Goal: Task Accomplishment & Management: Manage account settings

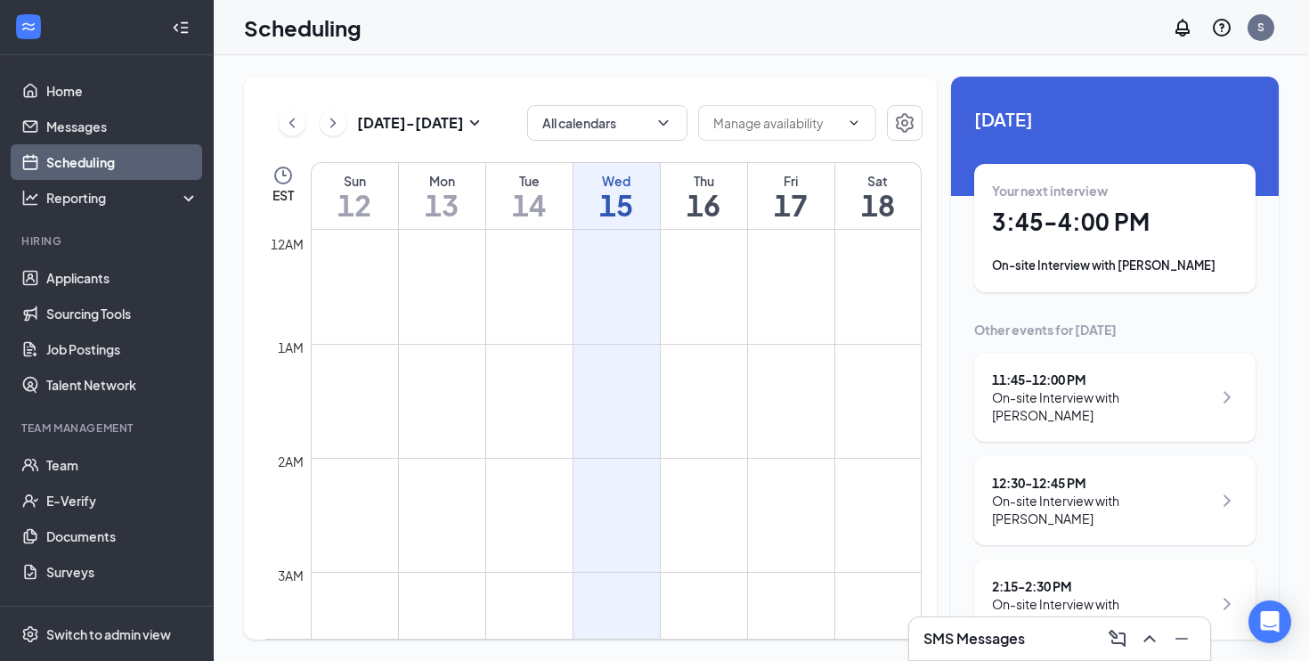
scroll to position [1540, 0]
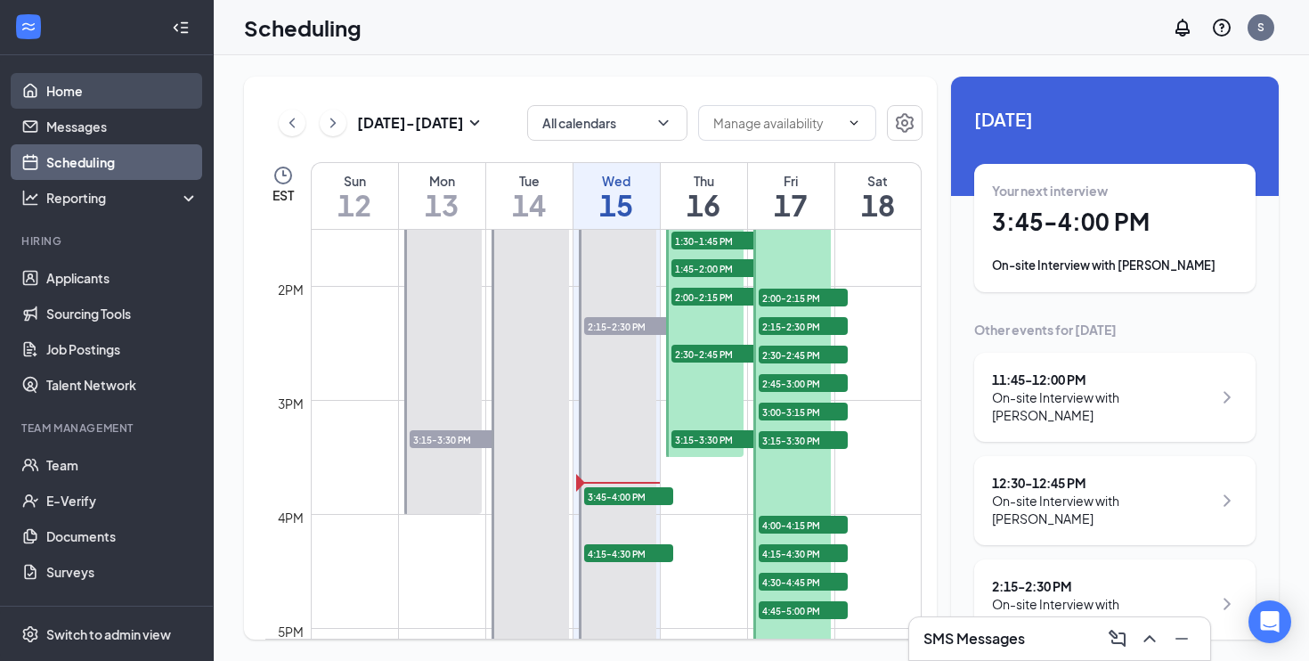
click at [120, 96] on link "Home" at bounding box center [122, 91] width 152 height 36
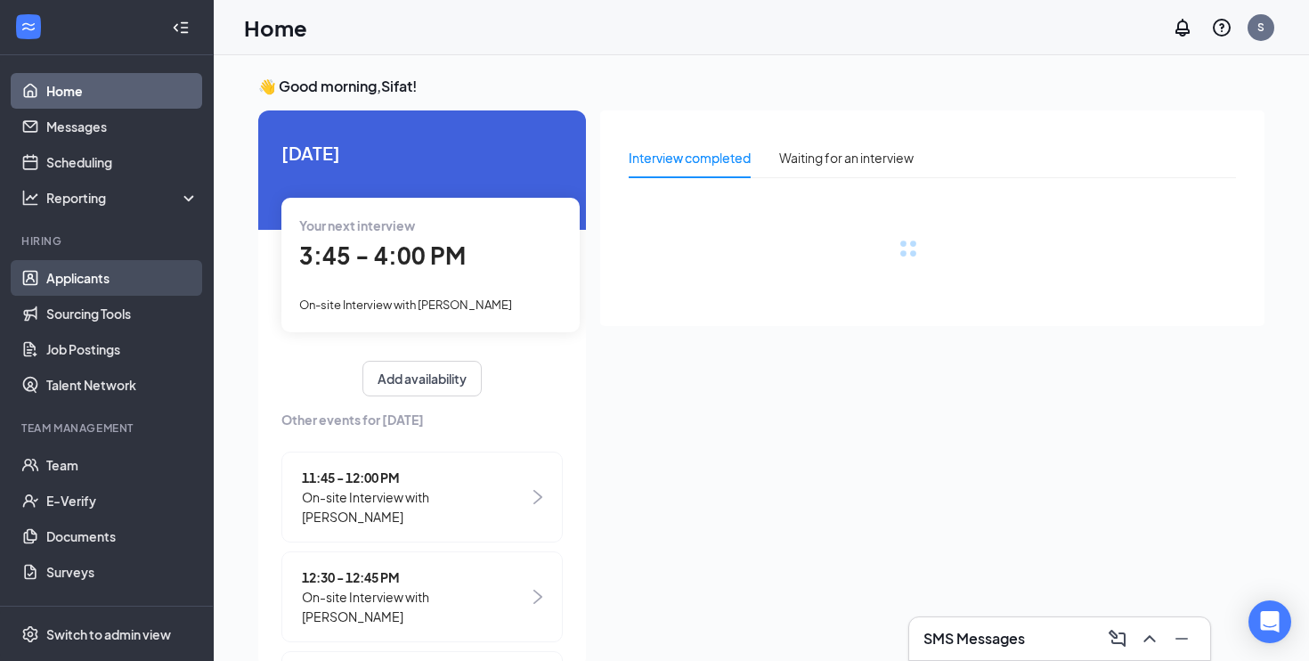
click at [102, 286] on link "Applicants" at bounding box center [122, 278] width 152 height 36
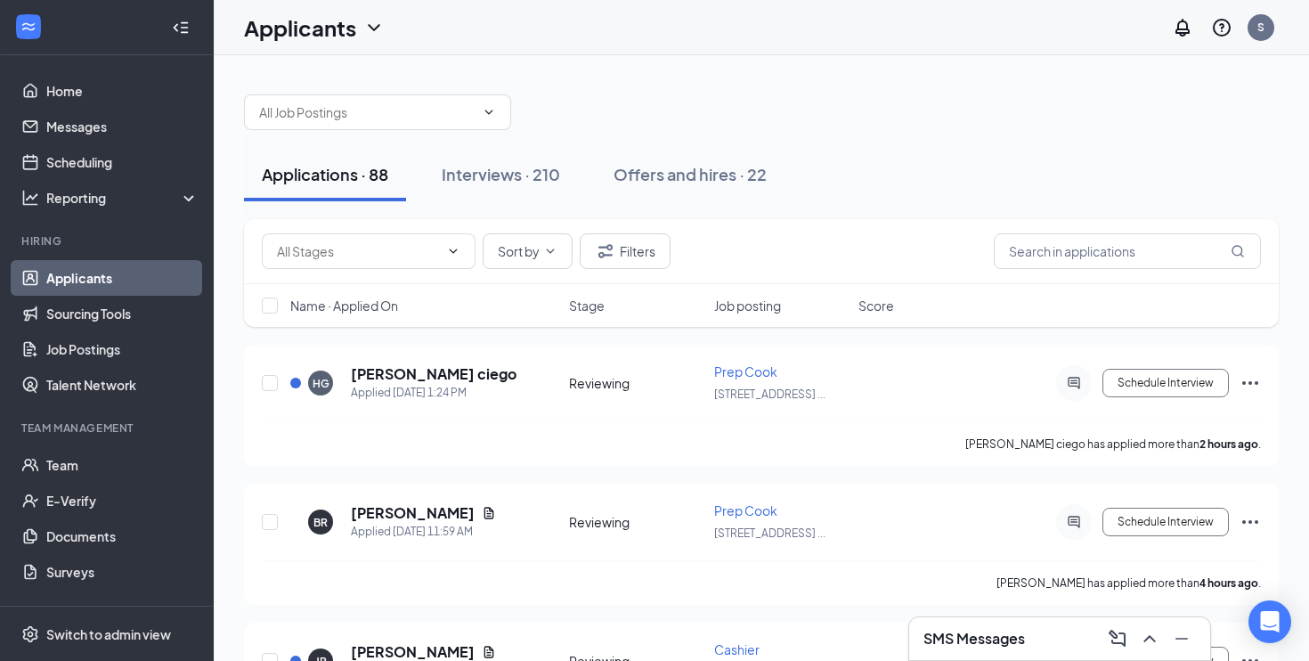
click at [446, 308] on div "Name · Applied On" at bounding box center [424, 306] width 268 height 18
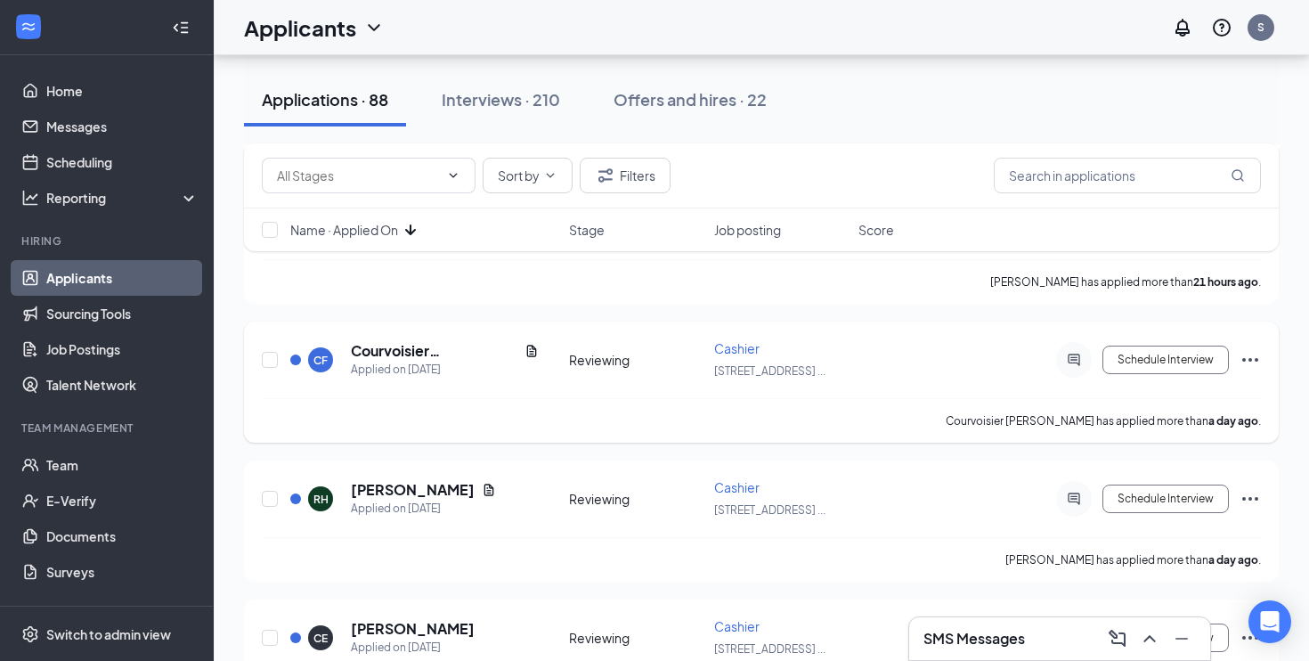
scroll to position [1708, 0]
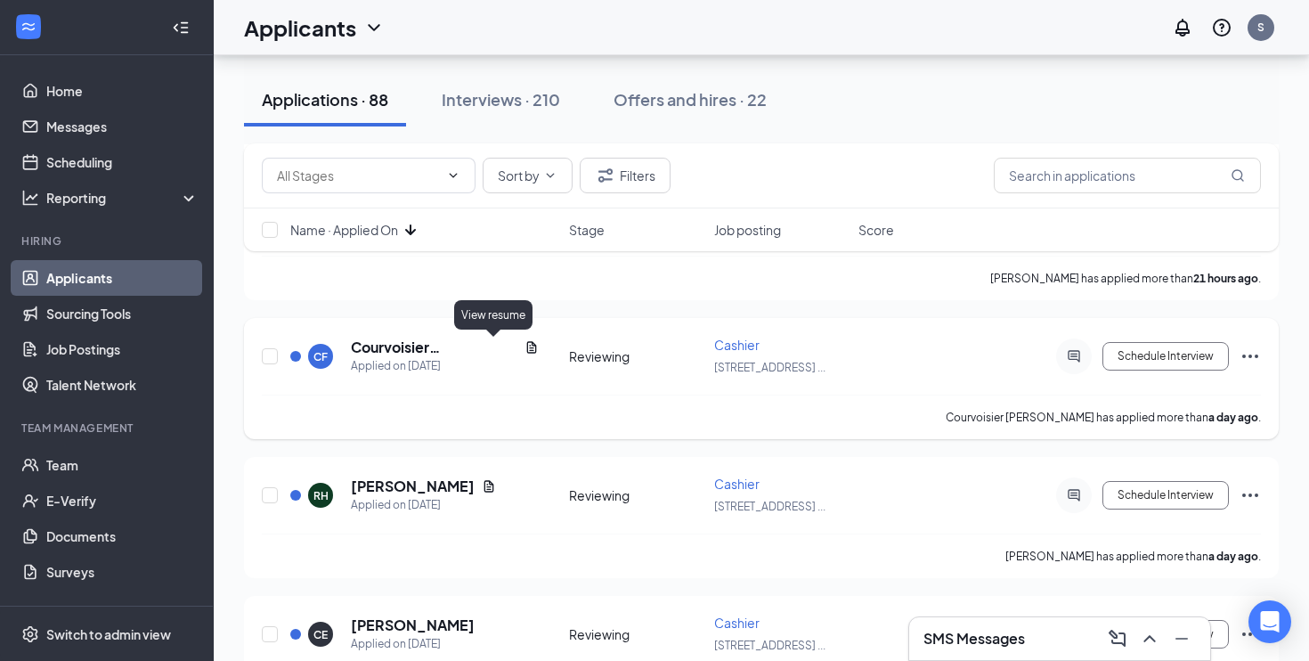
click at [525, 346] on icon "Document" at bounding box center [532, 347] width 14 height 14
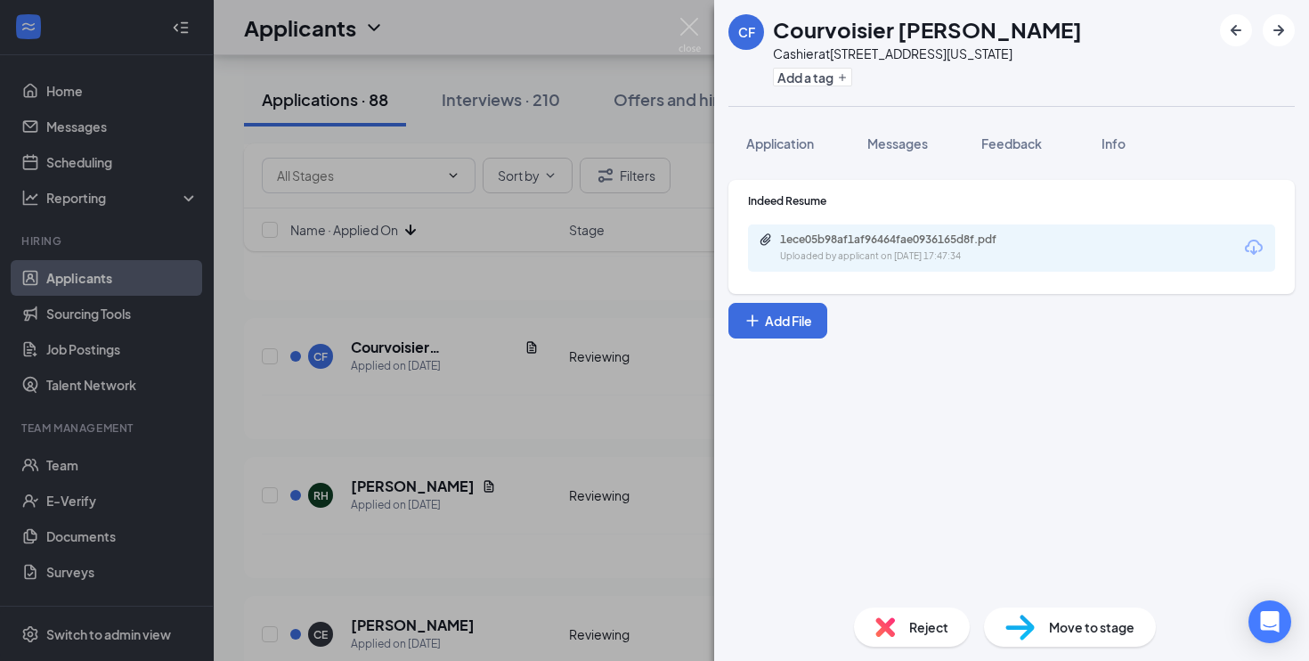
click at [871, 258] on div "Uploaded by applicant on [DATE] 17:47:34" at bounding box center [913, 256] width 267 height 14
click at [410, 352] on div "CF Courvoisier [PERSON_NAME] Cashier at [STREET_ADDRESS][US_STATE] Add a tag Ap…" at bounding box center [654, 330] width 1309 height 661
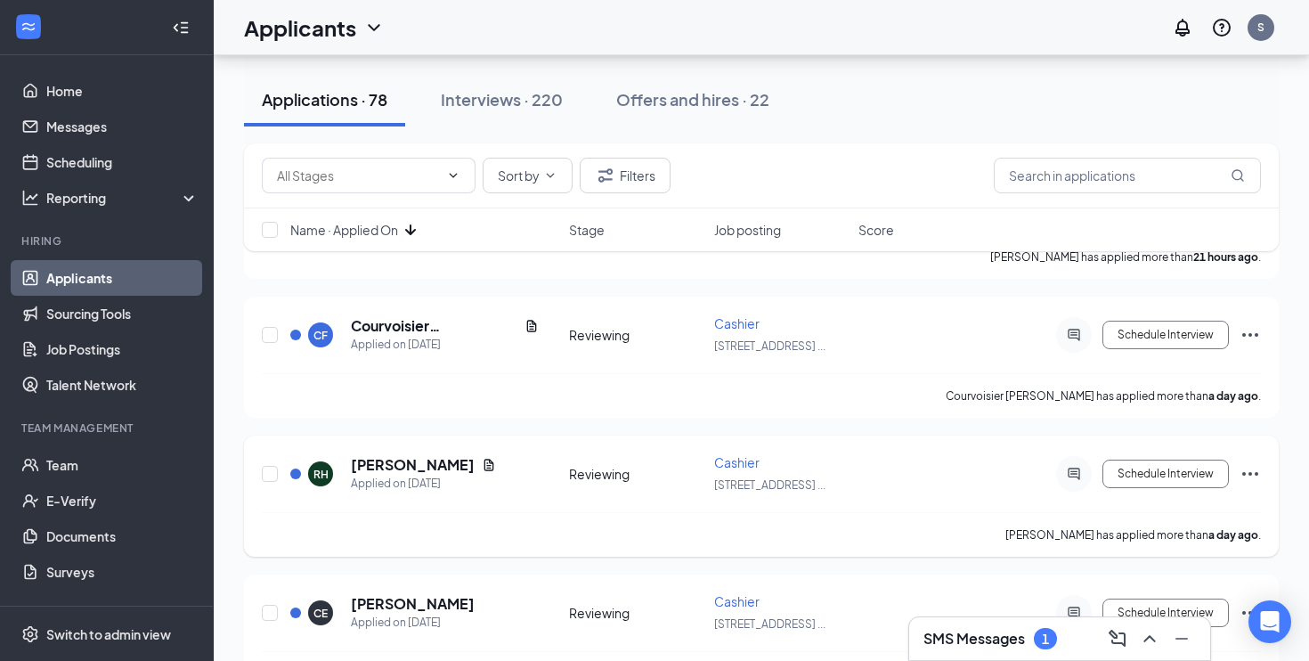
scroll to position [1732, 0]
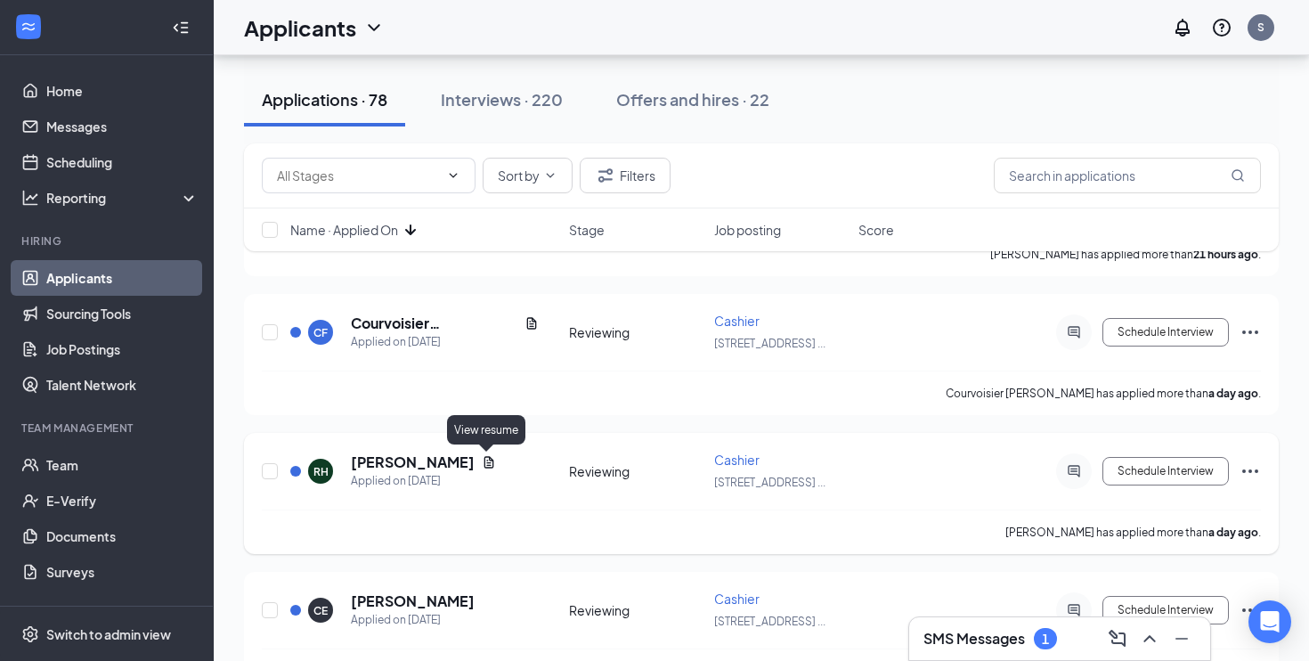
click at [484, 462] on icon "Document" at bounding box center [489, 462] width 10 height 12
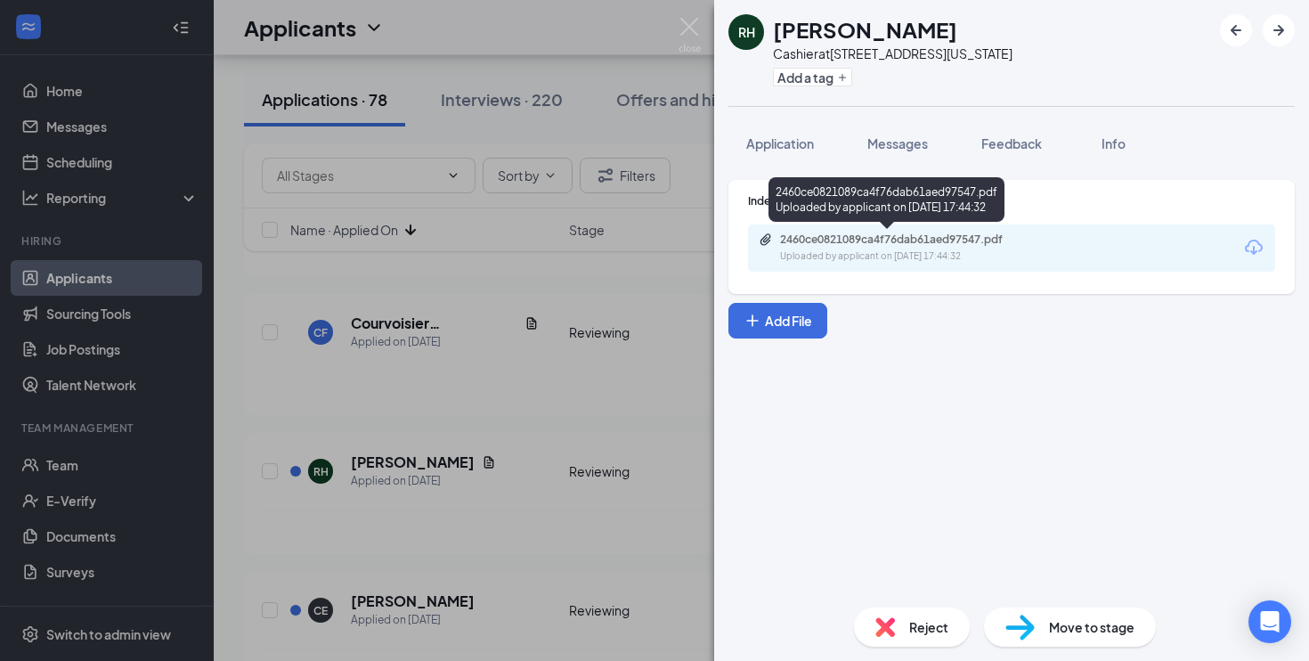
click at [829, 218] on div "2460ce0821089ca4f76dab61aed97547.pdf Uploaded by applicant on [DATE] 17:44:32" at bounding box center [887, 199] width 236 height 45
click at [829, 232] on div "2460ce0821089ca4f76dab61aed97547.pdf" at bounding box center [904, 239] width 249 height 14
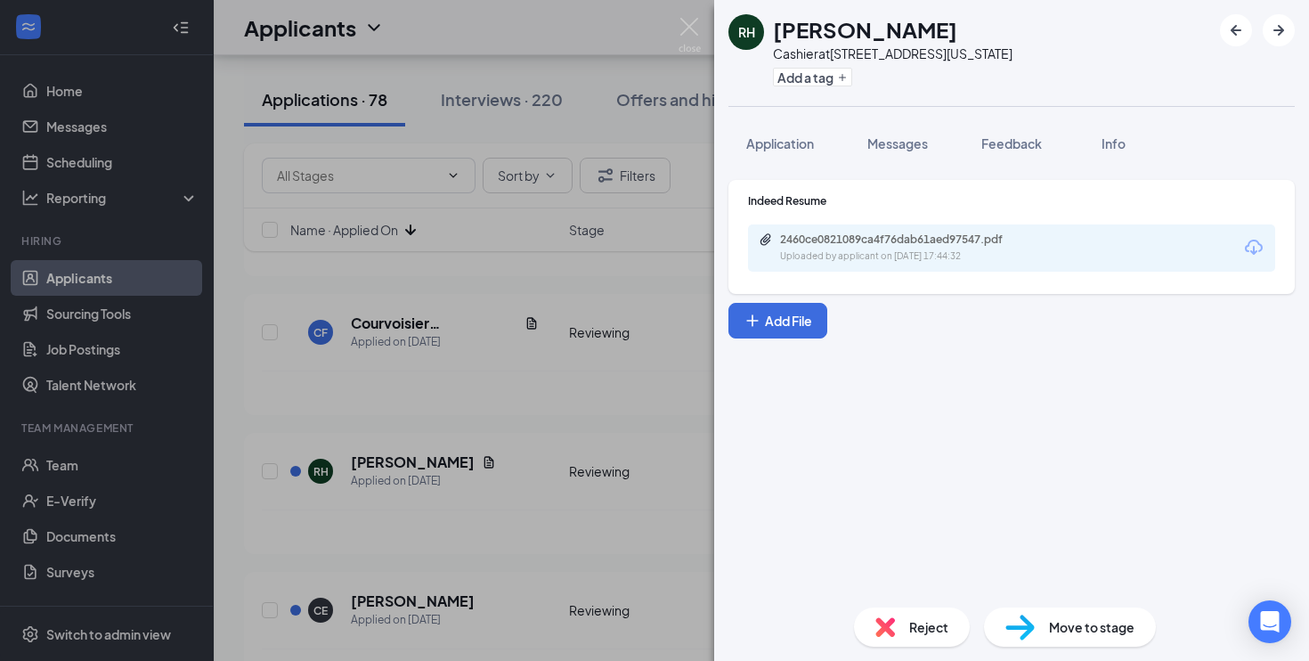
click at [1025, 621] on img at bounding box center [1020, 628] width 29 height 26
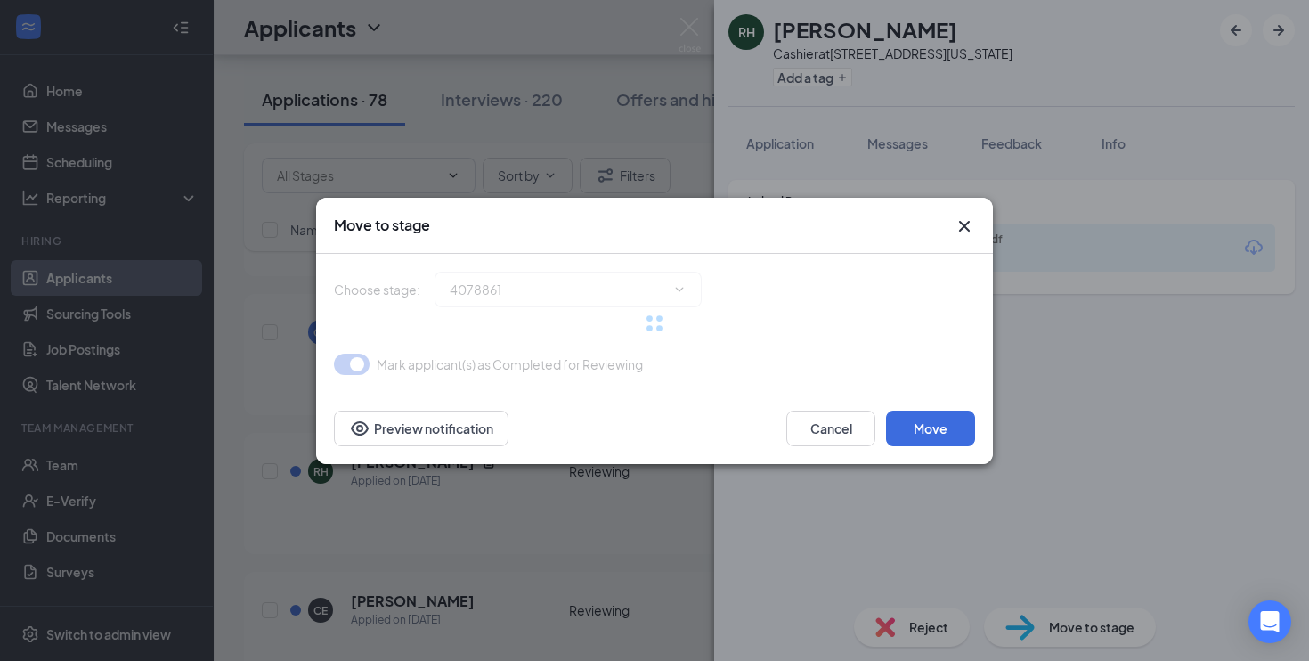
type input "On-site Interview (next stage)"
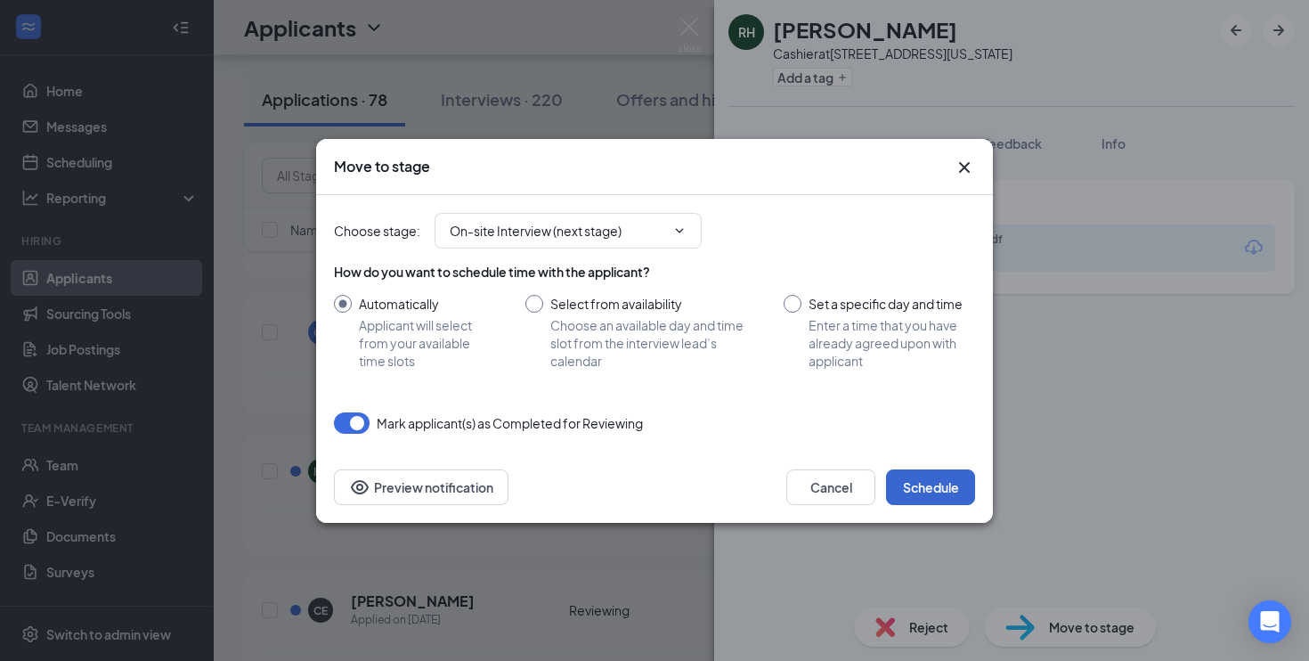
click at [933, 486] on button "Schedule" at bounding box center [930, 487] width 89 height 36
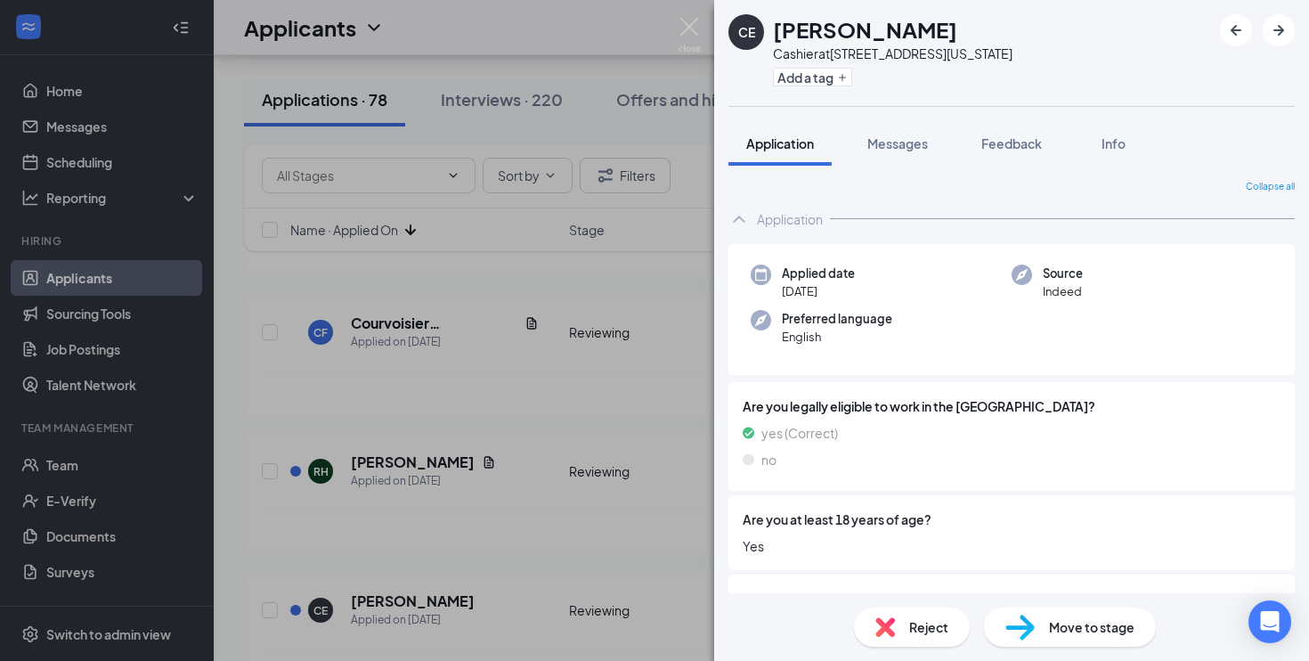
click at [598, 412] on div "CE [PERSON_NAME] Cashier at [STREET_ADDRESS][US_STATE] Add a tag Application Me…" at bounding box center [654, 330] width 1309 height 661
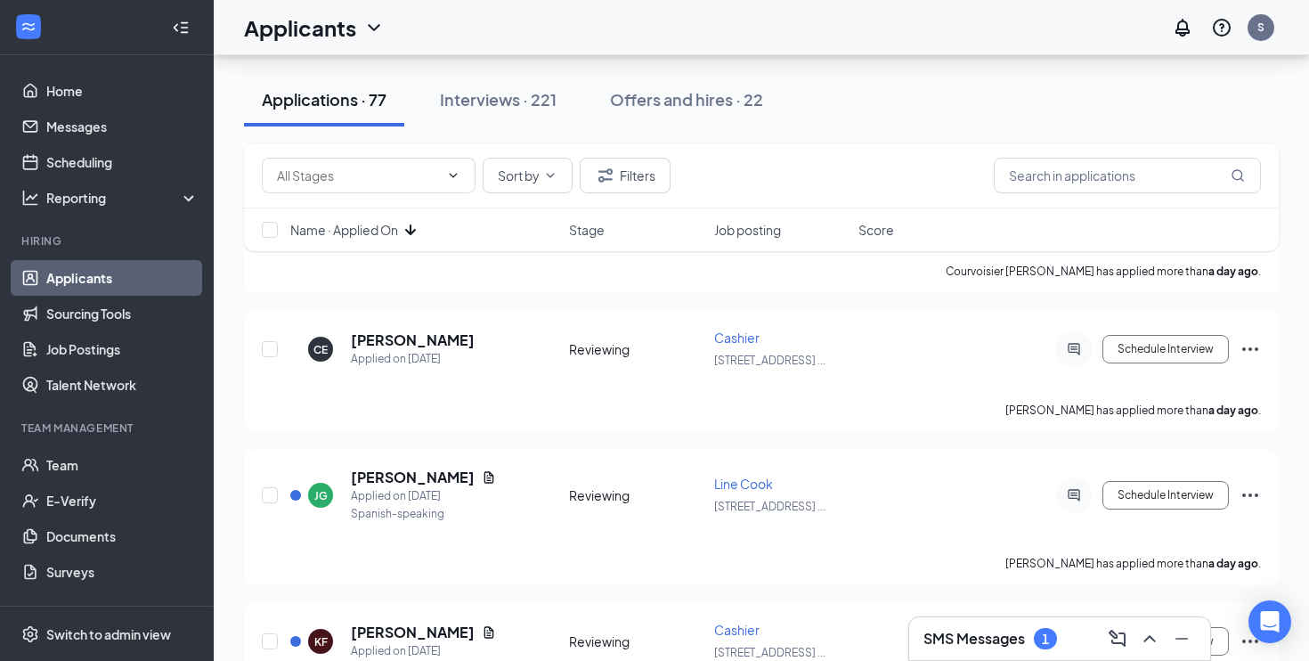
scroll to position [1858, 0]
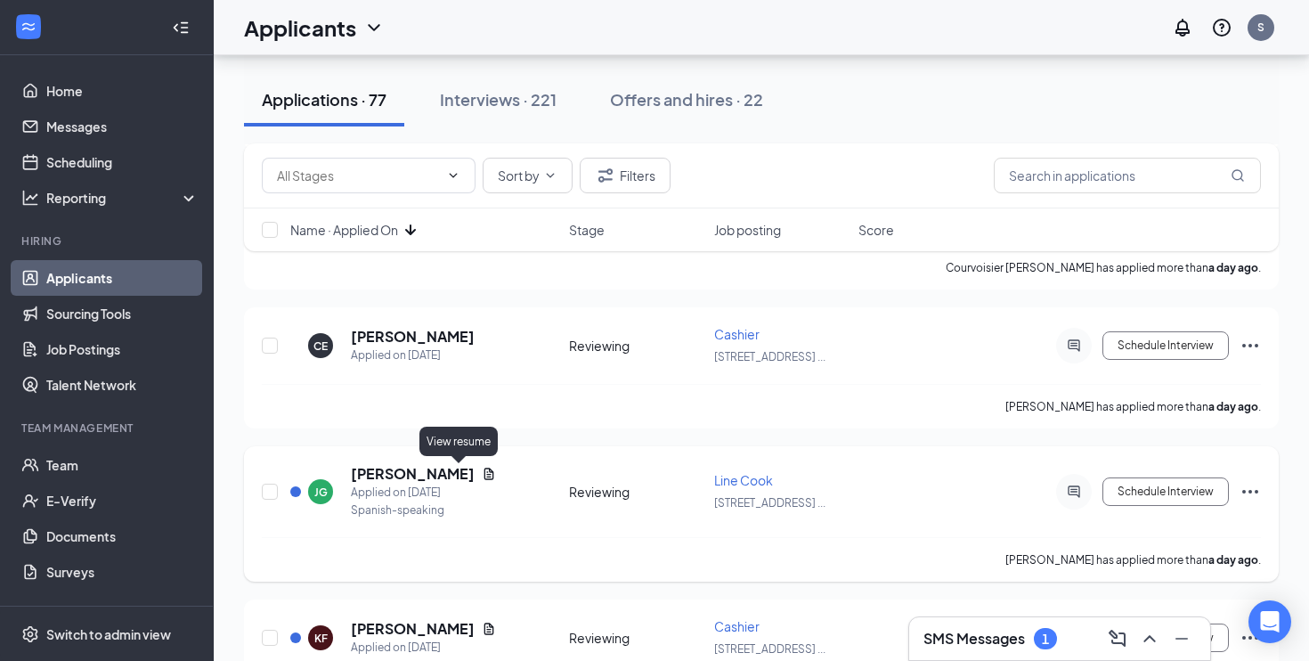
click at [484, 476] on icon "Document" at bounding box center [489, 474] width 10 height 12
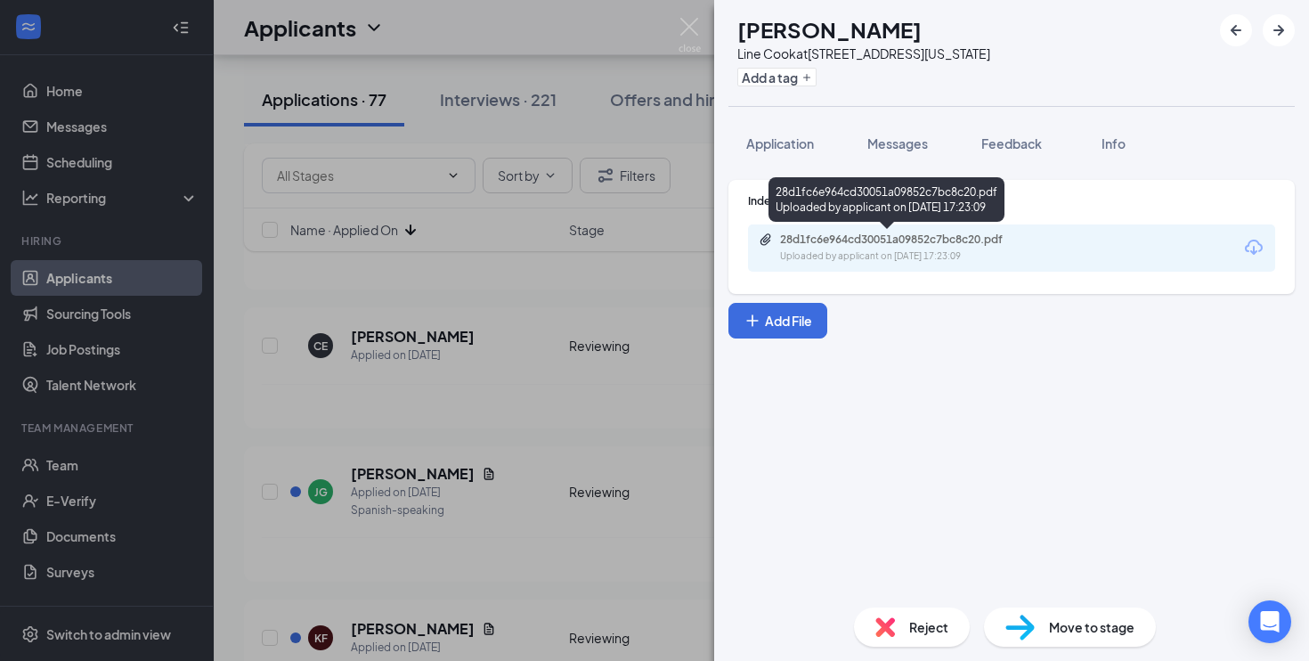
click at [851, 252] on div "Uploaded by applicant on [DATE] 17:23:09" at bounding box center [913, 256] width 267 height 14
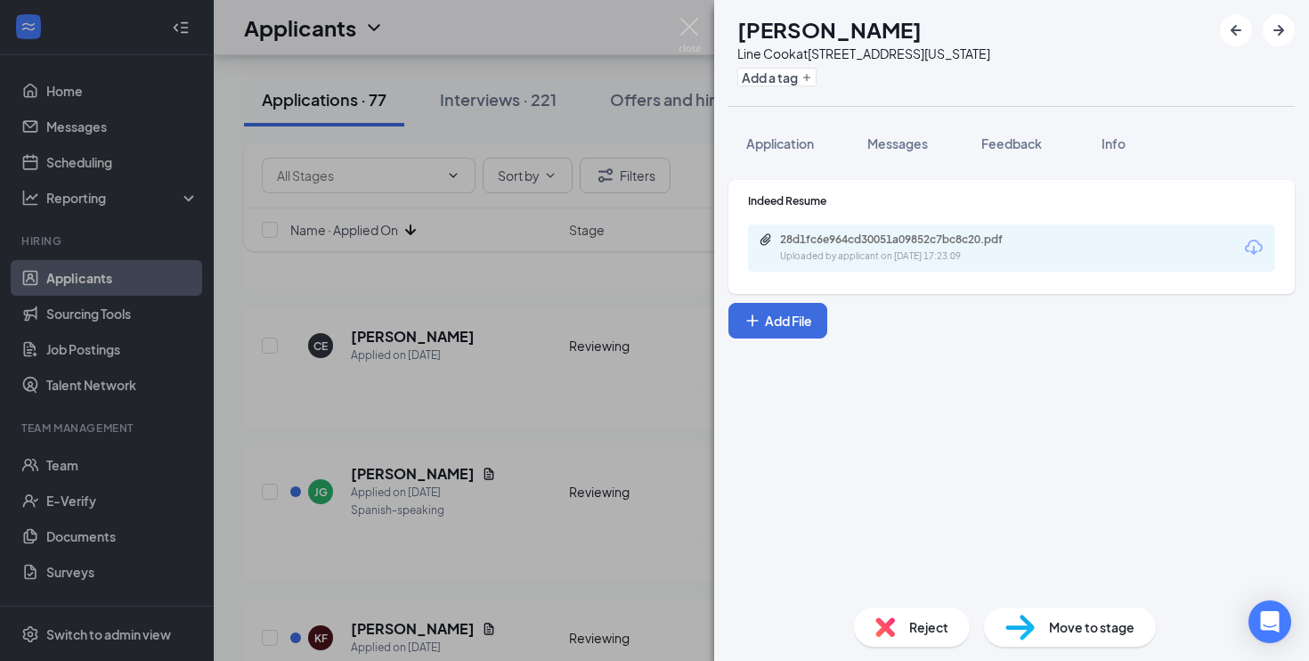
click at [906, 623] on div "Reject" at bounding box center [912, 626] width 116 height 39
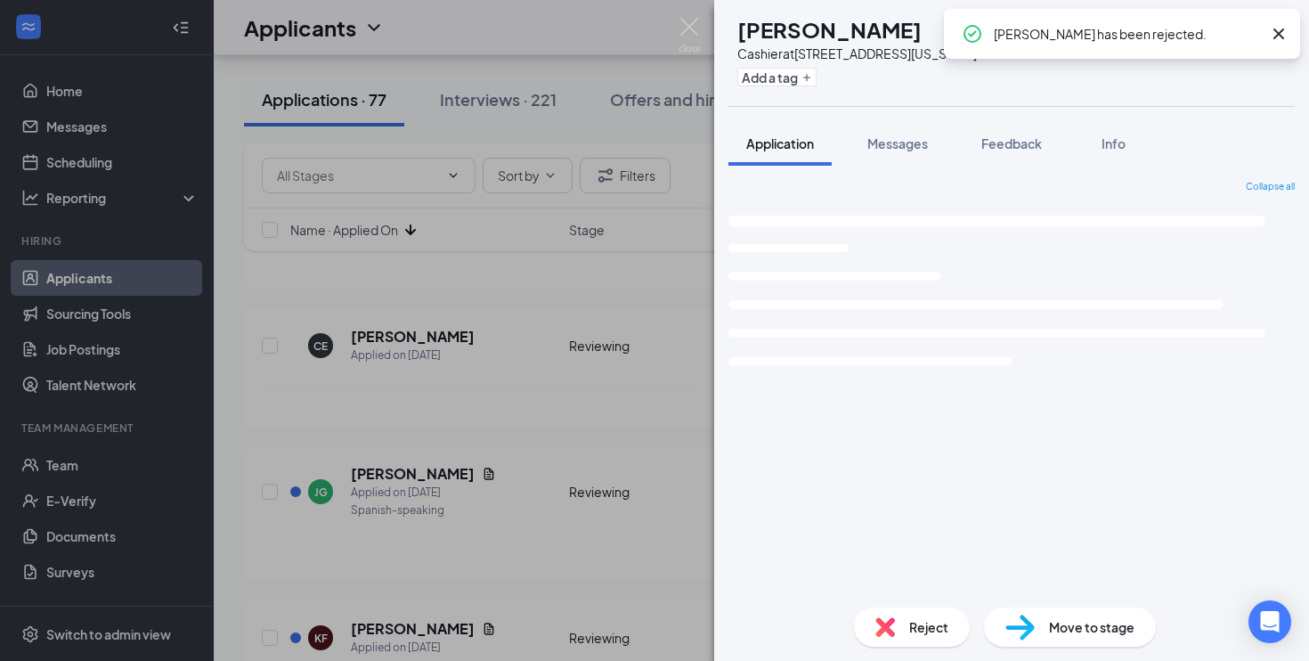
click at [537, 427] on div "KF [PERSON_NAME] at [STREET_ADDRESS][US_STATE] Add a tag Application Messages F…" at bounding box center [654, 330] width 1309 height 661
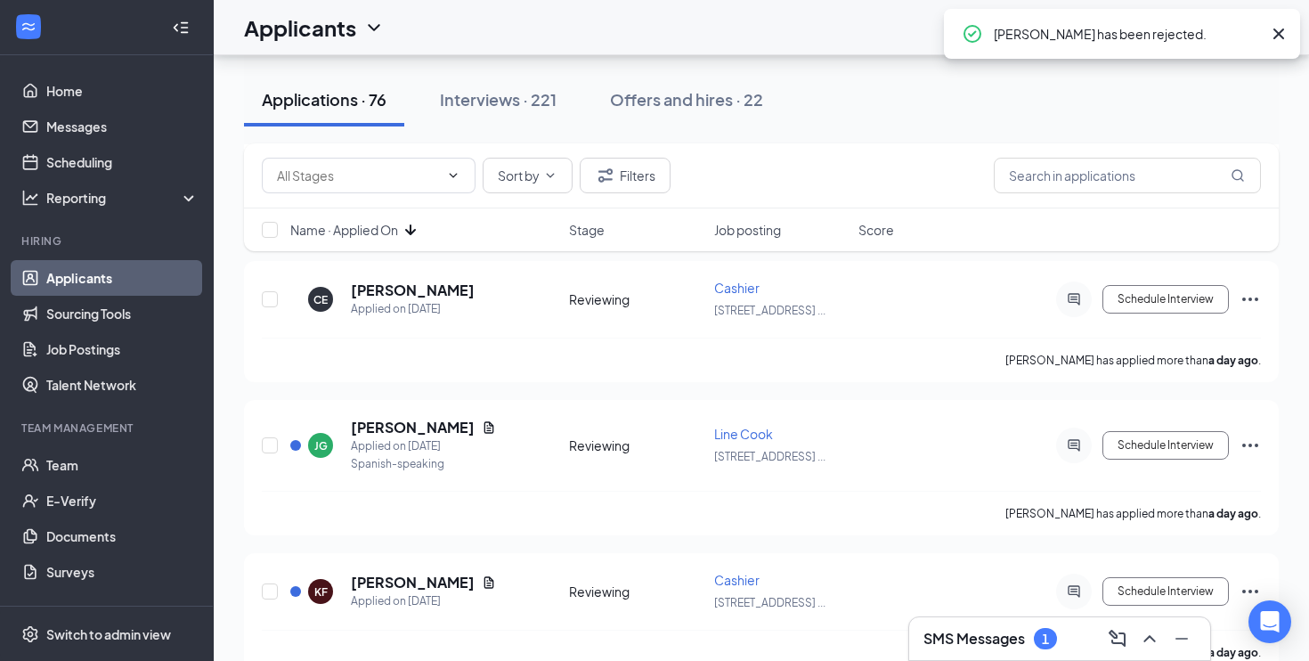
scroll to position [1906, 0]
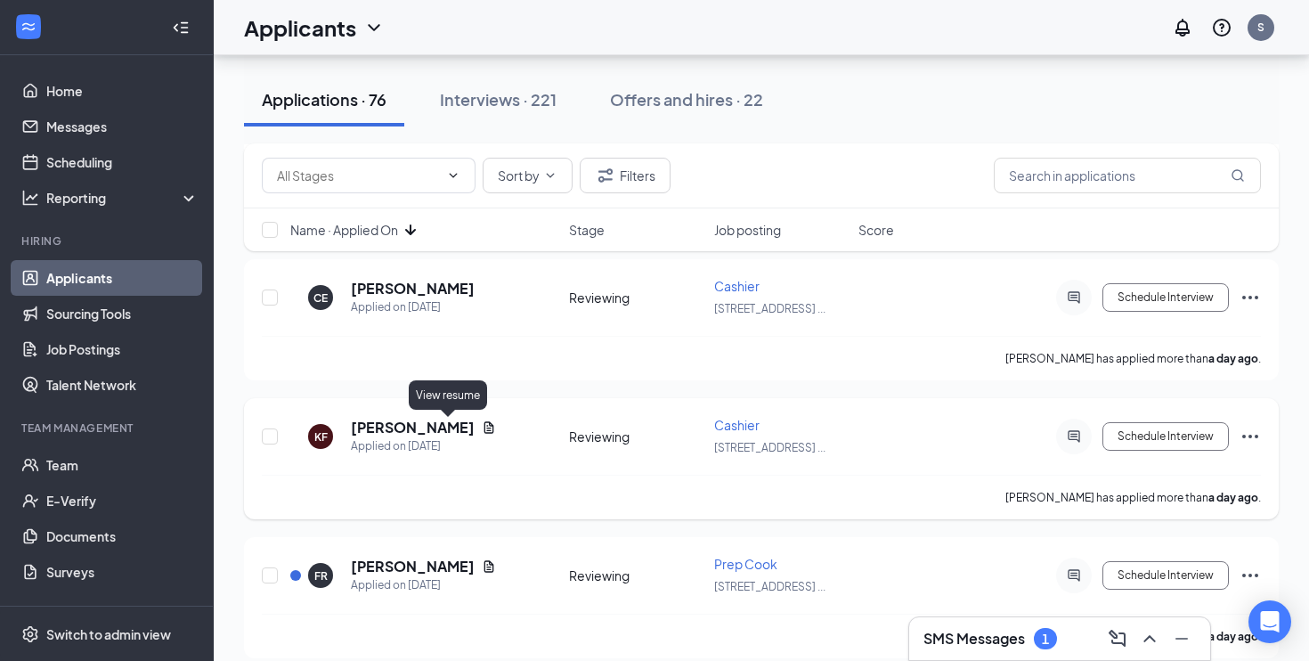
click at [482, 424] on icon "Document" at bounding box center [489, 427] width 14 height 14
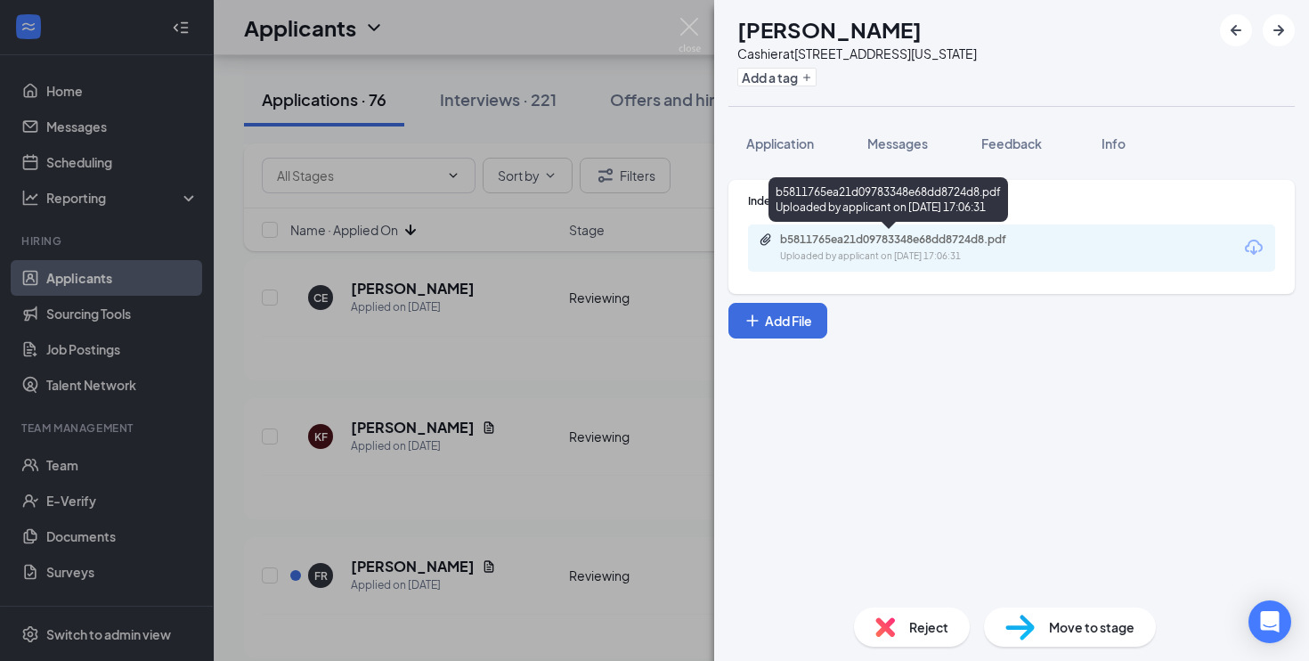
click at [855, 251] on div "Uploaded by applicant on [DATE] 17:06:31" at bounding box center [913, 256] width 267 height 14
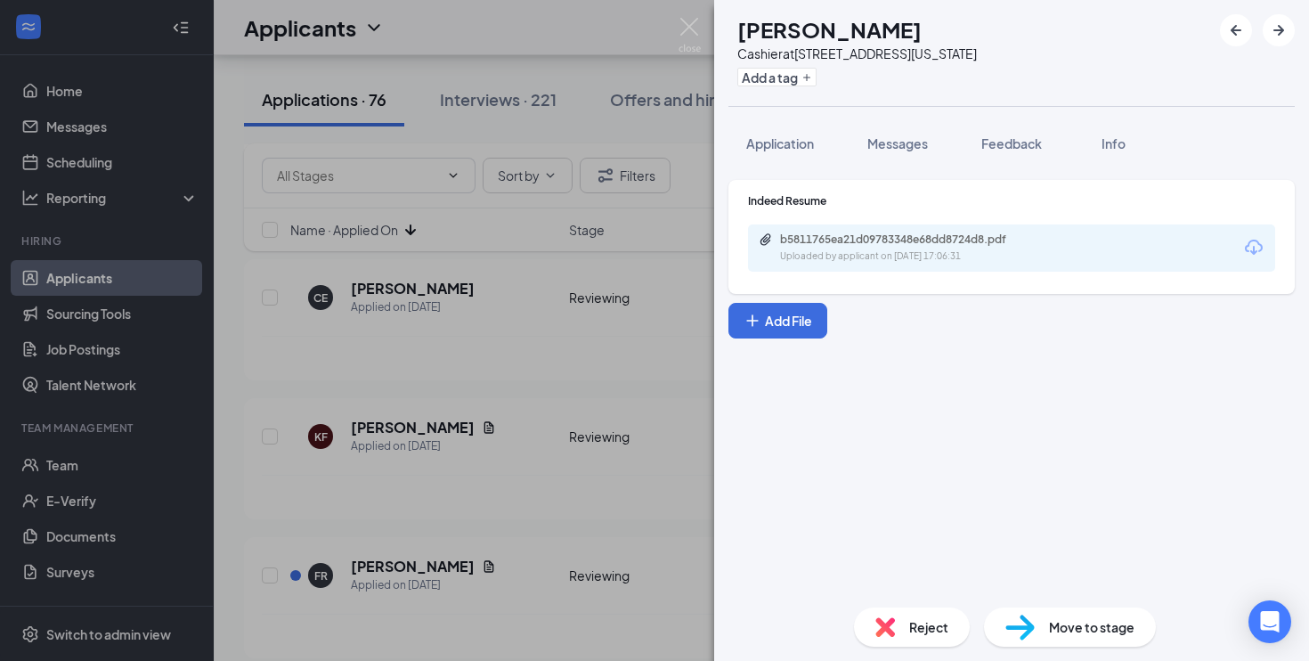
click at [1062, 631] on span "Move to stage" at bounding box center [1091, 627] width 85 height 20
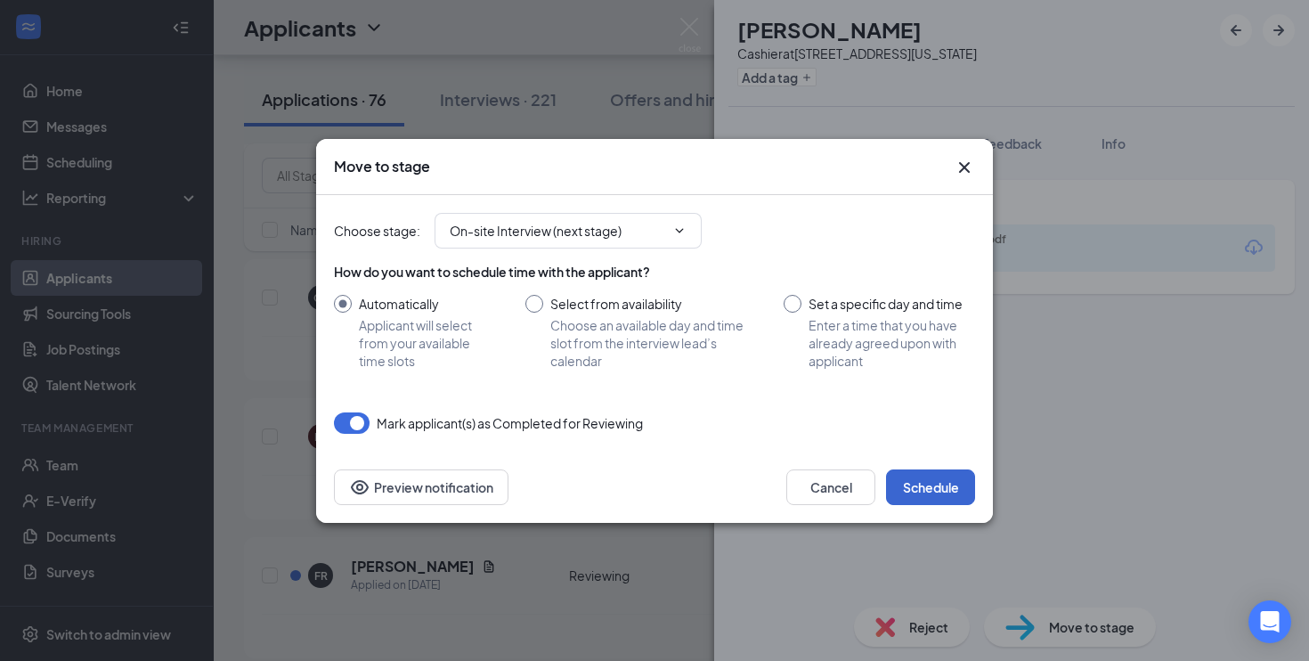
click at [924, 483] on button "Schedule" at bounding box center [930, 487] width 89 height 36
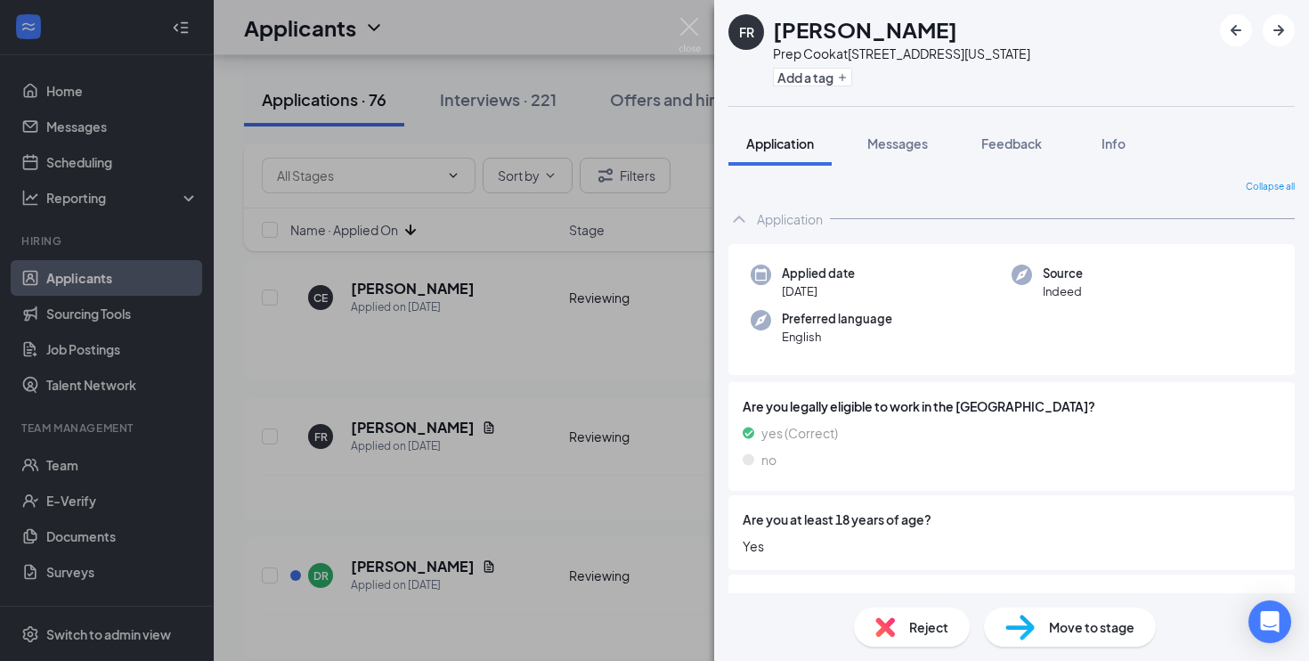
click at [653, 381] on div "FR [PERSON_NAME] Prep Cook at [STREET_ADDRESS][US_STATE] Add a tag Application …" at bounding box center [654, 330] width 1309 height 661
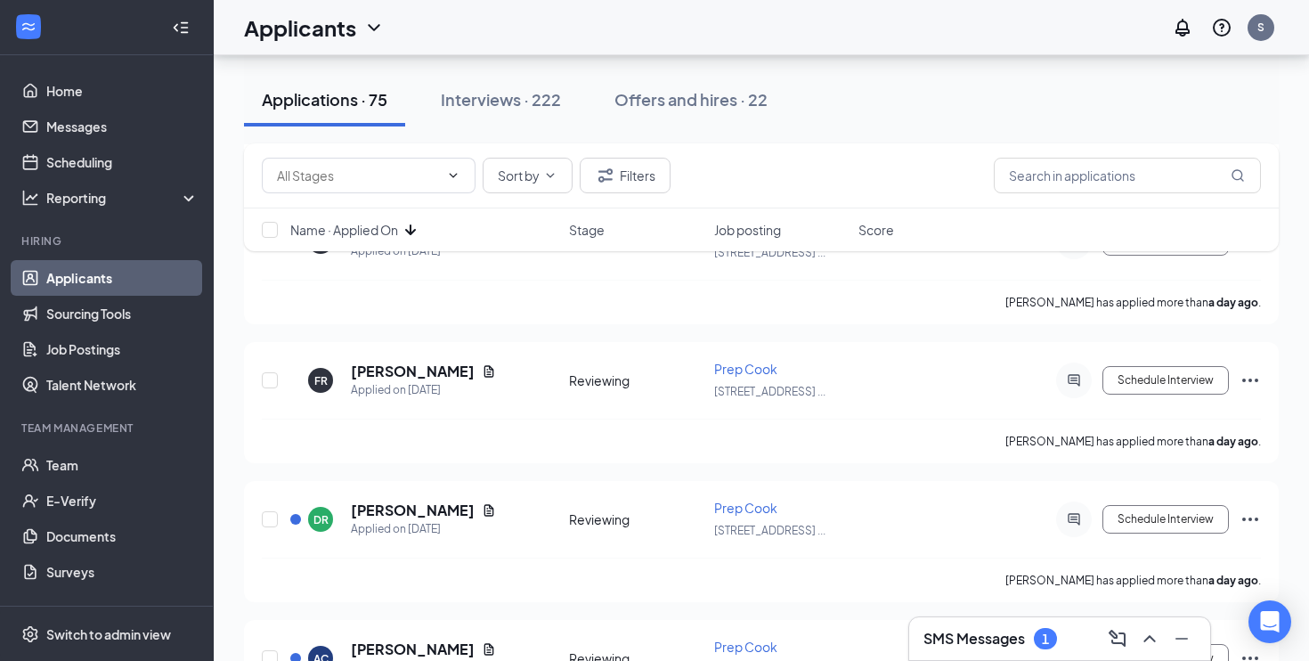
scroll to position [1966, 0]
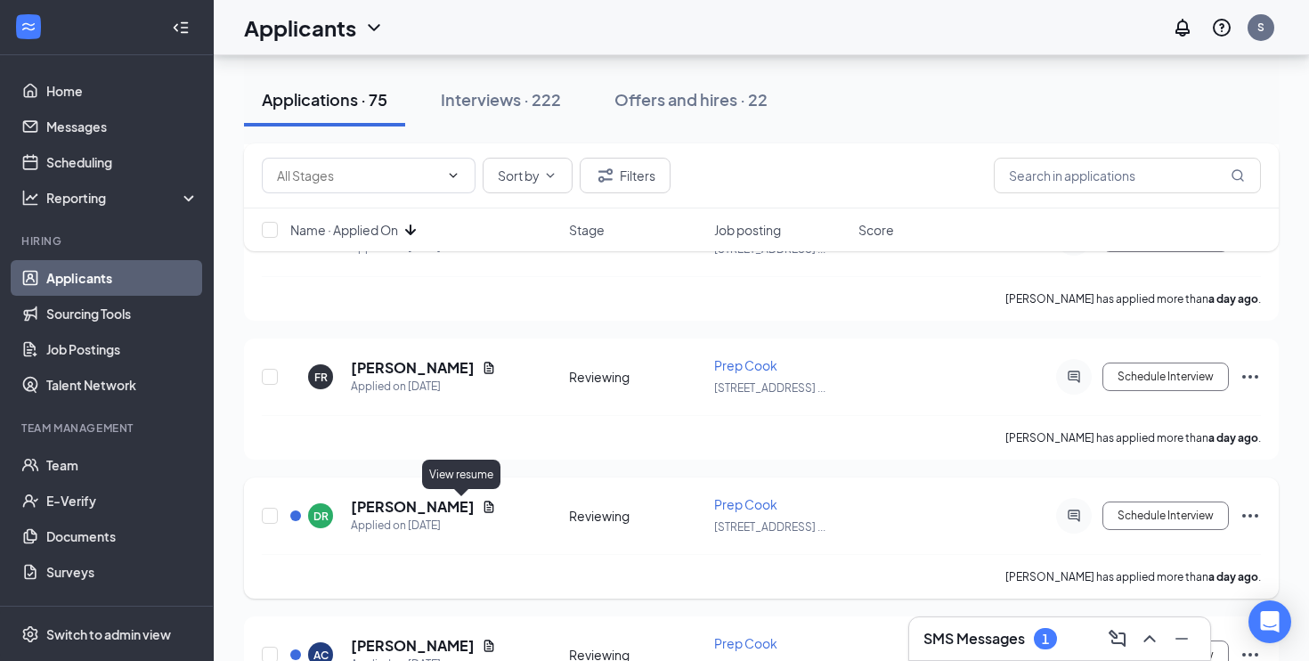
click at [482, 509] on icon "Document" at bounding box center [489, 507] width 14 height 14
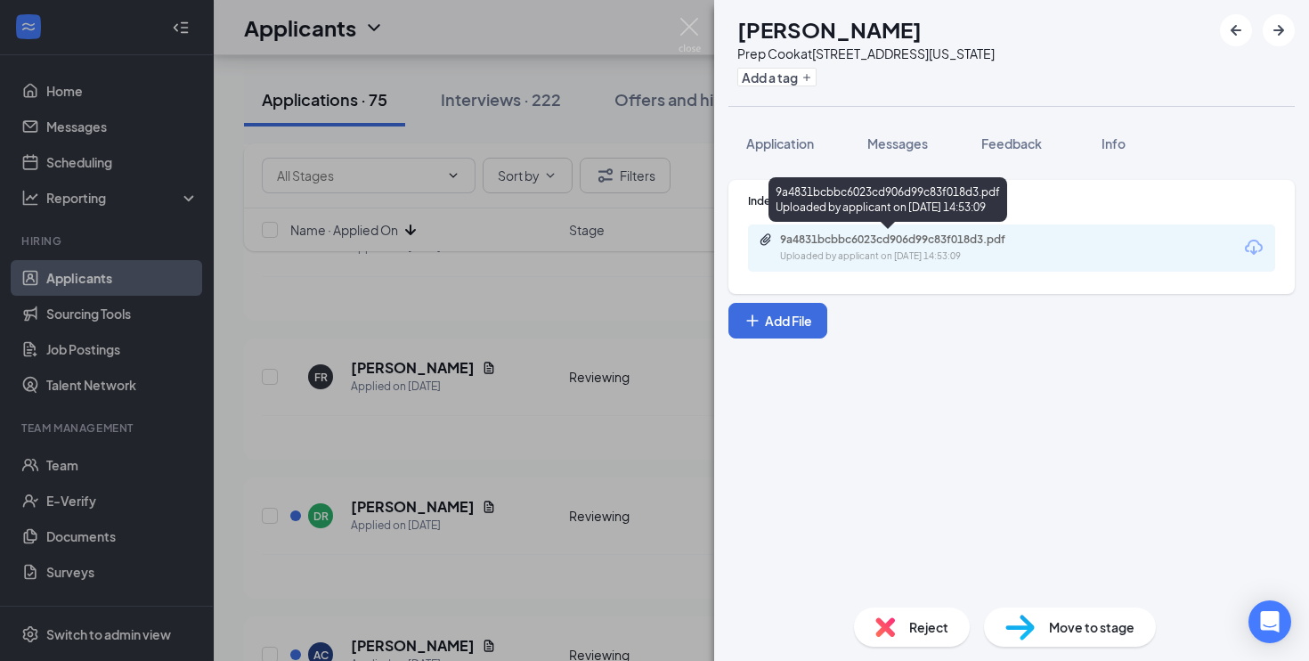
click at [920, 247] on div "9a4831bcbbc6023cd906d99c83f018d3.pdf Uploaded by applicant on [DATE] 14:53:09" at bounding box center [903, 247] width 289 height 31
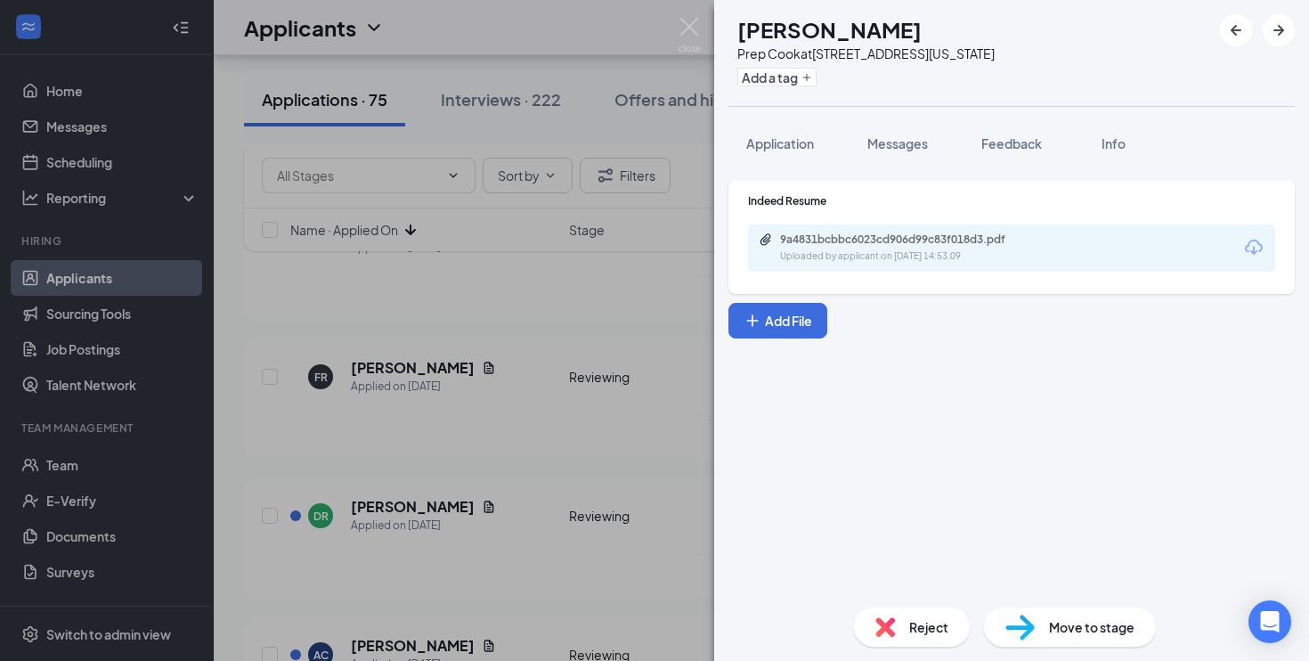
click at [919, 615] on div "Reject" at bounding box center [912, 626] width 116 height 39
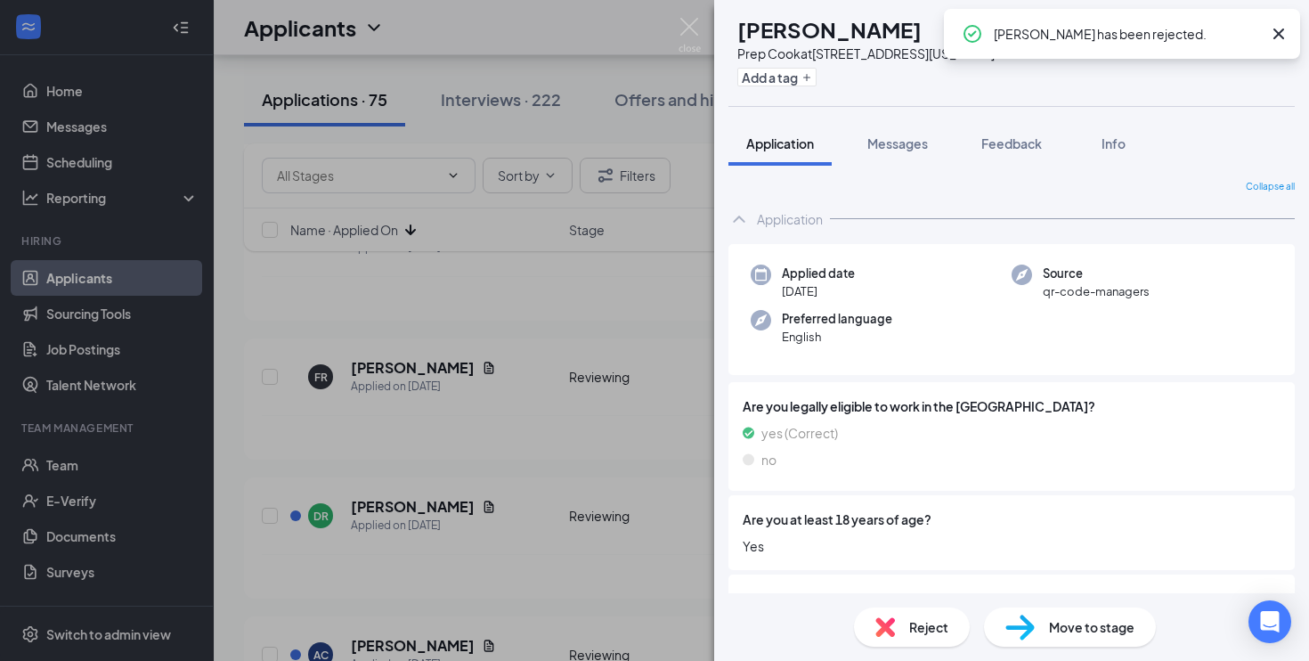
click at [600, 466] on div "AC [PERSON_NAME] Prep Cook at [STREET_ADDRESS][US_STATE] Add a tag Application …" at bounding box center [654, 330] width 1309 height 661
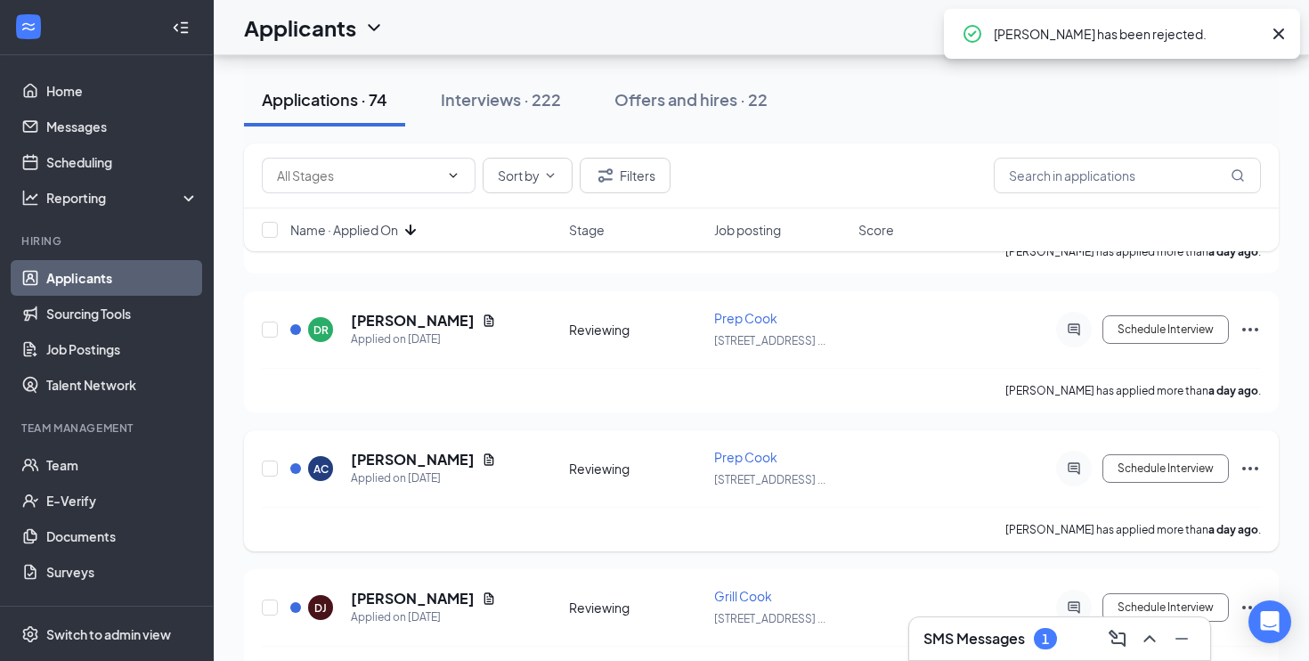
scroll to position [2154, 0]
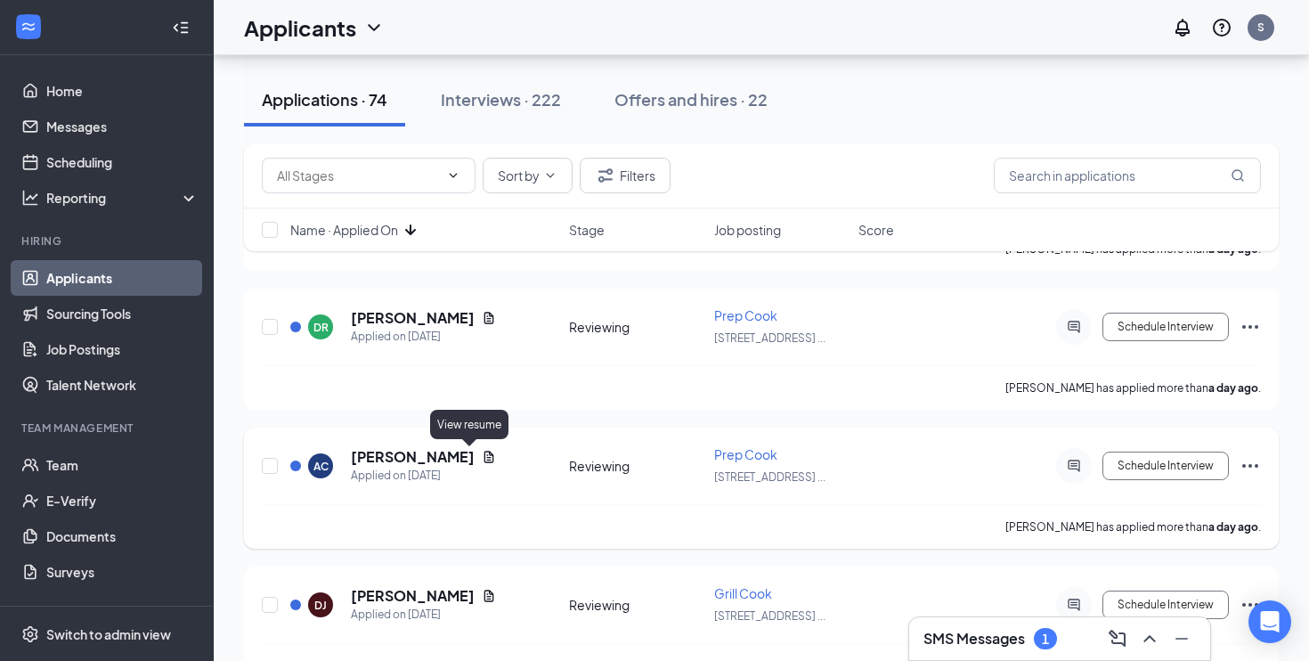
click at [470, 456] on div "AC [PERSON_NAME] Applied on [DATE]" at bounding box center [424, 465] width 268 height 37
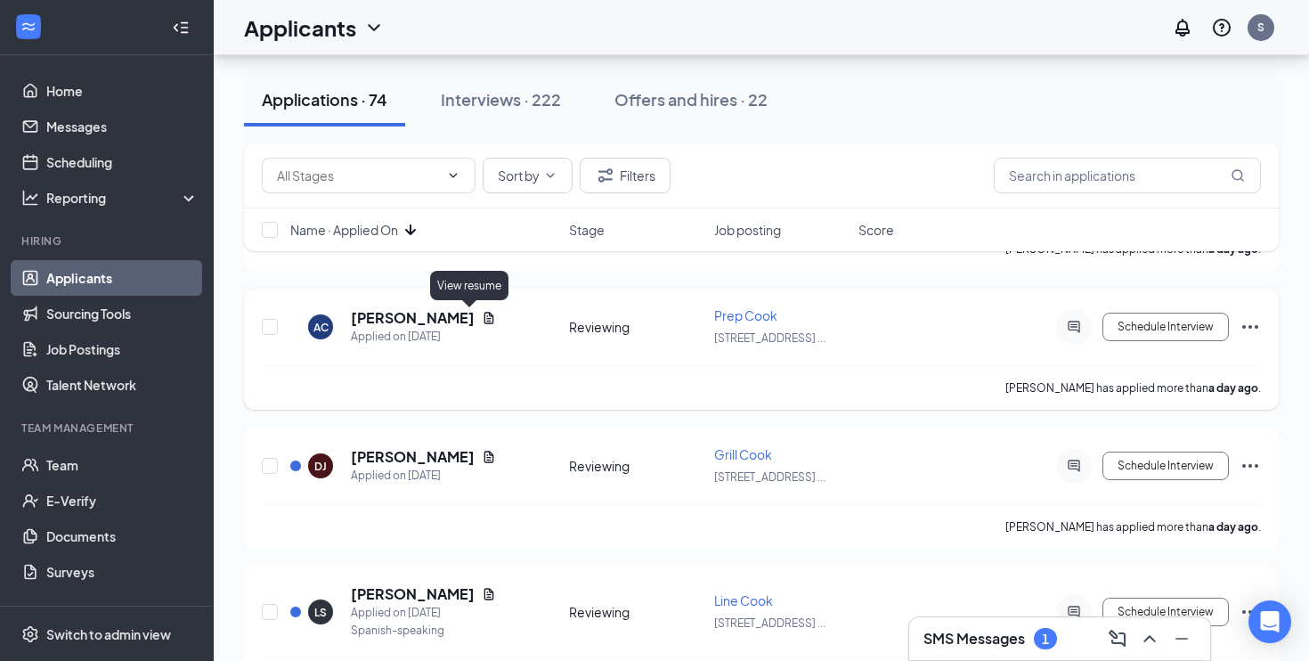
click at [482, 318] on icon "Document" at bounding box center [489, 318] width 14 height 14
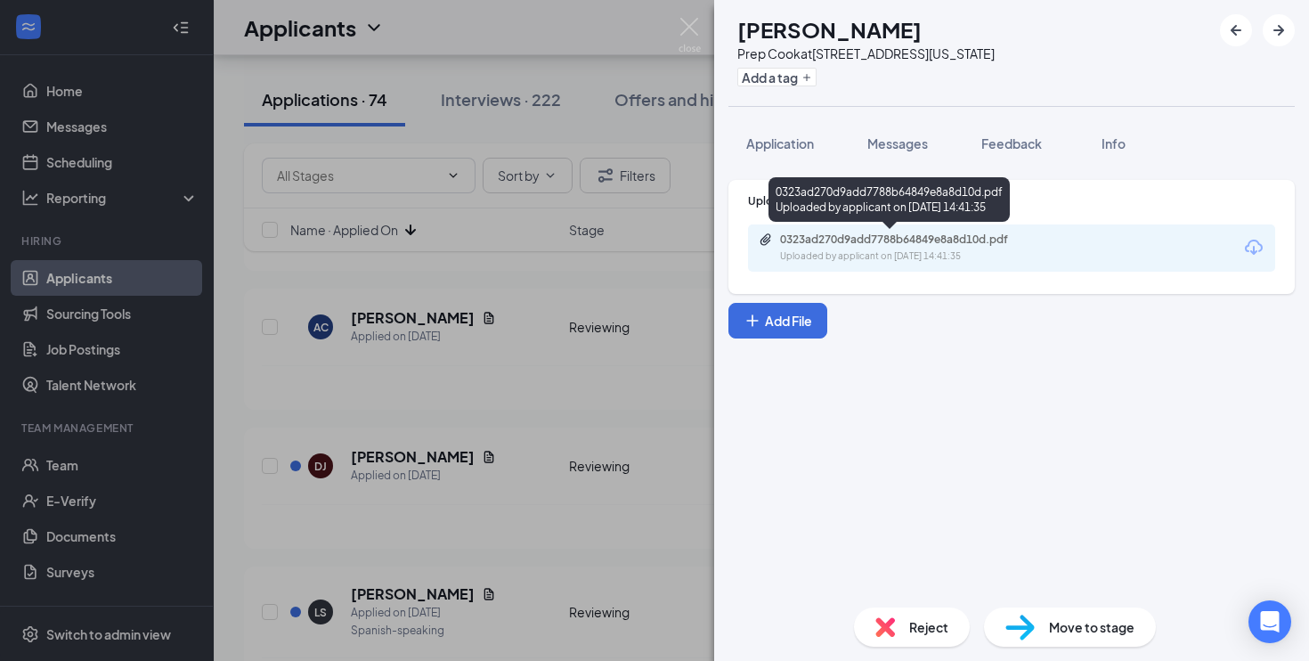
click at [808, 254] on div "Uploaded by applicant on [DATE] 14:41:35" at bounding box center [913, 256] width 267 height 14
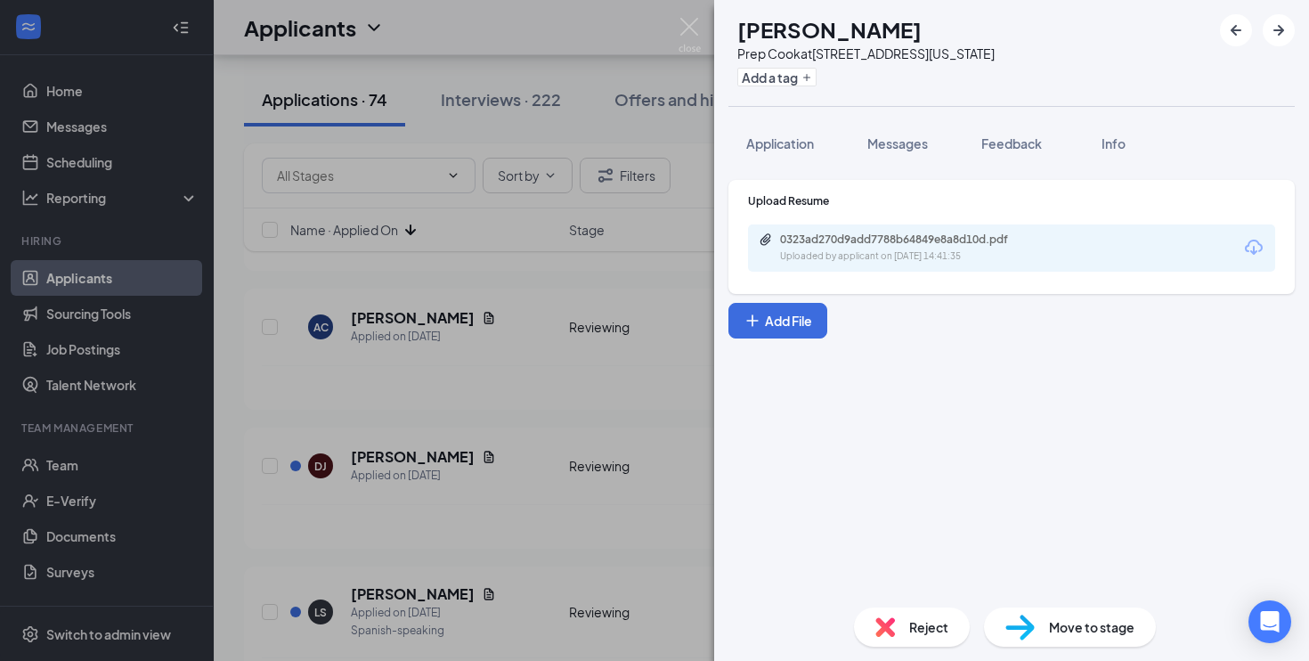
click at [1051, 637] on div "Move to stage" at bounding box center [1070, 626] width 172 height 39
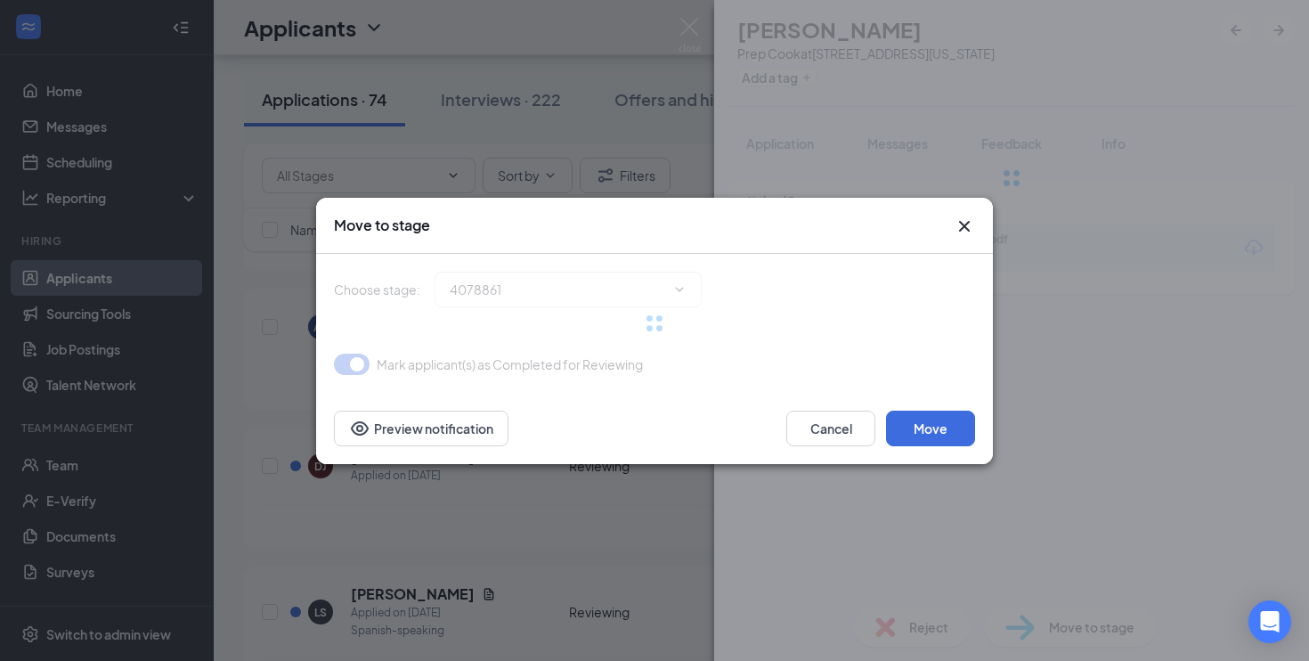
type input "On-site Interview (next stage)"
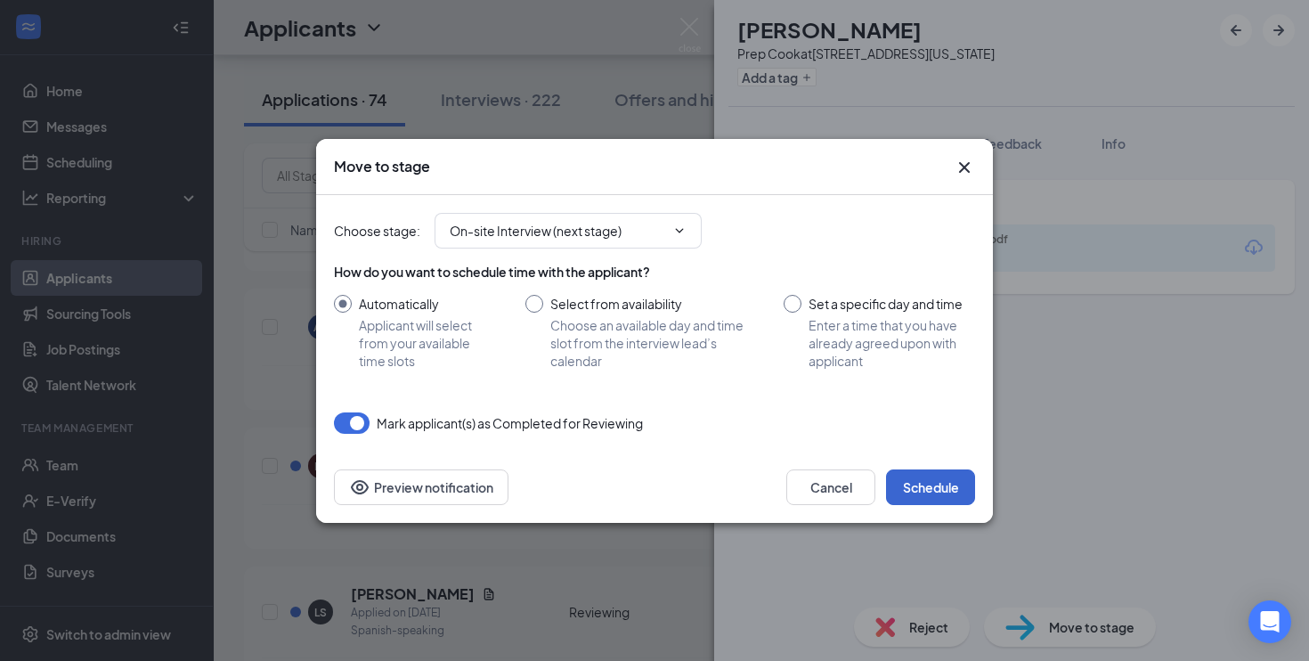
click at [935, 501] on button "Schedule" at bounding box center [930, 487] width 89 height 36
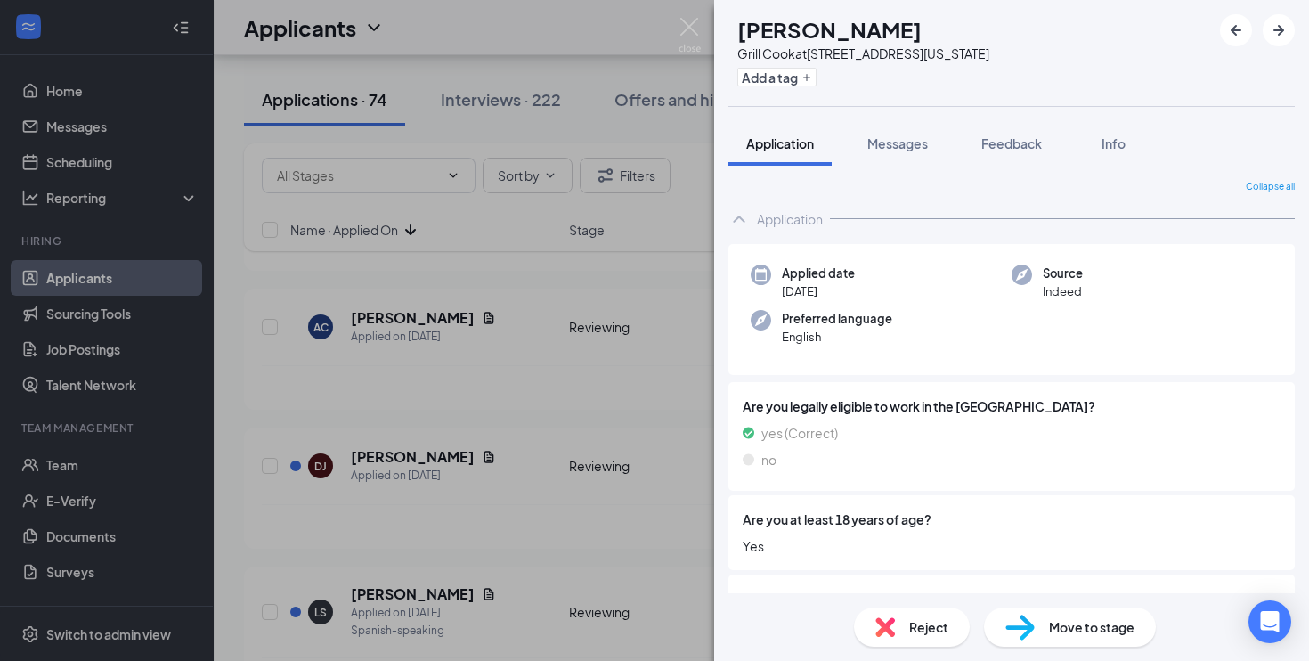
click at [636, 425] on div "DJ [PERSON_NAME] Grill [PERSON_NAME] at [STREET_ADDRESS][US_STATE] Add a tag Ap…" at bounding box center [654, 330] width 1309 height 661
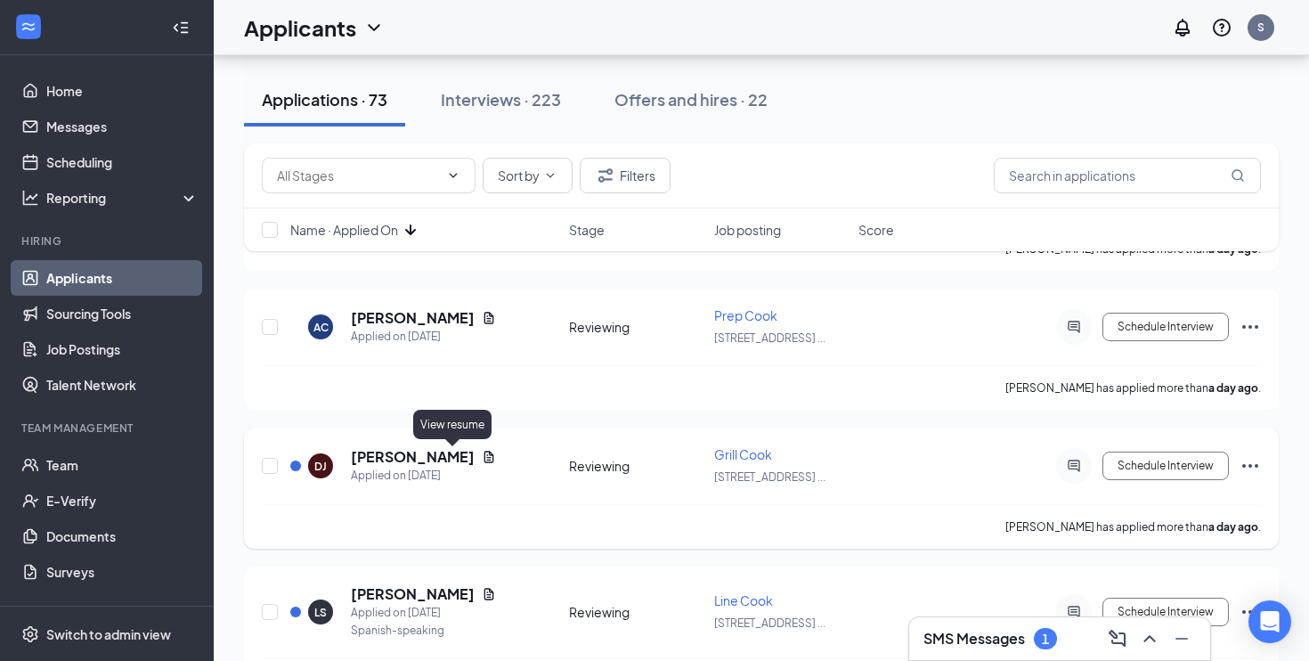
click at [482, 452] on icon "Document" at bounding box center [489, 457] width 14 height 14
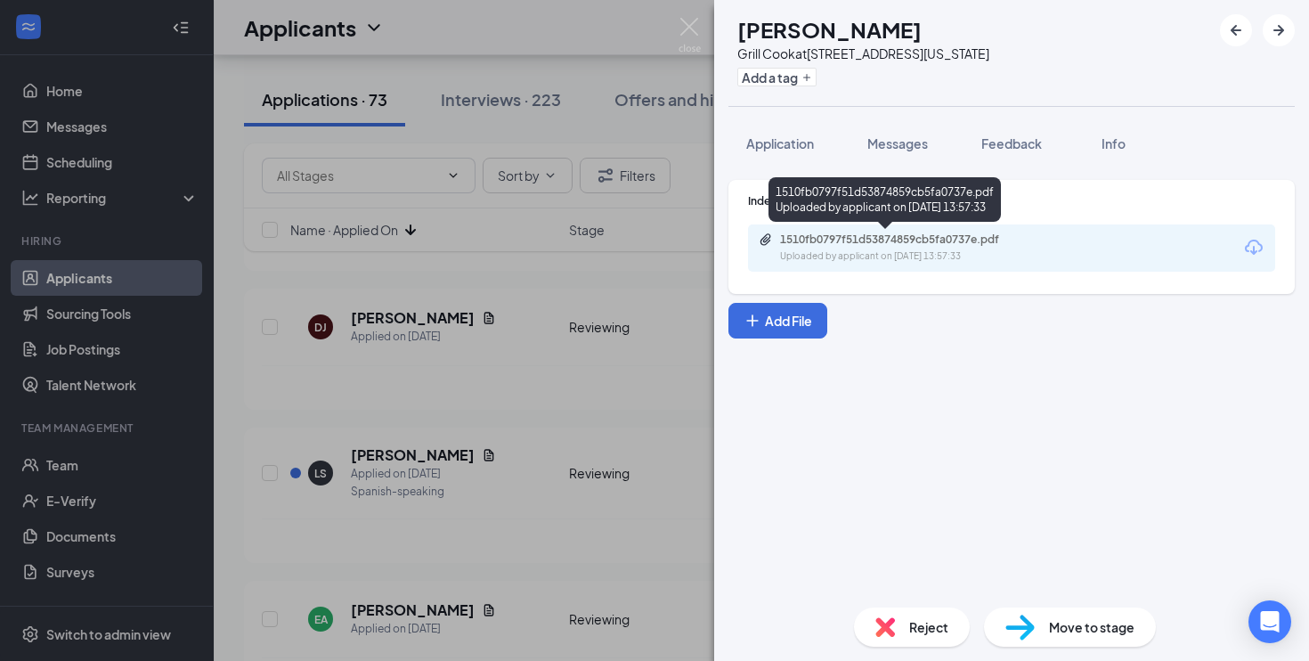
click at [843, 251] on div "Uploaded by applicant on [DATE] 13:57:33" at bounding box center [913, 256] width 267 height 14
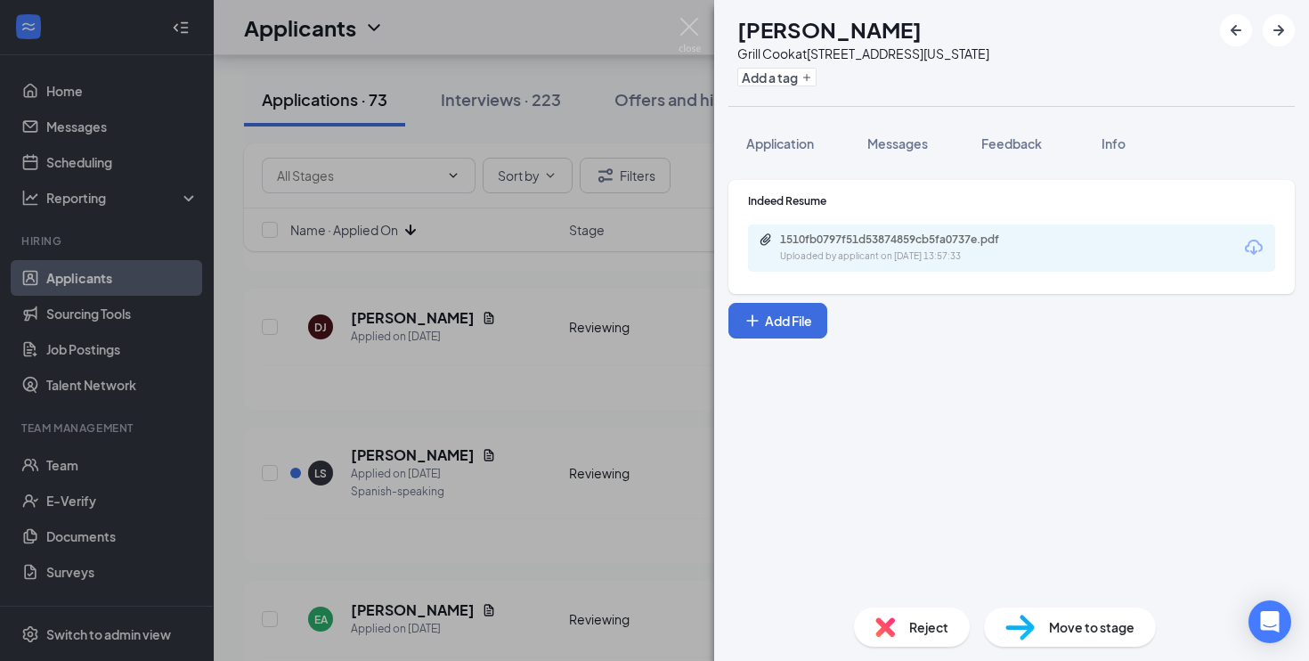
click at [932, 628] on span "Reject" at bounding box center [928, 627] width 39 height 20
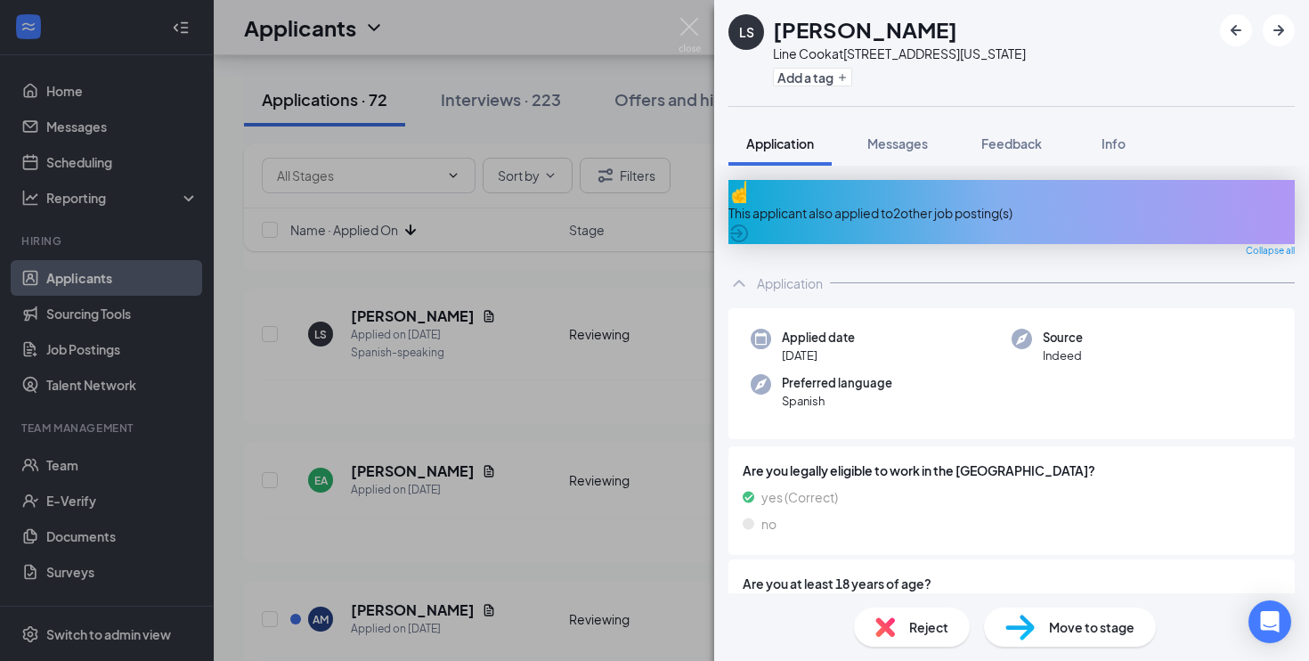
click at [643, 463] on div "LS [PERSON_NAME] Line Cook at [STREET_ADDRESS][US_STATE] Add a tag Application …" at bounding box center [654, 330] width 1309 height 661
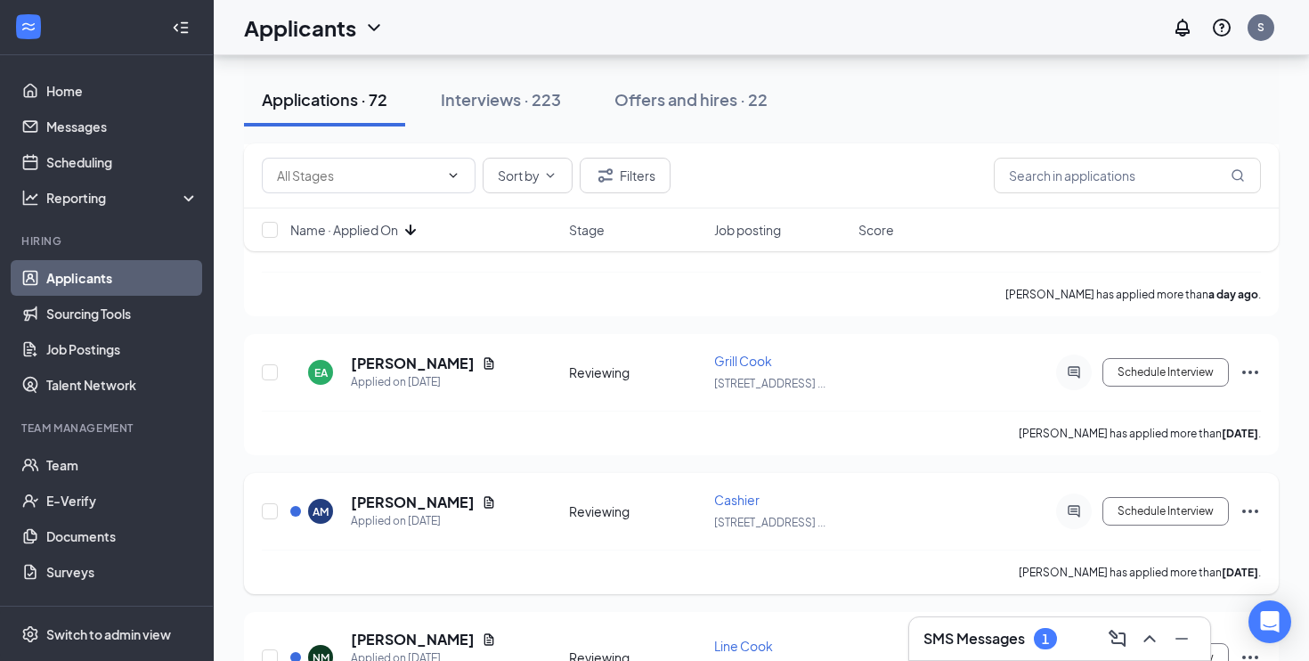
scroll to position [2276, 0]
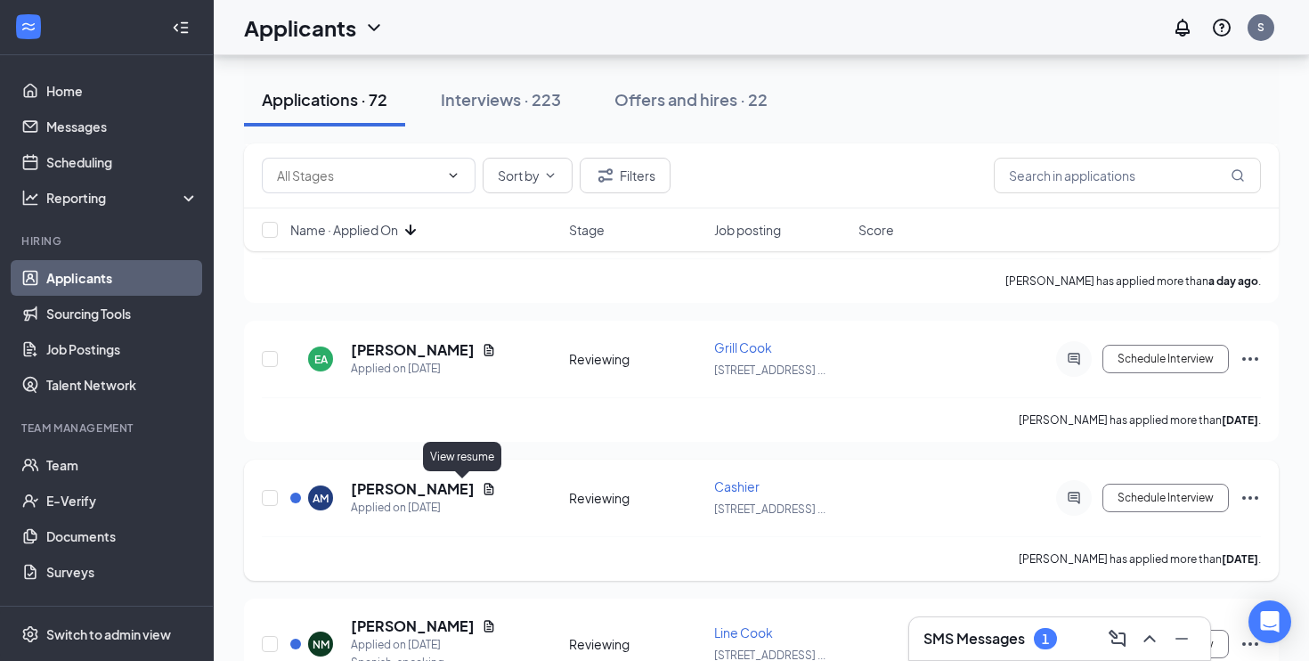
click at [484, 487] on icon "Document" at bounding box center [489, 489] width 10 height 12
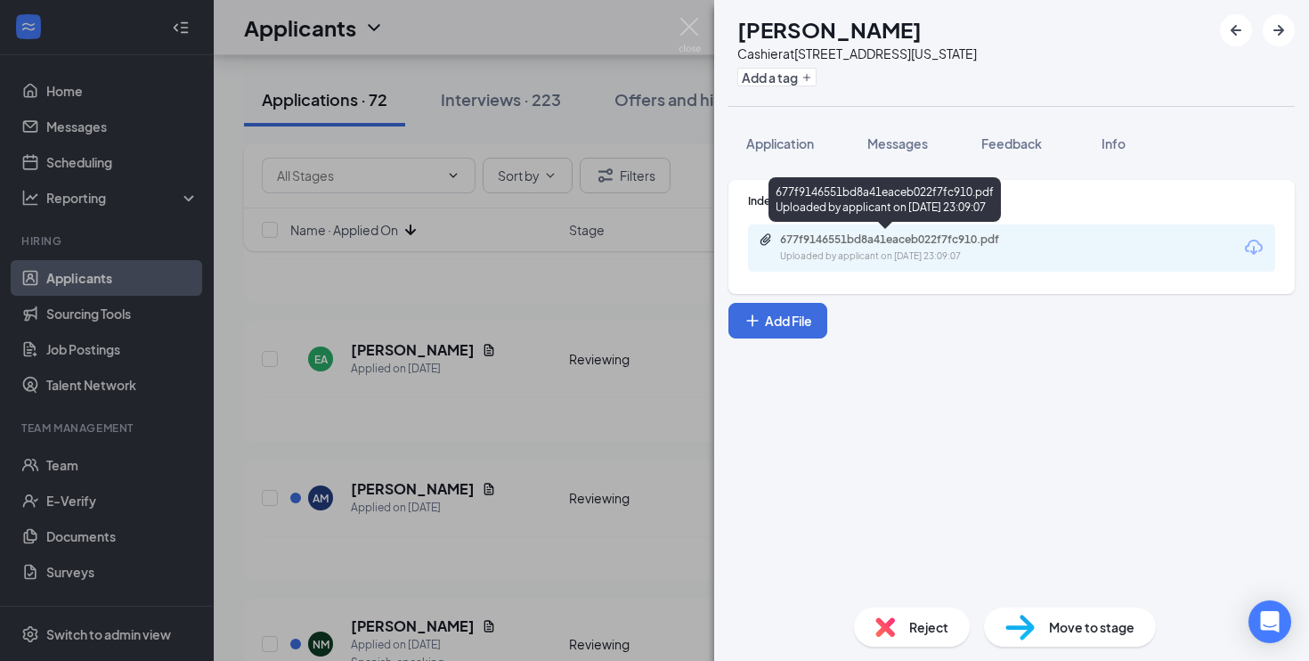
click at [871, 256] on div "Uploaded by applicant on [DATE] 23:09:07" at bounding box center [913, 256] width 267 height 14
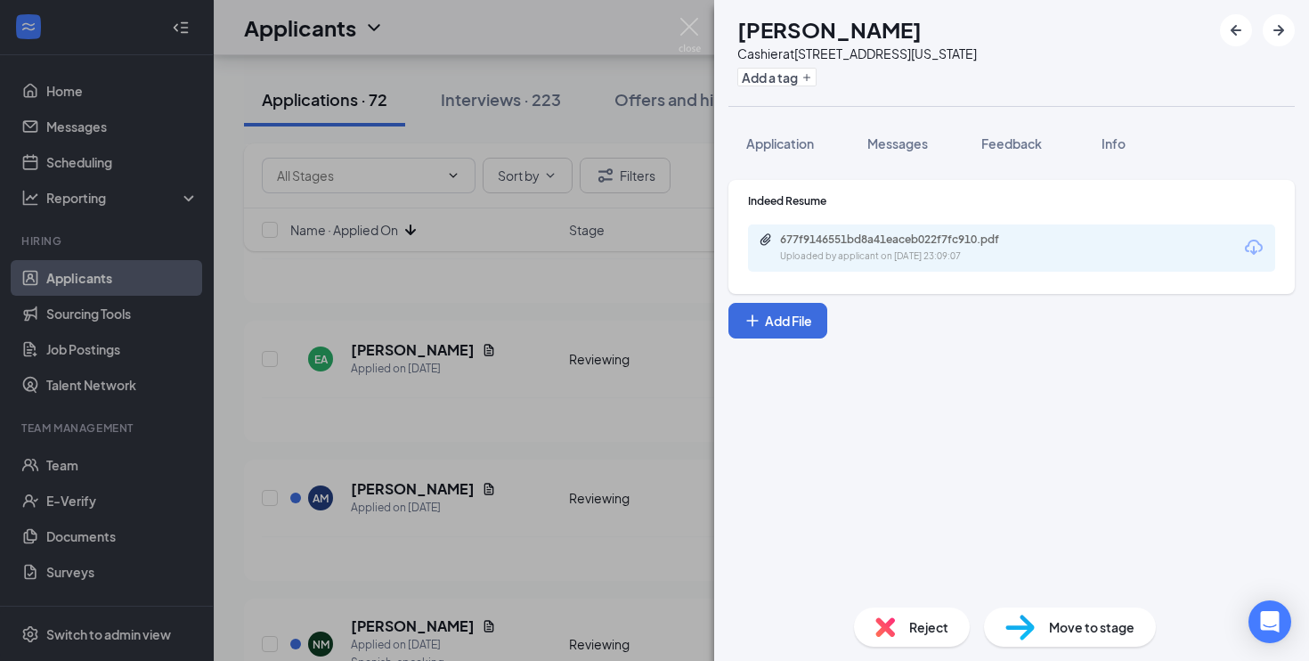
click at [904, 621] on div "Reject" at bounding box center [912, 626] width 116 height 39
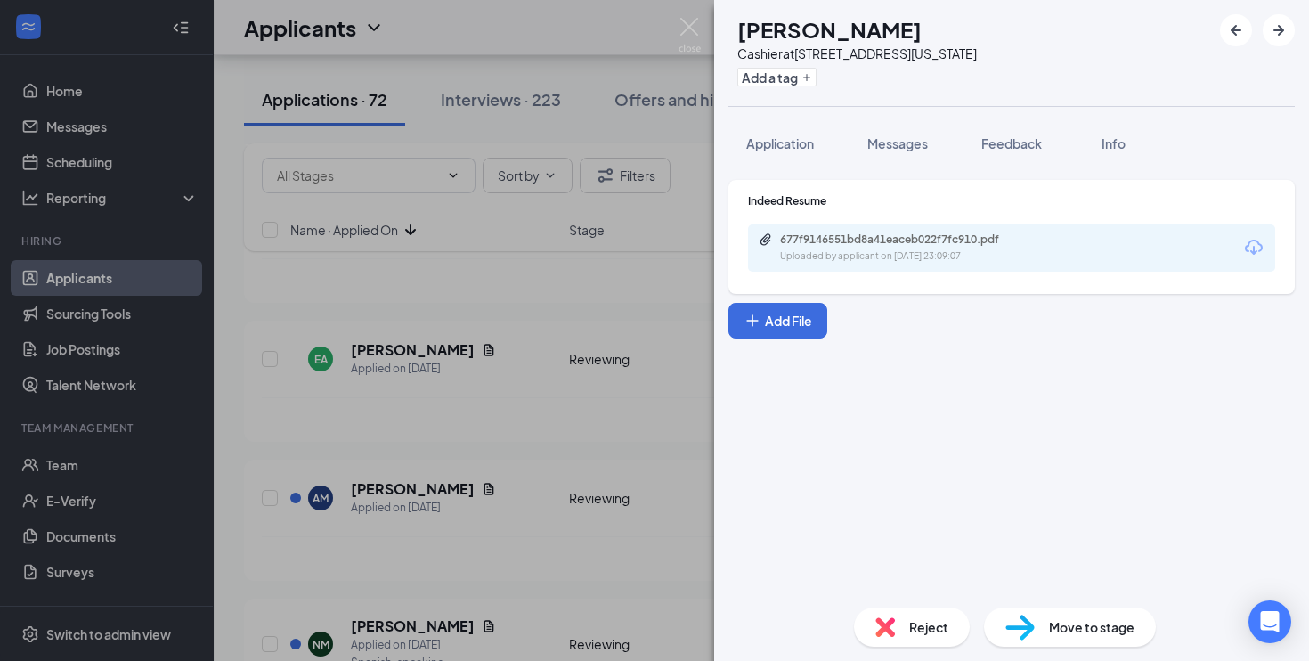
click at [905, 632] on div "Reject" at bounding box center [912, 626] width 116 height 39
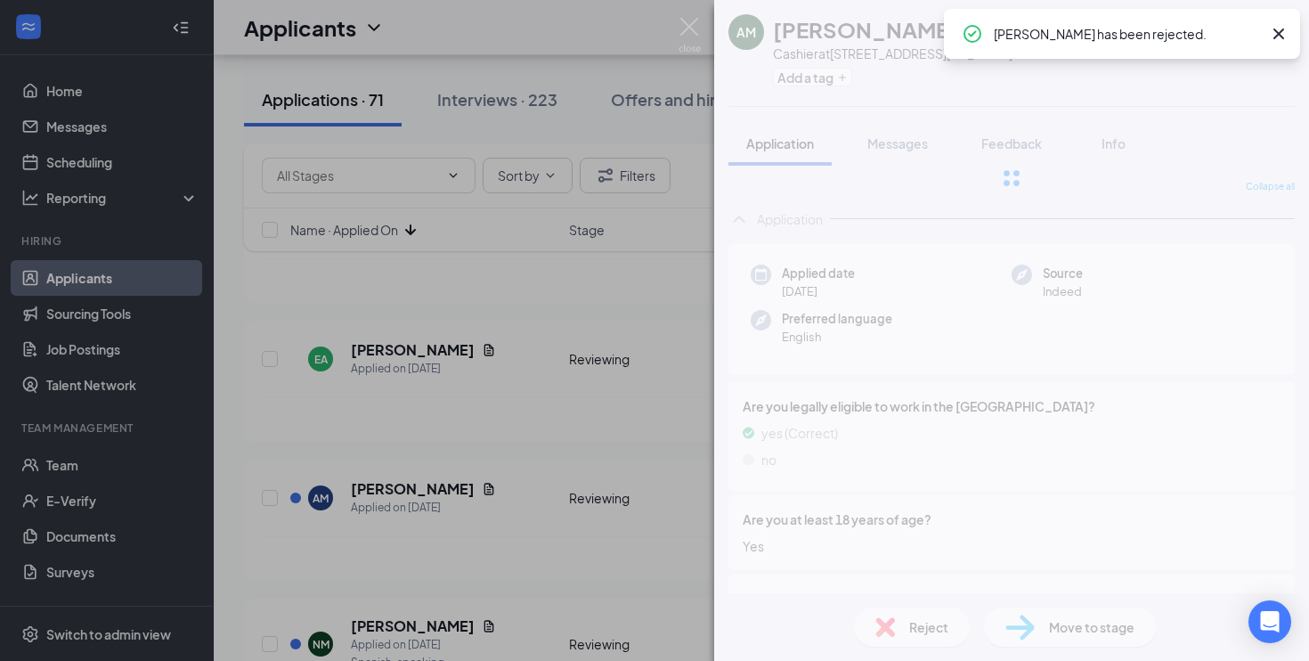
click at [592, 542] on div "AM [PERSON_NAME] Cashier at [STREET_ADDRESS][US_STATE] Add a tag Application Me…" at bounding box center [654, 330] width 1309 height 661
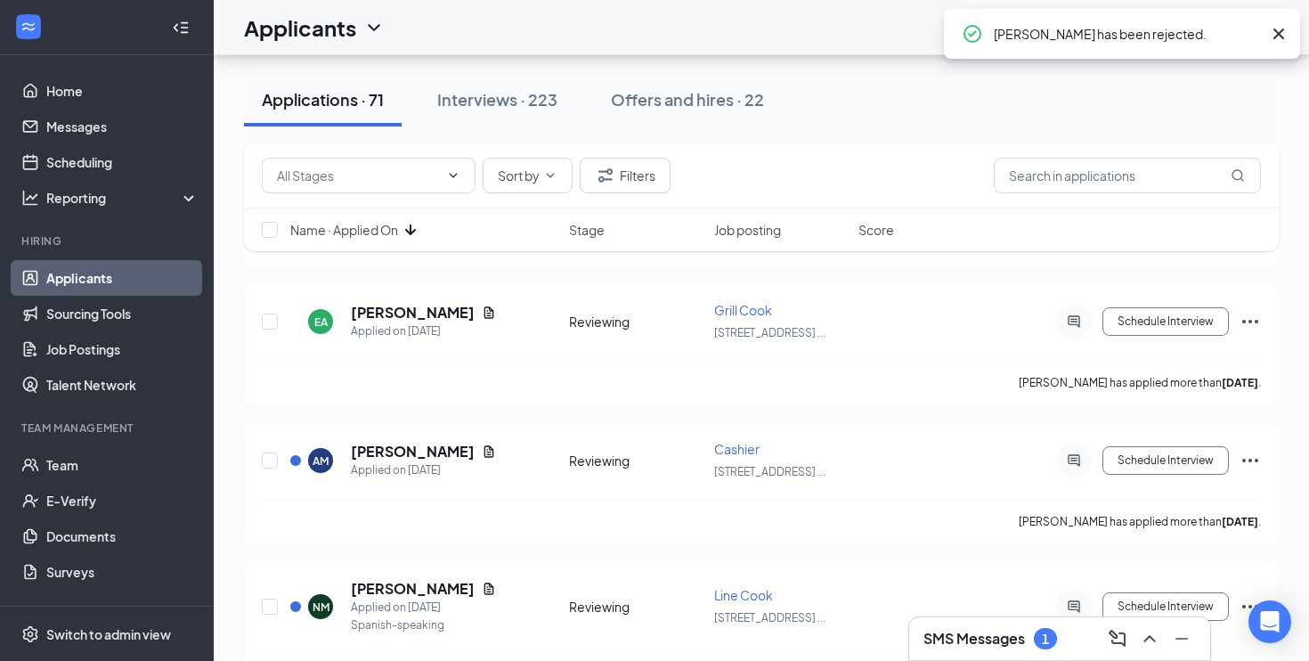
scroll to position [2320, 0]
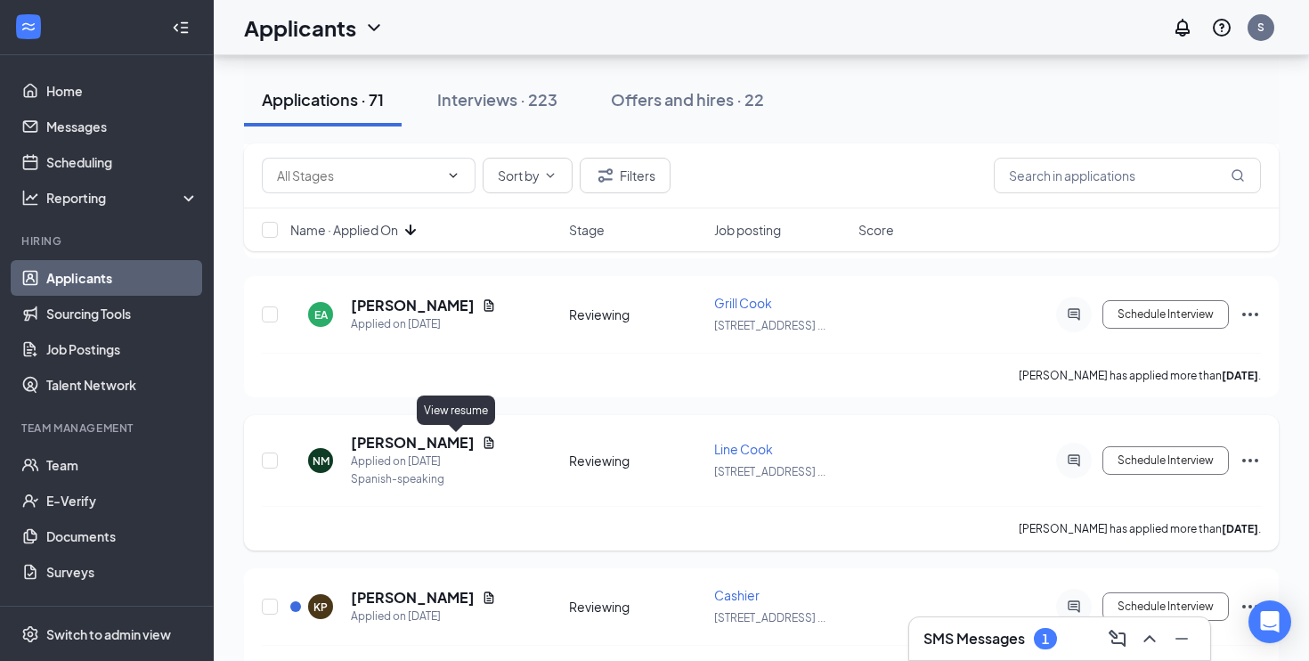
click at [484, 443] on icon "Document" at bounding box center [489, 442] width 10 height 12
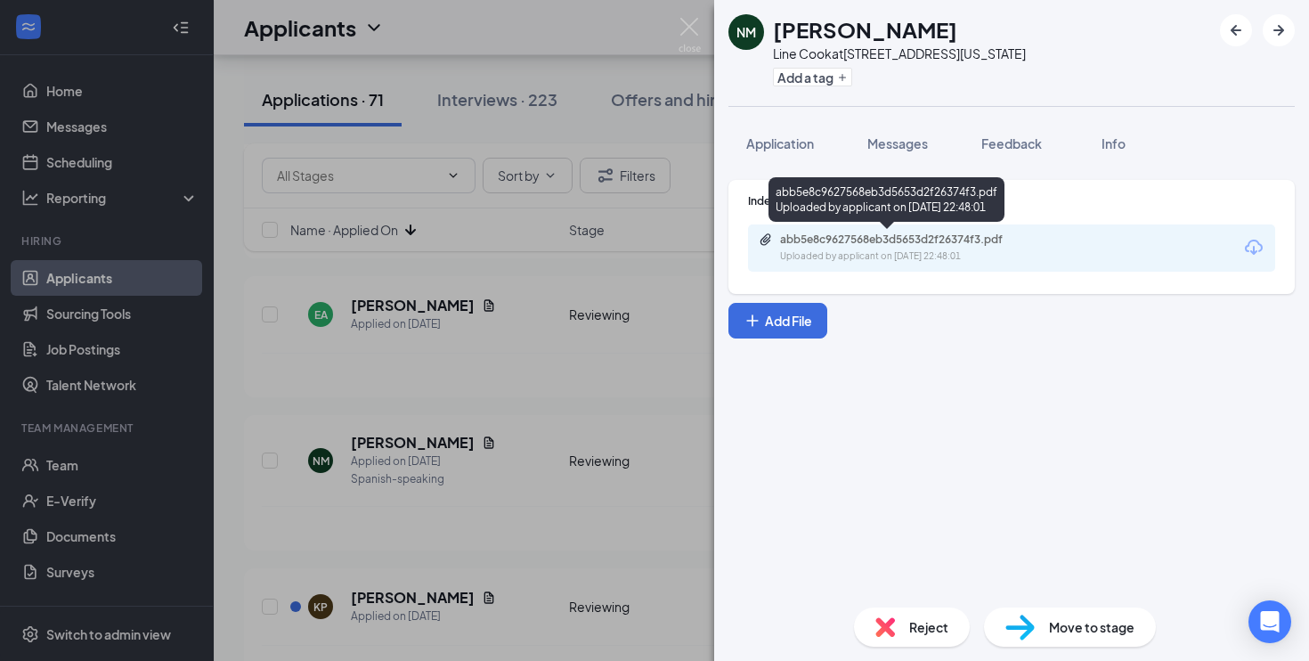
click at [843, 240] on div "abb5e8c9627568eb3d5653d2f26374f3.pdf" at bounding box center [904, 239] width 249 height 14
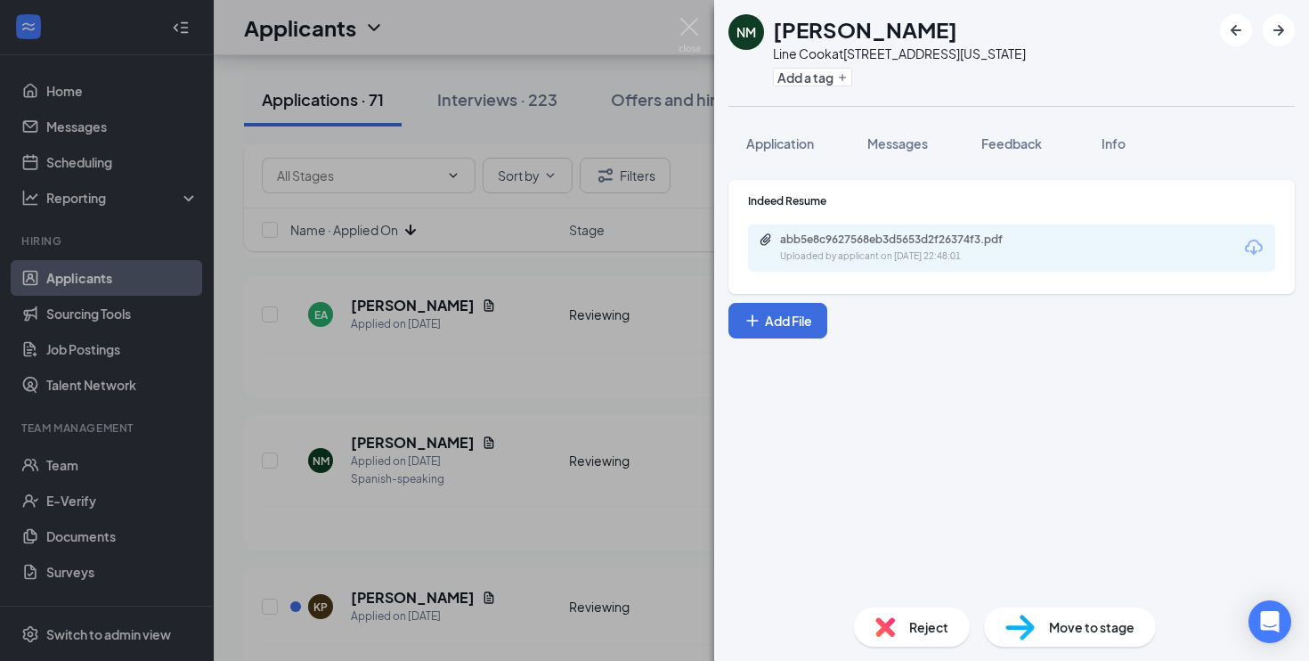
click at [1017, 623] on img at bounding box center [1020, 628] width 29 height 26
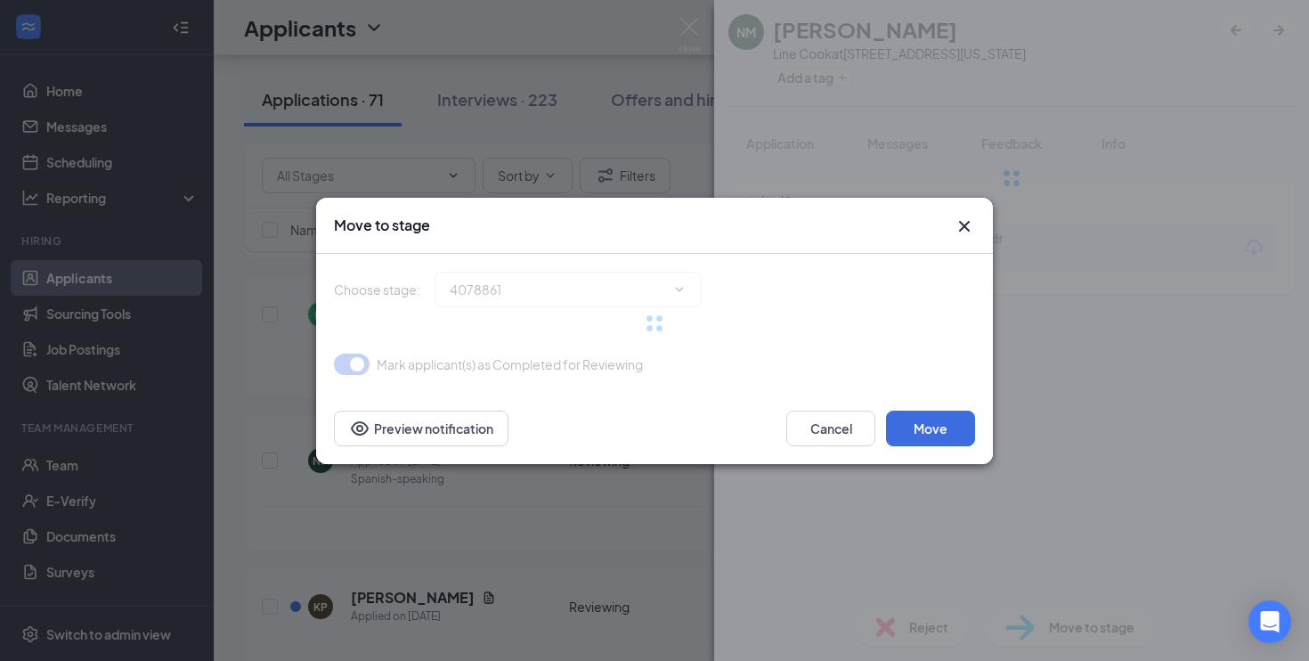
type input "On-site Interview (next stage)"
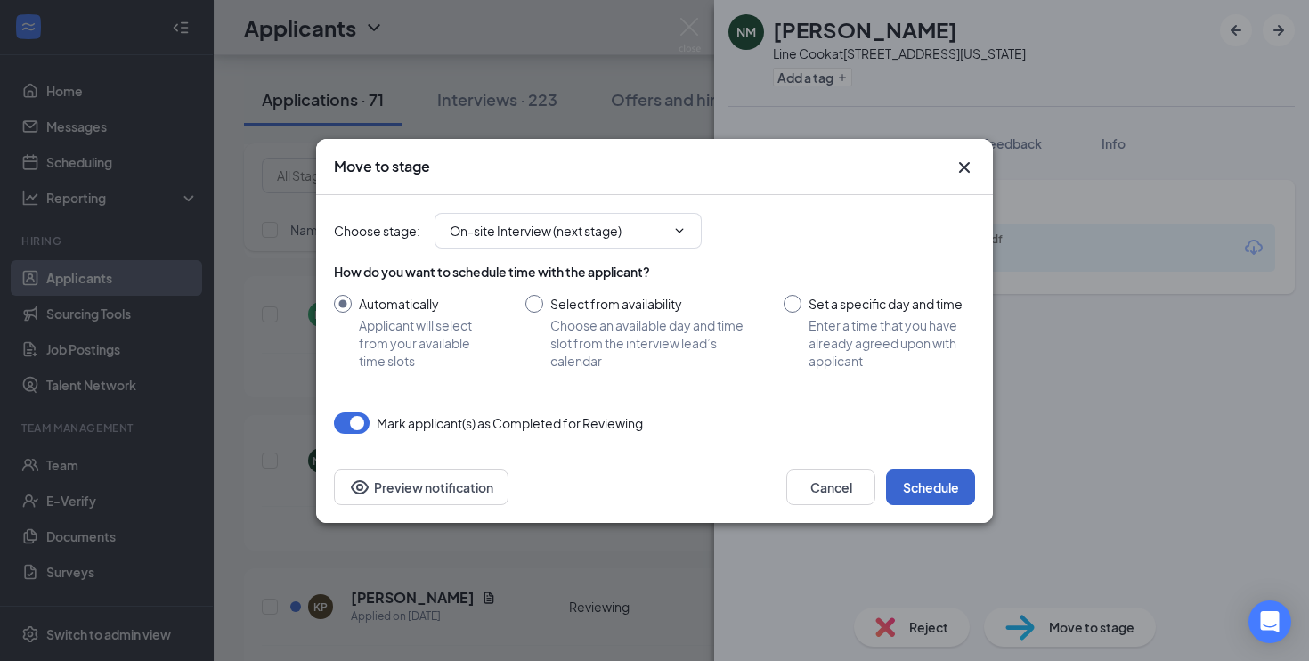
click at [939, 489] on button "Schedule" at bounding box center [930, 487] width 89 height 36
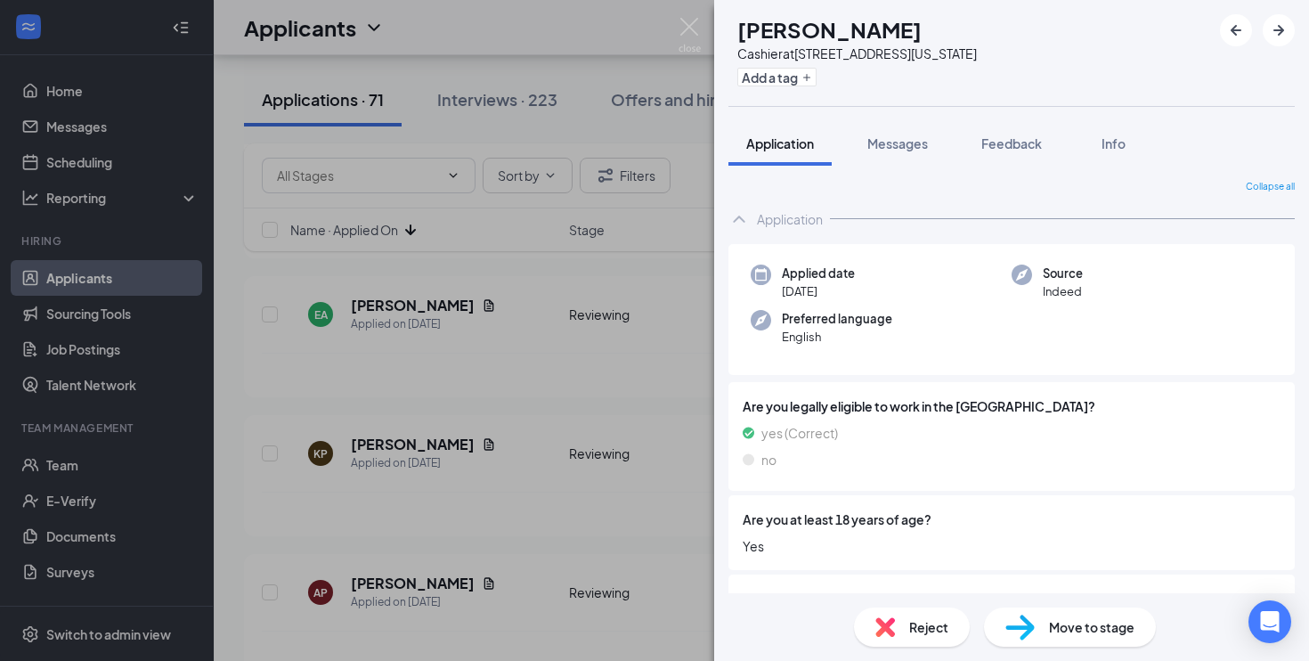
click at [636, 549] on div "KP [PERSON_NAME] Cashier at [STREET_ADDRESS][US_STATE] Add a tag Application Me…" at bounding box center [654, 330] width 1309 height 661
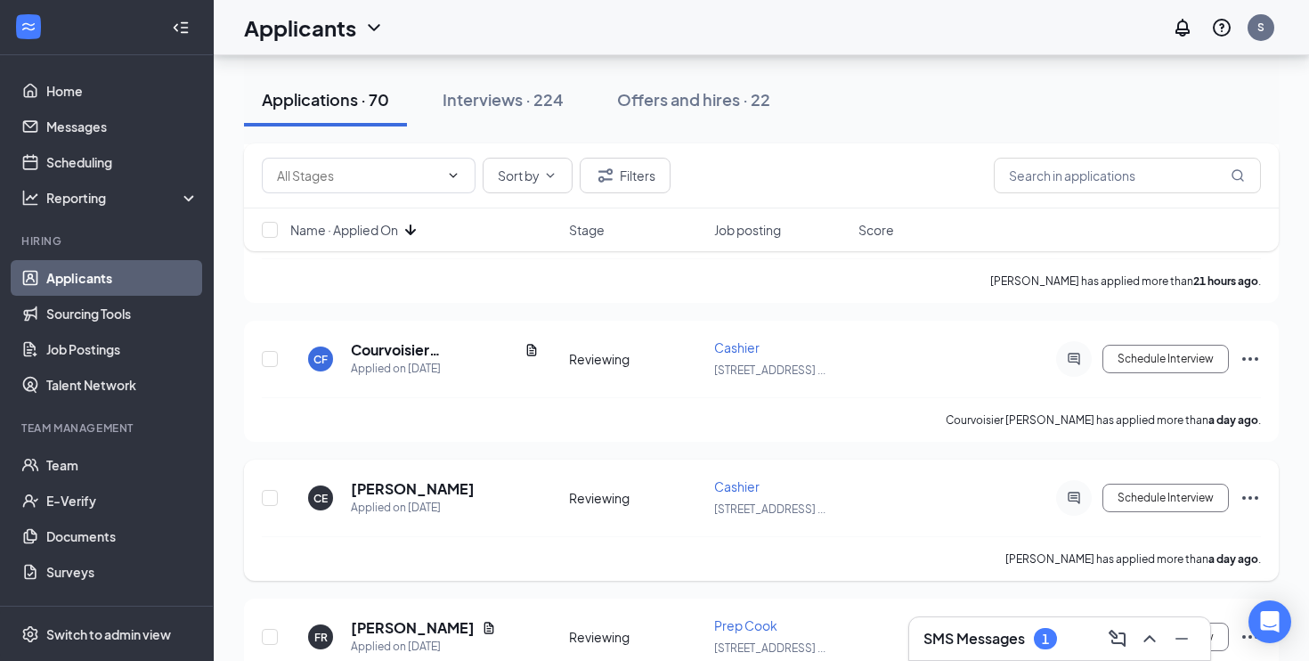
scroll to position [1705, 0]
click at [1253, 497] on icon "Ellipses" at bounding box center [1250, 498] width 21 height 21
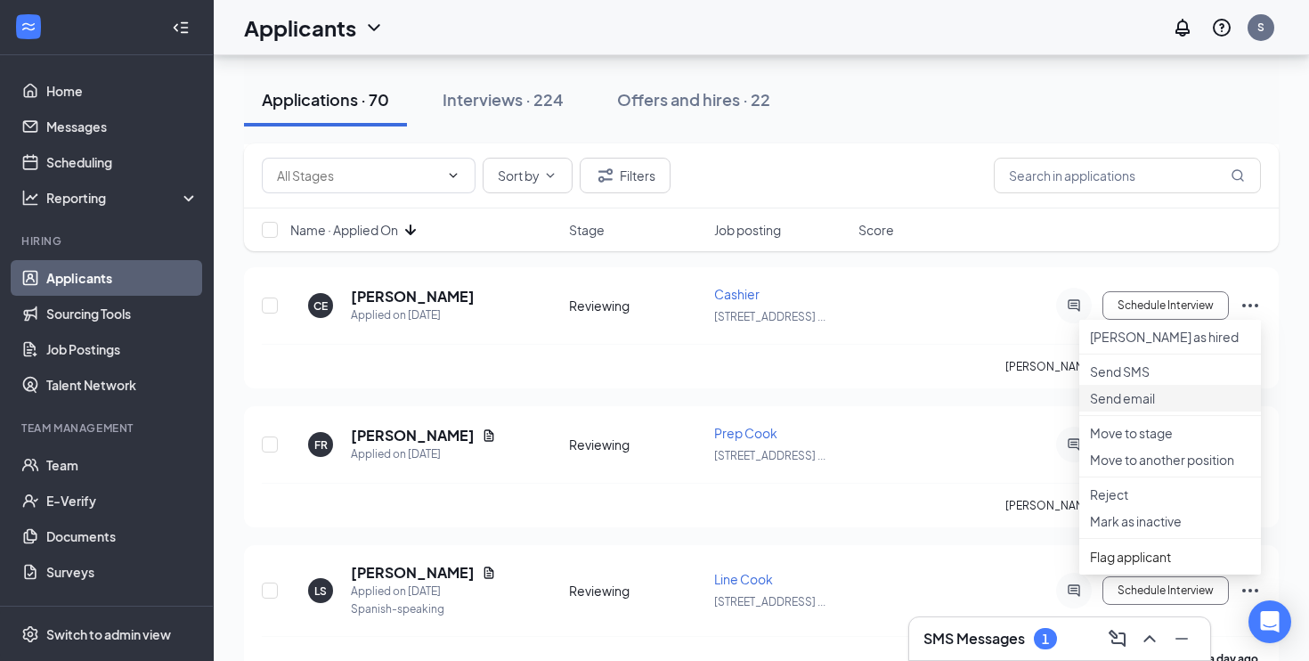
scroll to position [1904, 0]
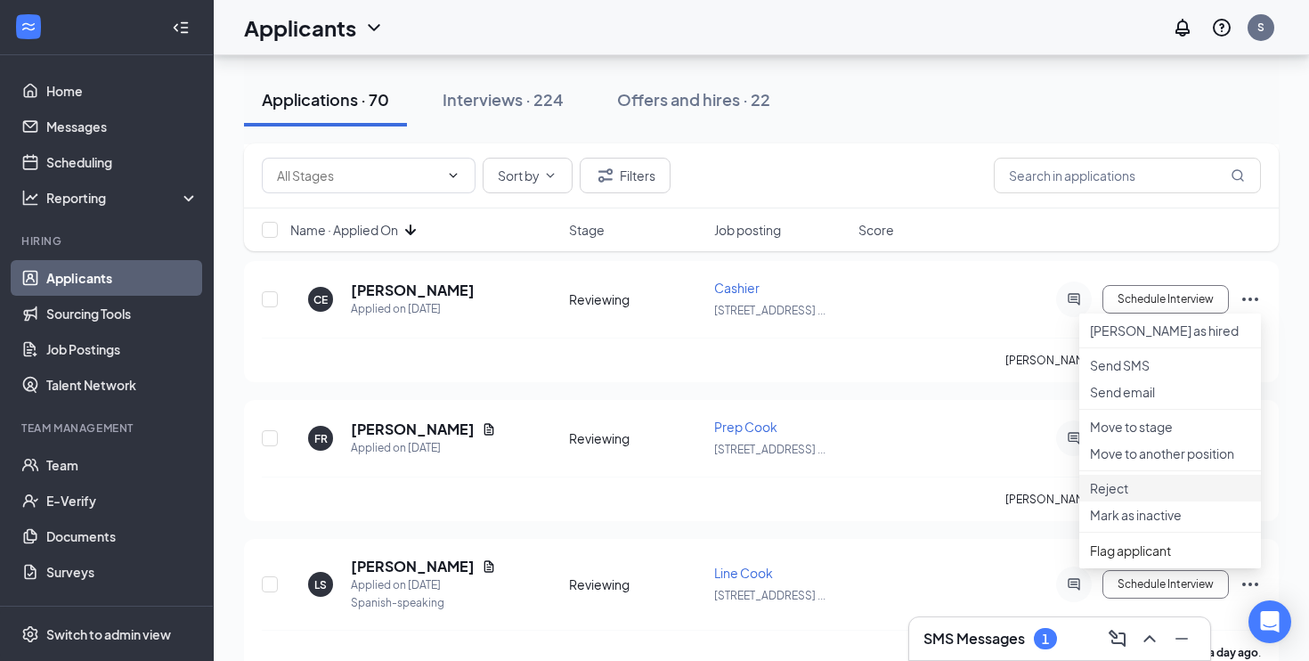
click at [1110, 497] on p "Reject" at bounding box center [1170, 488] width 160 height 18
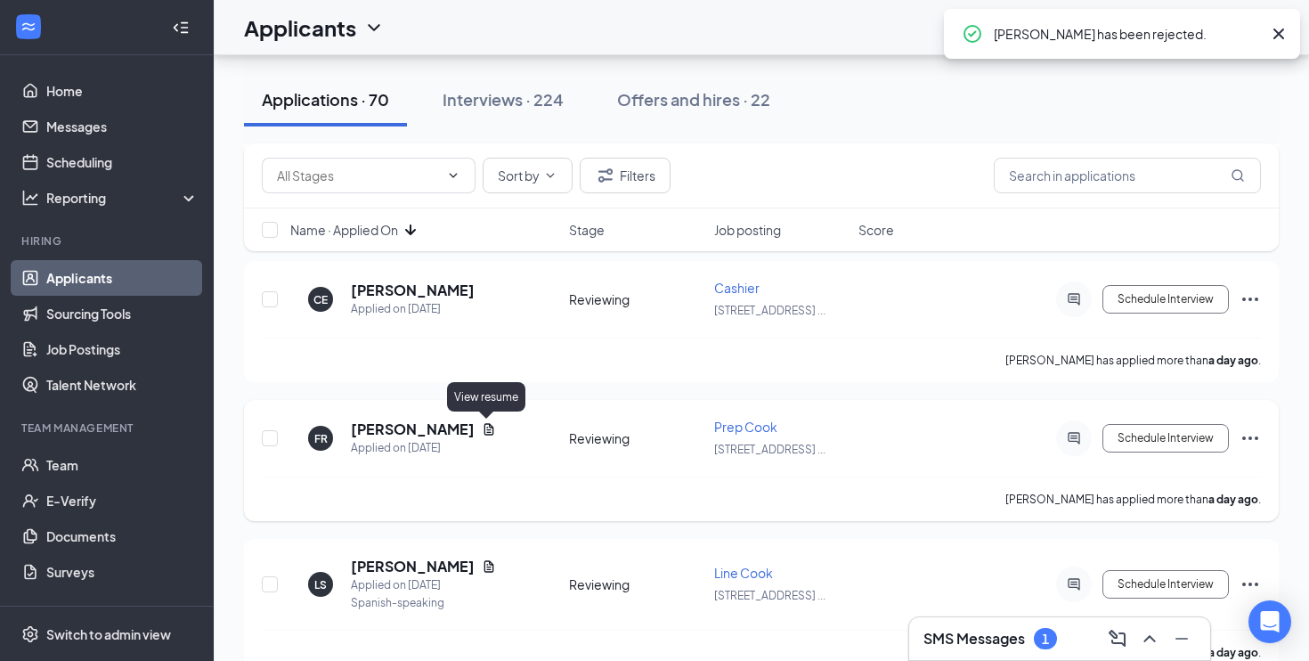
click at [492, 430] on icon "Document" at bounding box center [489, 429] width 10 height 12
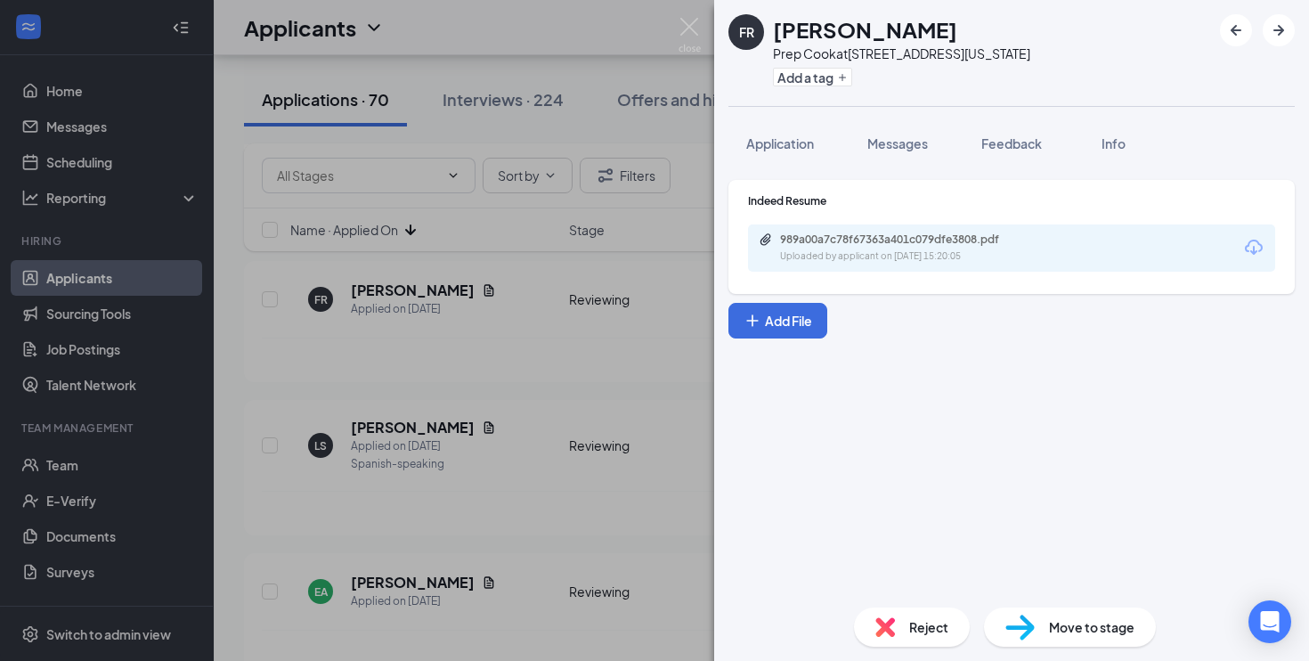
click at [802, 263] on div "989a00a7c78f67363a401c079dfe3808.pdf Uploaded by applicant on [DATE] 15:20:05" at bounding box center [1011, 247] width 527 height 47
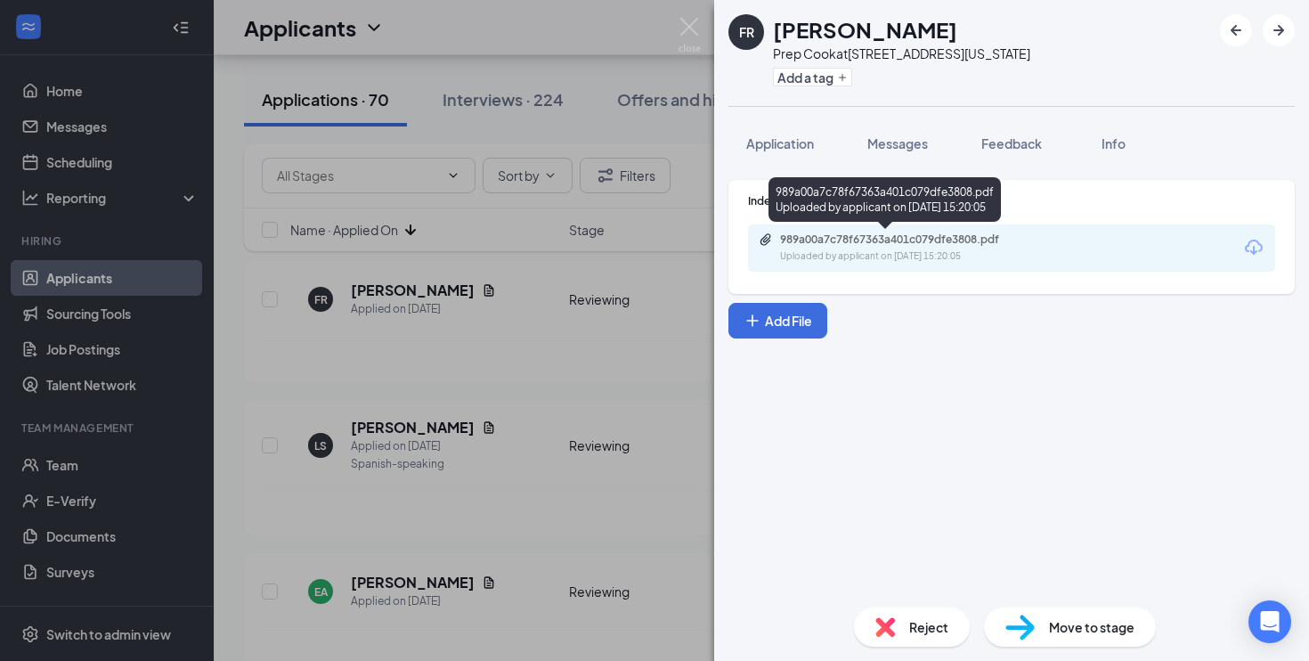
click at [851, 248] on div "989a00a7c78f67363a401c079dfe3808.pdf Uploaded by applicant on [DATE] 15:20:05" at bounding box center [903, 247] width 289 height 31
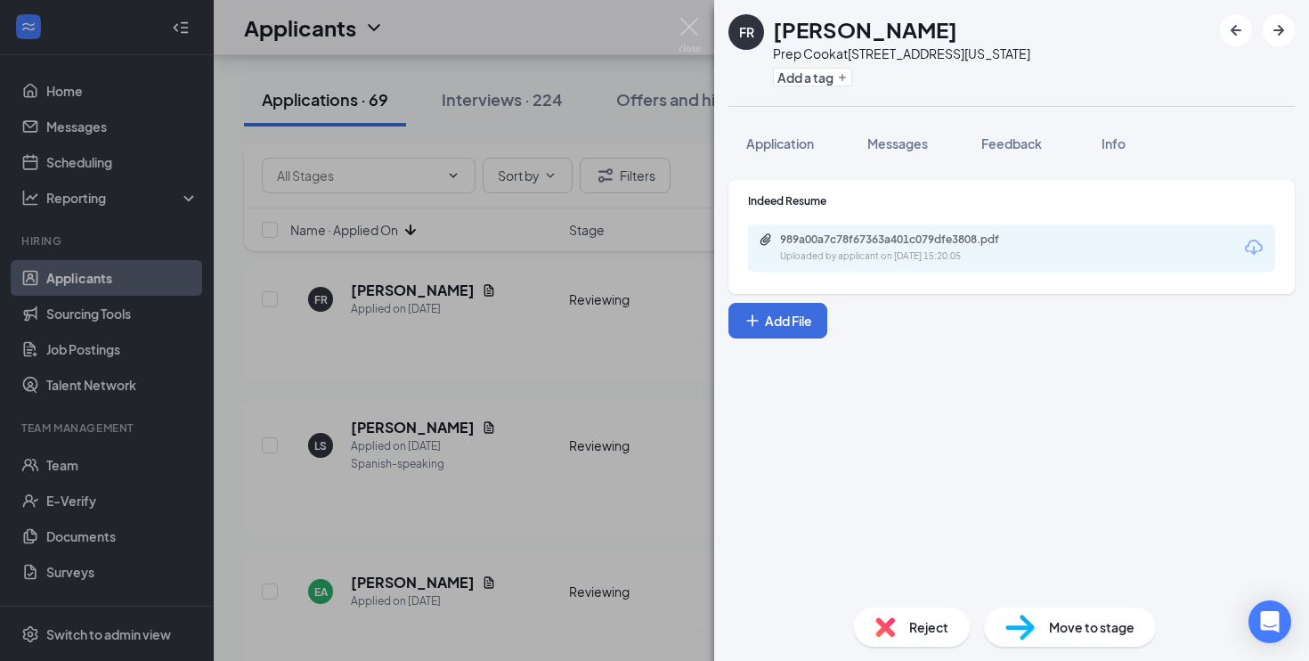
click at [1014, 622] on img at bounding box center [1020, 628] width 29 height 26
type input "On-site Interview (next stage)"
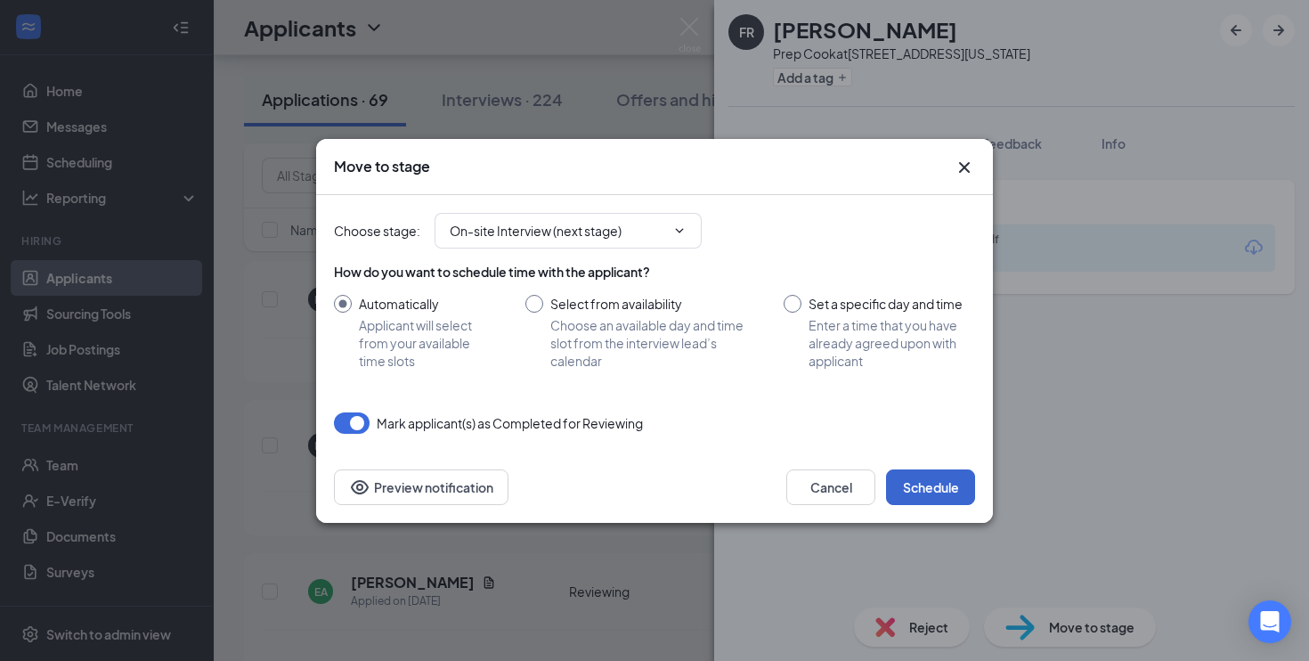
click at [914, 483] on button "Schedule" at bounding box center [930, 487] width 89 height 36
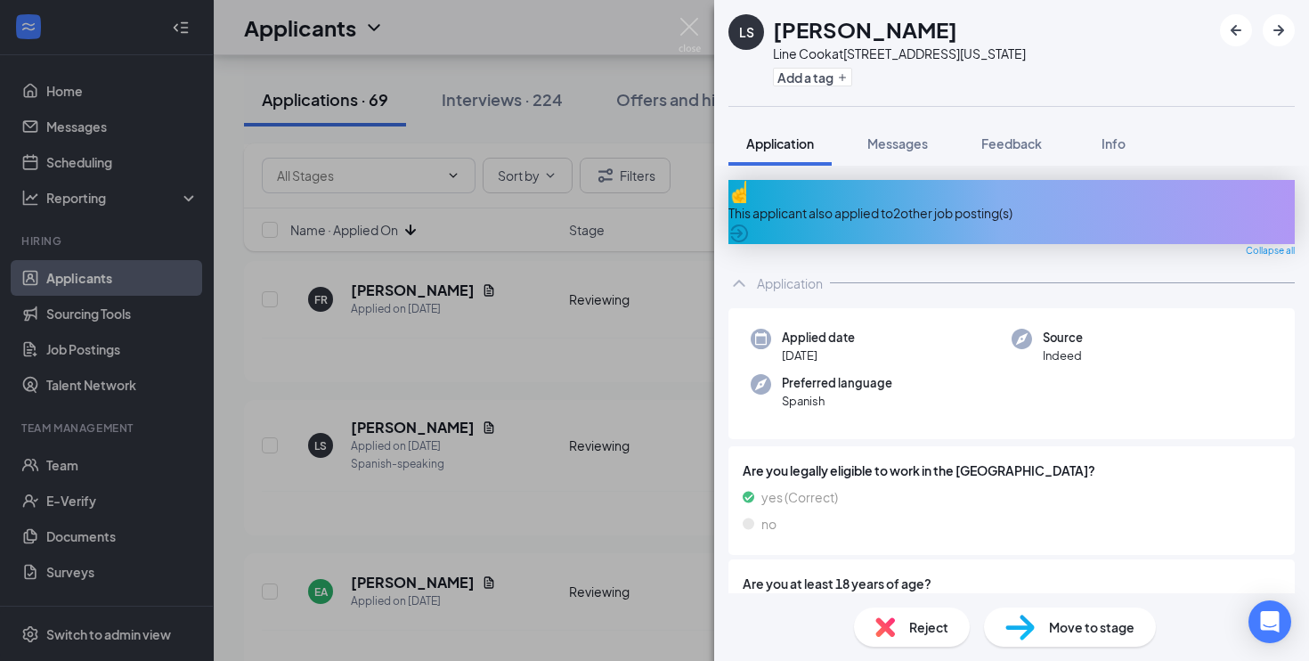
click at [579, 469] on div "LS [PERSON_NAME] Line Cook at [STREET_ADDRESS][US_STATE] Add a tag Application …" at bounding box center [654, 330] width 1309 height 661
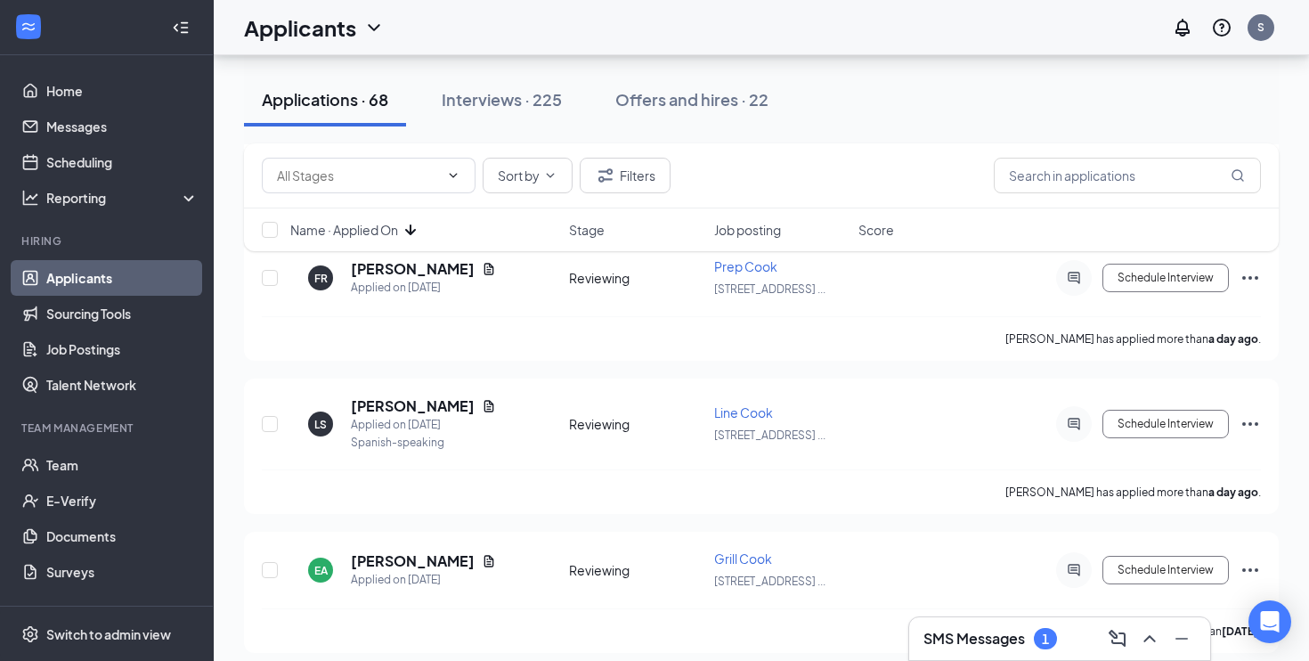
scroll to position [1926, 0]
click at [482, 401] on icon "Document" at bounding box center [489, 405] width 14 height 14
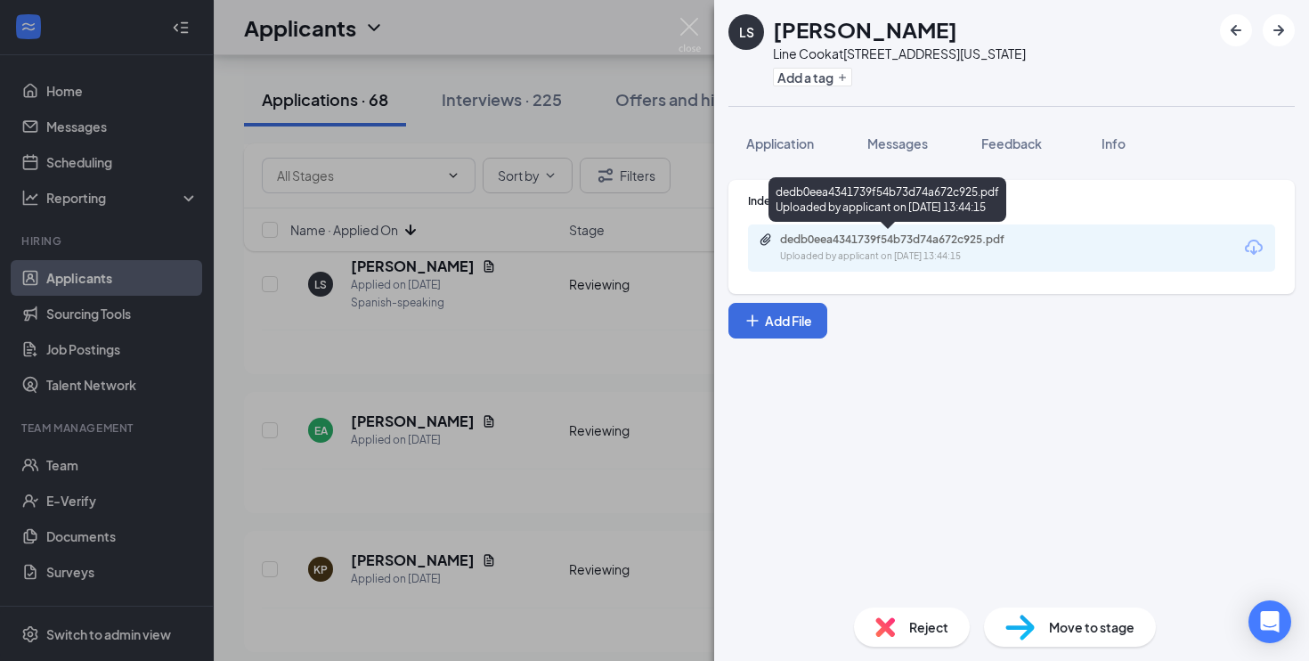
click at [830, 234] on div "dedb0eea4341739f54b73d74a672c925.pdf" at bounding box center [904, 239] width 249 height 14
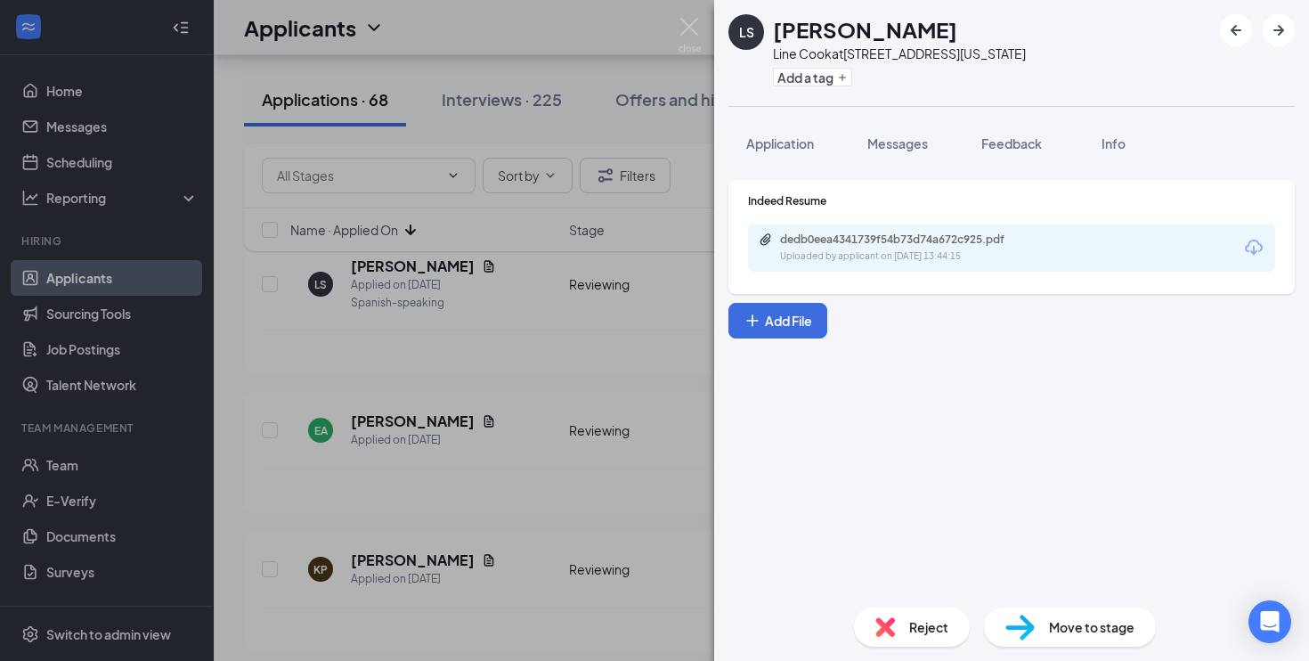
click at [1033, 629] on img at bounding box center [1020, 628] width 29 height 26
type input "On-site Interview (next stage)"
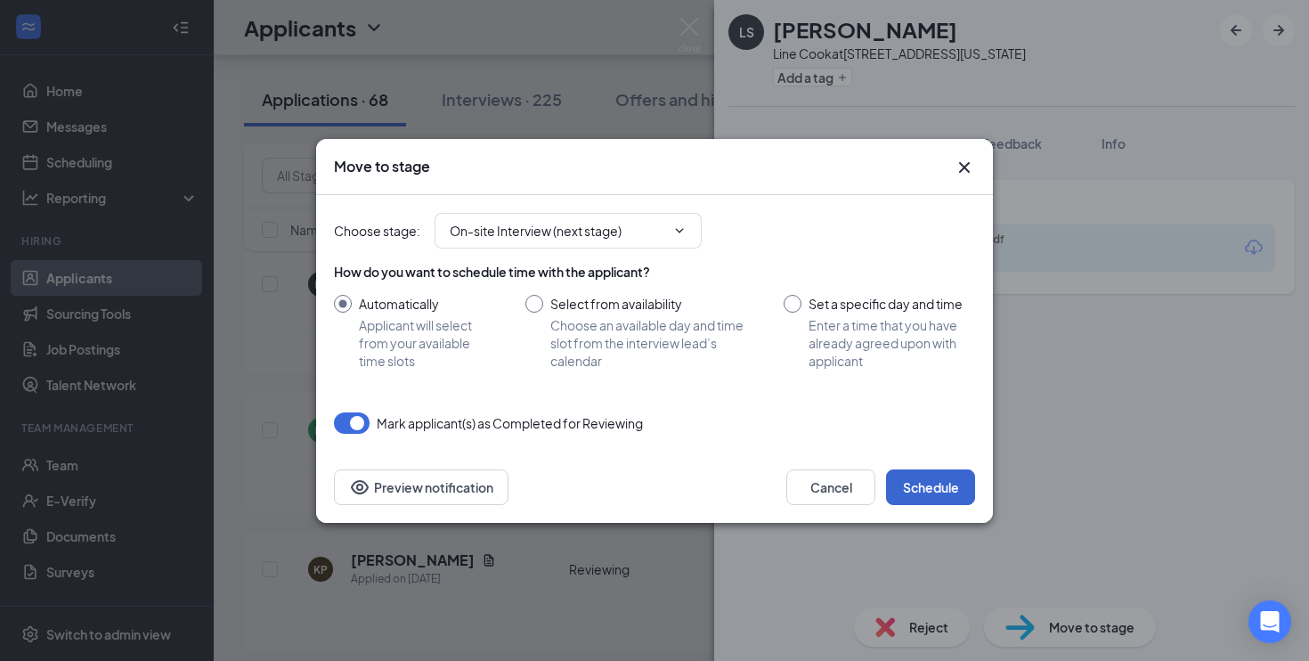
click at [943, 499] on button "Schedule" at bounding box center [930, 487] width 89 height 36
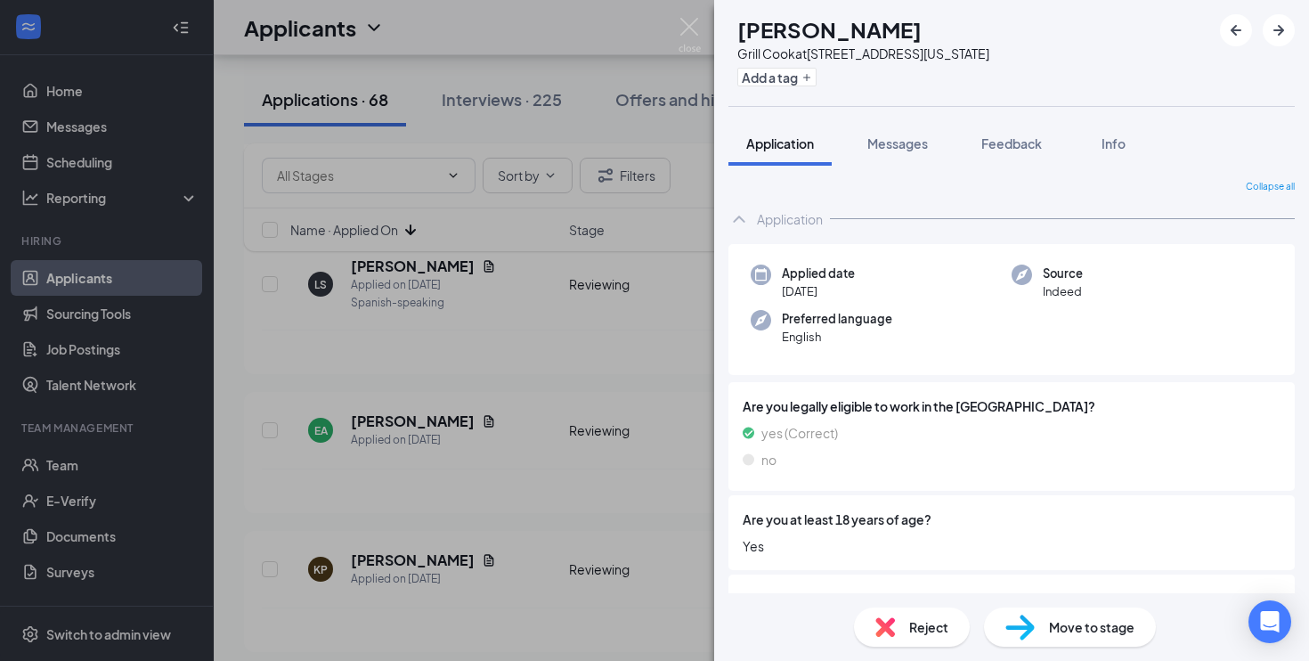
click at [618, 419] on div "EA [PERSON_NAME] Grill Cook at [STREET_ADDRESS][US_STATE] Add a tag Application…" at bounding box center [654, 330] width 1309 height 661
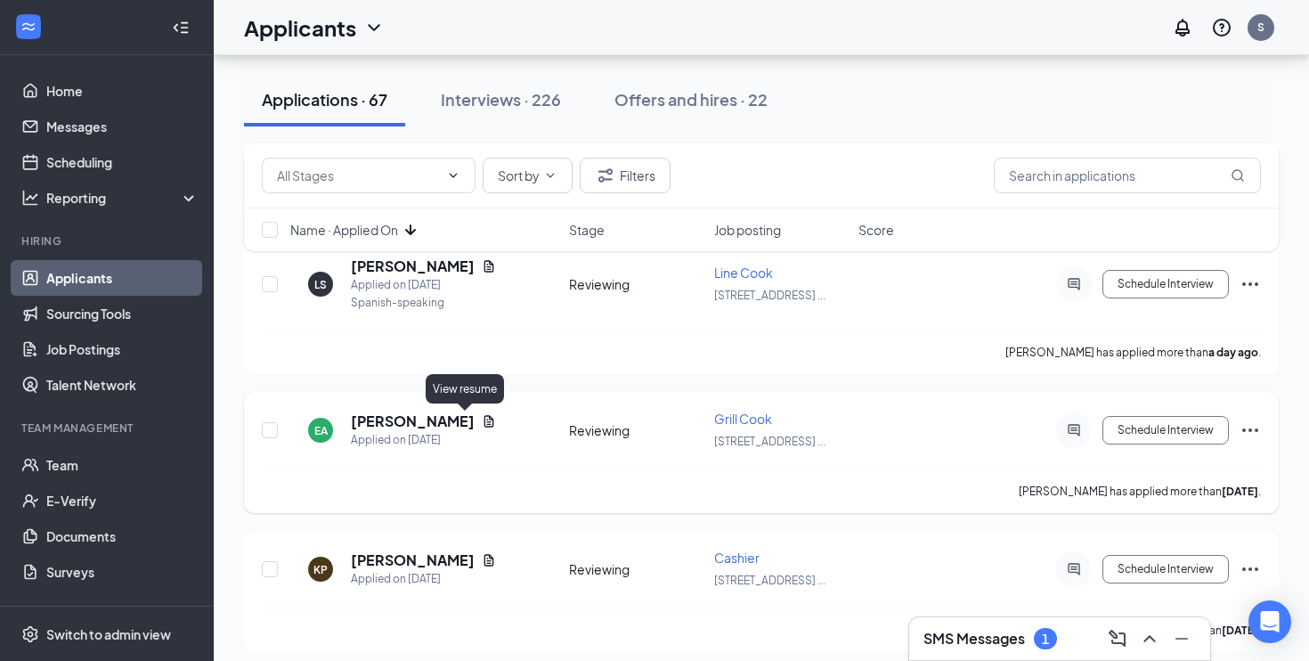
click at [484, 426] on icon "Document" at bounding box center [489, 421] width 10 height 12
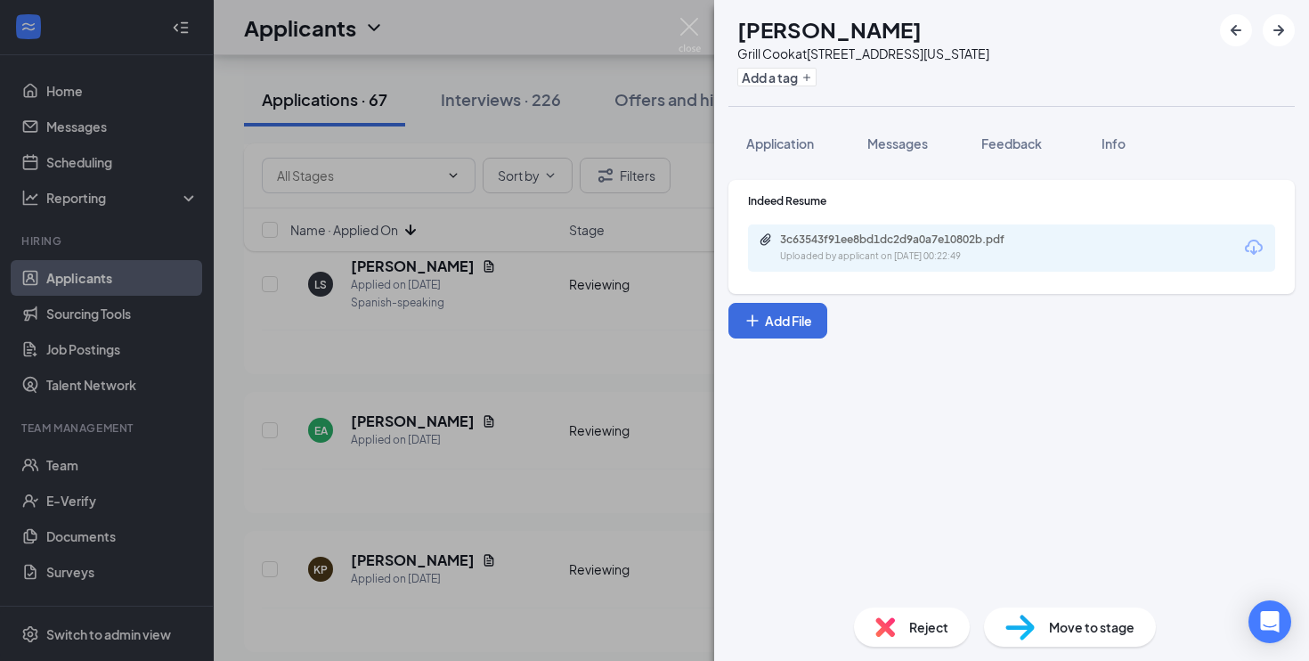
click at [818, 260] on div "Uploaded by applicant on [DATE] 00:22:49" at bounding box center [913, 256] width 267 height 14
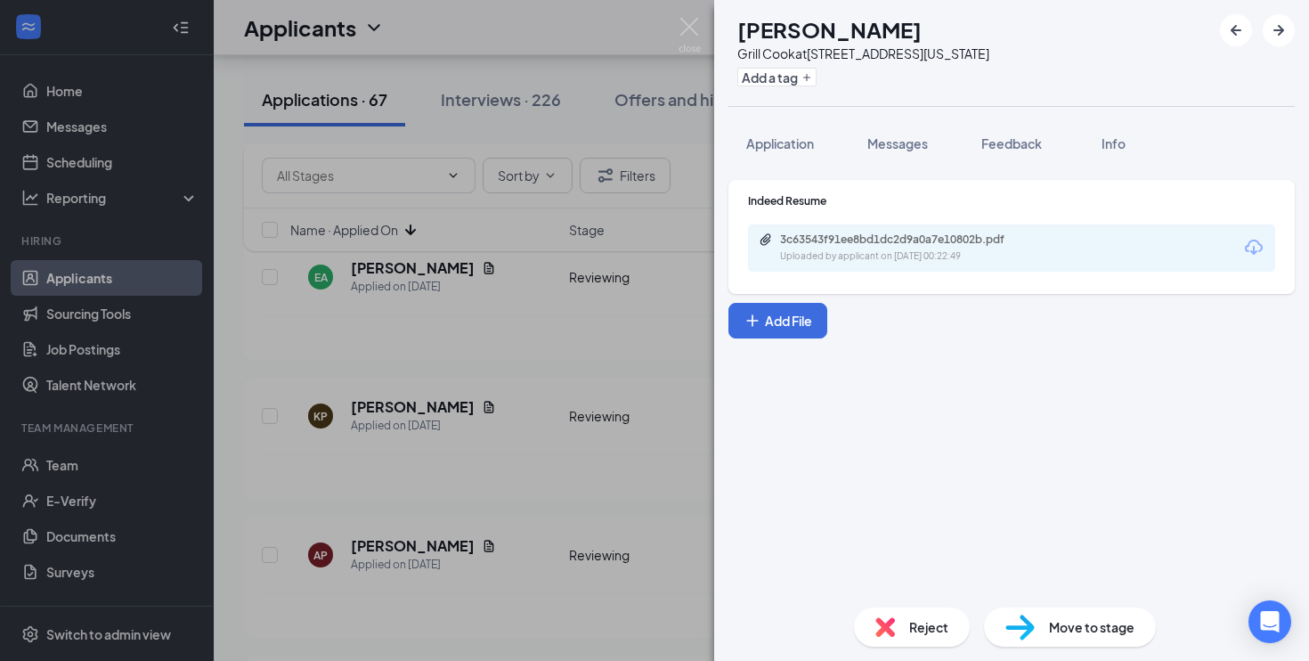
click at [1025, 626] on img at bounding box center [1020, 628] width 29 height 26
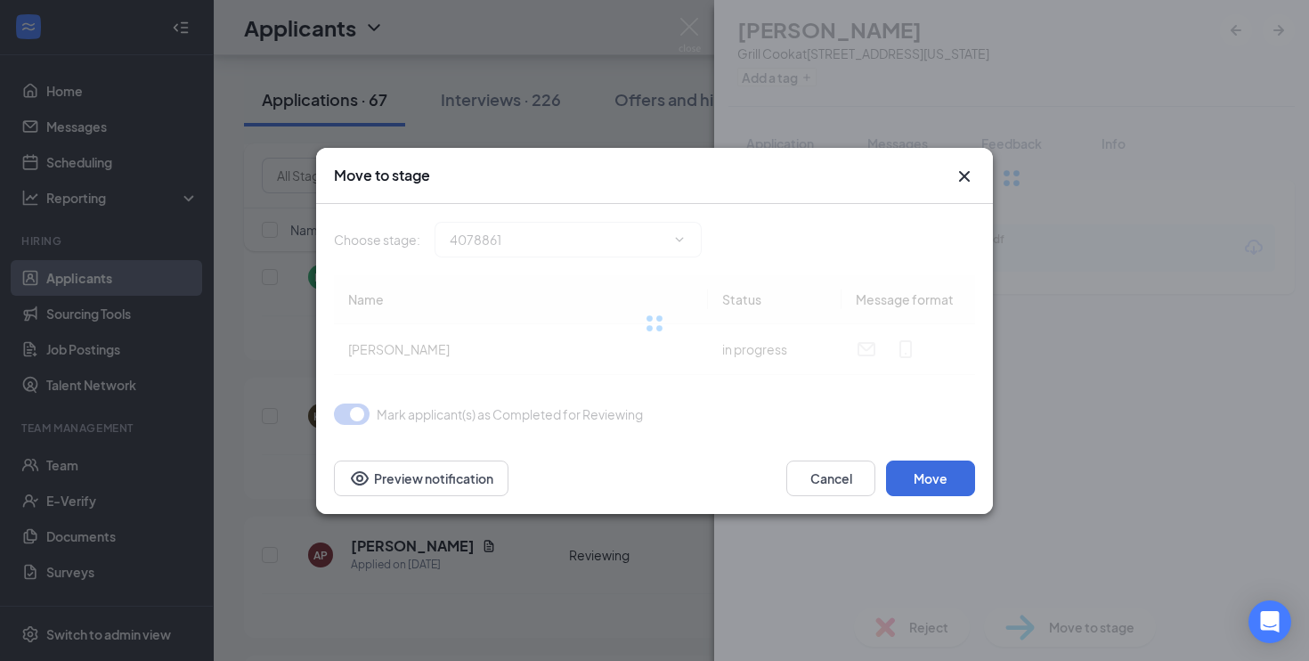
type input "On-site Interview (next stage)"
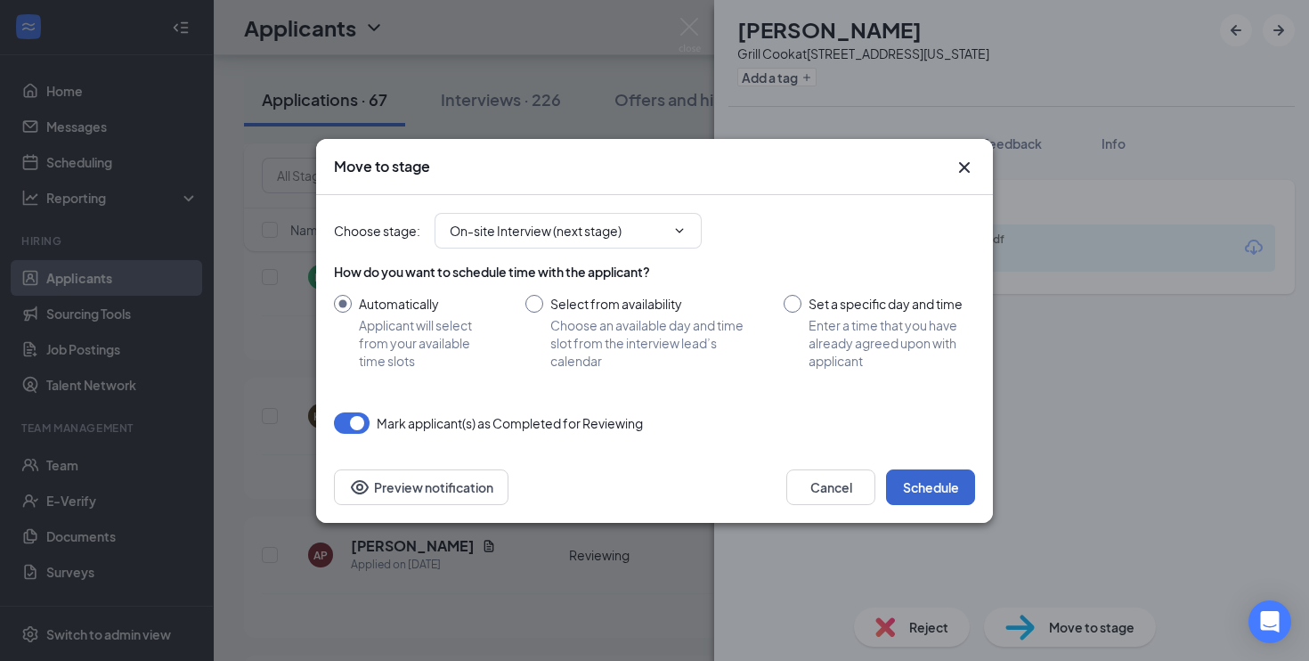
click at [914, 484] on button "Schedule" at bounding box center [930, 487] width 89 height 36
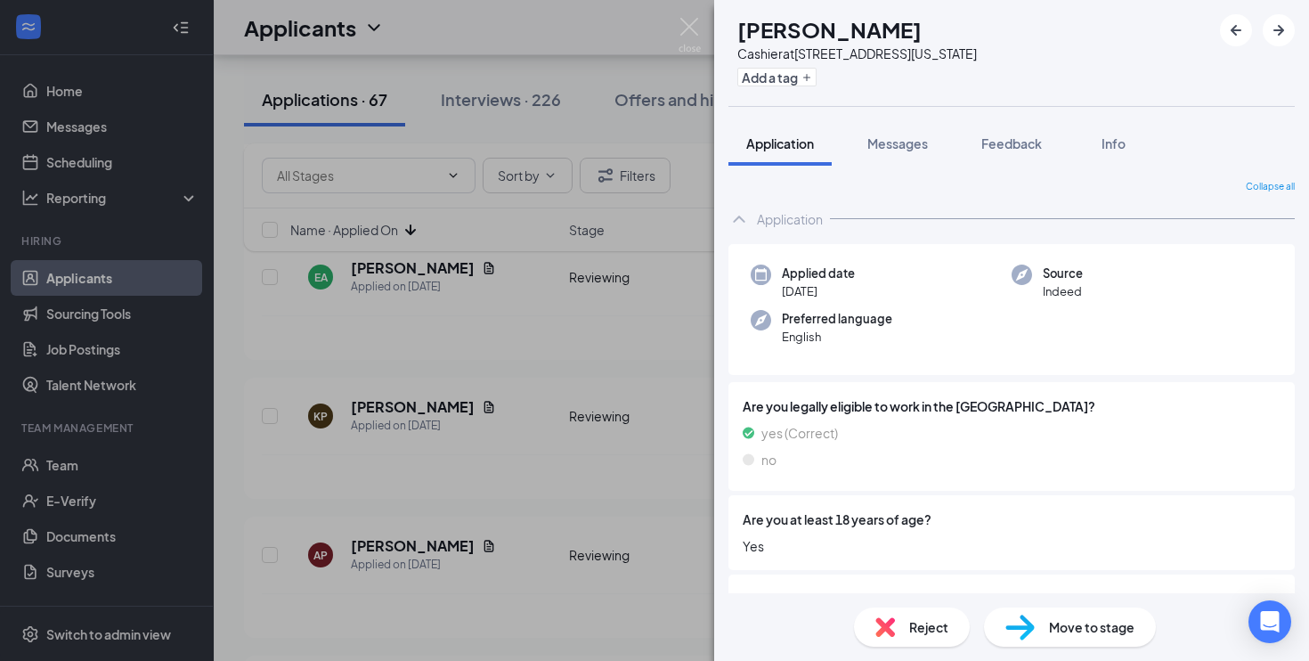
click at [626, 376] on div "KP [PERSON_NAME] Cashier at [STREET_ADDRESS][US_STATE] Add a tag Application Me…" at bounding box center [654, 330] width 1309 height 661
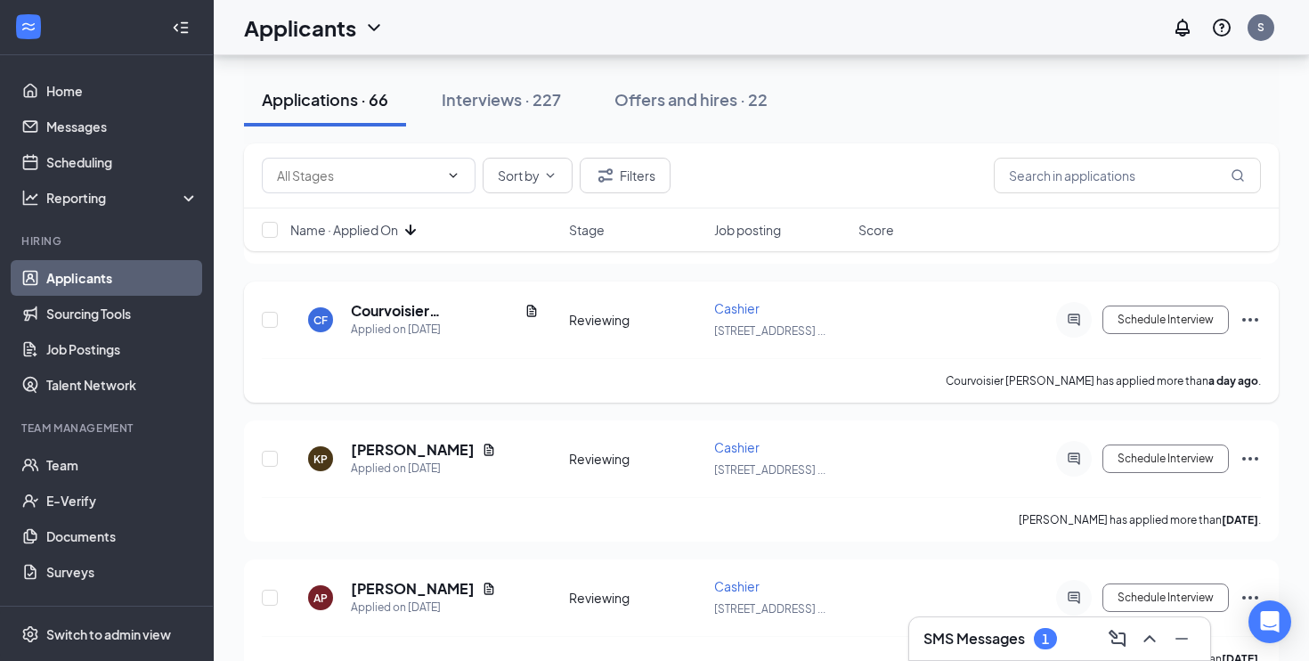
scroll to position [1749, 0]
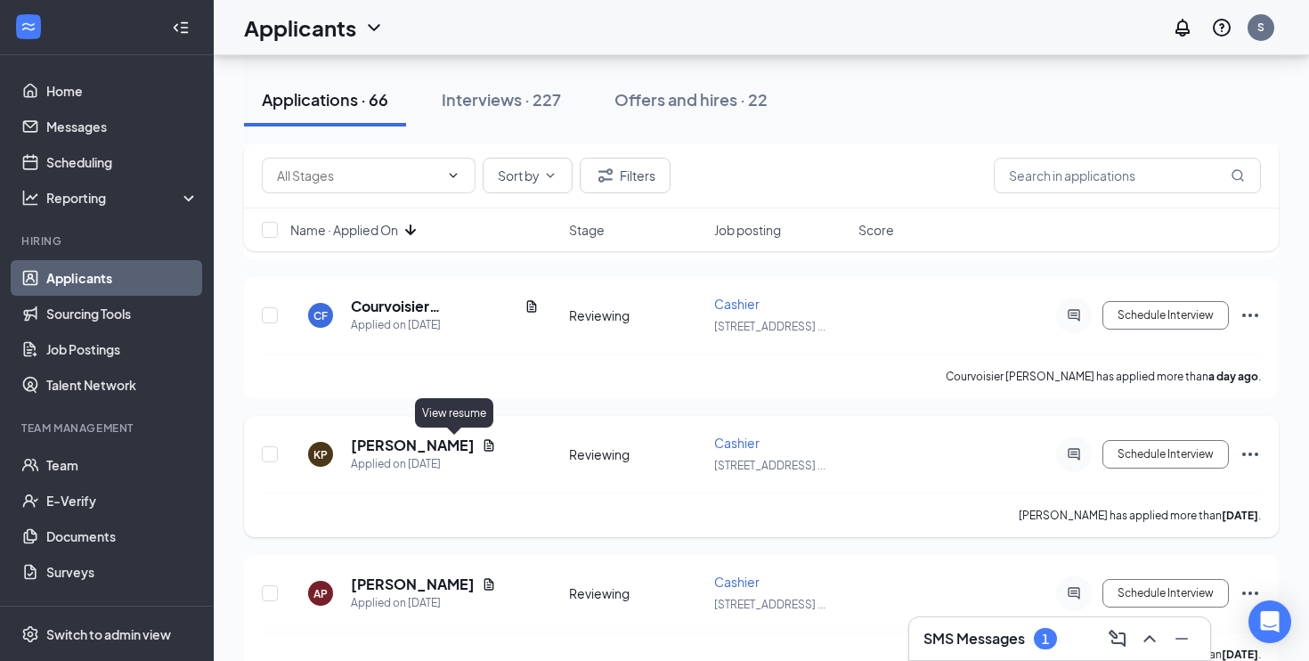
click at [484, 444] on icon "Document" at bounding box center [489, 445] width 10 height 12
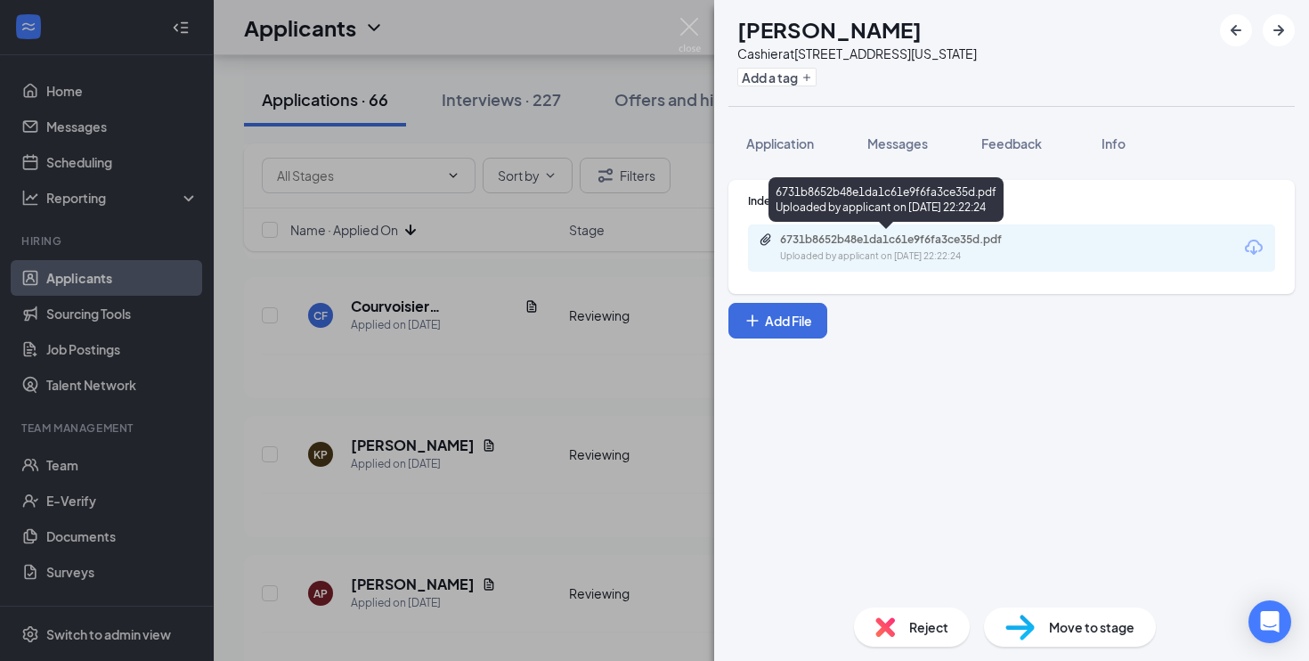
click at [965, 257] on div "Uploaded by applicant on [DATE] 22:22:24" at bounding box center [913, 256] width 267 height 14
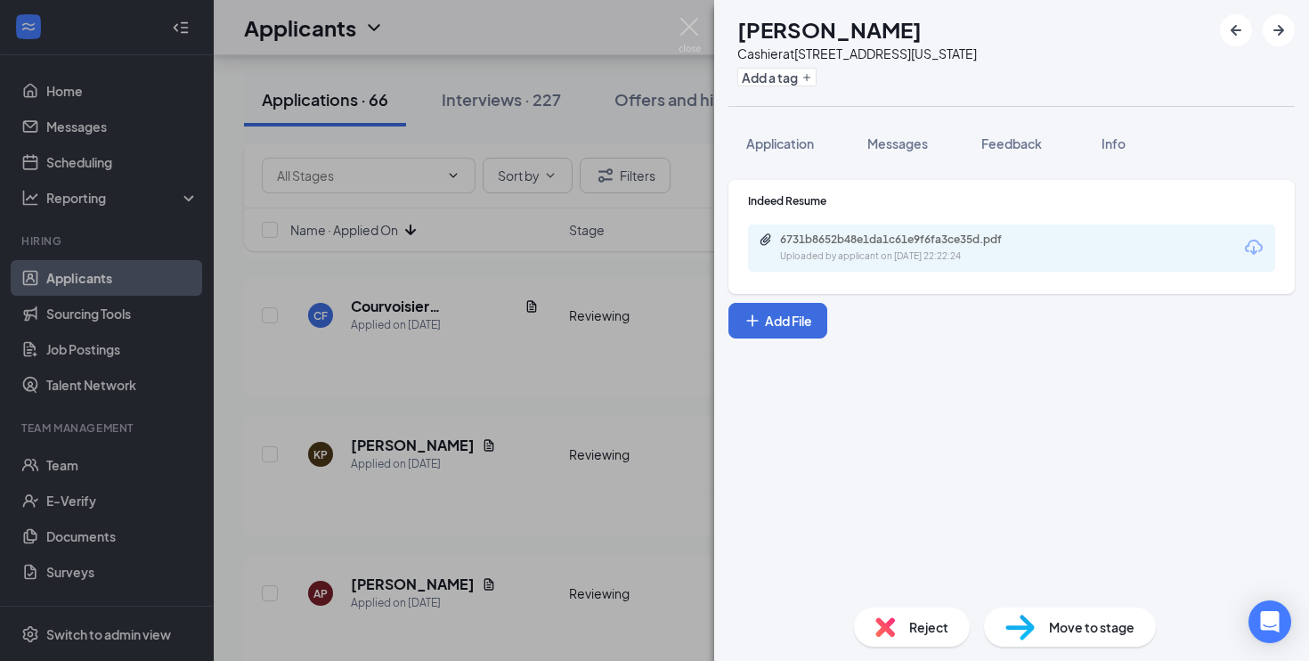
click at [919, 638] on div "Reject" at bounding box center [912, 626] width 116 height 39
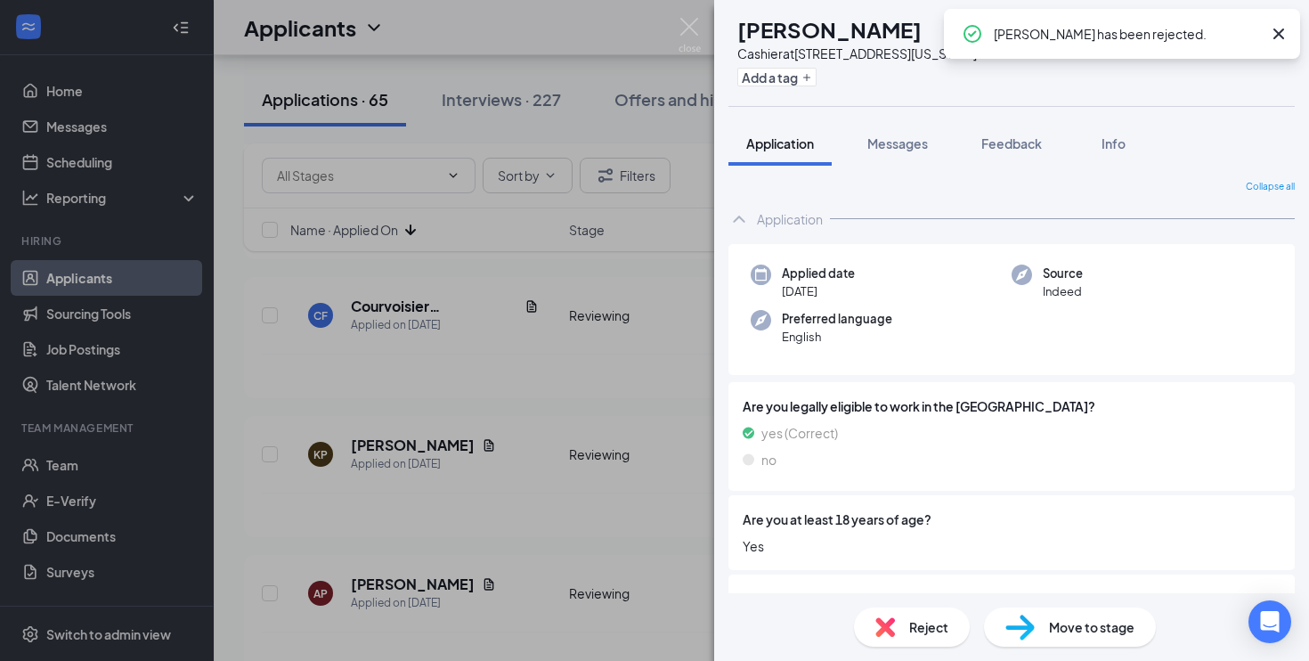
click at [539, 502] on div "AP [PERSON_NAME] Cashier at [STREET_ADDRESS][US_STATE] Add a tag Application Me…" at bounding box center [654, 330] width 1309 height 661
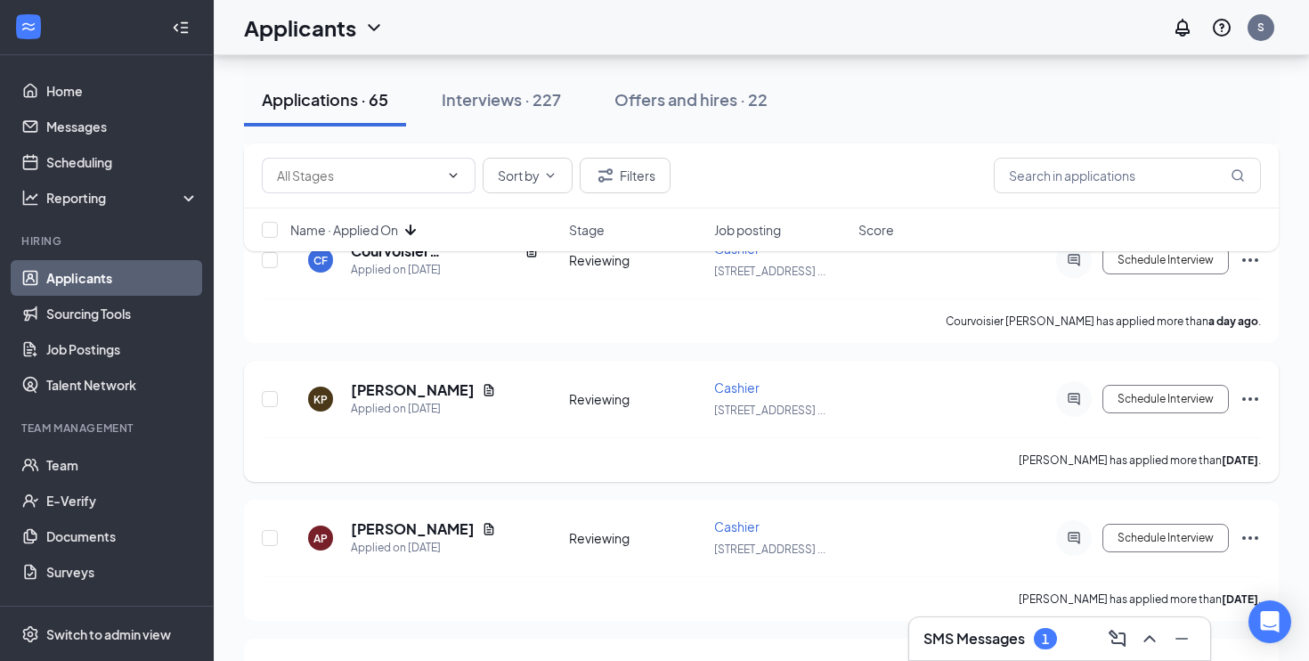
scroll to position [1815, 0]
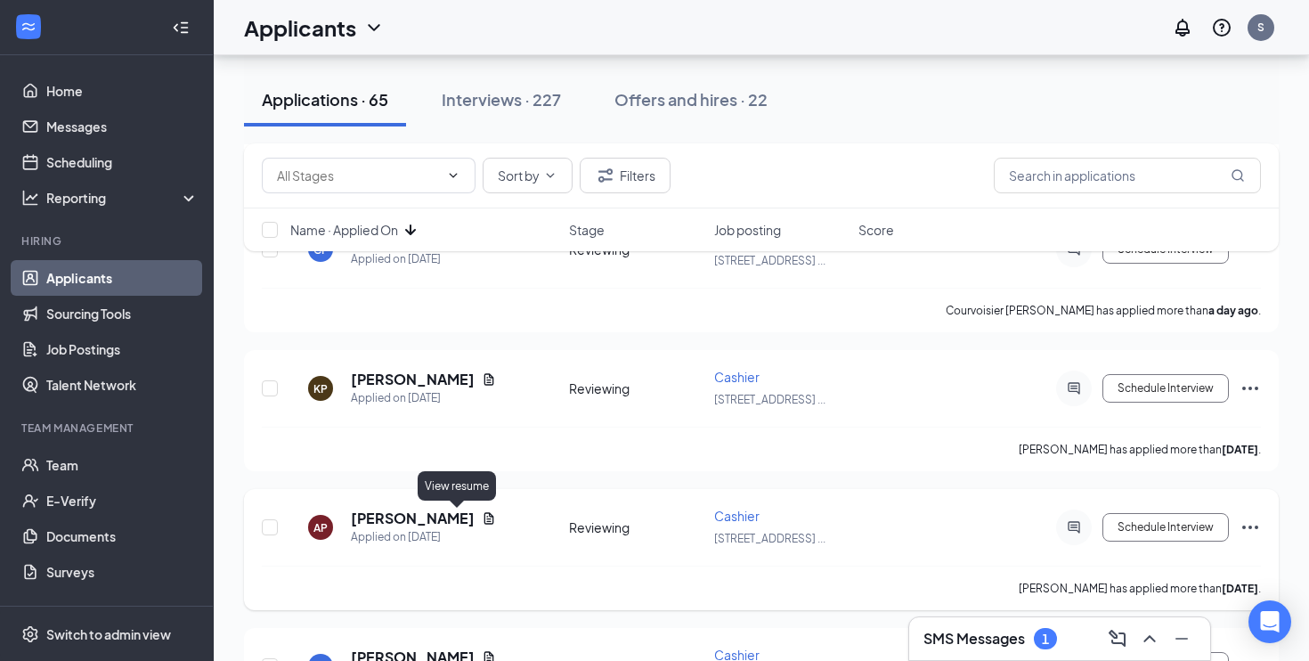
click at [482, 518] on icon "Document" at bounding box center [489, 518] width 14 height 14
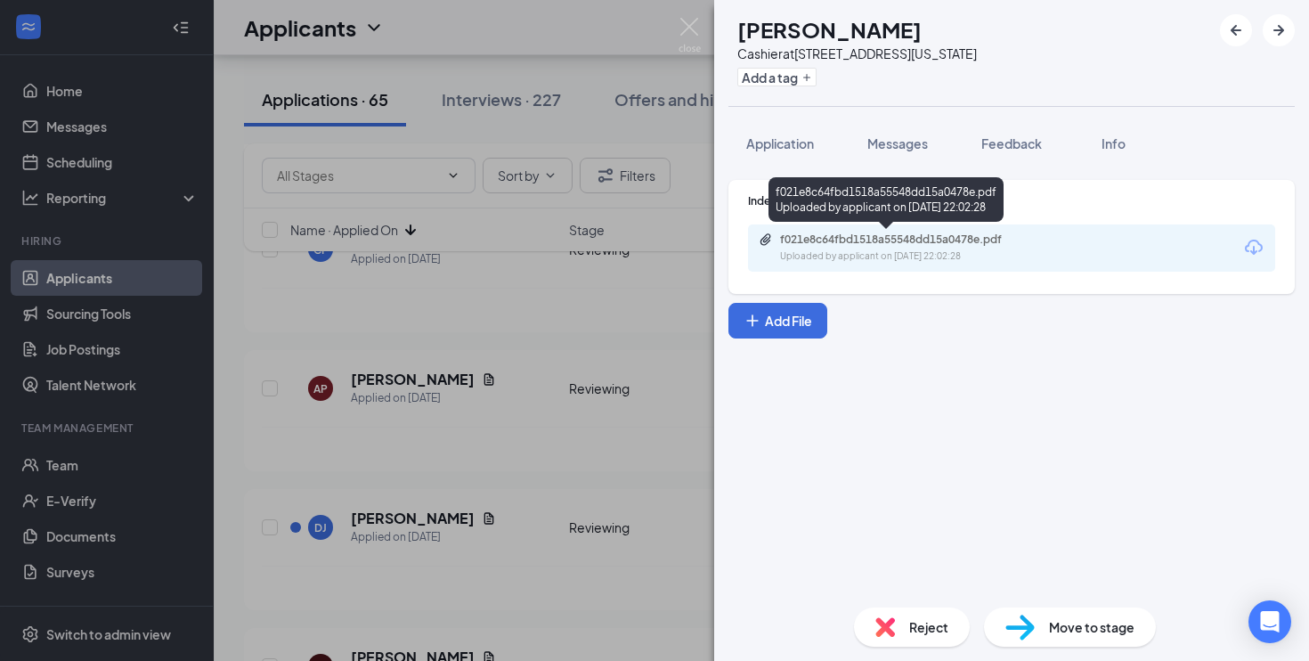
click at [849, 247] on div "f021e8c64fbd1518a55548dd15a0478e.pdf Uploaded by applicant on [DATE] 22:02:28" at bounding box center [903, 247] width 289 height 31
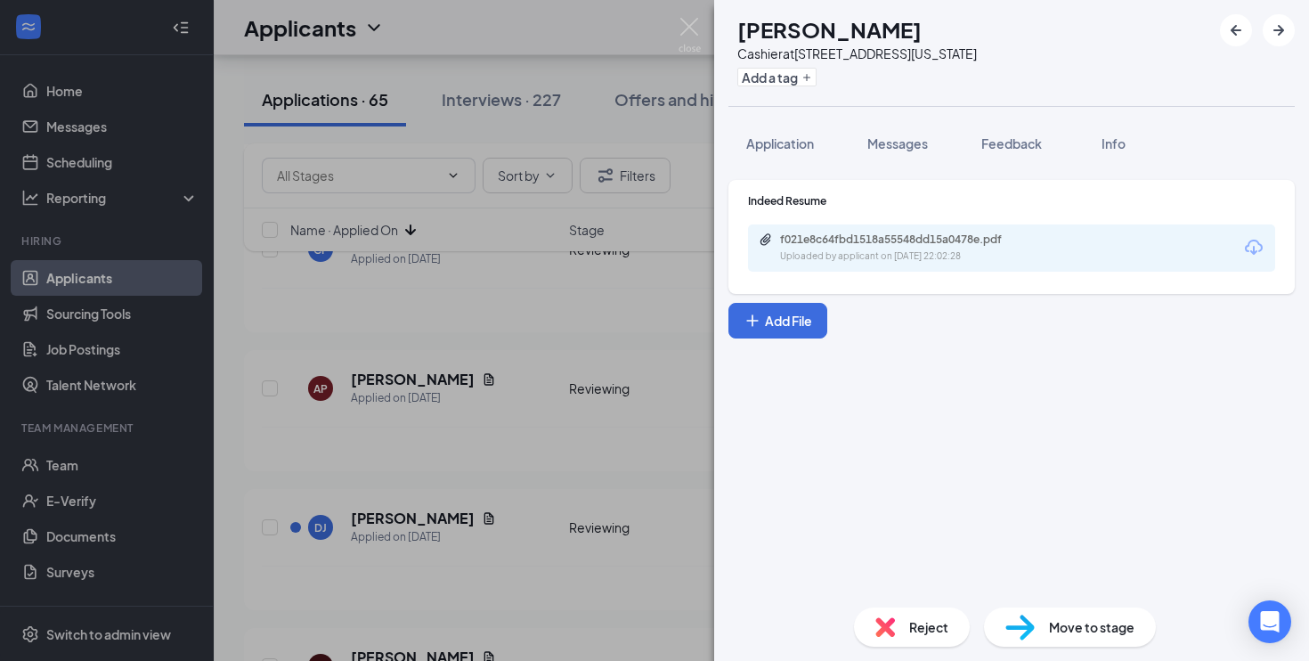
click at [1054, 630] on span "Move to stage" at bounding box center [1091, 627] width 85 height 20
type input "On-site Interview (next stage)"
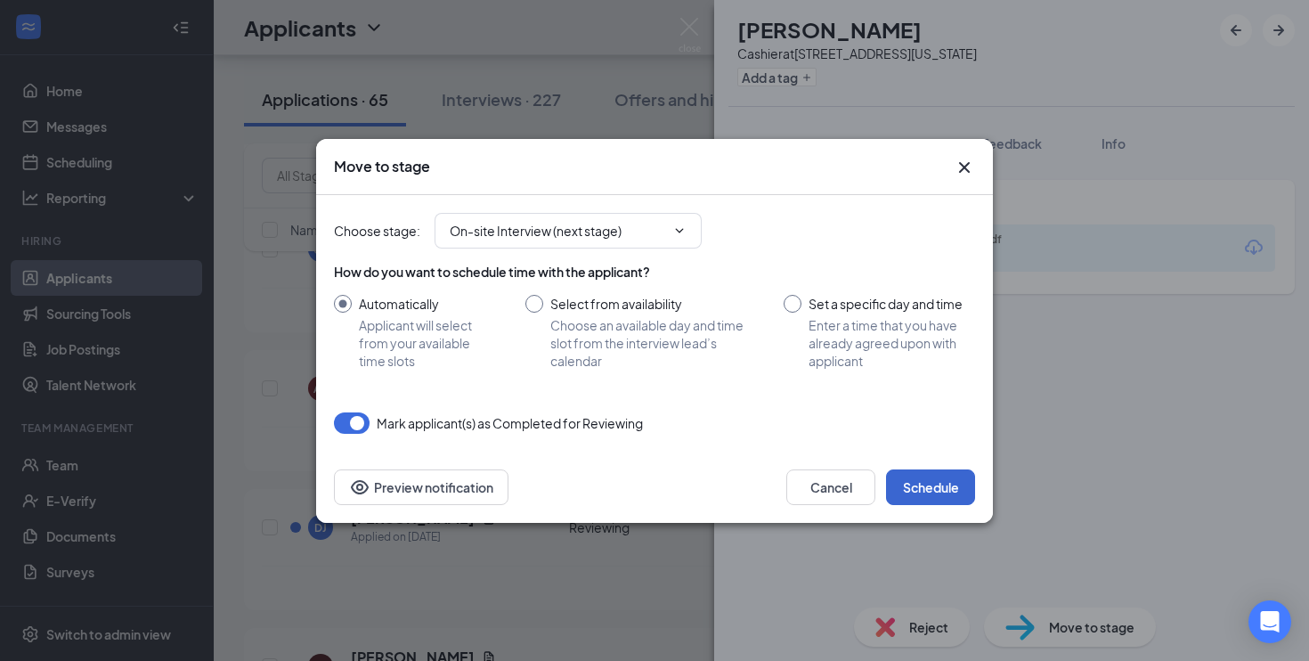
click at [933, 494] on button "Schedule" at bounding box center [930, 487] width 89 height 36
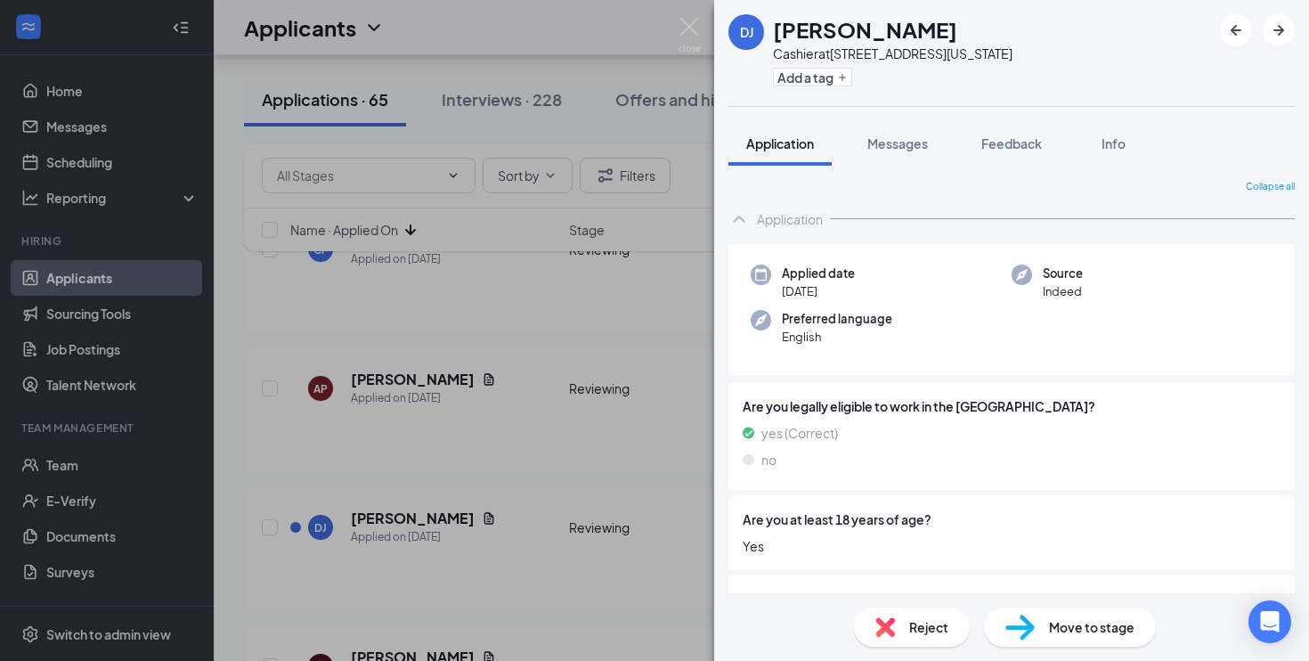
click at [555, 565] on div "DJ [PERSON_NAME] Cashier at [STREET_ADDRESS][US_STATE] Add a tag Application Me…" at bounding box center [654, 330] width 1309 height 661
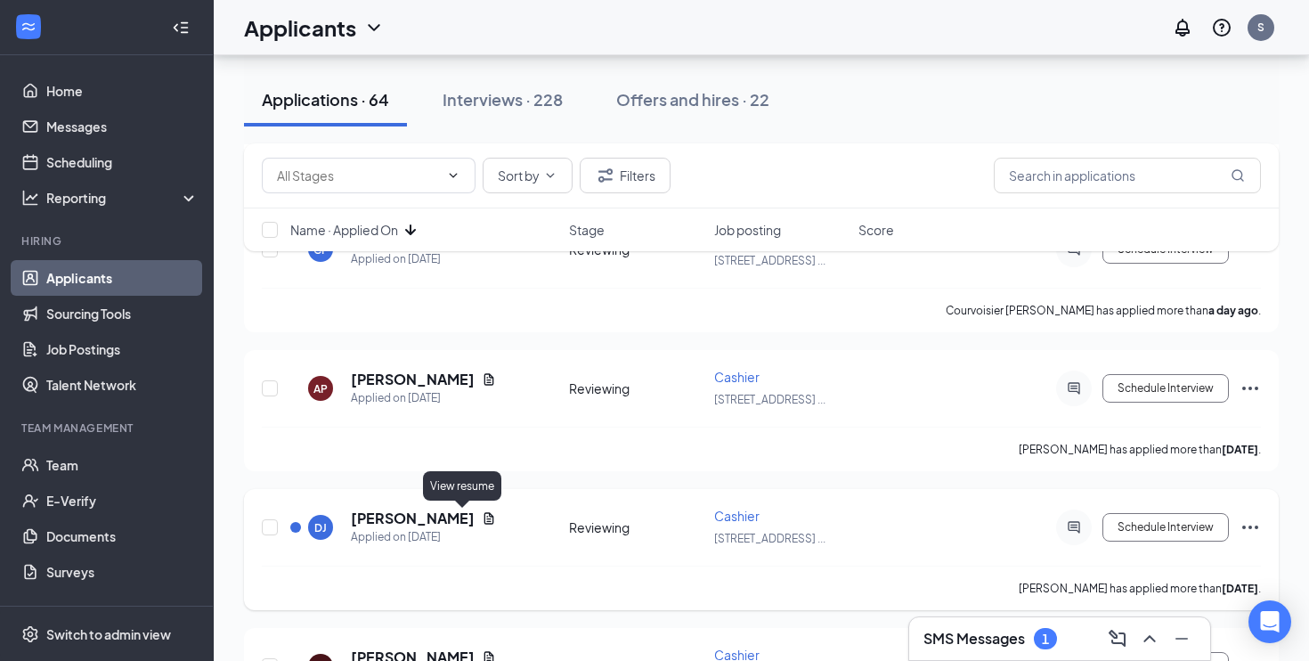
click at [482, 518] on icon "Document" at bounding box center [489, 518] width 14 height 14
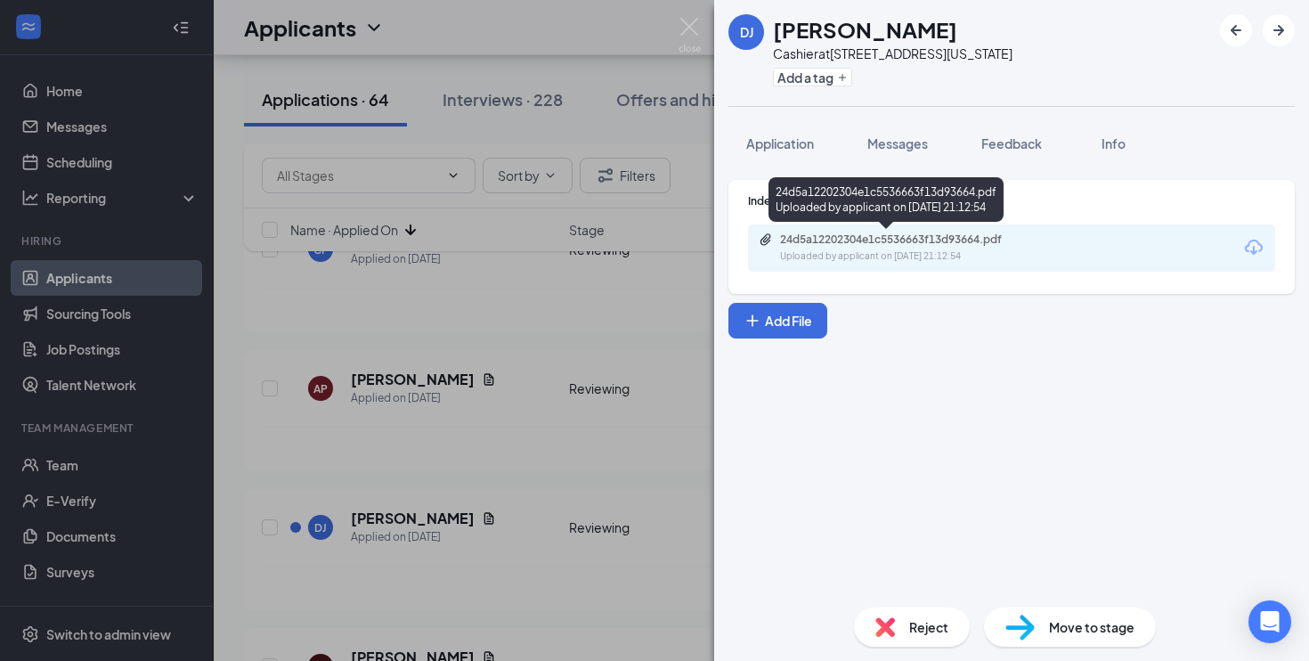
click at [802, 256] on div "Uploaded by applicant on [DATE] 21:12:54" at bounding box center [913, 256] width 267 height 14
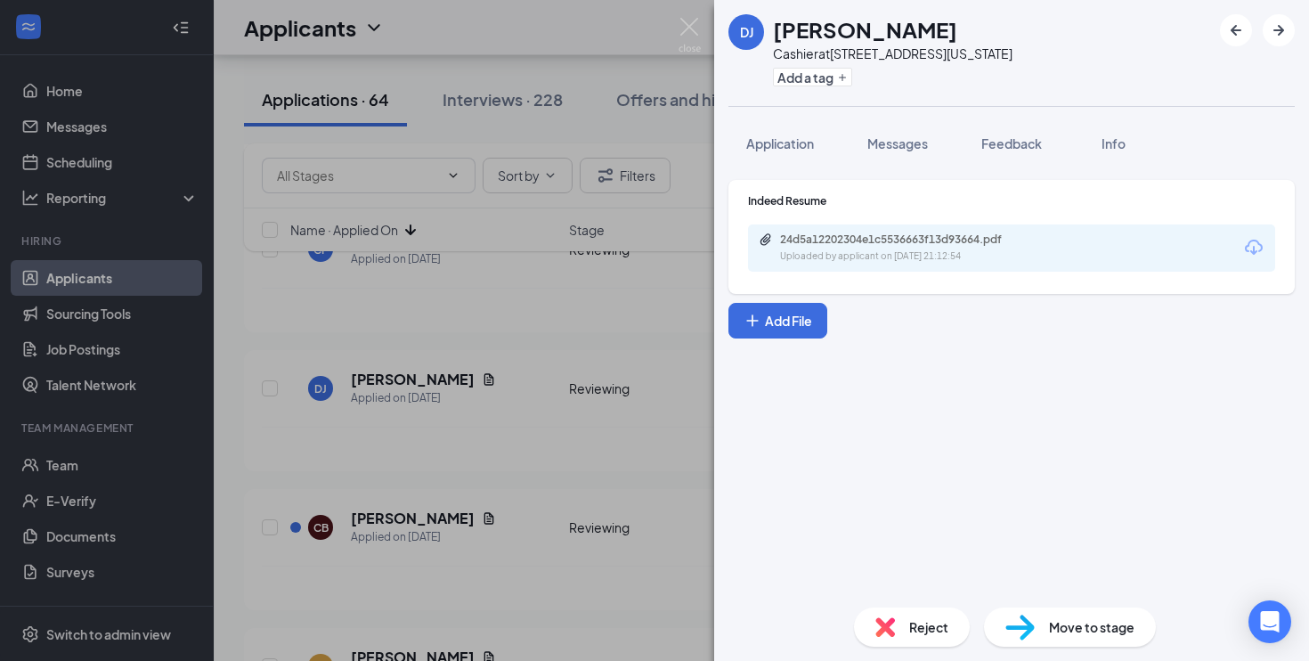
click at [1052, 623] on span "Move to stage" at bounding box center [1091, 627] width 85 height 20
type input "On-site Interview (next stage)"
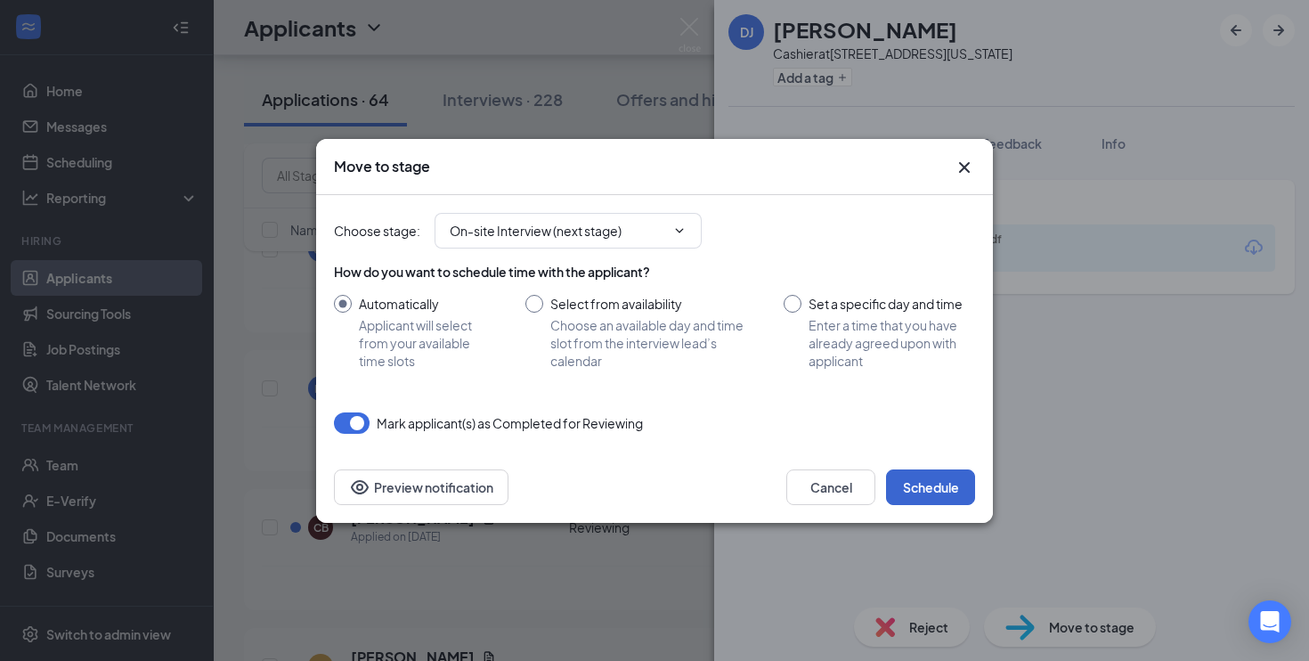
click at [926, 489] on button "Schedule" at bounding box center [930, 487] width 89 height 36
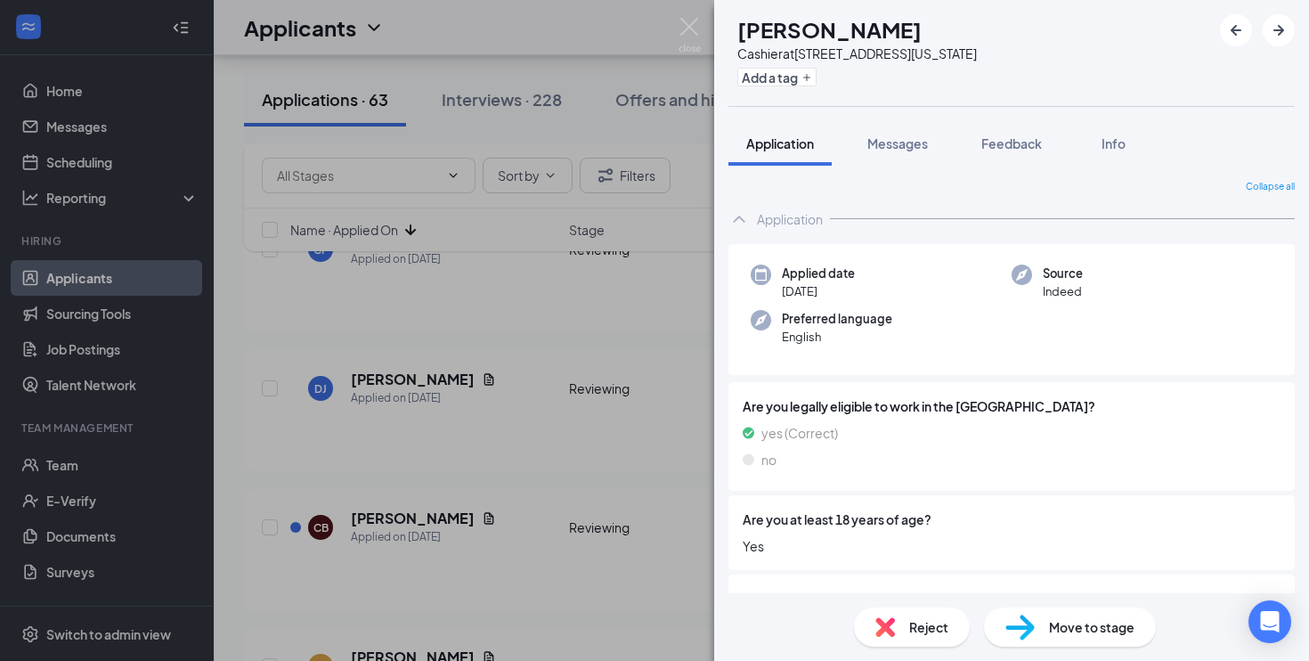
click at [530, 468] on div "CB [PERSON_NAME] Cashier at [STREET_ADDRESS][US_STATE] Add a tag Application Me…" at bounding box center [654, 330] width 1309 height 661
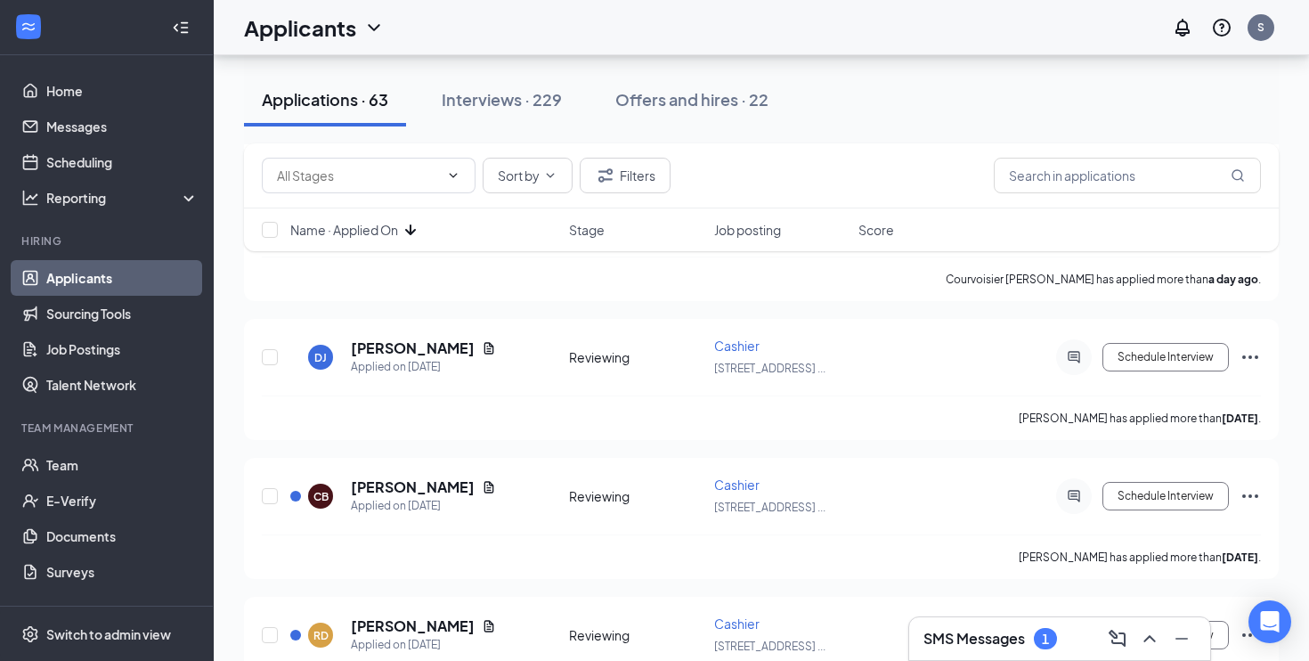
scroll to position [1847, 0]
click at [482, 348] on icon "Document" at bounding box center [489, 347] width 14 height 14
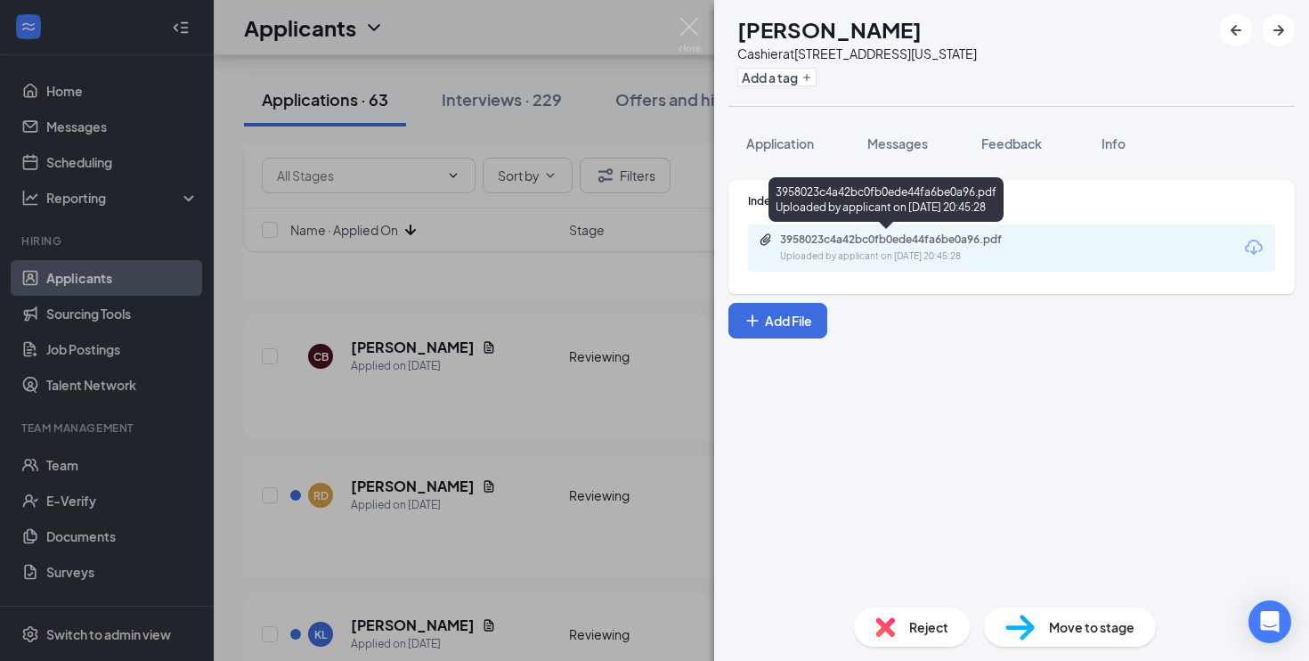
click at [810, 259] on div "Uploaded by applicant on [DATE] 20:45:28" at bounding box center [913, 256] width 267 height 14
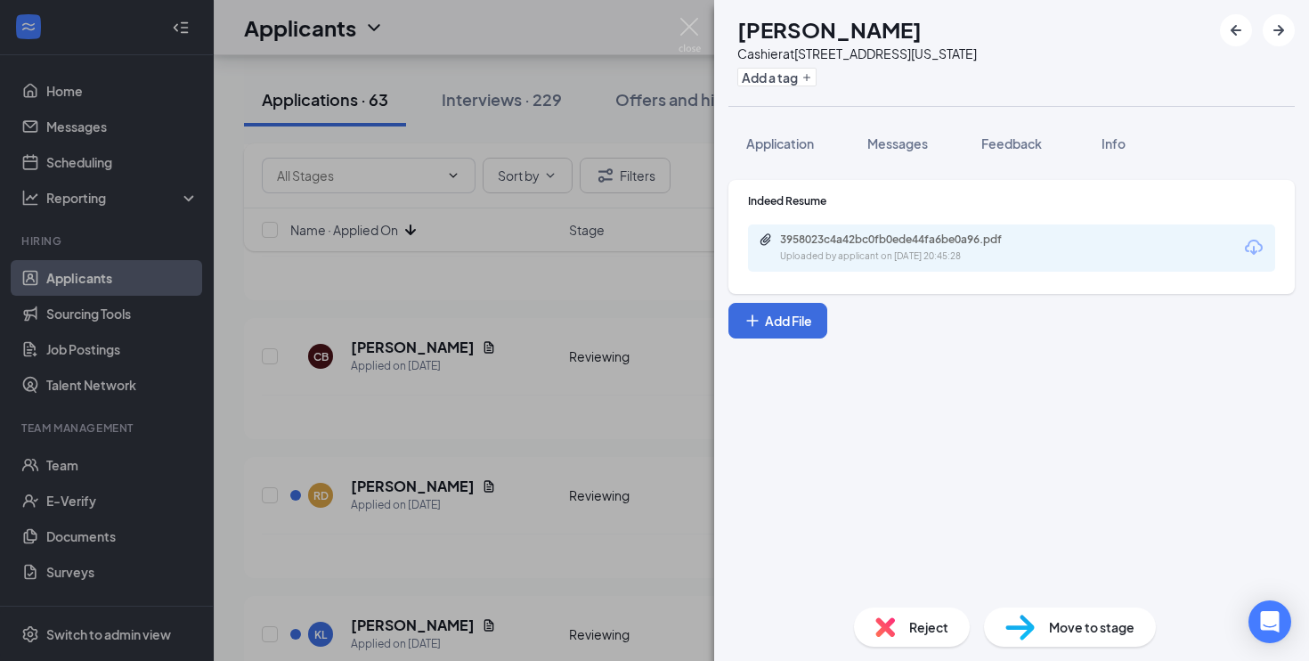
click at [1022, 622] on img at bounding box center [1020, 628] width 29 height 26
type input "On-site Interview (next stage)"
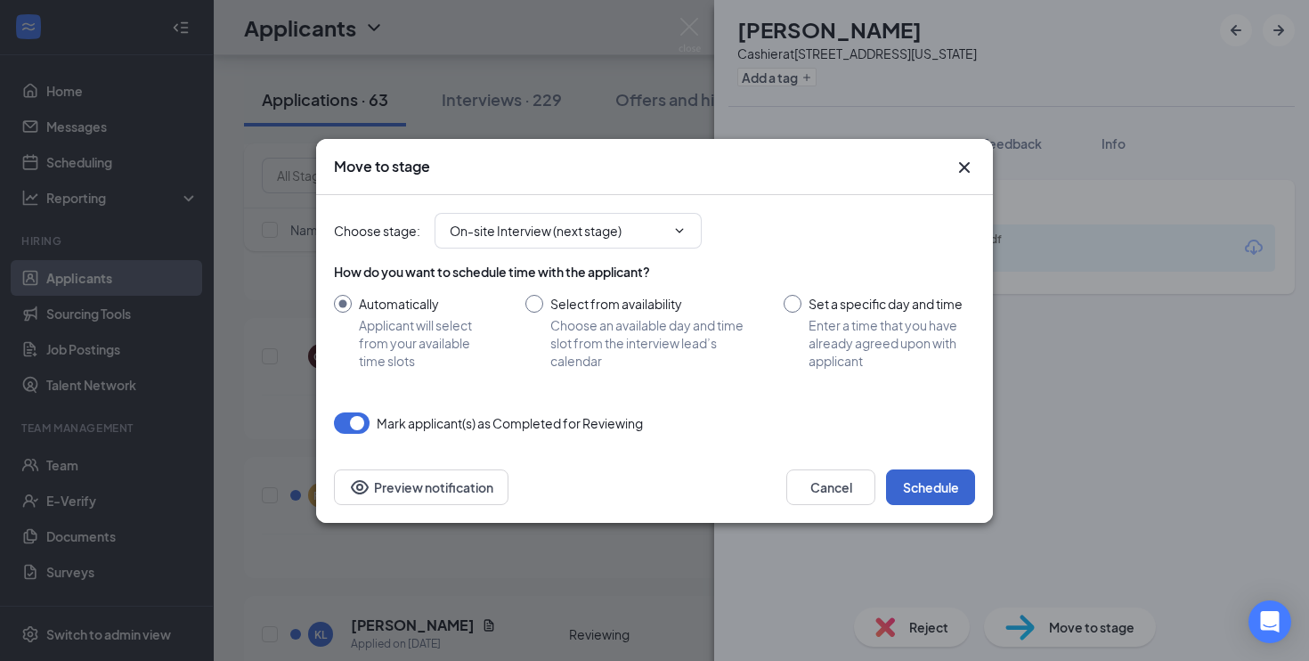
click at [933, 484] on button "Schedule" at bounding box center [930, 487] width 89 height 36
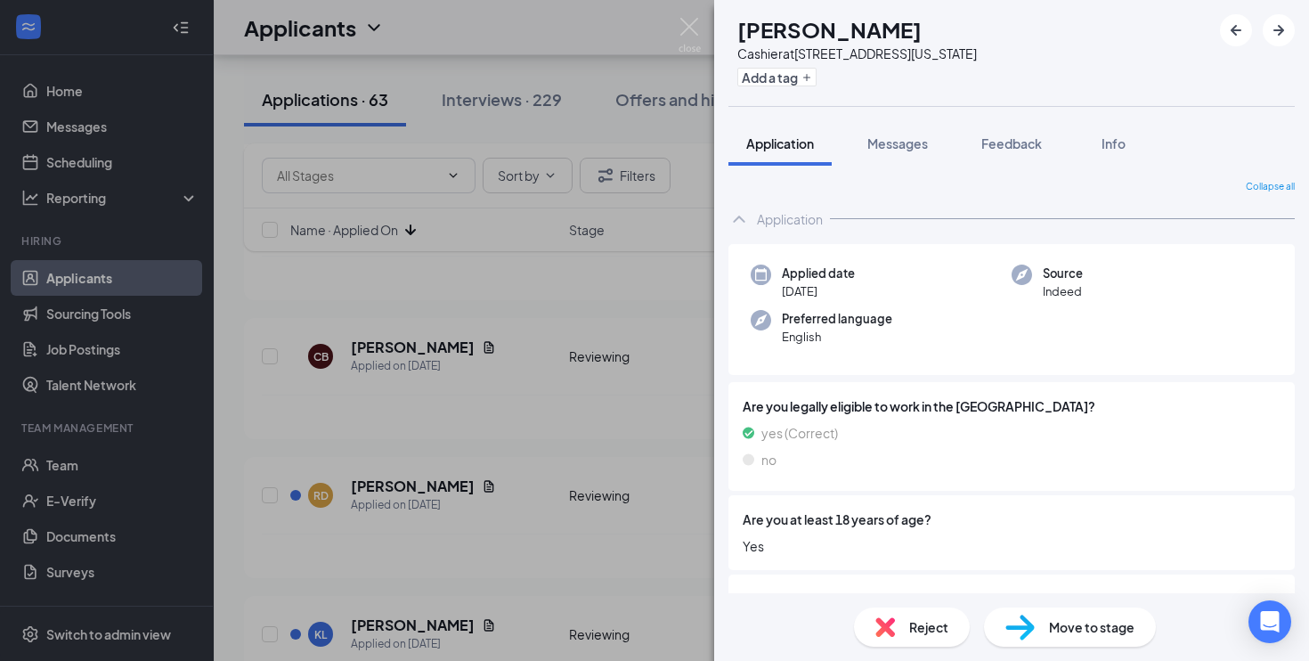
click at [537, 476] on div "RD [PERSON_NAME] Cashier at [STREET_ADDRESS][US_STATE] Add a tag Application Me…" at bounding box center [654, 330] width 1309 height 661
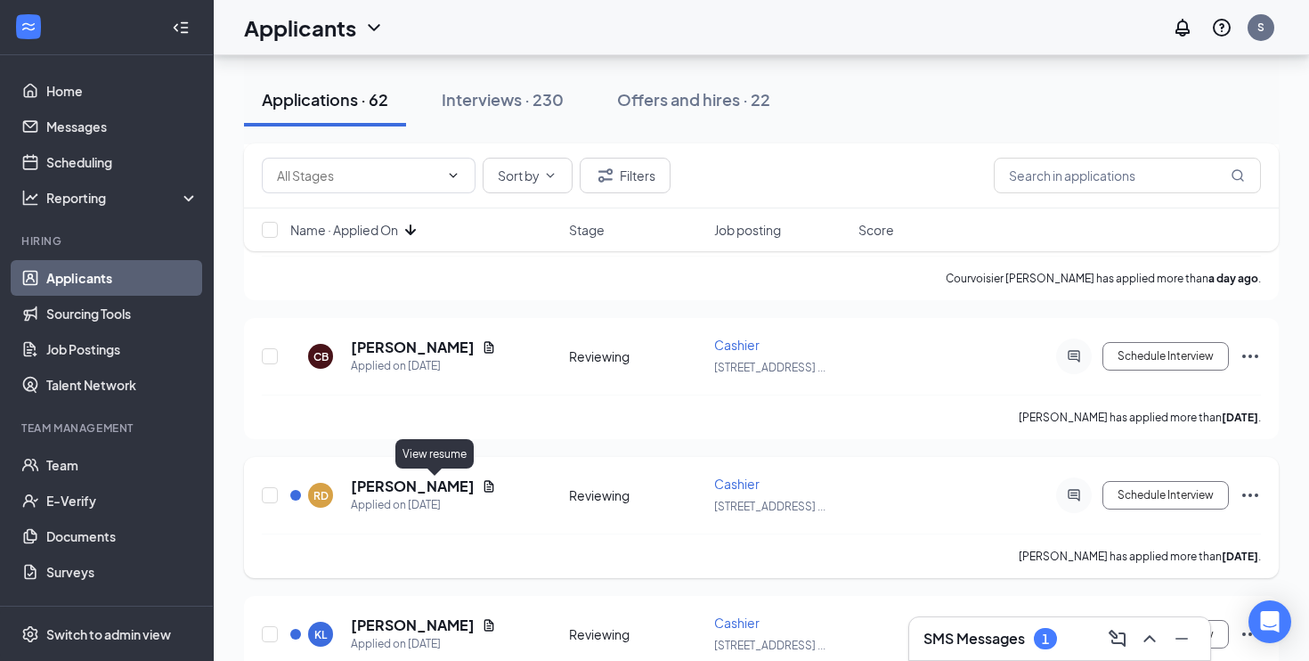
click at [484, 487] on icon "Document" at bounding box center [489, 486] width 10 height 12
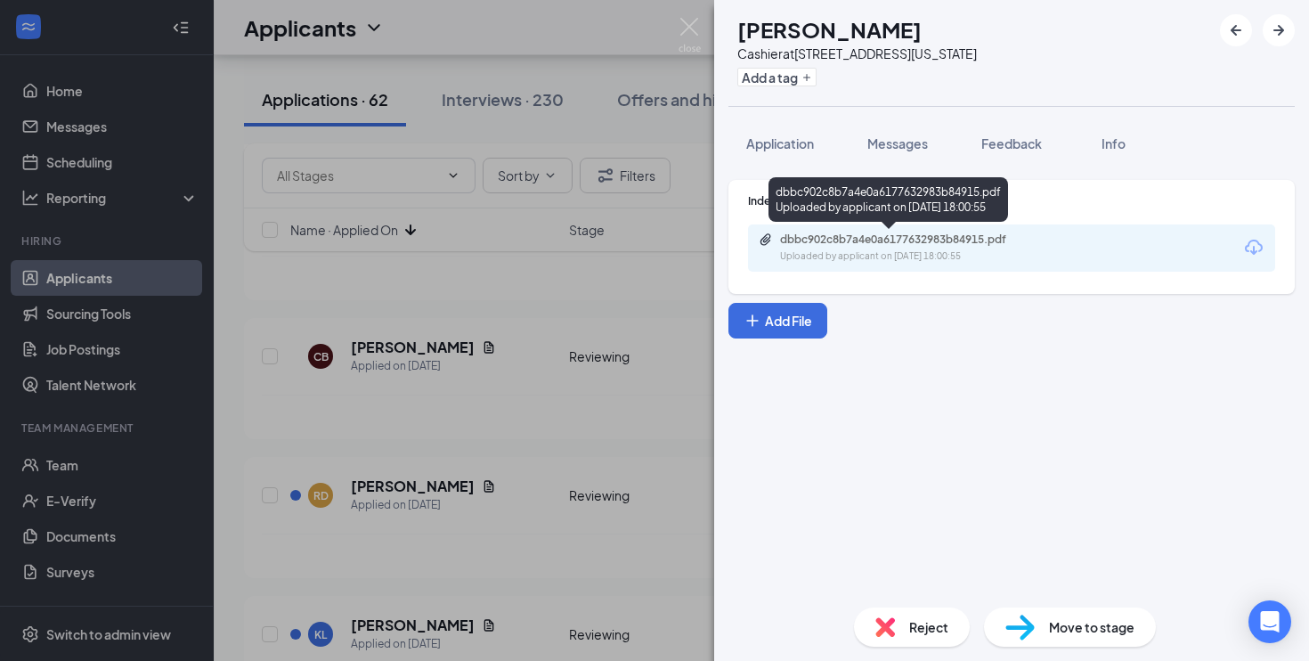
click at [856, 253] on div "Uploaded by applicant on [DATE] 18:00:55" at bounding box center [913, 256] width 267 height 14
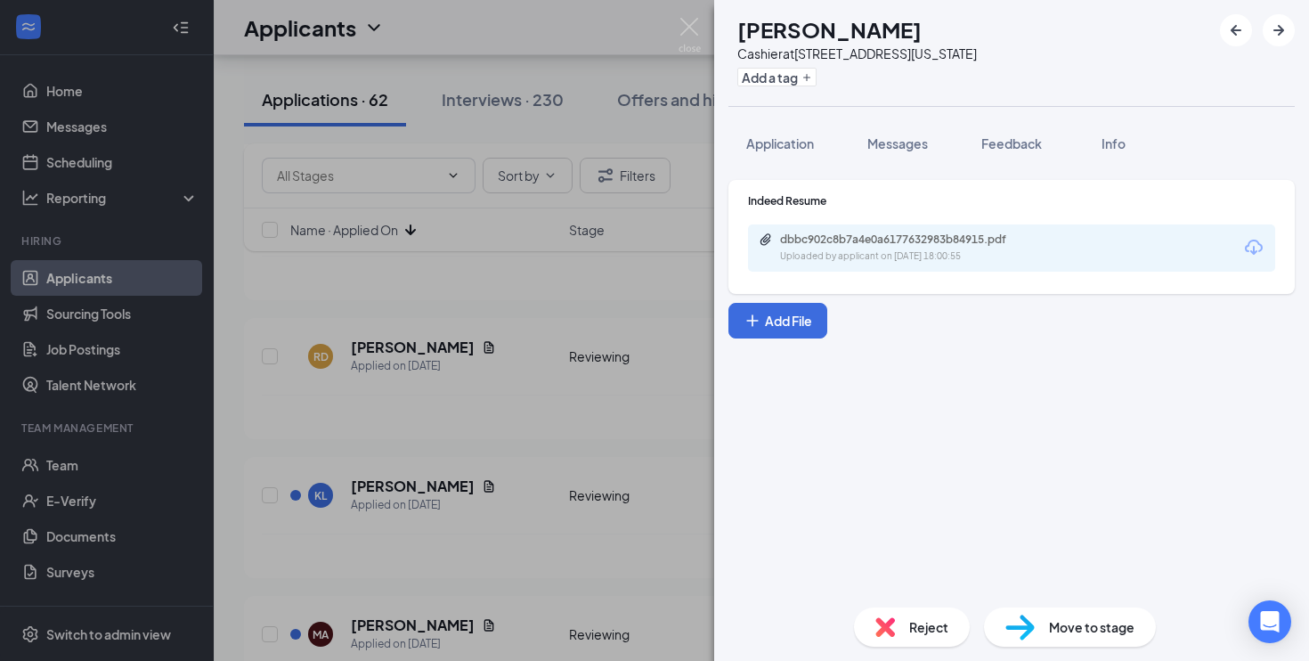
click at [901, 616] on div "Reject" at bounding box center [912, 626] width 116 height 39
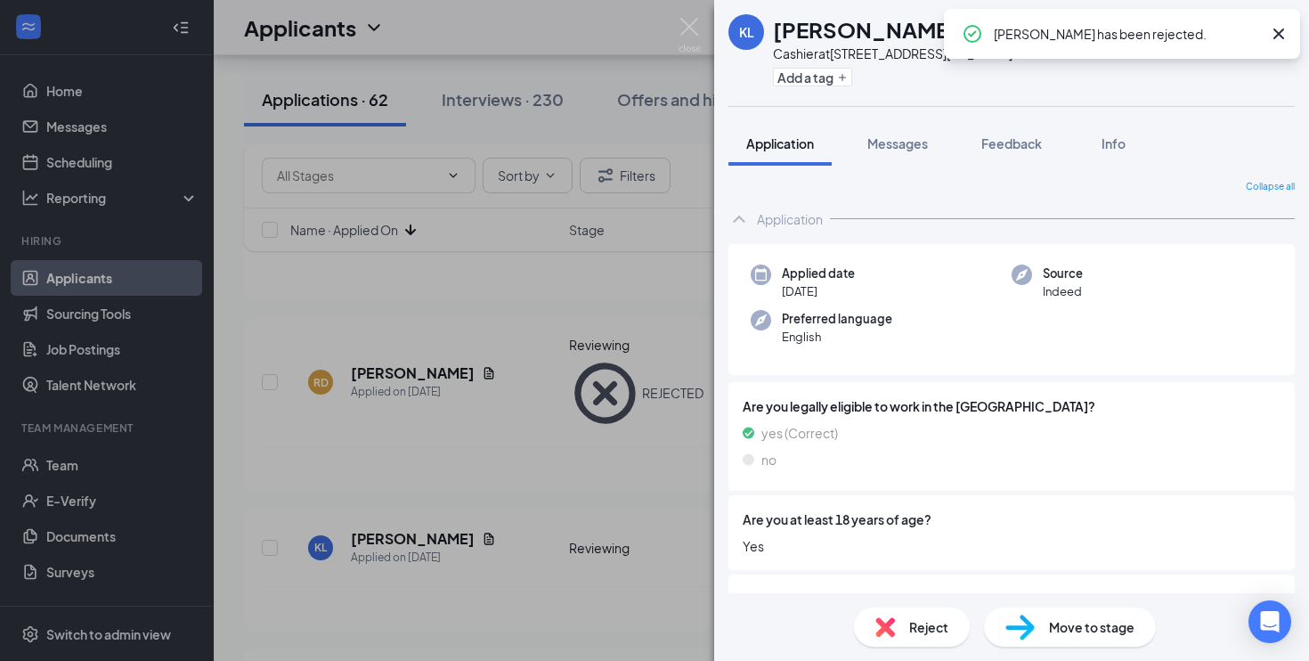
click at [614, 525] on div "KL [PERSON_NAME] at [STREET_ADDRESS][US_STATE] Add a tag Application Messages F…" at bounding box center [654, 330] width 1309 height 661
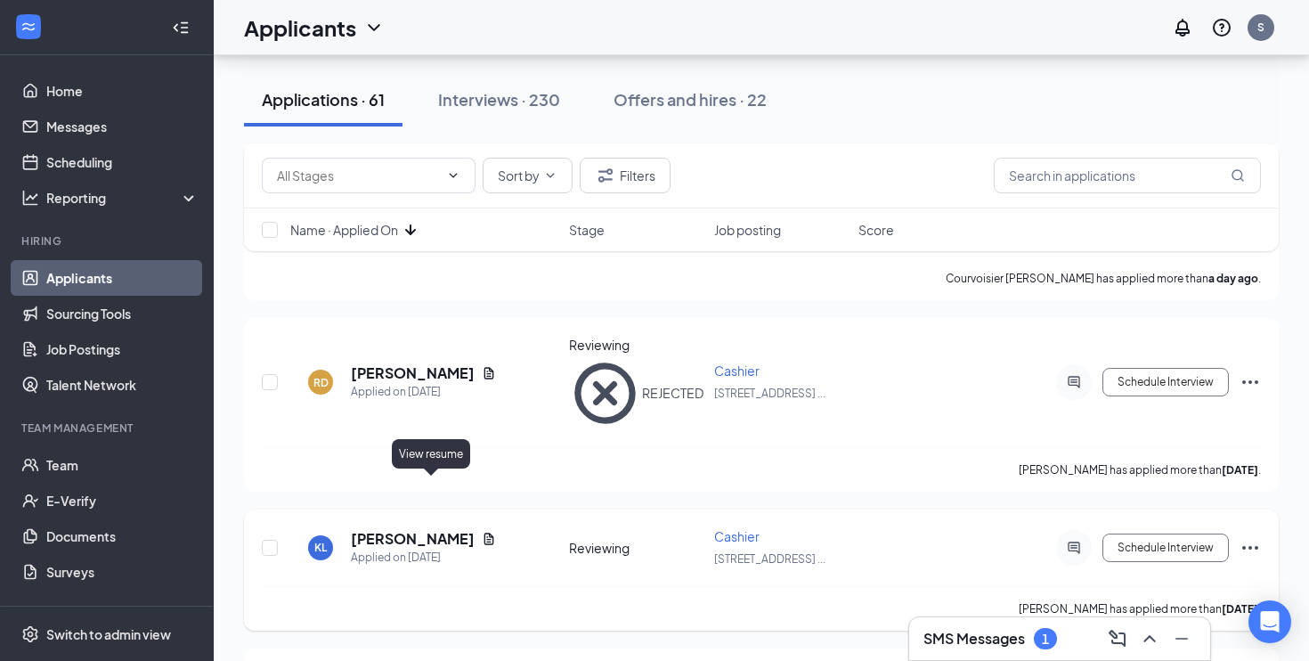
click at [484, 533] on icon "Document" at bounding box center [489, 539] width 10 height 12
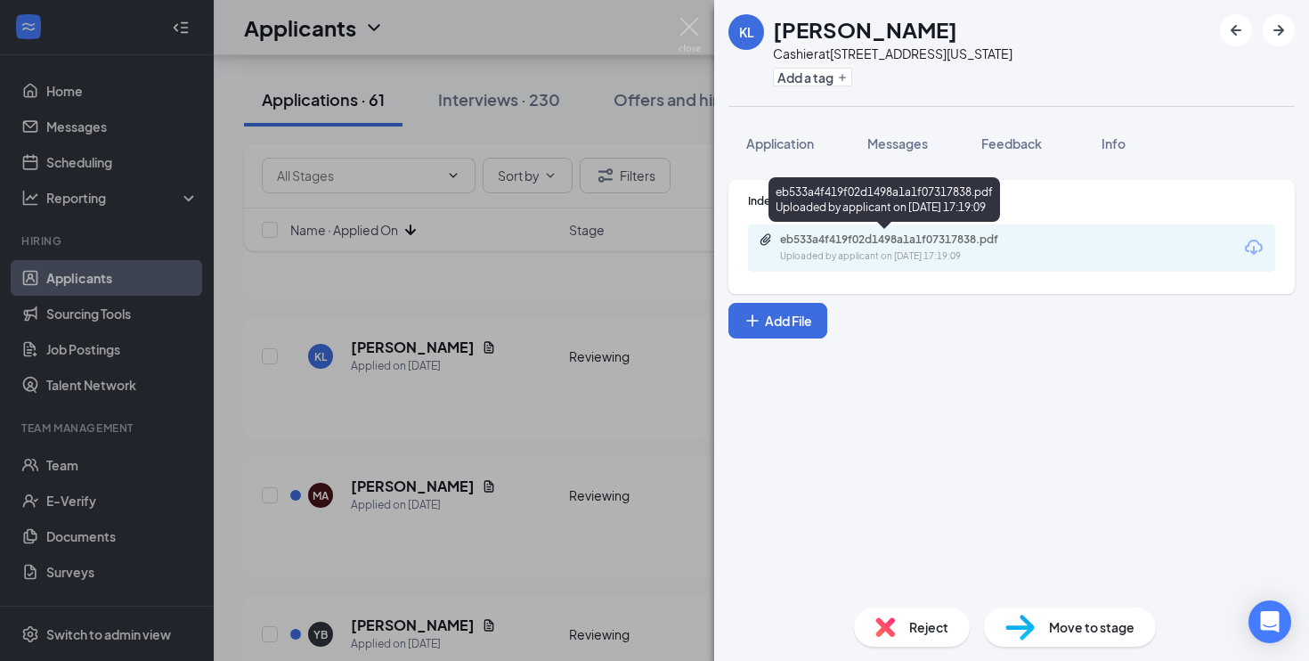
click at [848, 244] on div "eb533a4f419f02d1498a1a1f07317838.pdf" at bounding box center [904, 239] width 249 height 14
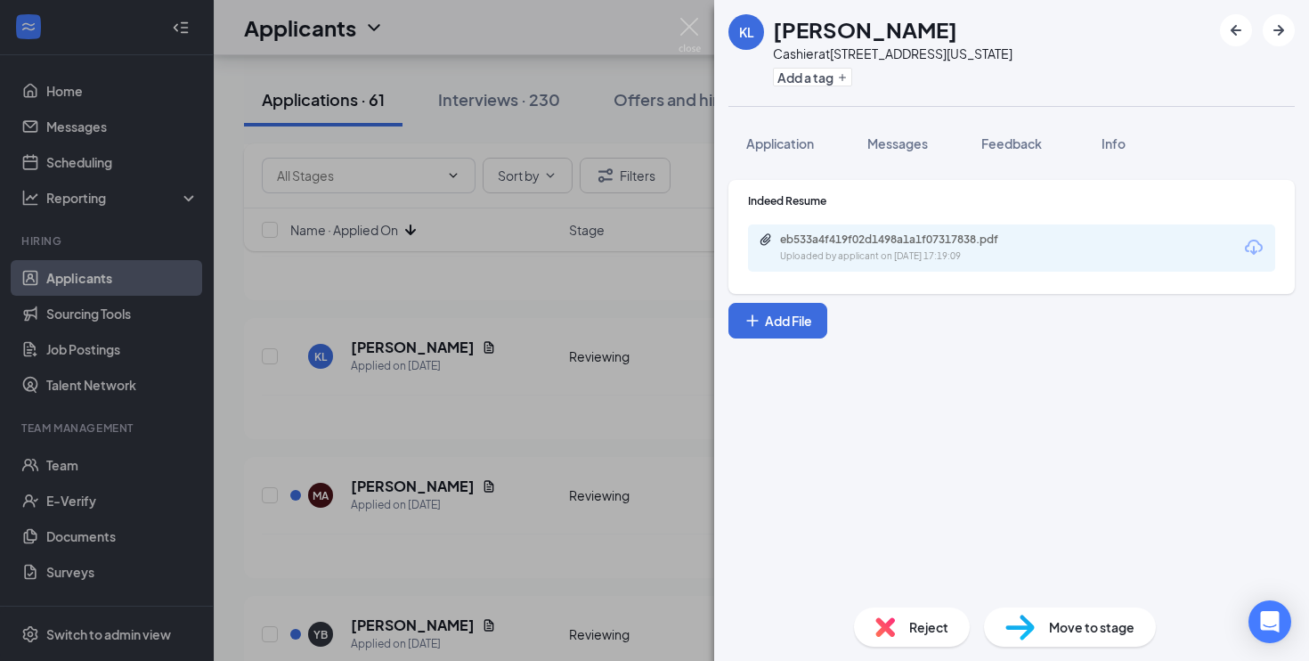
click at [1080, 619] on span "Move to stage" at bounding box center [1091, 627] width 85 height 20
type input "On-site Interview (next stage)"
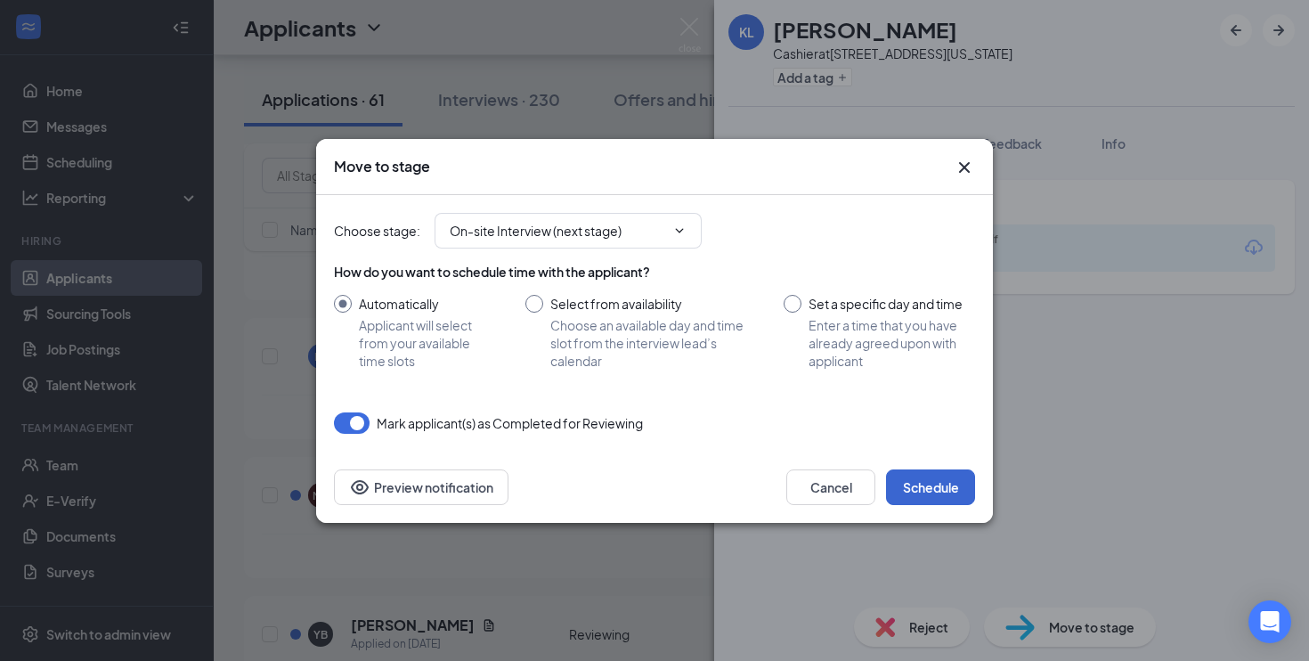
click at [930, 500] on button "Schedule" at bounding box center [930, 487] width 89 height 36
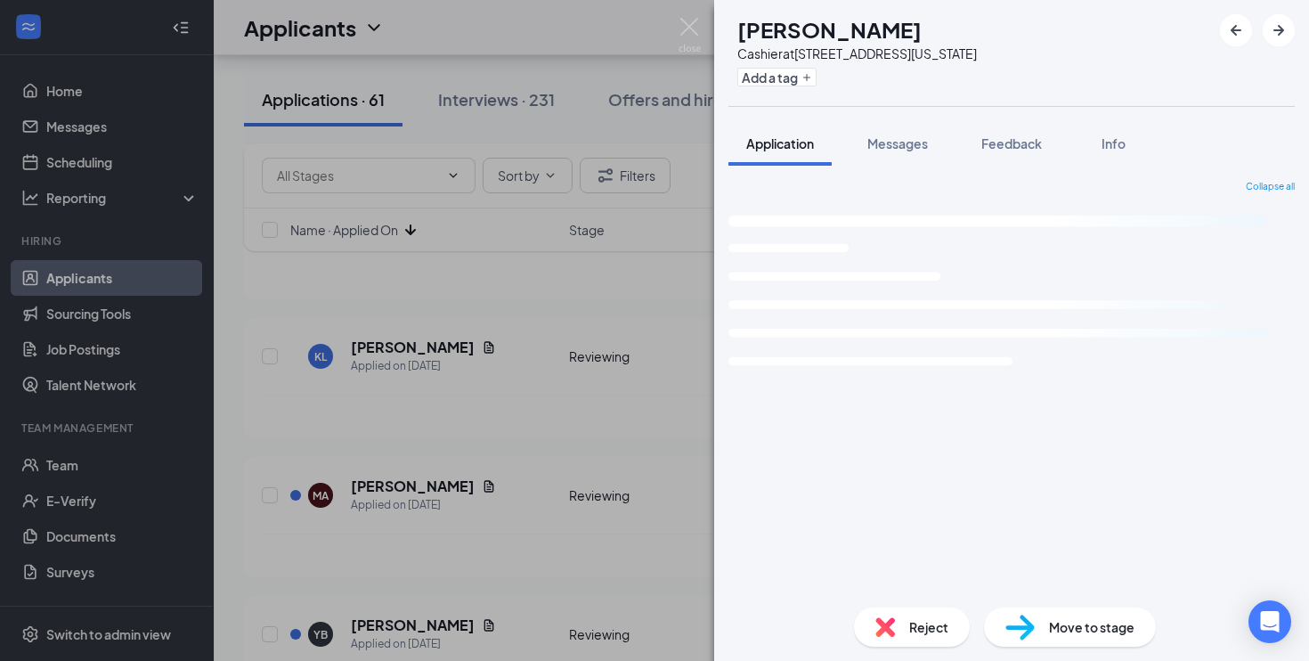
click at [480, 445] on div "MA [PERSON_NAME] at [STREET_ADDRESS][US_STATE] Add a tag Application Messages F…" at bounding box center [654, 330] width 1309 height 661
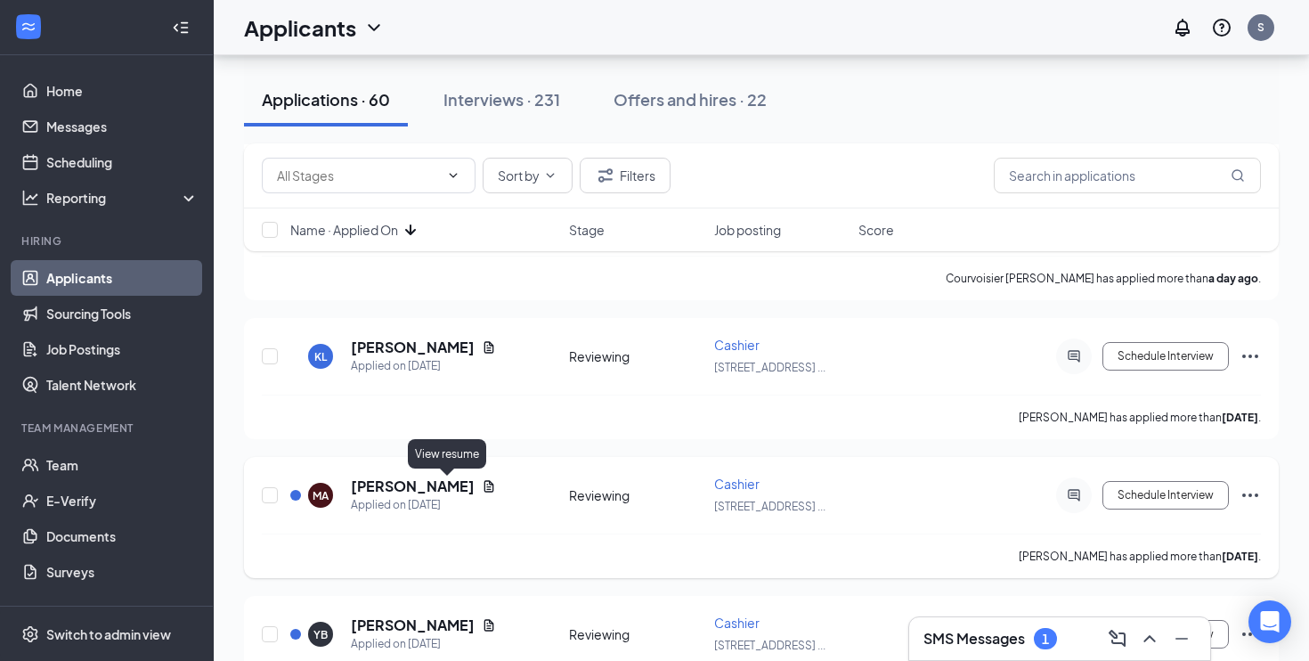
click at [484, 491] on icon "Document" at bounding box center [489, 486] width 10 height 12
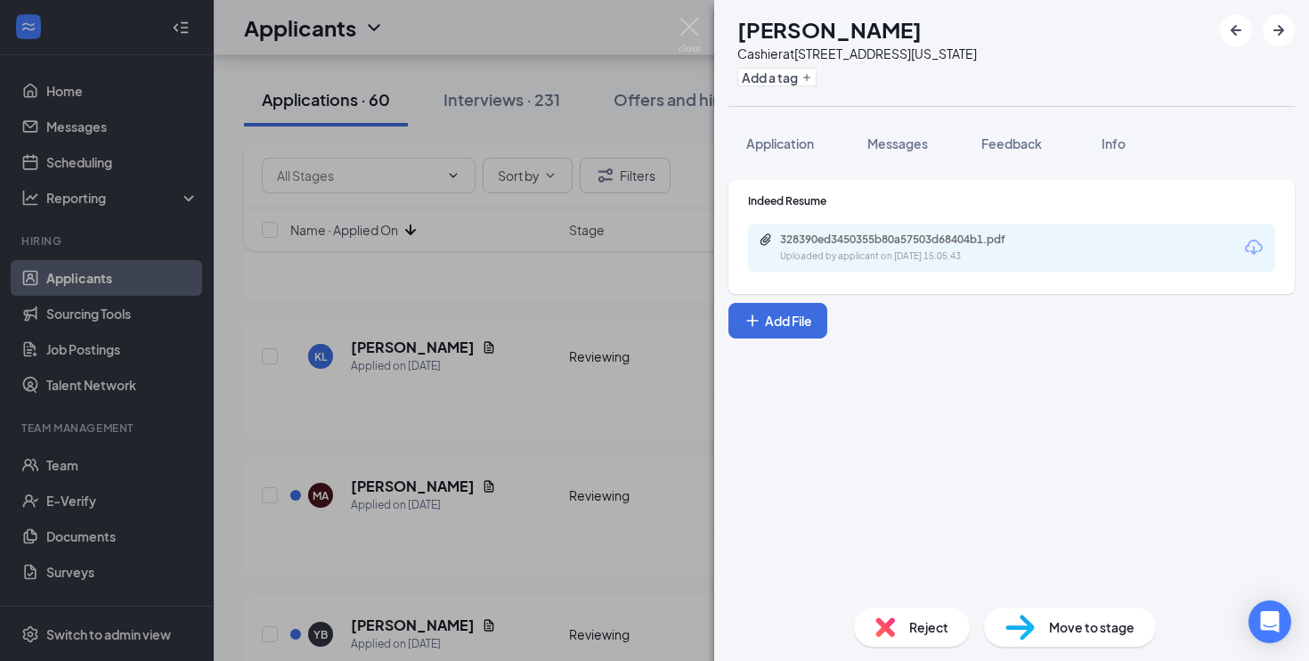
click at [867, 254] on div "Uploaded by applicant on [DATE] 15:05:43" at bounding box center [913, 256] width 267 height 14
click at [1031, 623] on img at bounding box center [1020, 628] width 29 height 26
type input "On-site Interview (next stage)"
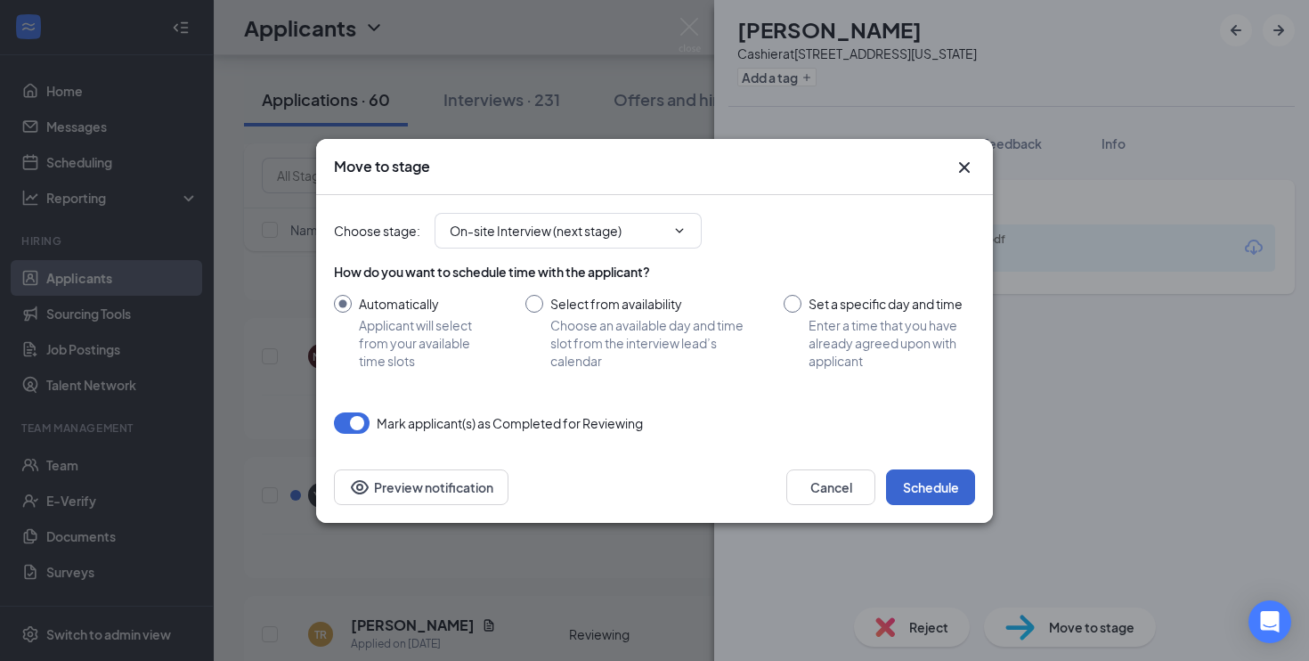
click at [948, 493] on button "Schedule" at bounding box center [930, 487] width 89 height 36
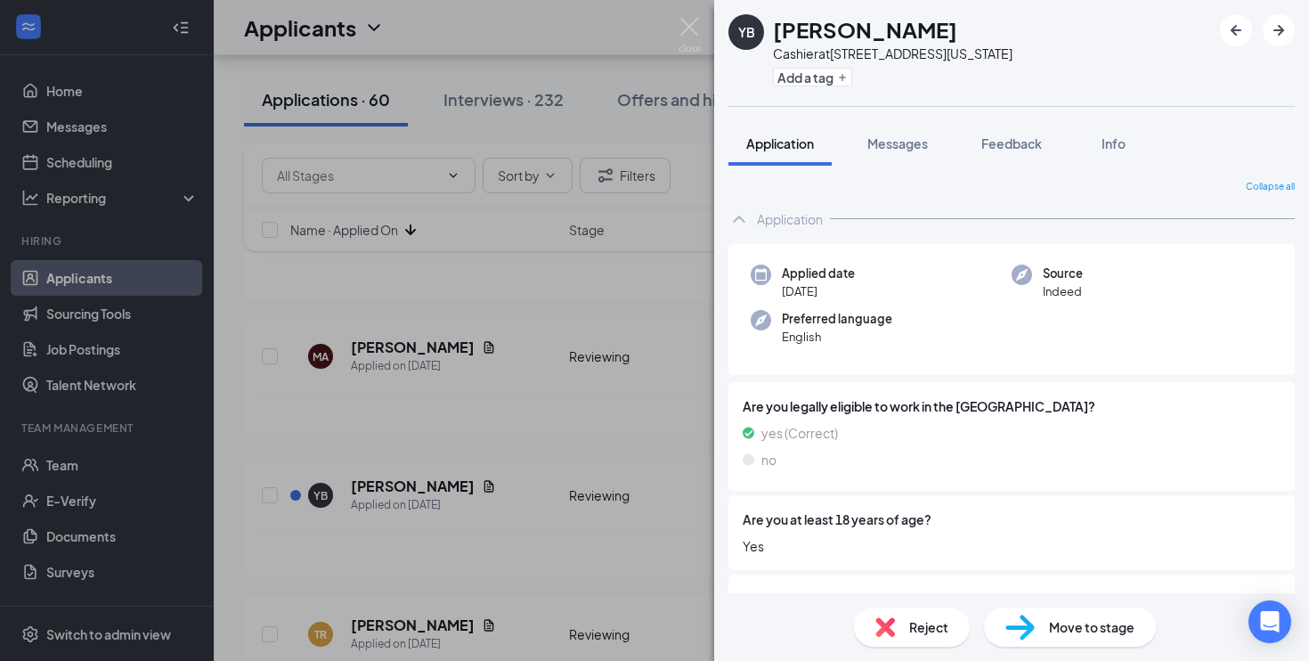
click at [579, 396] on div "YB Yesmellie Brujan Cashier at [STREET_ADDRESS][US_STATE] Add a tag Application…" at bounding box center [654, 330] width 1309 height 661
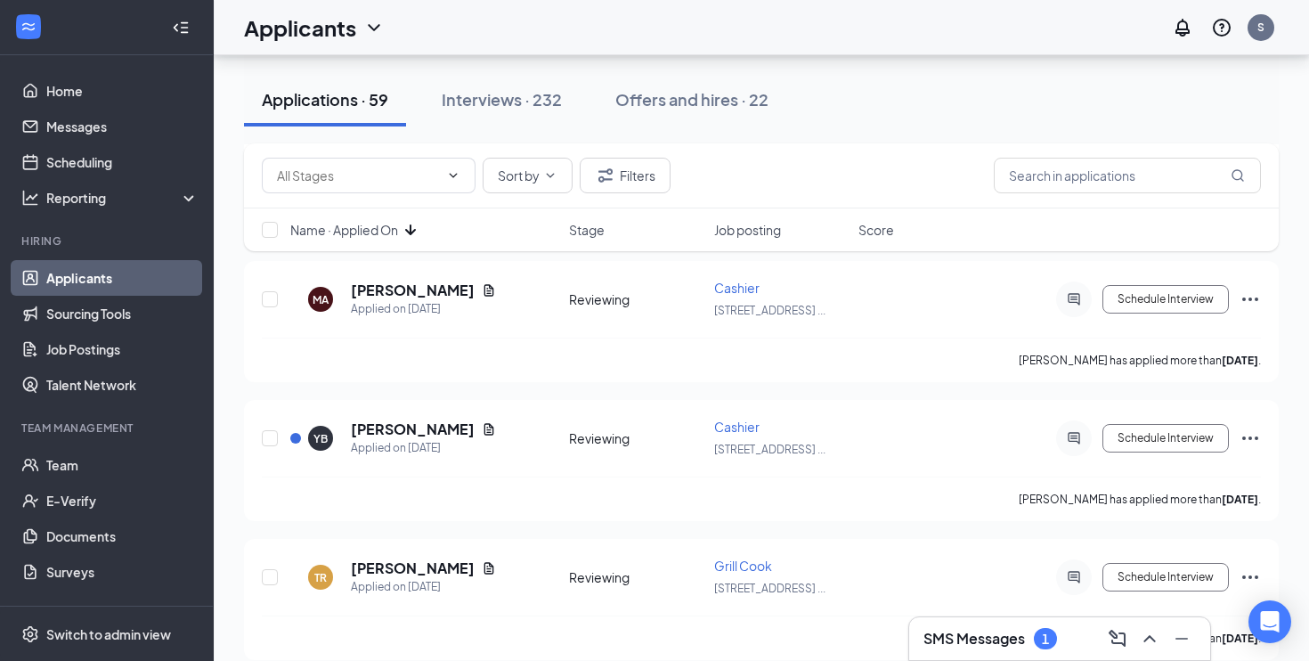
scroll to position [1942, 0]
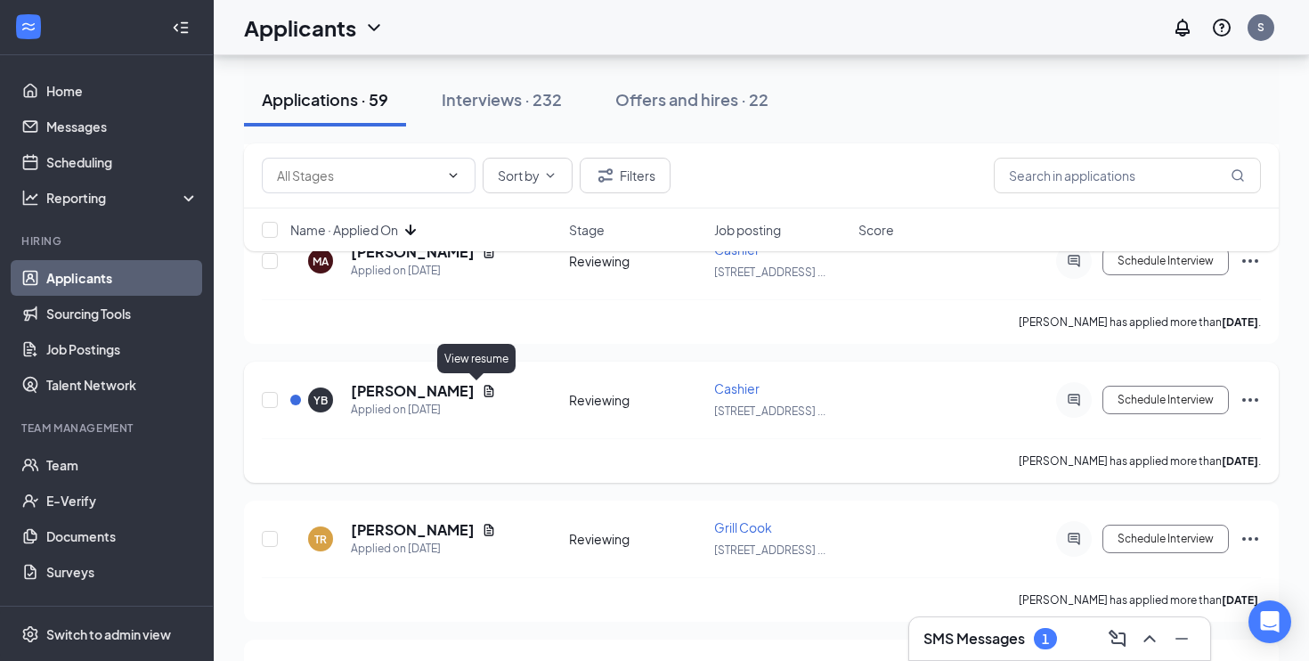
click at [477, 392] on div "YB [PERSON_NAME] Applied on [DATE]" at bounding box center [424, 399] width 268 height 37
click at [484, 394] on icon "Document" at bounding box center [489, 391] width 10 height 12
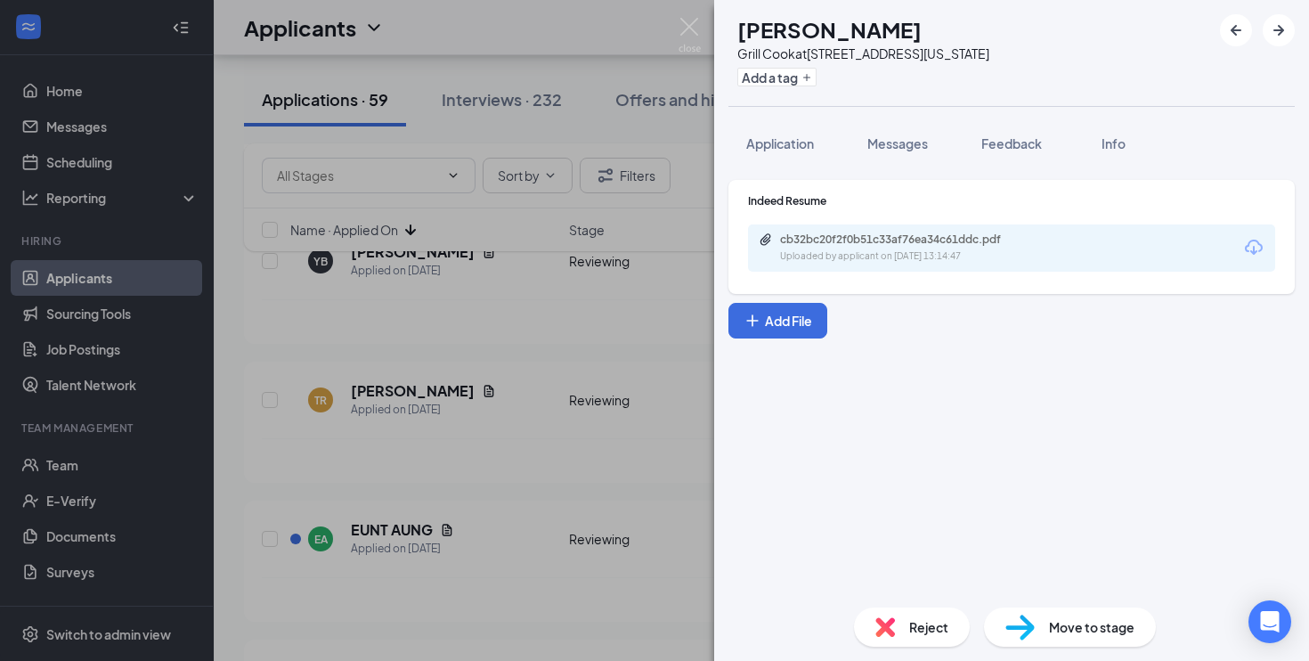
click at [862, 240] on div "cb32bc20f2f0b51c33af76ea34c61ddc.pdf" at bounding box center [904, 239] width 249 height 14
click at [1035, 635] on div "Move to stage" at bounding box center [1070, 626] width 172 height 39
type input "On-site Interview (next stage)"
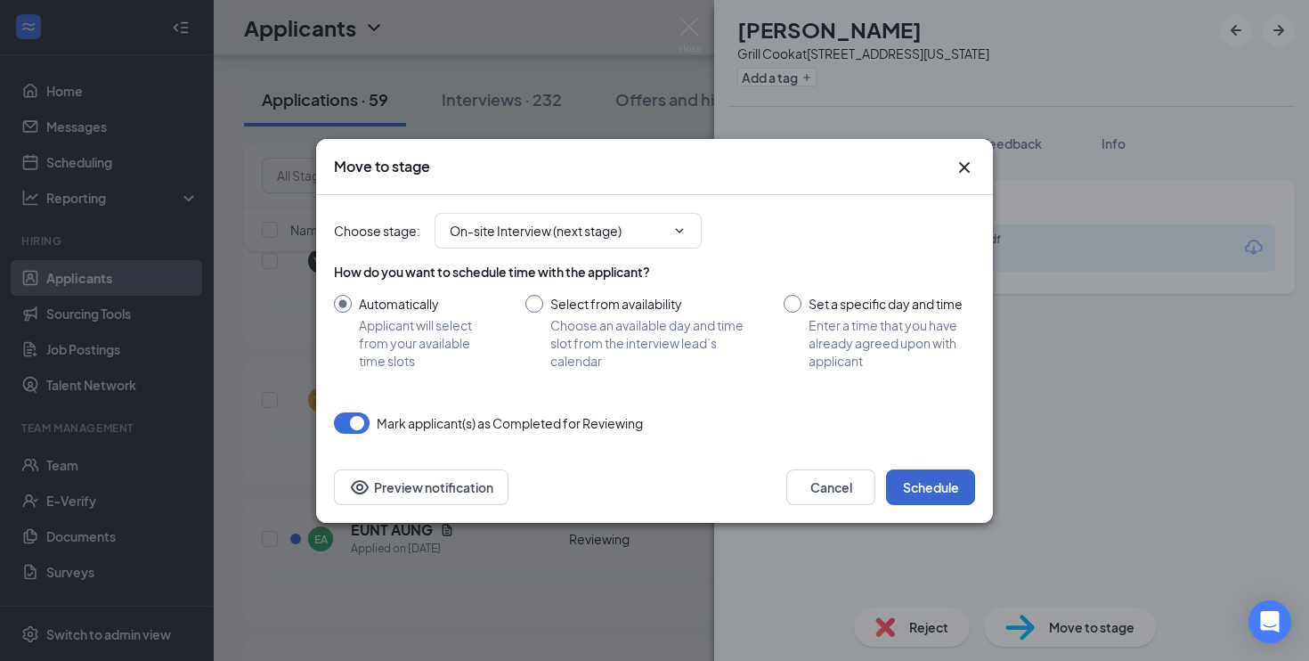
click at [940, 475] on button "Schedule" at bounding box center [930, 487] width 89 height 36
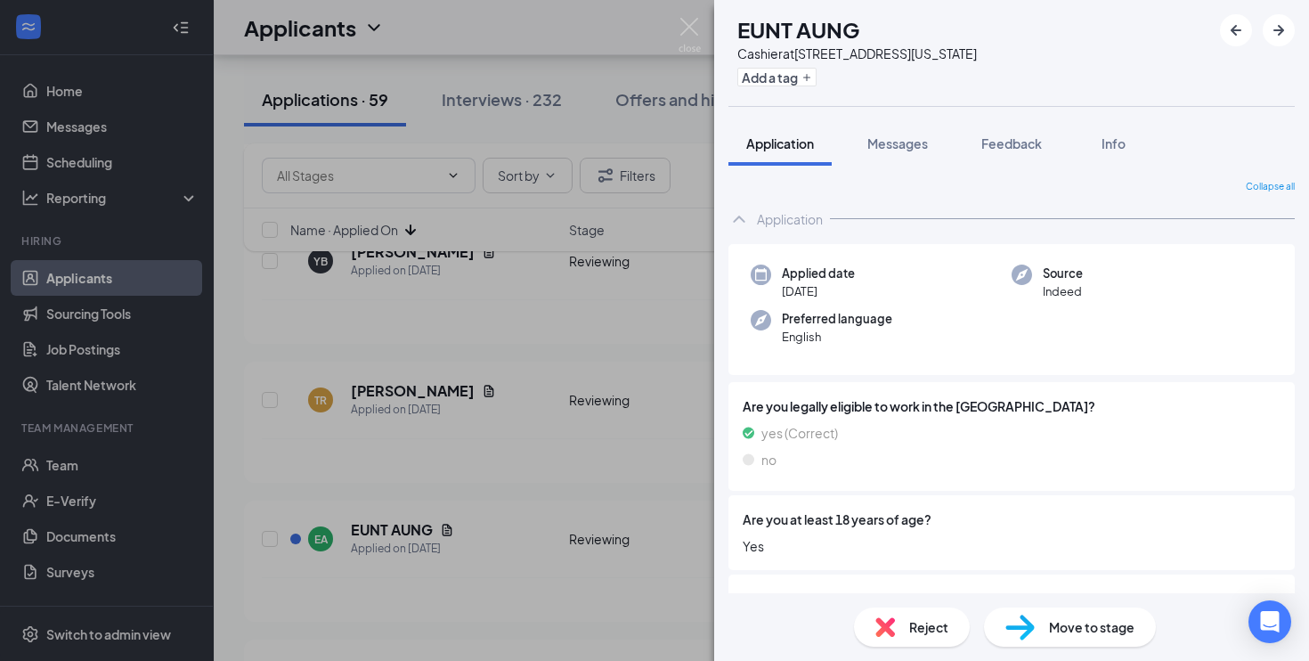
click at [602, 405] on div "EA EUNT AUNG Cashier at [STREET_ADDRESS][US_STATE] Add a tag Application Messag…" at bounding box center [654, 330] width 1309 height 661
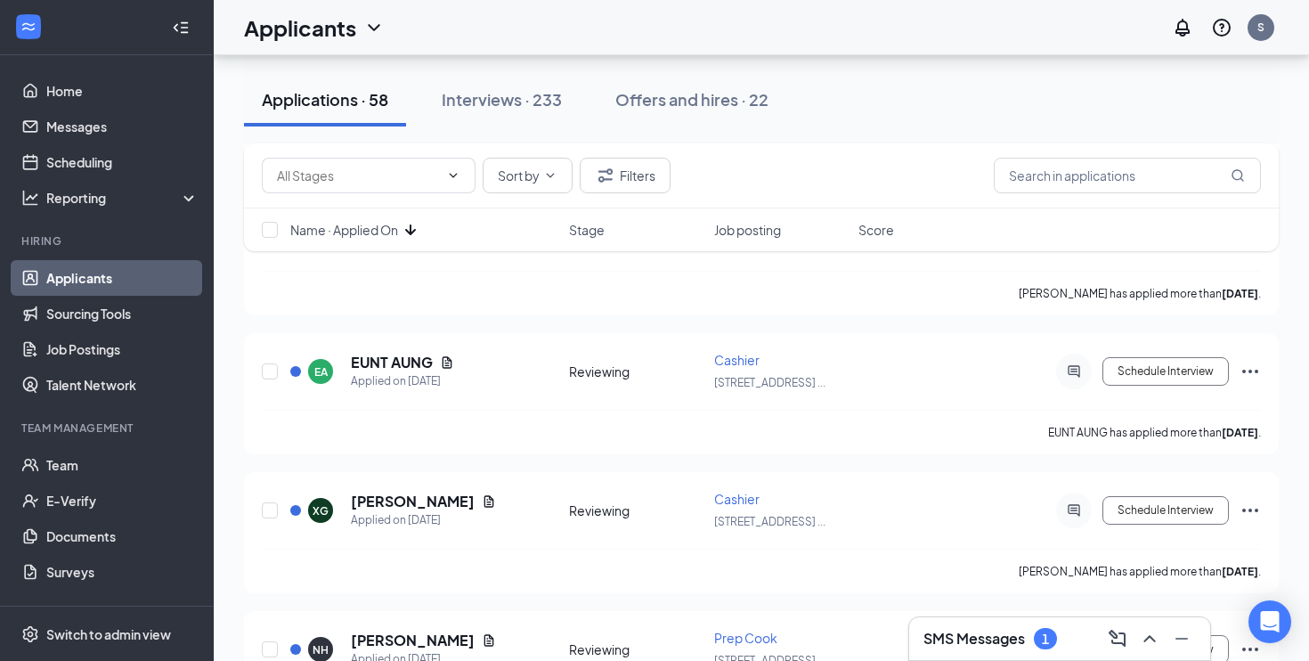
scroll to position [2127, 0]
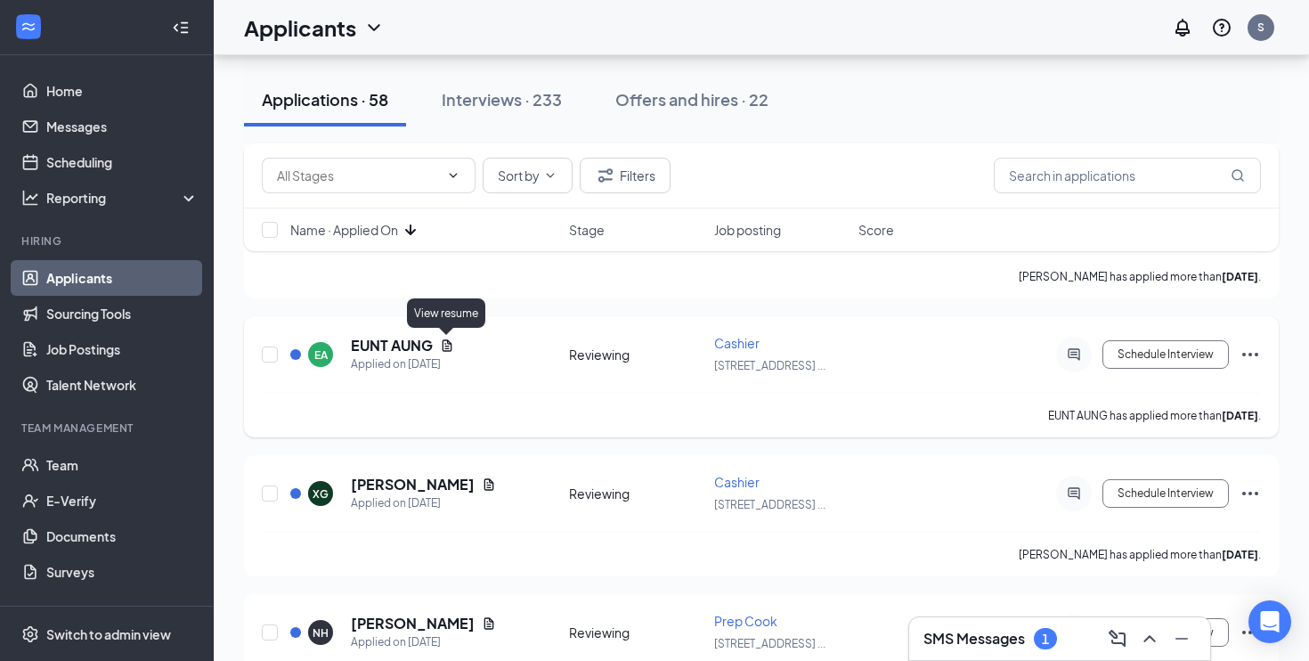
click at [445, 345] on icon "Document" at bounding box center [447, 345] width 14 height 14
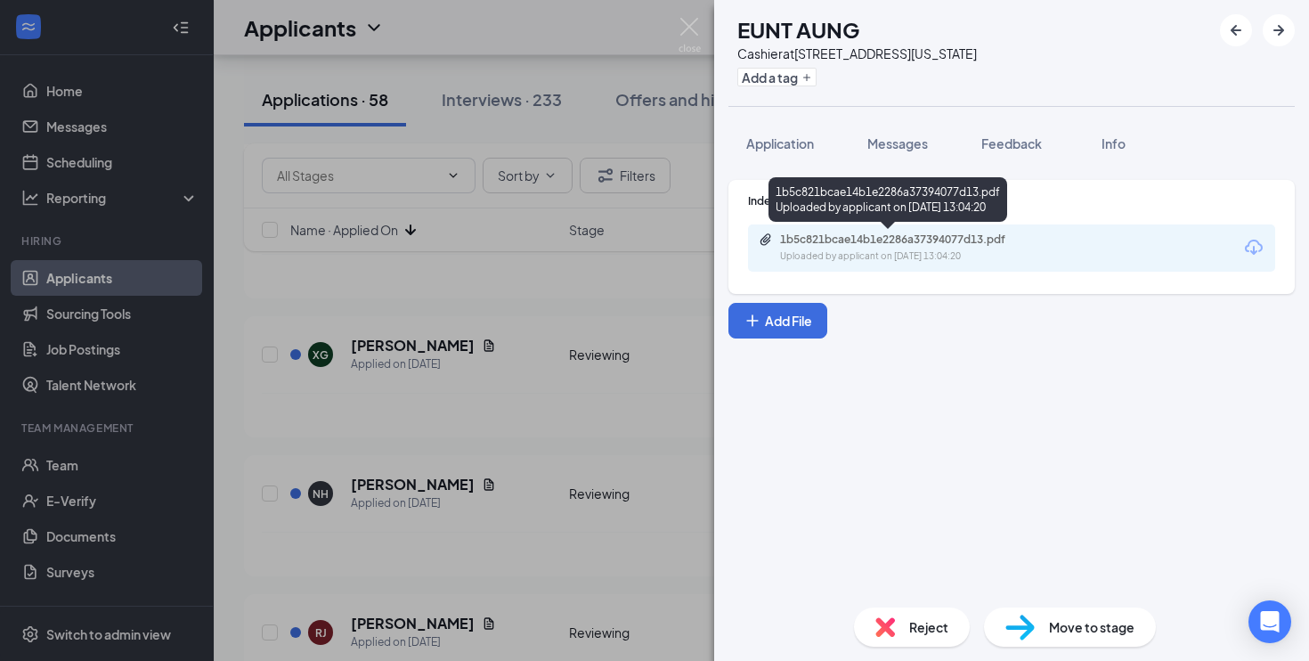
click at [820, 260] on div "Uploaded by applicant on [DATE] 13:04:20" at bounding box center [913, 256] width 267 height 14
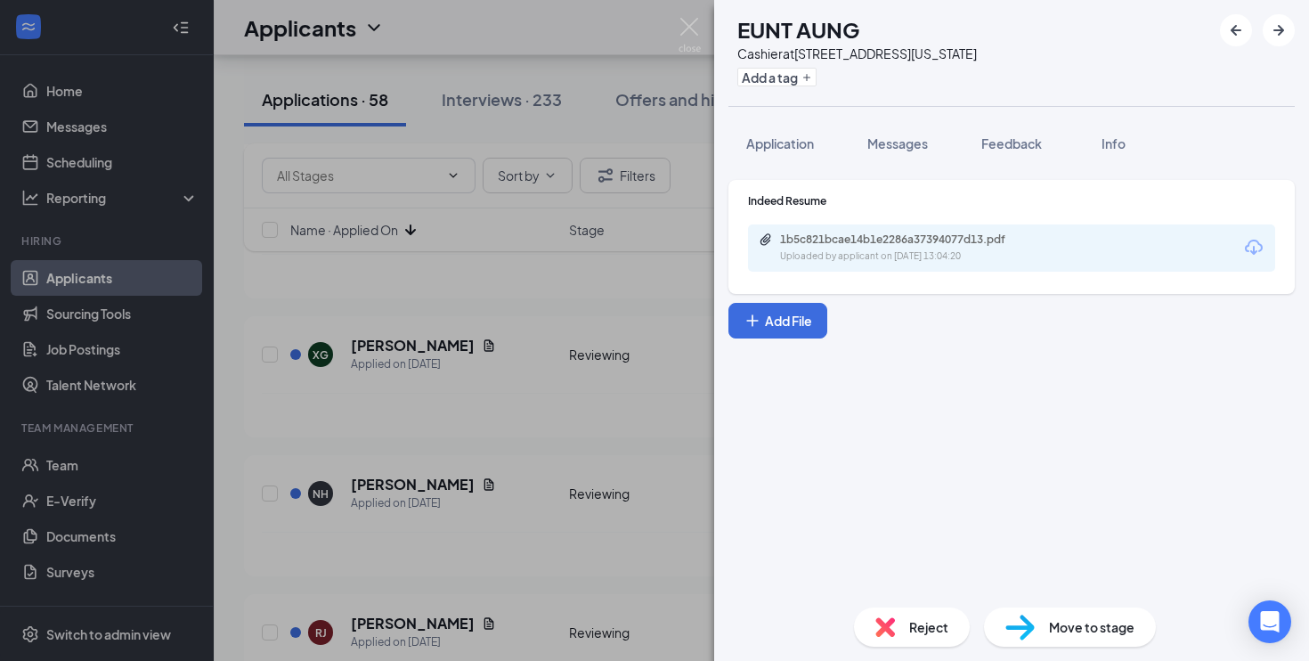
click at [1025, 625] on img at bounding box center [1020, 628] width 29 height 26
type input "On-site Interview (next stage)"
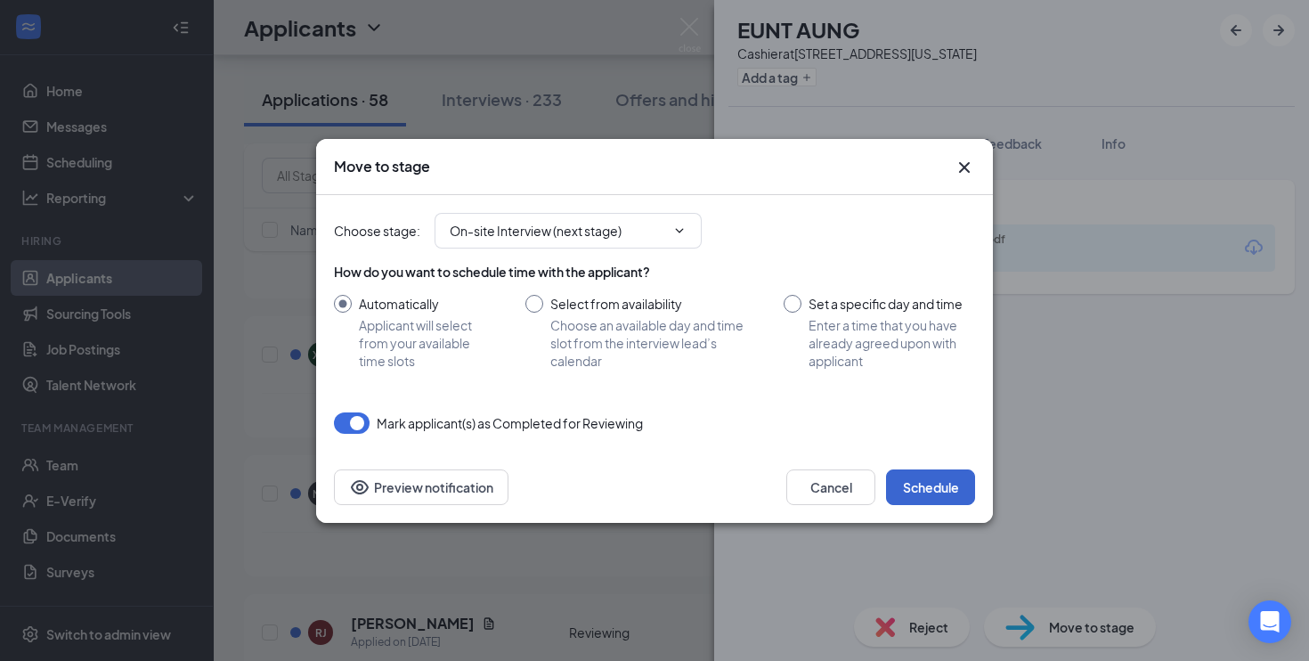
click at [927, 487] on button "Schedule" at bounding box center [930, 487] width 89 height 36
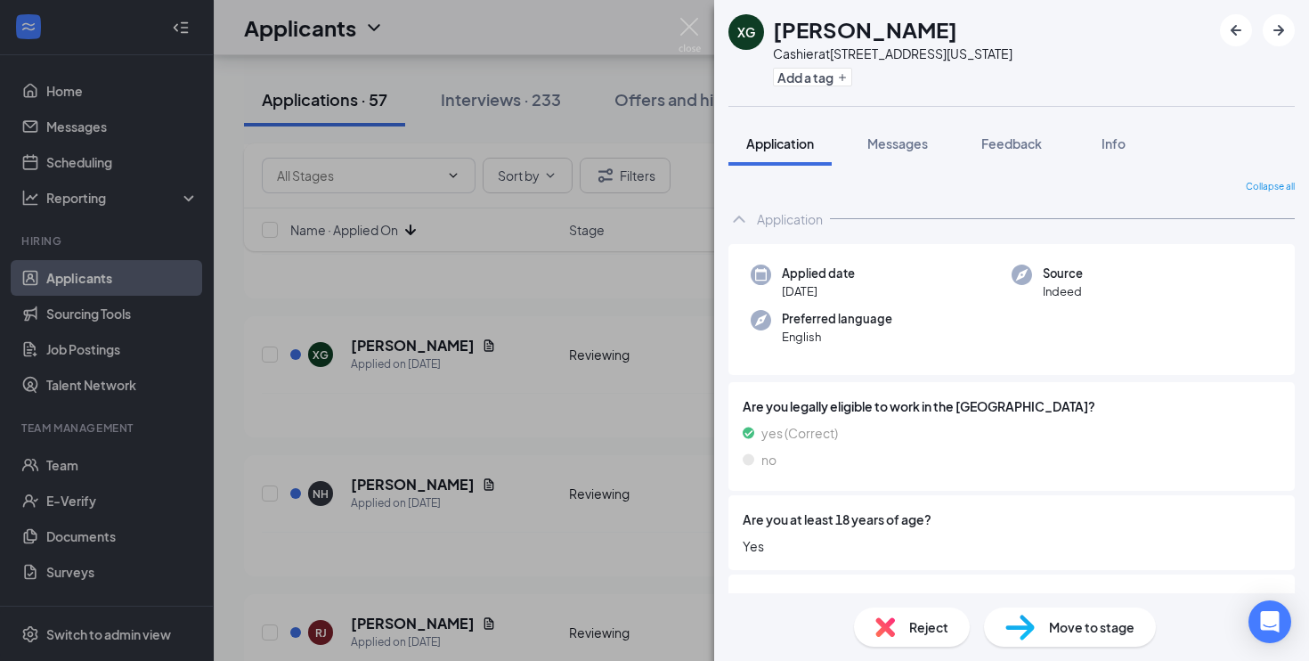
click at [610, 460] on div "XG Xhyliyah [PERSON_NAME] Cashier at [STREET_ADDRESS][US_STATE] Add a tag Appli…" at bounding box center [654, 330] width 1309 height 661
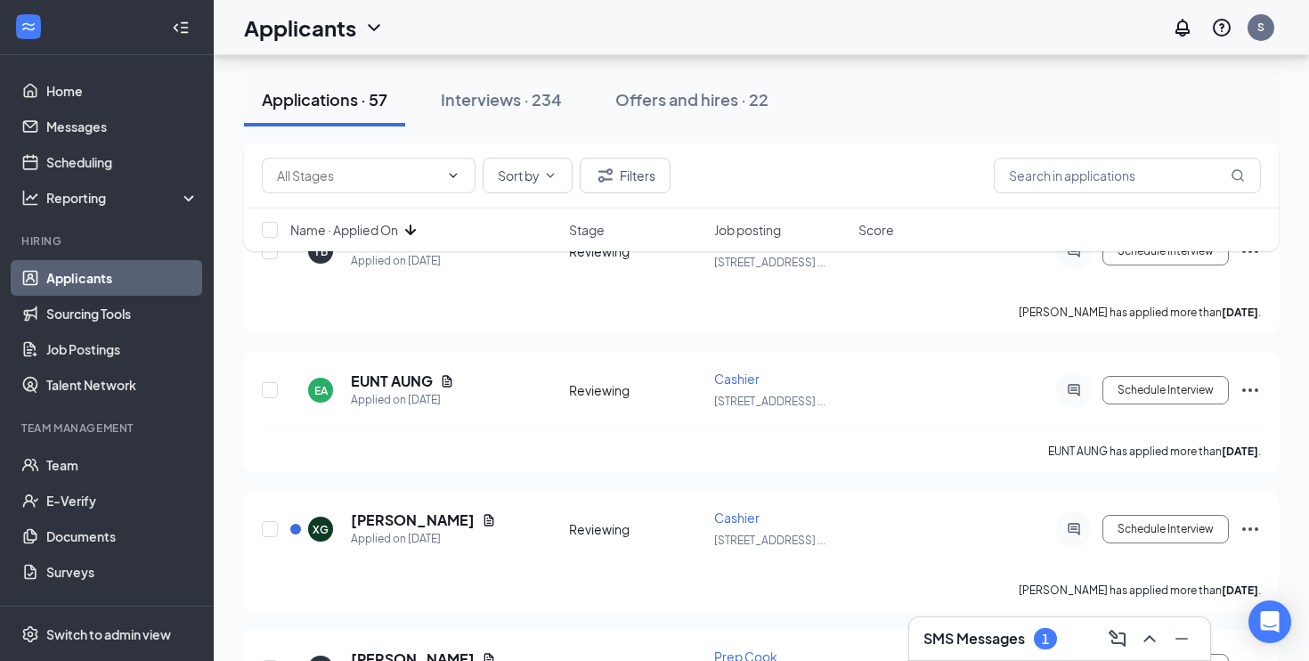
scroll to position [1950, 0]
click at [484, 523] on icon "Document" at bounding box center [489, 522] width 10 height 12
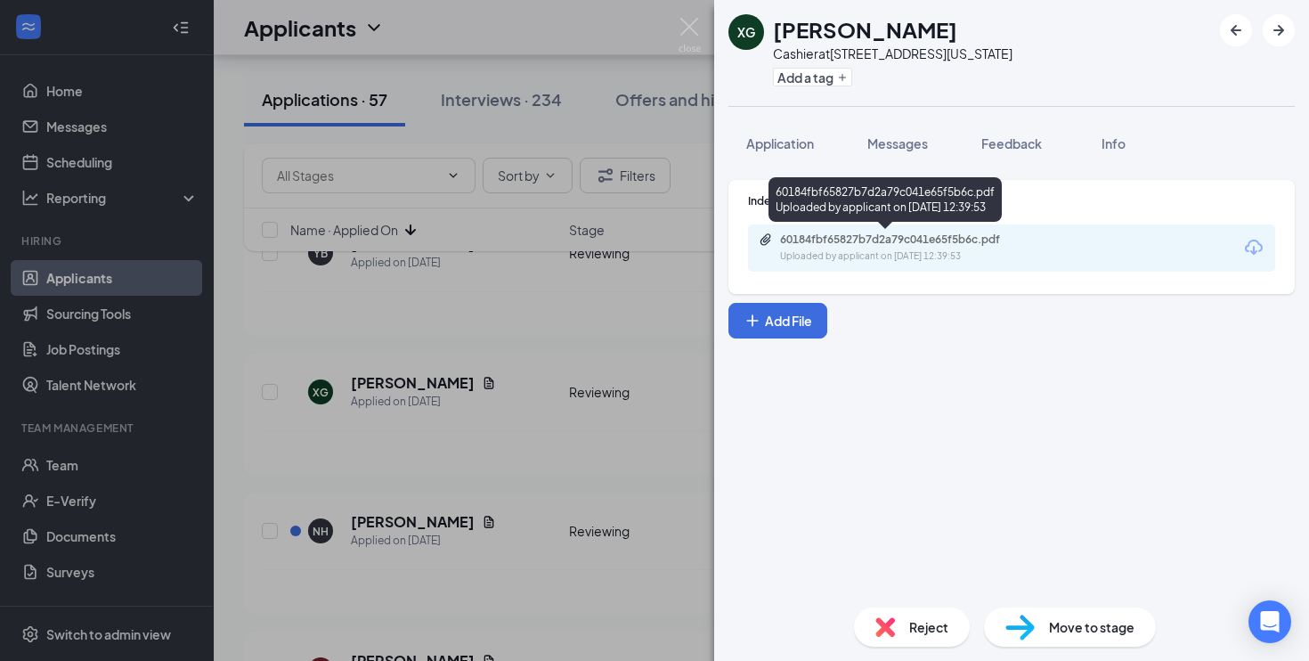
click at [816, 258] on div "Uploaded by applicant on [DATE] 12:39:53" at bounding box center [913, 256] width 267 height 14
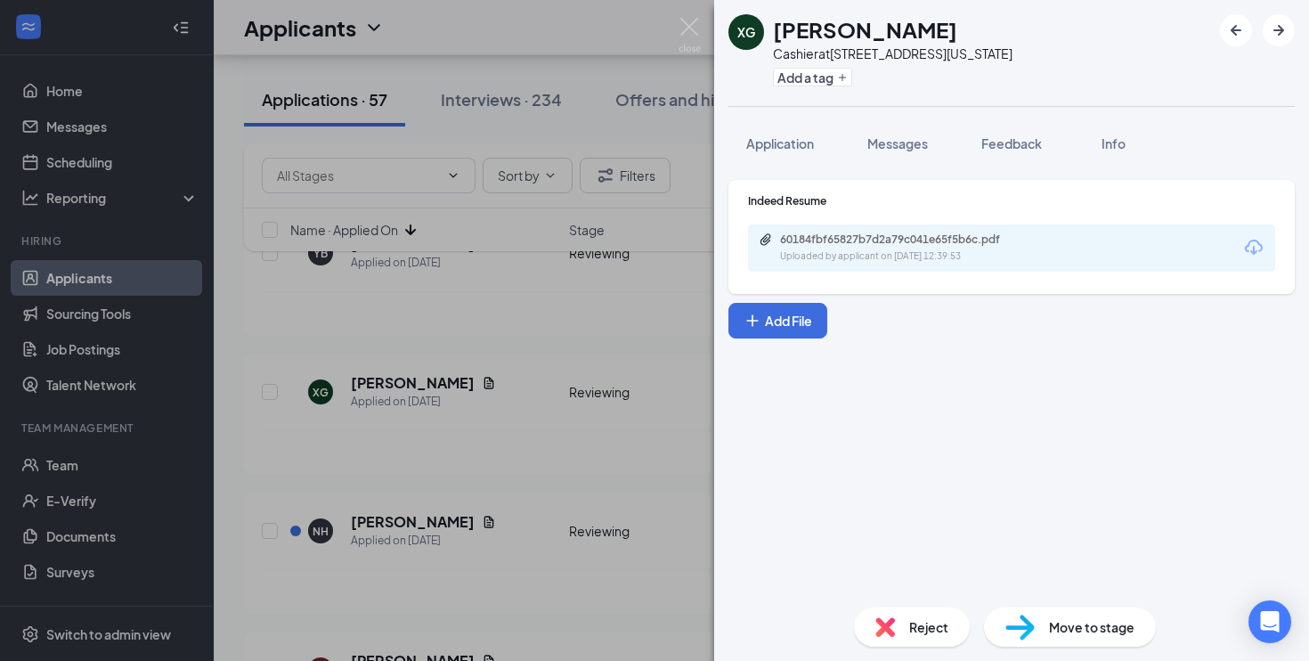
click at [1024, 620] on img at bounding box center [1020, 628] width 29 height 26
type input "On-site Interview (next stage)"
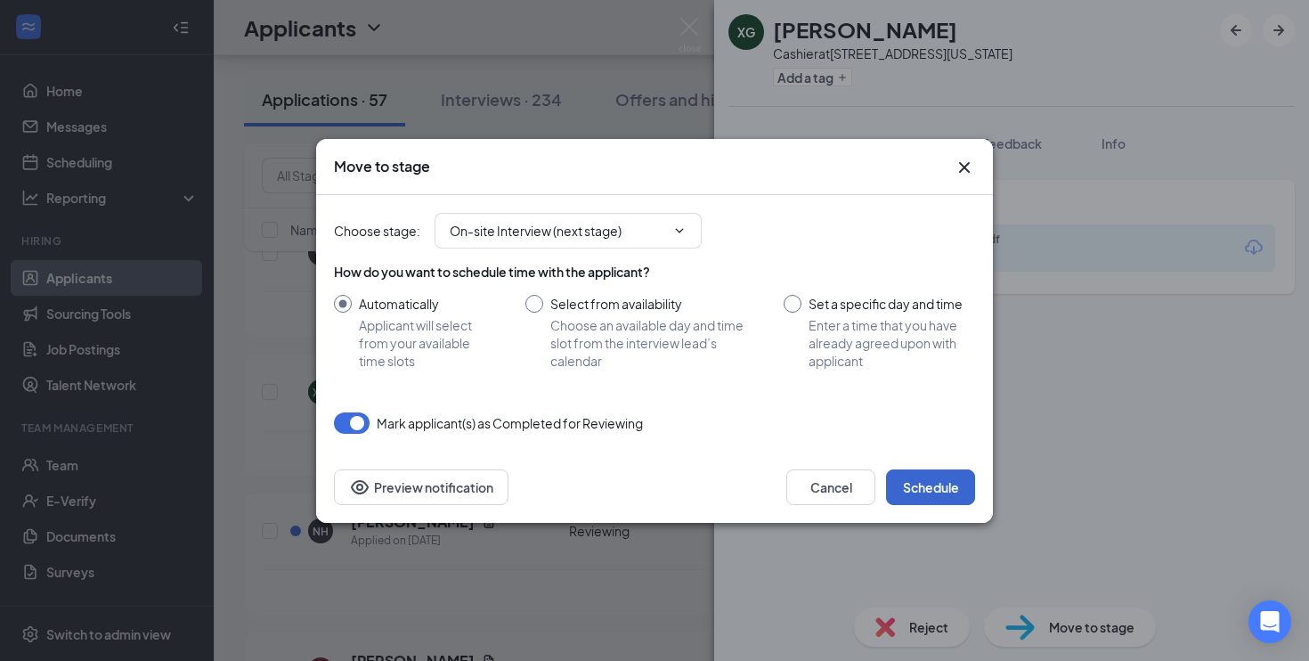
click at [937, 484] on button "Schedule" at bounding box center [930, 487] width 89 height 36
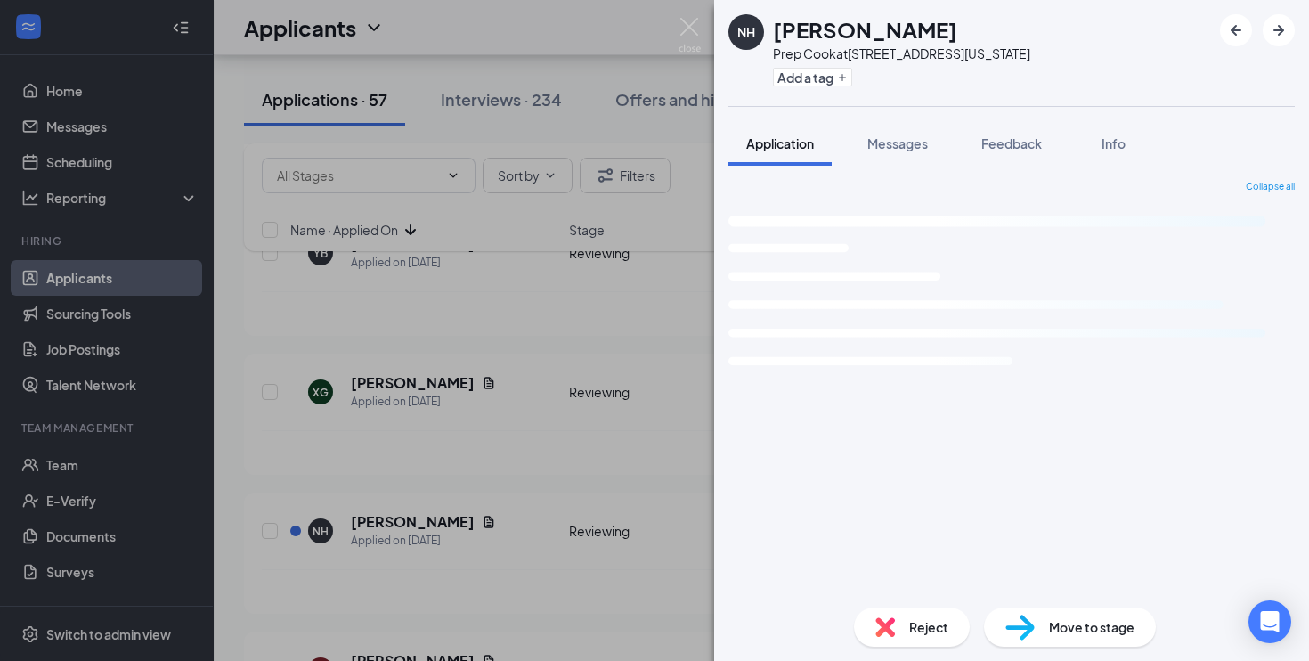
click at [574, 451] on div "NH [PERSON_NAME] Prep Cook at [STREET_ADDRESS][US_STATE] Add a tag Application …" at bounding box center [654, 330] width 1309 height 661
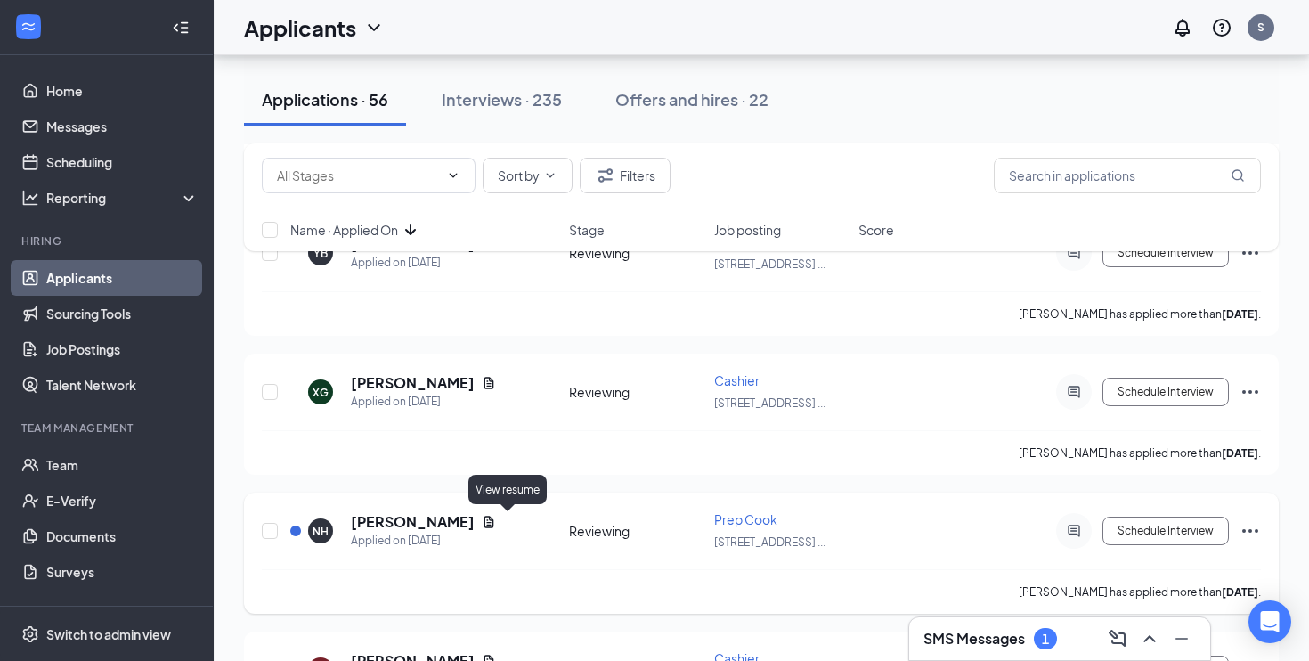
click at [494, 519] on icon "Document" at bounding box center [489, 522] width 10 height 12
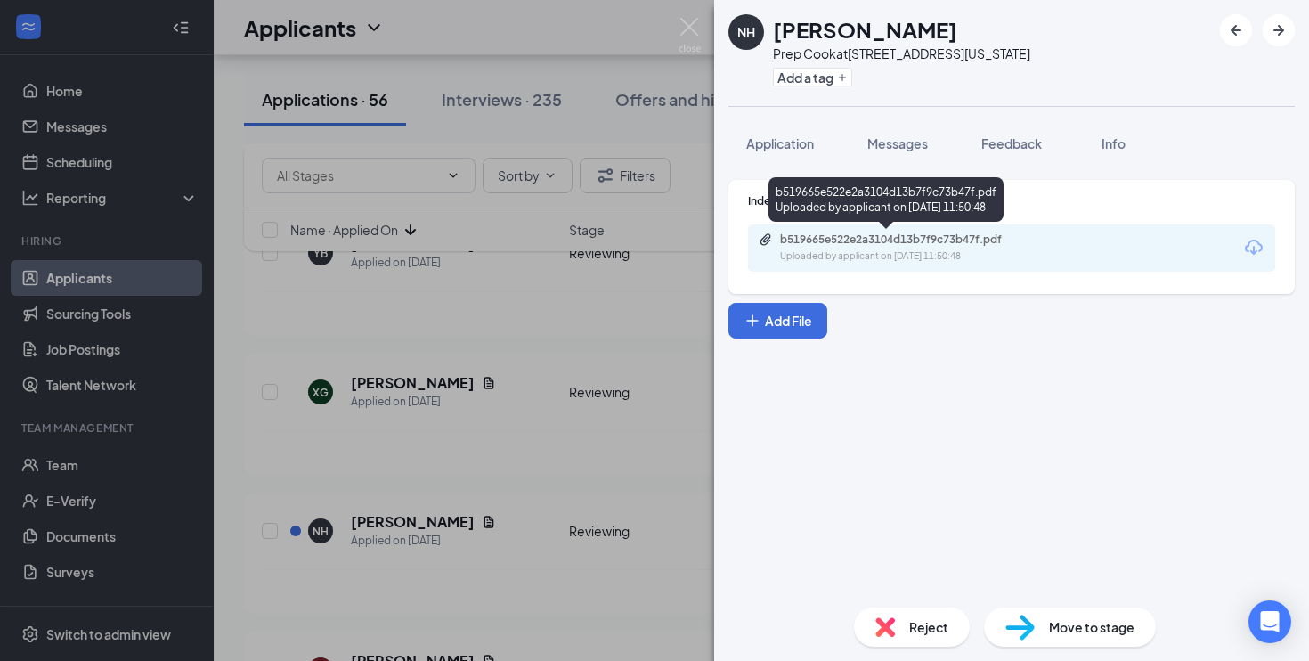
click at [810, 256] on div "Uploaded by applicant on [DATE] 11:50:48" at bounding box center [913, 256] width 267 height 14
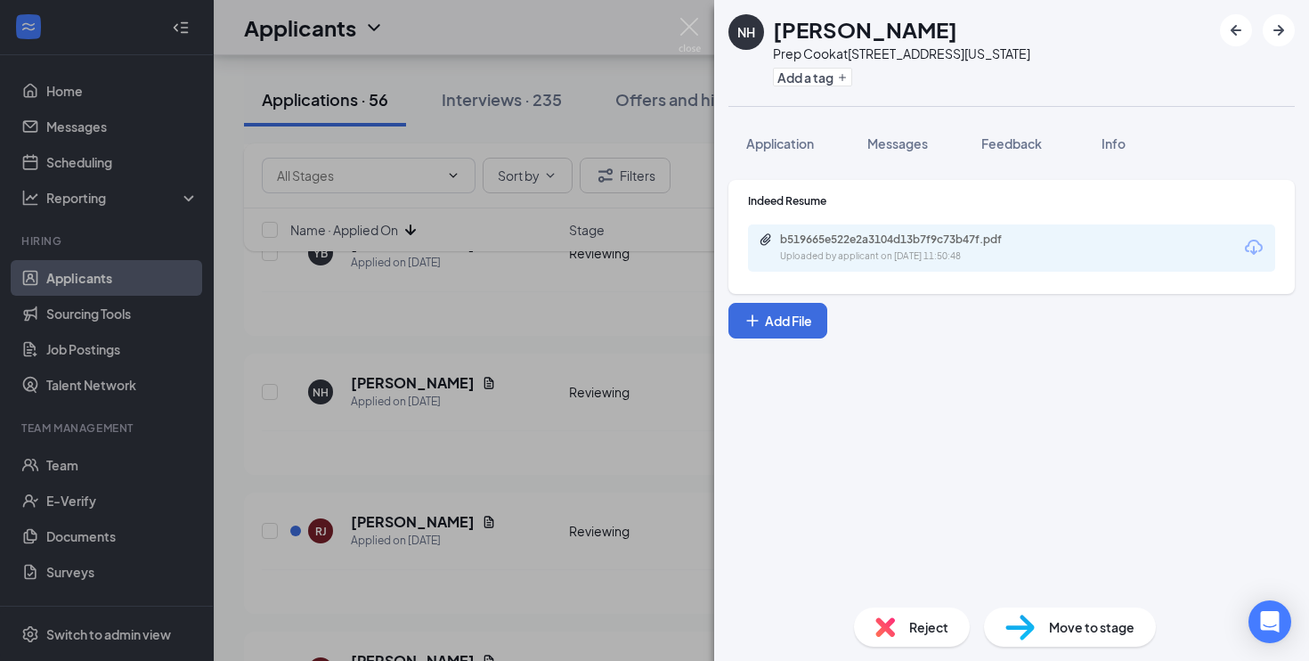
click at [1046, 631] on div "Move to stage" at bounding box center [1070, 626] width 172 height 39
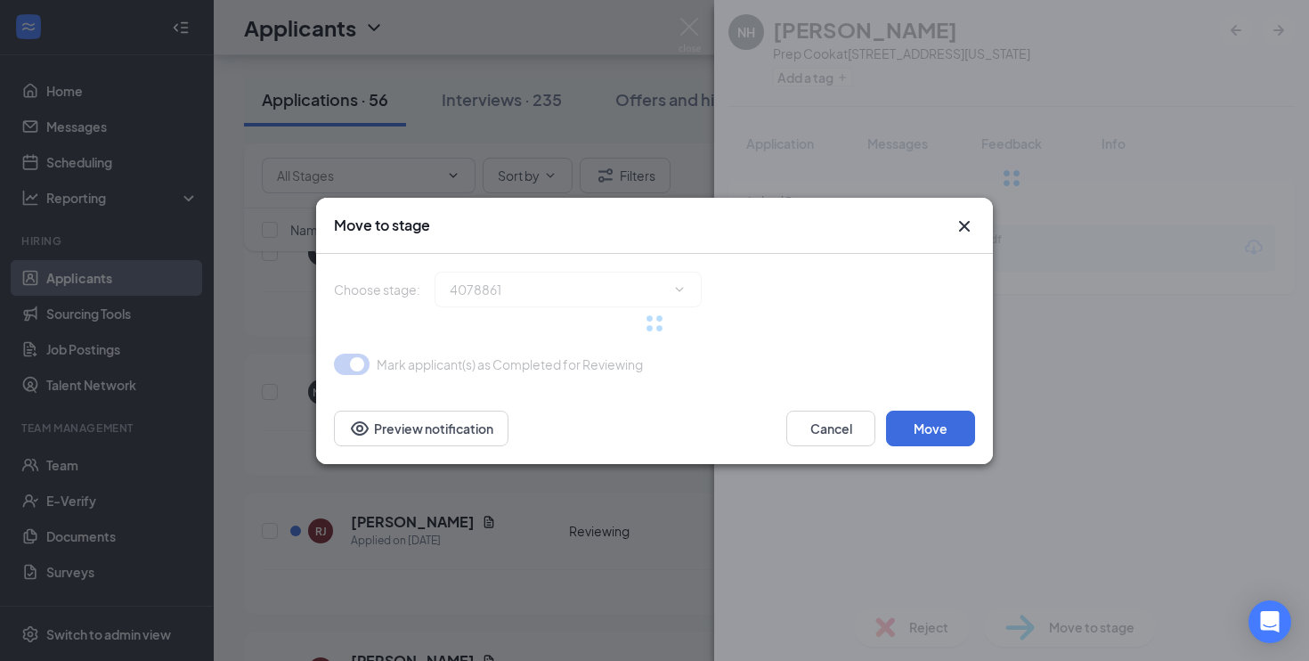
type input "On-site Interview (next stage)"
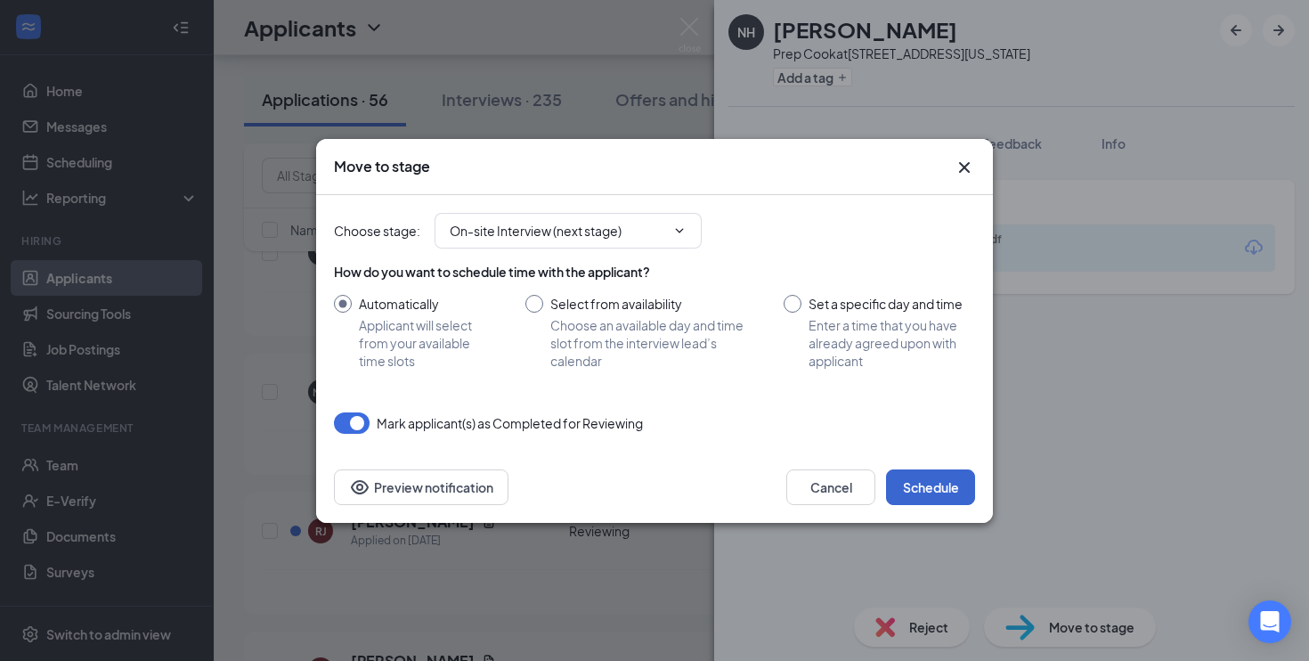
click at [949, 503] on button "Schedule" at bounding box center [930, 487] width 89 height 36
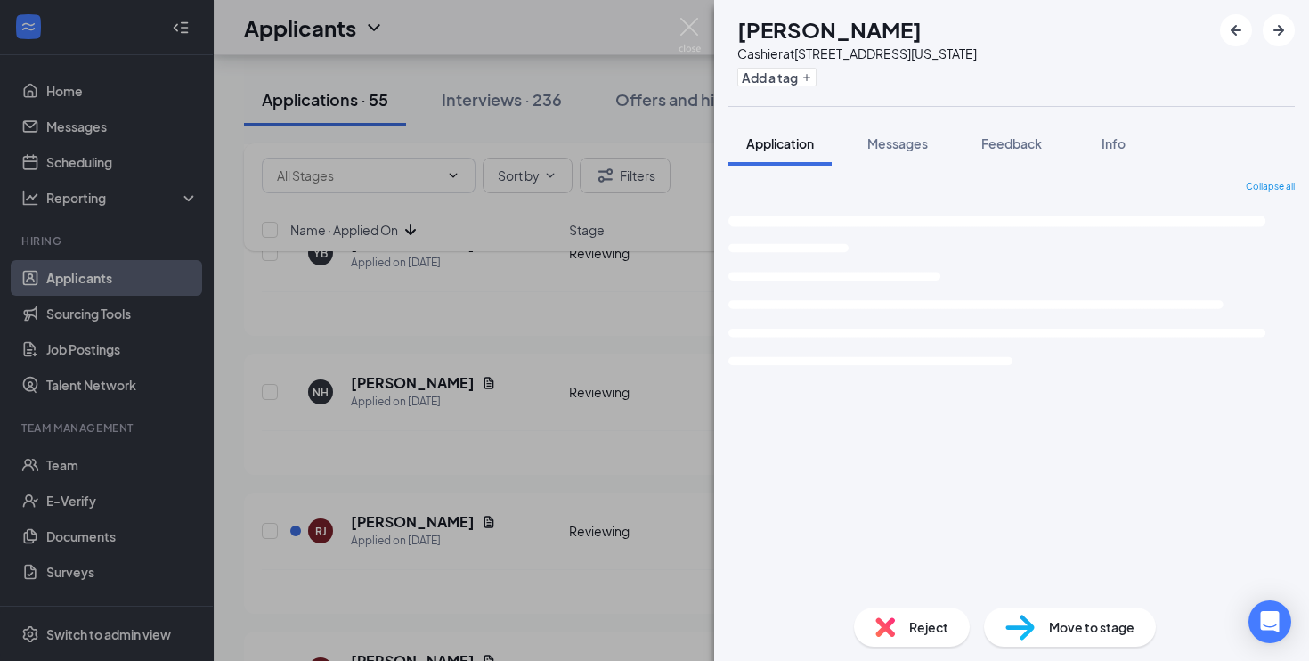
click at [676, 485] on div "[PERSON_NAME] [PERSON_NAME] Cashier at [STREET_ADDRESS][US_STATE] Add a tag App…" at bounding box center [654, 330] width 1309 height 661
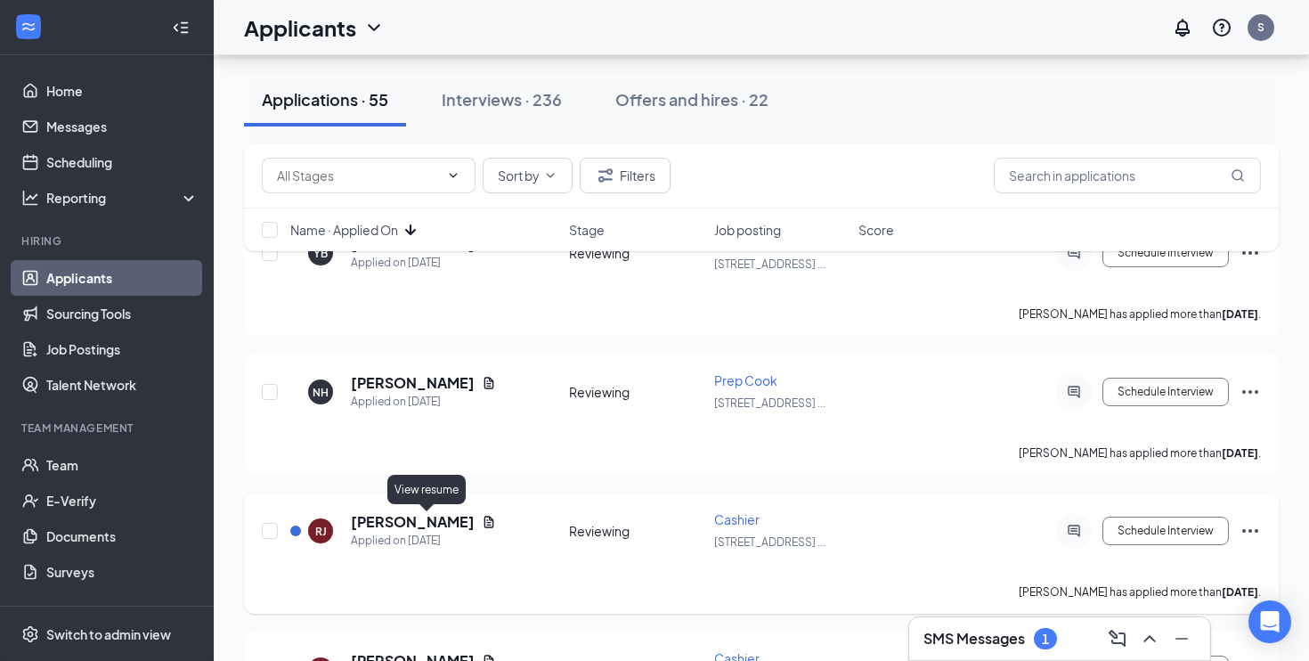
click at [484, 522] on icon "Document" at bounding box center [489, 522] width 10 height 12
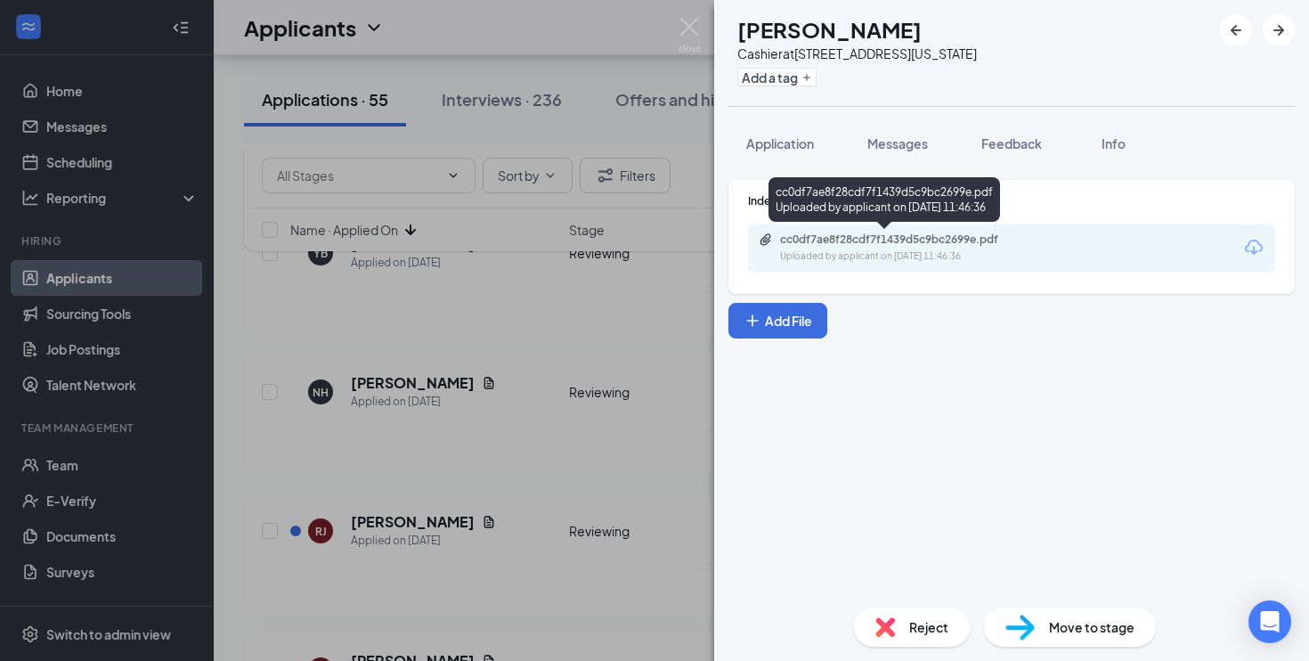
click at [831, 251] on div "Uploaded by applicant on [DATE] 11:46:36" at bounding box center [913, 256] width 267 height 14
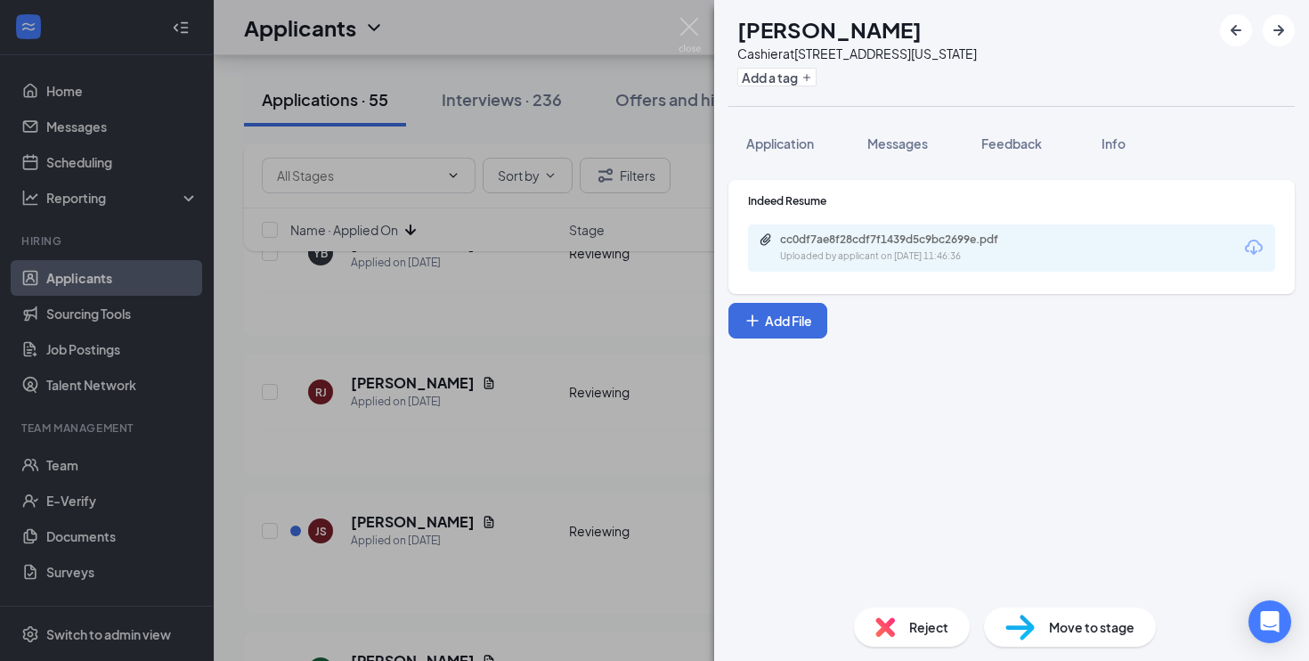
click at [1049, 626] on span "Move to stage" at bounding box center [1091, 627] width 85 height 20
type input "On-site Interview (next stage)"
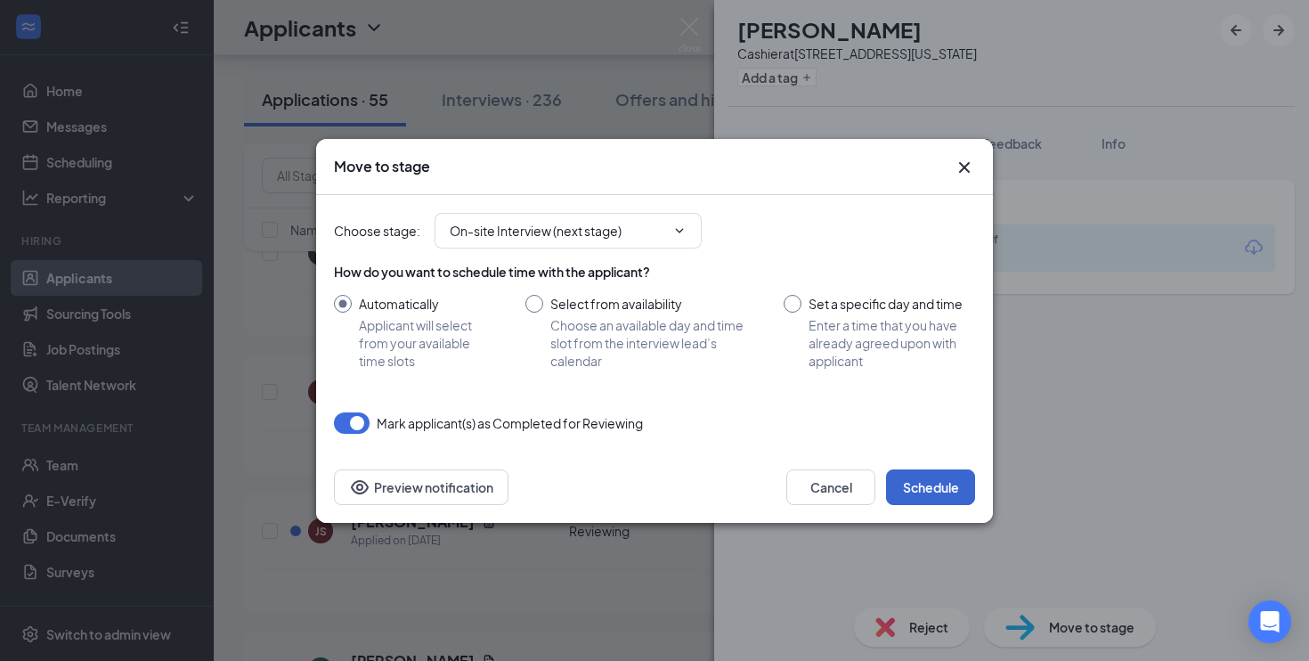
click at [938, 484] on button "Schedule" at bounding box center [930, 487] width 89 height 36
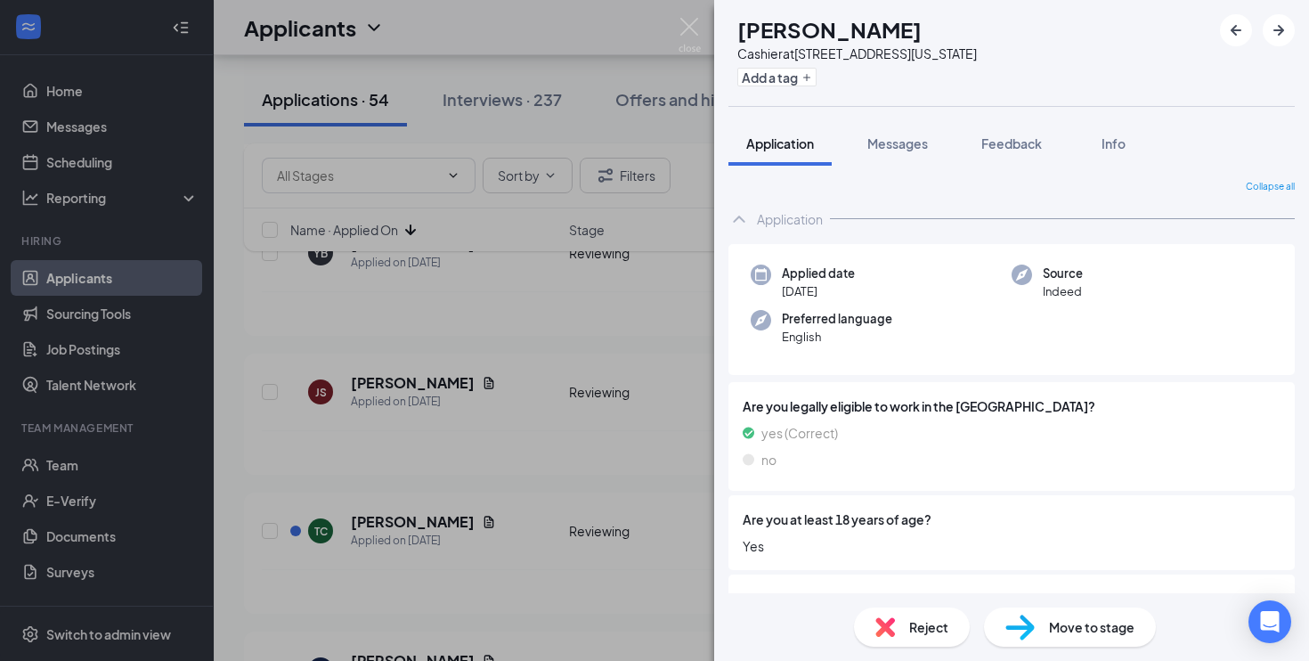
click at [564, 433] on div "JS [PERSON_NAME] at [STREET_ADDRESS][US_STATE] Add a tag Application Messages F…" at bounding box center [654, 330] width 1309 height 661
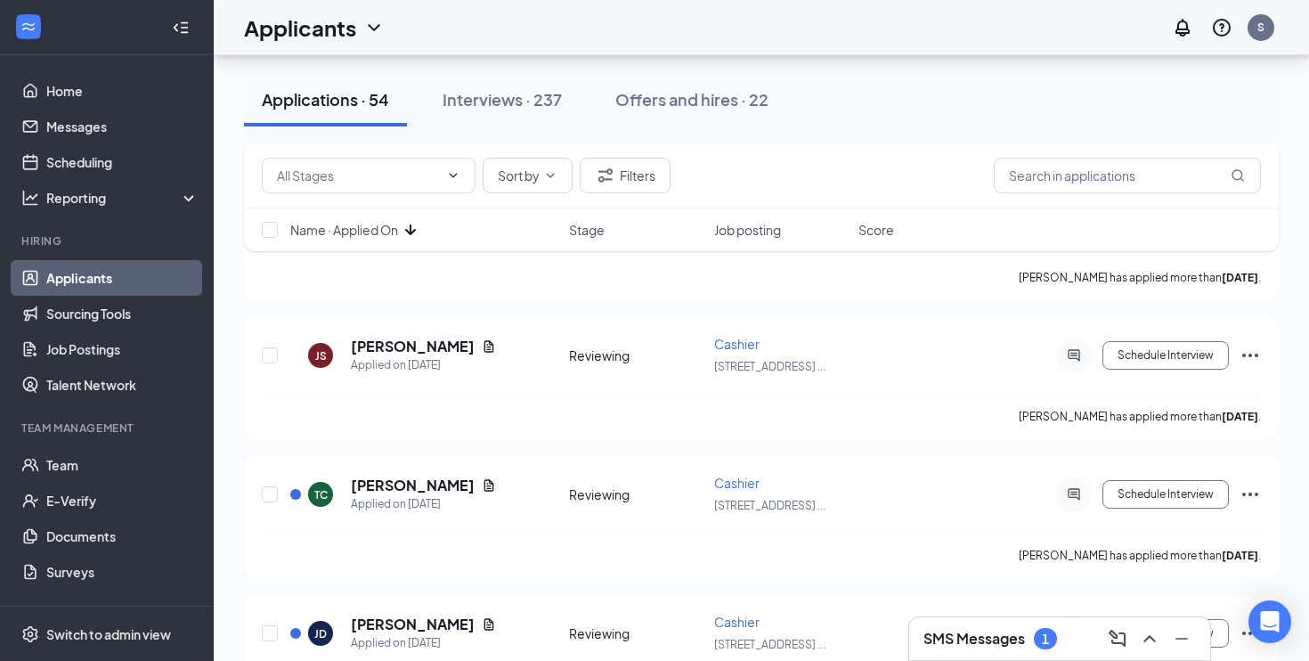
scroll to position [1990, 0]
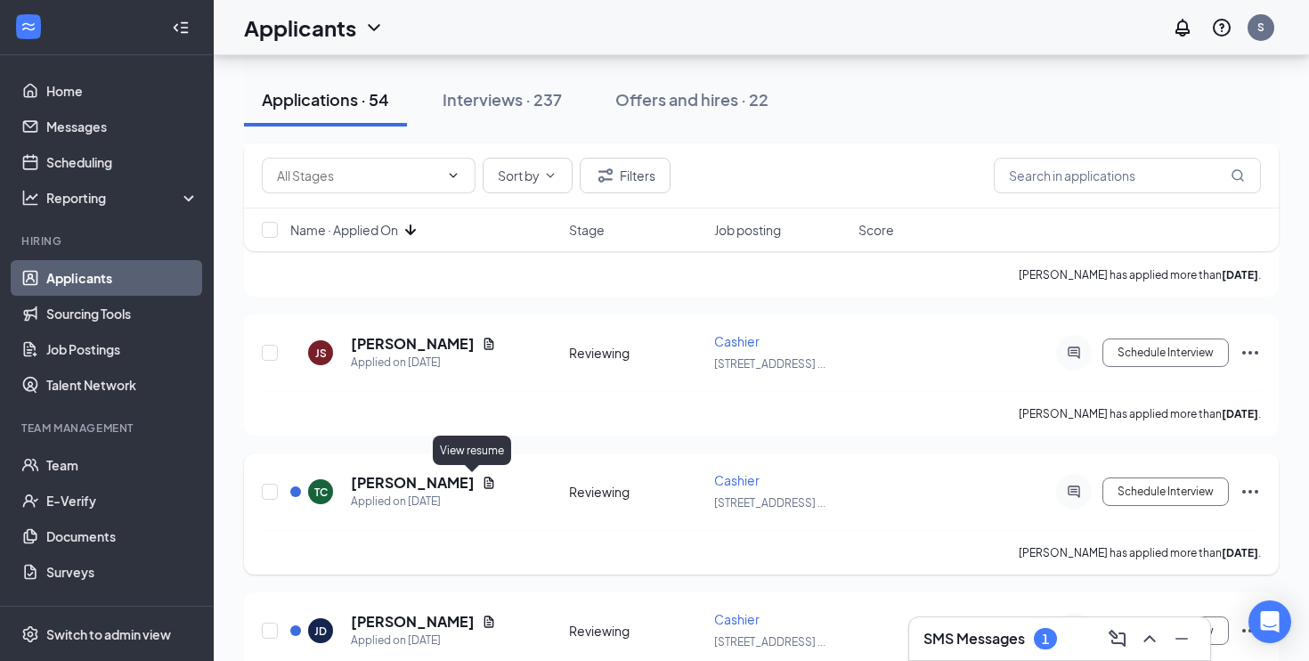
click at [482, 482] on icon "Document" at bounding box center [489, 483] width 14 height 14
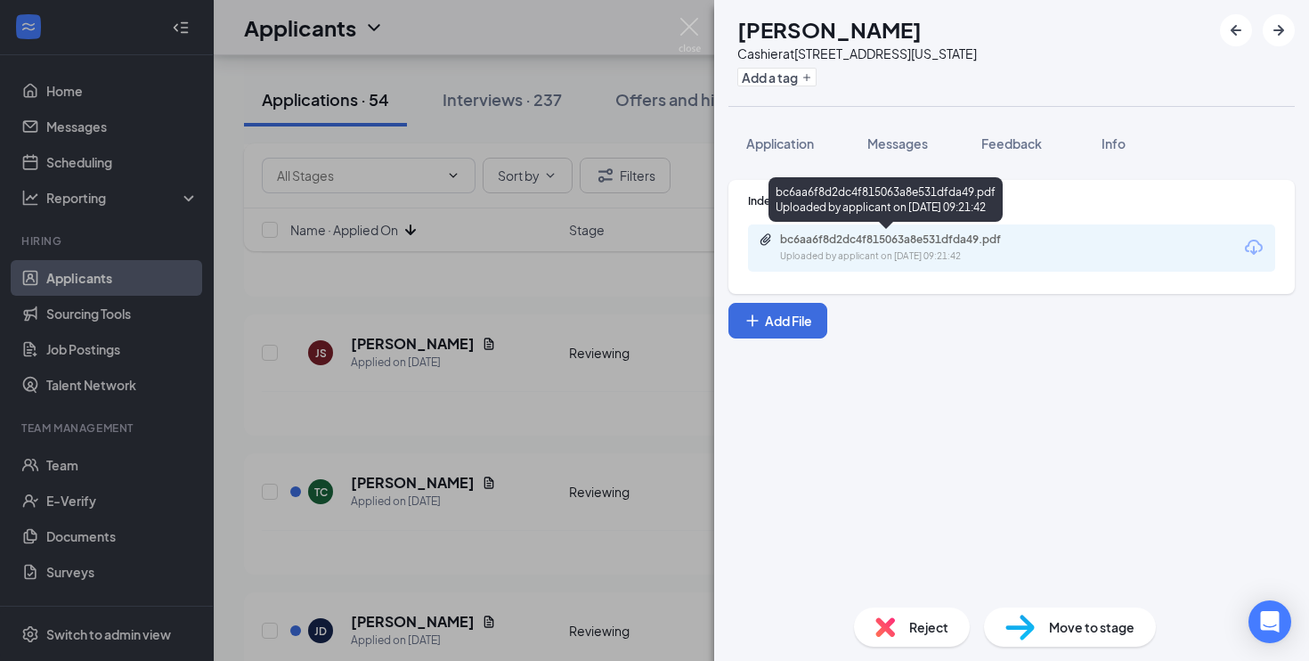
click at [791, 249] on div "Uploaded by applicant on [DATE] 09:21:42" at bounding box center [913, 256] width 267 height 14
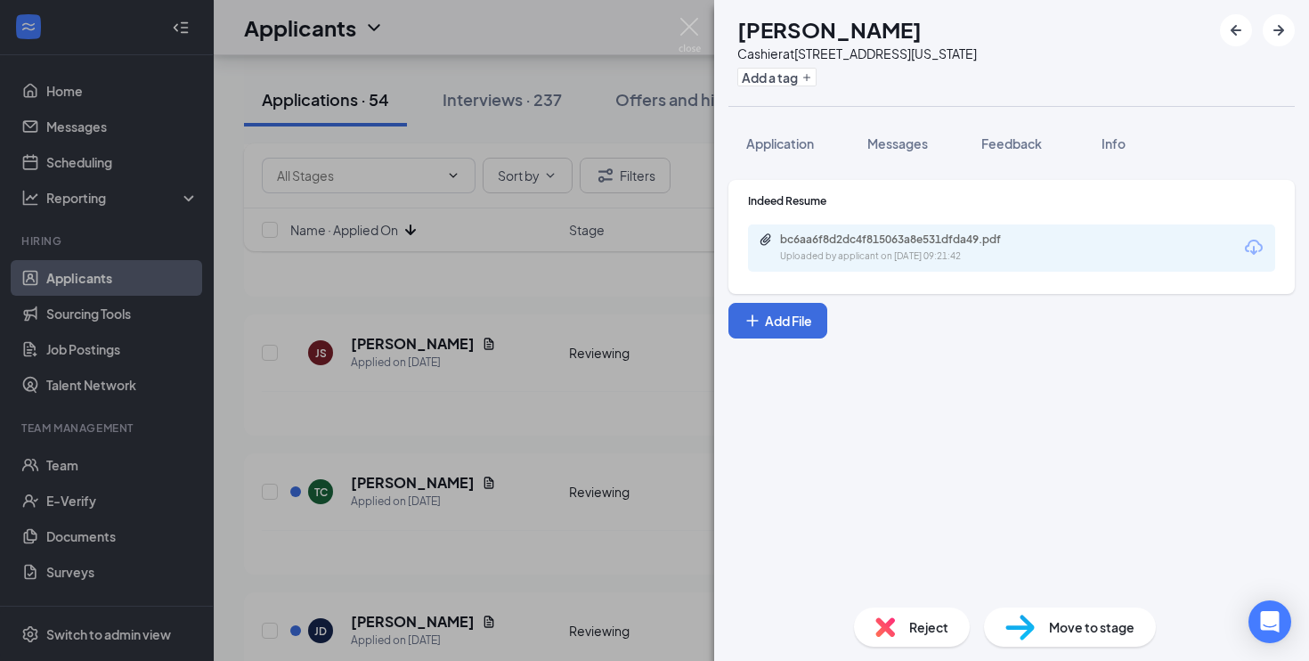
click at [1014, 633] on img at bounding box center [1020, 628] width 29 height 26
type input "On-site Interview (next stage)"
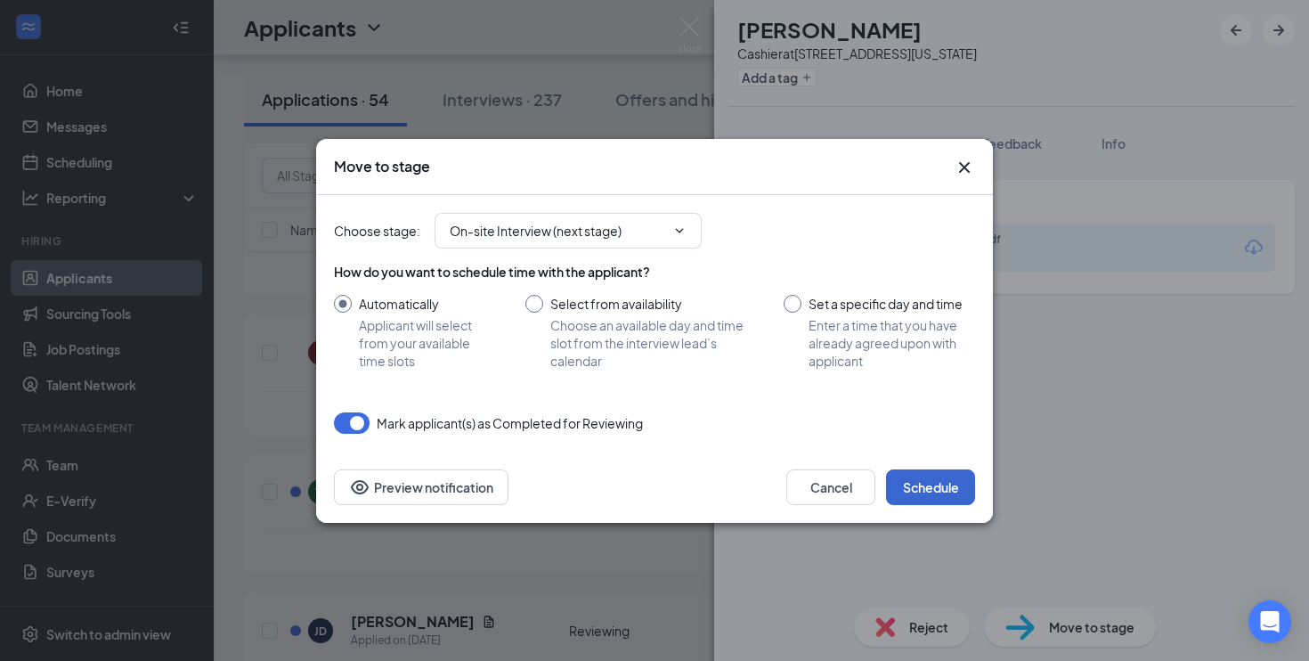
click at [952, 483] on button "Schedule" at bounding box center [930, 487] width 89 height 36
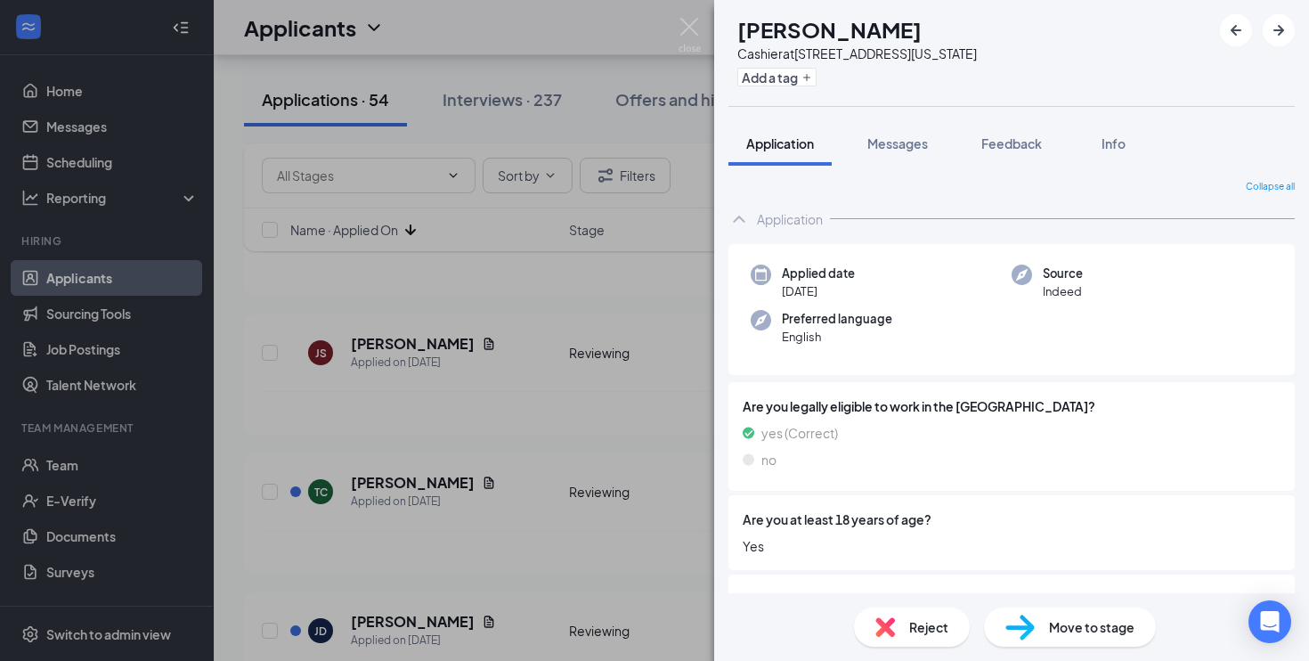
click at [598, 441] on div "JD [PERSON_NAME] Cashier at [STREET_ADDRESS][US_STATE] Add a tag Application Me…" at bounding box center [654, 330] width 1309 height 661
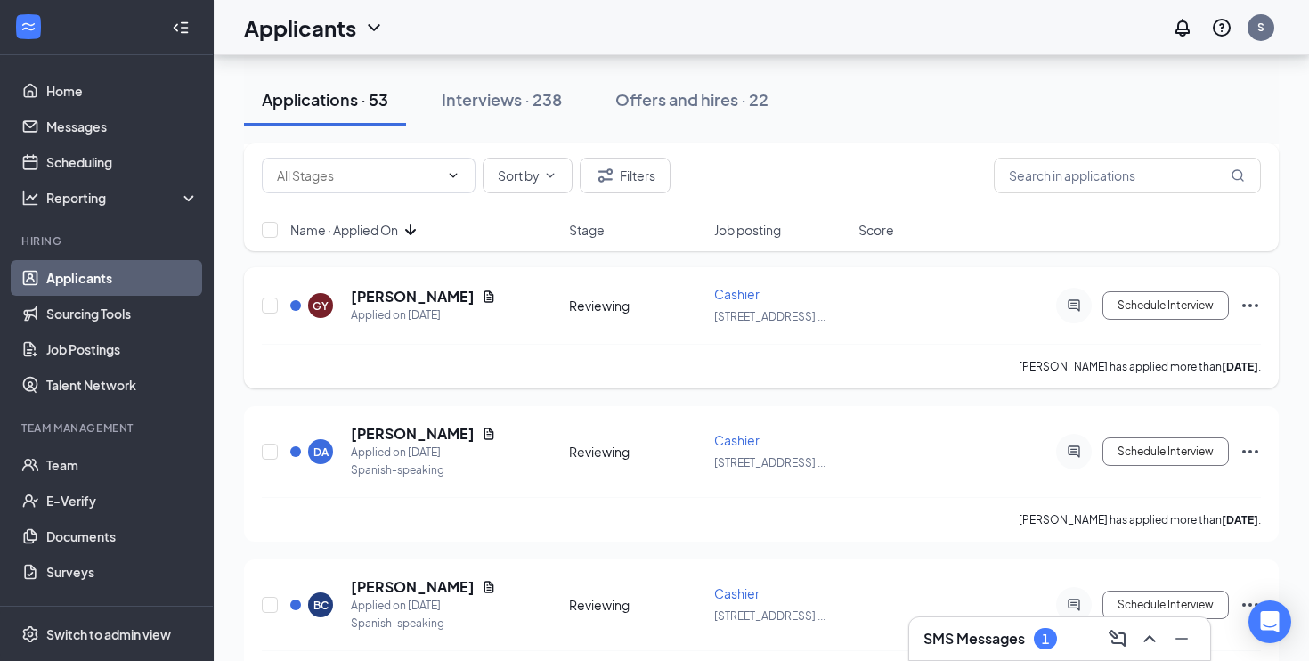
scroll to position [3426, 0]
click at [484, 436] on icon "Document" at bounding box center [489, 433] width 10 height 12
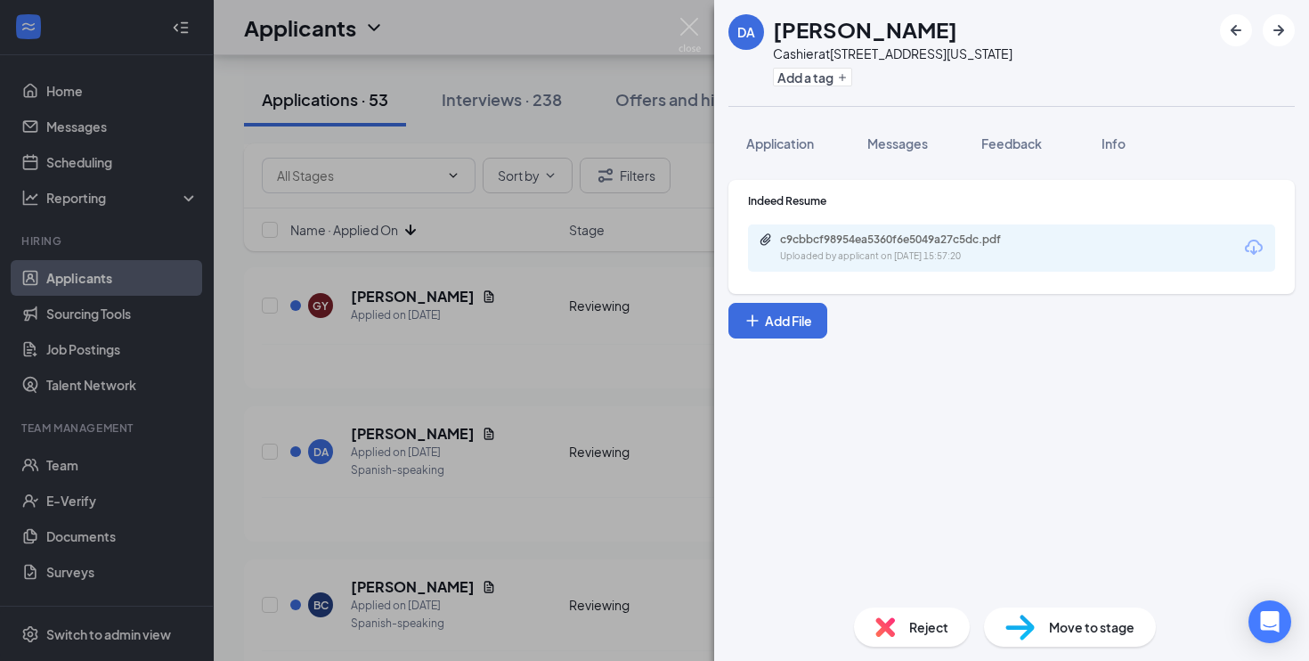
click at [829, 256] on div "Uploaded by applicant on [DATE] 15:57:20" at bounding box center [913, 256] width 267 height 14
click at [923, 631] on span "Reject" at bounding box center [928, 627] width 39 height 20
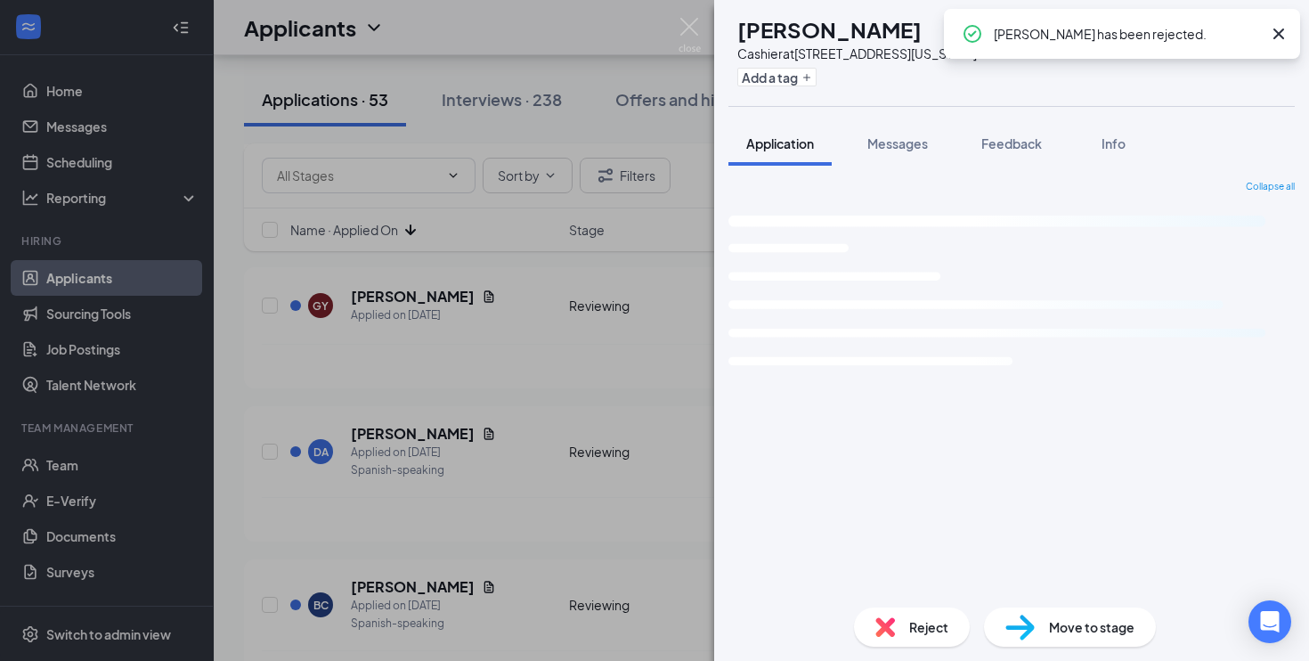
click at [593, 469] on div "BC [PERSON_NAME] at [STREET_ADDRESS][US_STATE] Add a tag Application Messages F…" at bounding box center [654, 330] width 1309 height 661
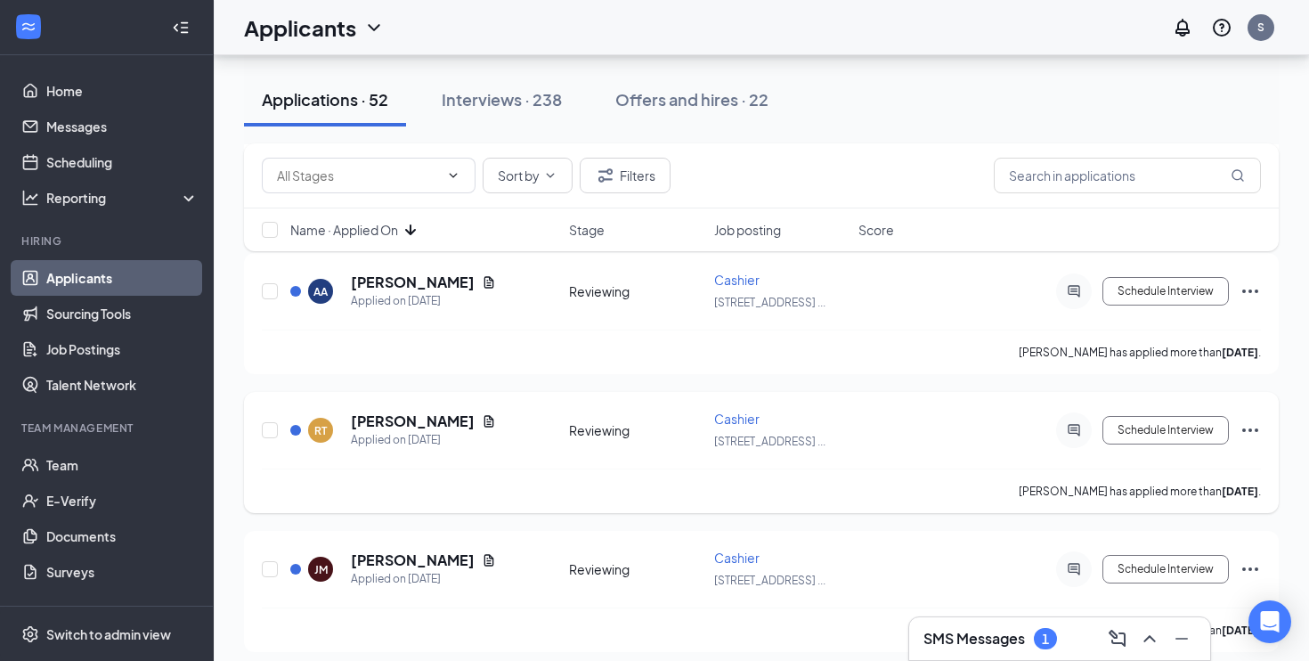
scroll to position [2744, 0]
click at [484, 285] on icon "Document" at bounding box center [489, 284] width 10 height 12
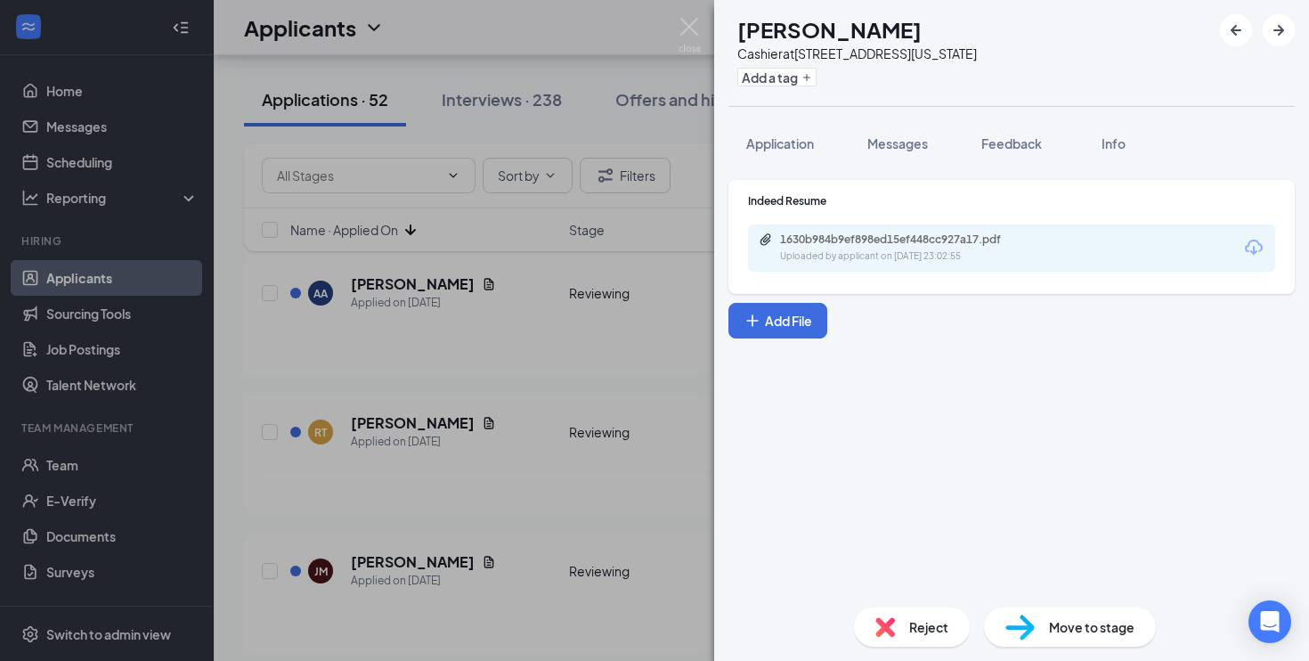
click at [889, 269] on div "1630b984b9ef898ed15ef448cc927a17.pdf Uploaded by applicant on [DATE] 23:02:55" at bounding box center [1011, 247] width 527 height 47
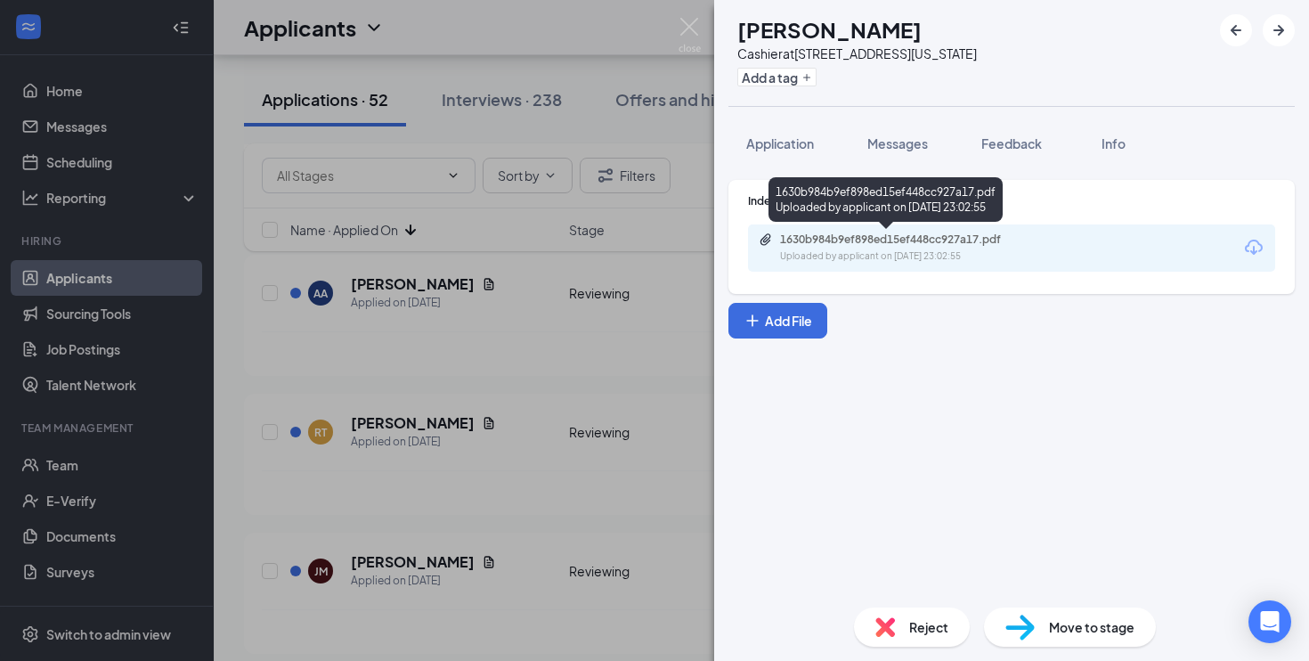
click at [887, 254] on div "Uploaded by applicant on [DATE] 23:02:55" at bounding box center [913, 256] width 267 height 14
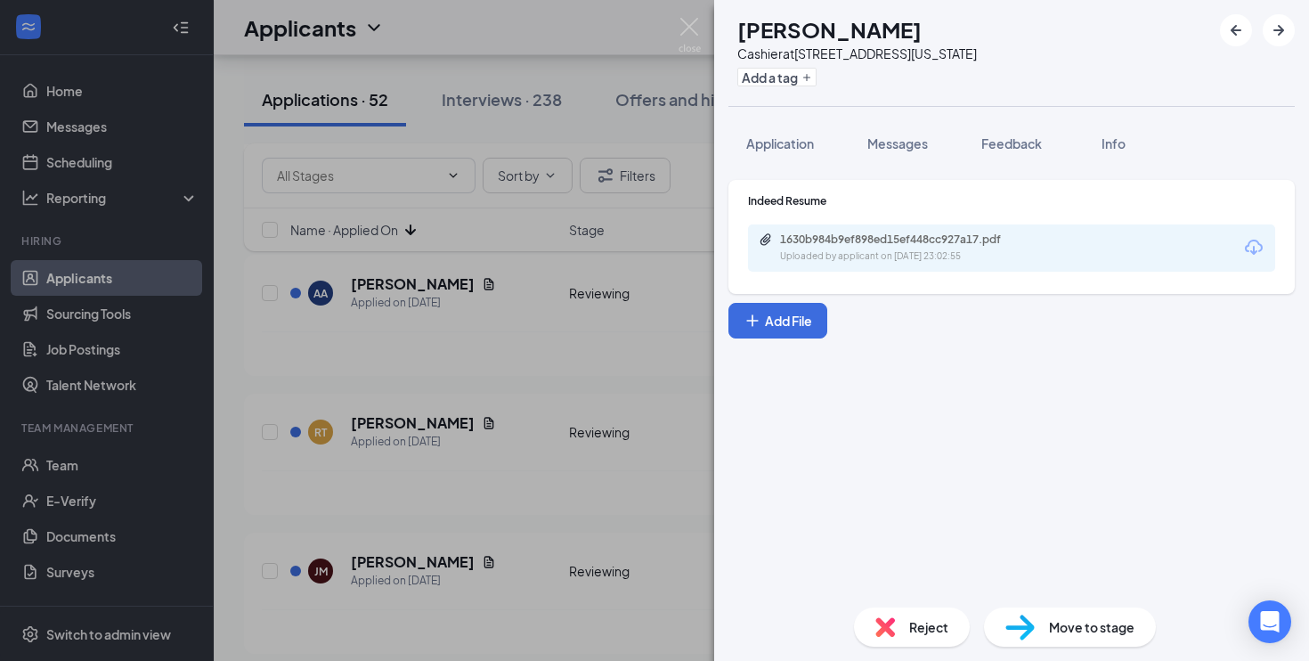
click at [1034, 615] on img at bounding box center [1020, 628] width 29 height 26
type input "On-site Interview (next stage)"
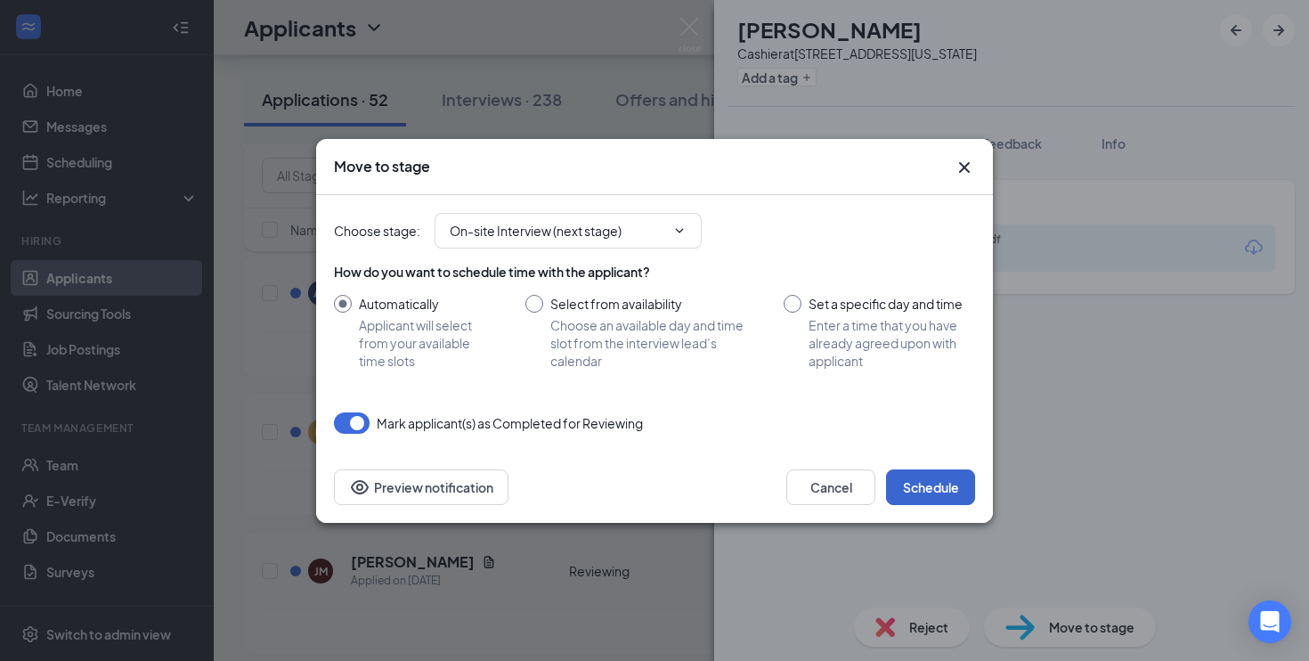
click at [935, 495] on button "Schedule" at bounding box center [930, 487] width 89 height 36
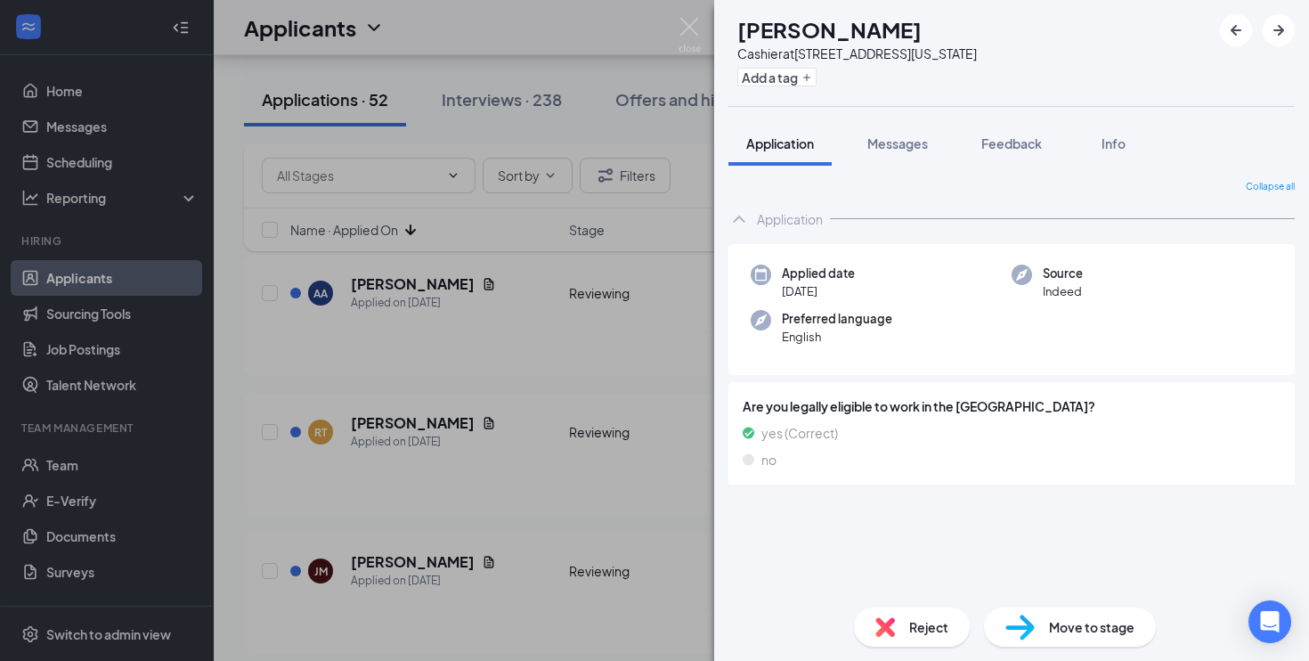
click at [650, 550] on div "RT Relayna [PERSON_NAME] at [STREET_ADDRESS][US_STATE] Add a tag Application Me…" at bounding box center [654, 330] width 1309 height 661
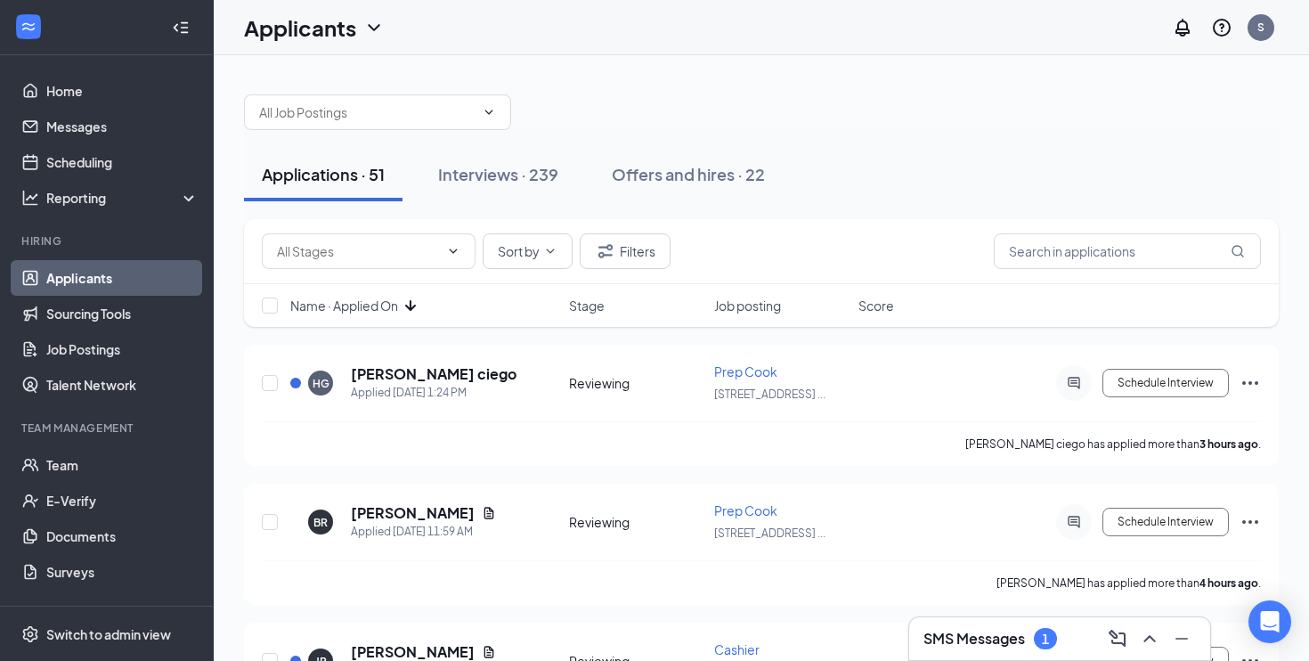
click at [409, 307] on icon "ArrowDown" at bounding box center [410, 305] width 11 height 11
click at [409, 307] on icon "ArrowUp" at bounding box center [410, 305] width 21 height 21
click at [409, 307] on div "Name · Applied On" at bounding box center [424, 306] width 268 height 18
click at [414, 300] on icon "ArrowDown" at bounding box center [410, 305] width 21 height 21
click at [482, 380] on icon "Document" at bounding box center [489, 374] width 14 height 14
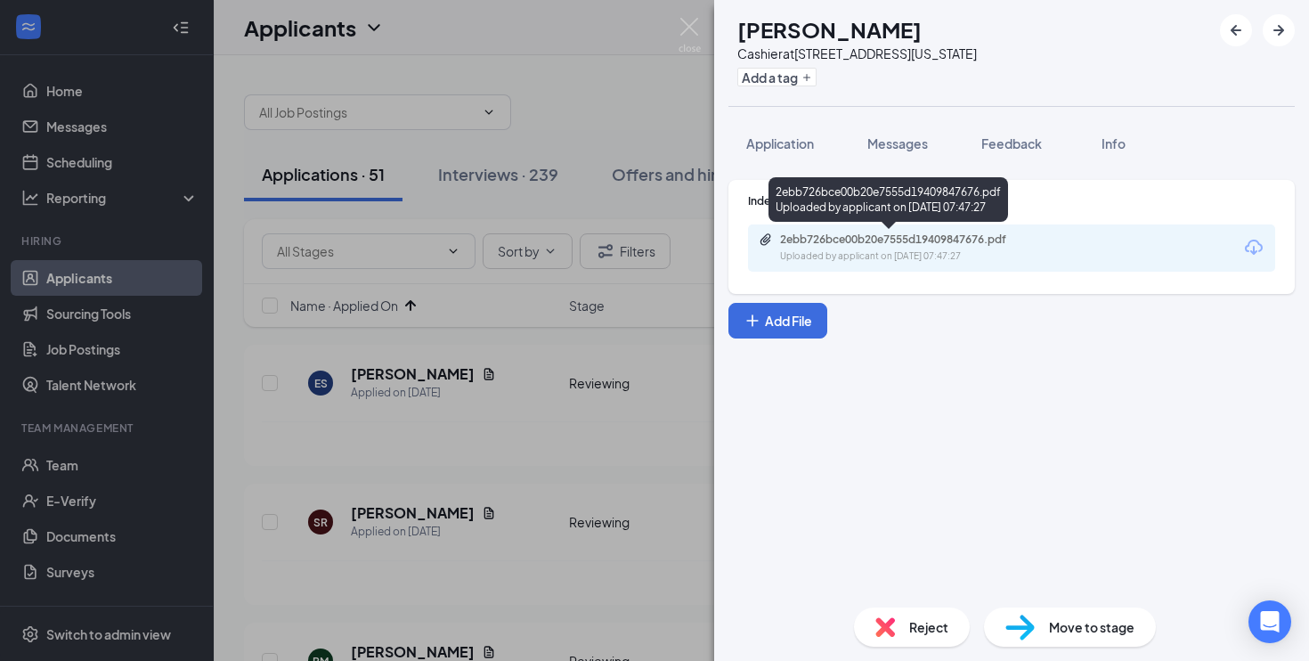
click at [942, 232] on div "2ebb726bce00b20e7555d19409847676.pdf Uploaded by applicant on [DATE] 07:47:27" at bounding box center [1011, 247] width 527 height 47
click at [949, 246] on div "2ebb726bce00b20e7555d19409847676.pdf" at bounding box center [904, 239] width 249 height 14
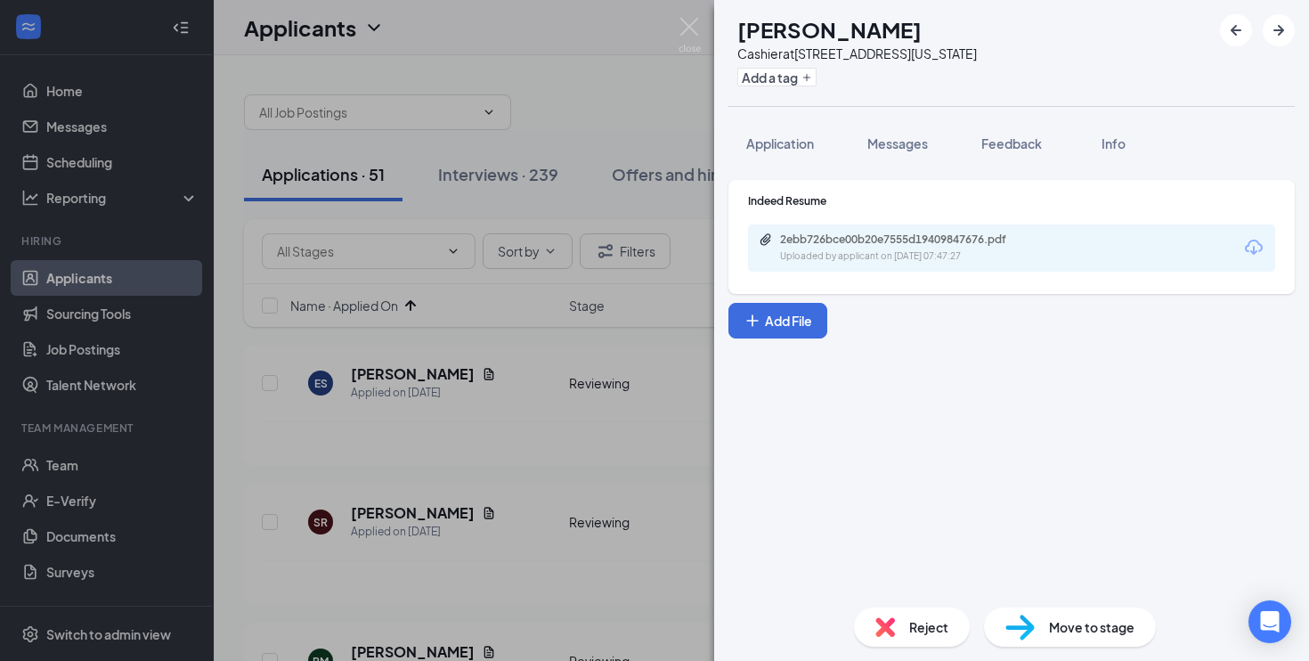
click at [899, 616] on div "Reject" at bounding box center [912, 626] width 116 height 39
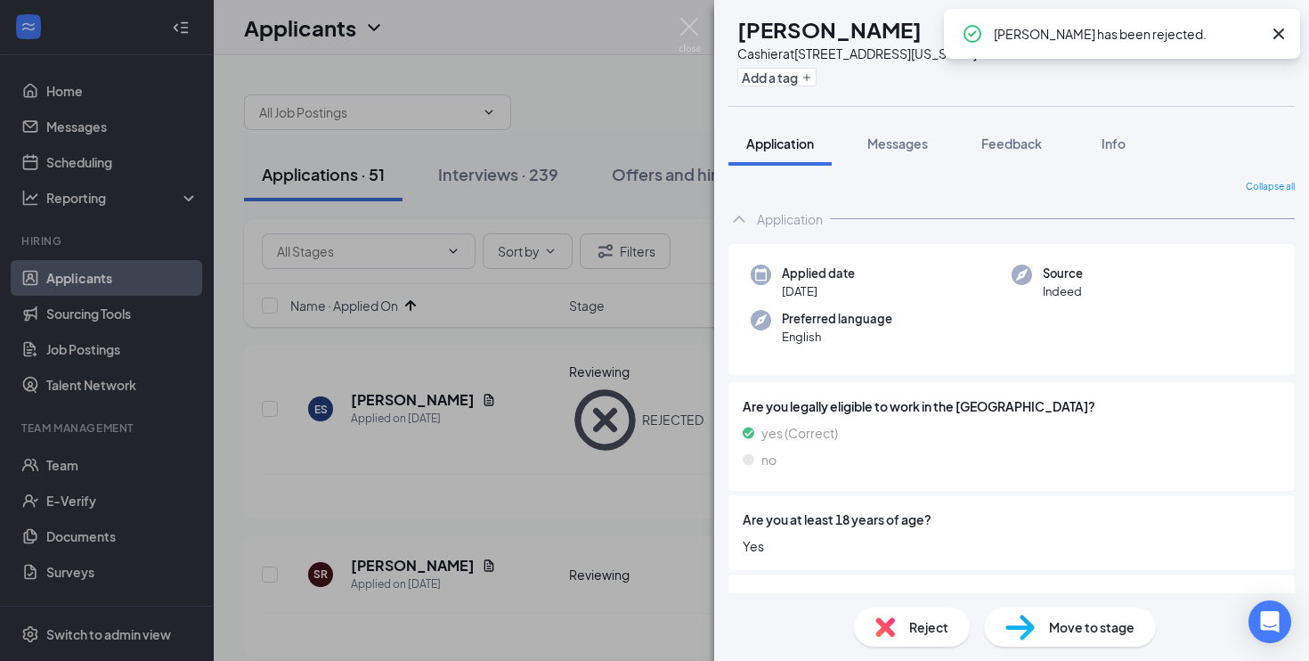
click at [577, 493] on div "SR [PERSON_NAME] Cashier at [STREET_ADDRESS][US_STATE] Add a tag Application Me…" at bounding box center [654, 330] width 1309 height 661
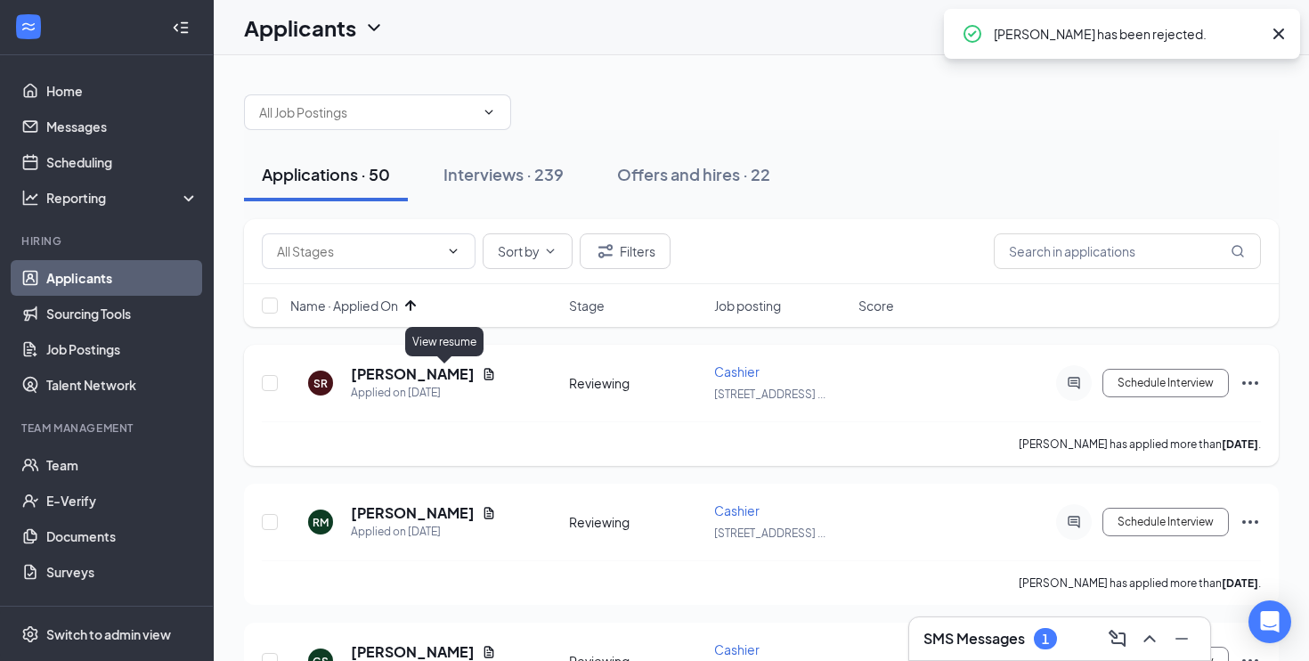
click at [482, 379] on icon "Document" at bounding box center [489, 374] width 14 height 14
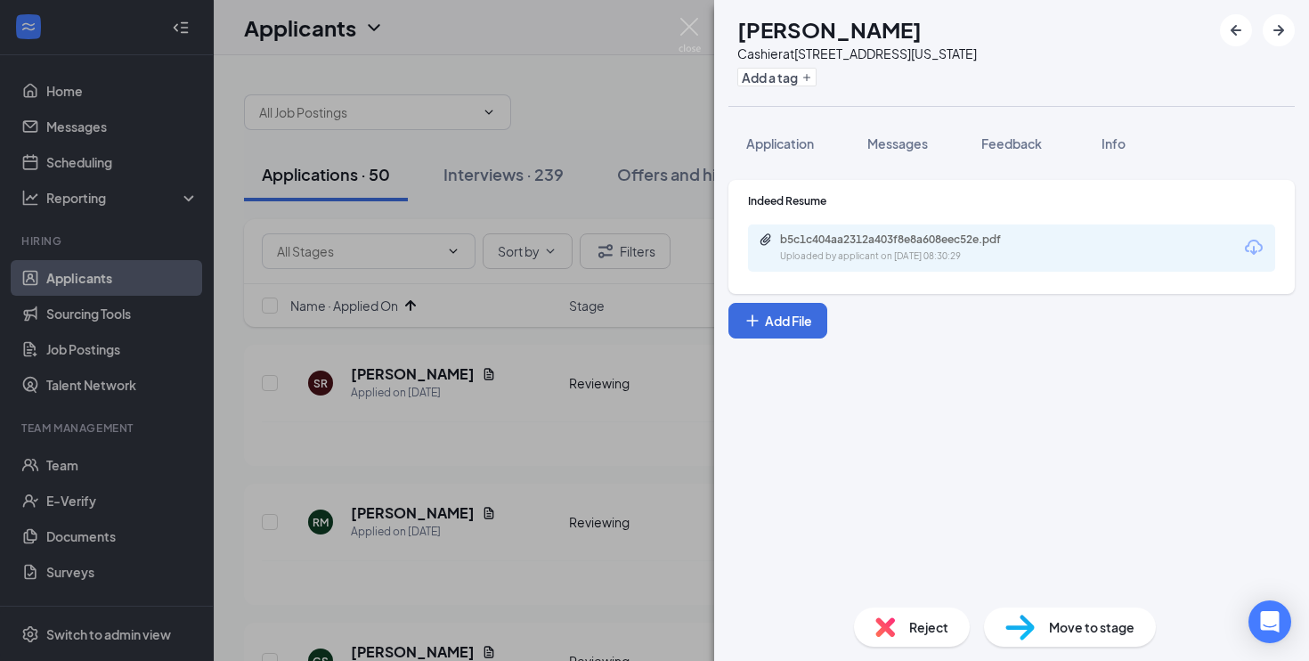
click at [795, 265] on div "b5c1c404aa2312a403f8e8a608eec52e.pdf Uploaded by applicant on [DATE] 08:30:29" at bounding box center [1011, 247] width 527 height 47
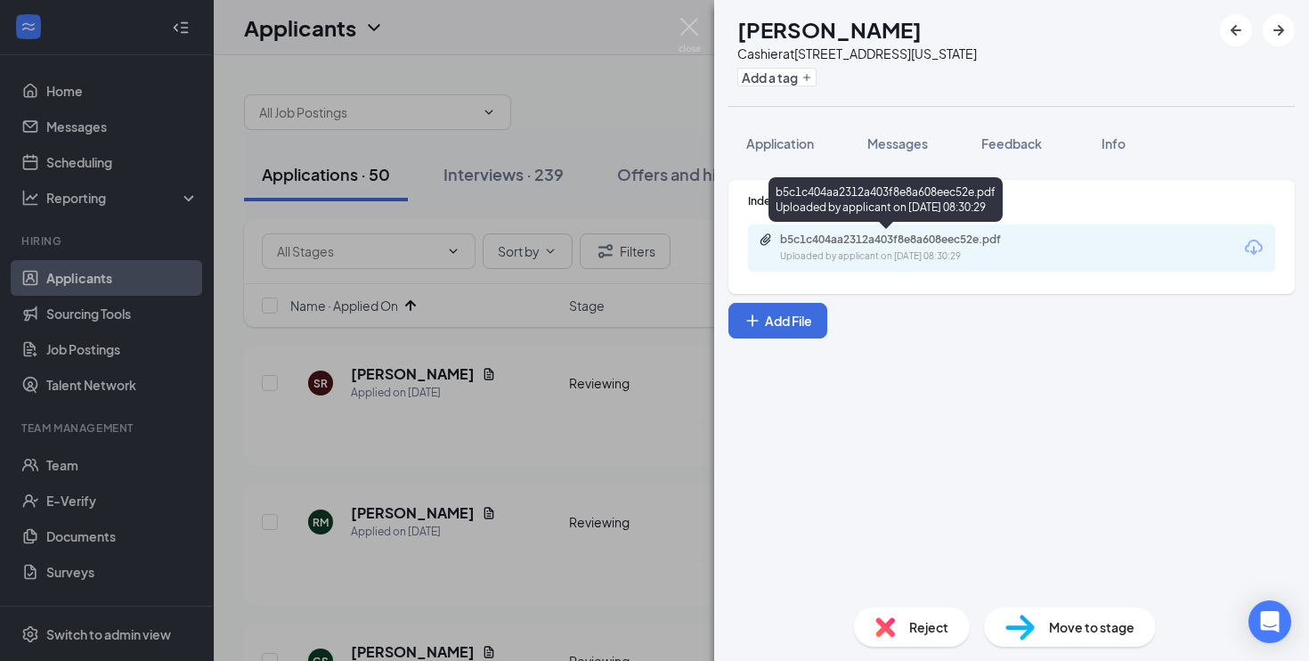
click at [796, 248] on div "b5c1c404aa2312a403f8e8a608eec52e.pdf Uploaded by applicant on [DATE] 08:30:29" at bounding box center [903, 247] width 289 height 31
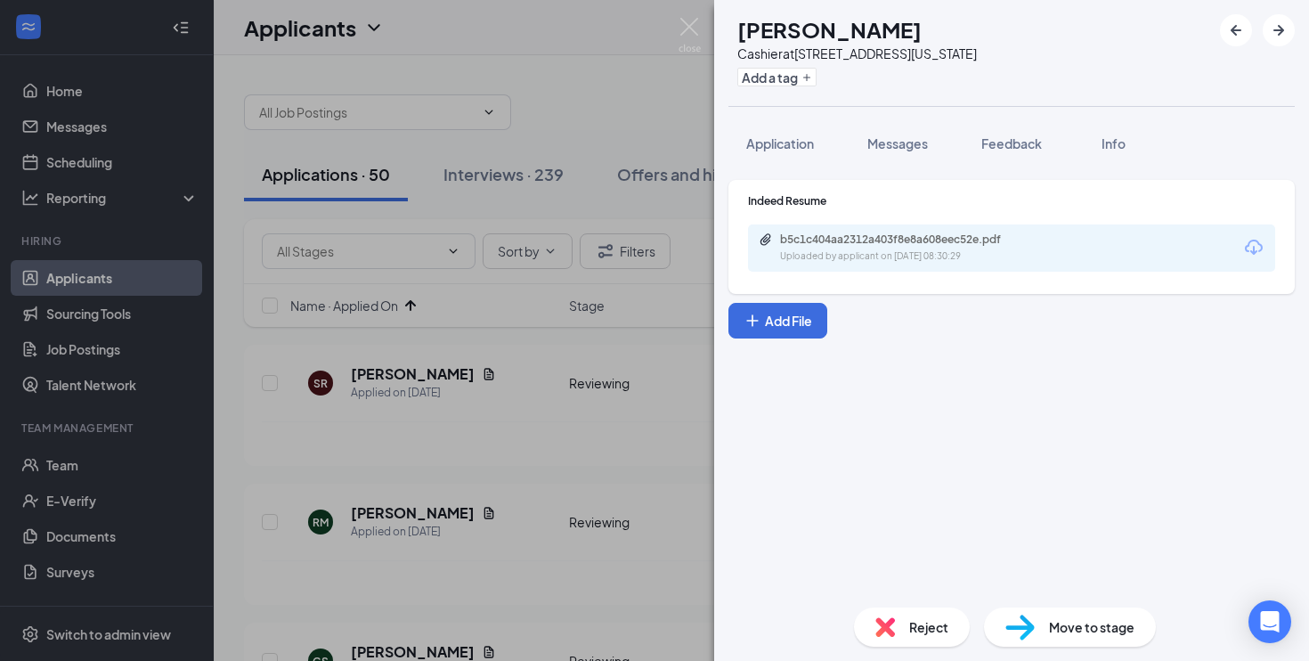
click at [930, 620] on span "Reject" at bounding box center [928, 627] width 39 height 20
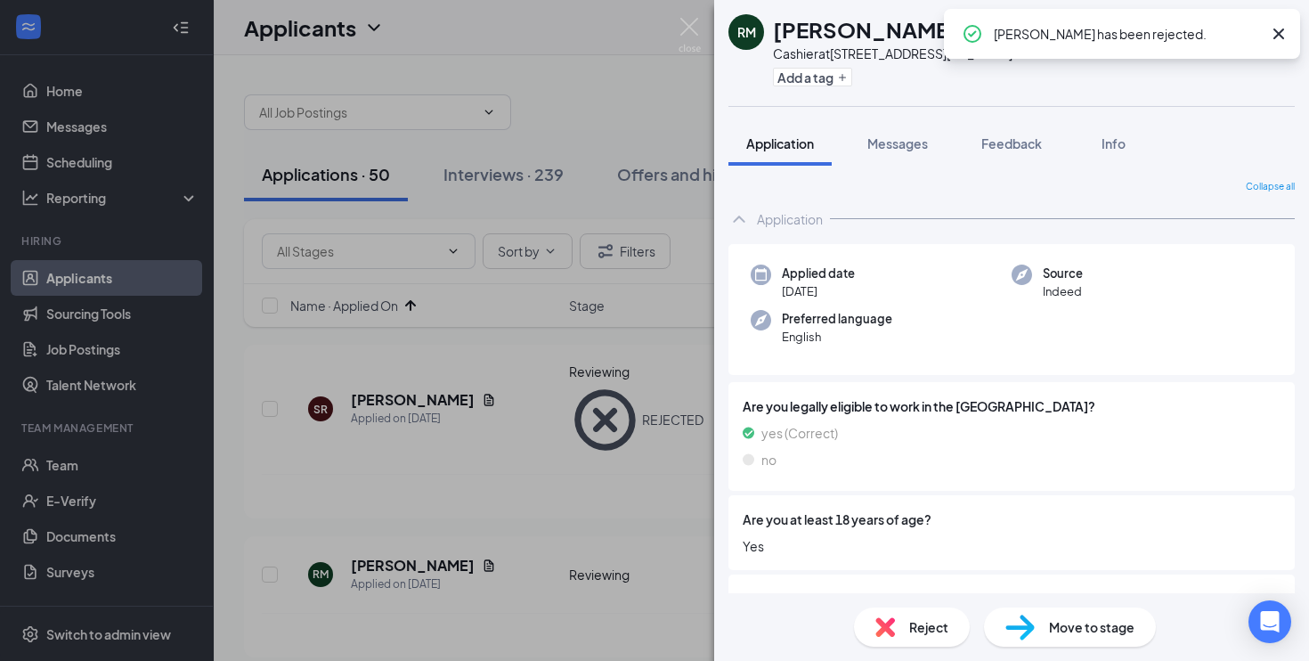
click at [468, 489] on div "[PERSON_NAME] Moni Cashier at [STREET_ADDRESS][US_STATE] Add a tag Application …" at bounding box center [654, 330] width 1309 height 661
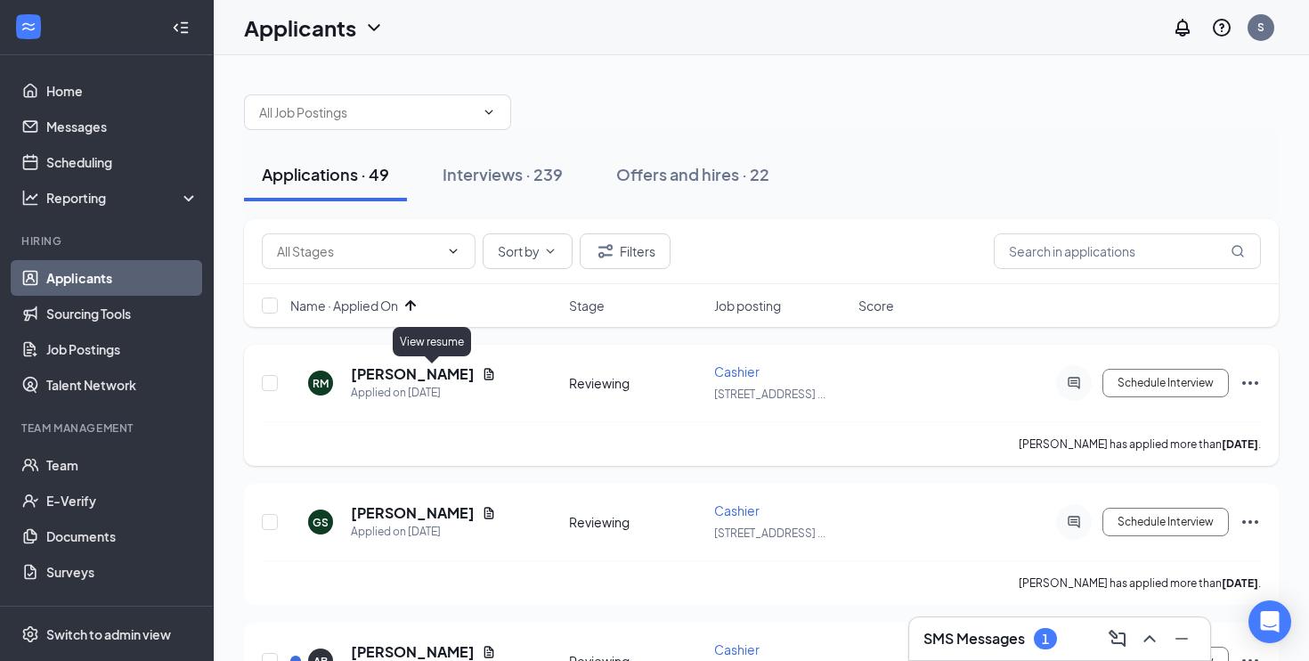
click at [482, 376] on icon "Document" at bounding box center [489, 374] width 14 height 14
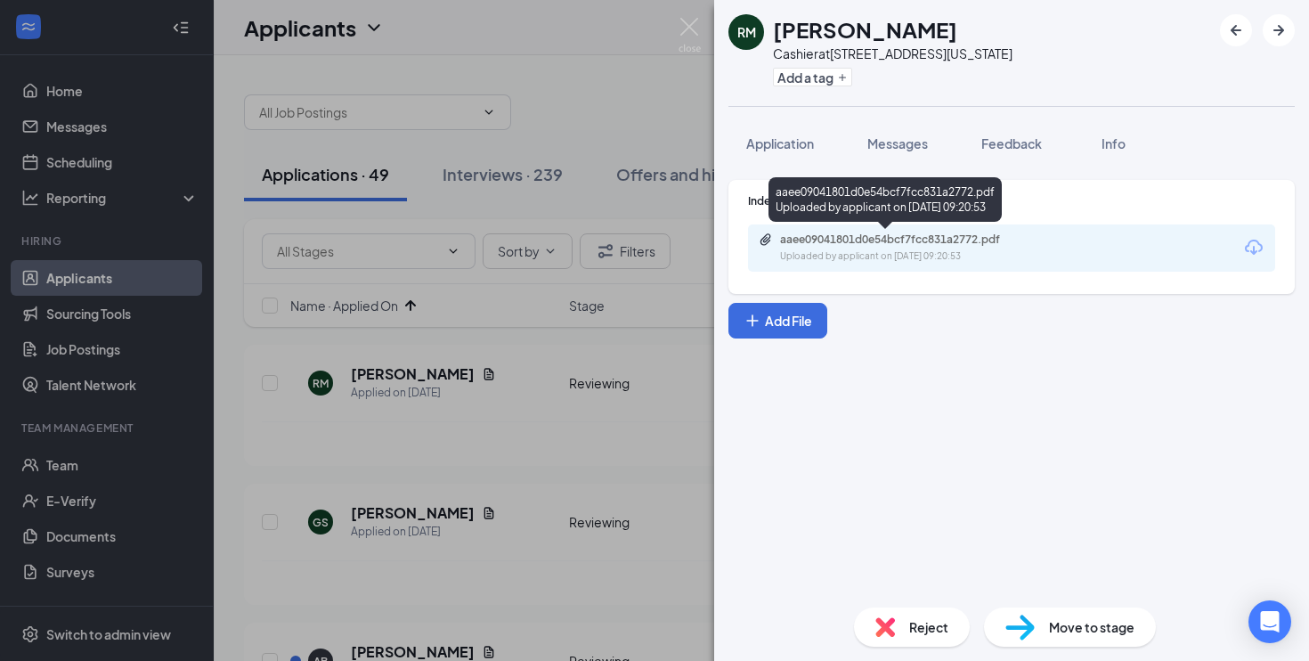
click at [856, 253] on div "Uploaded by applicant on [DATE] 09:20:53" at bounding box center [913, 256] width 267 height 14
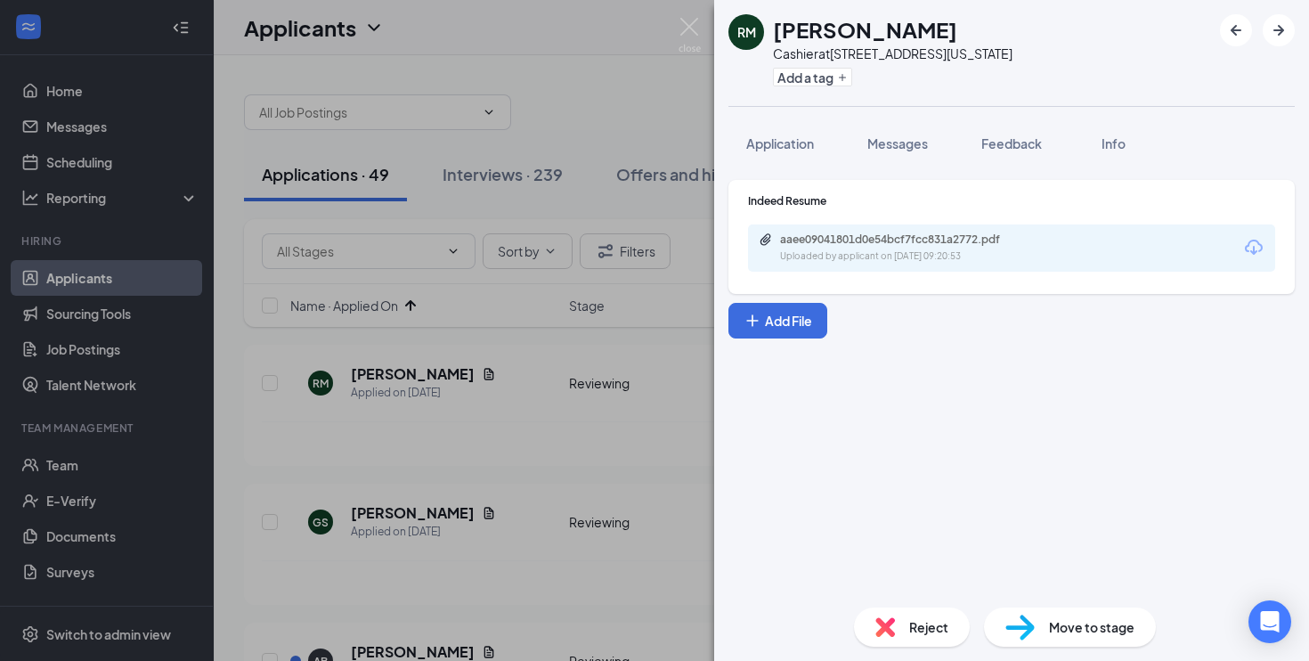
click at [1028, 623] on img at bounding box center [1020, 628] width 29 height 26
type input "On-site Interview (next stage)"
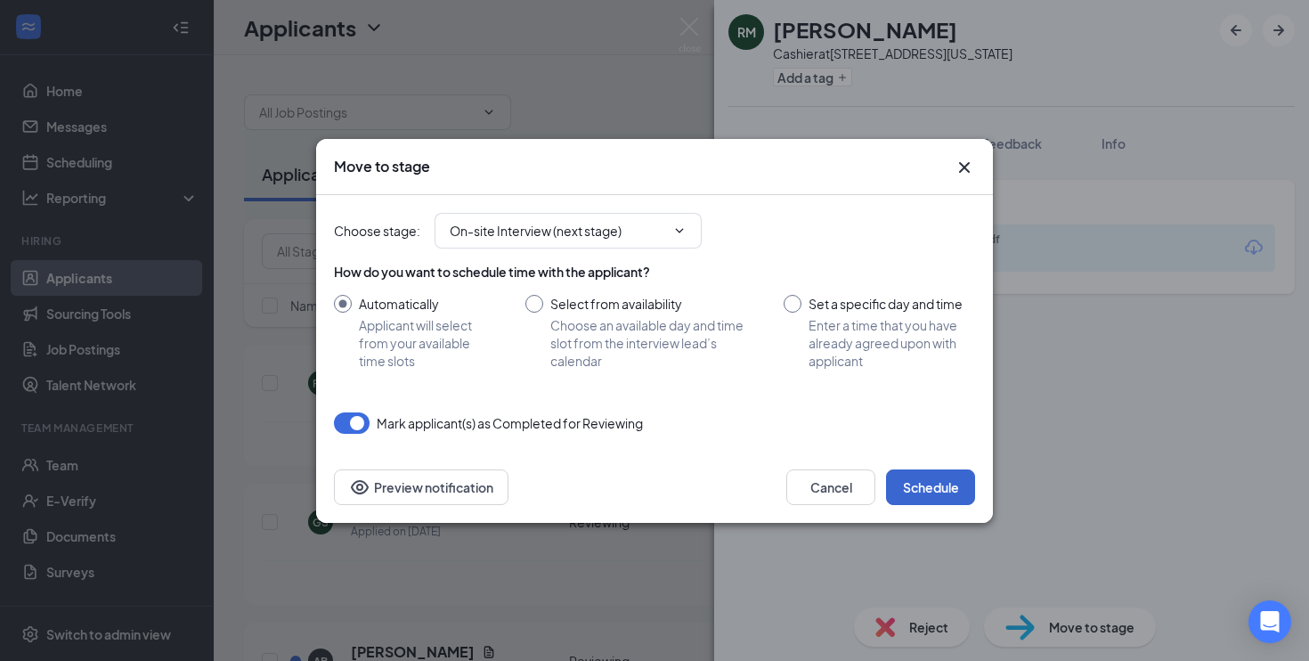
click at [932, 488] on button "Schedule" at bounding box center [930, 487] width 89 height 36
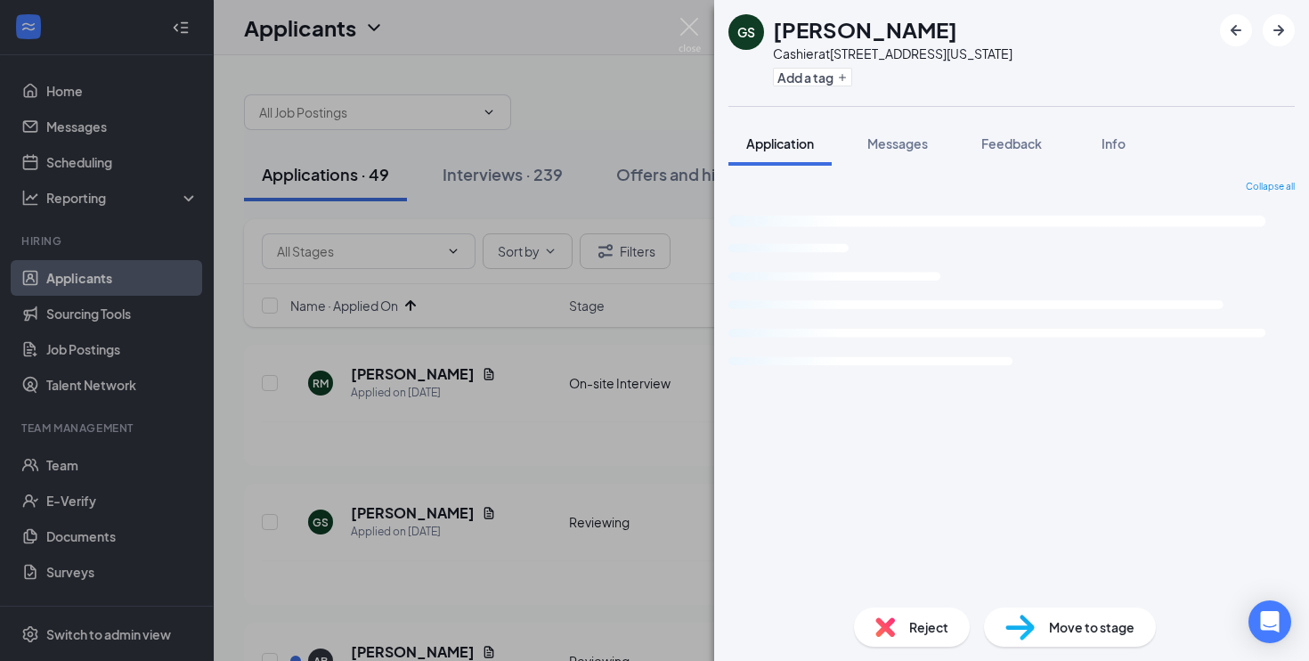
click at [606, 512] on div "GS [PERSON_NAME] at [STREET_ADDRESS][US_STATE] Add a tag Application Messages F…" at bounding box center [654, 330] width 1309 height 661
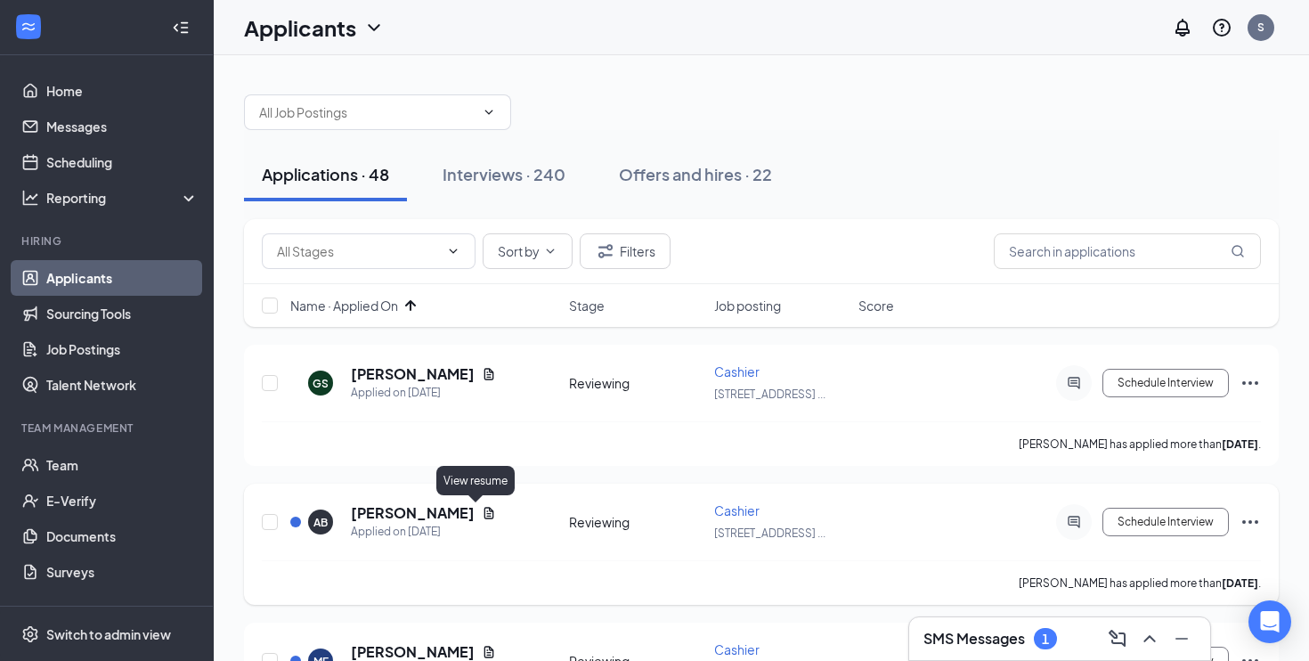
click at [484, 516] on icon "Document" at bounding box center [489, 513] width 10 height 12
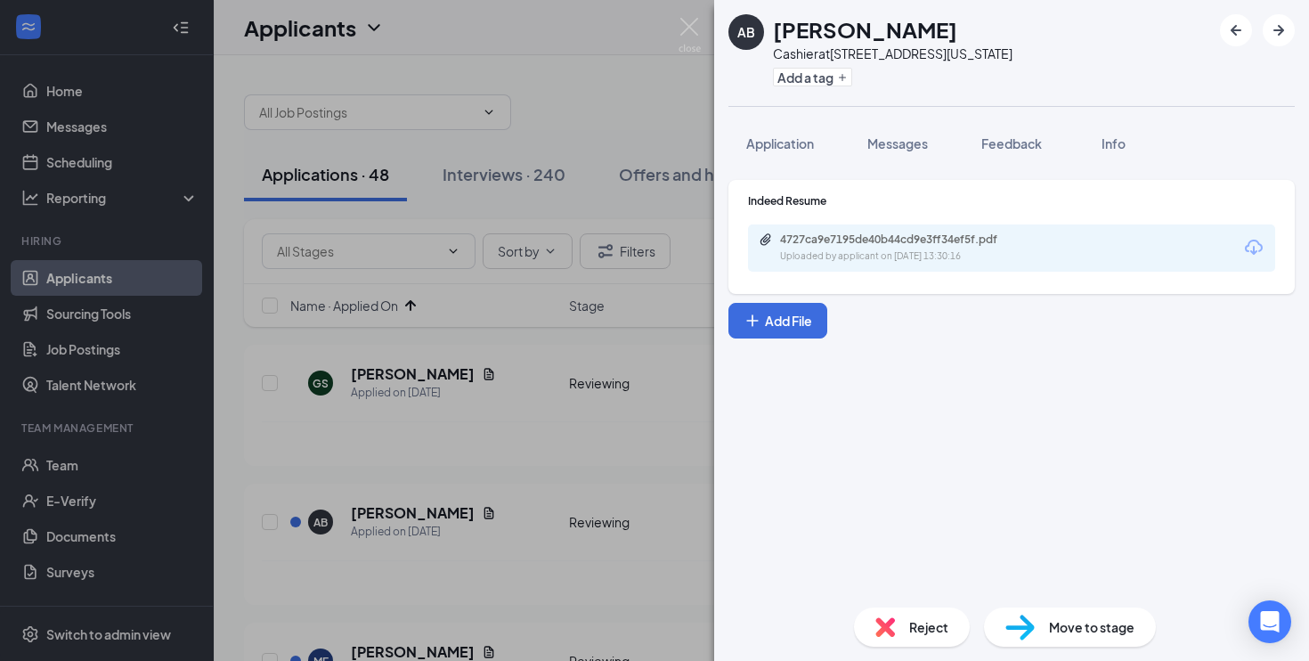
click at [881, 261] on div "Uploaded by applicant on [DATE] 13:30:16" at bounding box center [913, 256] width 267 height 14
click at [1029, 630] on img at bounding box center [1020, 628] width 29 height 26
type input "On-site Interview (next stage)"
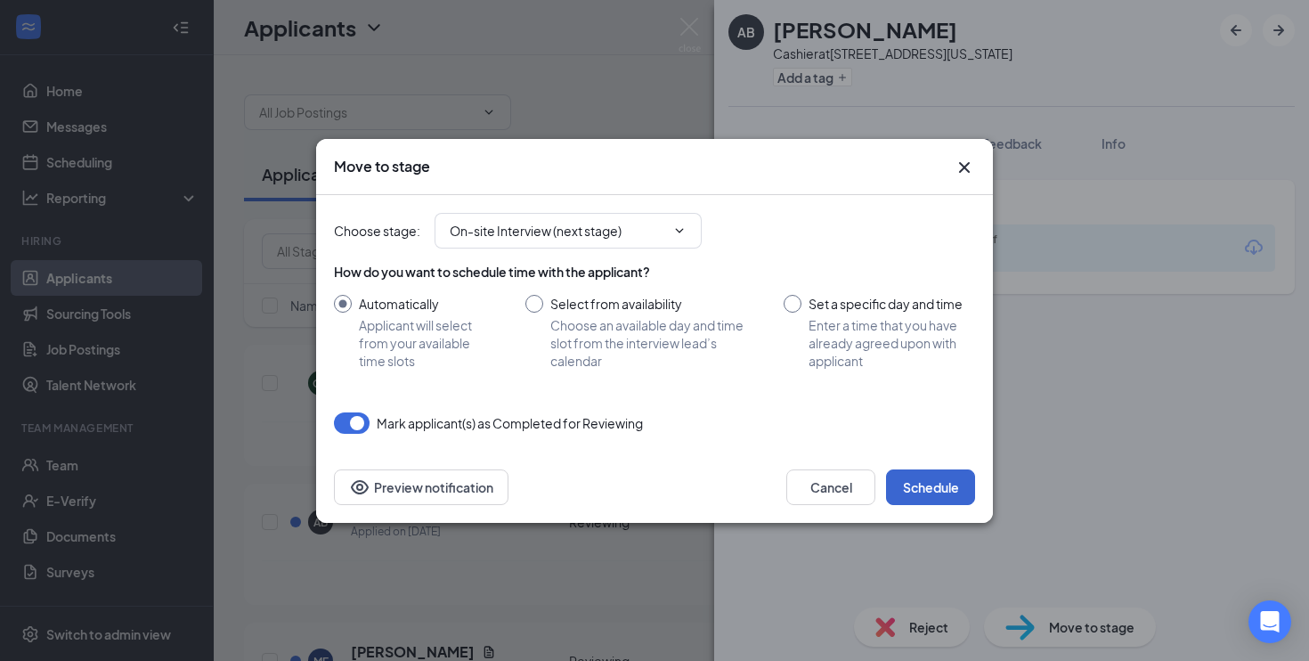
click at [926, 484] on button "Schedule" at bounding box center [930, 487] width 89 height 36
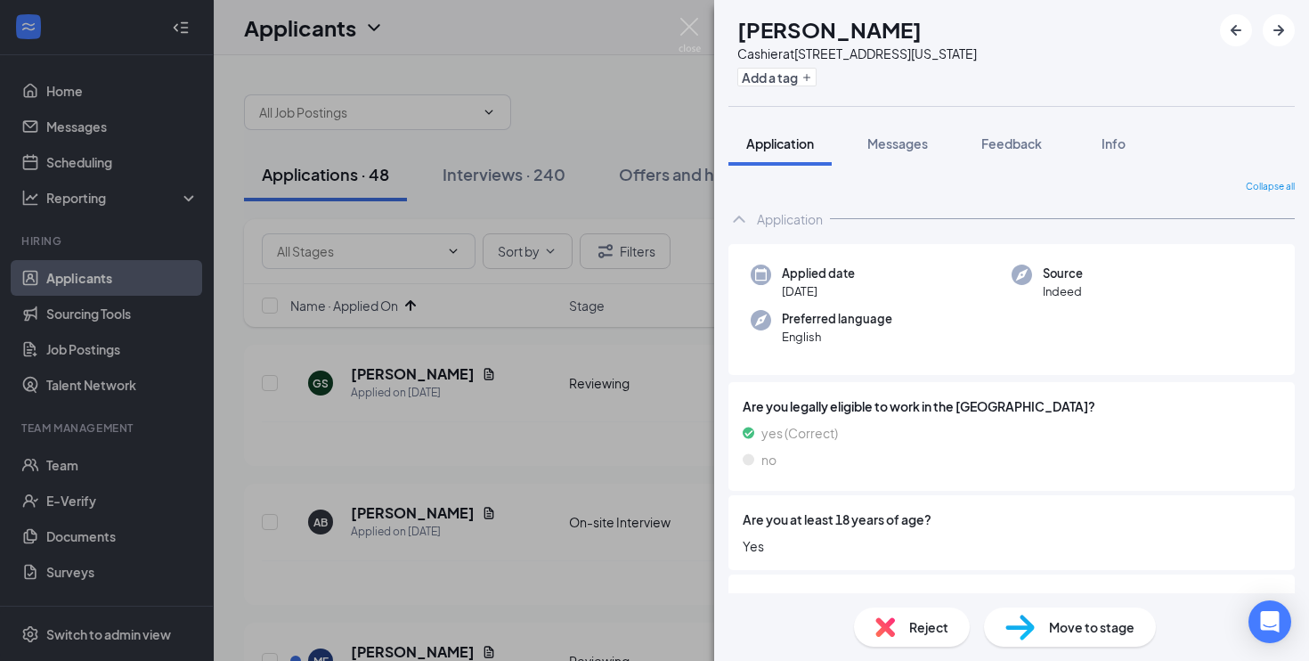
click at [616, 363] on div "MF [PERSON_NAME] Cashier at [STREET_ADDRESS][US_STATE] Add a tag Application Me…" at bounding box center [654, 330] width 1309 height 661
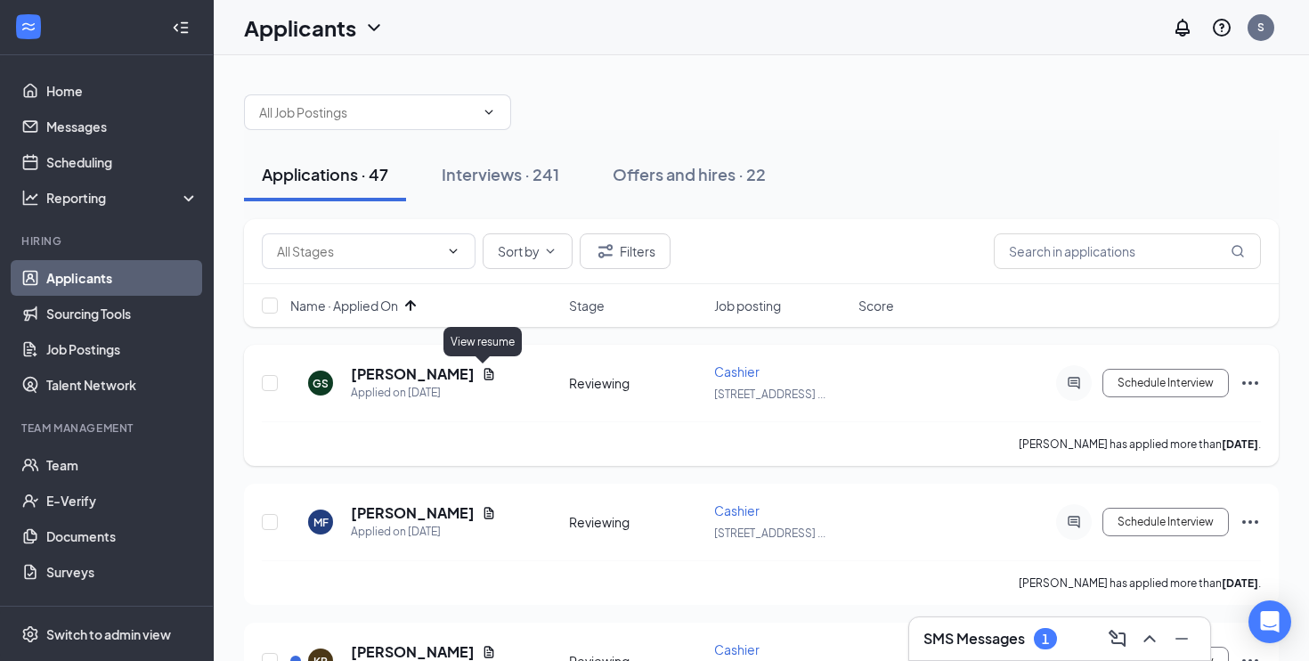
click at [482, 371] on icon "Document" at bounding box center [489, 374] width 14 height 14
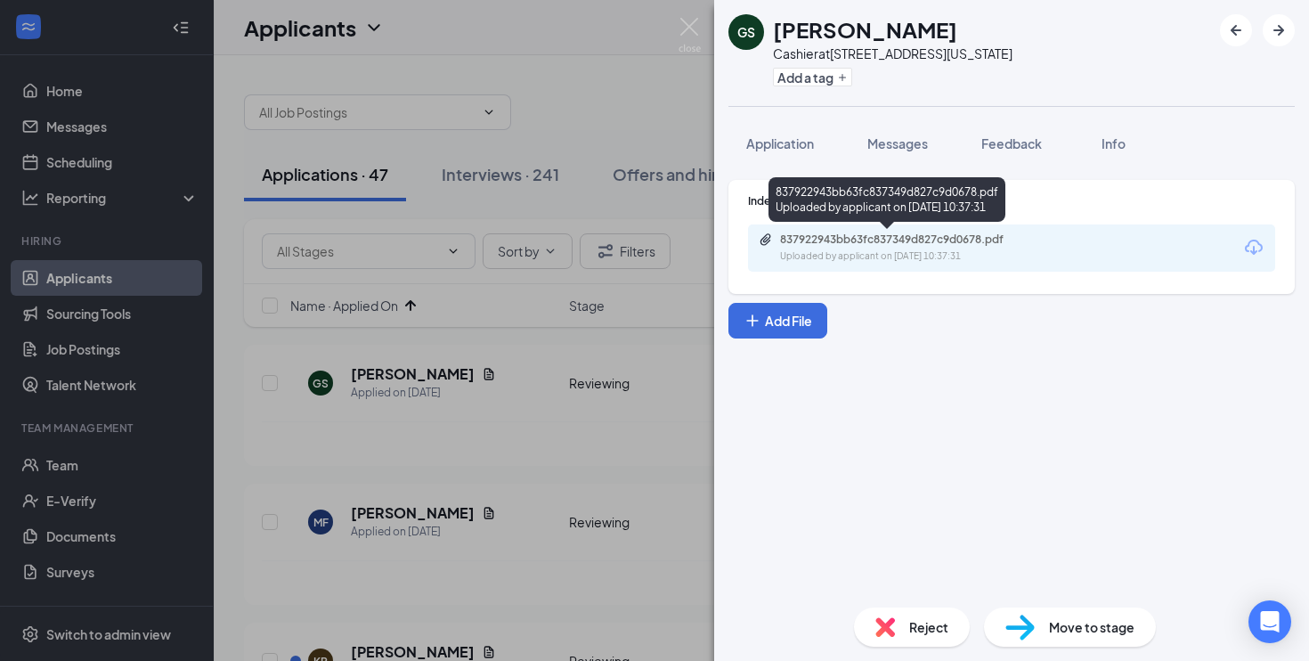
click at [937, 236] on div "837922943bb63fc837349d827c9d0678.pdf" at bounding box center [904, 239] width 249 height 14
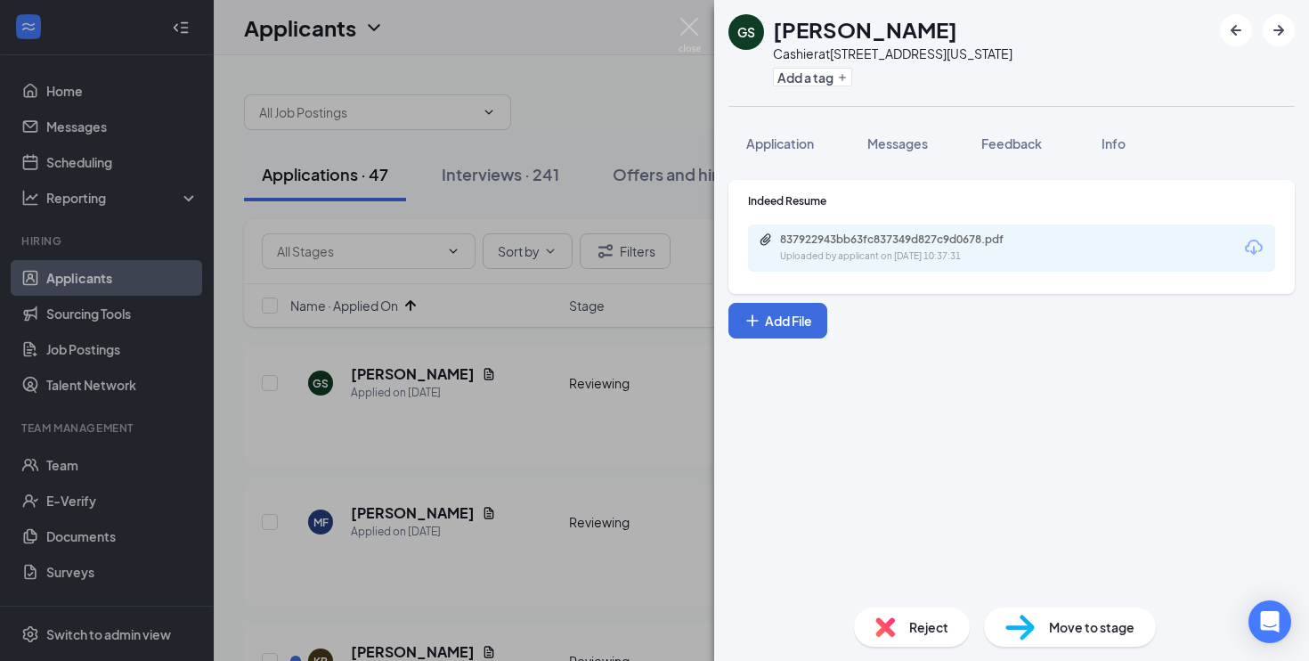
click at [1065, 645] on div "Move to stage" at bounding box center [1070, 626] width 172 height 39
type input "On-site Interview (next stage)"
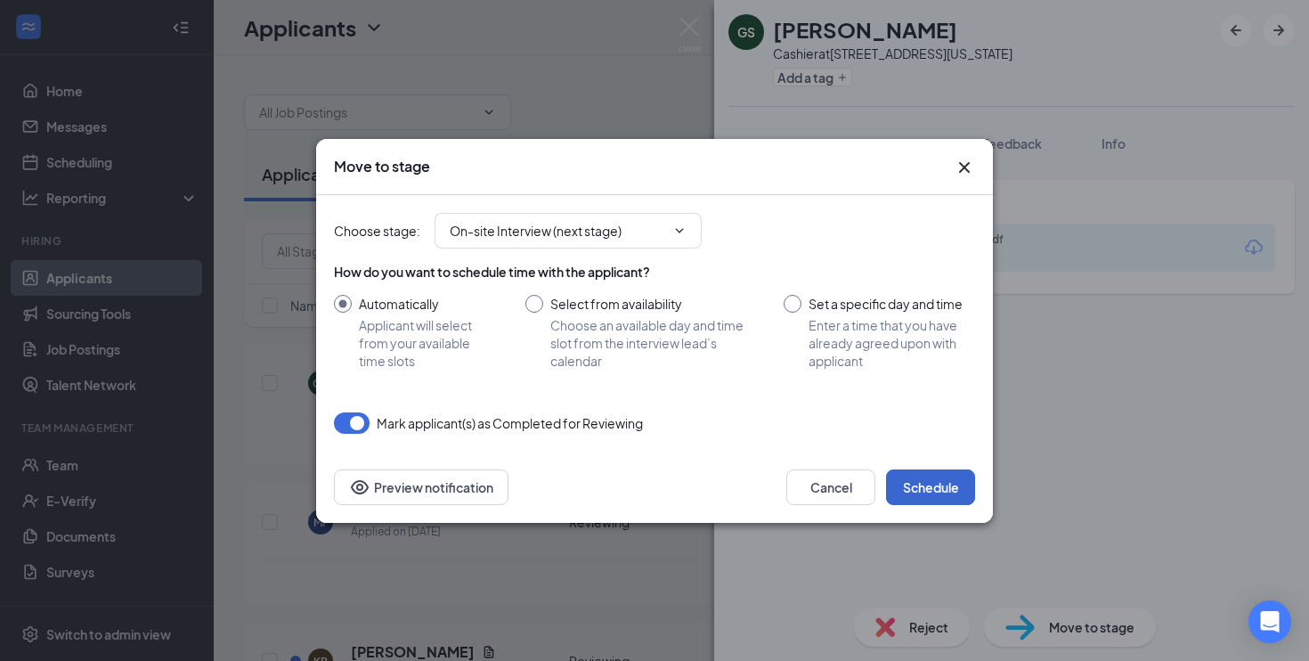
click at [949, 486] on button "Schedule" at bounding box center [930, 487] width 89 height 36
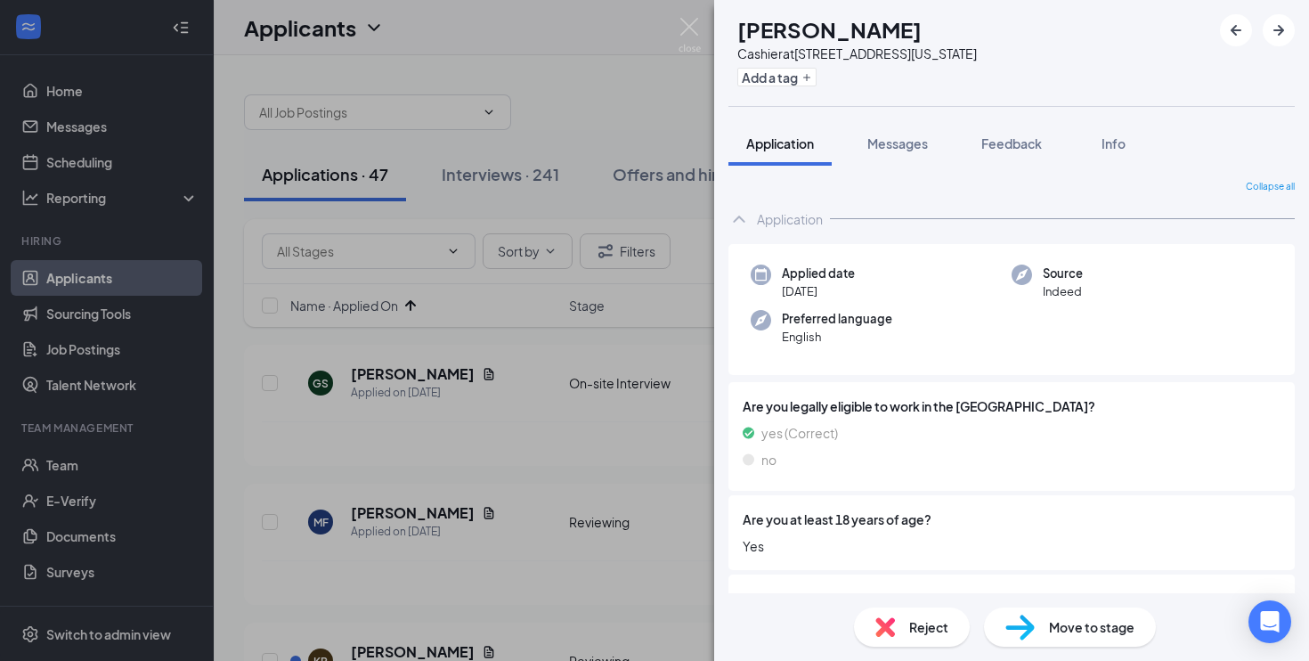
click at [612, 461] on div "MF [PERSON_NAME] Cashier at [STREET_ADDRESS][US_STATE] Add a tag Application Me…" at bounding box center [654, 330] width 1309 height 661
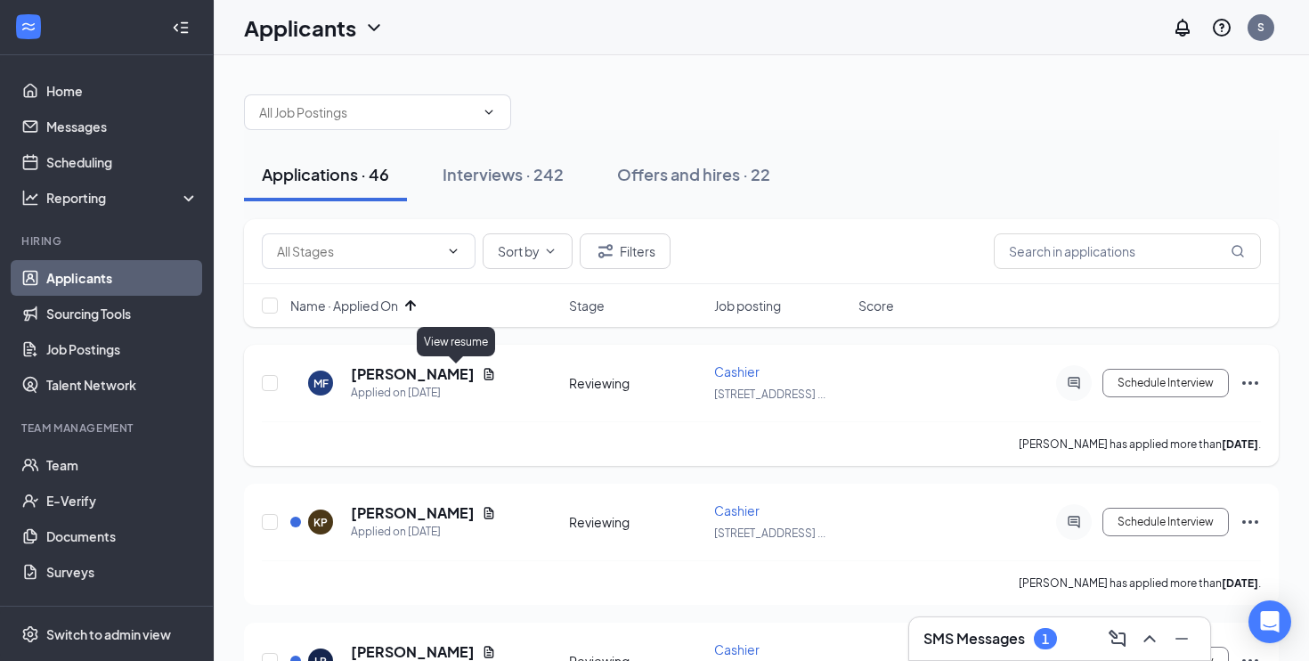
click at [482, 376] on icon "Document" at bounding box center [489, 374] width 14 height 14
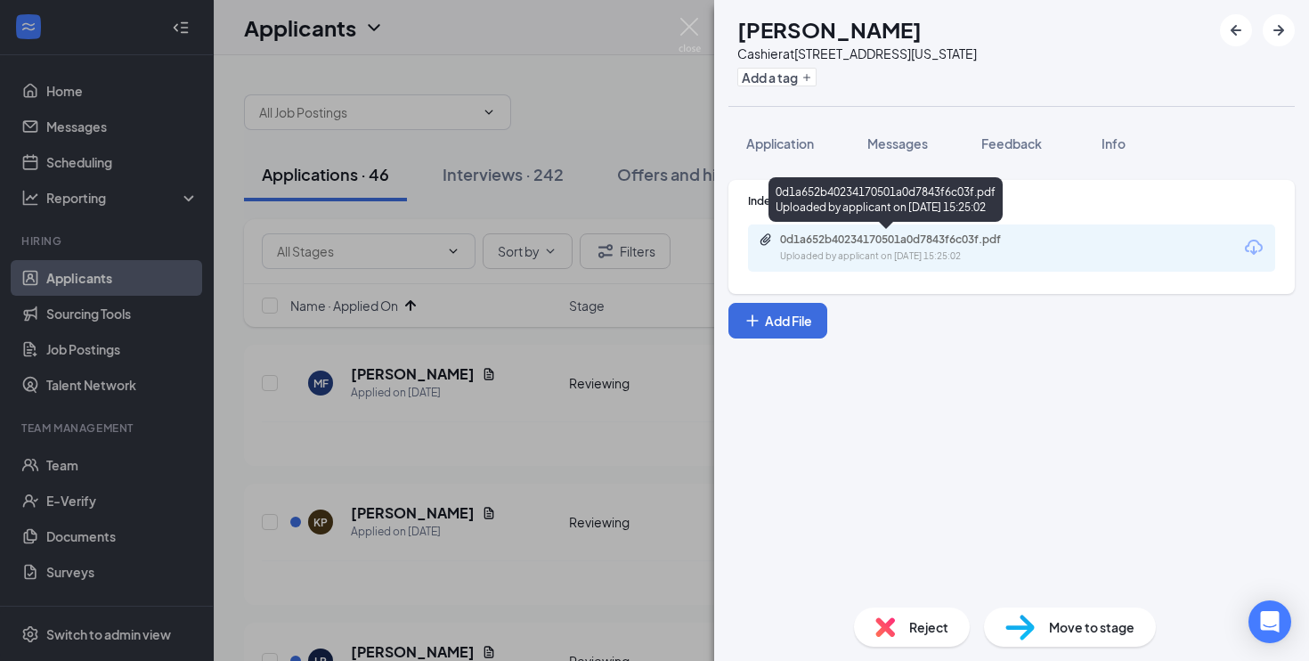
click at [892, 257] on div "Uploaded by applicant on [DATE] 15:25:02" at bounding box center [913, 256] width 267 height 14
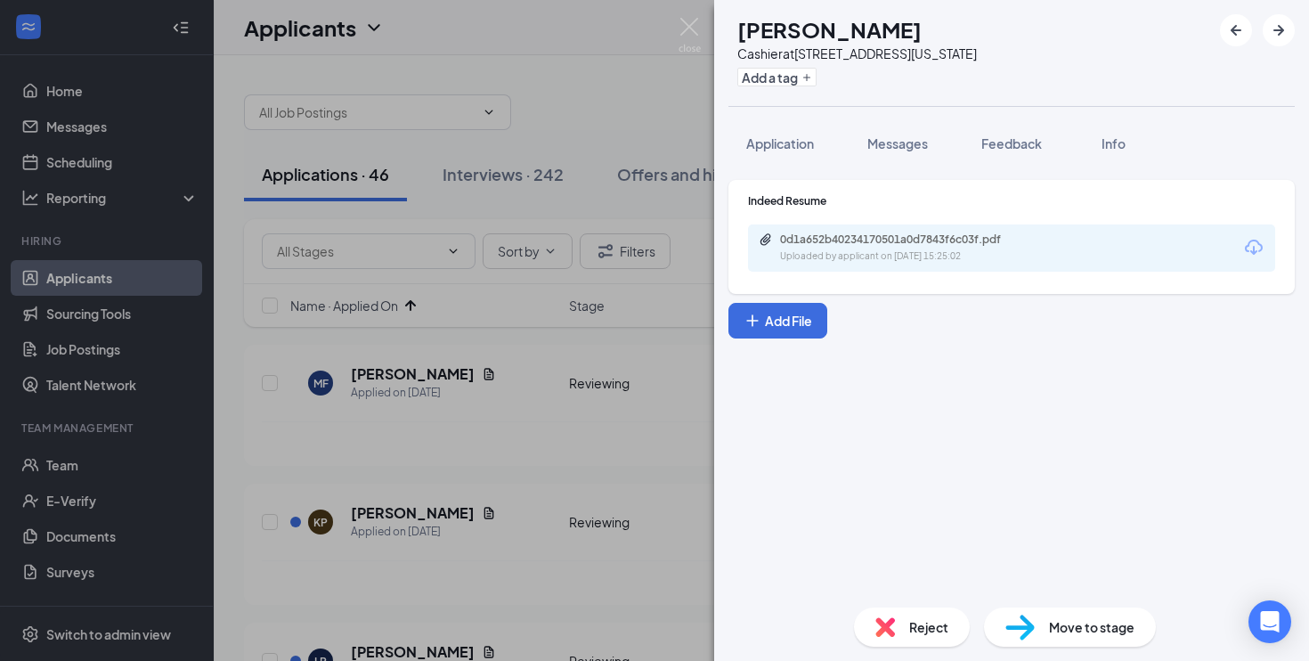
click at [918, 625] on span "Reject" at bounding box center [928, 627] width 39 height 20
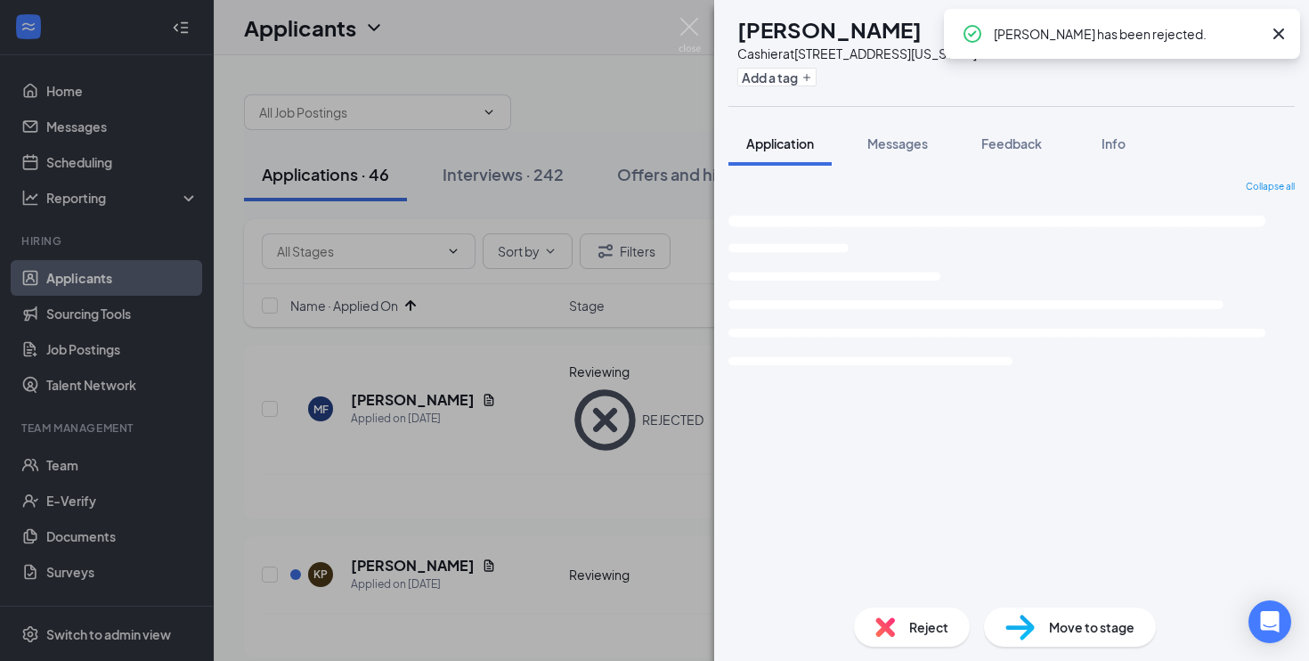
click at [597, 494] on div "KP [PERSON_NAME] at [STREET_ADDRESS][US_STATE] Add a tag Application Messages F…" at bounding box center [654, 330] width 1309 height 661
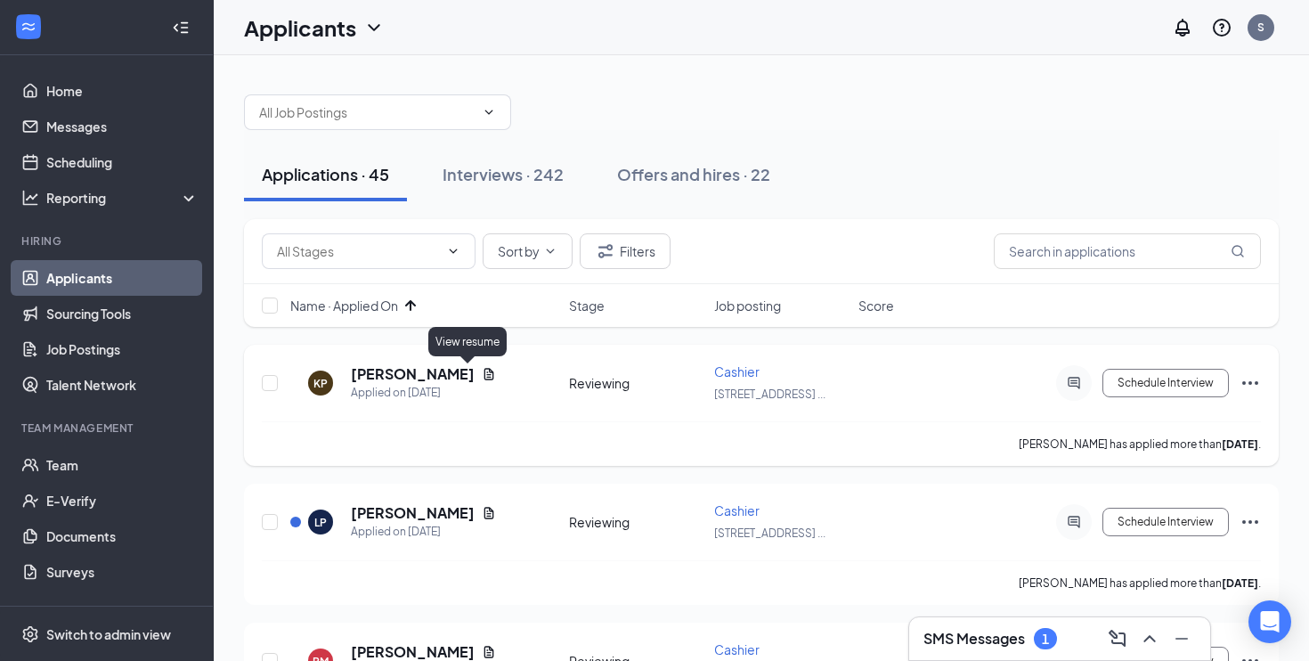
click at [482, 379] on icon "Document" at bounding box center [489, 374] width 14 height 14
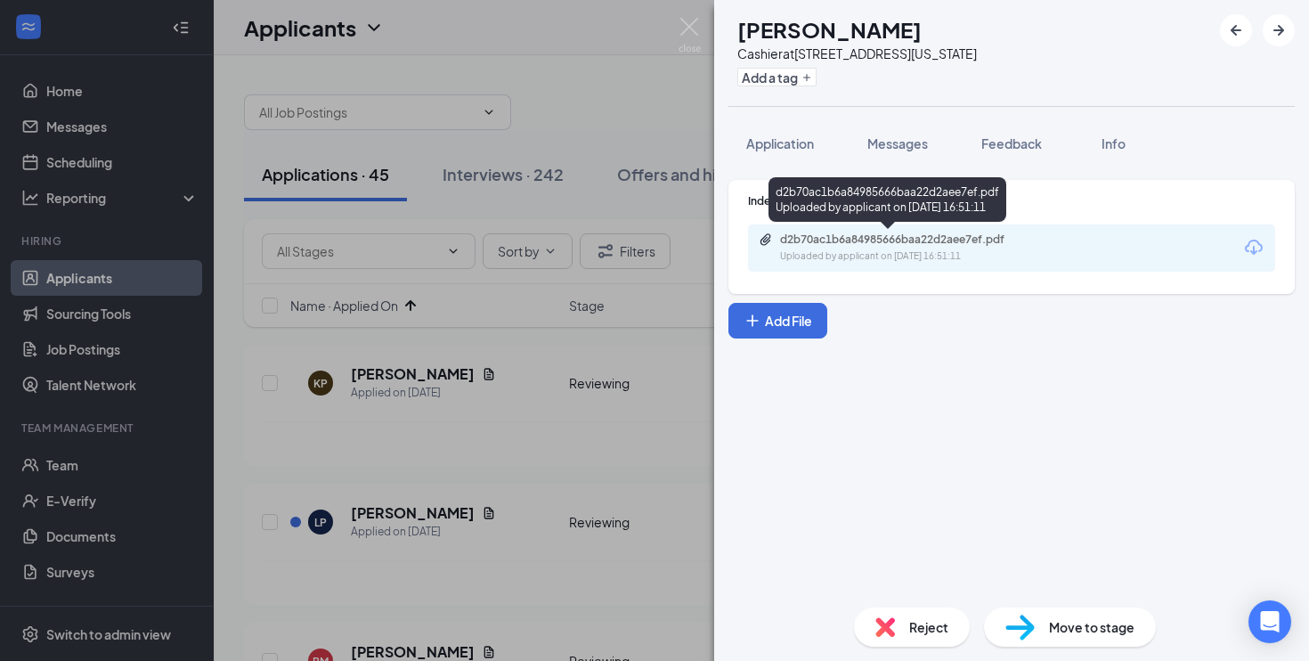
click at [855, 252] on div "Uploaded by applicant on [DATE] 16:51:11" at bounding box center [913, 256] width 267 height 14
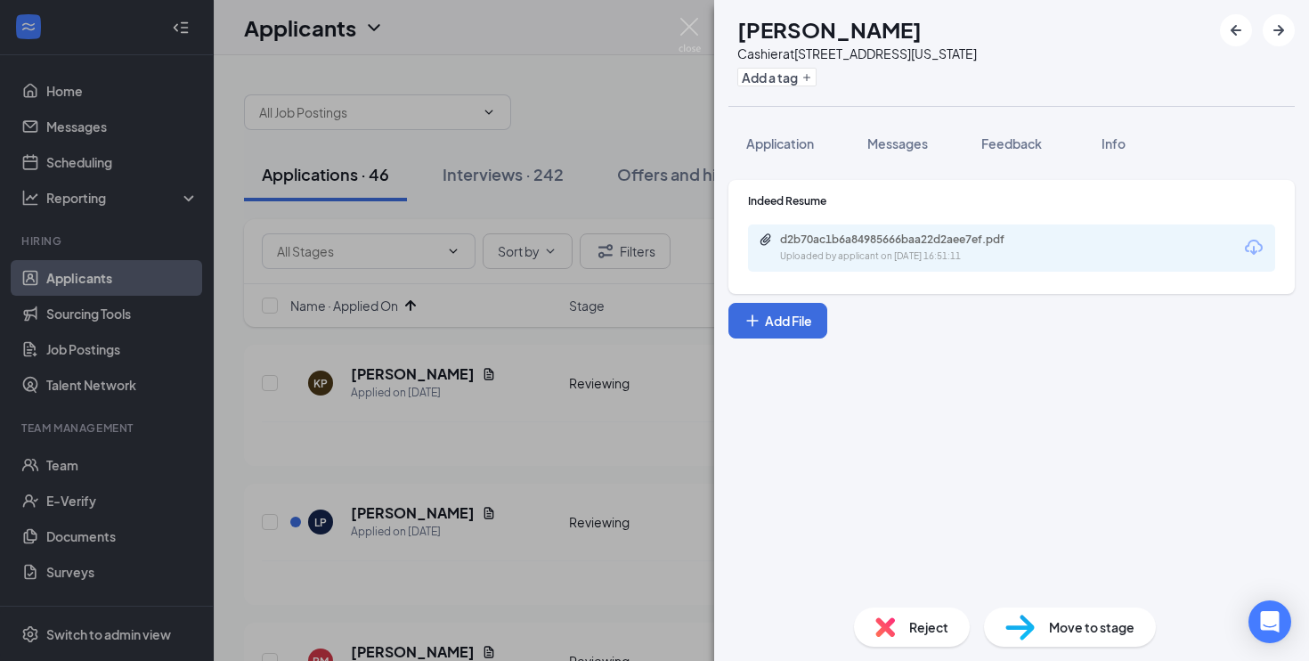
click at [1030, 635] on img at bounding box center [1020, 628] width 29 height 26
type input "On-site Interview (next stage)"
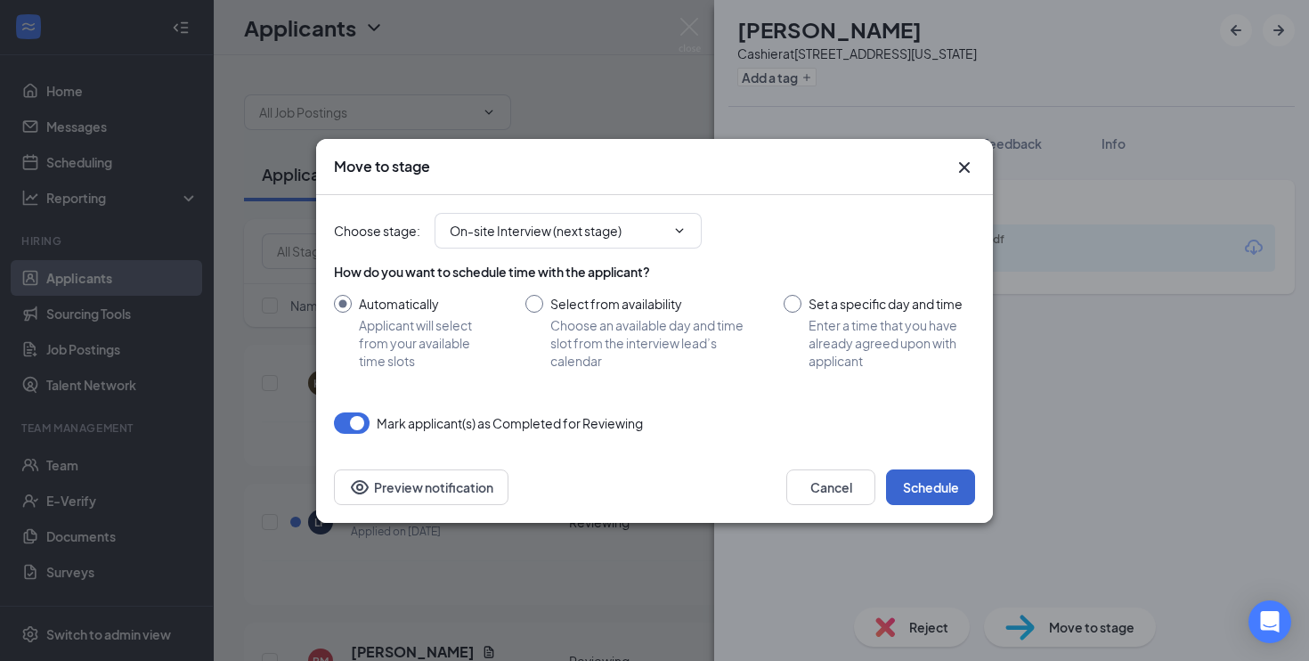
click at [947, 488] on button "Schedule" at bounding box center [930, 487] width 89 height 36
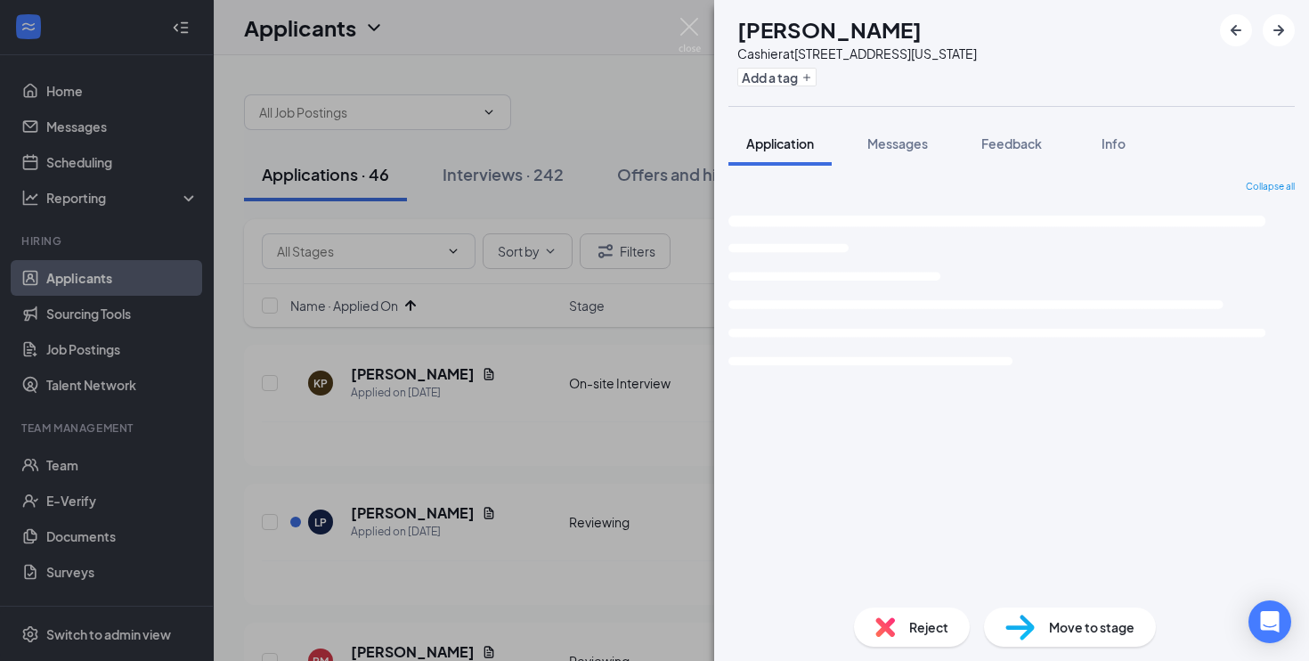
click at [555, 475] on div "LP [PERSON_NAME] Cashier at [STREET_ADDRESS][US_STATE] Add a tag Application Me…" at bounding box center [654, 330] width 1309 height 661
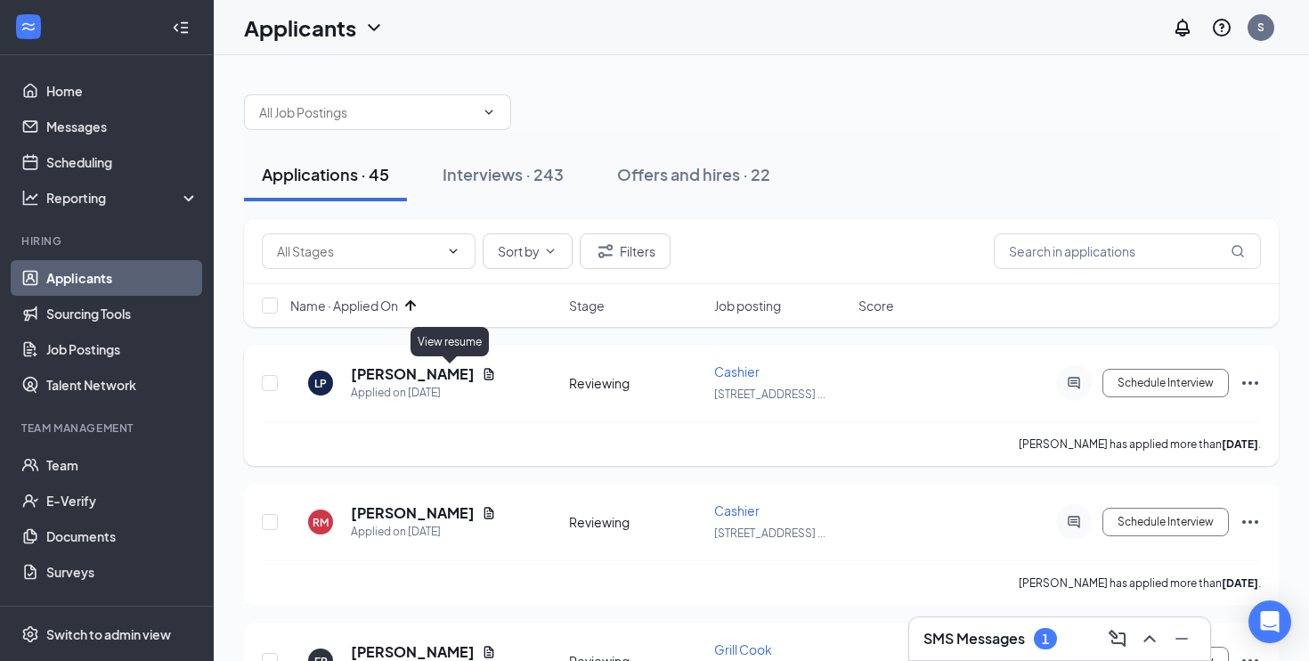
click at [482, 379] on icon "Document" at bounding box center [489, 374] width 14 height 14
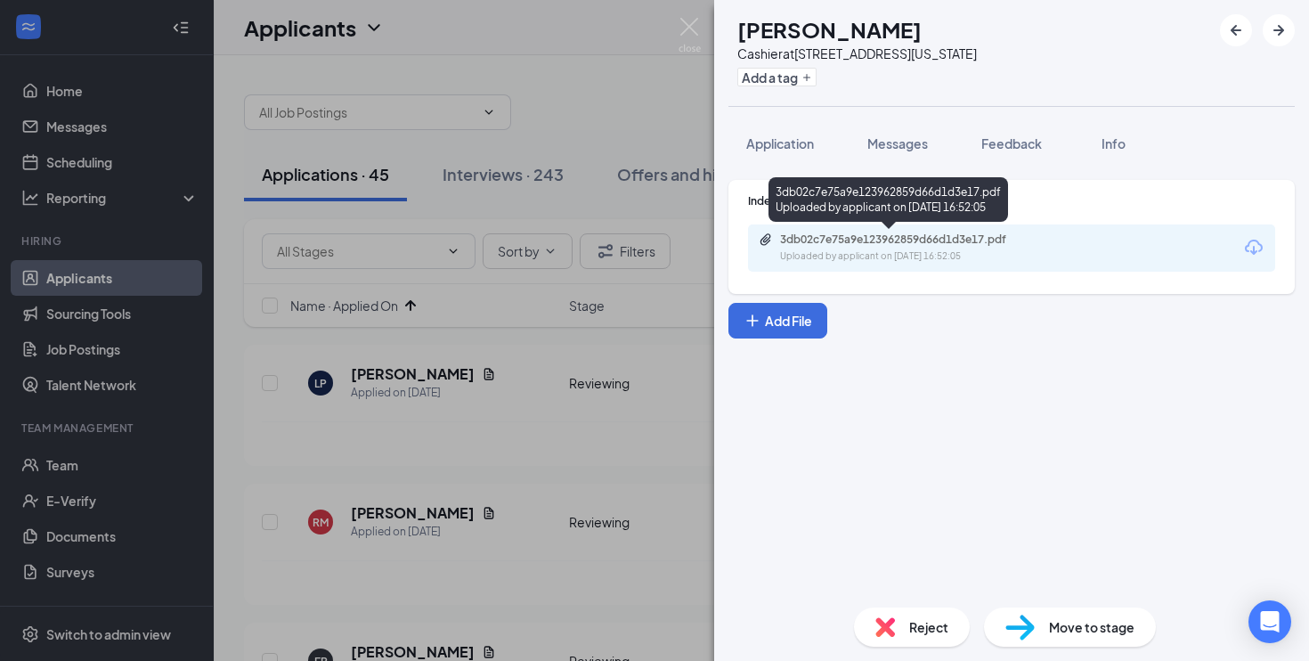
click at [892, 251] on div "Uploaded by applicant on [DATE] 16:52:05" at bounding box center [913, 256] width 267 height 14
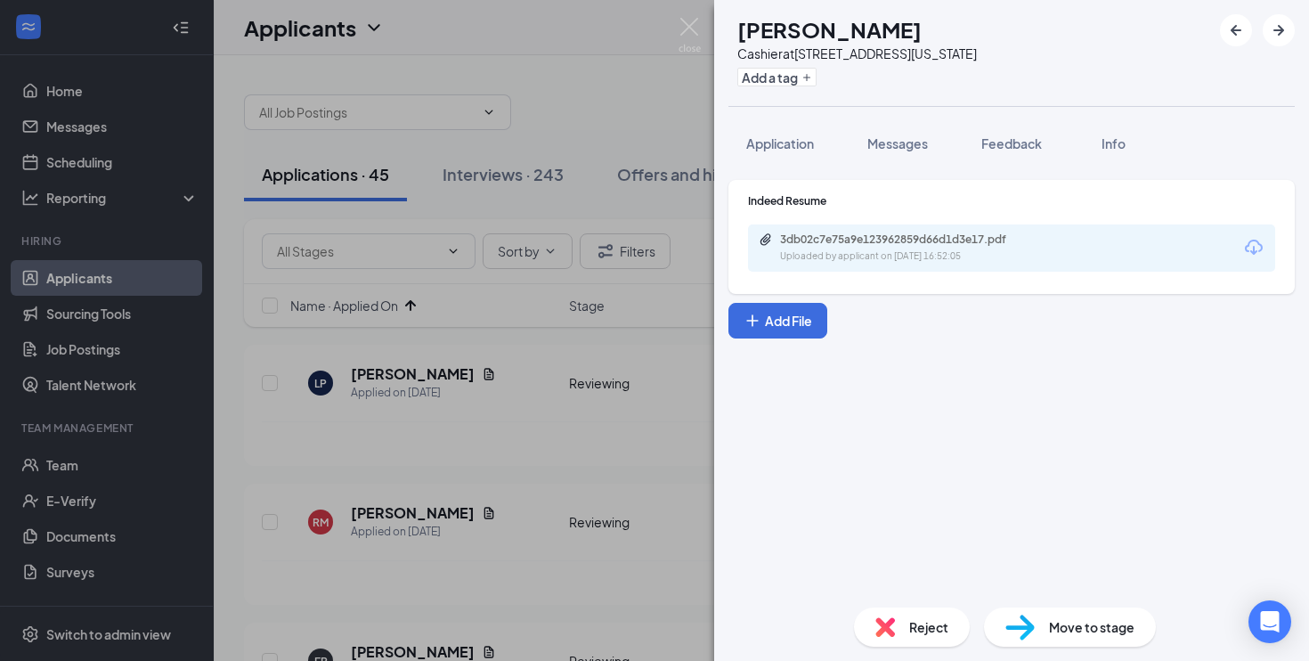
click at [1054, 632] on span "Move to stage" at bounding box center [1091, 627] width 85 height 20
type input "On-site Interview (next stage)"
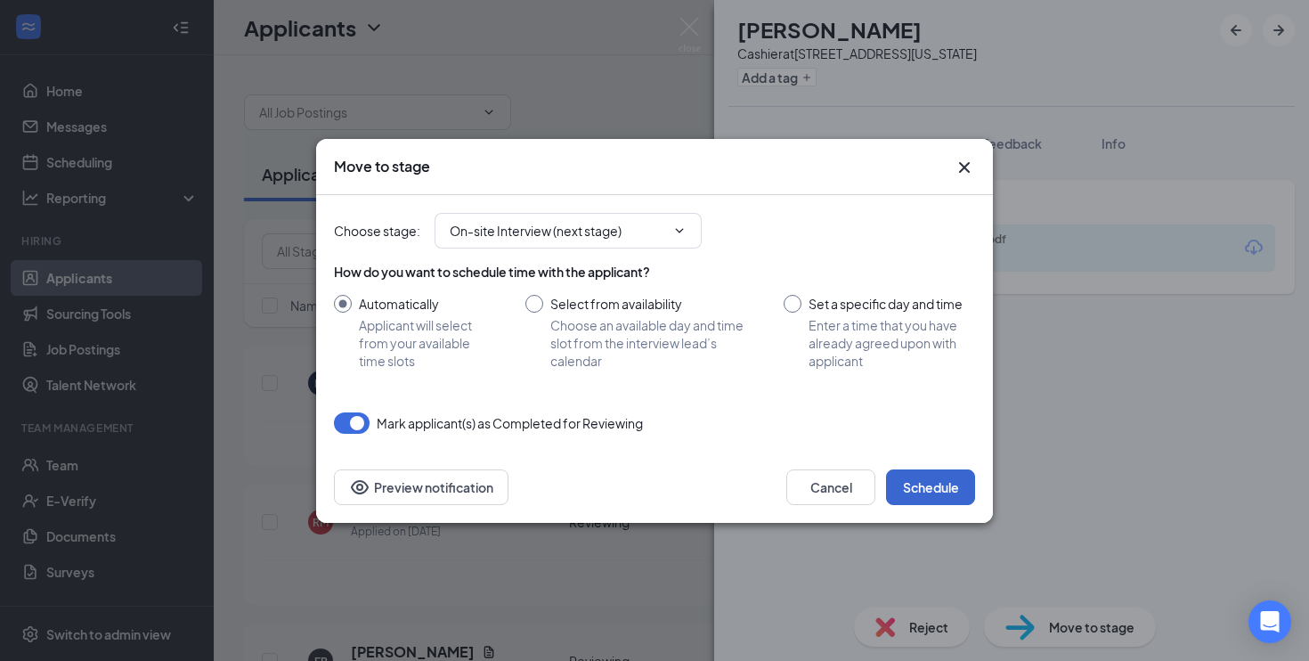
click at [965, 488] on button "Schedule" at bounding box center [930, 487] width 89 height 36
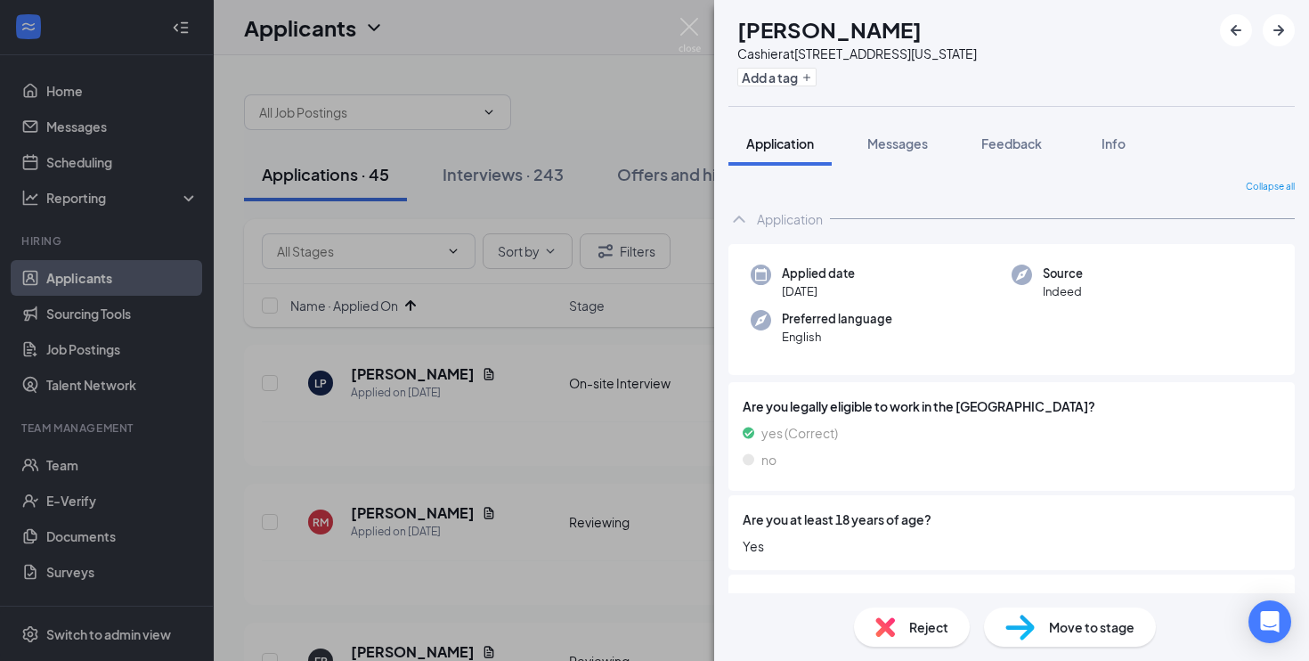
click at [551, 359] on div "RM [PERSON_NAME] Cashier at [STREET_ADDRESS][US_STATE] Add a tag Application Me…" at bounding box center [654, 330] width 1309 height 661
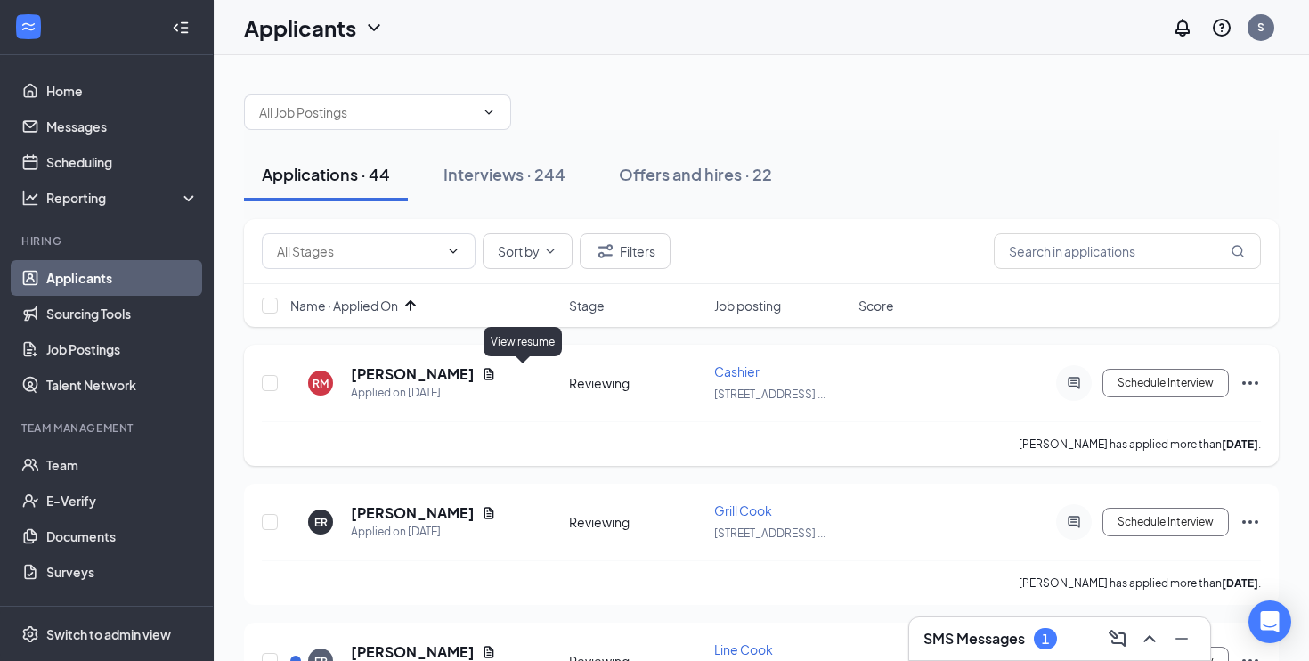
click at [494, 374] on icon "Document" at bounding box center [489, 374] width 10 height 12
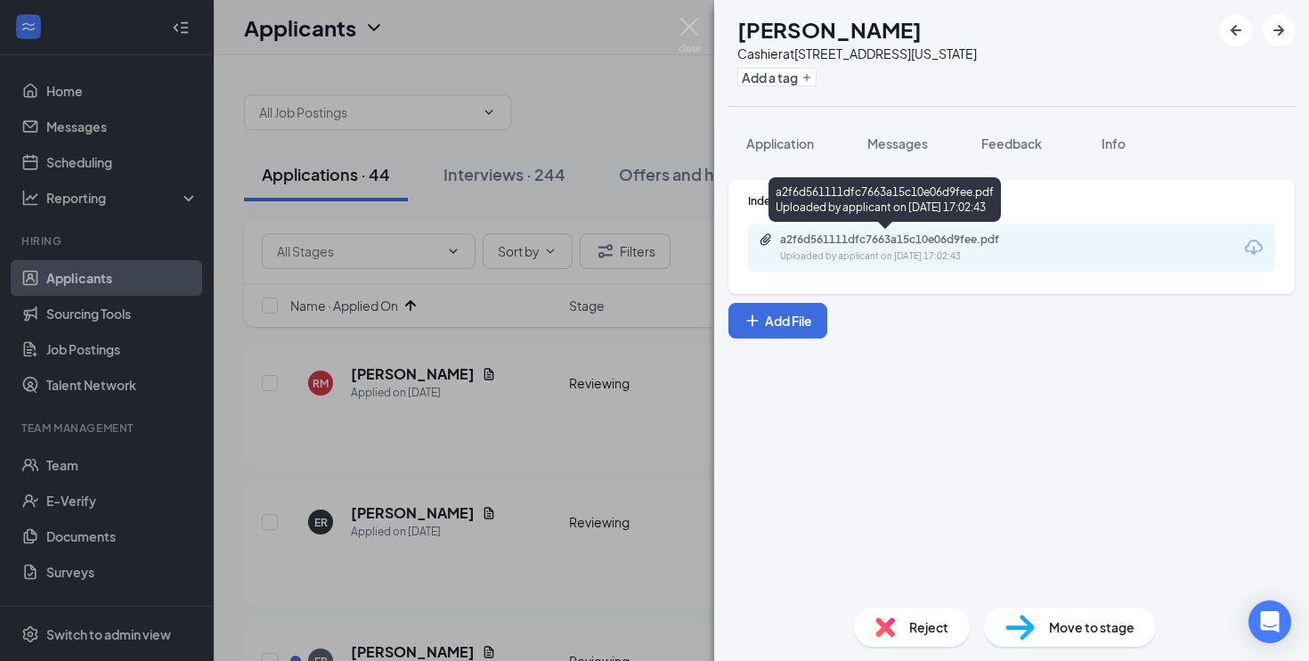
click at [835, 248] on div "a2f6d561111dfc7663a15c10e06d9fee.pdf Uploaded by applicant on [DATE] 17:02:43" at bounding box center [903, 247] width 289 height 31
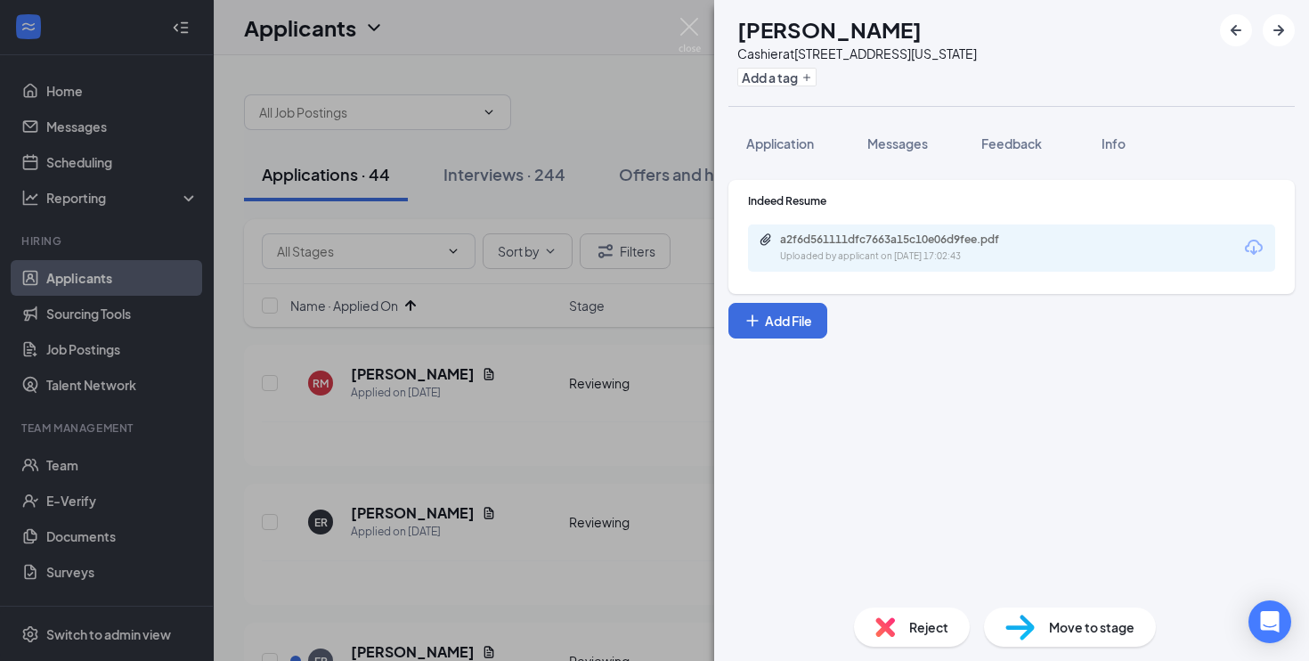
click at [896, 631] on div "Reject" at bounding box center [912, 626] width 116 height 39
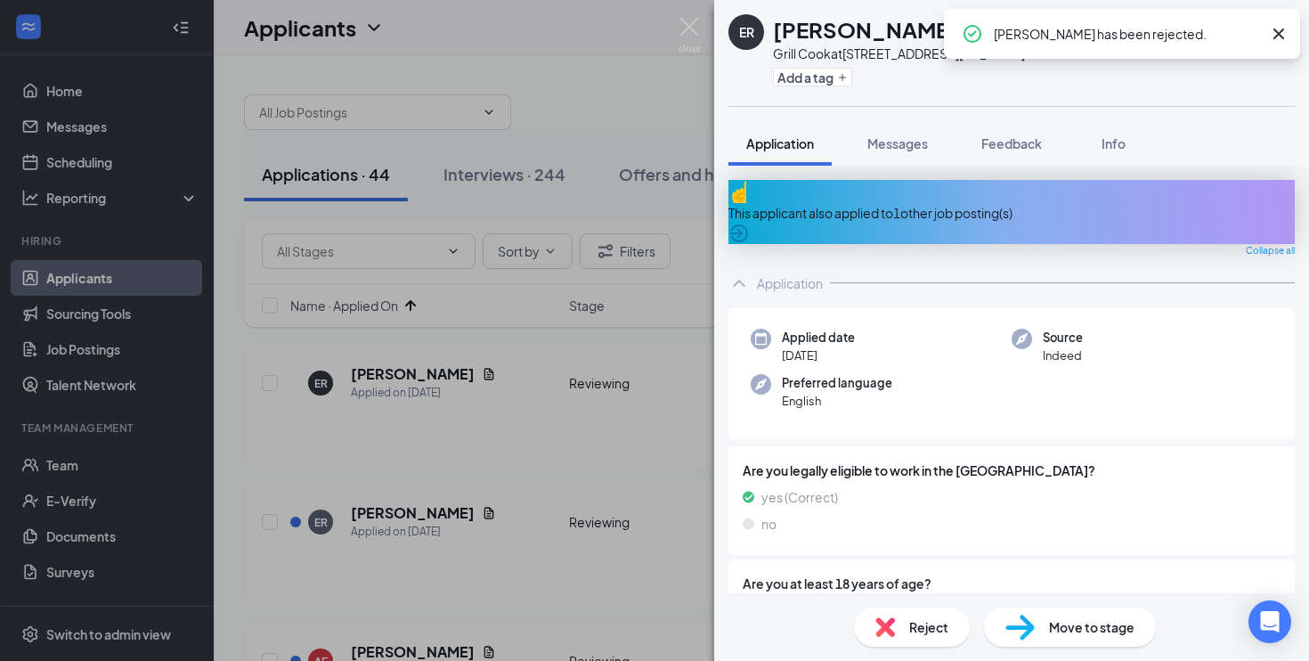
click at [607, 483] on div "ER [PERSON_NAME] Grill Cook at [STREET_ADDRESS][US_STATE] Add a tag Application…" at bounding box center [654, 330] width 1309 height 661
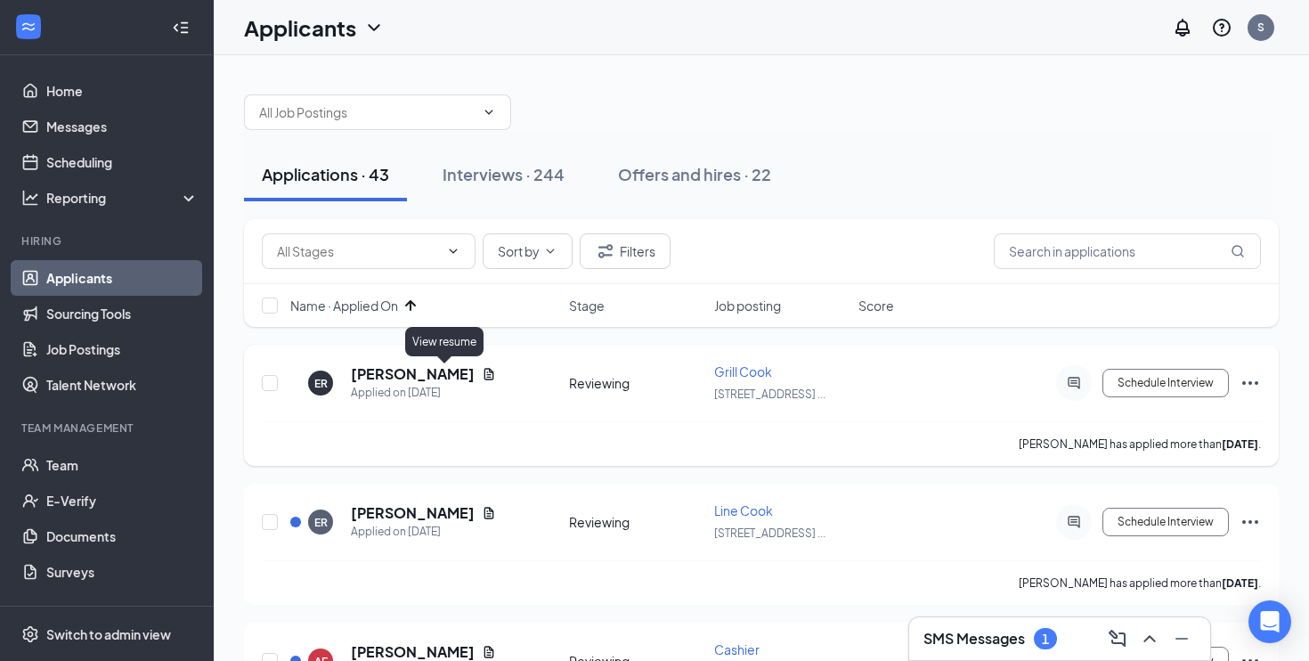
click at [482, 371] on icon "Document" at bounding box center [489, 374] width 14 height 14
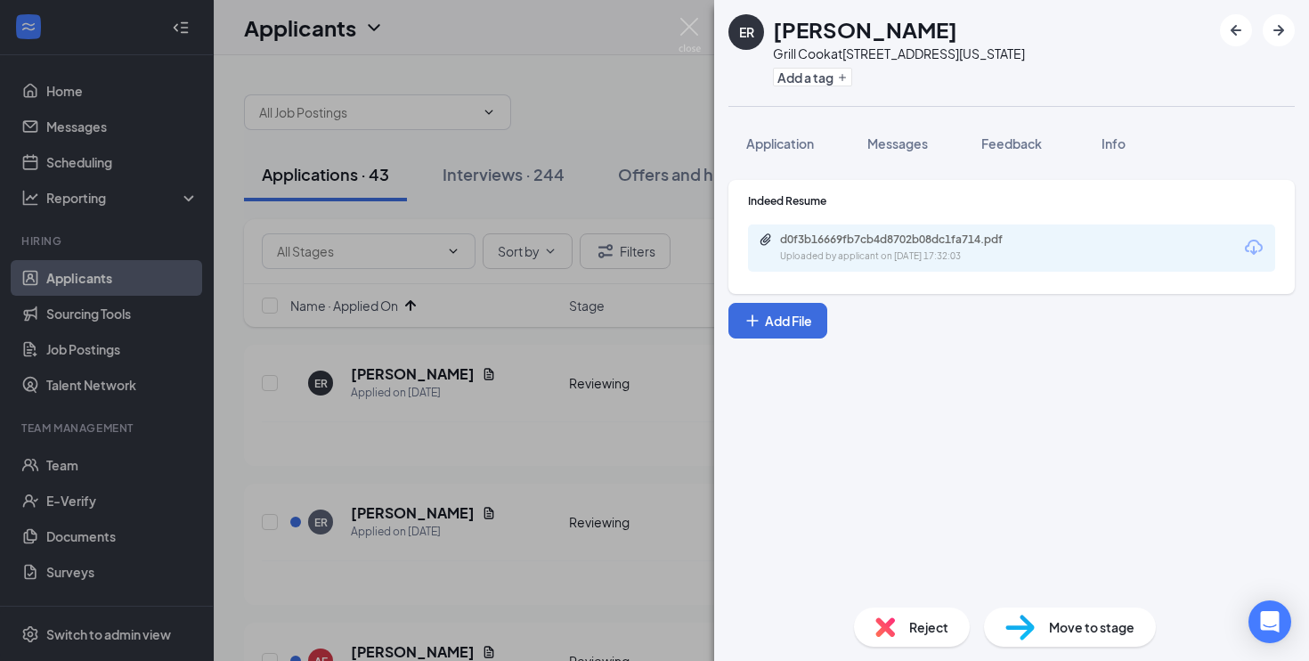
click at [810, 250] on div "Uploaded by applicant on [DATE] 17:32:03" at bounding box center [913, 256] width 267 height 14
click at [916, 623] on span "Reject" at bounding box center [928, 627] width 39 height 20
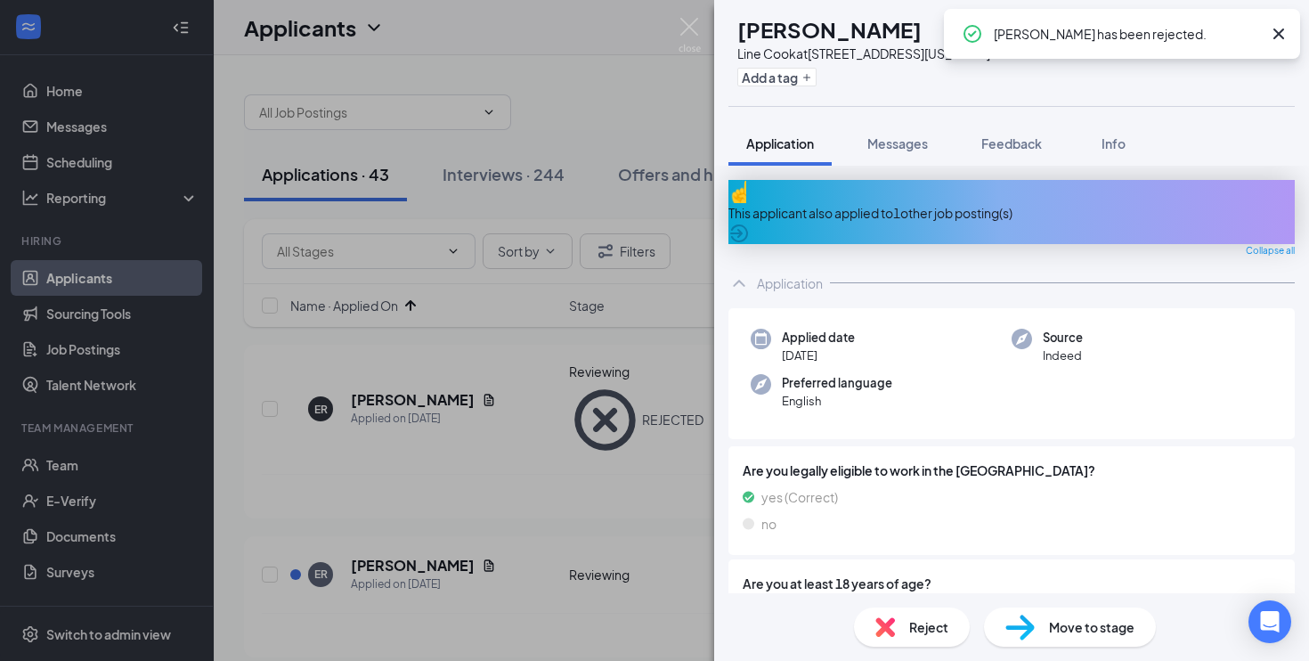
click at [585, 502] on div "ER [PERSON_NAME] Line Cook at [STREET_ADDRESS][US_STATE] Add a tag Application …" at bounding box center [654, 330] width 1309 height 661
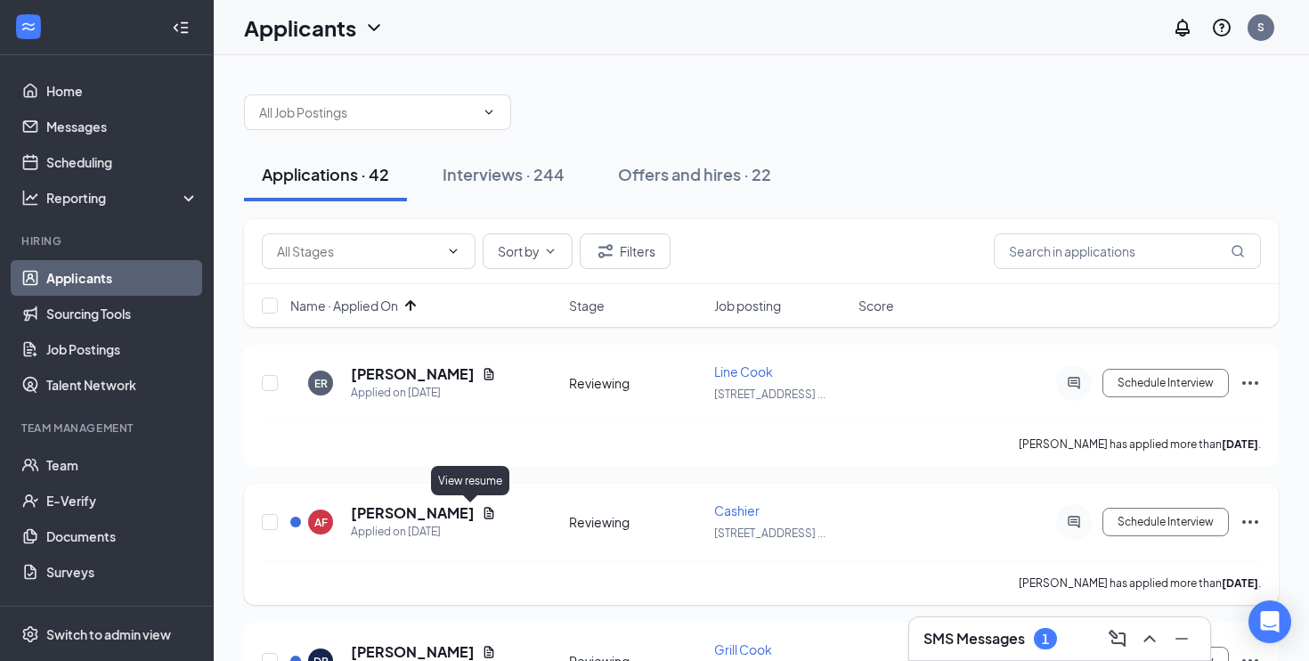
click at [484, 517] on icon "Document" at bounding box center [489, 513] width 10 height 12
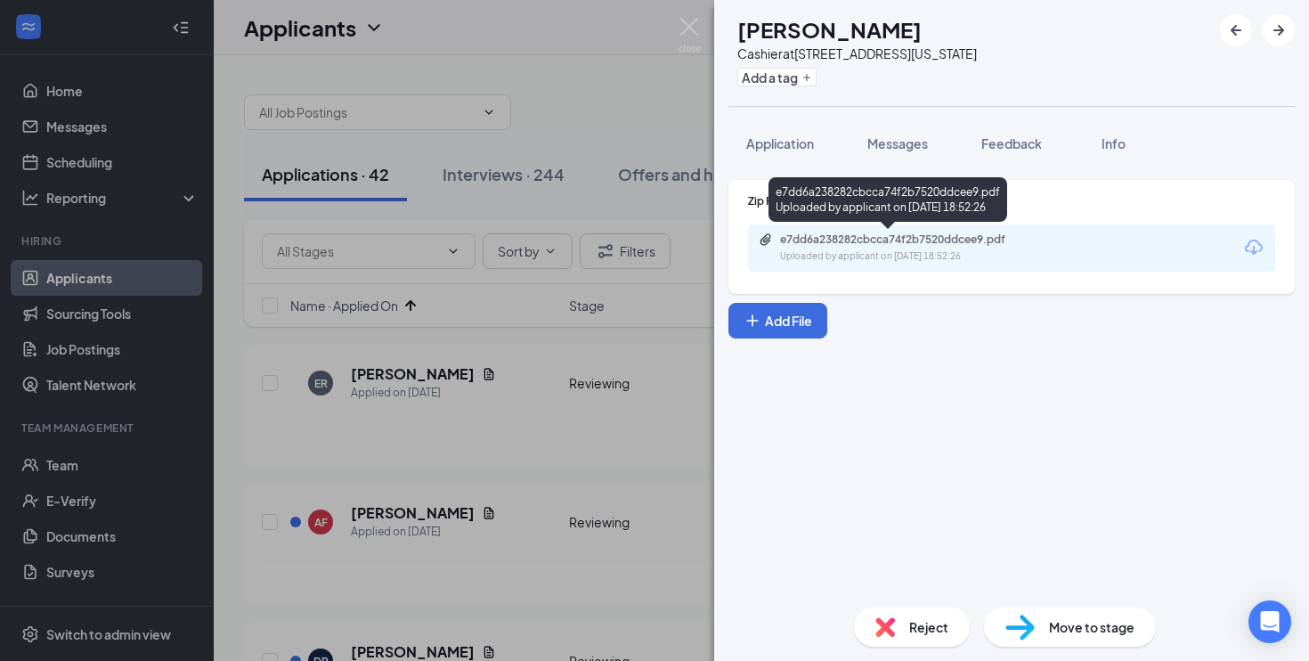
click at [853, 257] on div "Uploaded by applicant on [DATE] 18:52:26" at bounding box center [913, 256] width 267 height 14
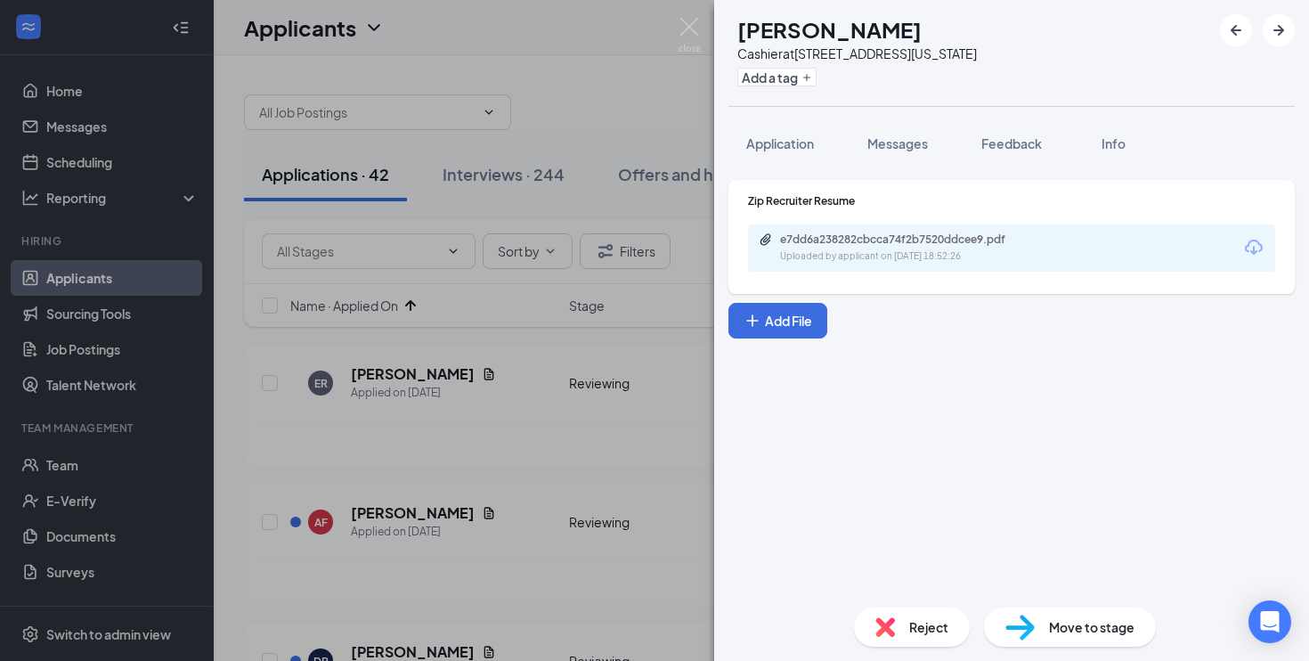
click at [1039, 625] on div "Move to stage" at bounding box center [1070, 626] width 172 height 39
type input "On-site Interview (next stage)"
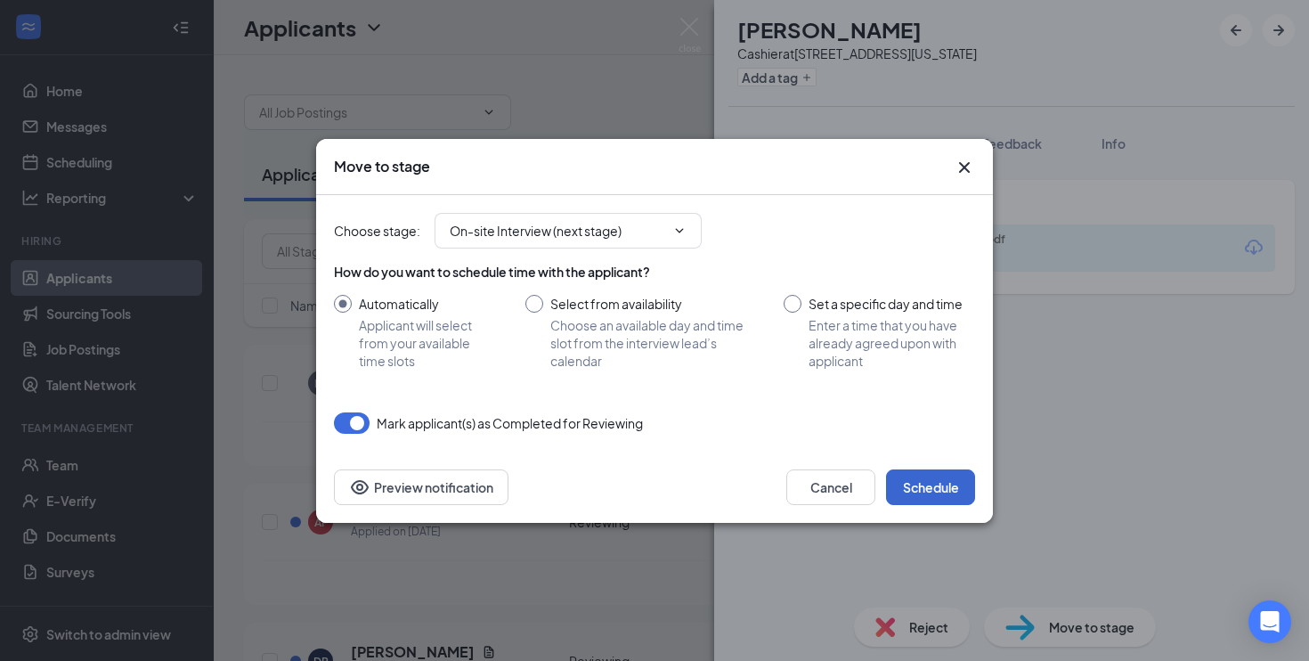
click at [944, 494] on button "Schedule" at bounding box center [930, 487] width 89 height 36
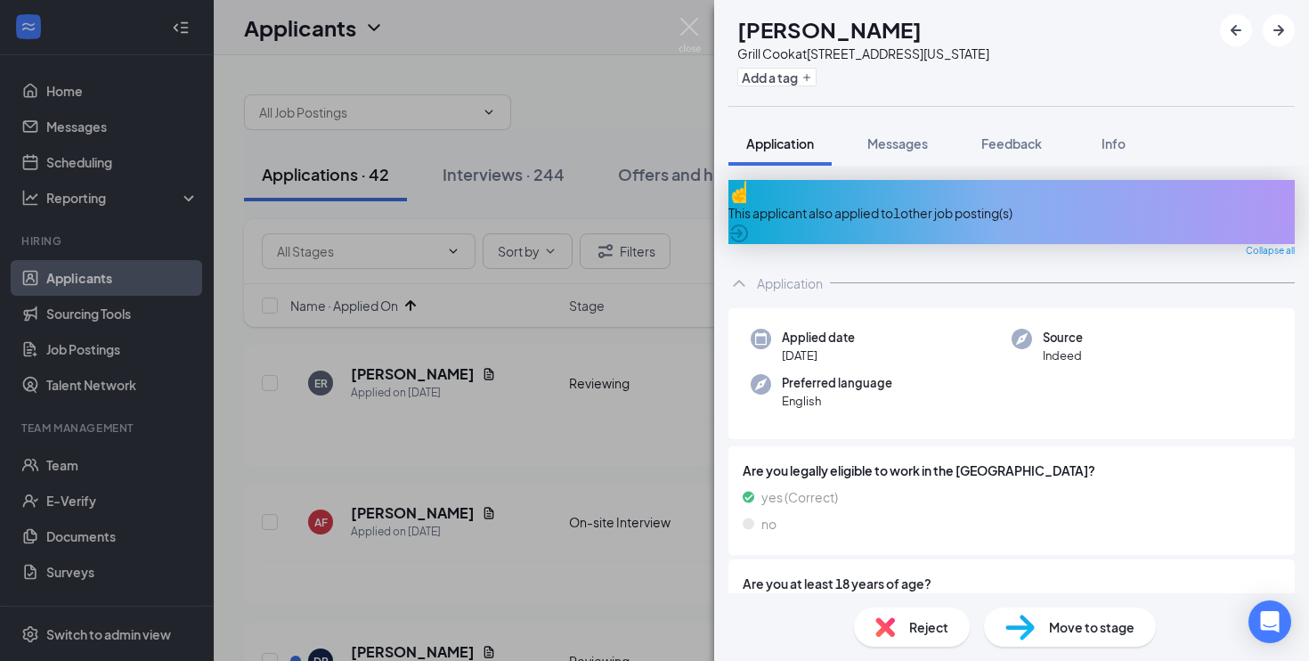
click at [609, 521] on div "DP [PERSON_NAME] Grill Cook at [STREET_ADDRESS][US_STATE] Add a tag Application…" at bounding box center [654, 330] width 1309 height 661
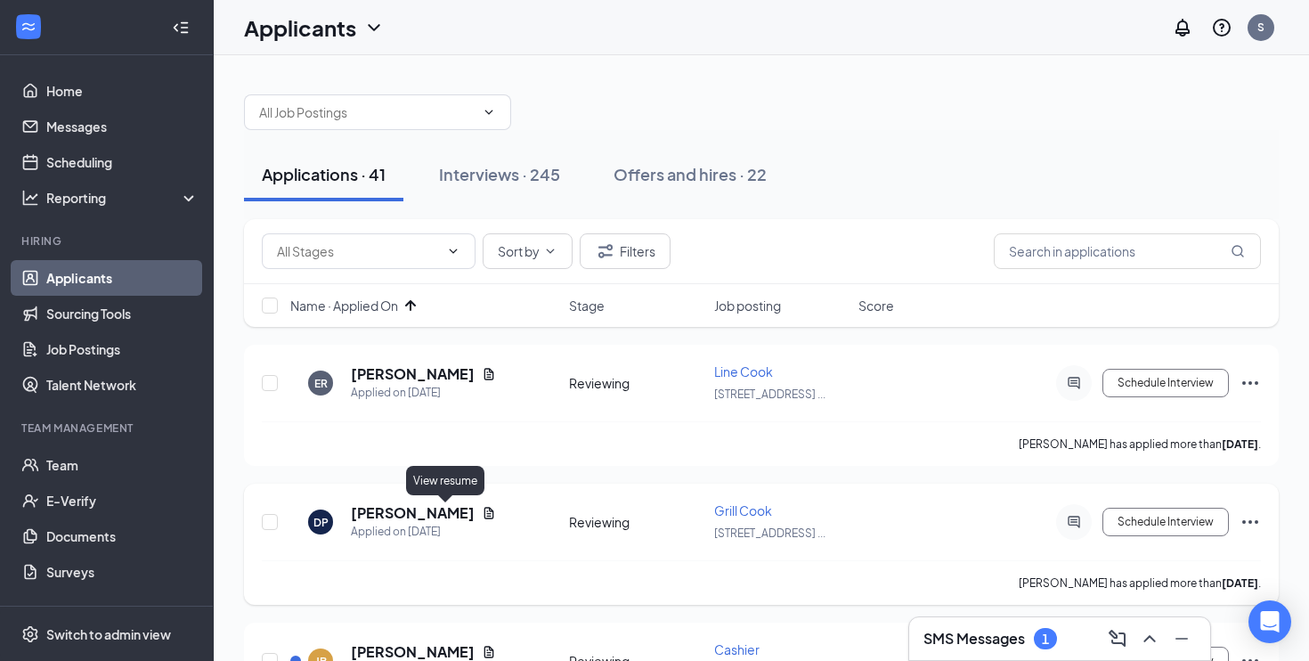
click at [482, 515] on icon "Document" at bounding box center [489, 513] width 14 height 14
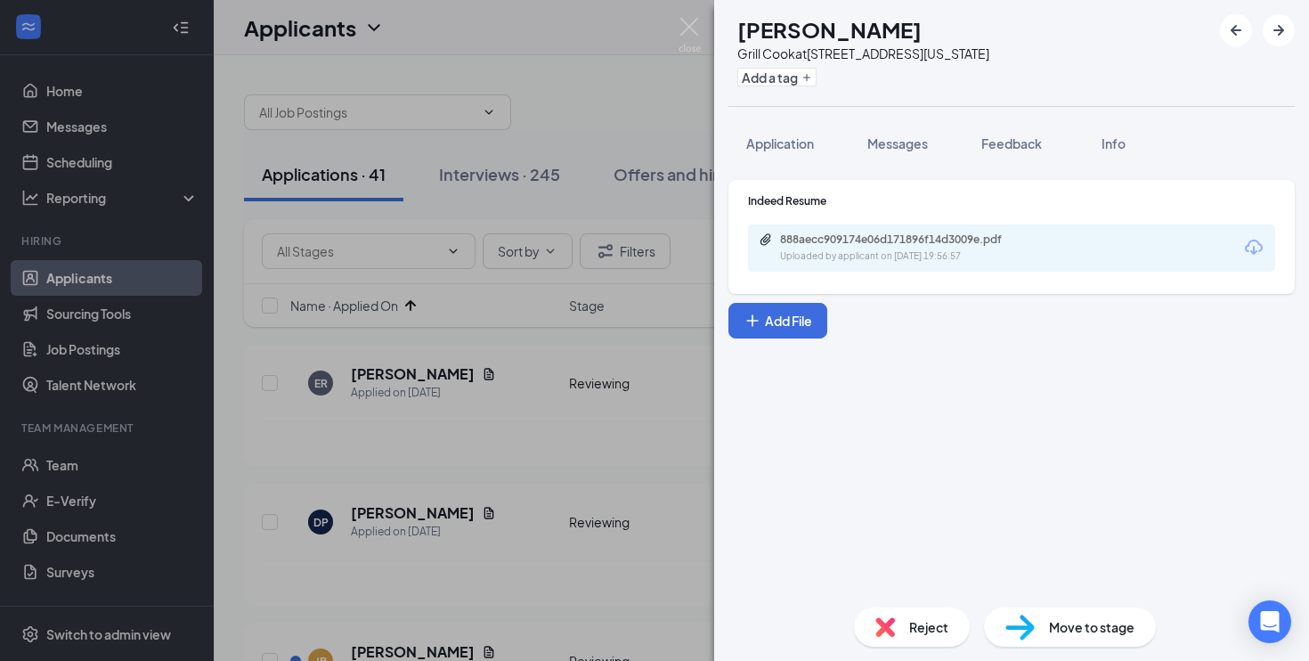
click at [834, 244] on div "888aecc909174e06d171896f14d3009e.pdf" at bounding box center [904, 239] width 249 height 14
click at [1060, 627] on span "Move to stage" at bounding box center [1091, 627] width 85 height 20
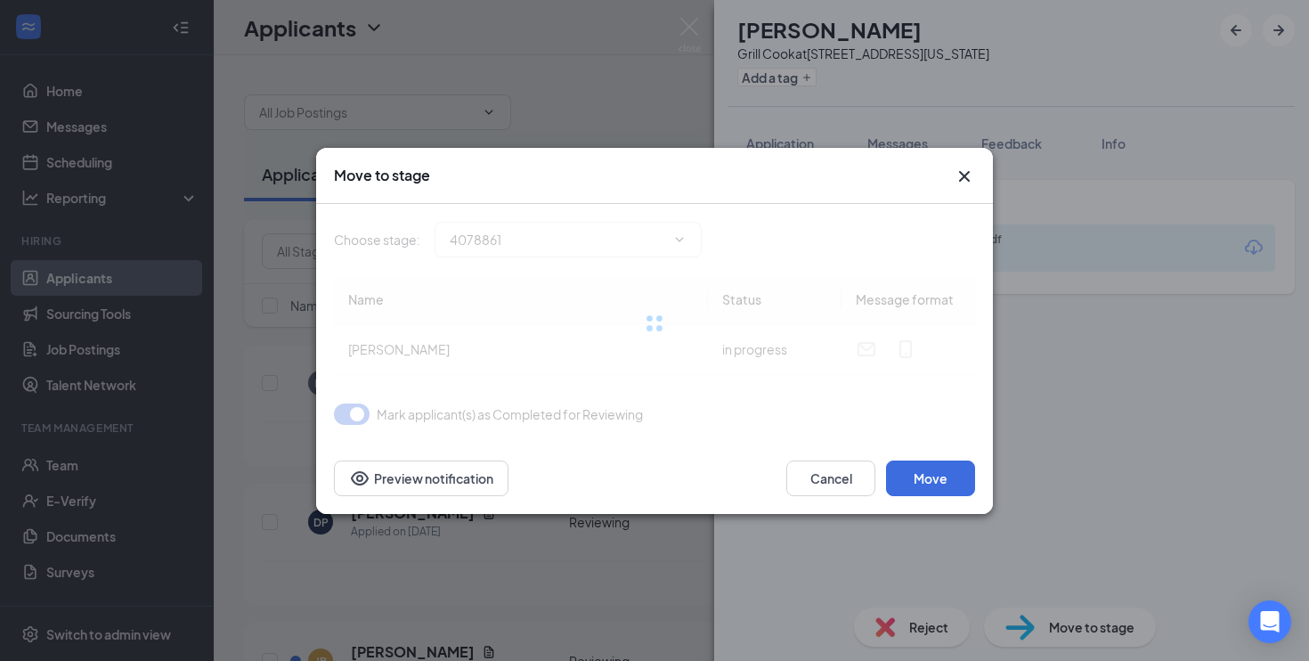
type input "On-site Interview (next stage)"
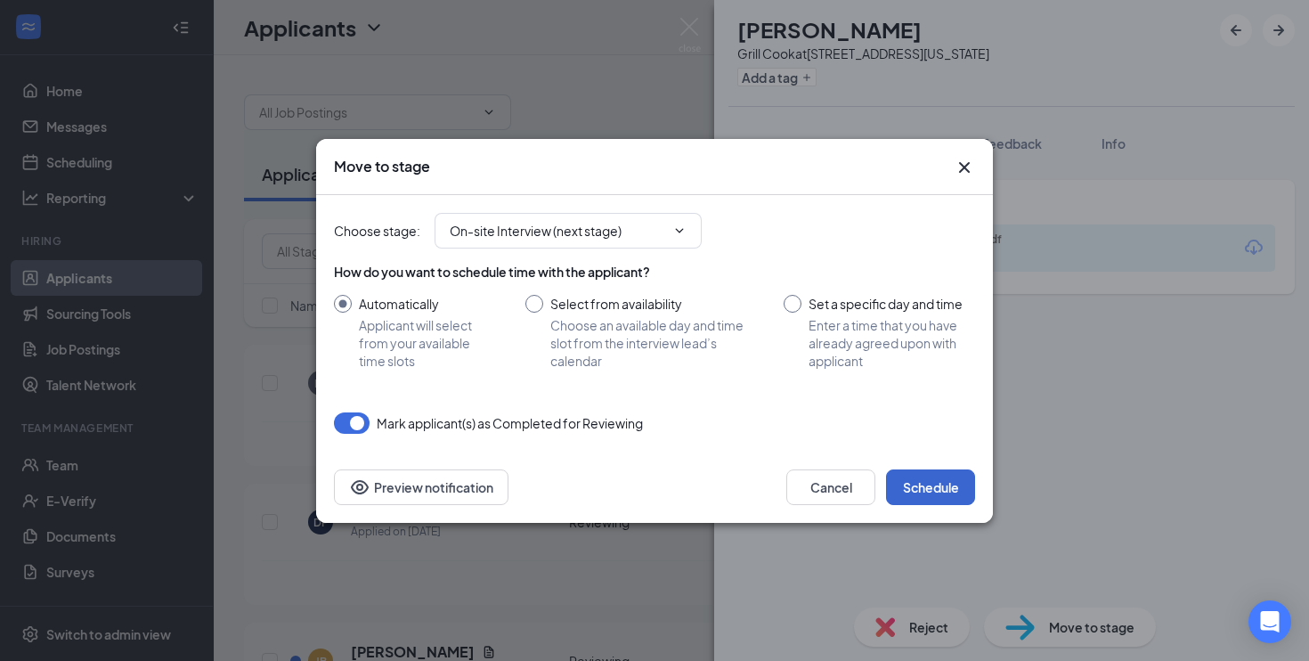
click at [928, 499] on button "Schedule" at bounding box center [930, 487] width 89 height 36
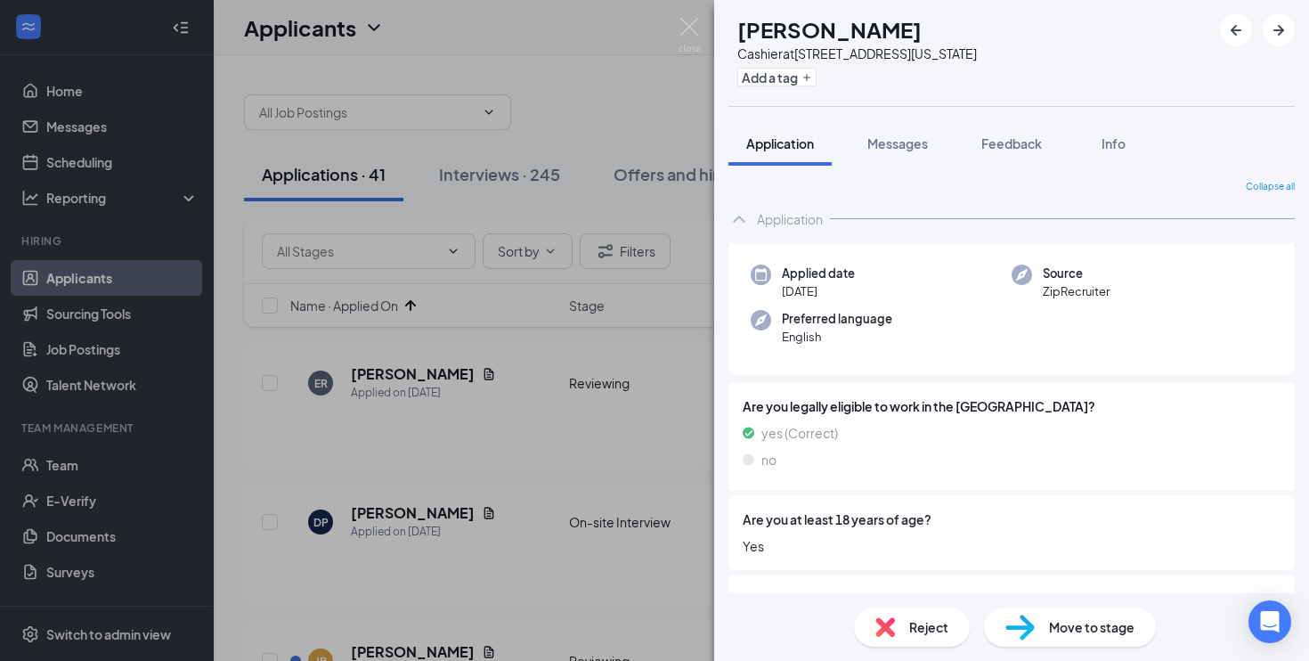
click at [633, 501] on div "JB [PERSON_NAME] Cashier at [STREET_ADDRESS][US_STATE] Add a tag Application Me…" at bounding box center [654, 330] width 1309 height 661
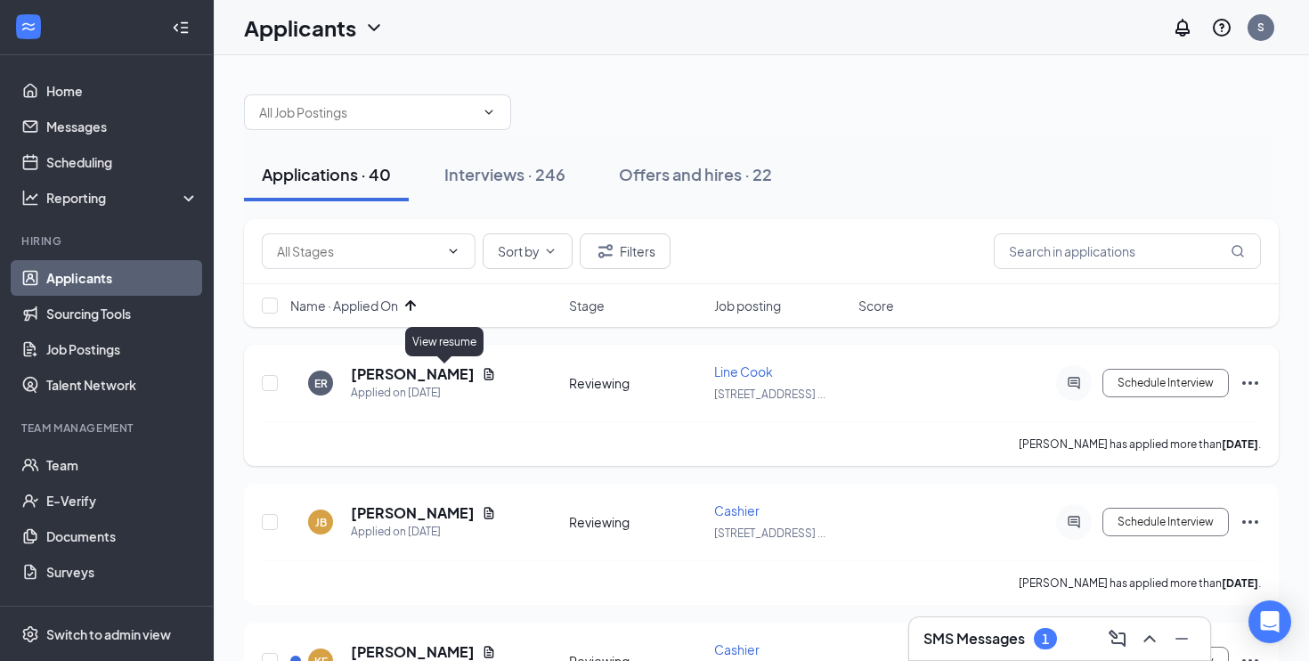
click at [484, 376] on icon "Document" at bounding box center [489, 374] width 10 height 12
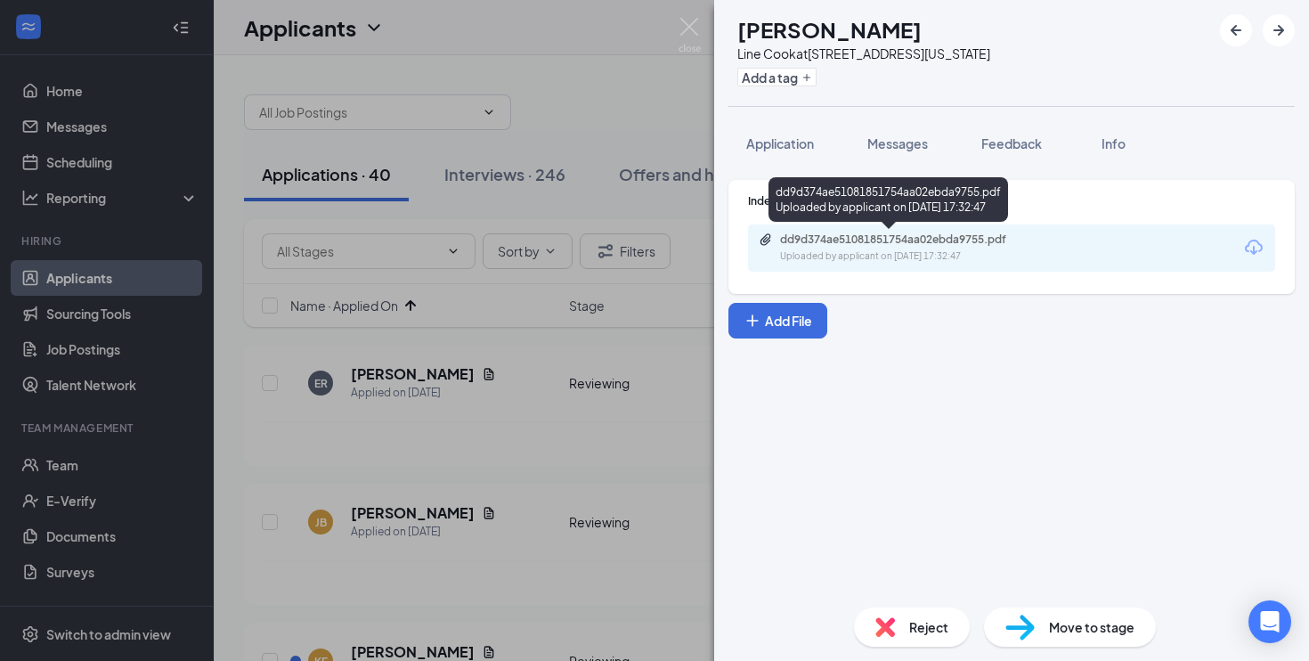
click at [843, 241] on div "dd9d374ae51081851754aa02ebda9755.pdf" at bounding box center [904, 239] width 249 height 14
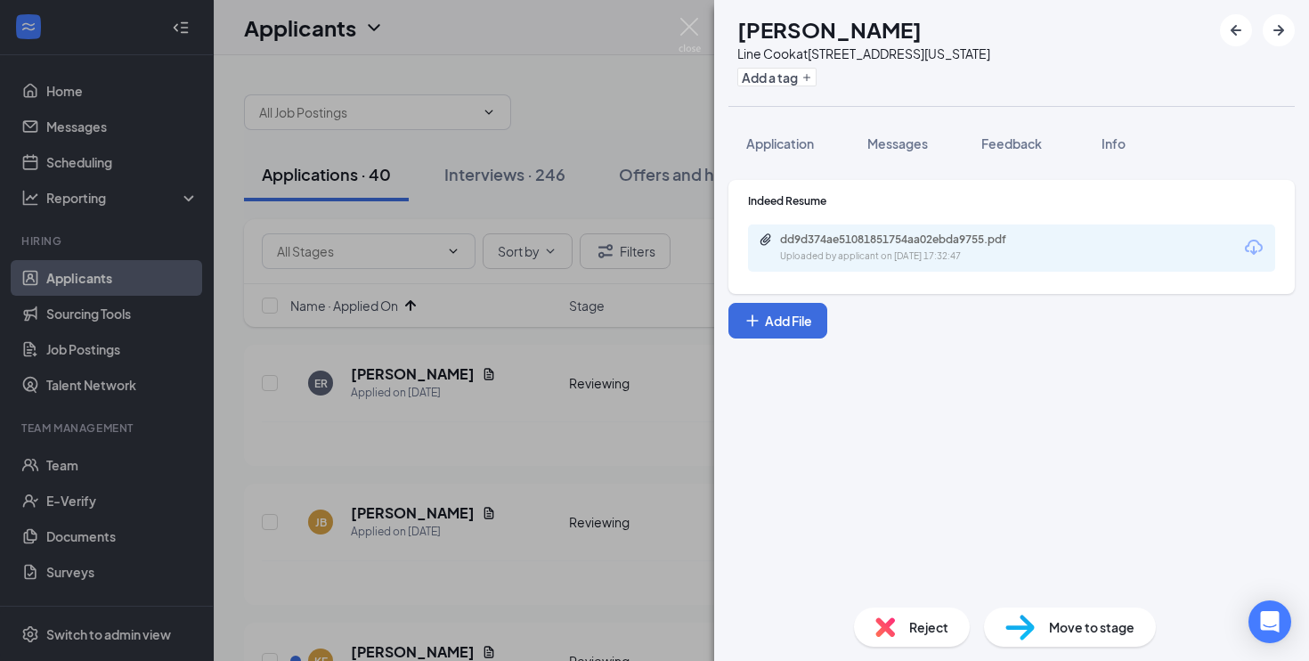
click at [493, 389] on div "ER [PERSON_NAME] Line Cook at [STREET_ADDRESS][US_STATE] Add a tag Application …" at bounding box center [654, 330] width 1309 height 661
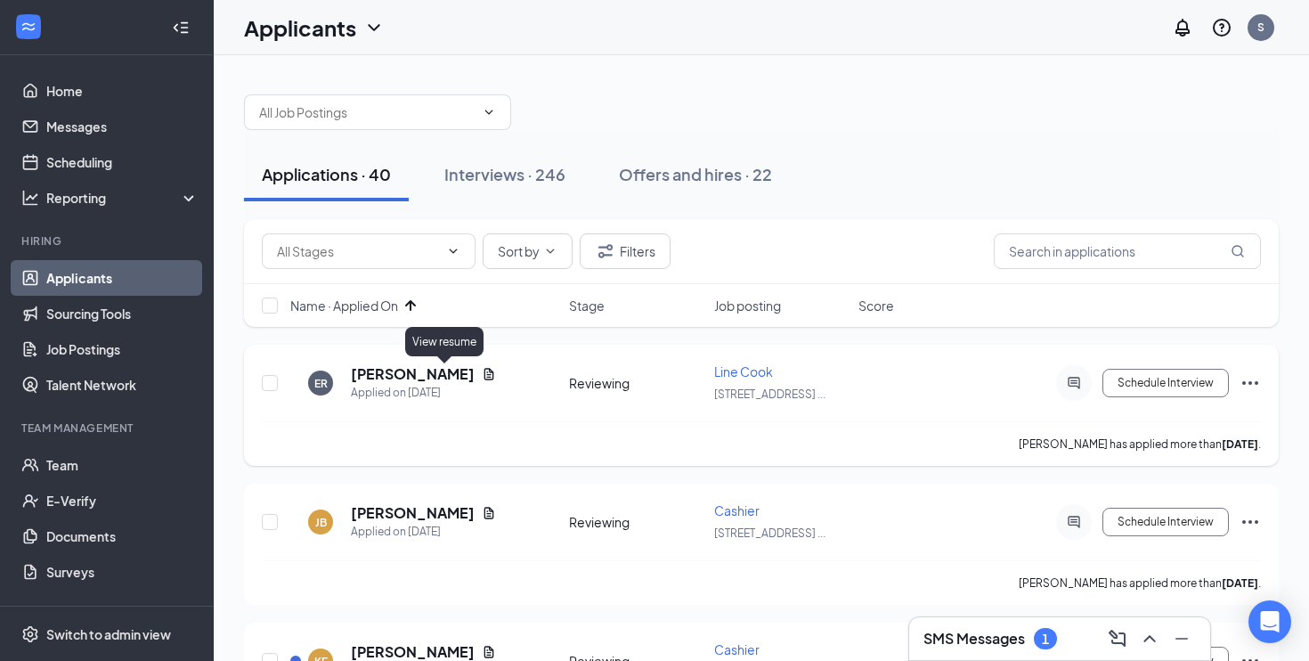
click at [482, 377] on icon "Document" at bounding box center [489, 374] width 14 height 14
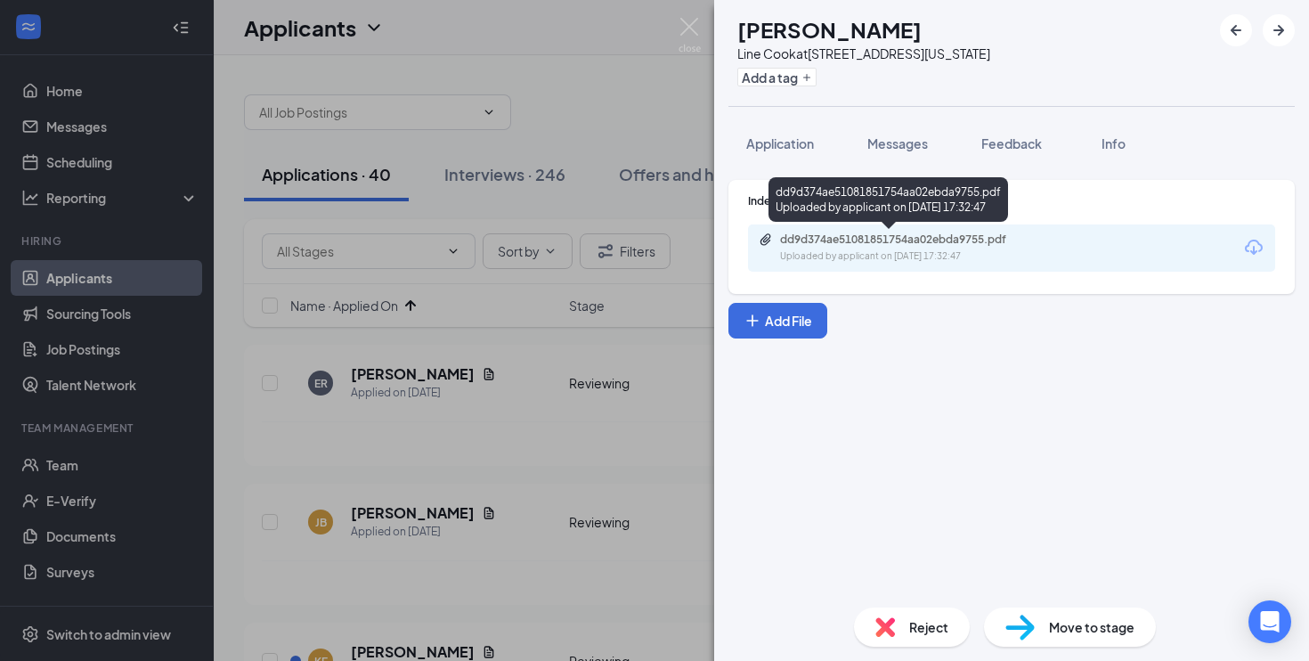
click at [931, 246] on div "dd9d374ae51081851754aa02ebda9755.pdf" at bounding box center [904, 239] width 249 height 14
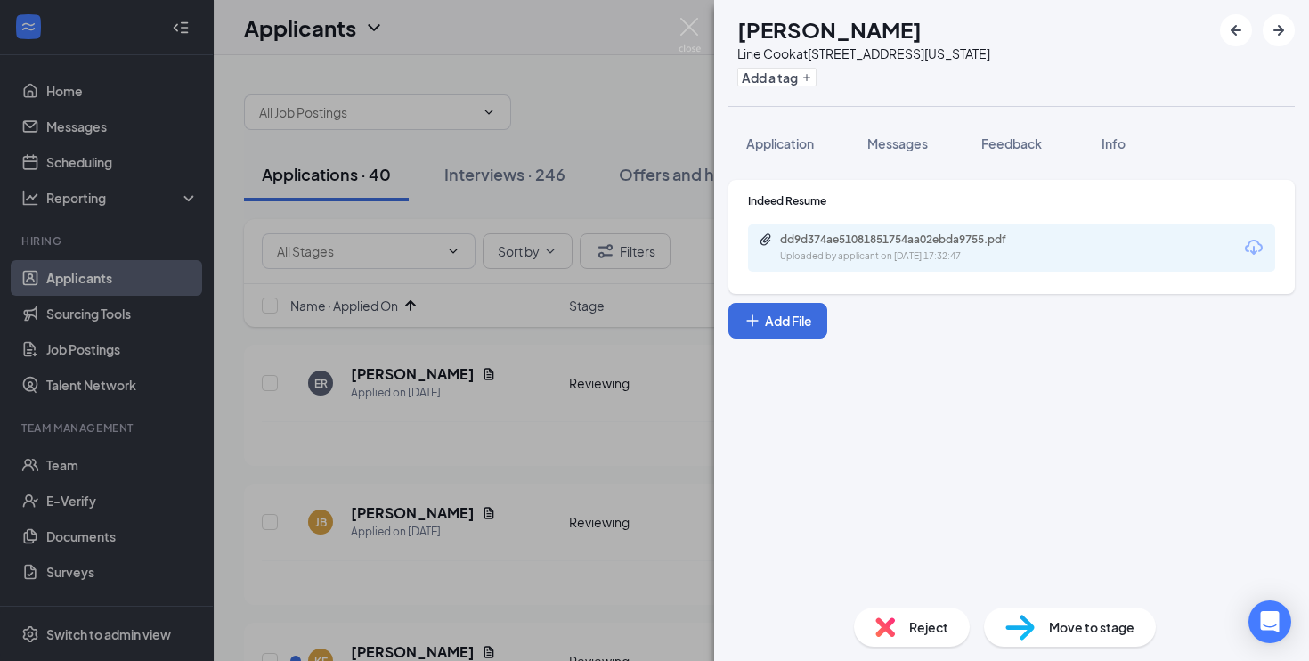
click at [916, 626] on span "Reject" at bounding box center [928, 627] width 39 height 20
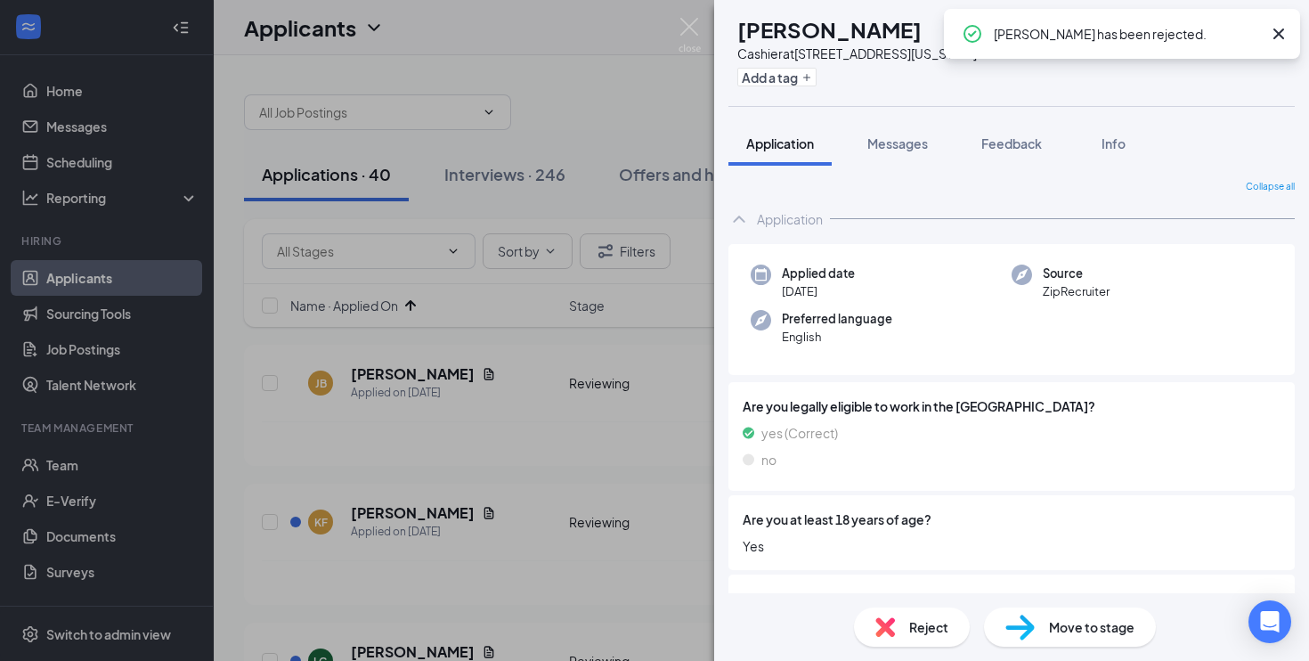
click at [486, 491] on div "JB [PERSON_NAME] Cashier at [STREET_ADDRESS][US_STATE] Add a tag Application Me…" at bounding box center [654, 330] width 1309 height 661
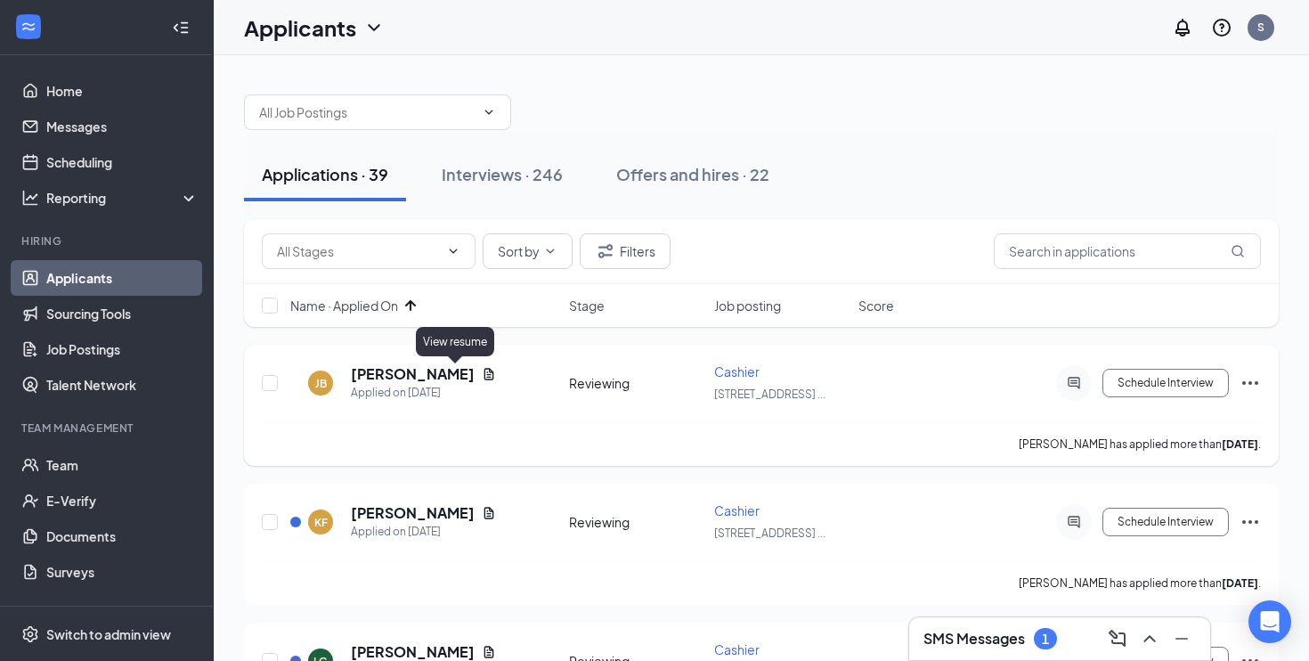
click at [482, 375] on icon "Document" at bounding box center [489, 374] width 14 height 14
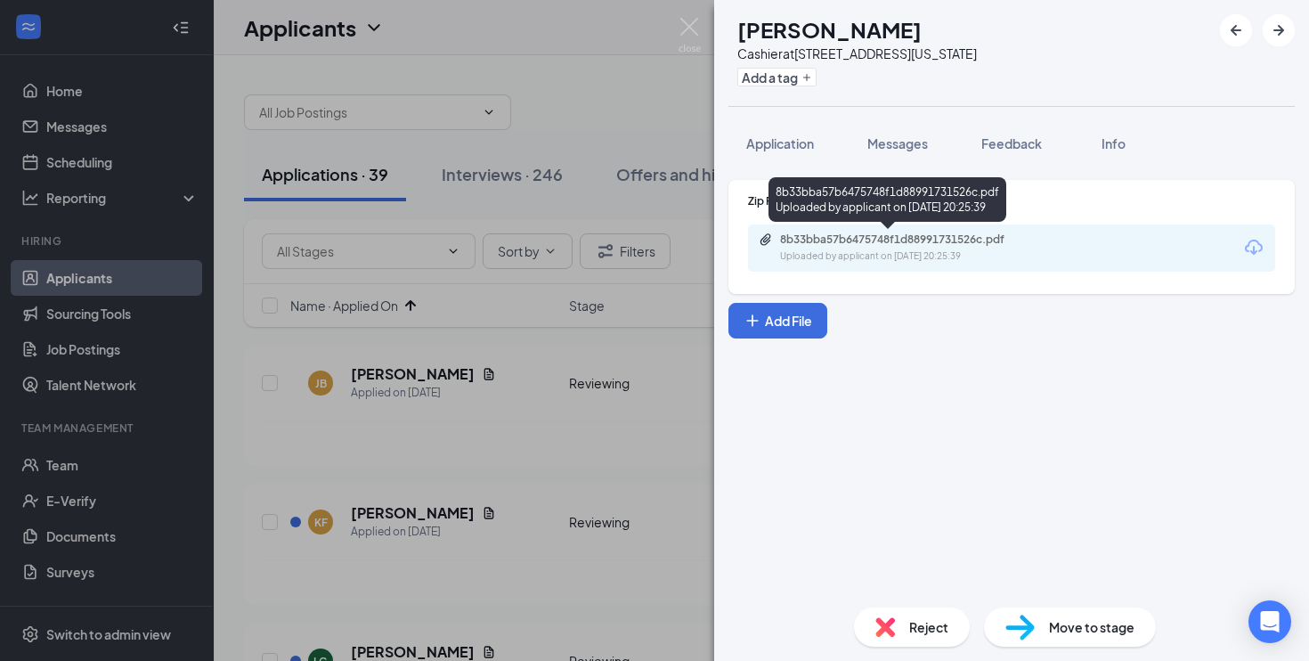
click at [794, 245] on div "8b33bba57b6475748f1d88991731526c.pdf" at bounding box center [904, 239] width 249 height 14
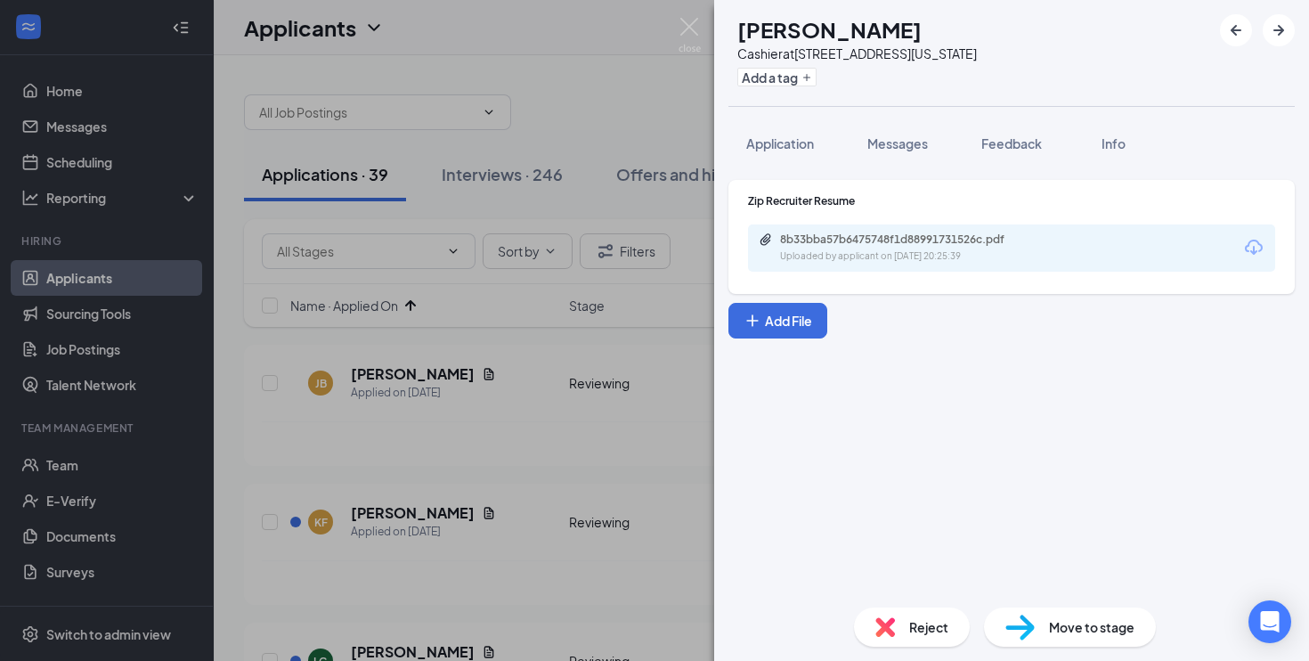
click at [1068, 629] on span "Move to stage" at bounding box center [1091, 627] width 85 height 20
type input "On-site Interview (next stage)"
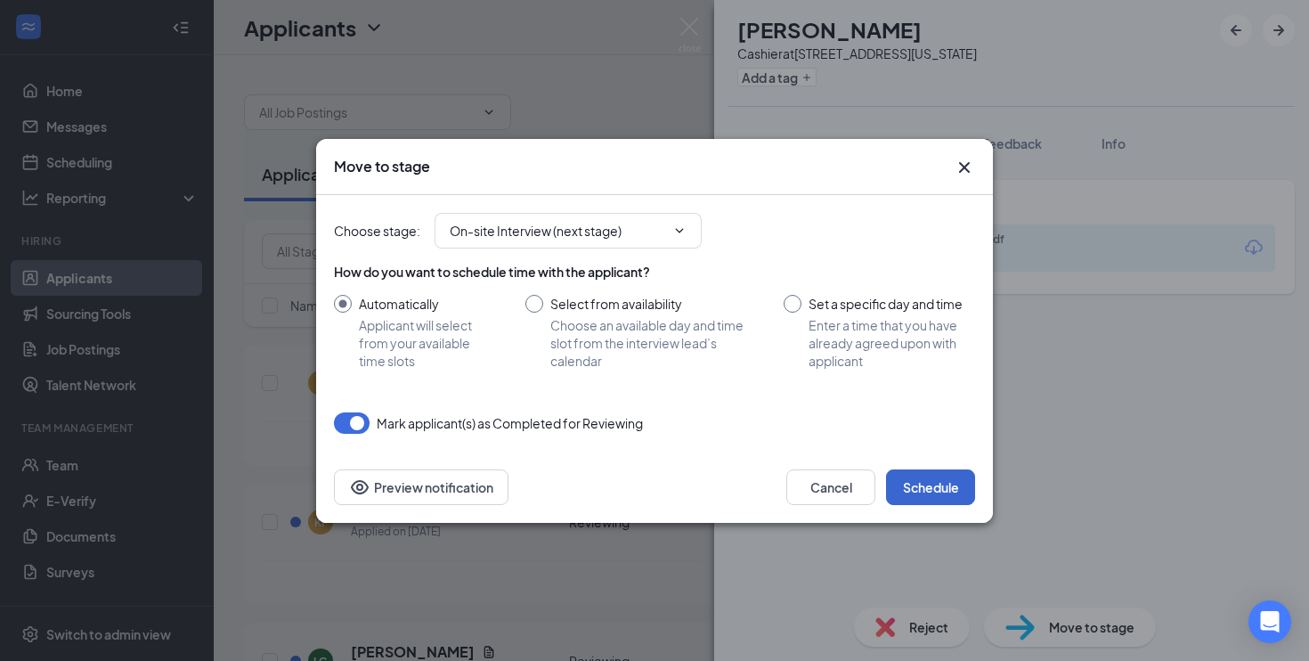
click at [942, 502] on button "Schedule" at bounding box center [930, 487] width 89 height 36
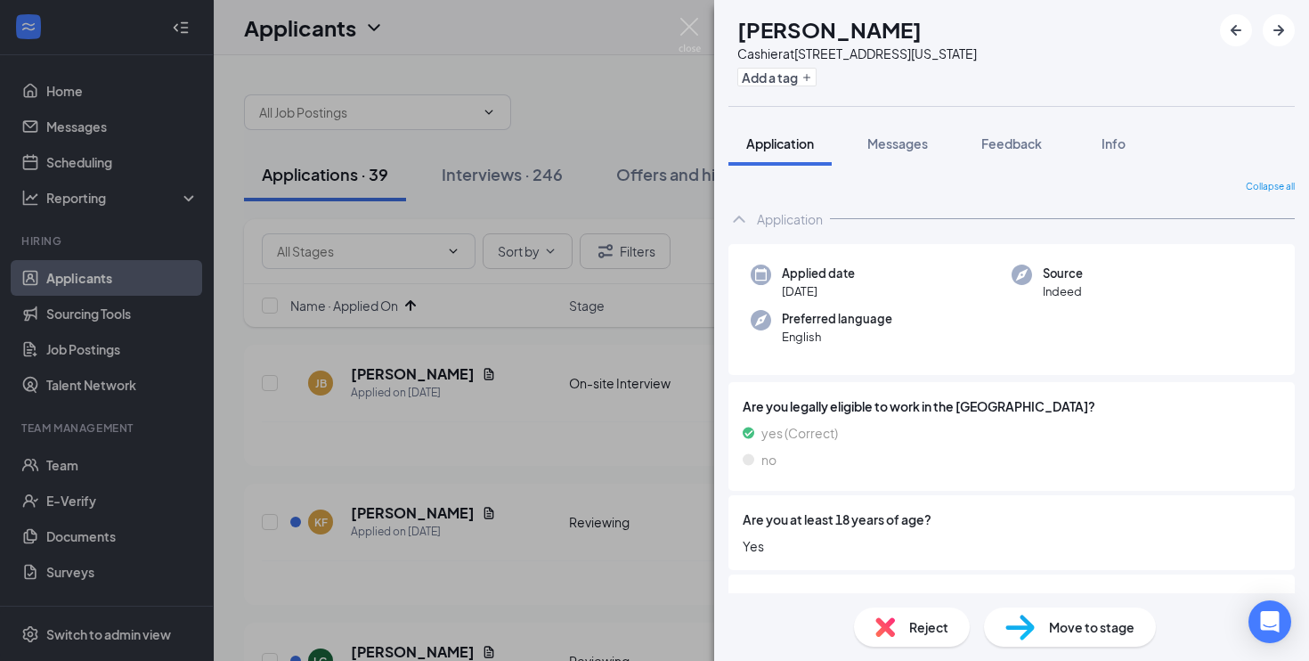
click at [598, 324] on div "KF [PERSON_NAME] Cashier at [STREET_ADDRESS][US_STATE] Add a tag Application Me…" at bounding box center [654, 330] width 1309 height 661
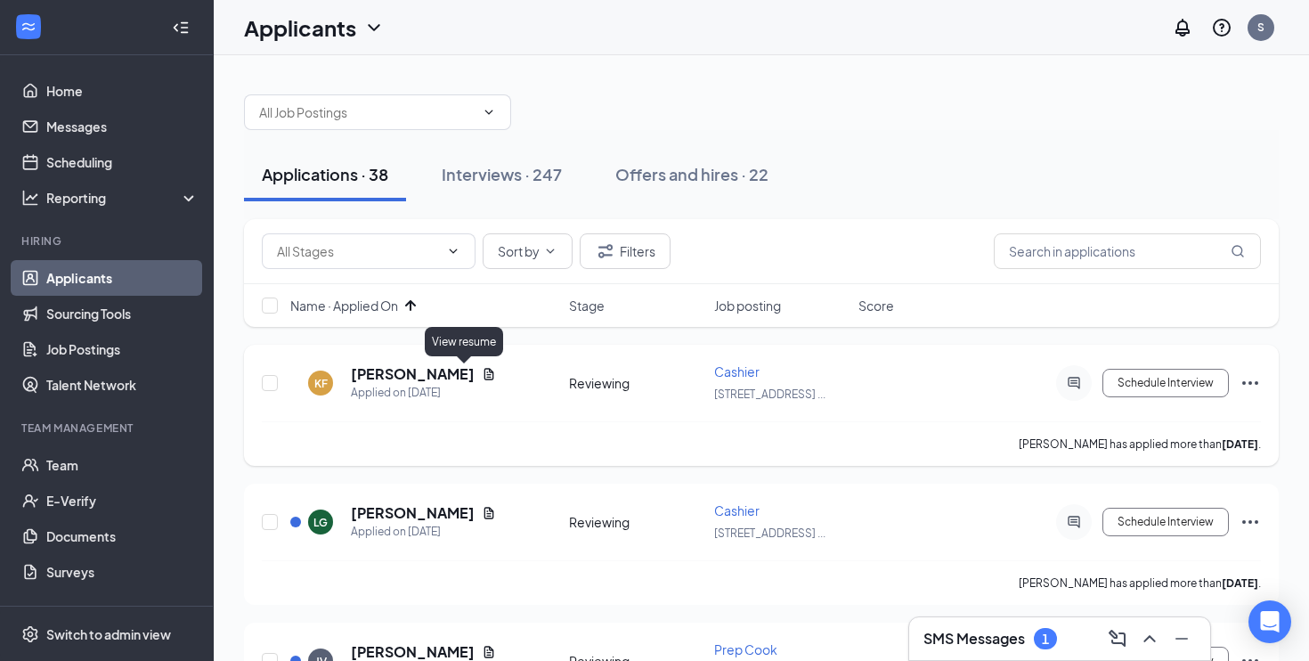
click at [482, 372] on icon "Document" at bounding box center [489, 374] width 14 height 14
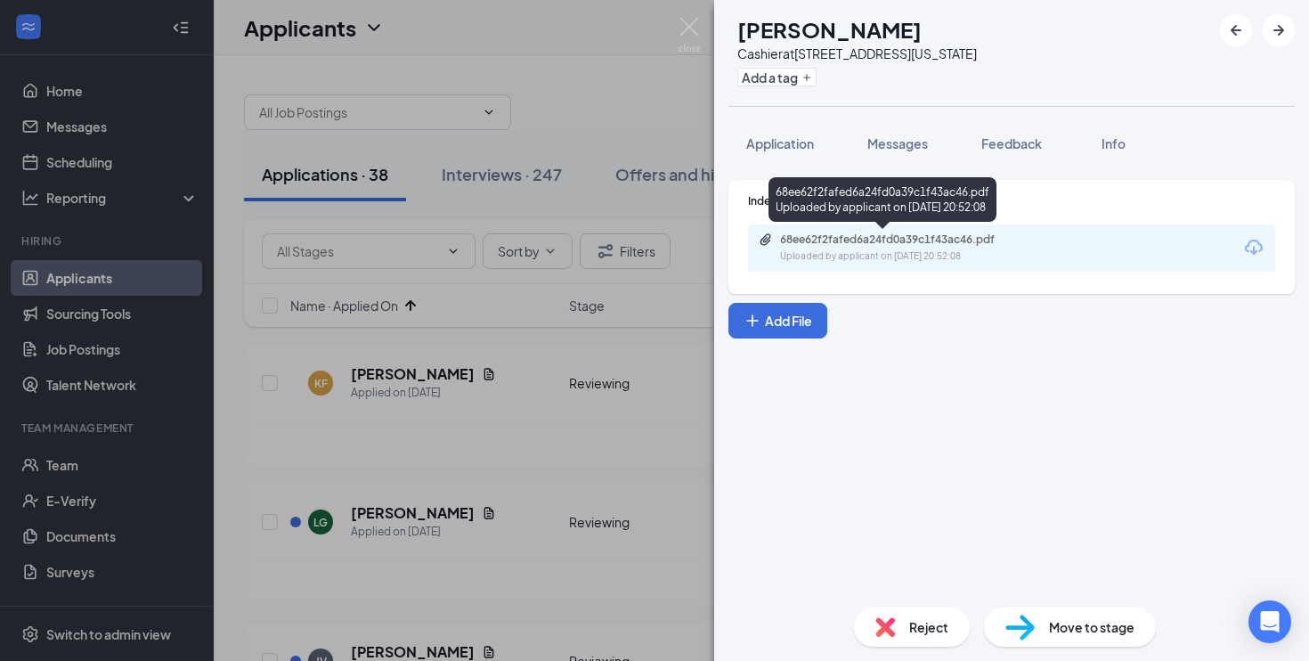
click at [839, 258] on div "Uploaded by applicant on [DATE] 20:52:08" at bounding box center [913, 256] width 267 height 14
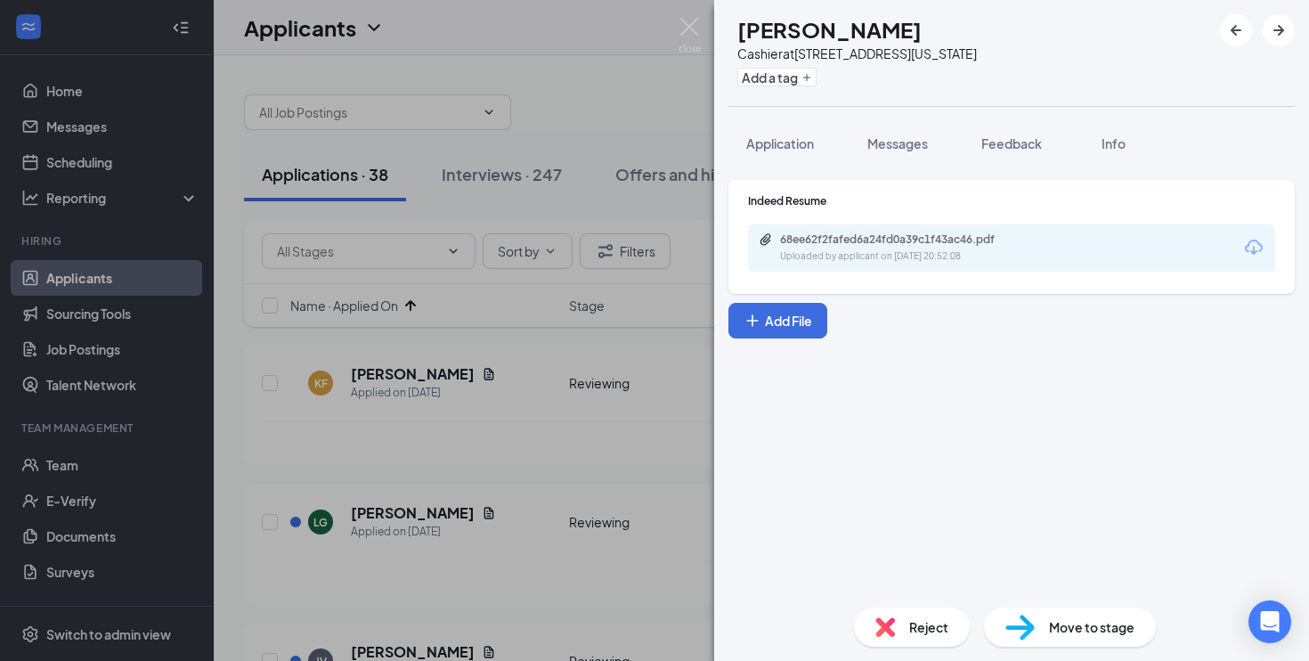
click at [886, 613] on div "Reject" at bounding box center [912, 626] width 116 height 39
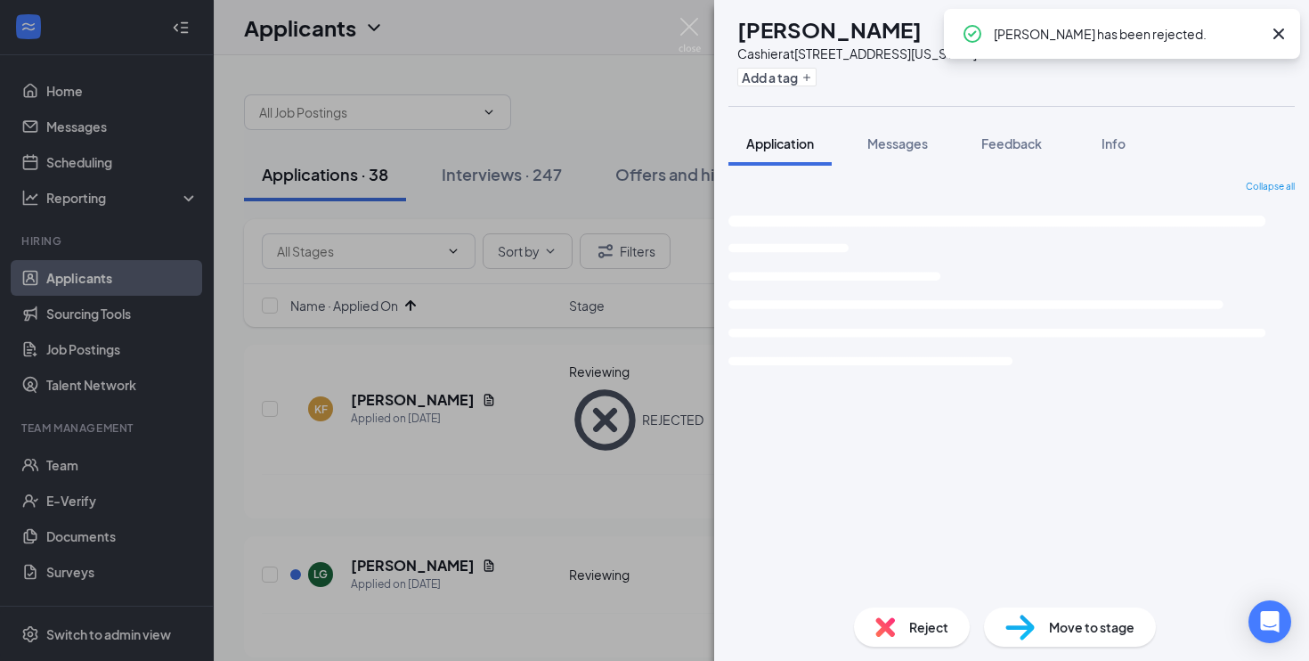
click at [599, 474] on div "LG [PERSON_NAME] at [STREET_ADDRESS][US_STATE] Add a tag Application Messages F…" at bounding box center [654, 330] width 1309 height 661
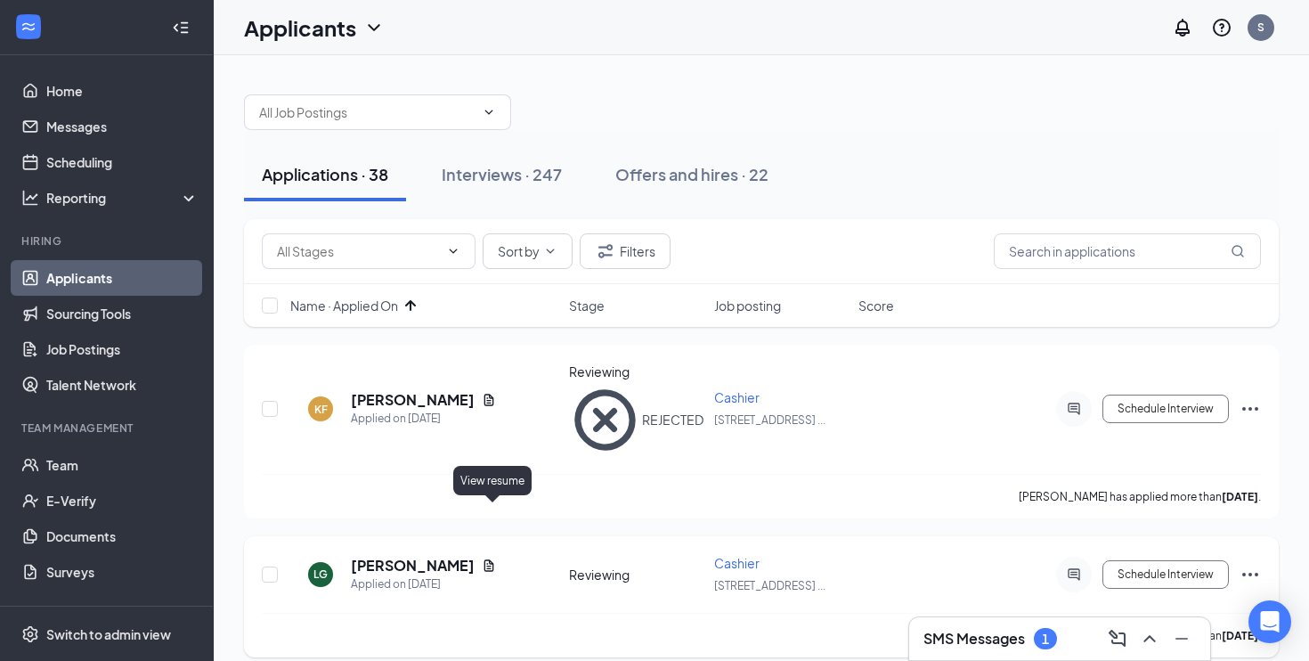
click at [494, 559] on icon "Document" at bounding box center [489, 565] width 10 height 12
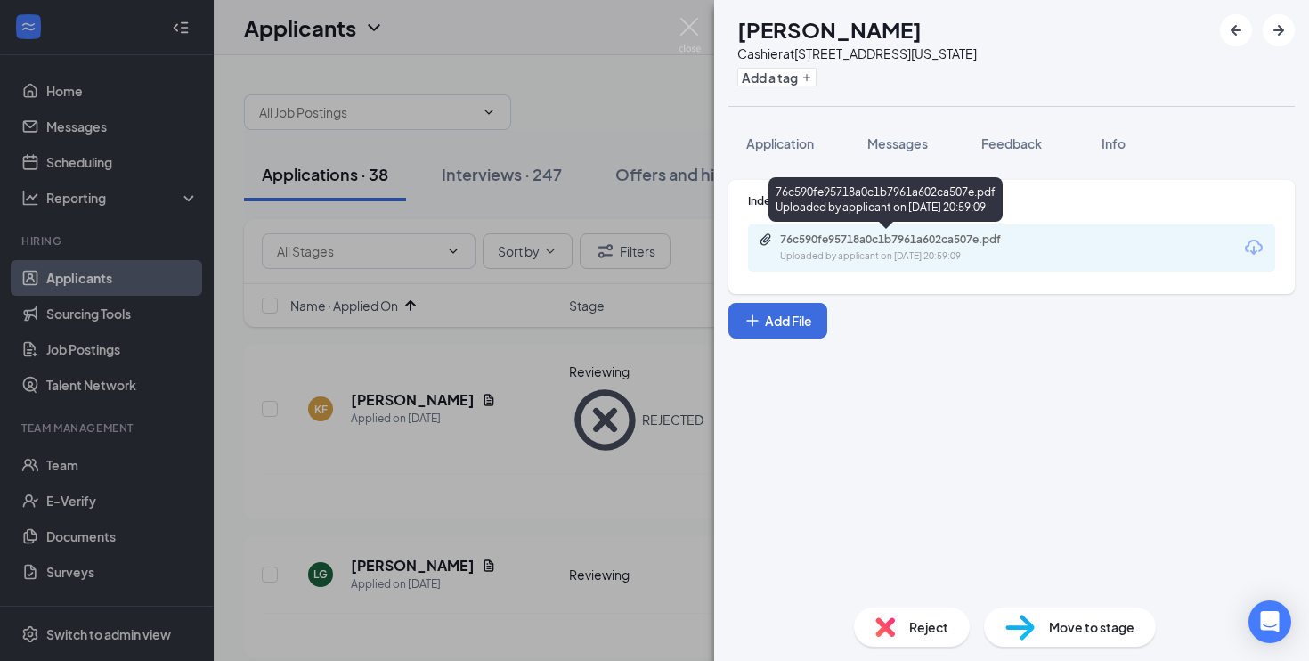
click at [846, 255] on div "Uploaded by applicant on [DATE] 20:59:09" at bounding box center [913, 256] width 267 height 14
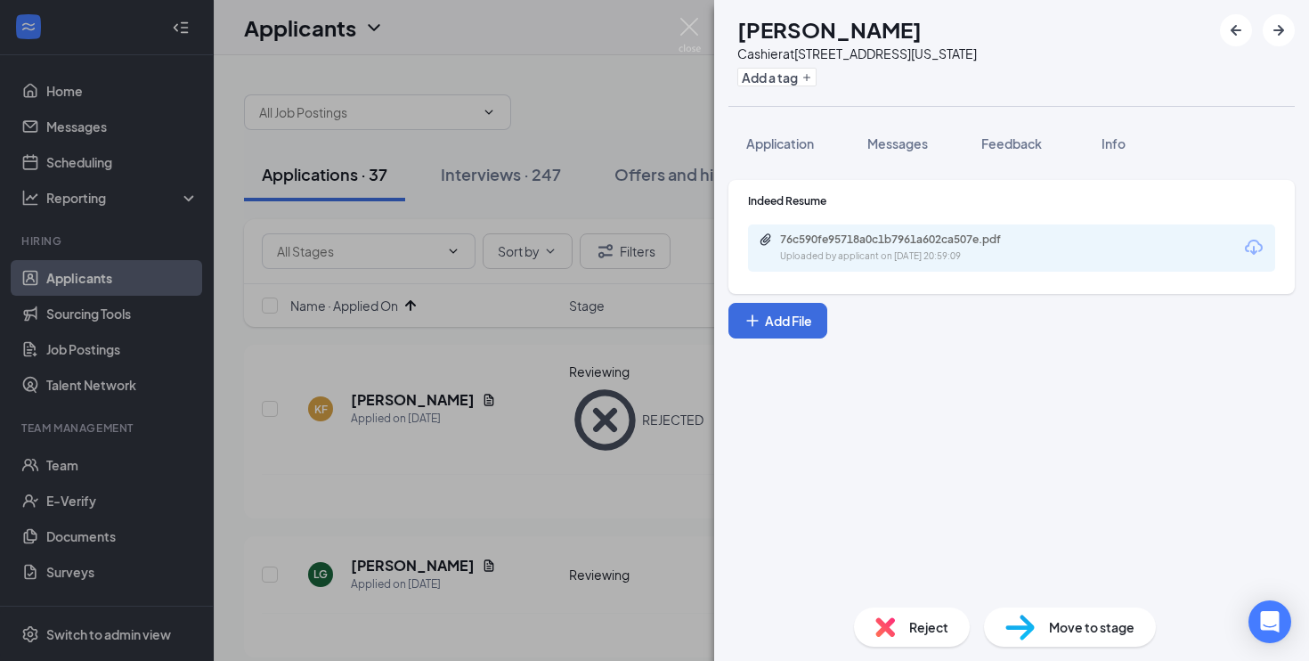
click at [929, 633] on span "Reject" at bounding box center [928, 627] width 39 height 20
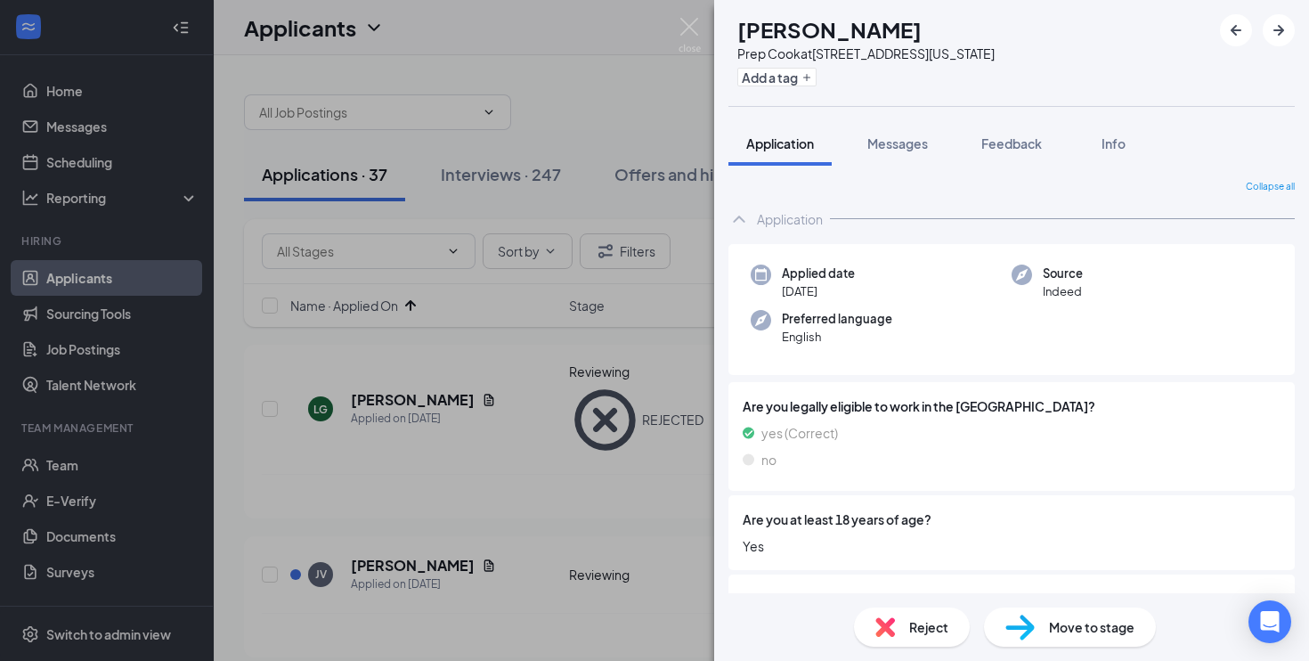
click at [607, 493] on div "JV [PERSON_NAME] Prep Cook at [STREET_ADDRESS][US_STATE] Add a tag Application …" at bounding box center [654, 330] width 1309 height 661
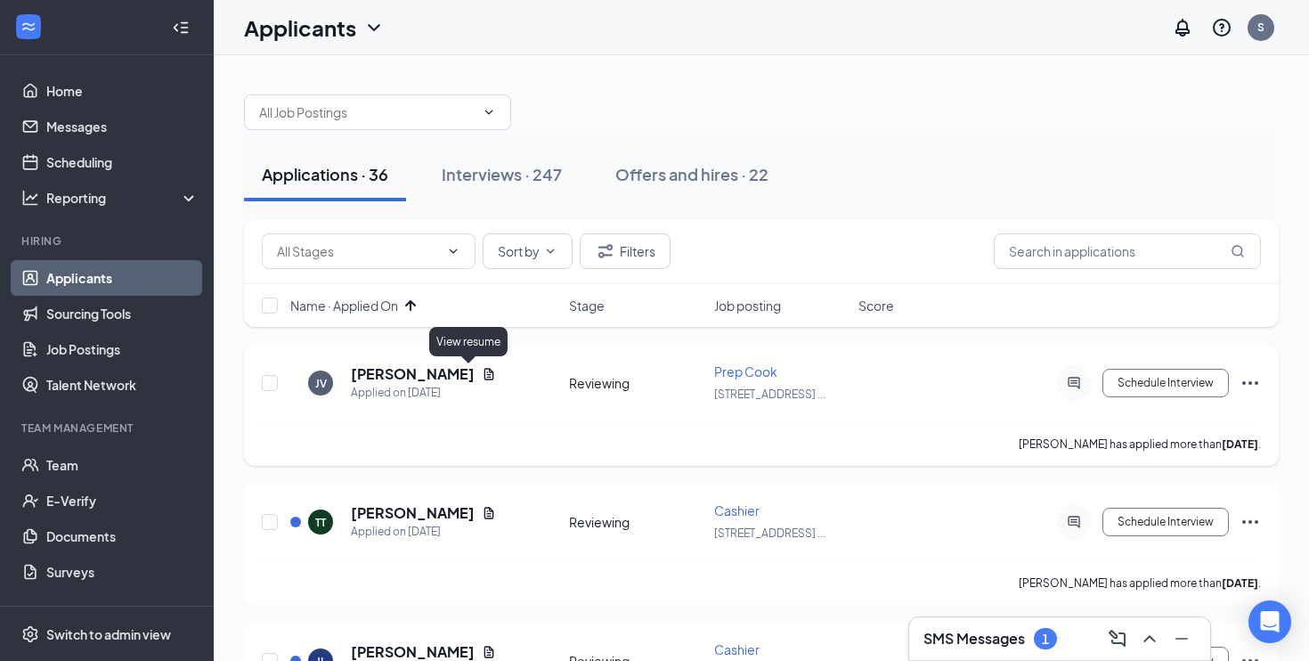
click at [484, 375] on icon "Document" at bounding box center [489, 374] width 10 height 12
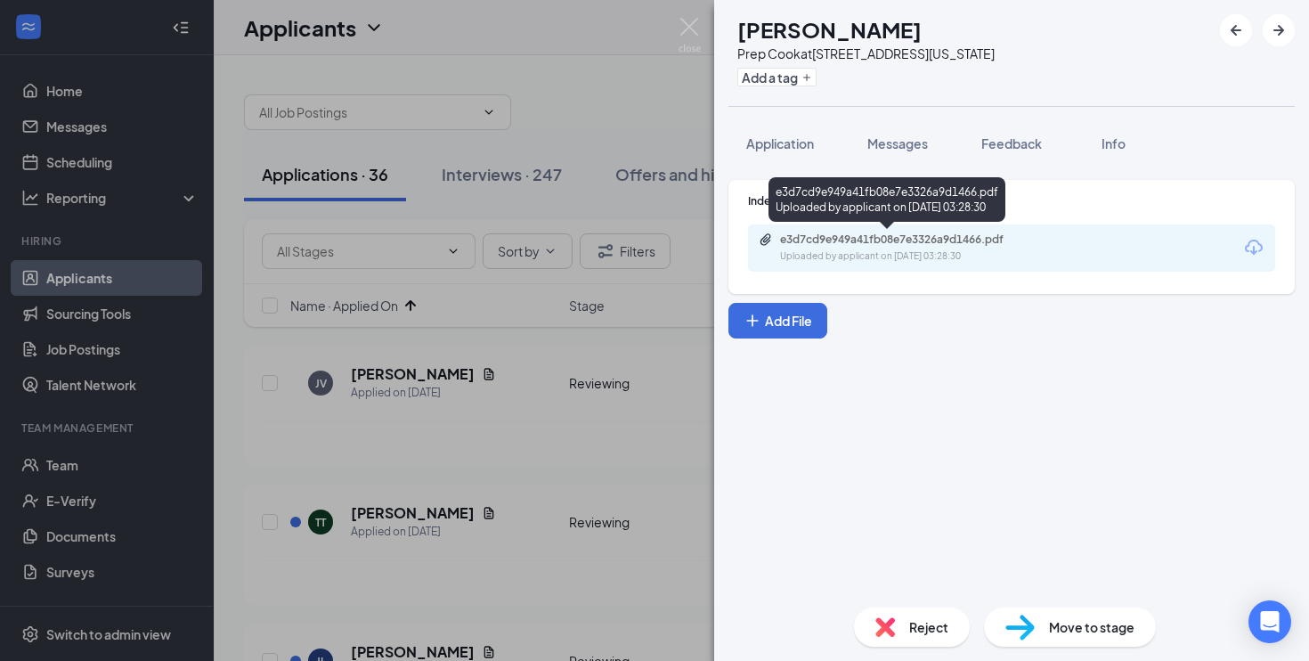
click at [838, 253] on div "Uploaded by applicant on [DATE] 03:28:30" at bounding box center [913, 256] width 267 height 14
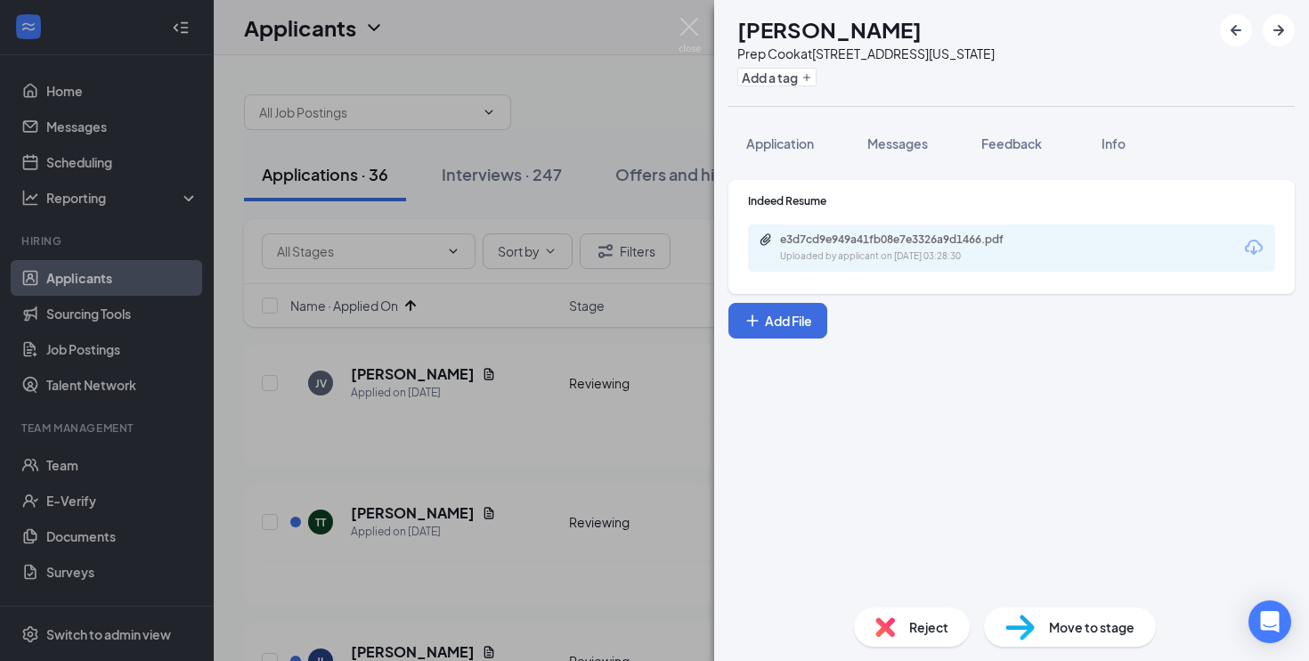
click at [1051, 630] on span "Move to stage" at bounding box center [1091, 627] width 85 height 20
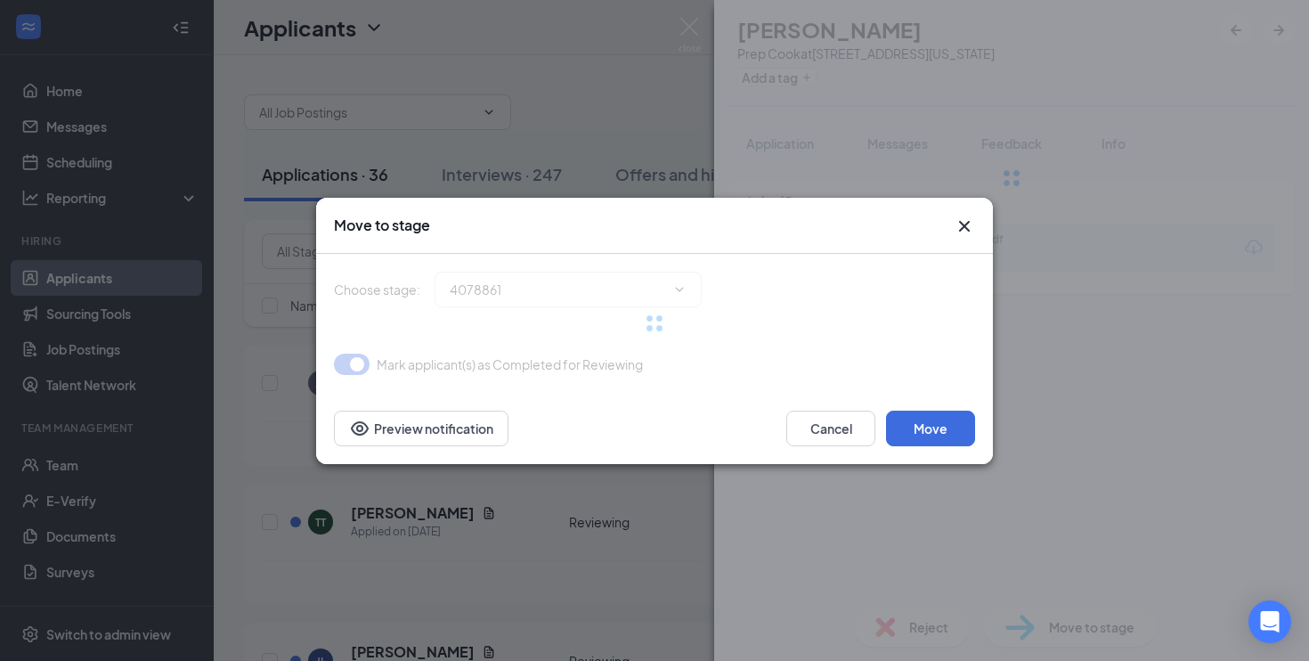
type input "On-site Interview (next stage)"
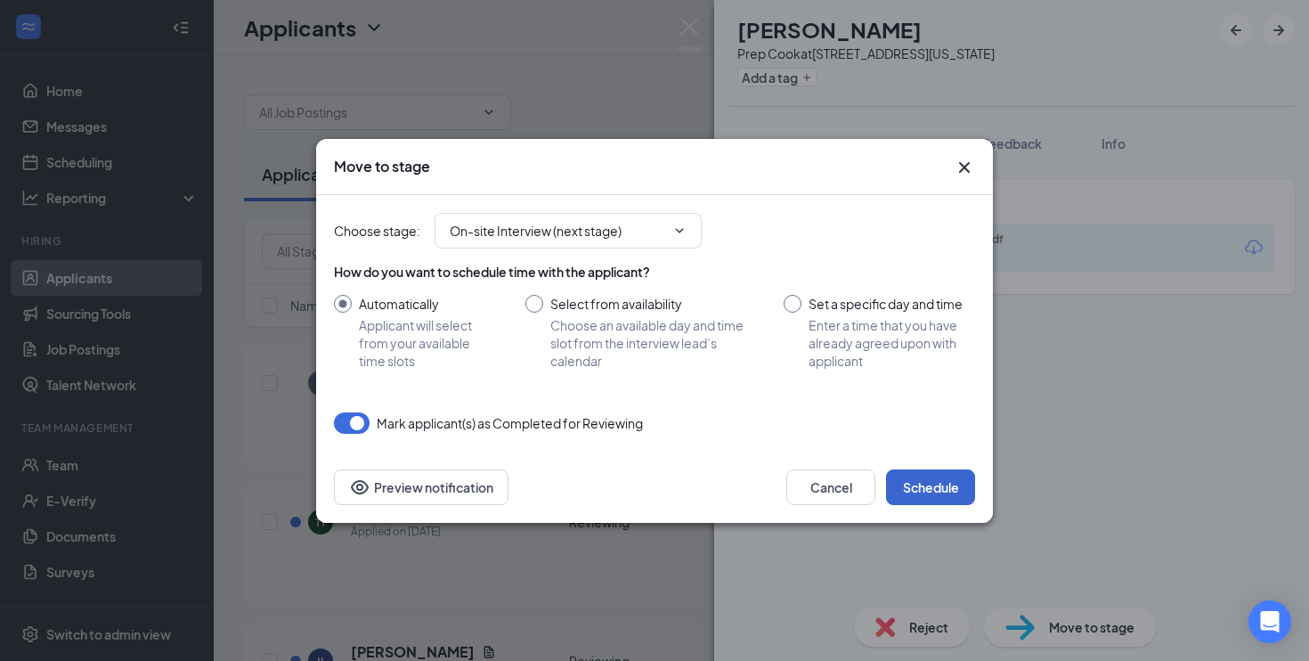
click at [934, 501] on button "Schedule" at bounding box center [930, 487] width 89 height 36
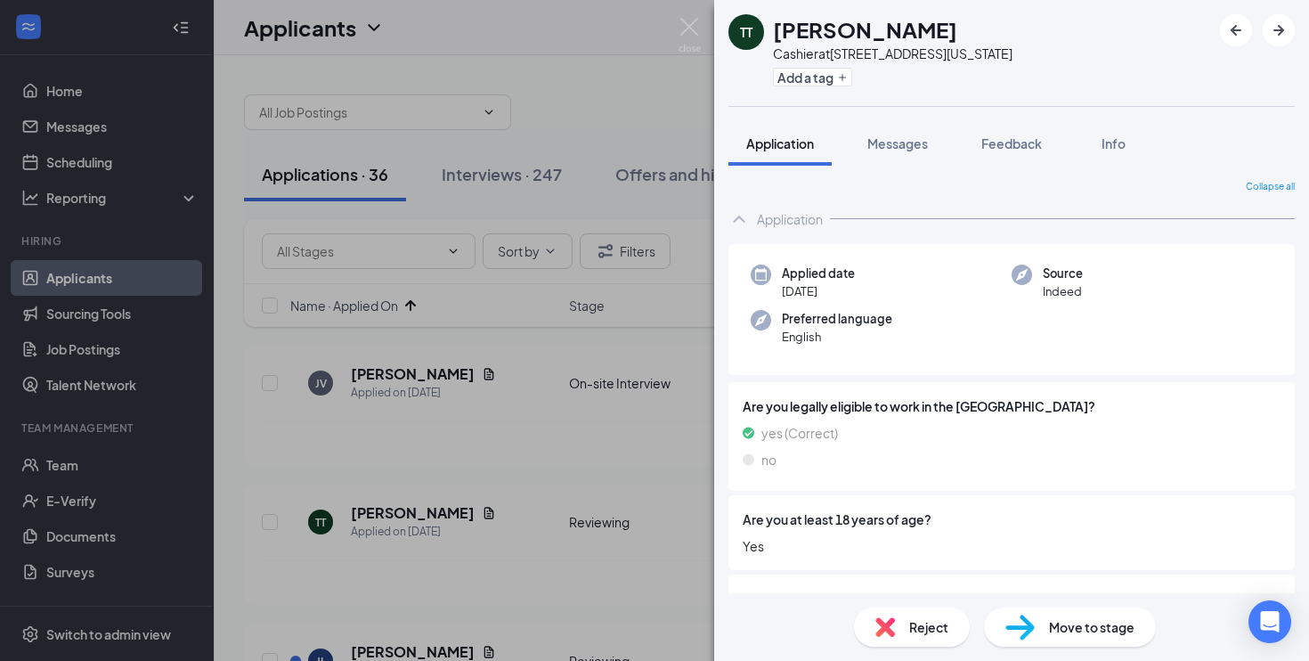
click at [489, 487] on div "TT [PERSON_NAME] Cashier at [STREET_ADDRESS][US_STATE] Add a tag Application Me…" at bounding box center [654, 330] width 1309 height 661
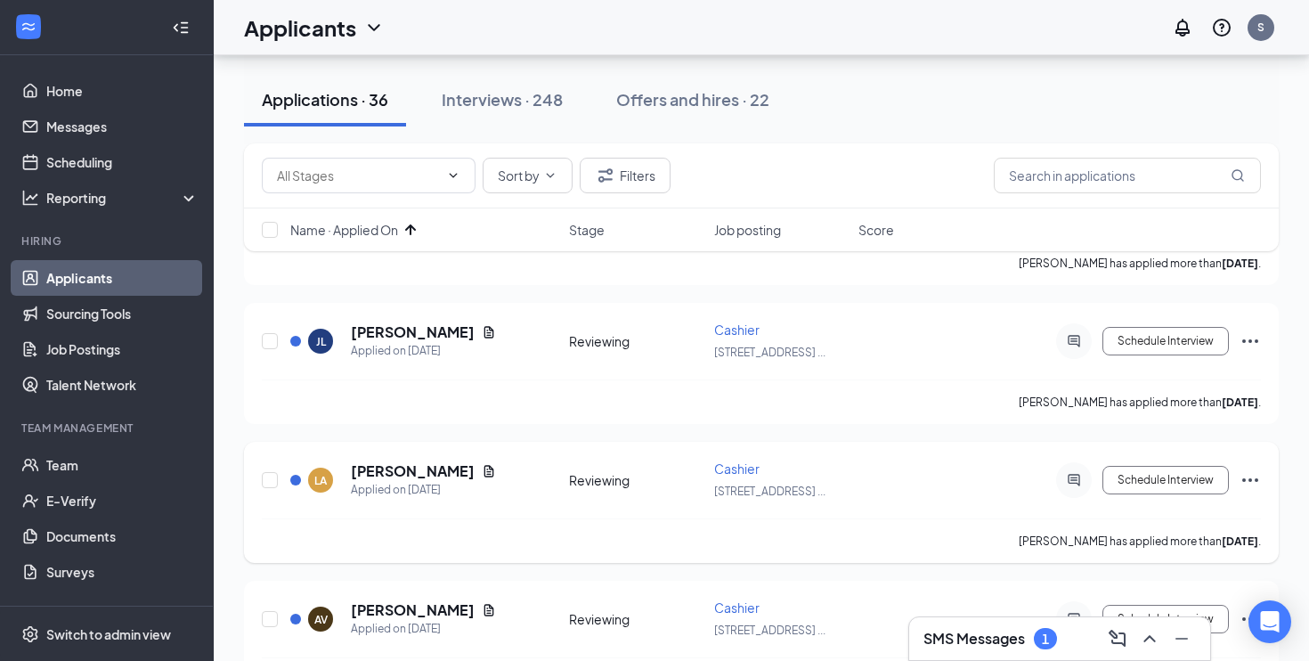
scroll to position [329, 0]
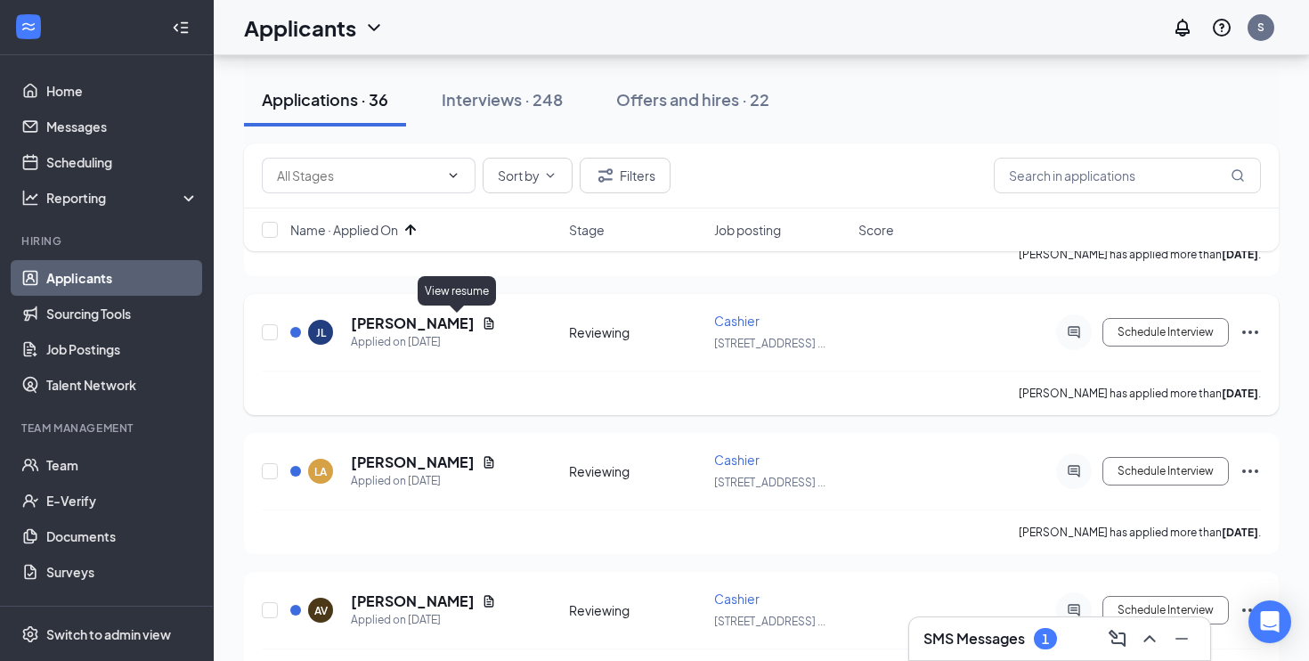
click at [482, 319] on icon "Document" at bounding box center [489, 323] width 14 height 14
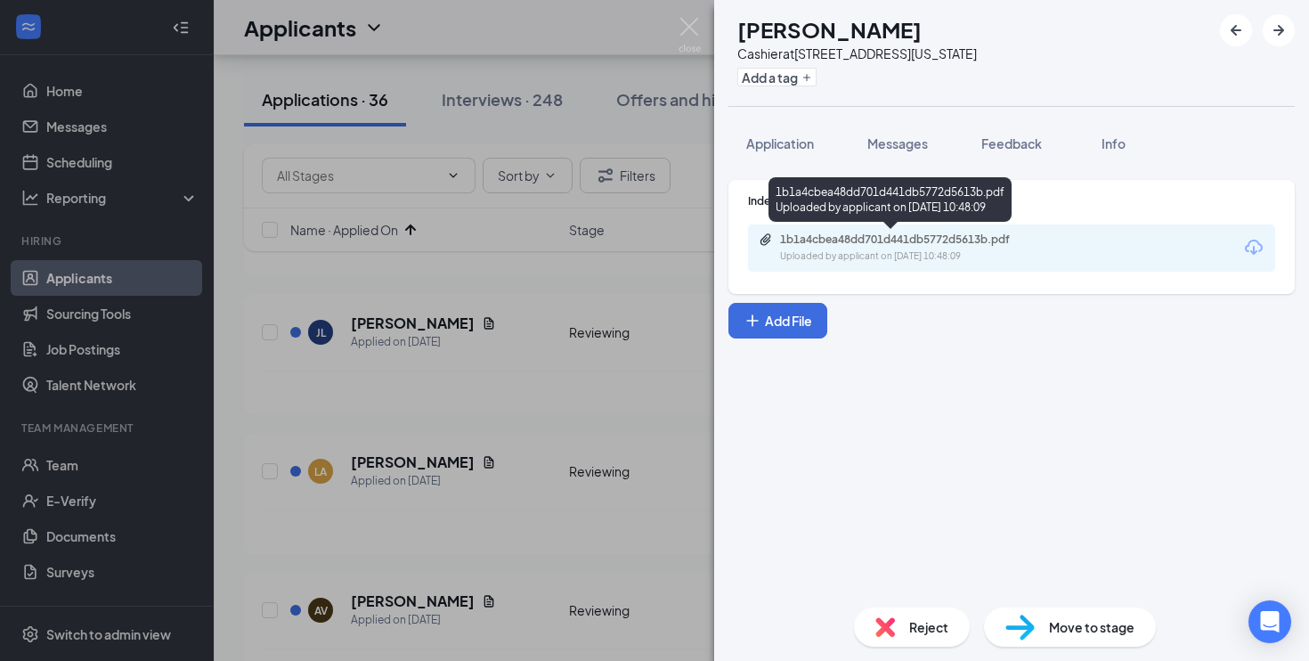
click at [848, 256] on div "Uploaded by applicant on [DATE] 10:48:09" at bounding box center [913, 256] width 267 height 14
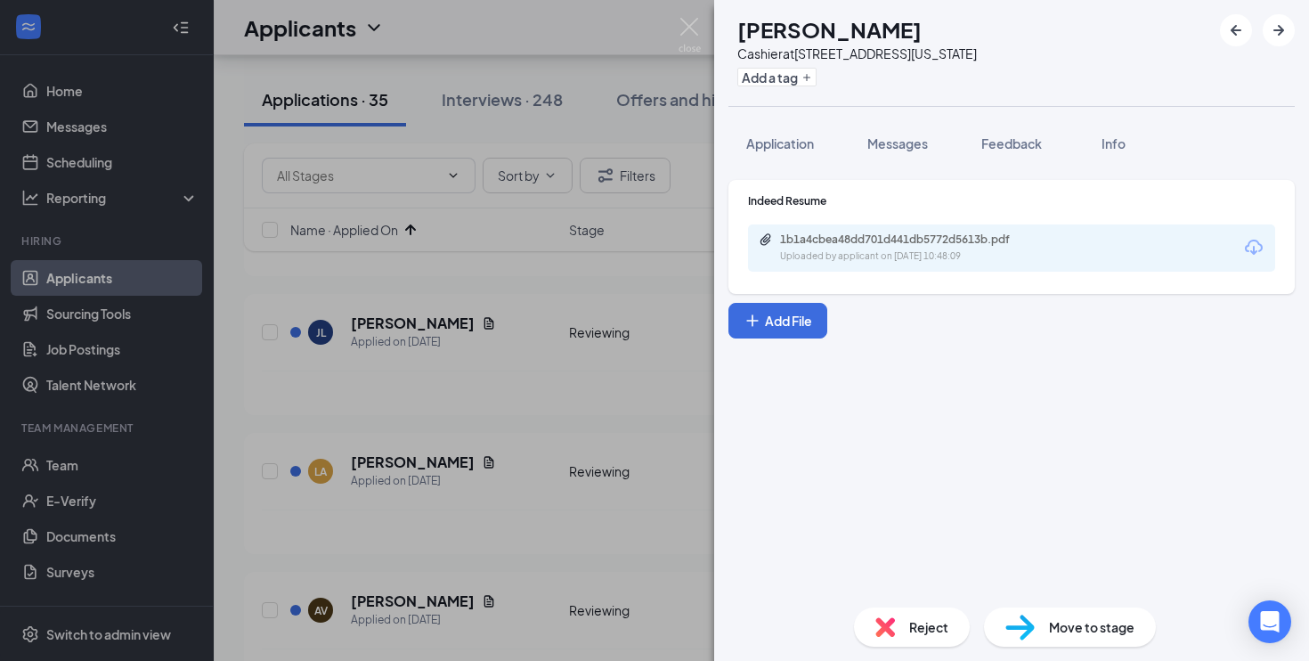
click at [911, 626] on span "Reject" at bounding box center [928, 627] width 39 height 20
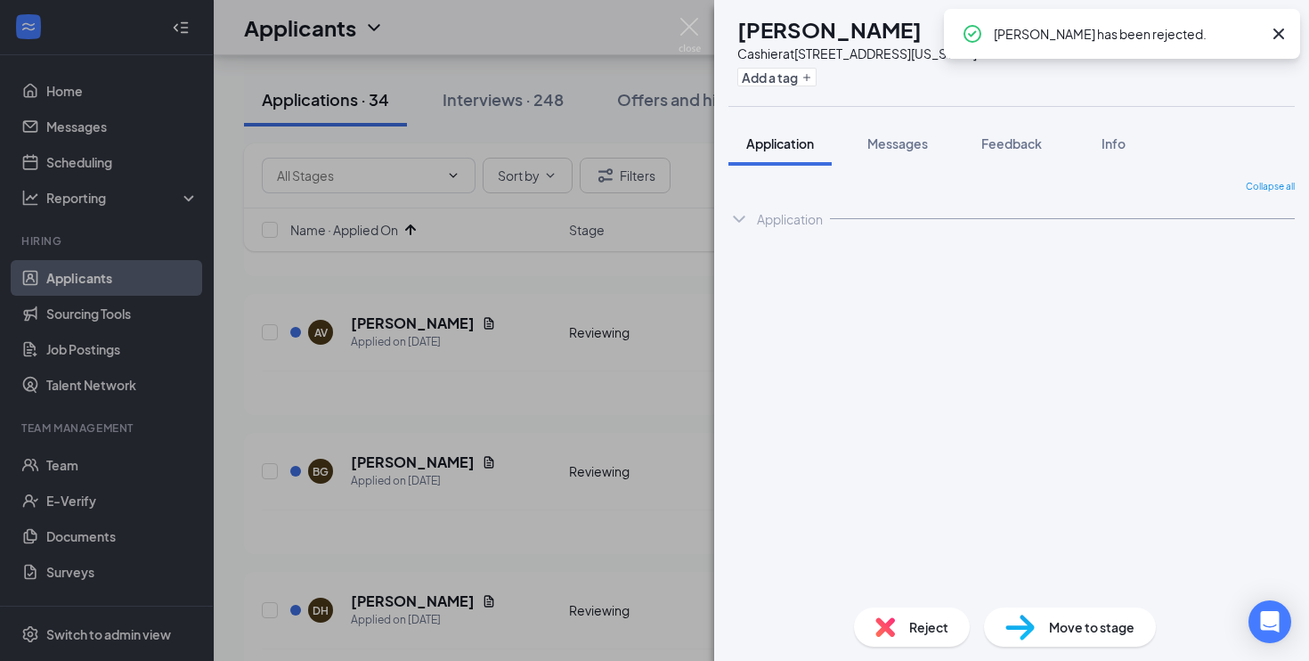
click at [577, 473] on div "LA [PERSON_NAME] Cashier at [STREET_ADDRESS][US_STATE] Add a tag Application Me…" at bounding box center [654, 330] width 1309 height 661
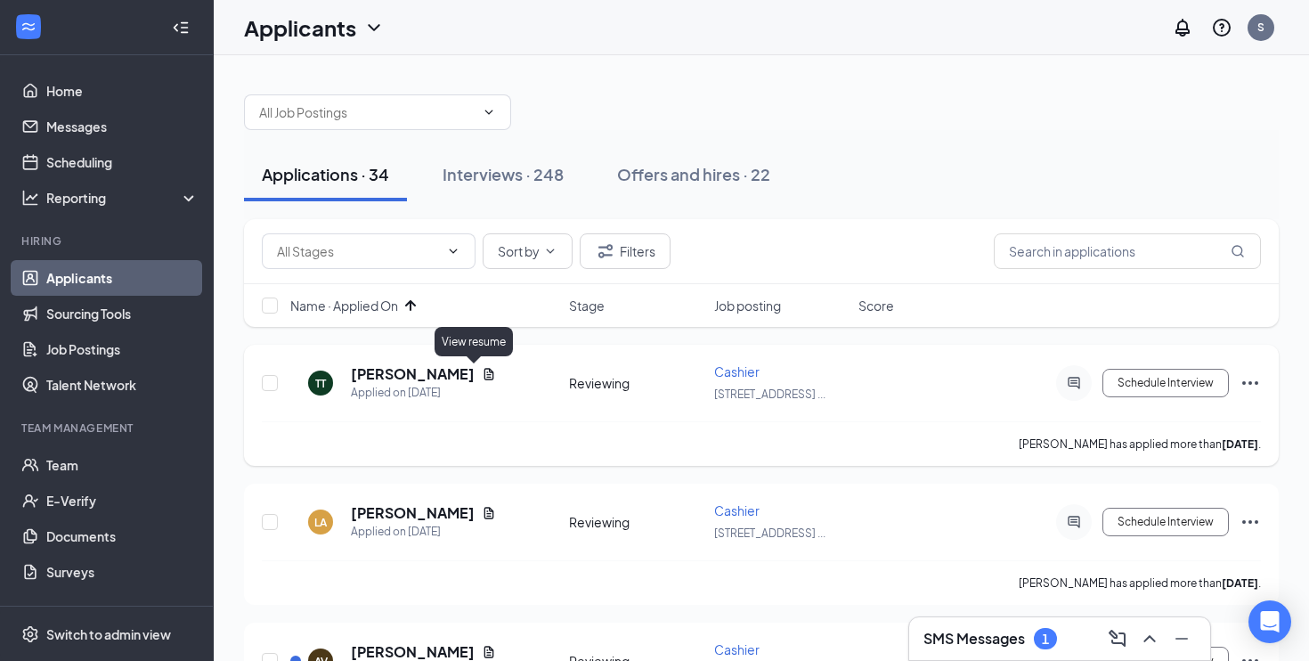
click at [482, 372] on icon "Document" at bounding box center [489, 374] width 14 height 14
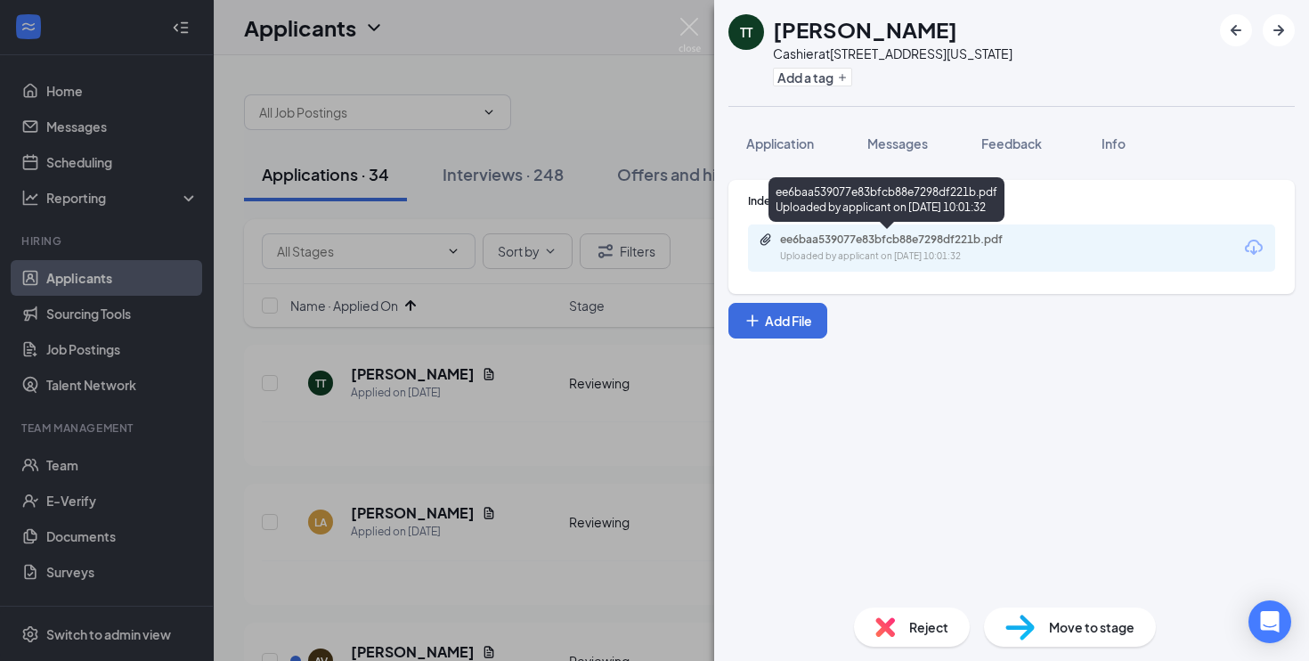
click at [815, 257] on div "Uploaded by applicant on [DATE] 10:01:32" at bounding box center [913, 256] width 267 height 14
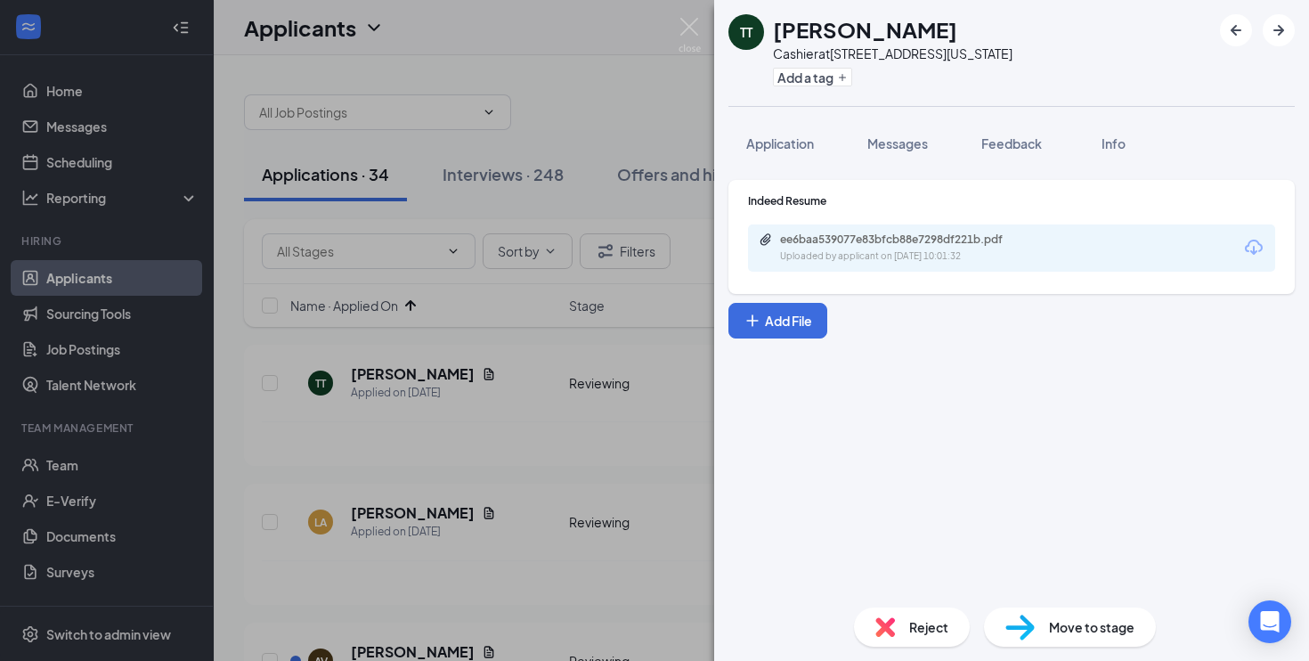
click at [1066, 616] on div "Move to stage" at bounding box center [1070, 626] width 172 height 39
type input "On-site Interview (next stage)"
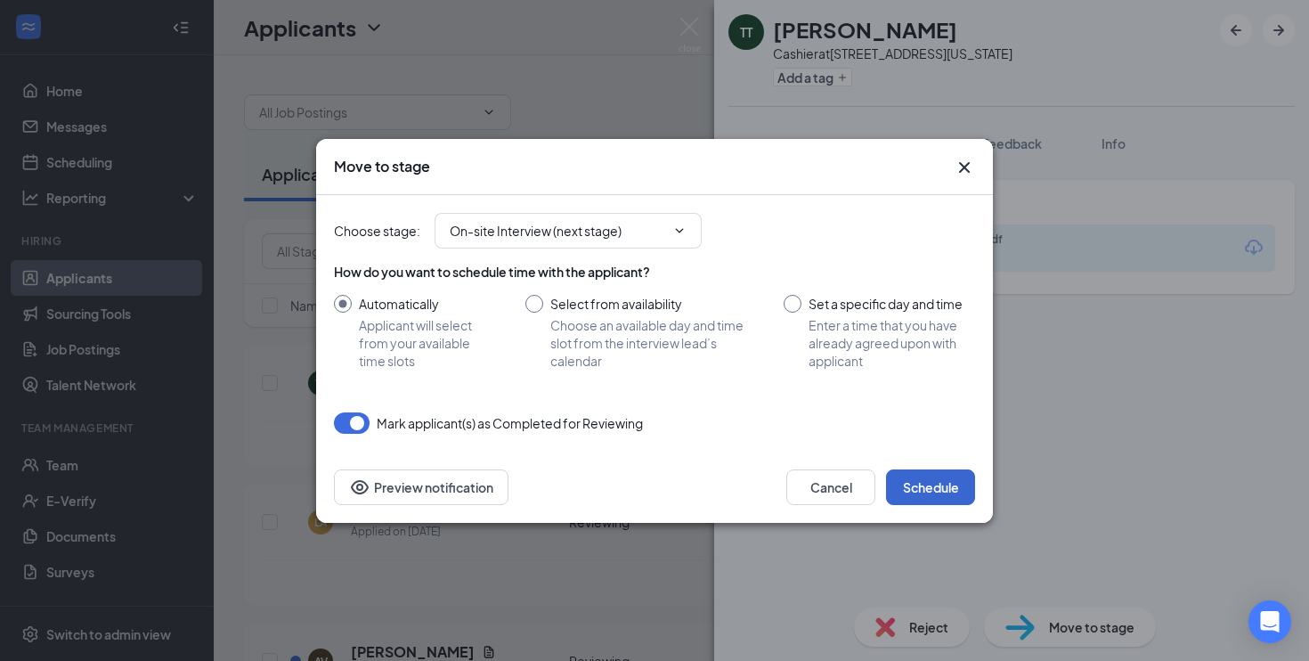
click at [952, 484] on button "Schedule" at bounding box center [930, 487] width 89 height 36
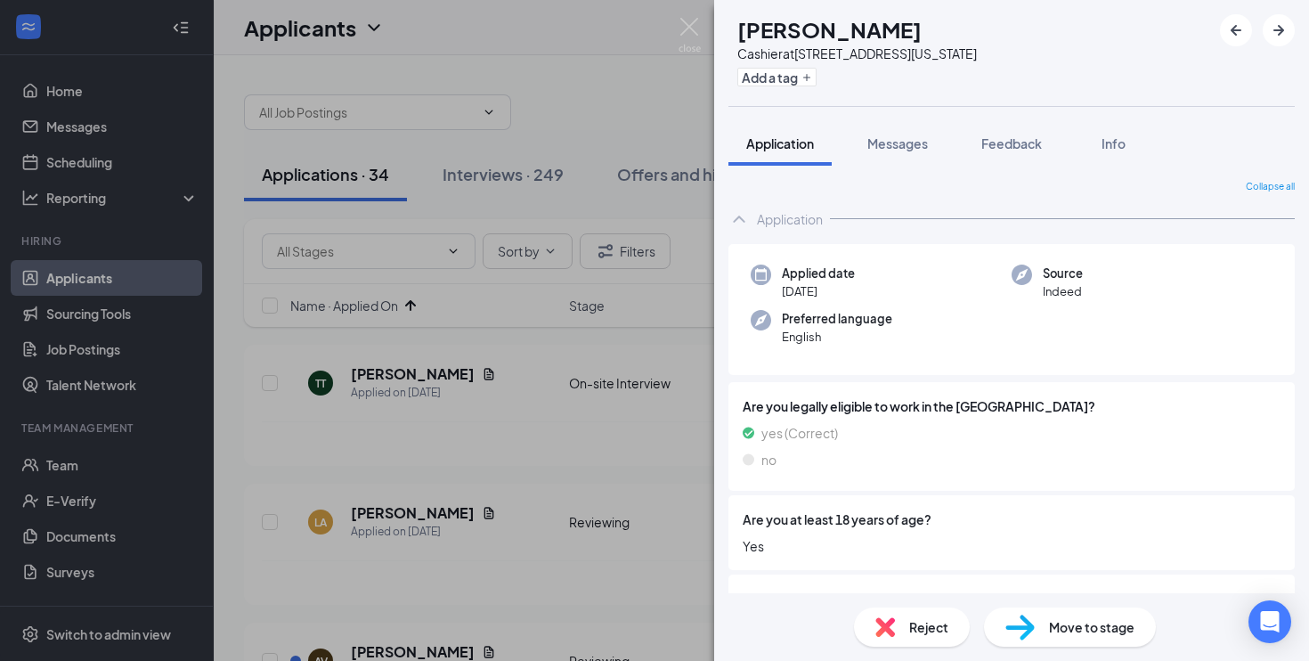
click at [571, 423] on div "LA [PERSON_NAME] Cashier at [STREET_ADDRESS][US_STATE] Add a tag Application Me…" at bounding box center [654, 330] width 1309 height 661
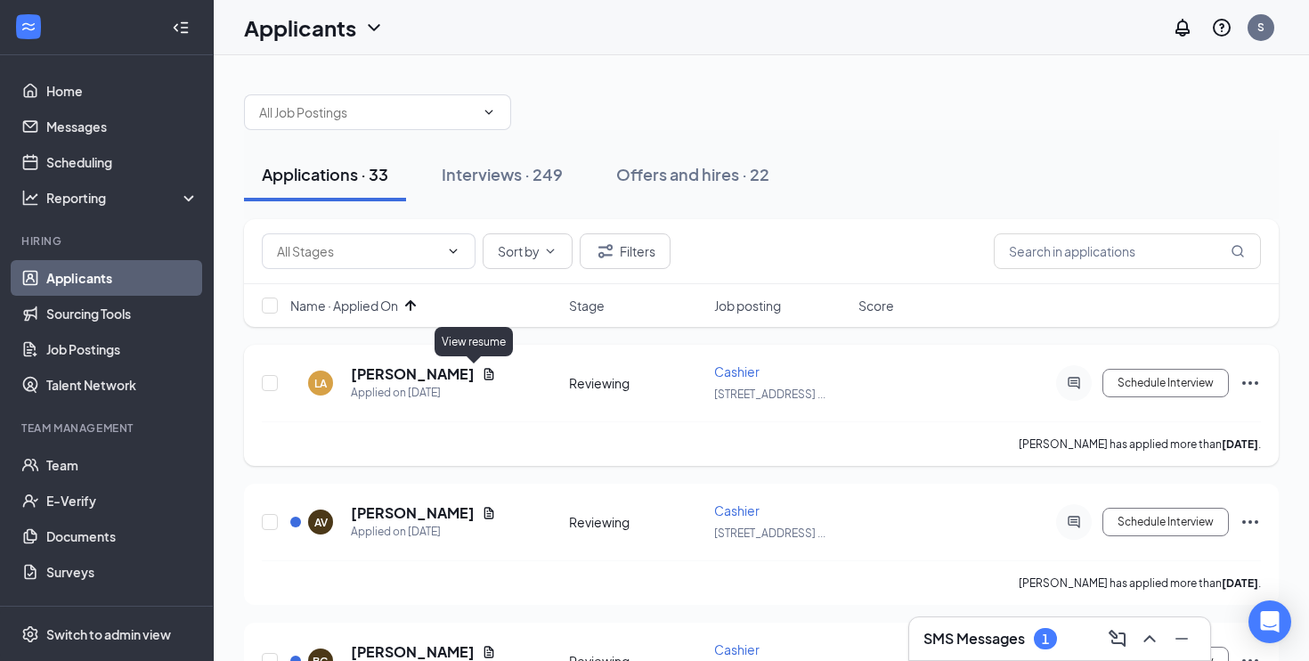
click at [482, 377] on icon "Document" at bounding box center [489, 374] width 14 height 14
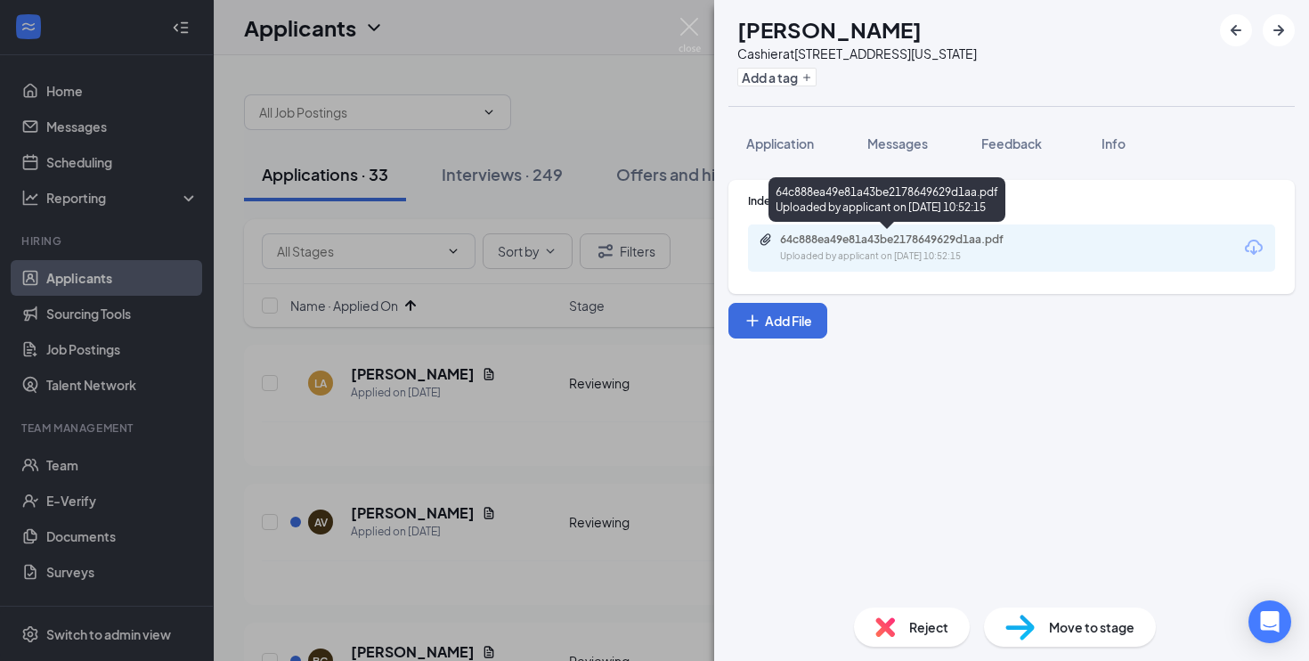
click at [863, 248] on div "64c888ea49e81a43be2178649629d1aa.pdf Uploaded by applicant on [DATE] 10:52:15" at bounding box center [903, 247] width 289 height 31
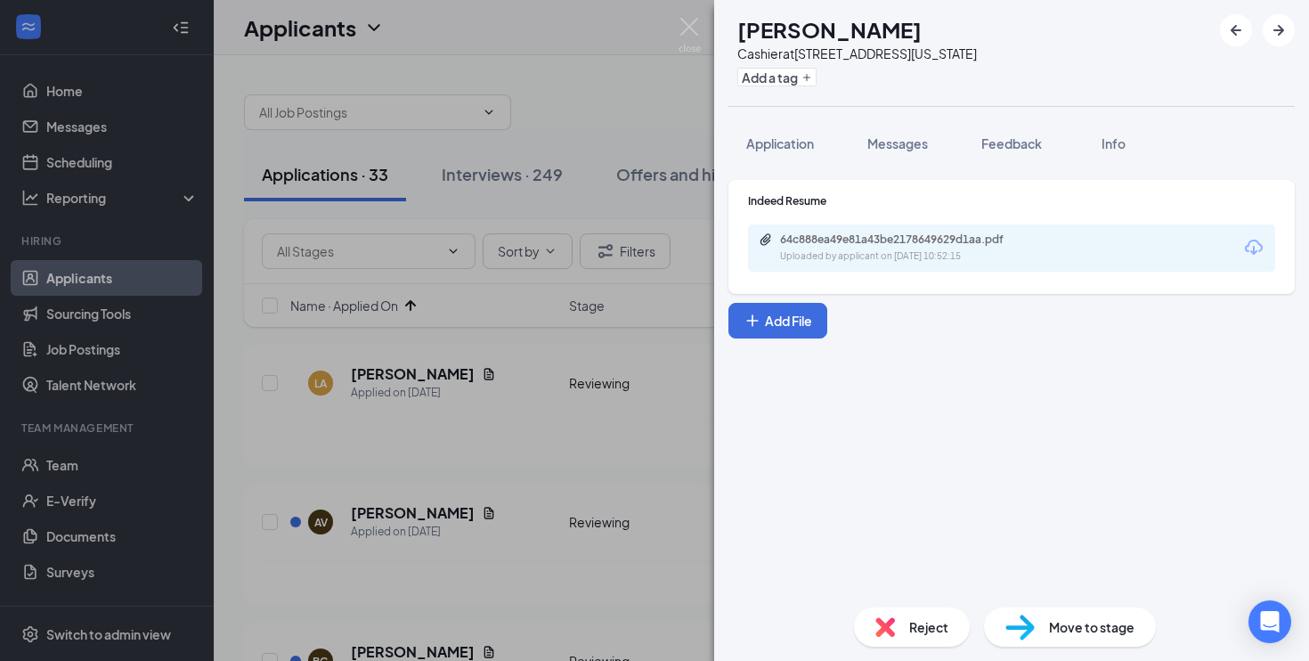
click at [917, 624] on span "Reject" at bounding box center [928, 627] width 39 height 20
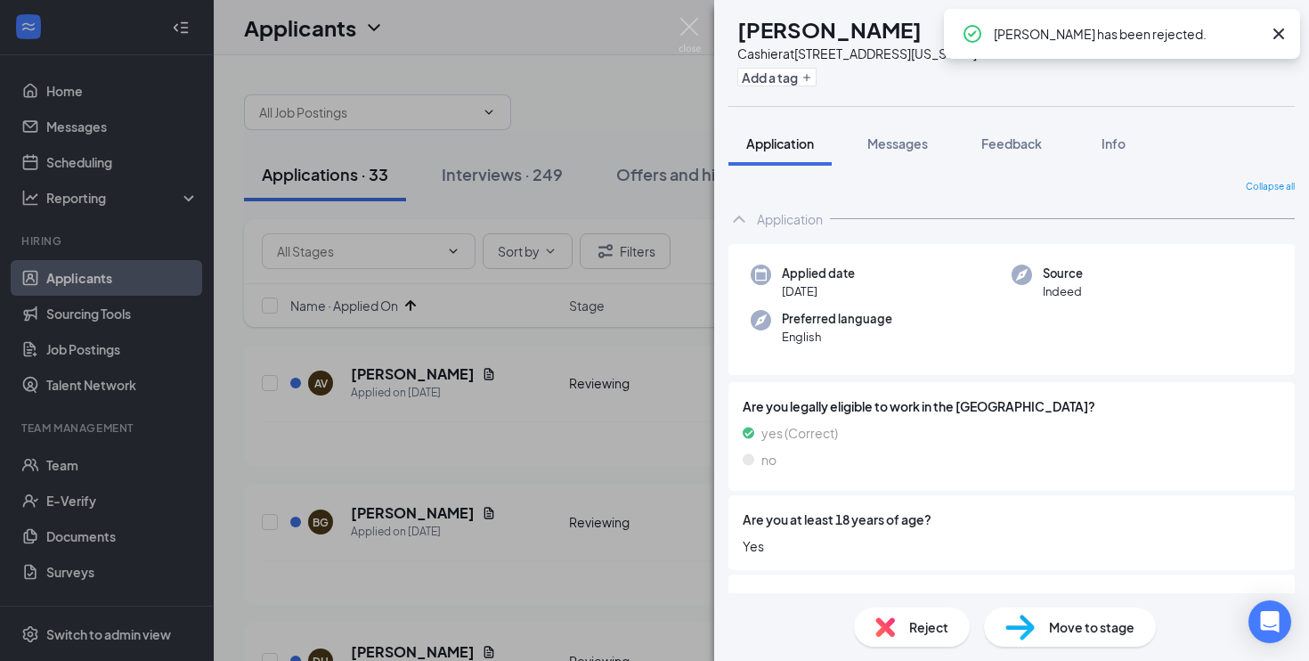
click at [509, 487] on div "AV [PERSON_NAME] at [STREET_ADDRESS][US_STATE] Add a tag Application Messages F…" at bounding box center [654, 330] width 1309 height 661
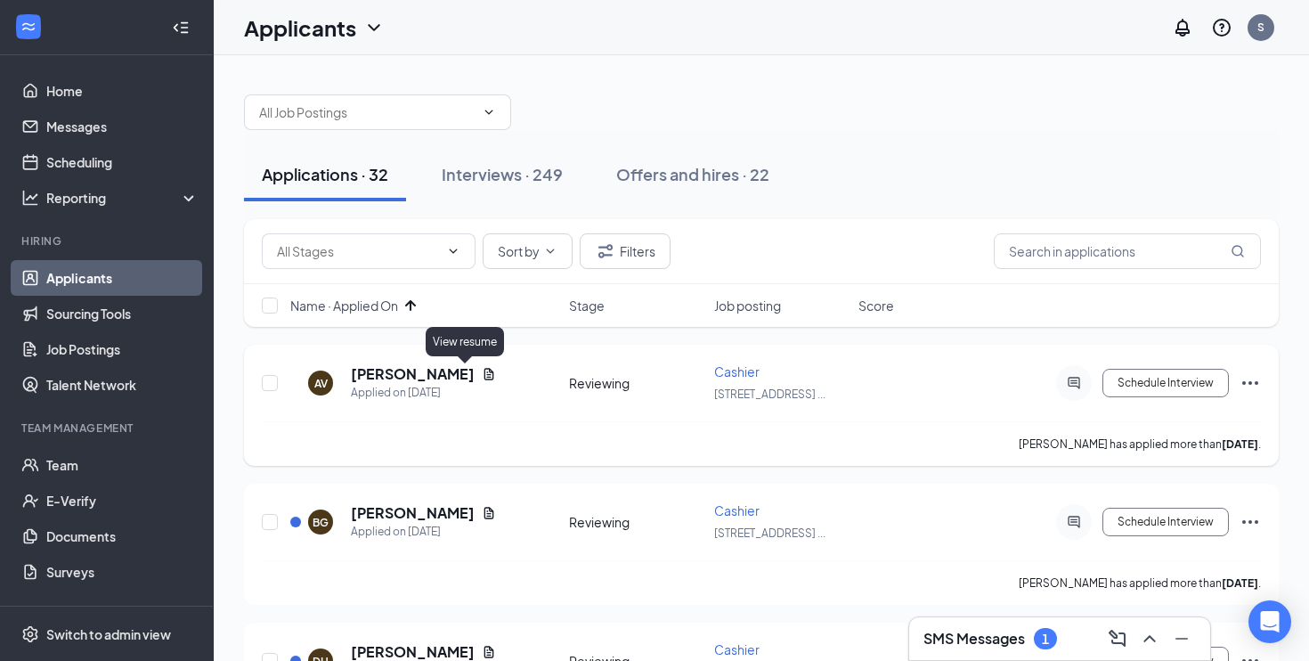
click at [484, 379] on icon "Document" at bounding box center [489, 374] width 10 height 12
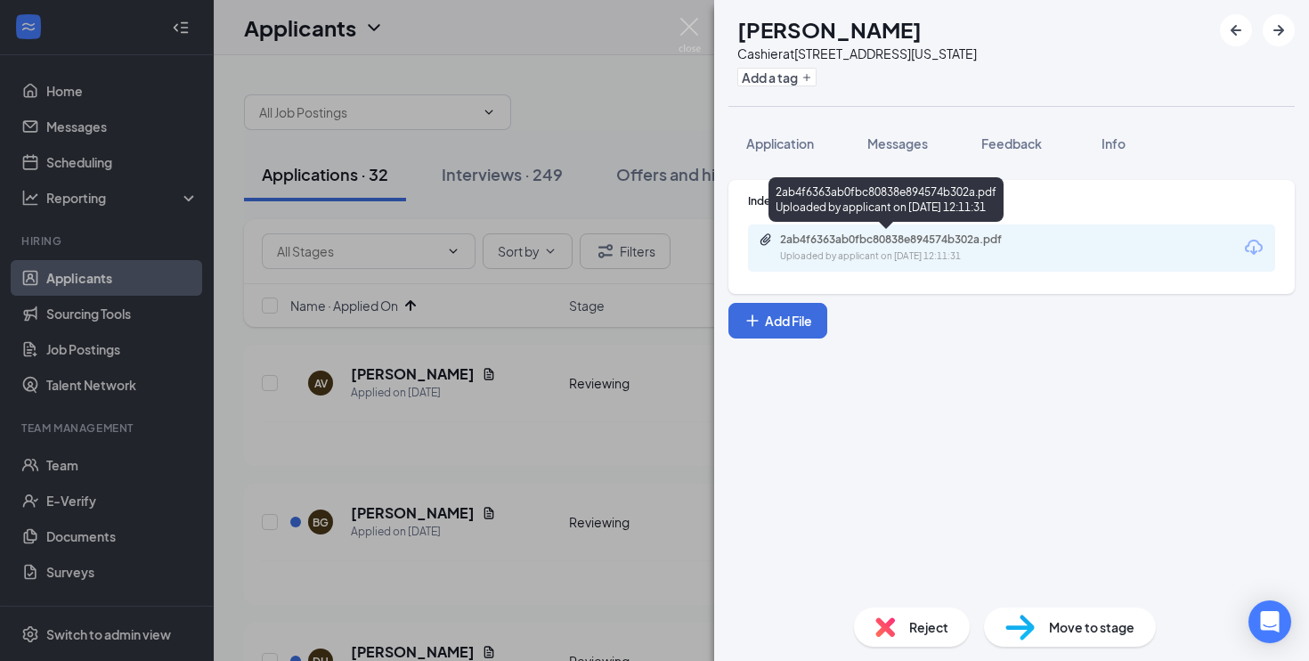
click at [795, 250] on div "Uploaded by applicant on [DATE] 12:11:31" at bounding box center [913, 256] width 267 height 14
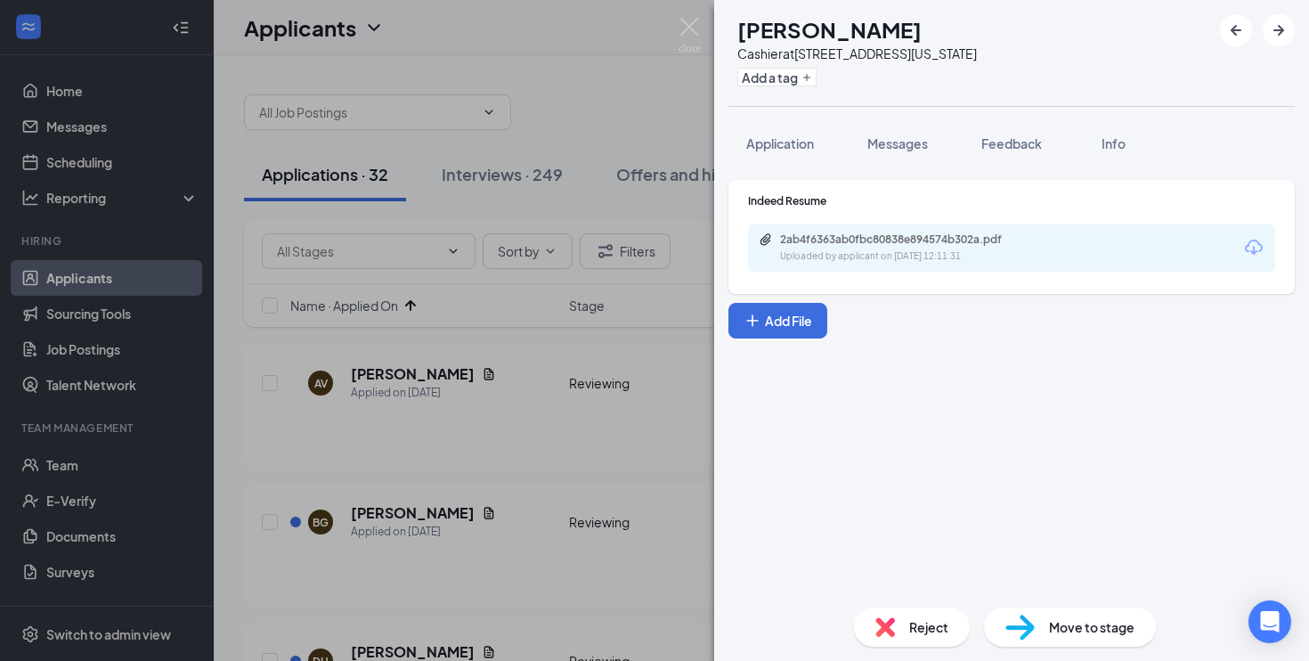
click at [1047, 618] on div "Move to stage" at bounding box center [1070, 626] width 172 height 39
type input "On-site Interview (next stage)"
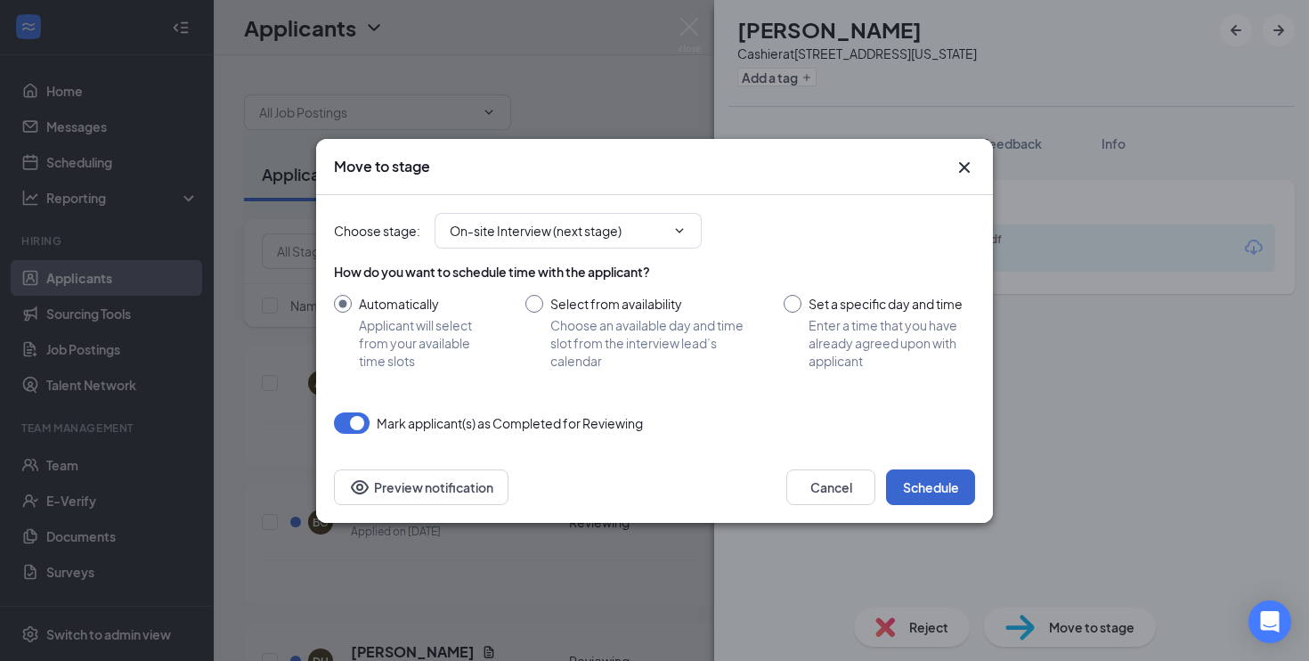
click at [921, 495] on button "Schedule" at bounding box center [930, 487] width 89 height 36
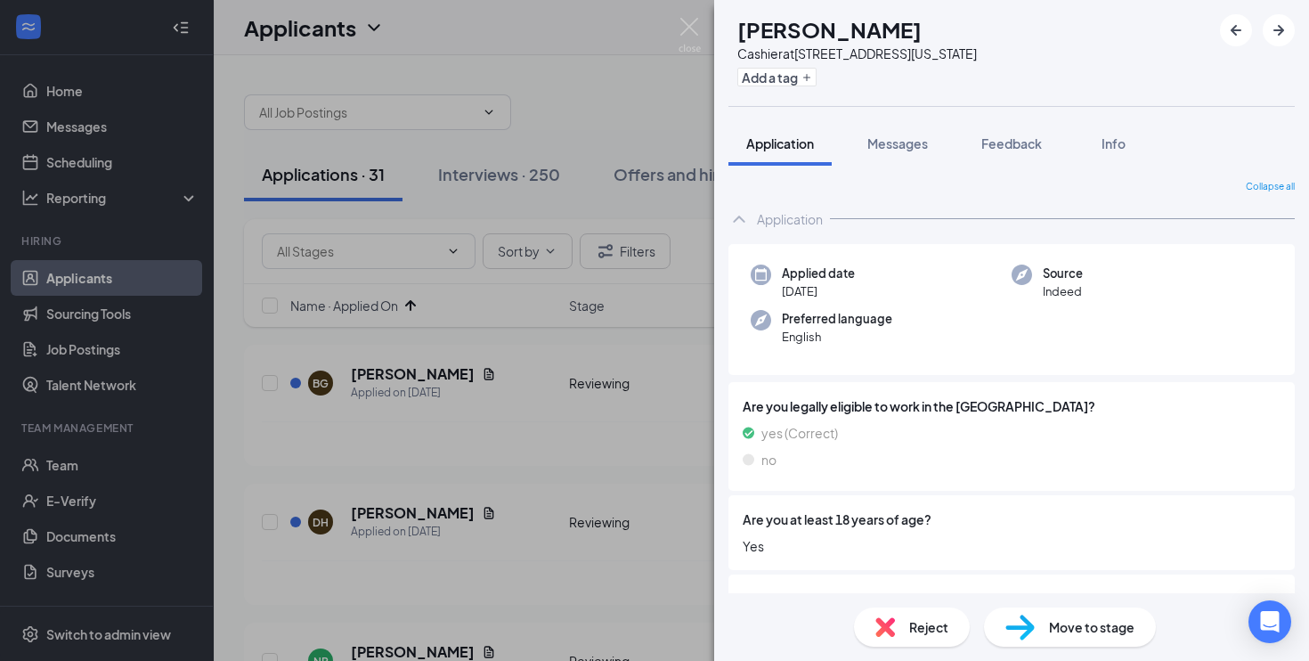
click at [616, 468] on div "BG [PERSON_NAME] Cashier at [STREET_ADDRESS][US_STATE] Add a tag Application Me…" at bounding box center [654, 330] width 1309 height 661
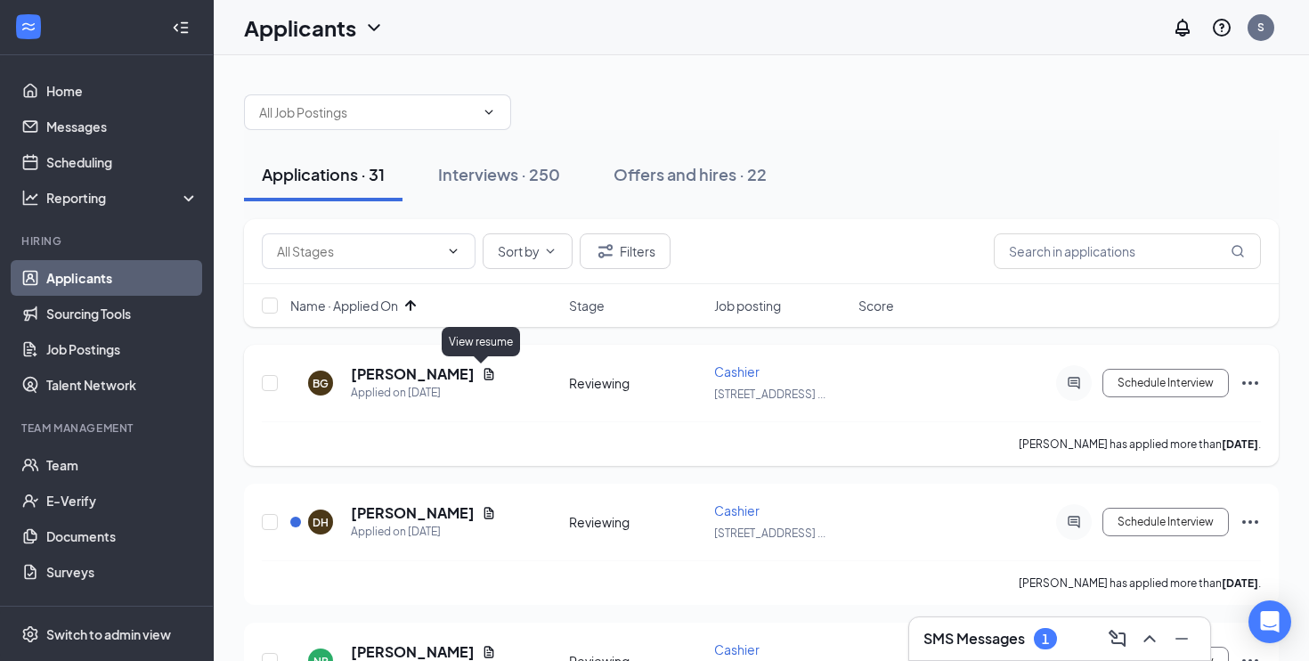
click at [484, 378] on icon "Document" at bounding box center [489, 374] width 10 height 12
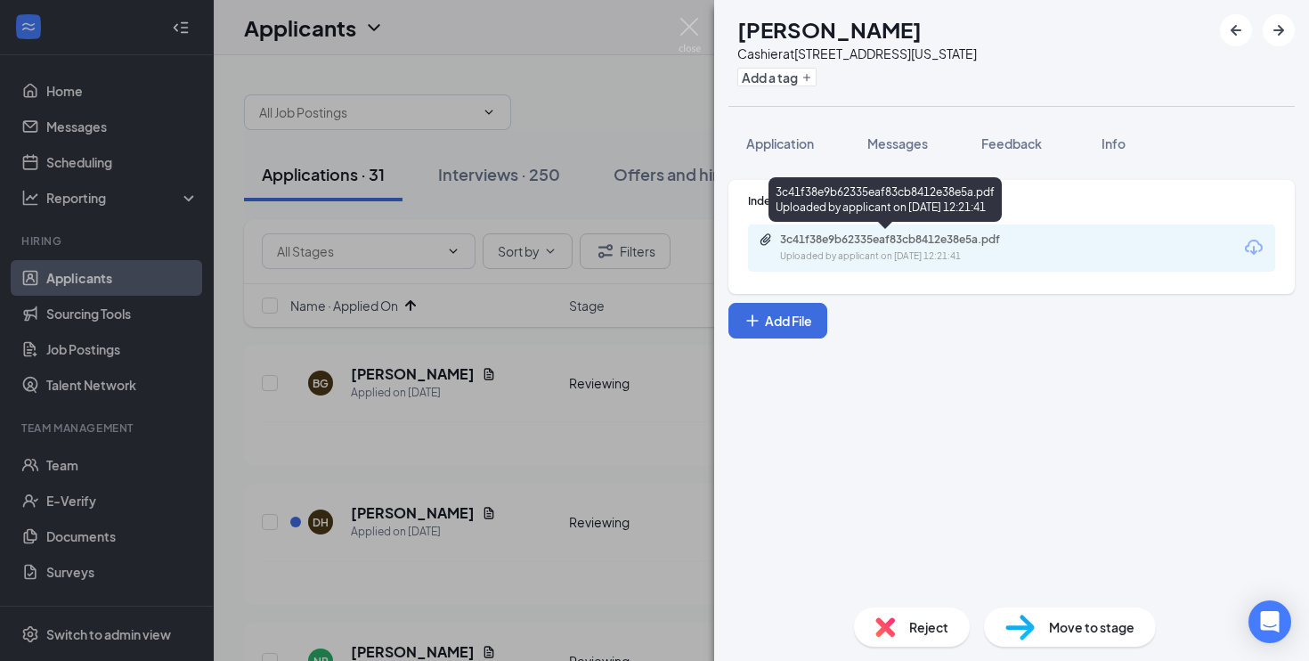
click at [818, 246] on div "3c41f38e9b62335eaf83cb8412e38e5a.pdf" at bounding box center [904, 239] width 249 height 14
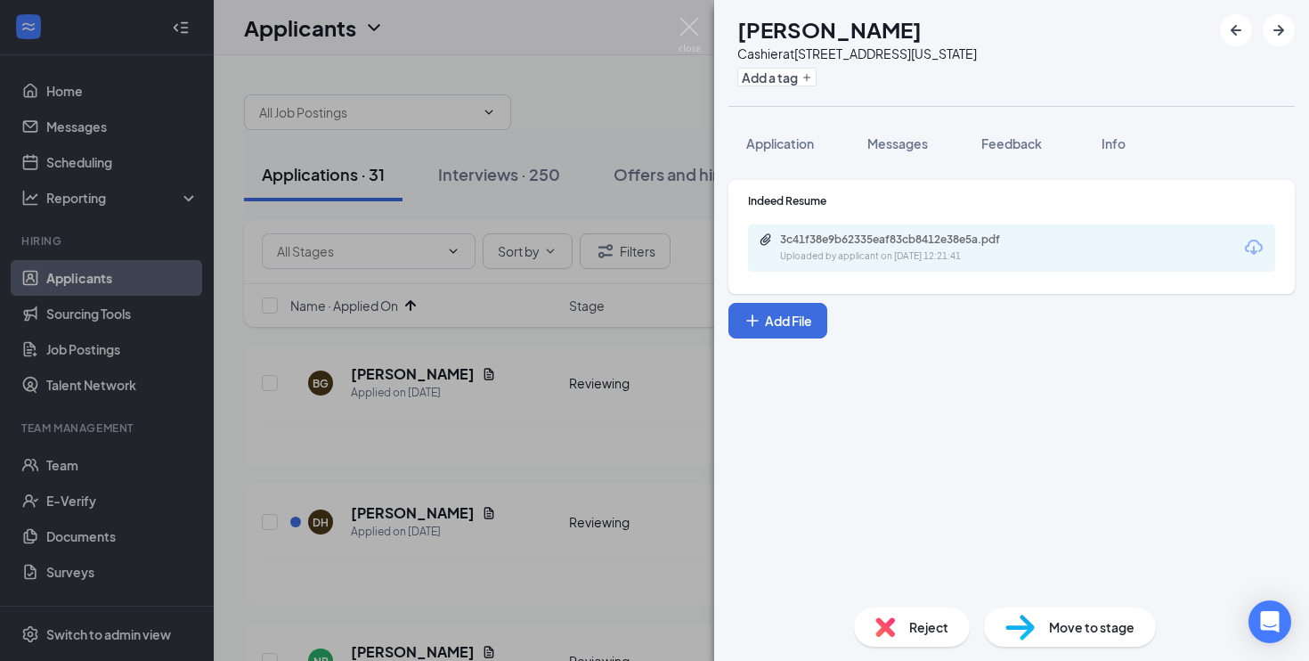
click at [950, 623] on div "Reject" at bounding box center [912, 626] width 116 height 39
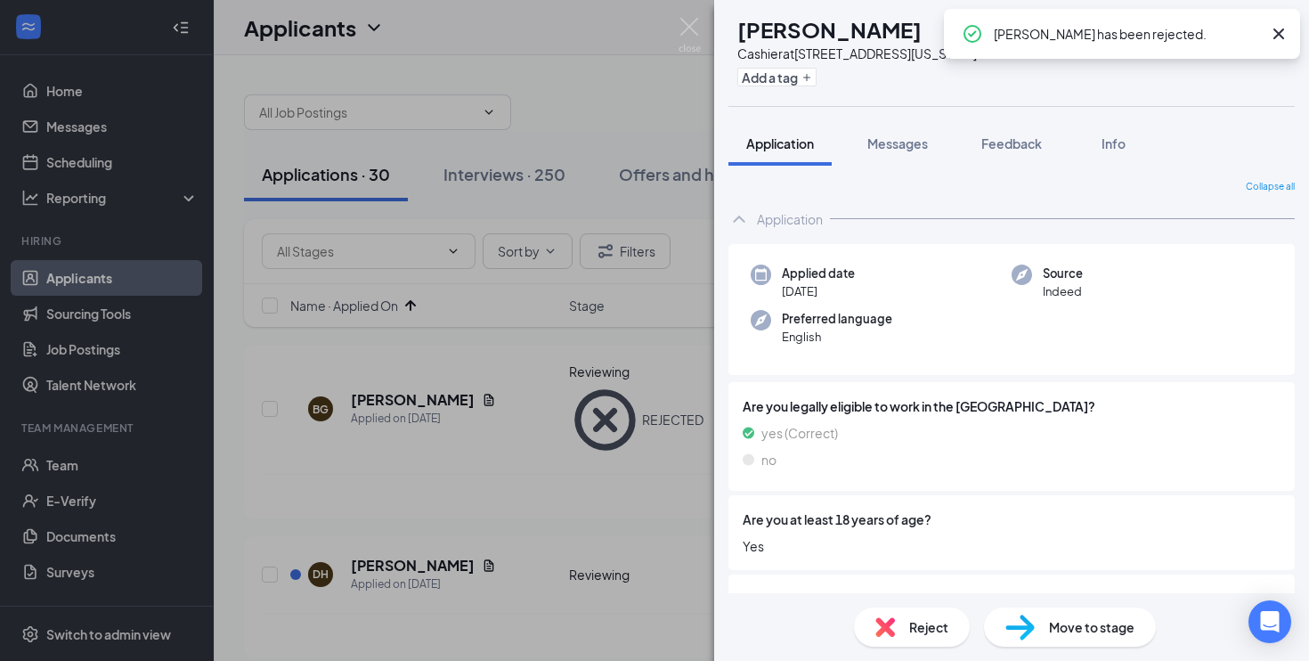
click at [641, 468] on div "[PERSON_NAME] [PERSON_NAME] at [STREET_ADDRESS][US_STATE] Add a tag Application…" at bounding box center [654, 330] width 1309 height 661
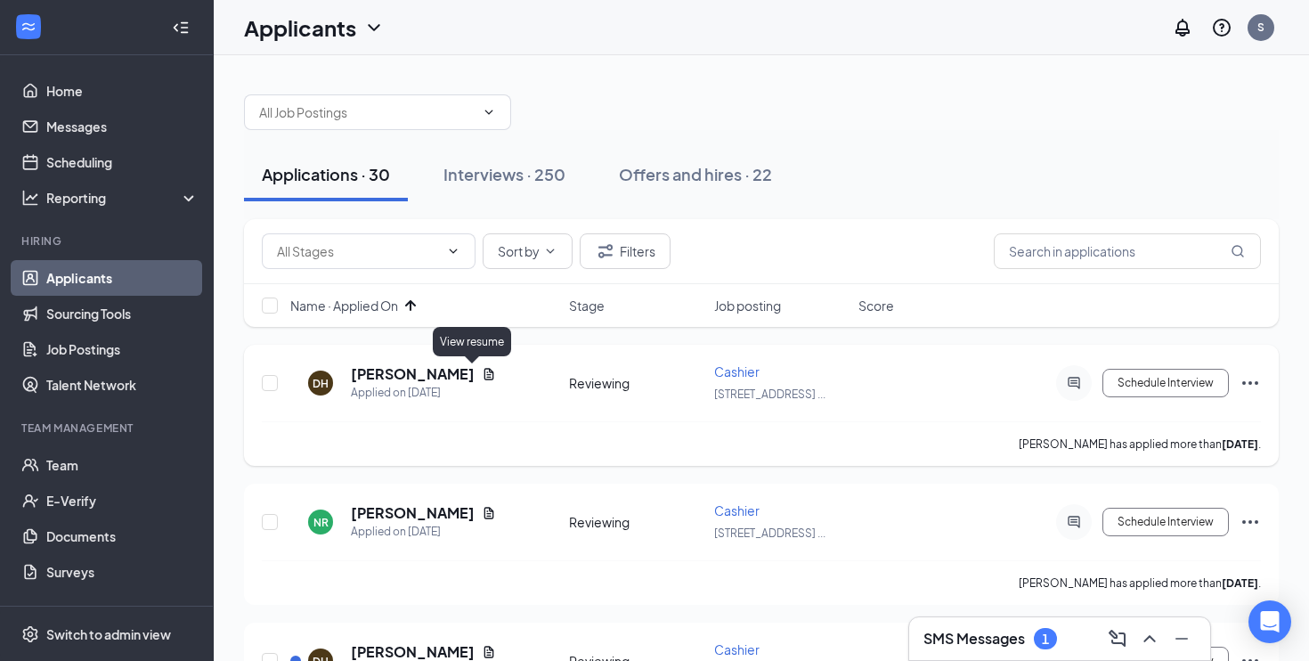
click at [482, 376] on icon "Document" at bounding box center [489, 374] width 14 height 14
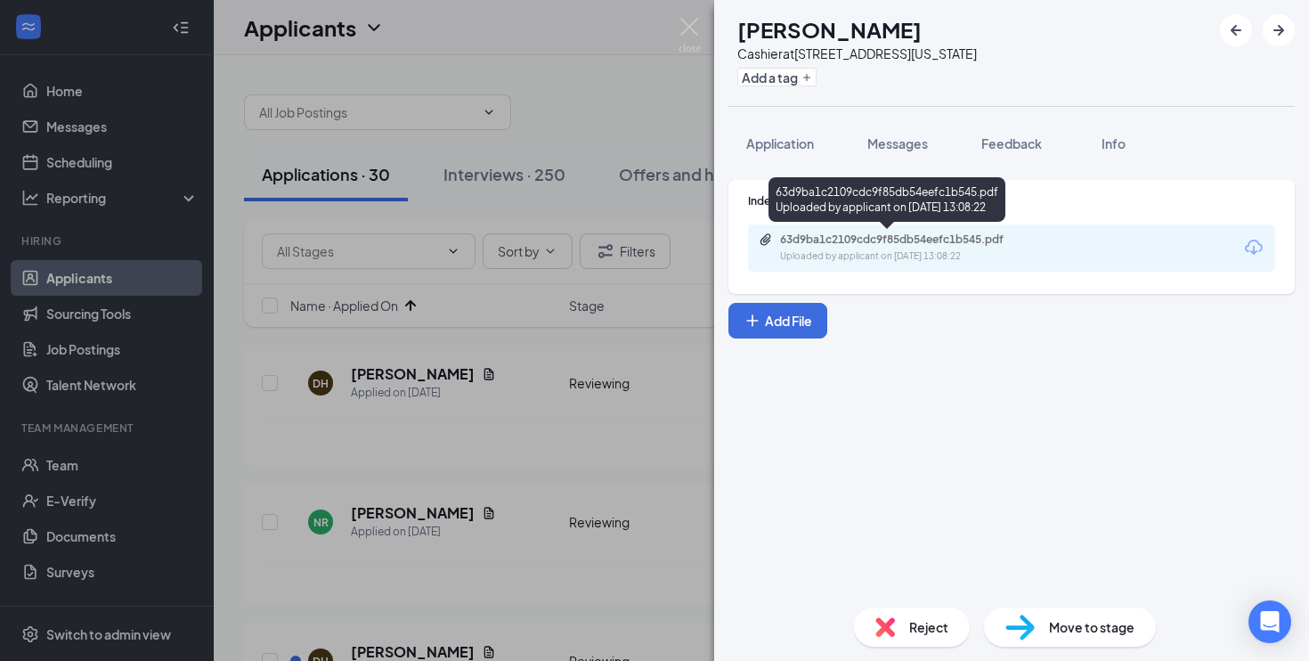
click at [878, 251] on div "Uploaded by applicant on [DATE] 13:08:22" at bounding box center [913, 256] width 267 height 14
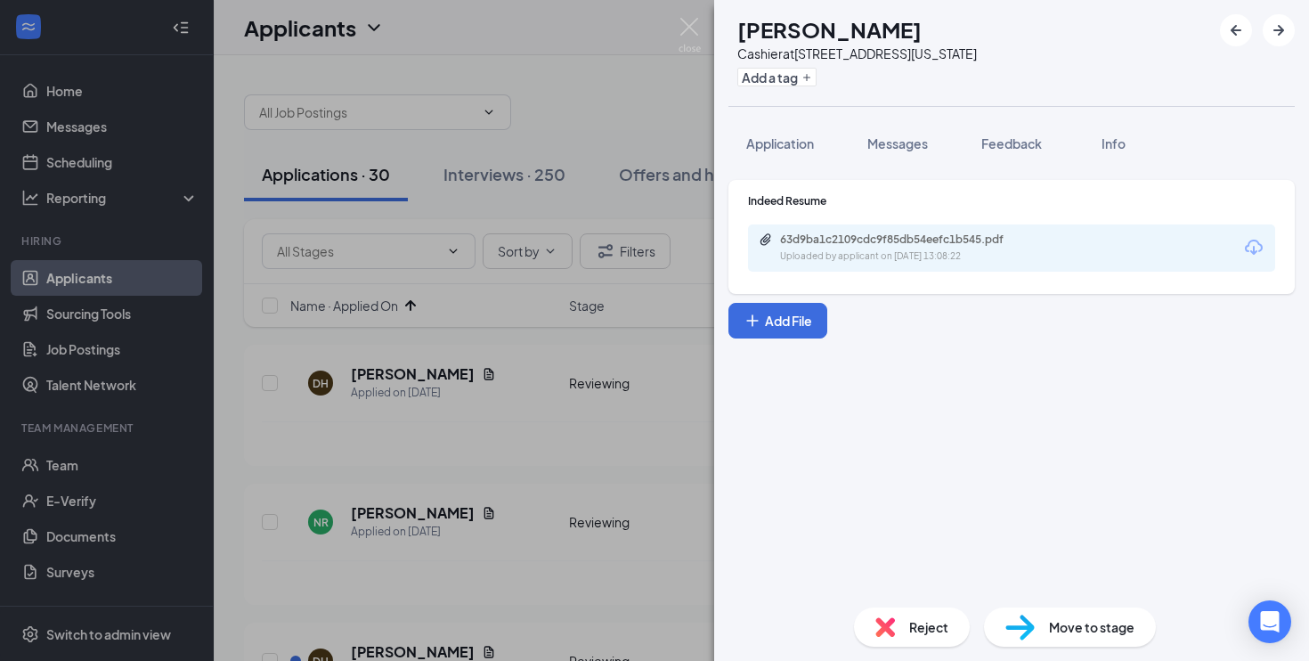
click at [1046, 619] on div "Move to stage" at bounding box center [1070, 626] width 172 height 39
type input "On-site Interview (next stage)"
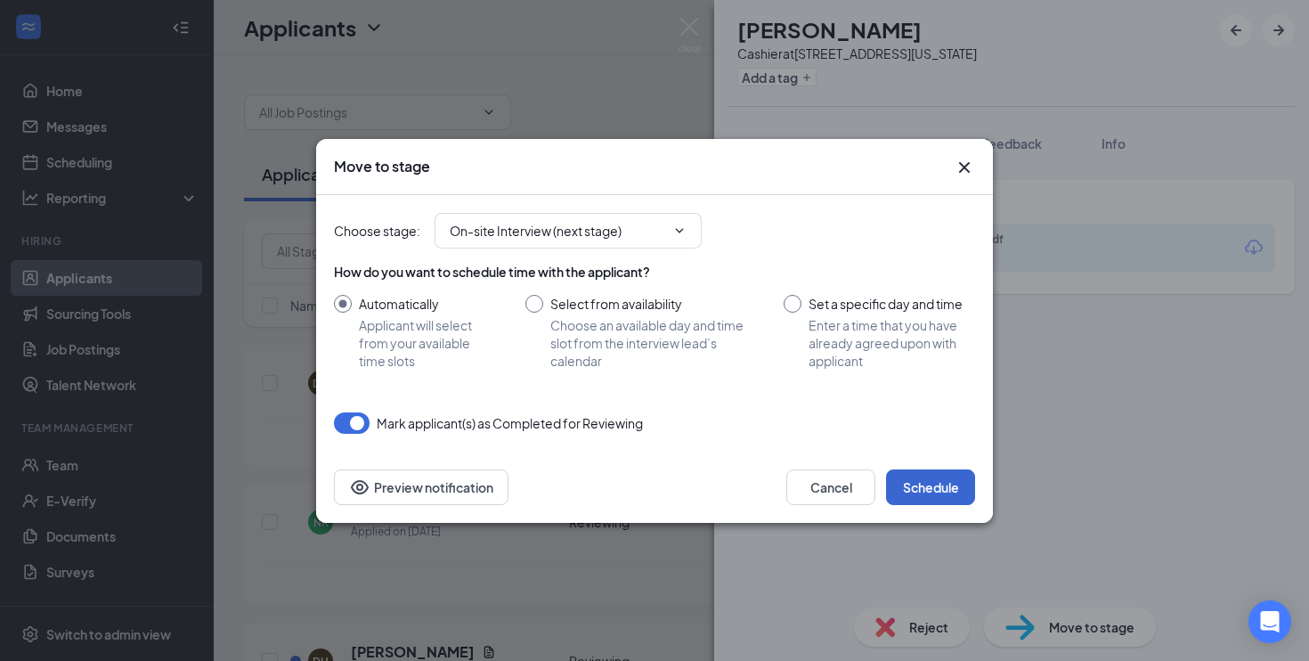
click at [949, 492] on button "Schedule" at bounding box center [930, 487] width 89 height 36
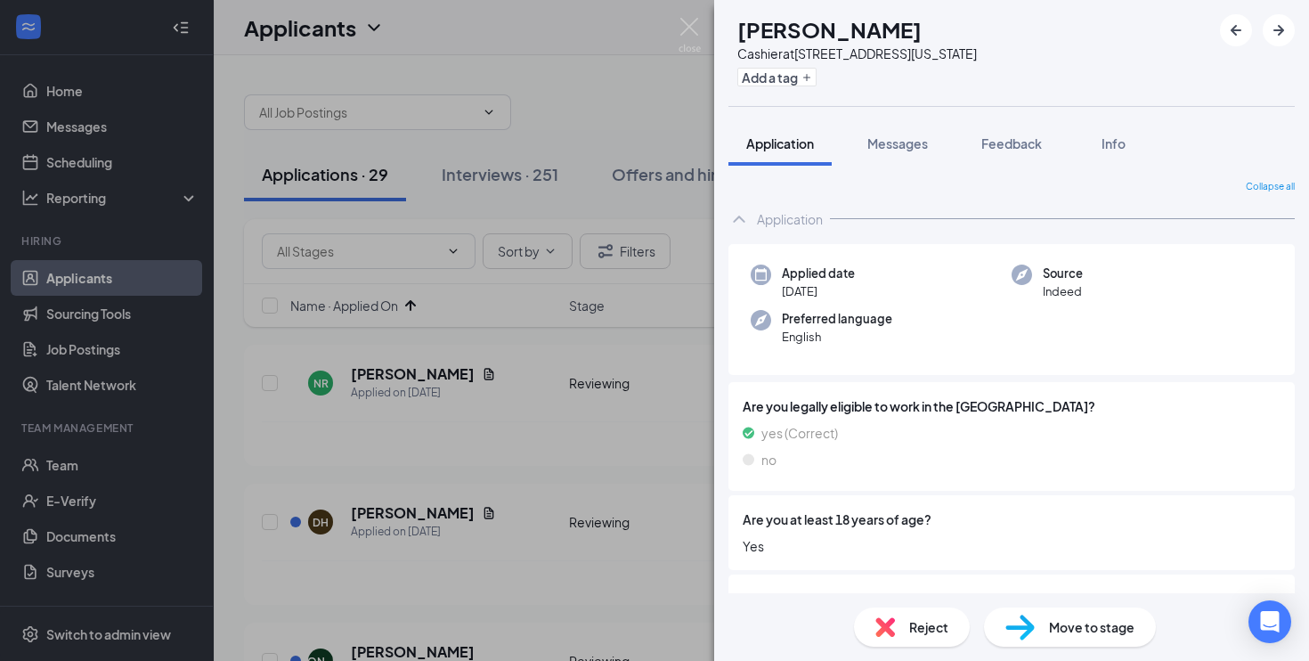
click at [581, 493] on div "NR [PERSON_NAME] at [STREET_ADDRESS][US_STATE] Add a tag Application Messages F…" at bounding box center [654, 330] width 1309 height 661
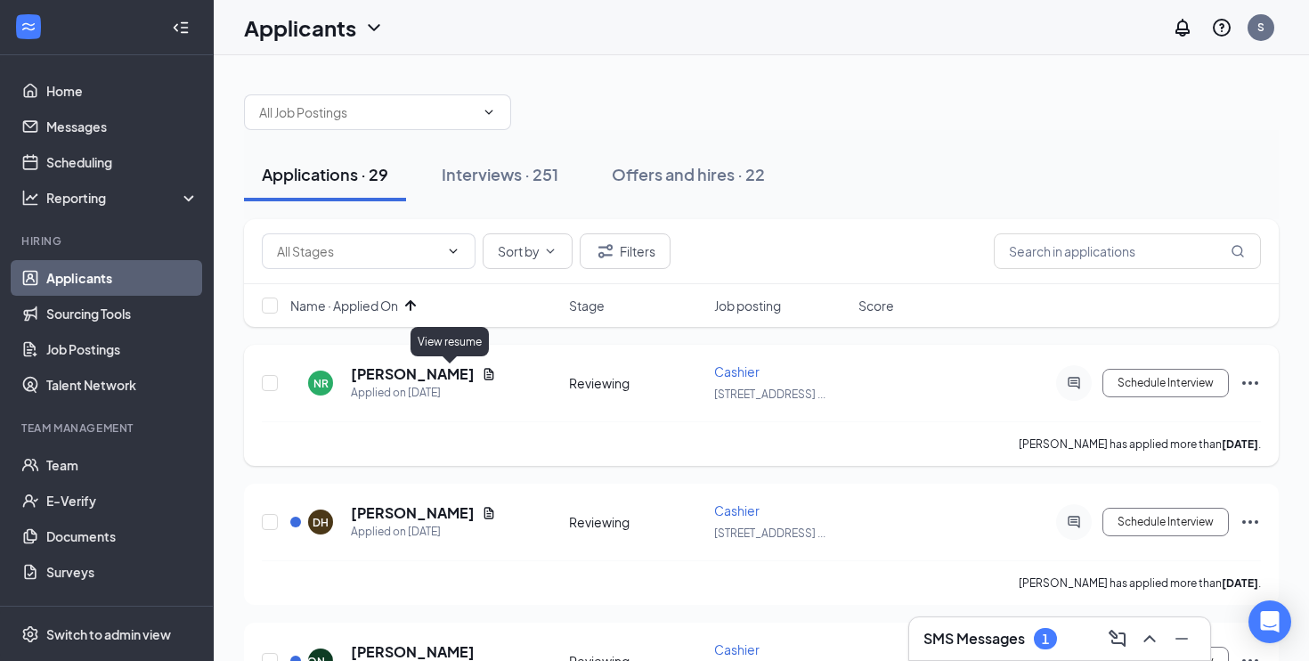
click at [484, 376] on icon "Document" at bounding box center [489, 374] width 10 height 12
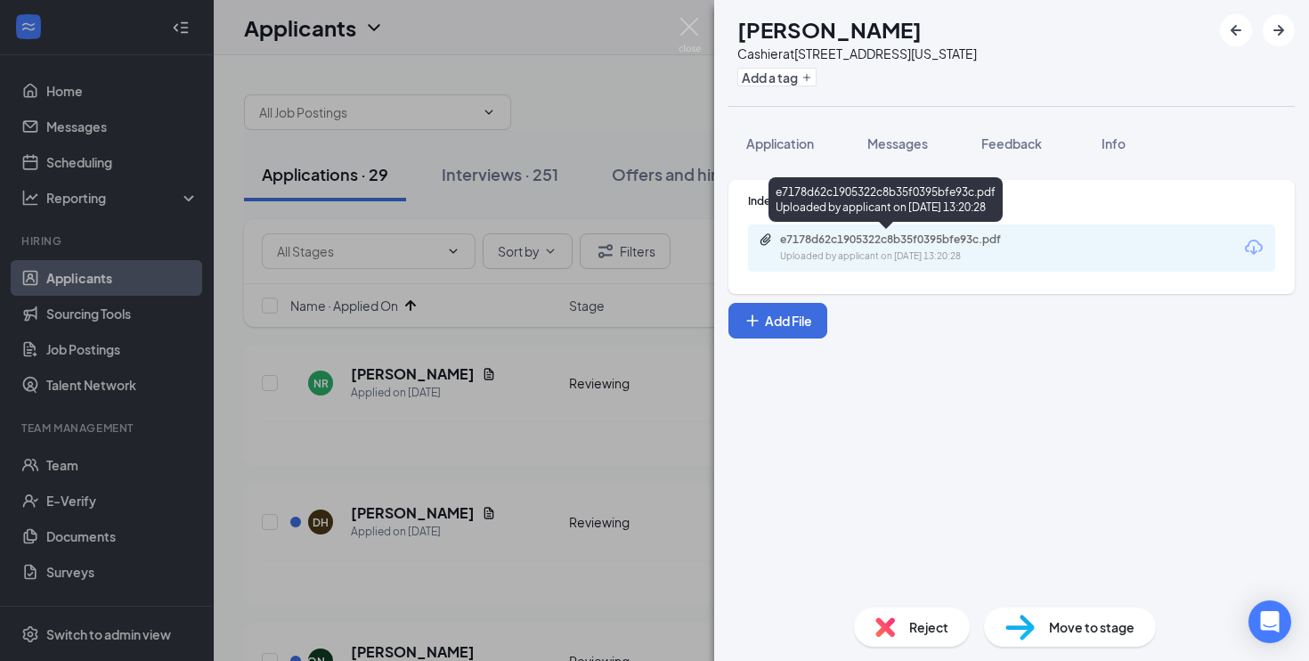
click at [786, 253] on div "Uploaded by applicant on [DATE] 13:20:28" at bounding box center [913, 256] width 267 height 14
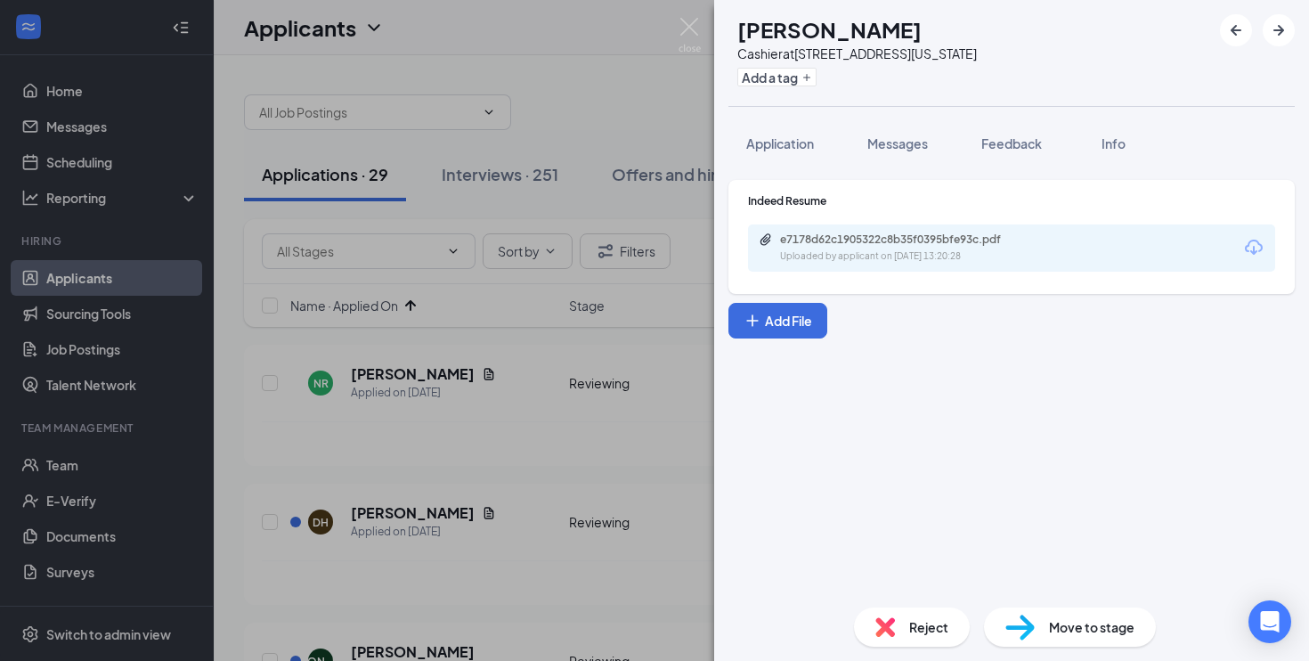
click at [912, 616] on div "Reject" at bounding box center [912, 626] width 116 height 39
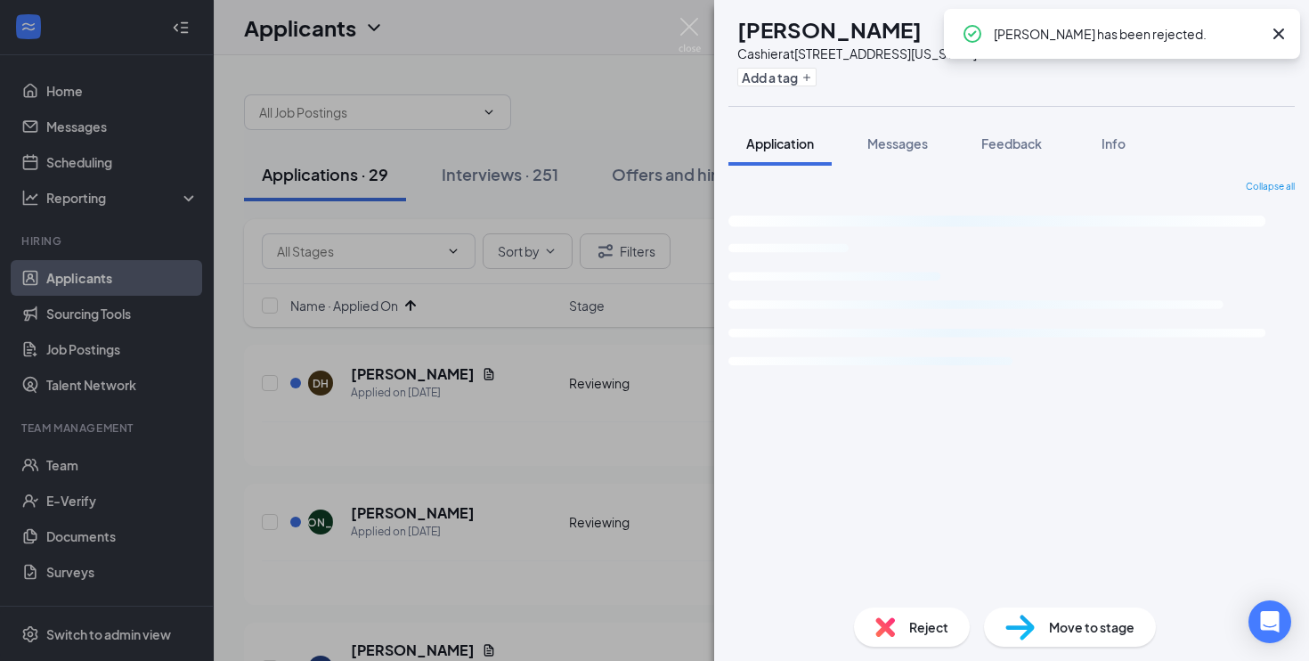
click at [566, 532] on div "[PERSON_NAME] [PERSON_NAME] Cashier at [STREET_ADDRESS][US_STATE] Add a tag App…" at bounding box center [654, 330] width 1309 height 661
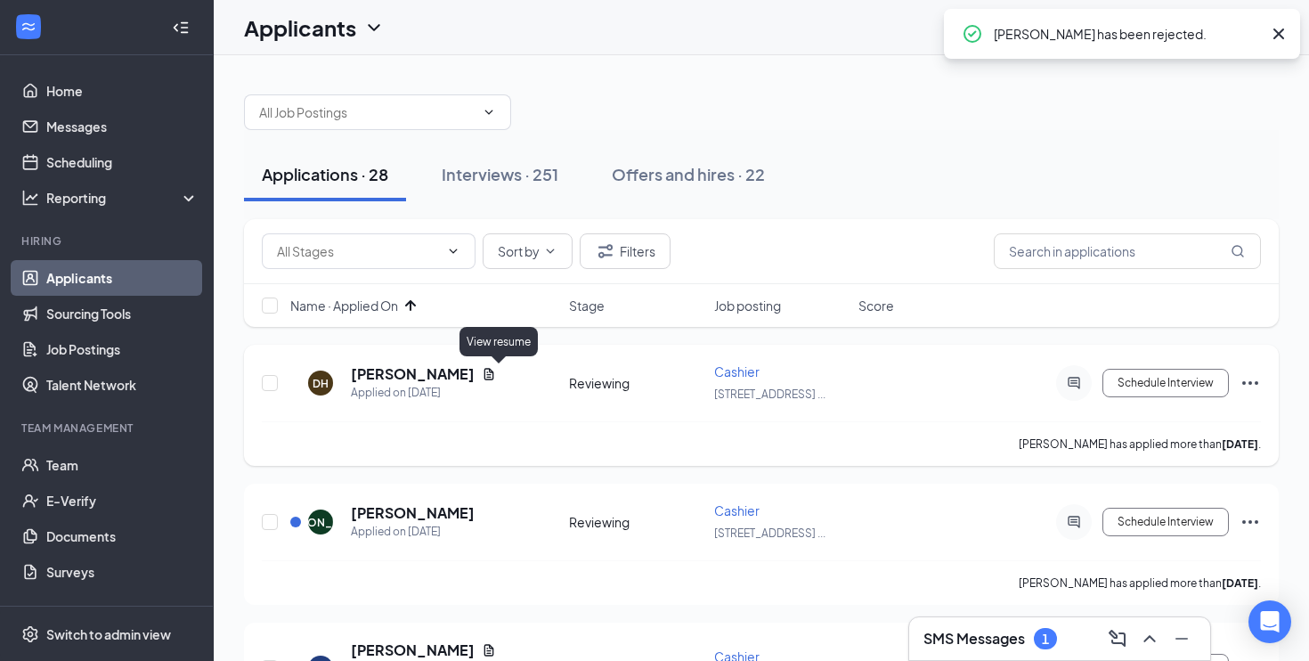
click at [496, 378] on icon "Document" at bounding box center [489, 374] width 14 height 14
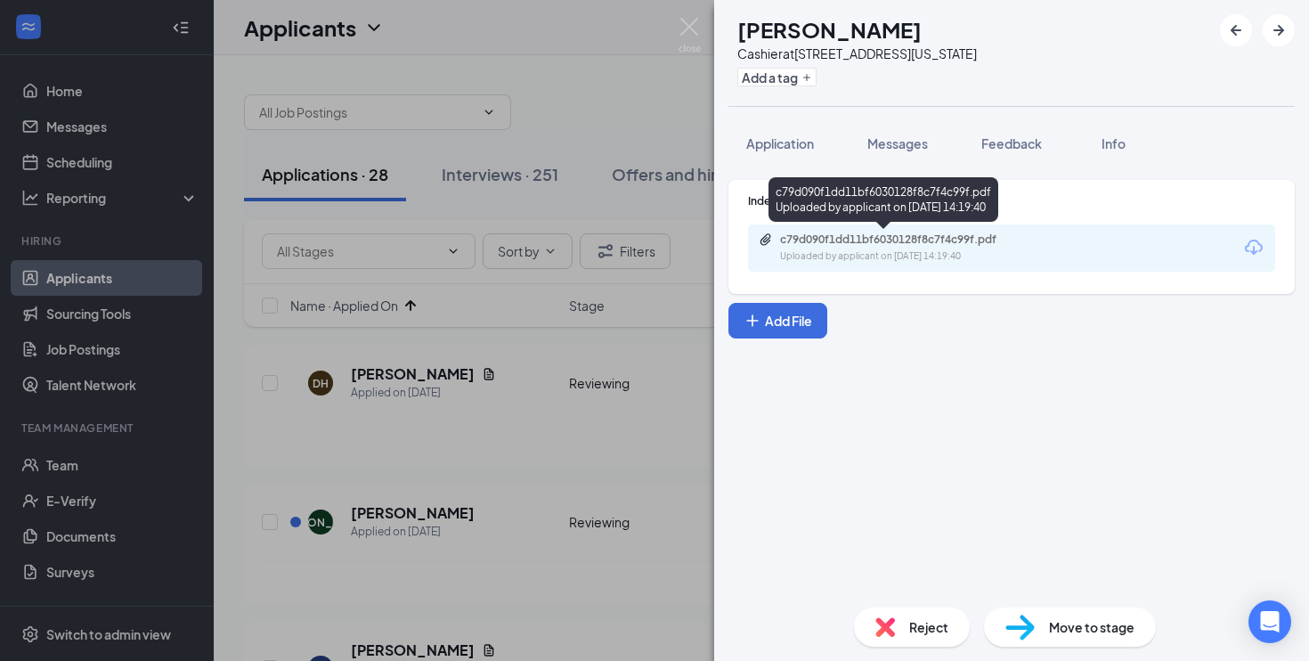
click at [827, 248] on div "c79d090f1dd11bf6030128f8c7f4c99f.pdf Uploaded by applicant on [DATE] 14:19:40" at bounding box center [903, 247] width 289 height 31
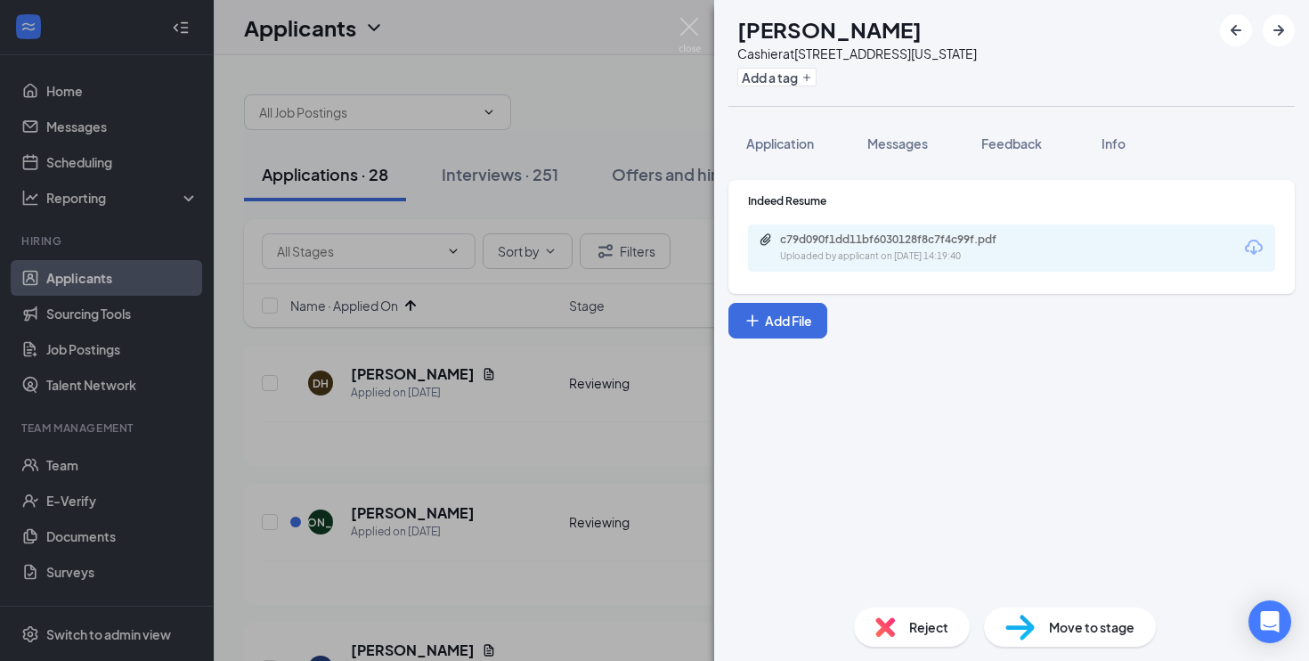
click at [928, 623] on span "Reject" at bounding box center [928, 627] width 39 height 20
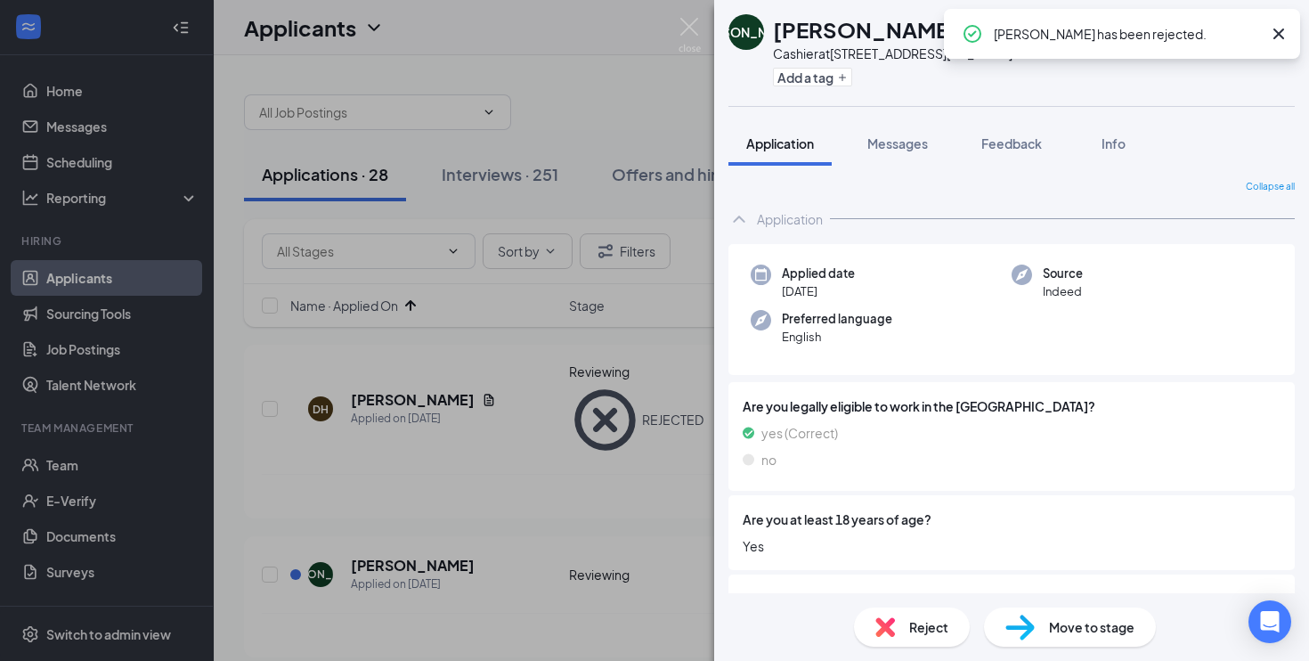
click at [636, 517] on div "[PERSON_NAME] at [STREET_ADDRESS][US_STATE] Add a tag Application Messages Feed…" at bounding box center [654, 330] width 1309 height 661
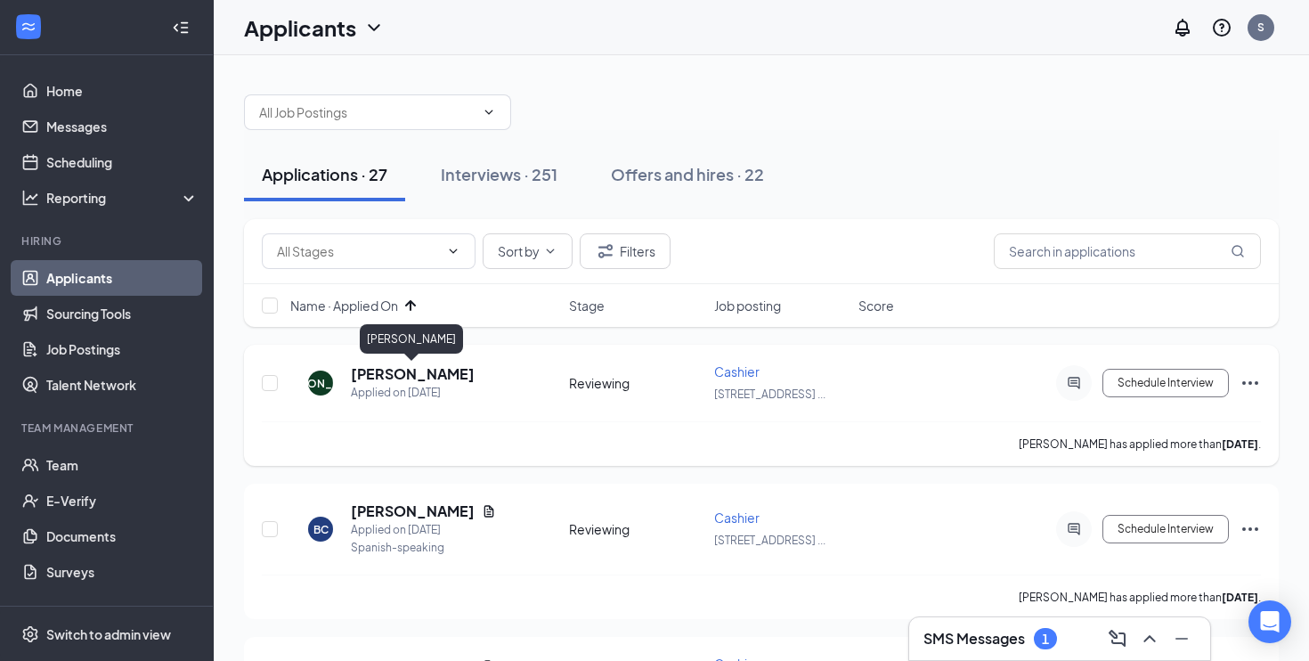
click at [470, 372] on h5 "[PERSON_NAME]" at bounding box center [413, 374] width 124 height 20
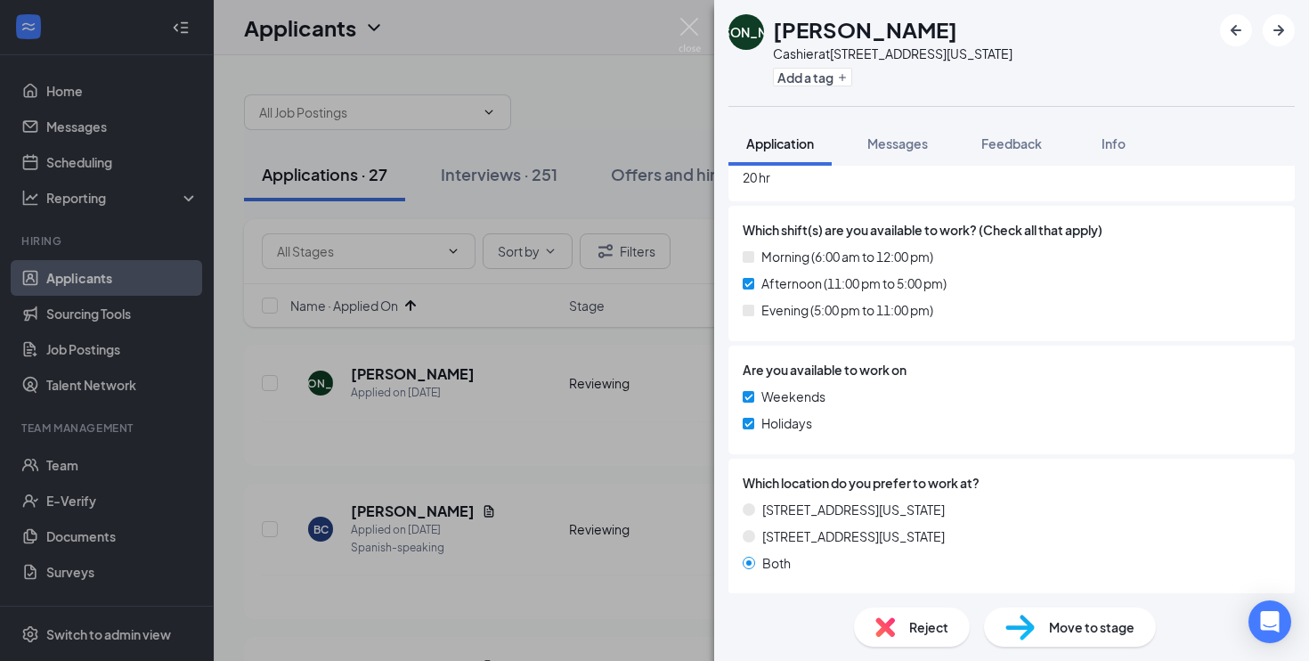
scroll to position [720, 0]
click at [1078, 639] on div "Move to stage" at bounding box center [1070, 626] width 172 height 39
type input "On-site Interview (next stage)"
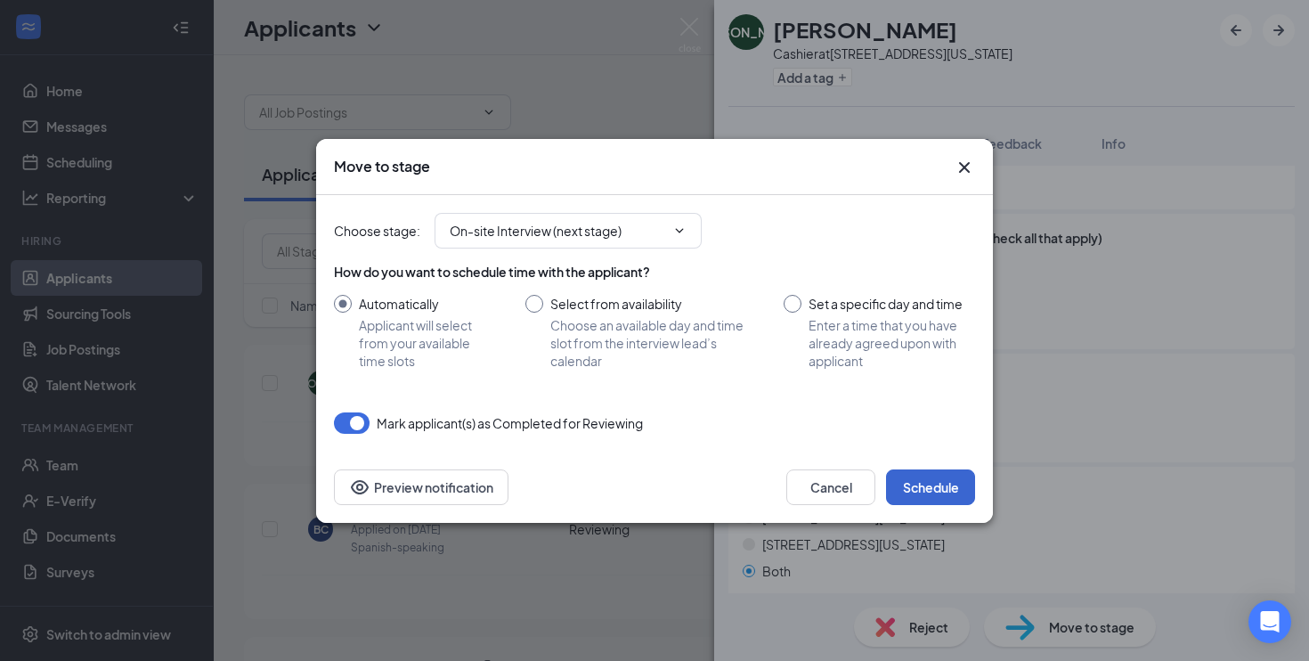
click at [951, 492] on button "Schedule" at bounding box center [930, 487] width 89 height 36
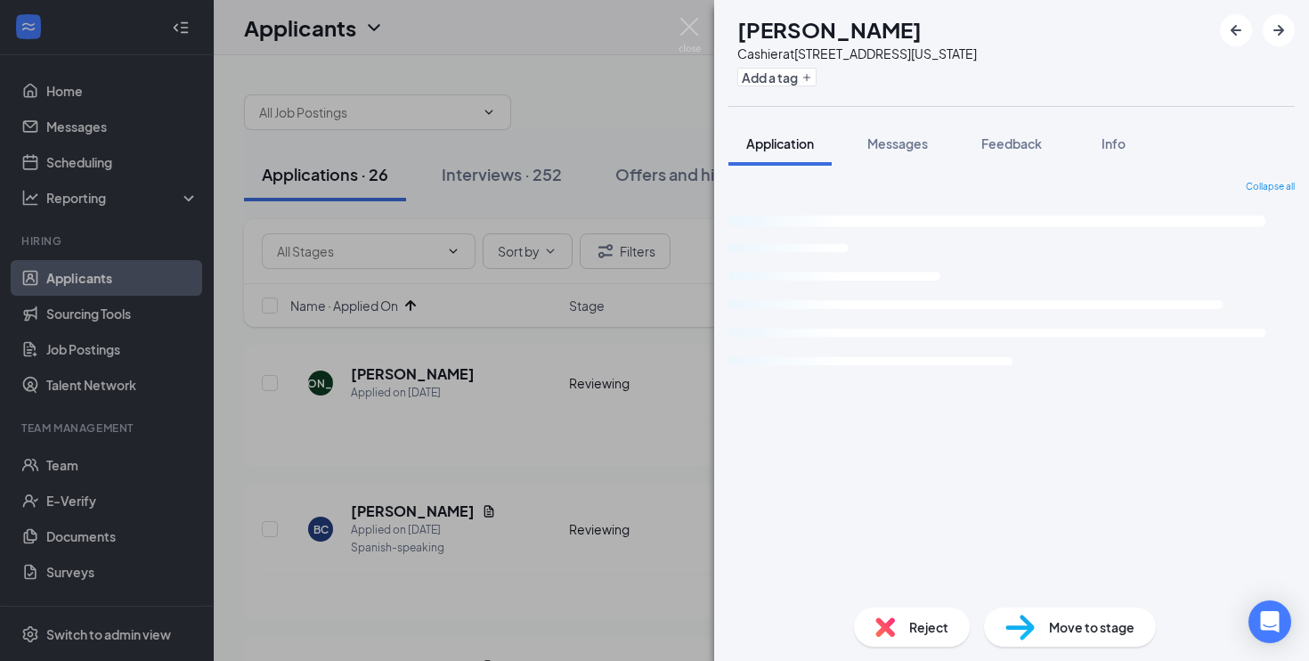
click at [650, 560] on div "BC [PERSON_NAME] at [STREET_ADDRESS][US_STATE] Add a tag Application Messages F…" at bounding box center [654, 330] width 1309 height 661
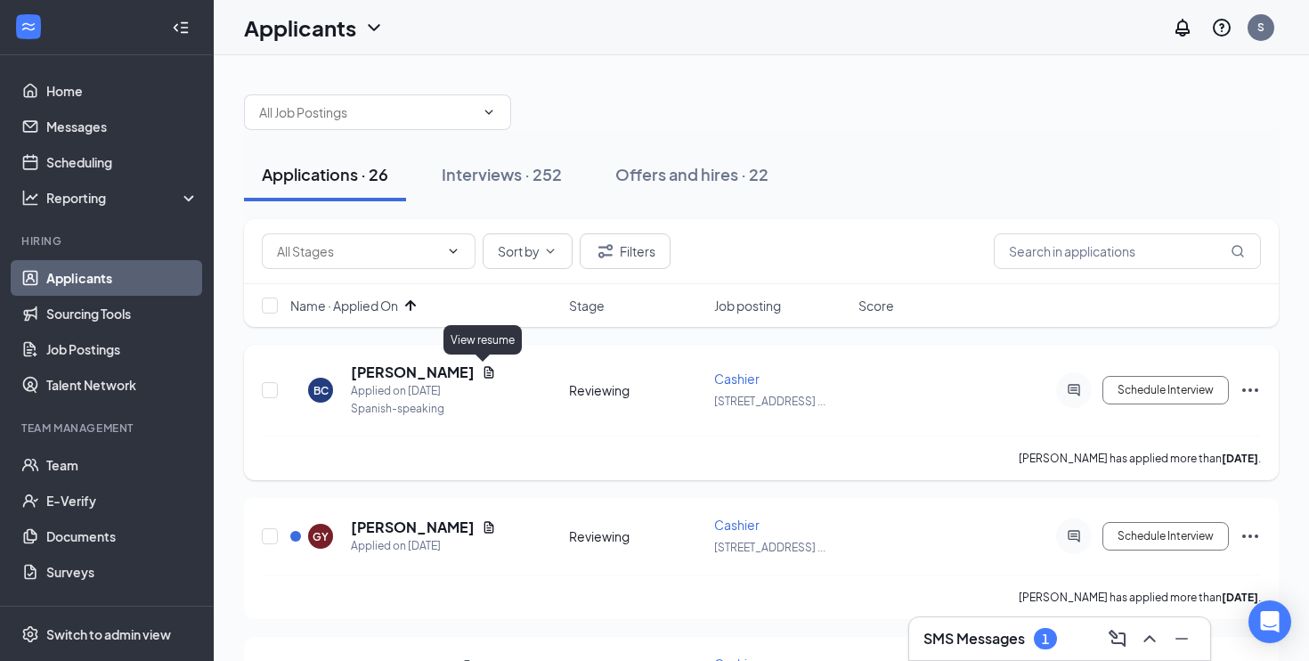
click at [484, 375] on icon "Document" at bounding box center [489, 372] width 10 height 12
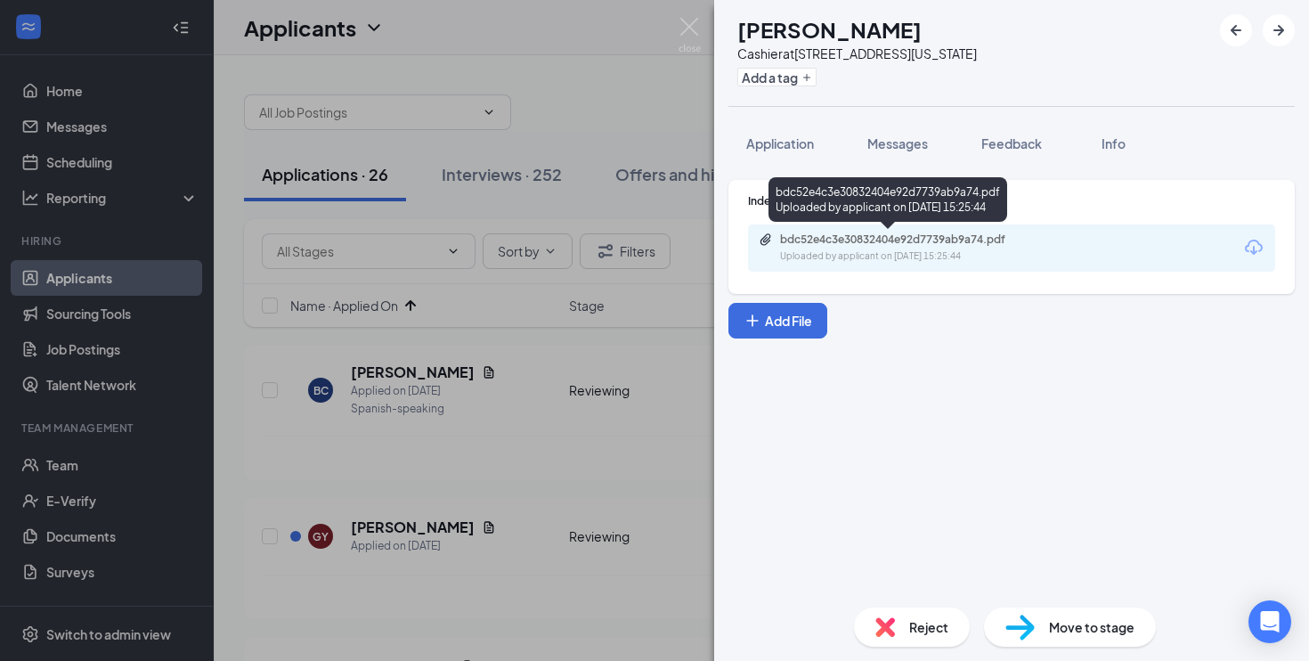
click at [895, 261] on div "Uploaded by applicant on [DATE] 15:25:44" at bounding box center [913, 256] width 267 height 14
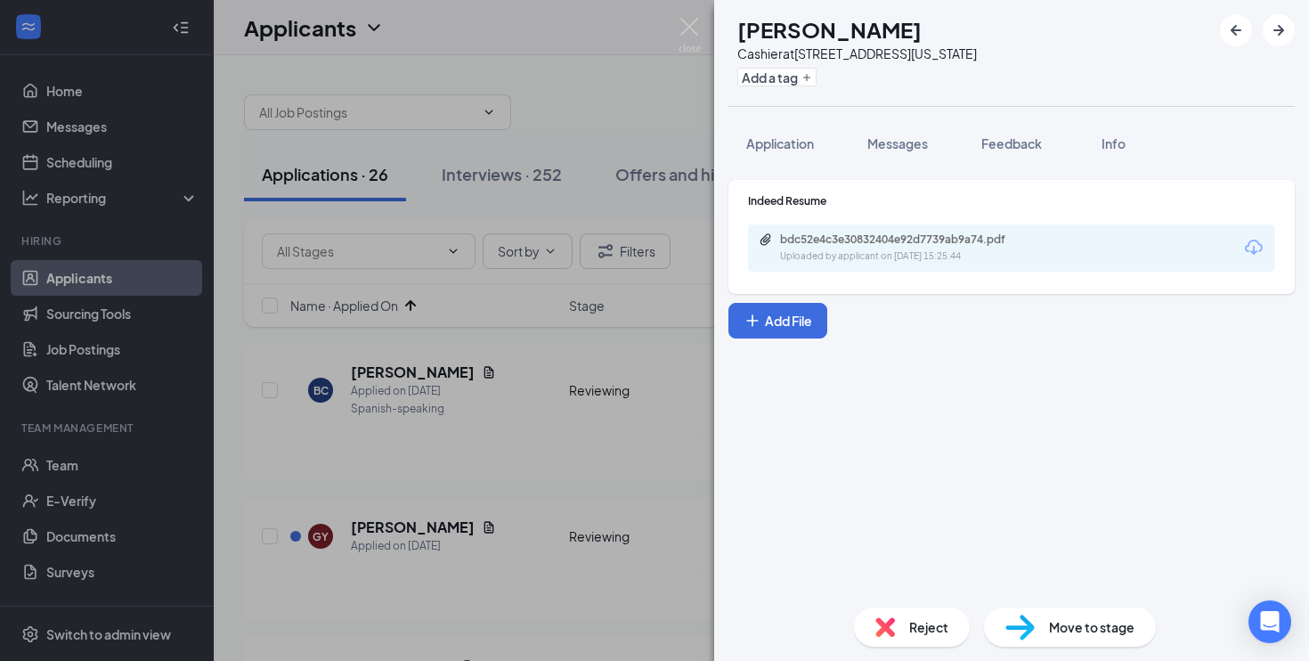
click at [1095, 632] on span "Move to stage" at bounding box center [1091, 627] width 85 height 20
type input "On-site Interview (next stage)"
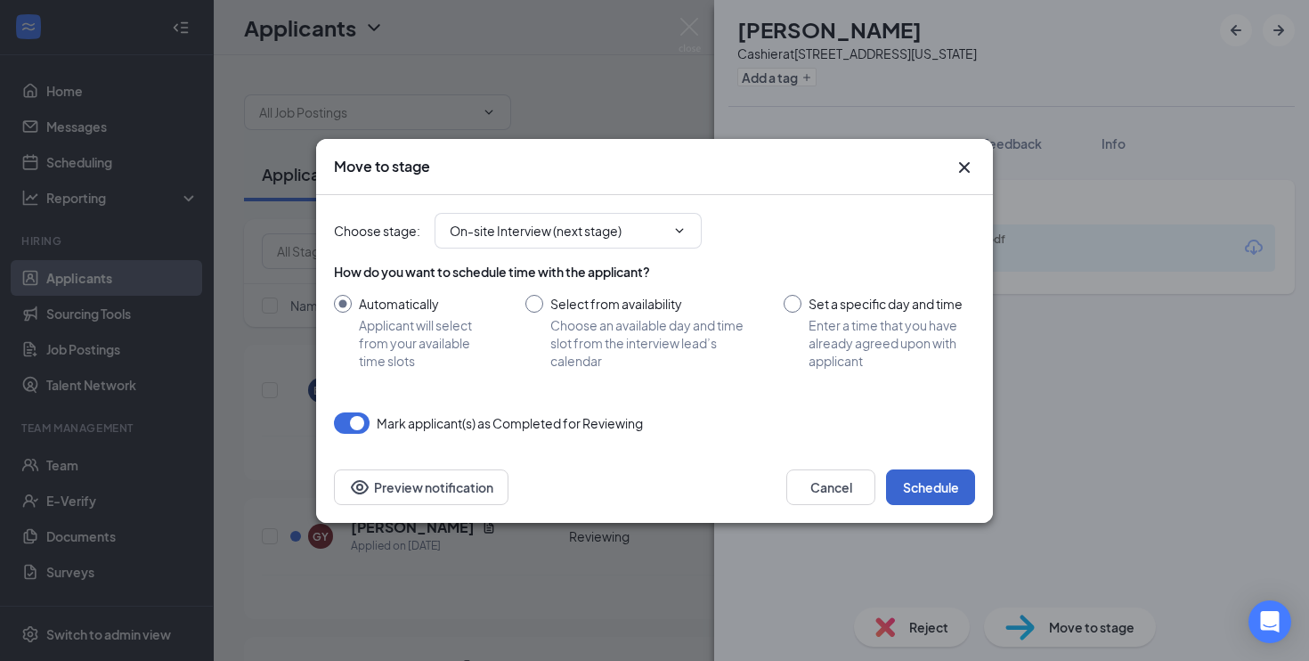
click at [945, 484] on button "Schedule" at bounding box center [930, 487] width 89 height 36
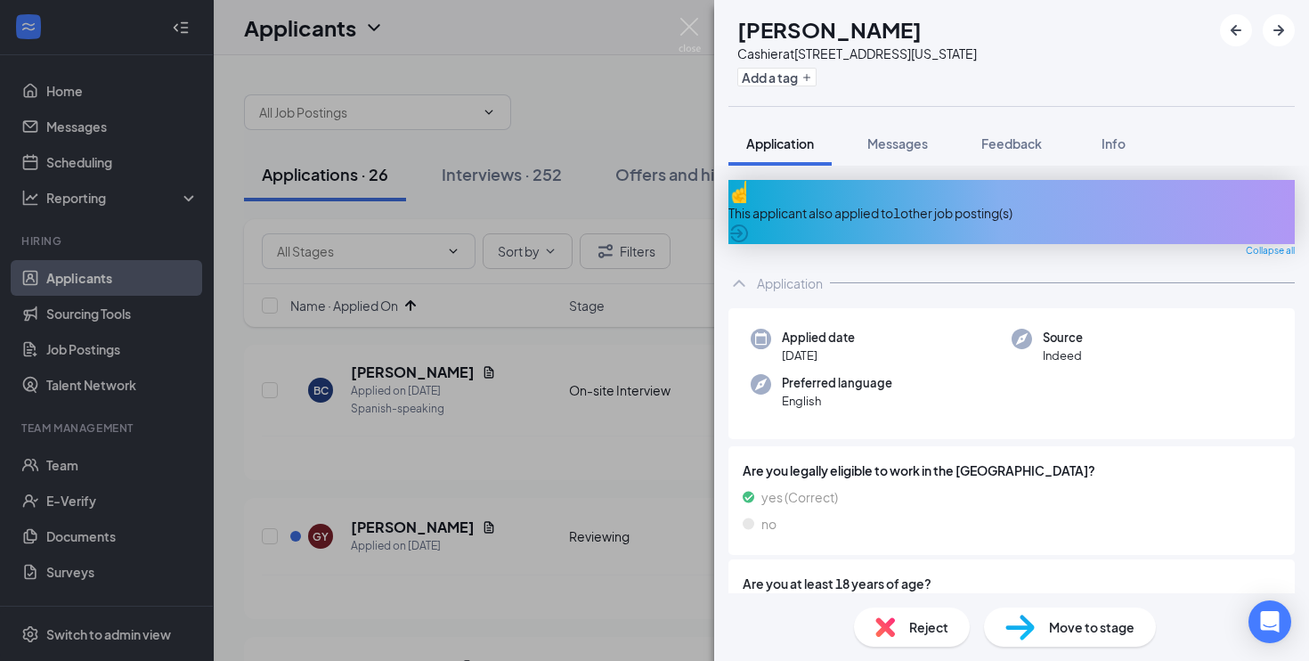
click at [628, 460] on div "GY [PERSON_NAME] Cashier at [STREET_ADDRESS][US_STATE] Add a tag Application Me…" at bounding box center [654, 330] width 1309 height 661
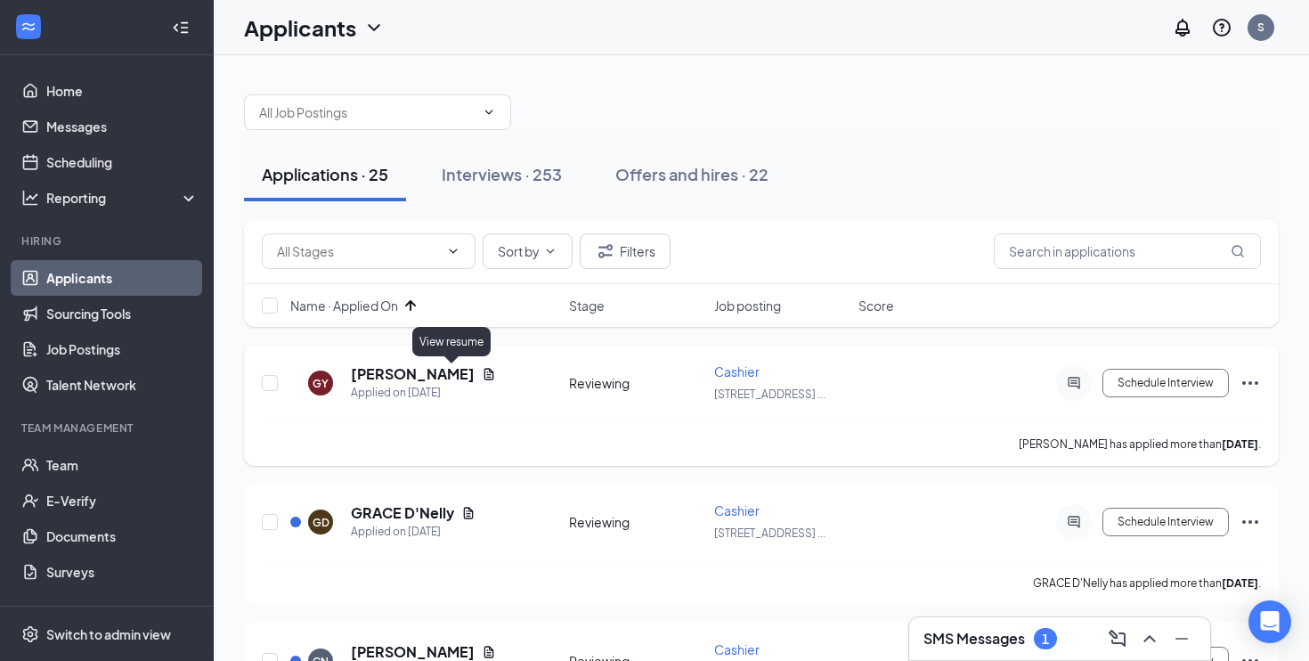
click at [482, 376] on icon "Document" at bounding box center [489, 374] width 14 height 14
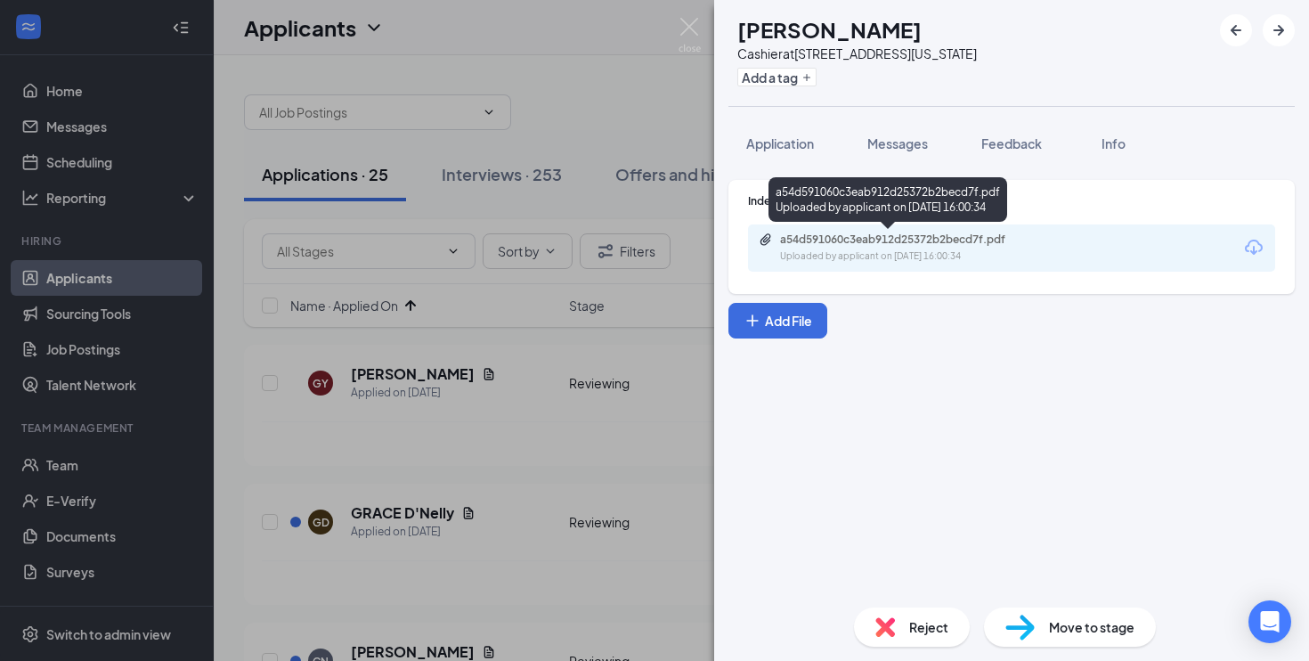
click at [909, 257] on div "Uploaded by applicant on [DATE] 16:00:34" at bounding box center [913, 256] width 267 height 14
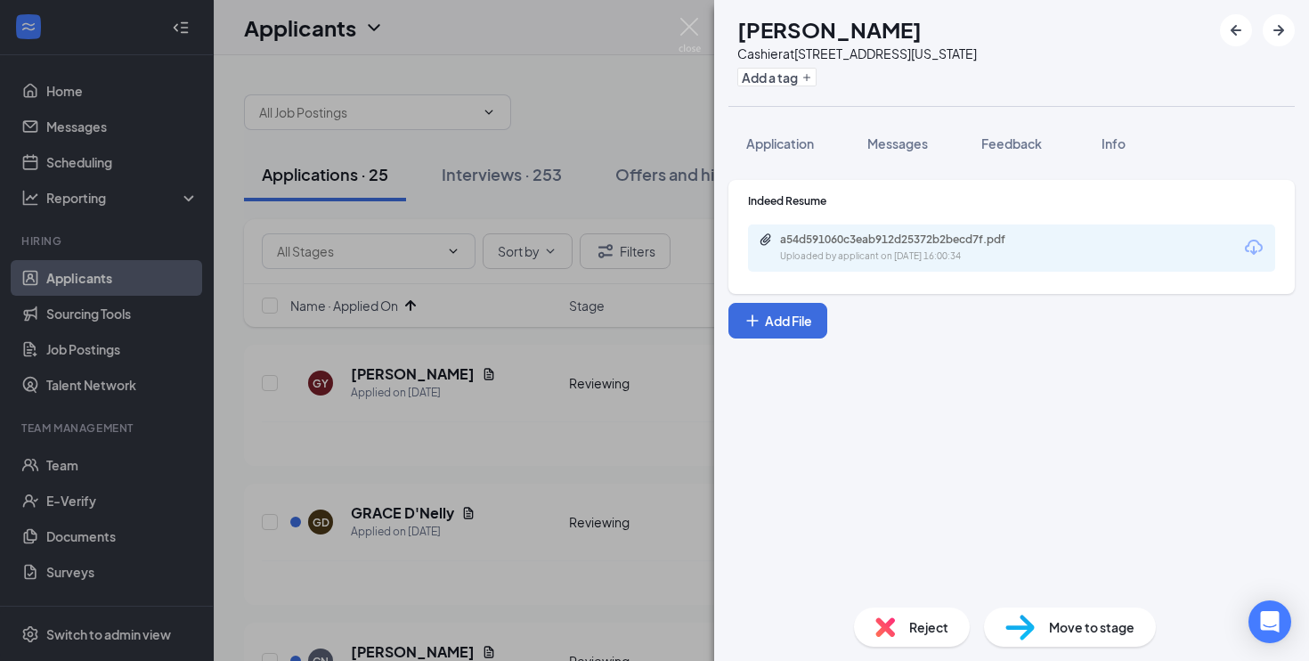
click at [1036, 630] on div "Move to stage" at bounding box center [1070, 626] width 172 height 39
type input "On-site Interview (next stage)"
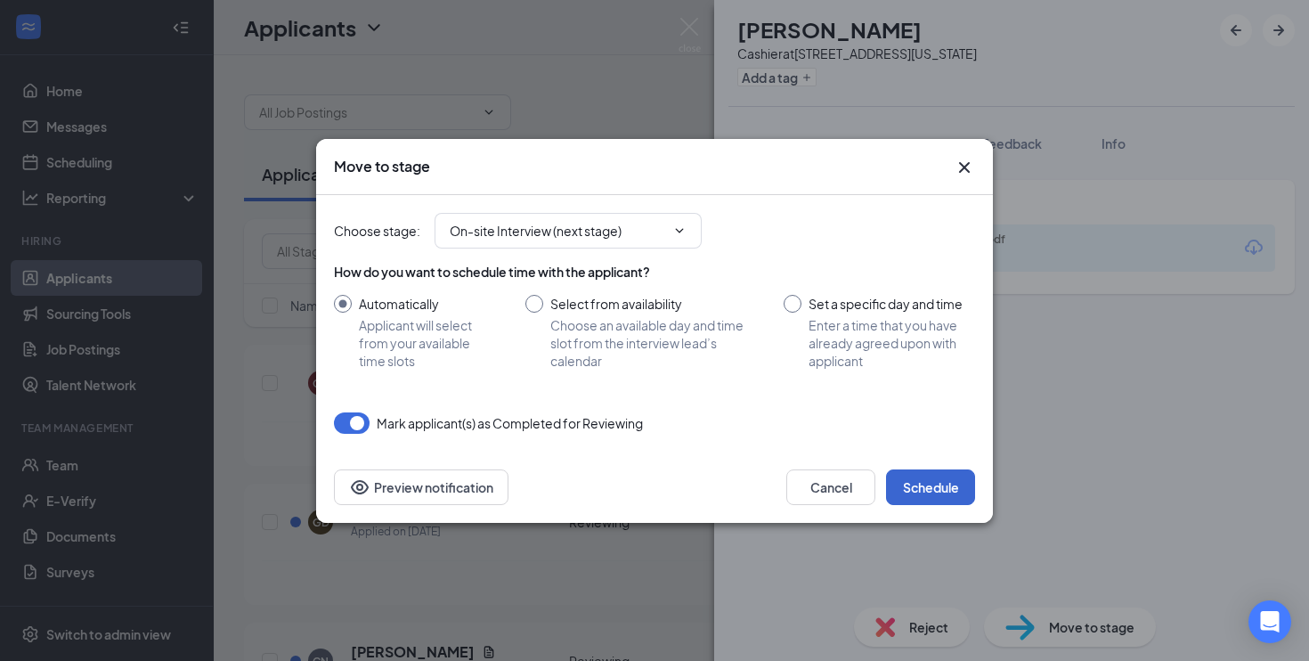
click at [937, 484] on button "Schedule" at bounding box center [930, 487] width 89 height 36
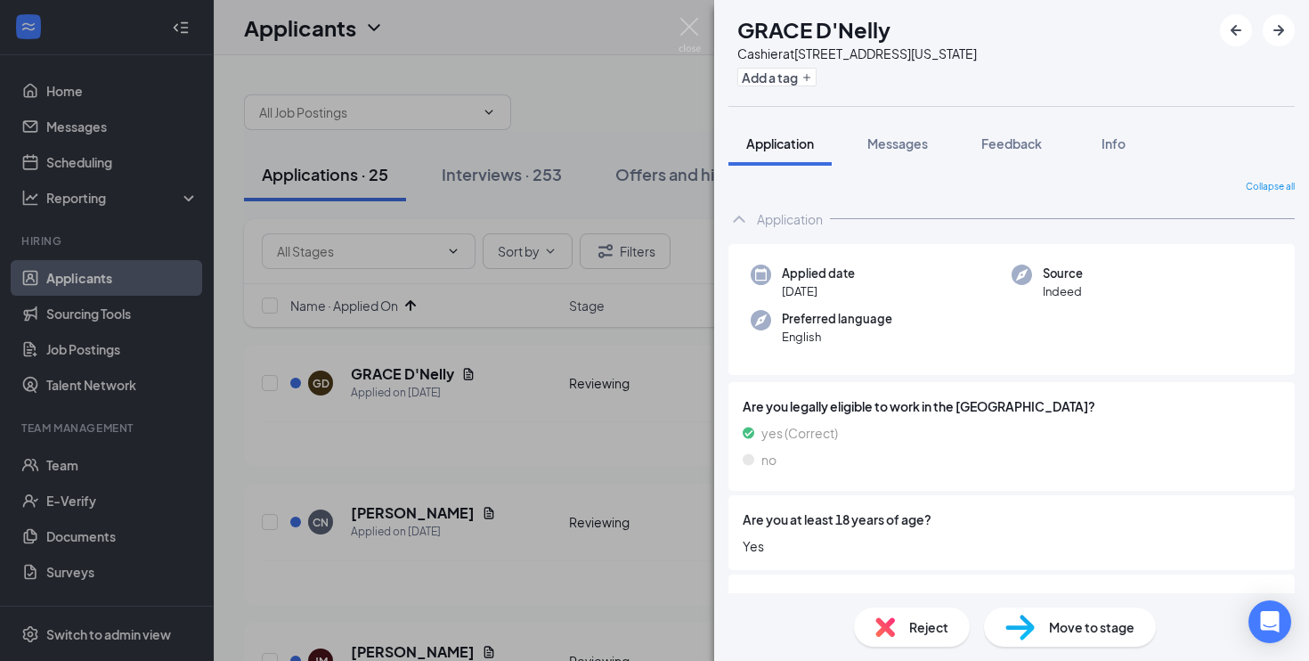
click at [623, 458] on div "[PERSON_NAME] D'[PERSON_NAME] Cashier at [STREET_ADDRESS][US_STATE] Add a tag A…" at bounding box center [654, 330] width 1309 height 661
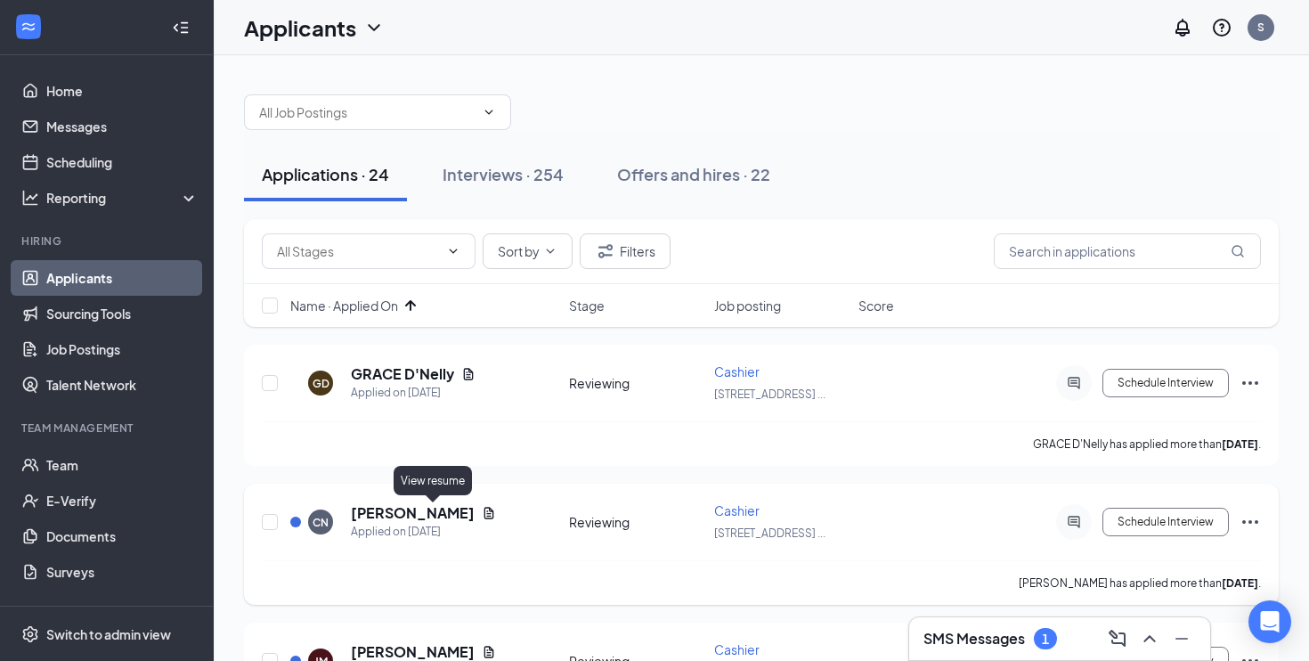
click at [484, 513] on icon "Document" at bounding box center [489, 513] width 10 height 12
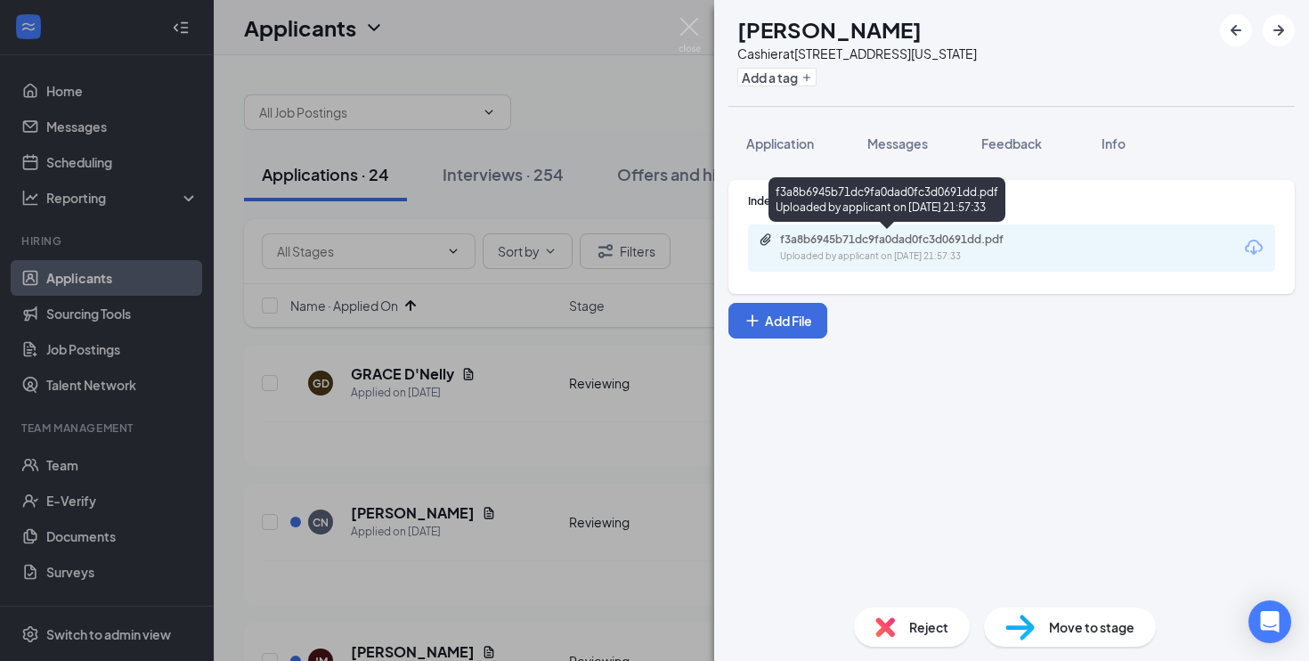
click at [883, 250] on div "Uploaded by applicant on [DATE] 21:57:33" at bounding box center [913, 256] width 267 height 14
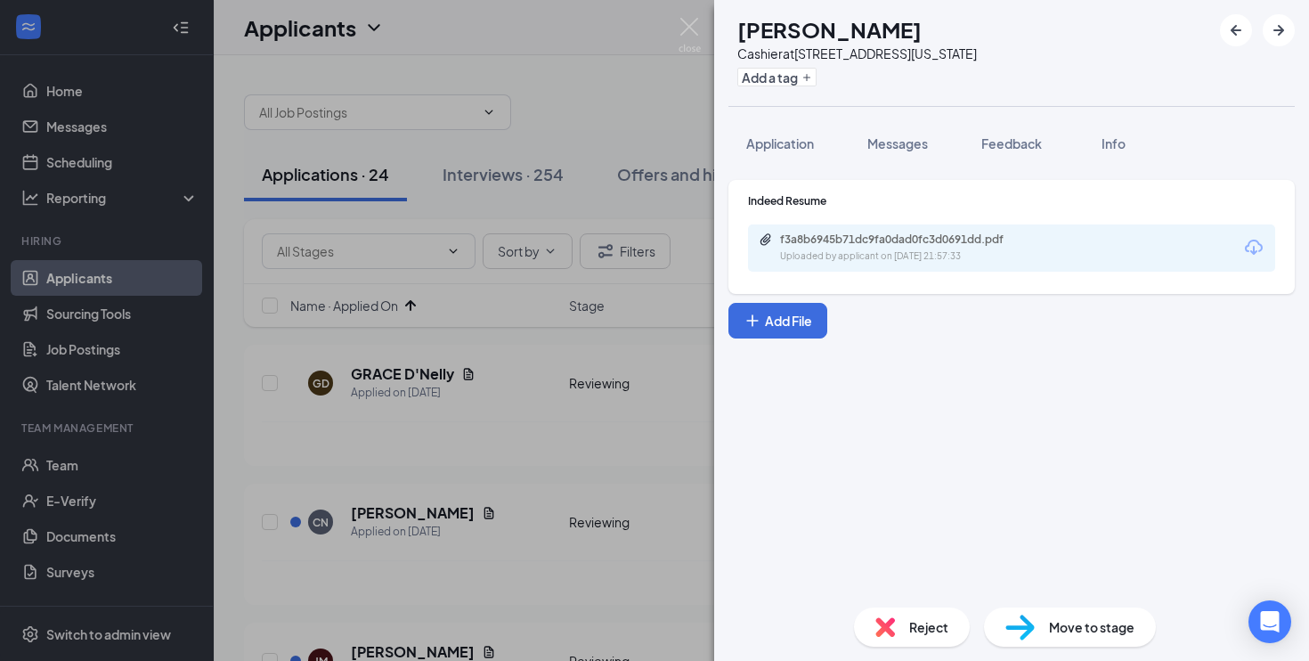
click at [1055, 618] on span "Move to stage" at bounding box center [1091, 627] width 85 height 20
type input "On-site Interview (next stage)"
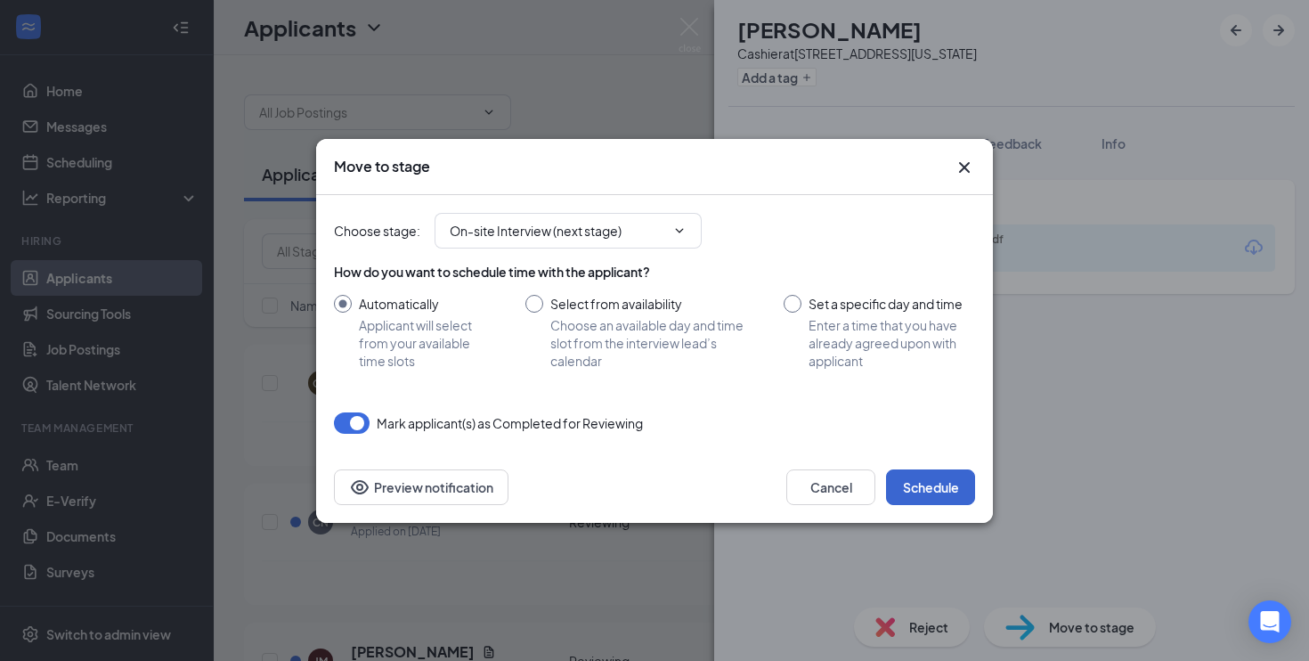
click at [925, 487] on button "Schedule" at bounding box center [930, 487] width 89 height 36
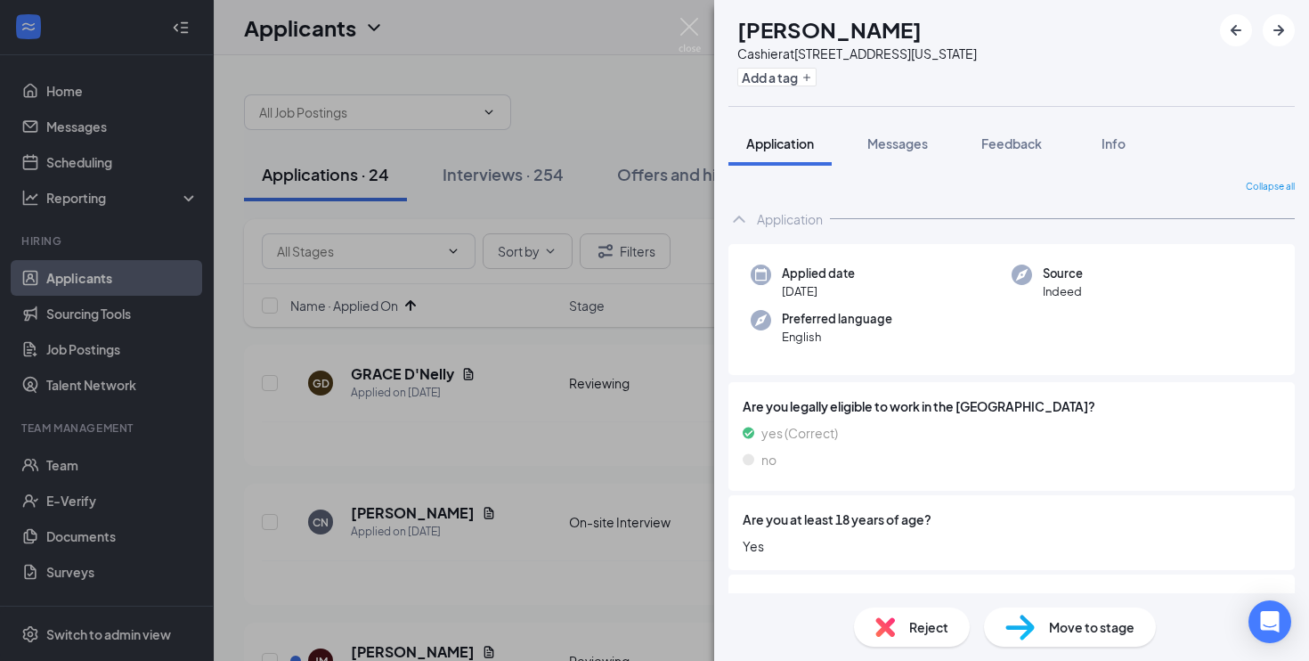
click at [542, 449] on div "[PERSON_NAME] at [STREET_ADDRESS][US_STATE] Add a tag Application Messages Feed…" at bounding box center [654, 330] width 1309 height 661
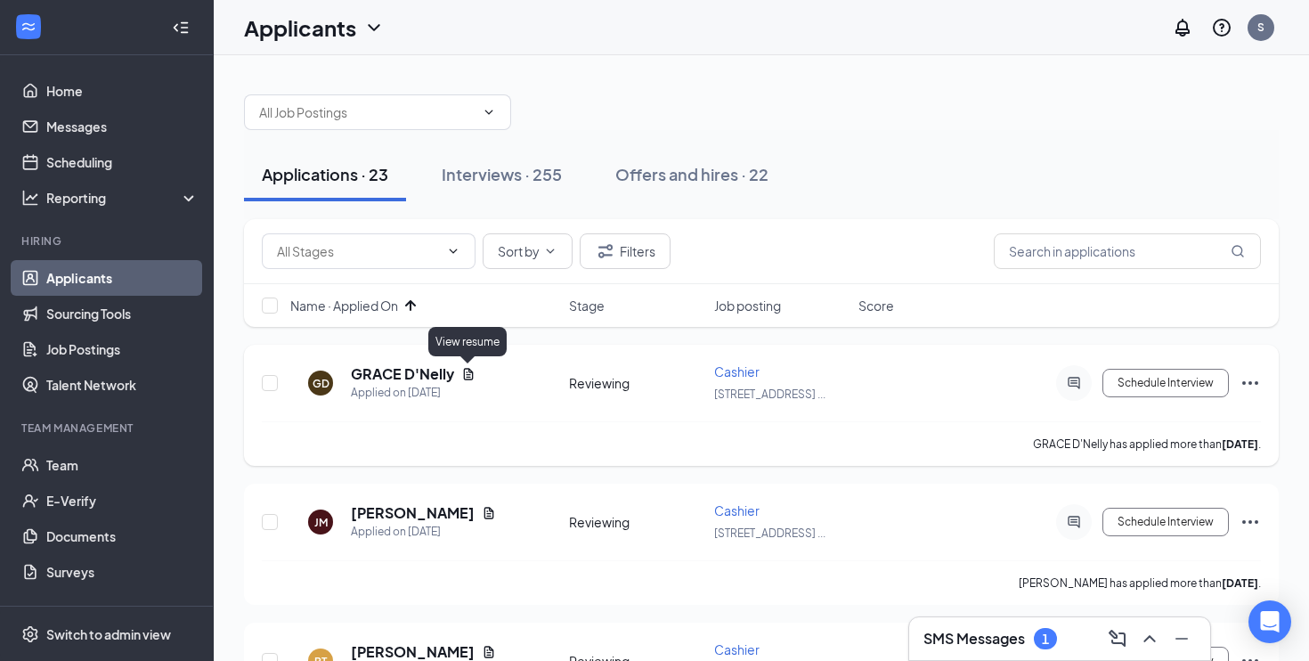
click at [468, 378] on icon "Document" at bounding box center [469, 374] width 10 height 12
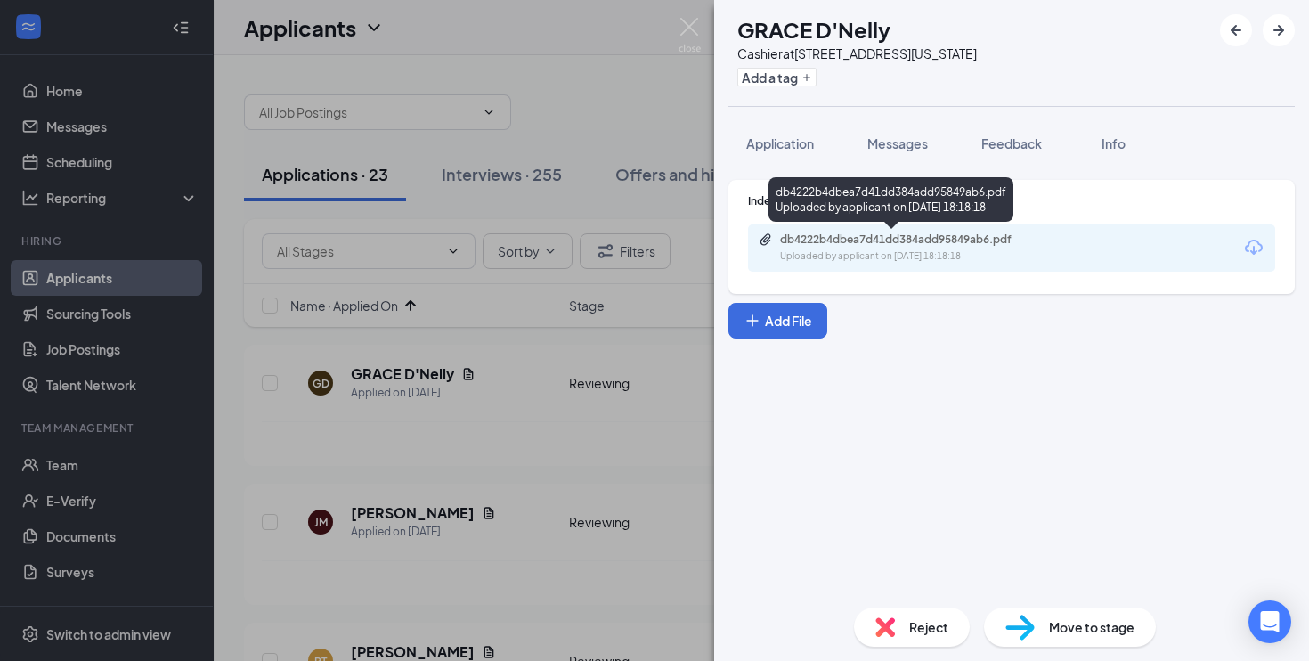
click at [777, 243] on div "db4222b4dbea7d41dd384add95849ab6.pdf" at bounding box center [903, 239] width 289 height 14
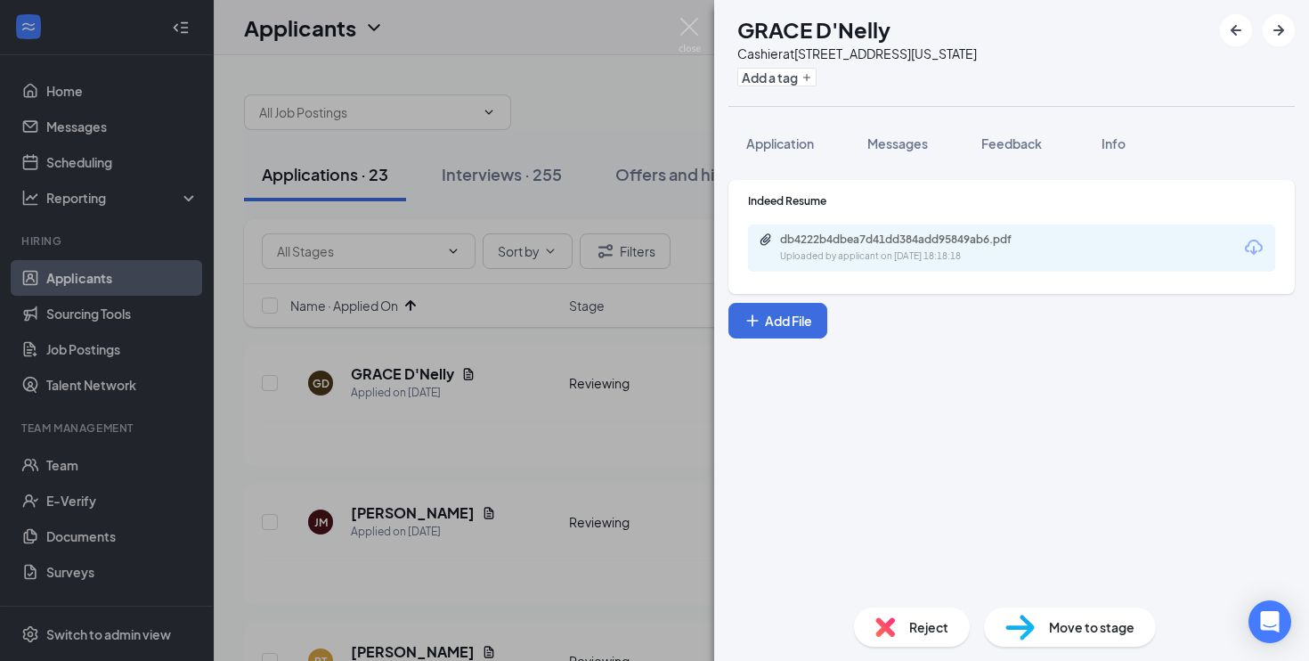
click at [904, 615] on div "Reject" at bounding box center [912, 626] width 116 height 39
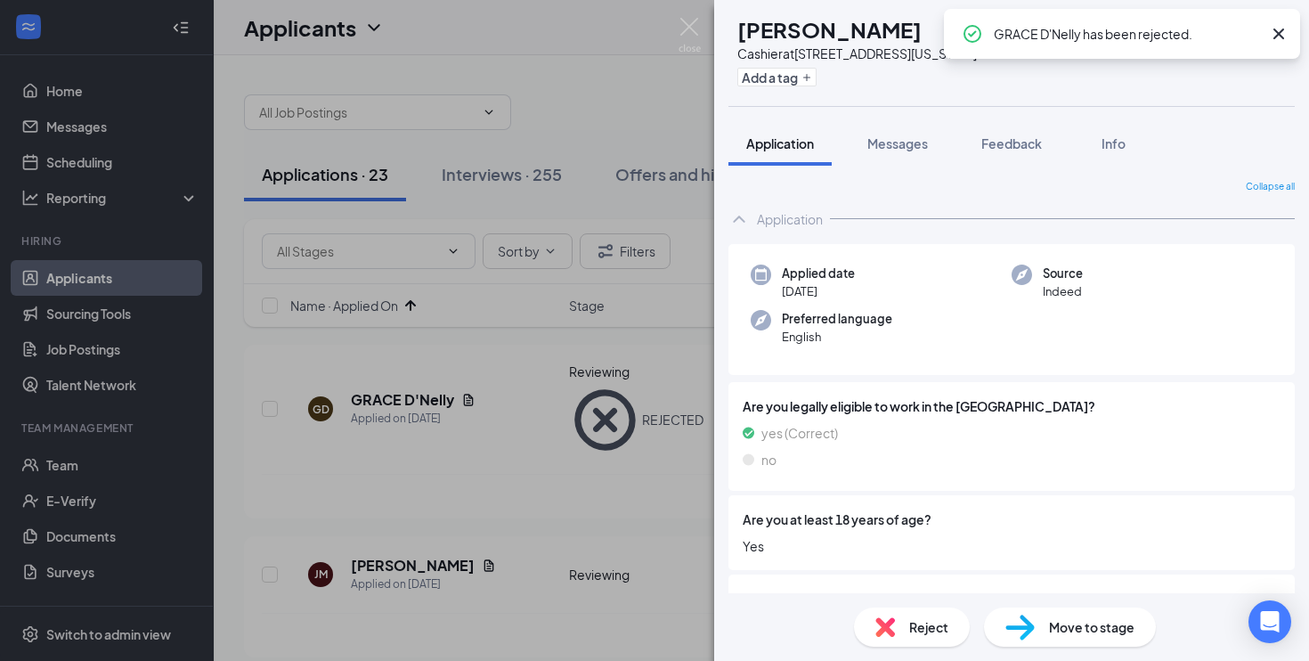
click at [572, 453] on div "[PERSON_NAME] at [STREET_ADDRESS][US_STATE] Add a tag Application Messages Feed…" at bounding box center [654, 330] width 1309 height 661
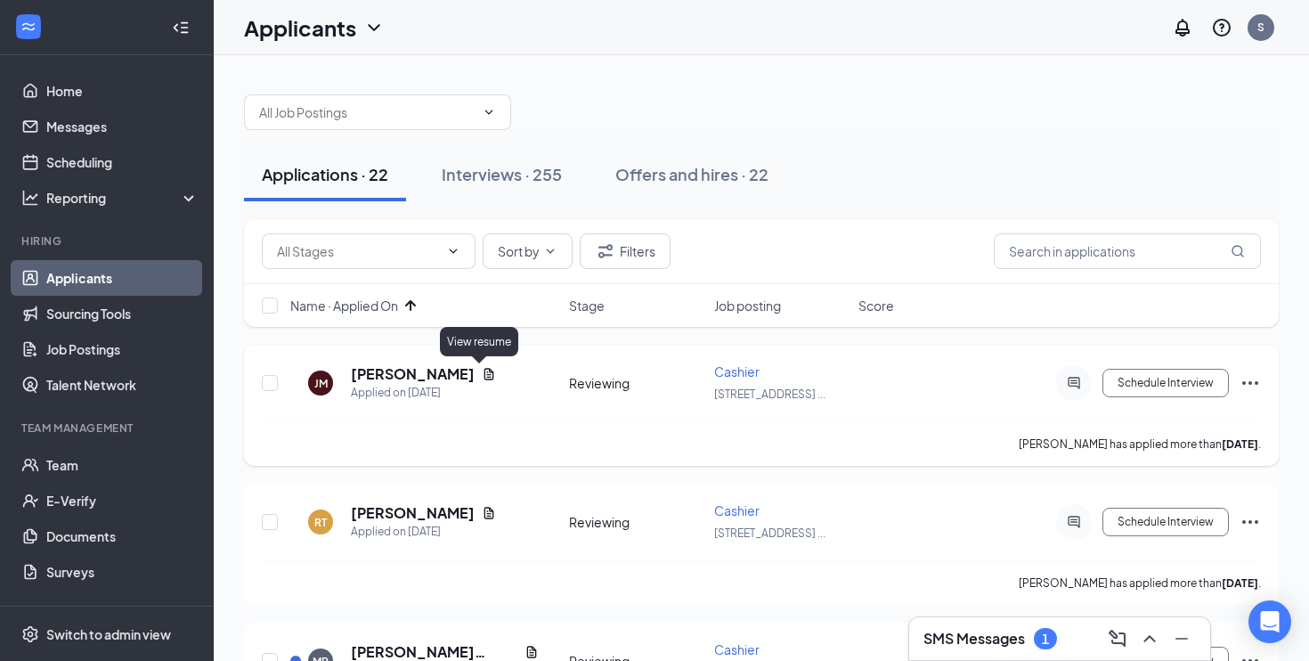
click at [484, 377] on icon "Document" at bounding box center [489, 374] width 10 height 12
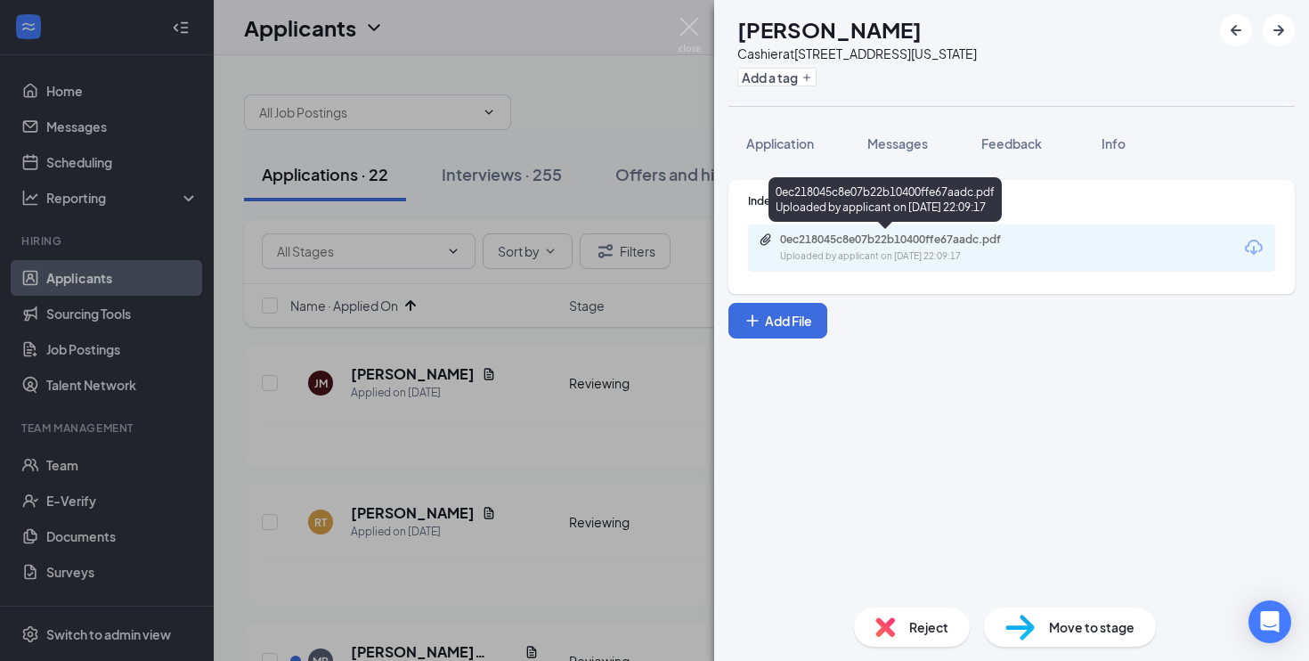
click at [835, 259] on div "Uploaded by applicant on [DATE] 22:09:17" at bounding box center [913, 256] width 267 height 14
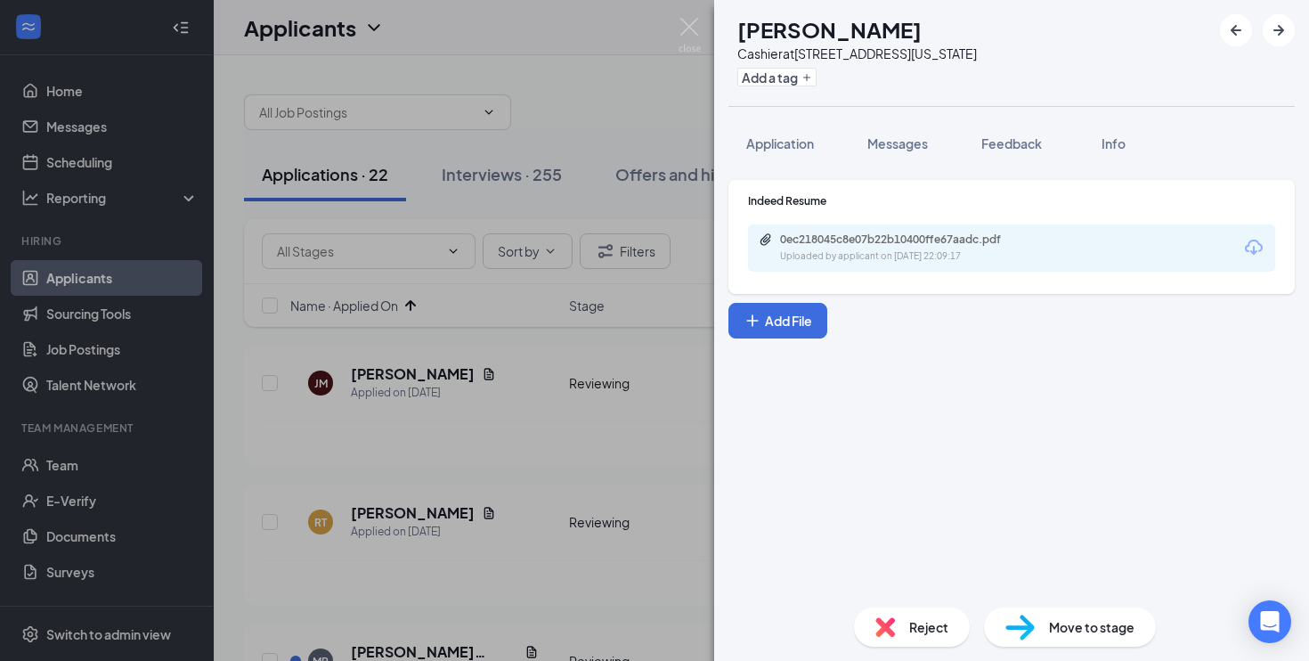
click at [1052, 629] on span "Move to stage" at bounding box center [1091, 627] width 85 height 20
type input "On-site Interview (next stage)"
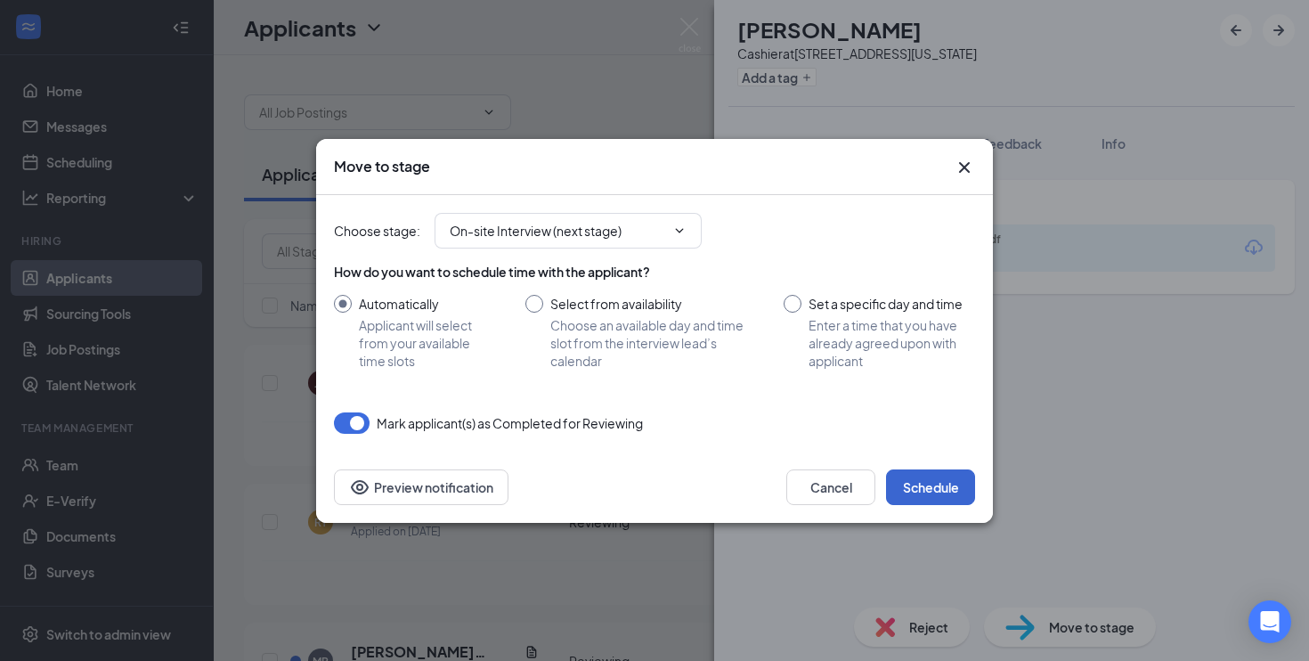
click at [928, 494] on button "Schedule" at bounding box center [930, 487] width 89 height 36
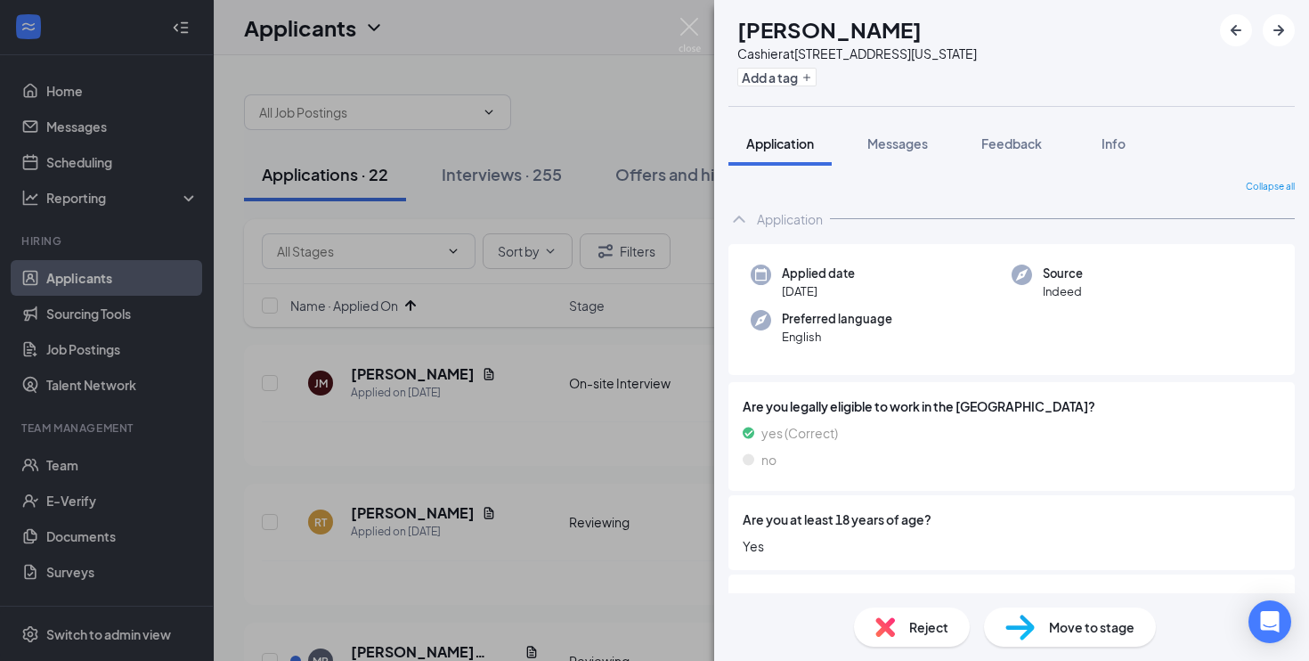
click at [670, 421] on div "RT Relayna [PERSON_NAME] at [STREET_ADDRESS][US_STATE] Add a tag Application Me…" at bounding box center [654, 330] width 1309 height 661
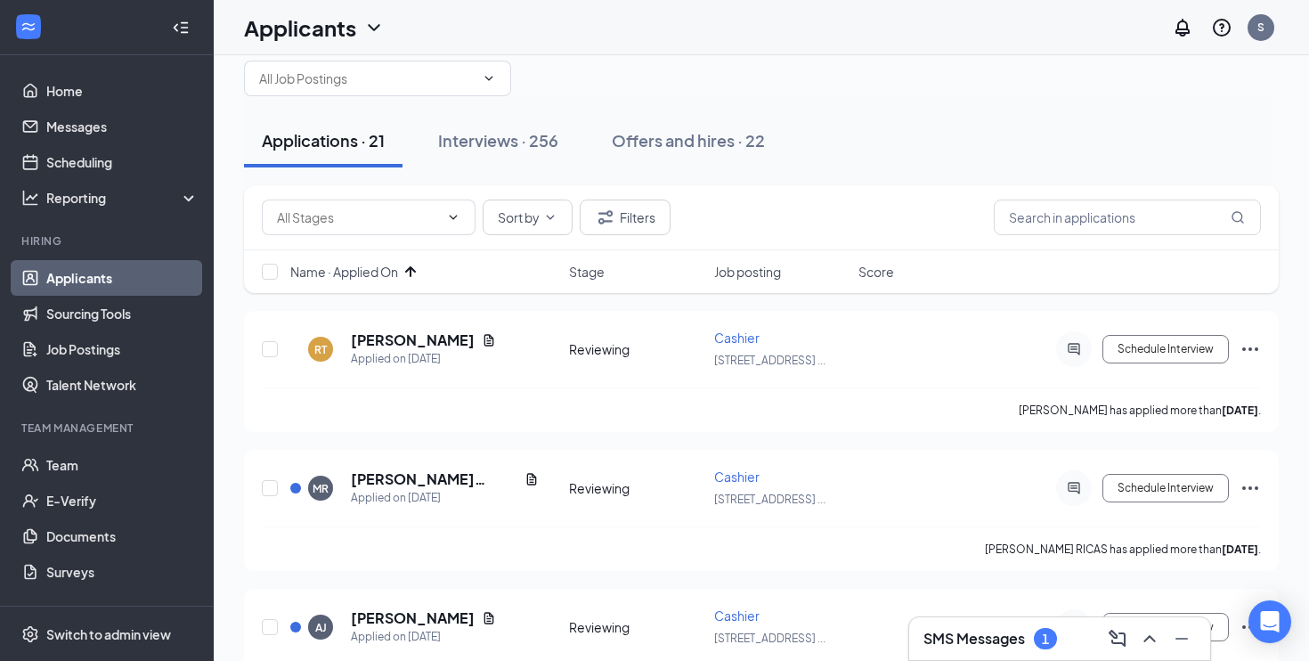
scroll to position [41, 0]
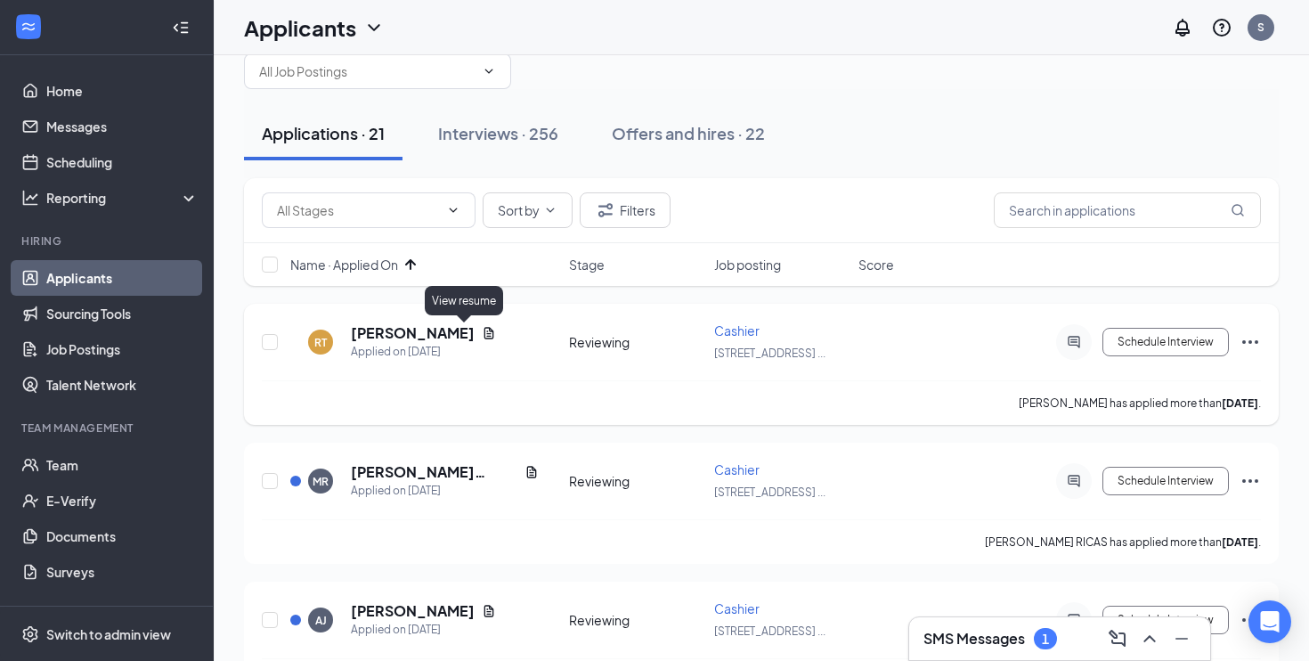
click at [484, 331] on icon "Document" at bounding box center [489, 333] width 10 height 12
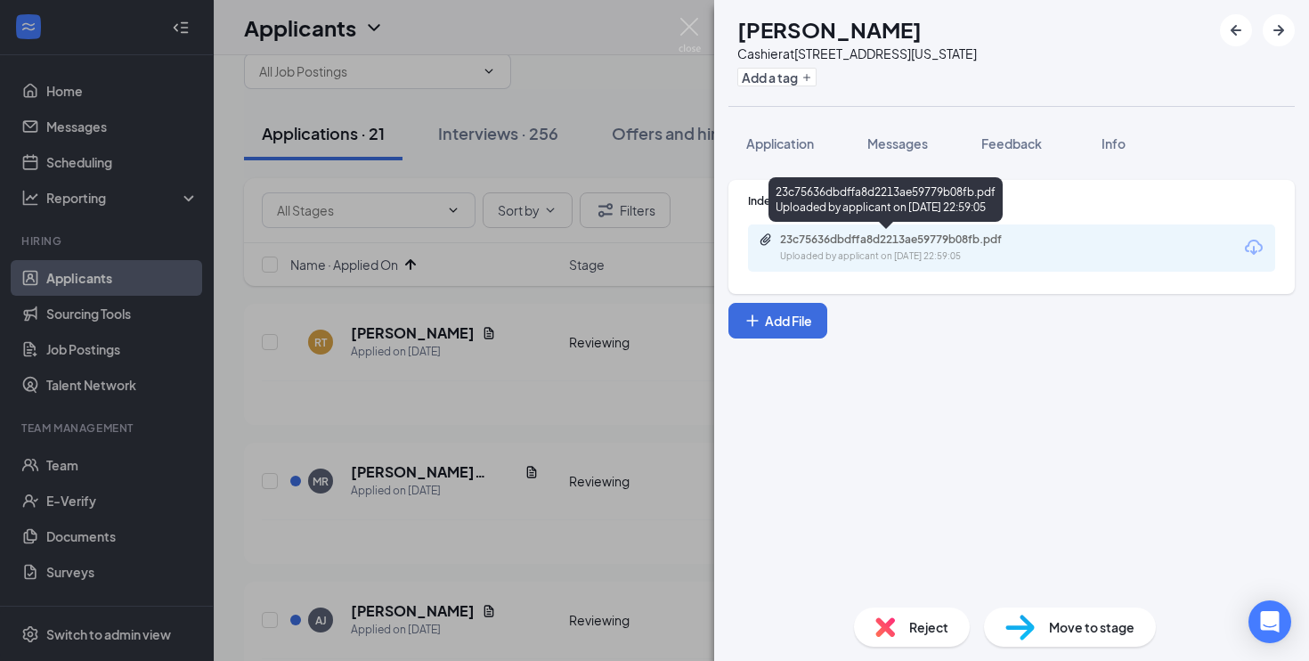
click at [812, 243] on div "23c75636dbdffa8d2213ae59779b08fb.pdf" at bounding box center [904, 239] width 249 height 14
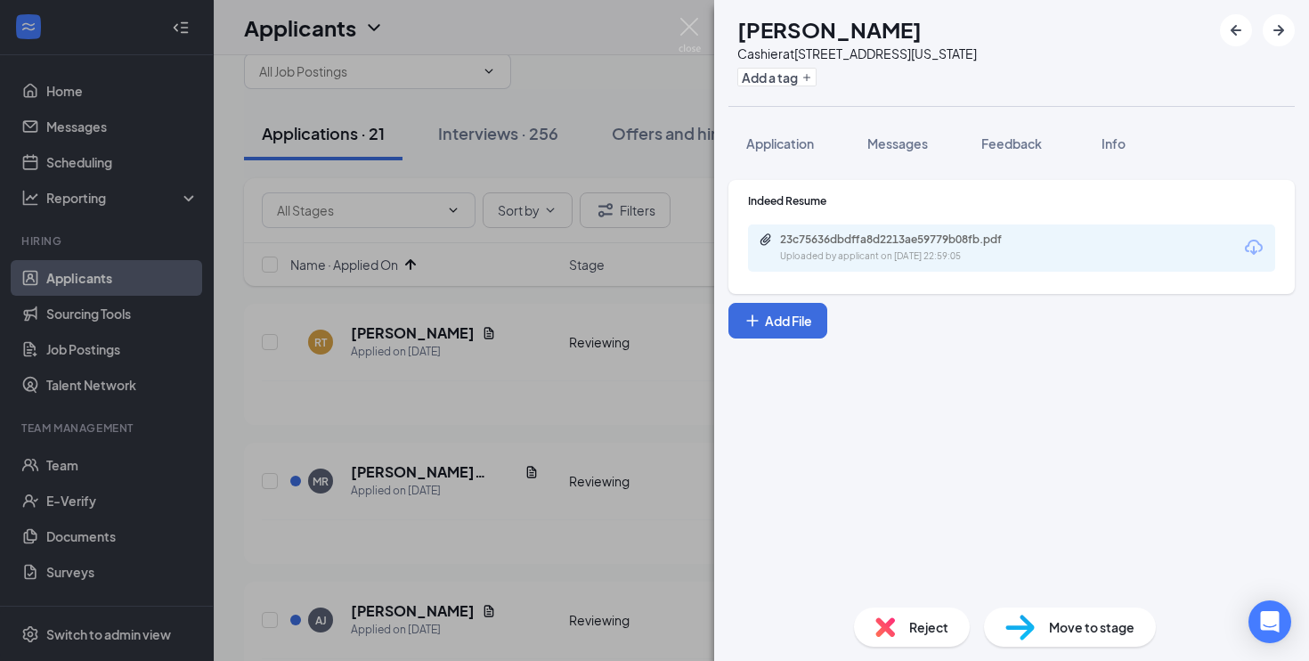
click at [1015, 625] on img at bounding box center [1020, 628] width 29 height 26
type input "On-site Interview (next stage)"
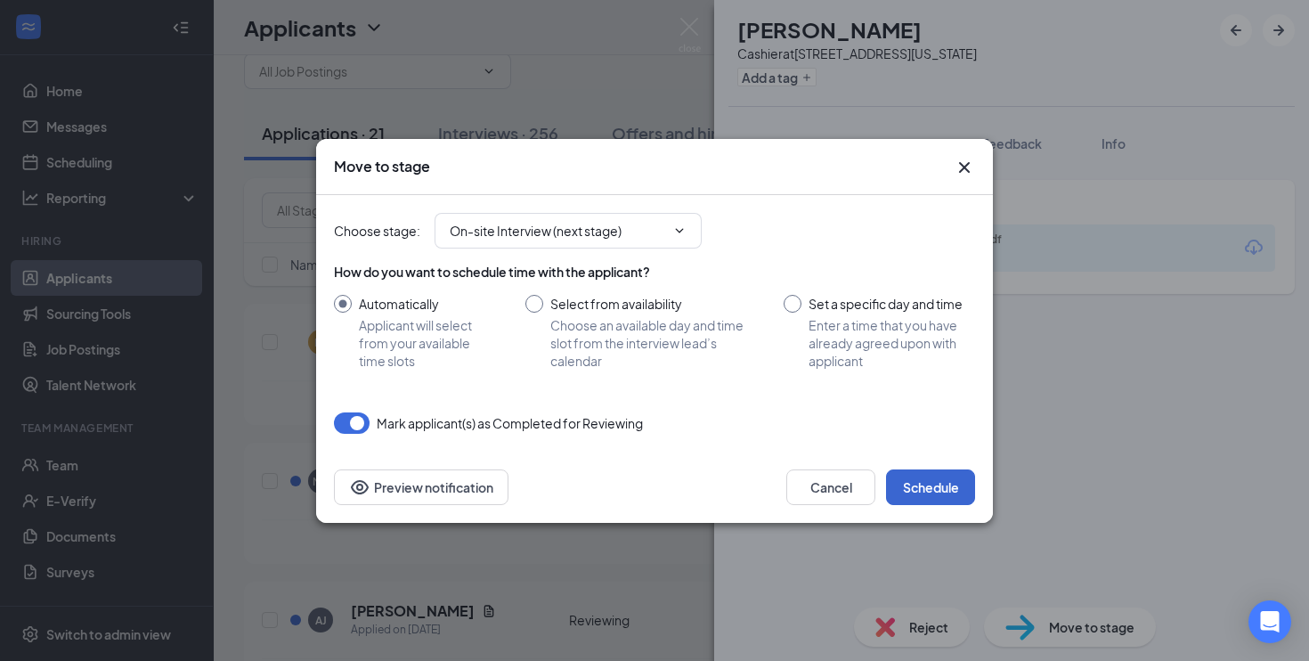
click at [914, 492] on button "Schedule" at bounding box center [930, 487] width 89 height 36
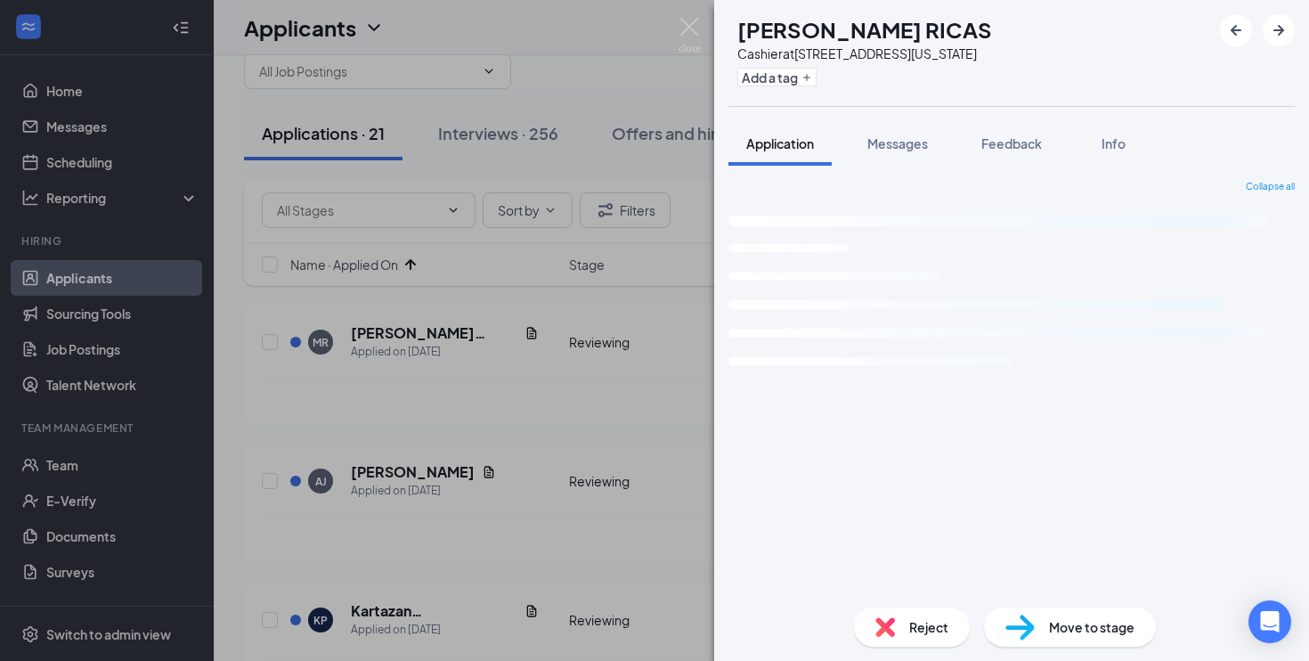
click at [582, 559] on div "[PERSON_NAME] RICAS Cashier at [STREET_ADDRESS][US_STATE] Add a tag Application…" at bounding box center [654, 330] width 1309 height 661
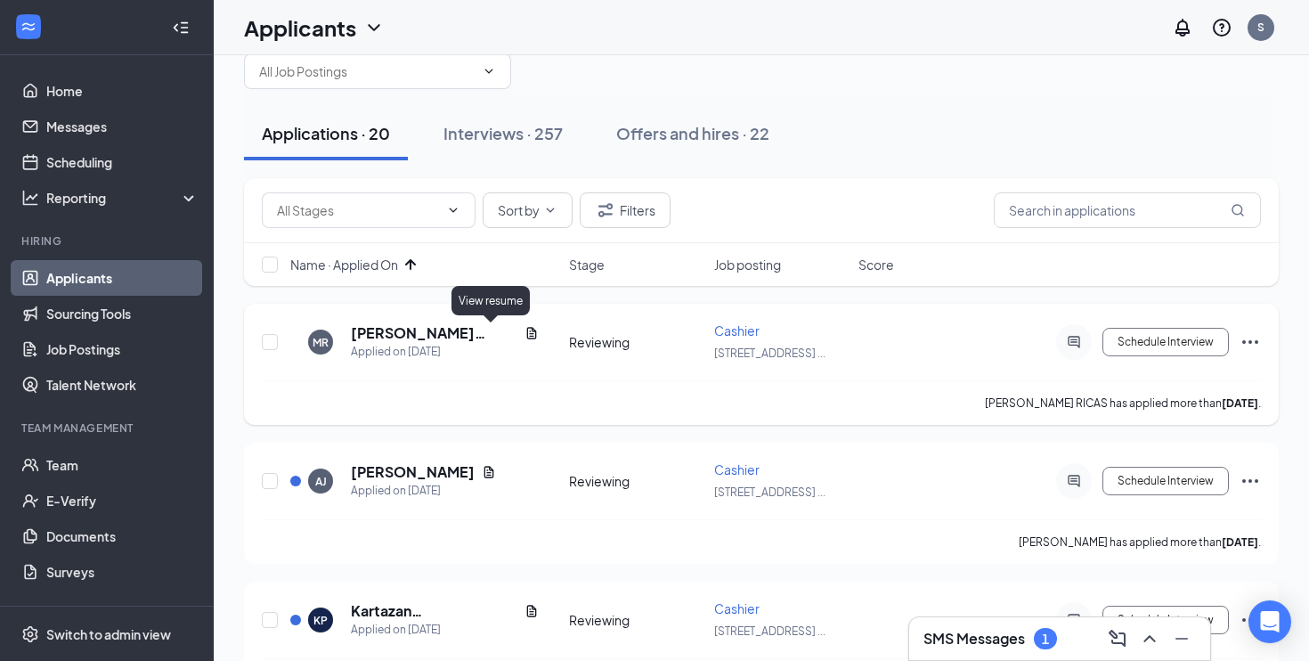
click at [527, 335] on icon "Document" at bounding box center [532, 333] width 10 height 12
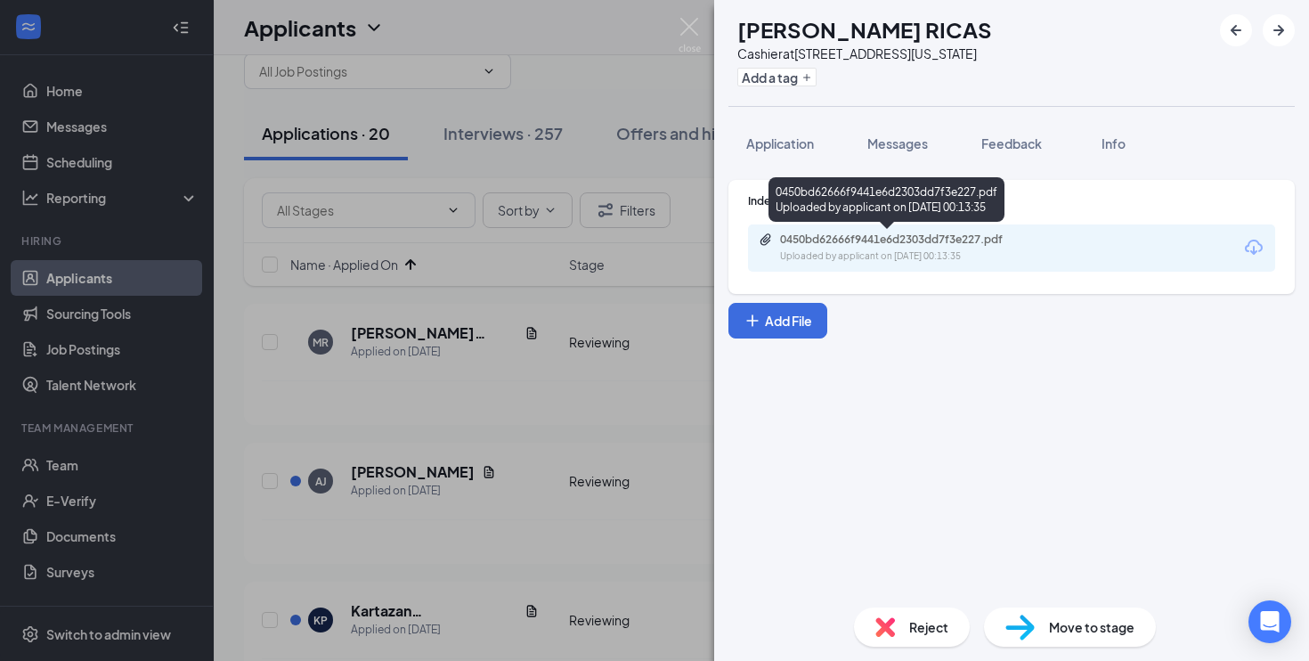
click at [807, 251] on div "Uploaded by applicant on [DATE] 00:13:35" at bounding box center [913, 256] width 267 height 14
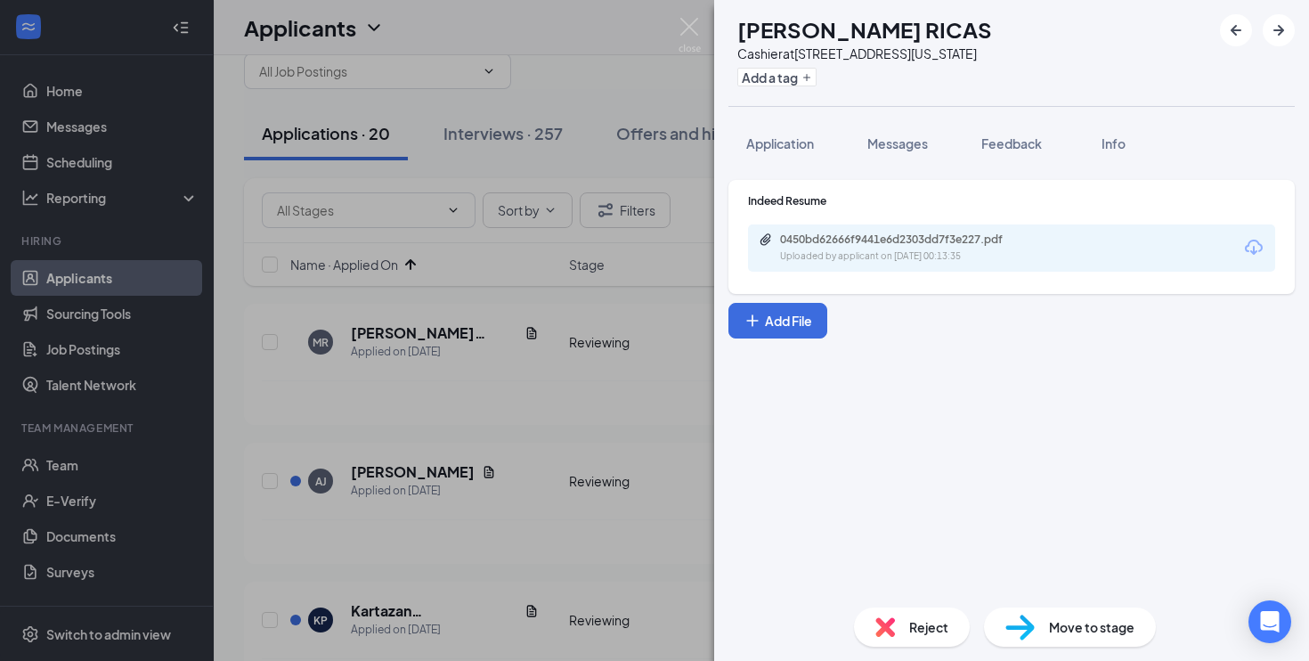
click at [923, 618] on span "Reject" at bounding box center [928, 627] width 39 height 20
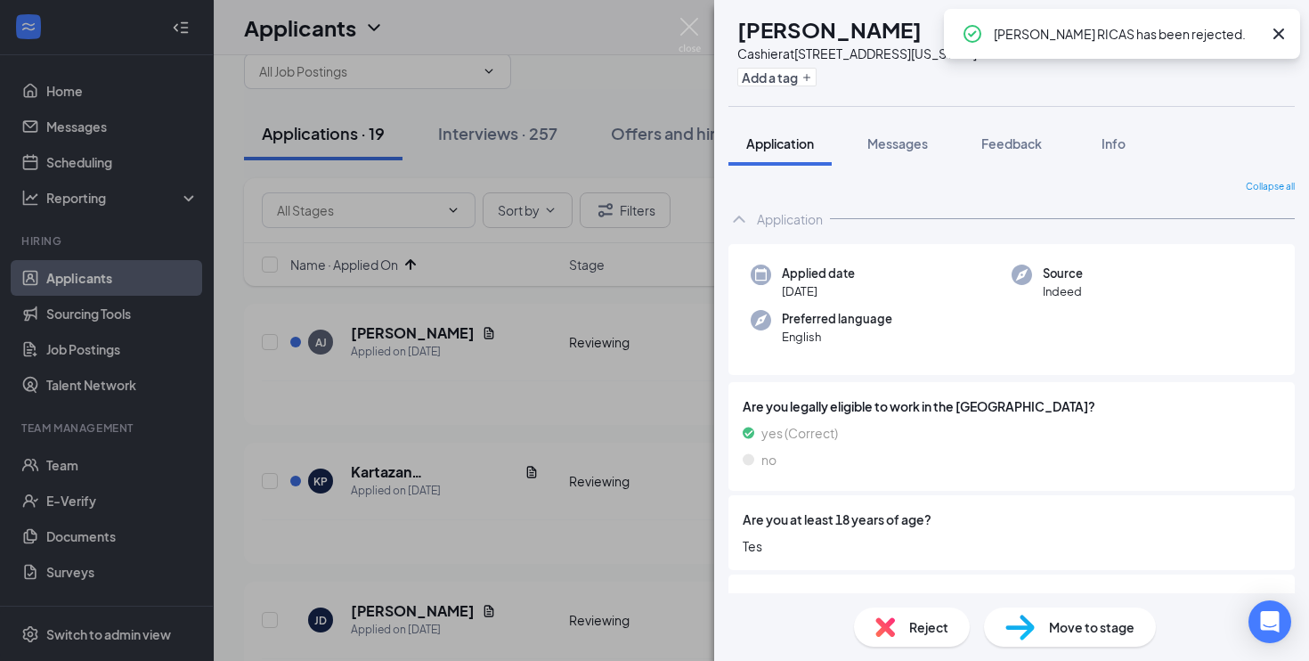
click at [660, 468] on div "[PERSON_NAME] Cashier at [STREET_ADDRESS][US_STATE] Add a tag Application Messa…" at bounding box center [654, 330] width 1309 height 661
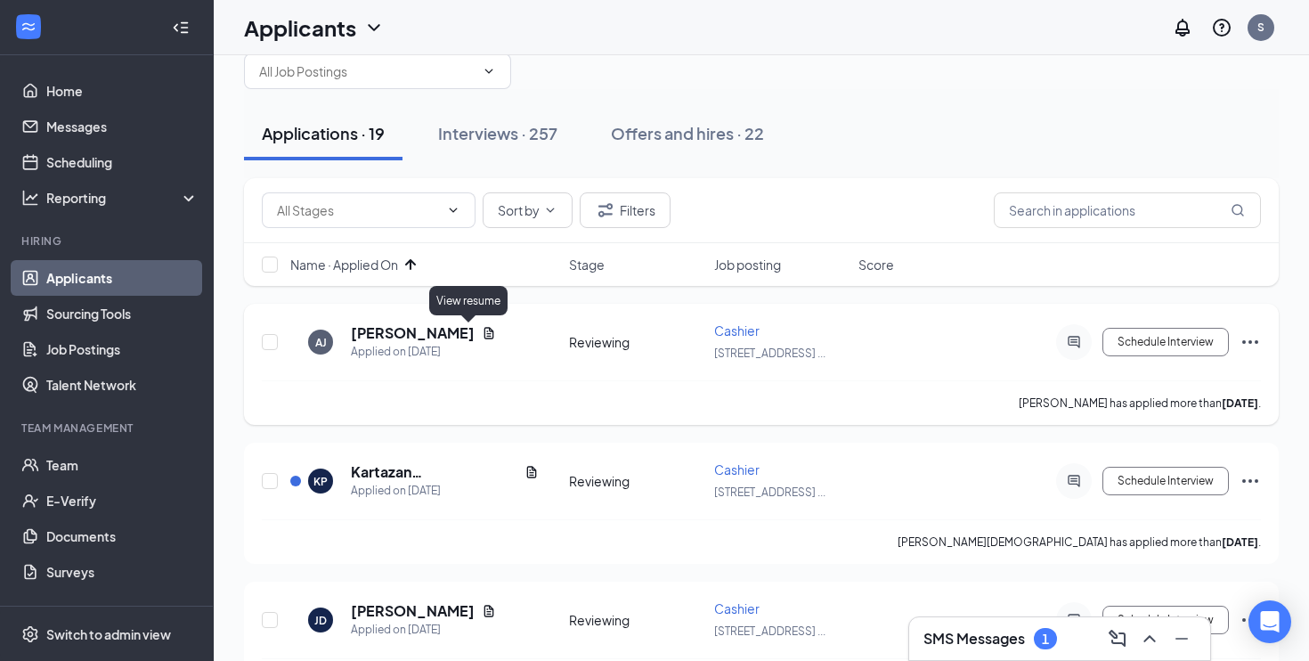
click at [484, 331] on icon "Document" at bounding box center [489, 333] width 10 height 12
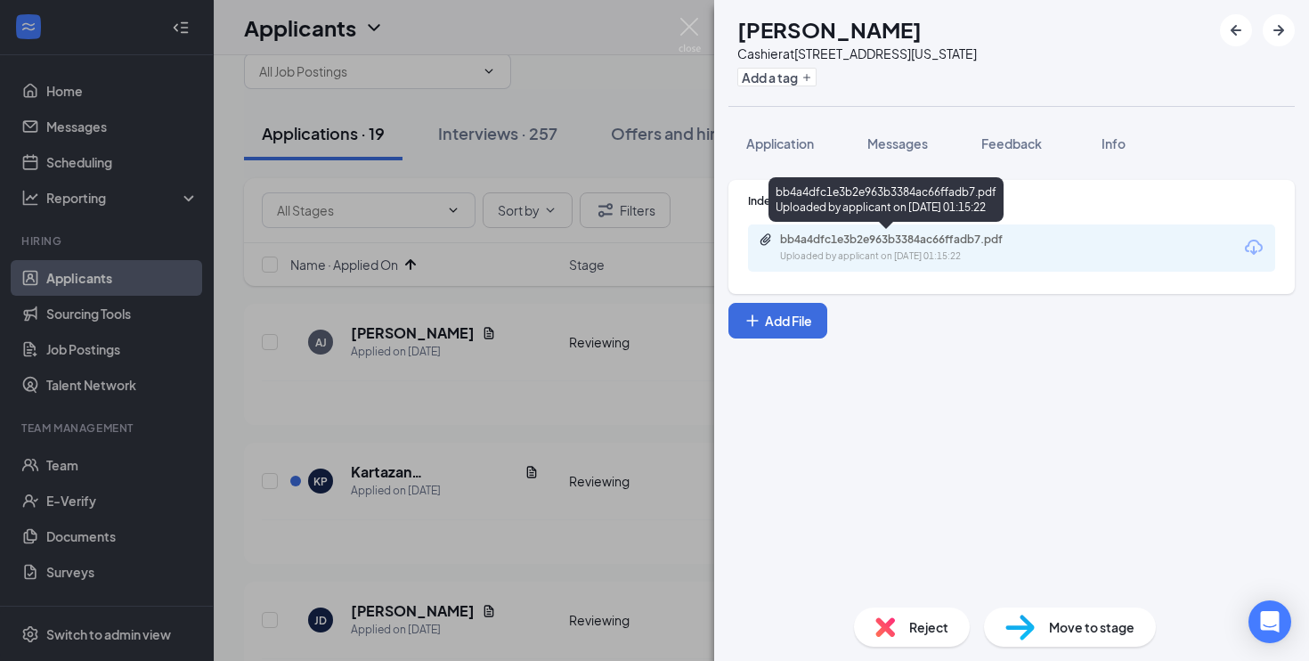
click at [892, 262] on div "Uploaded by applicant on [DATE] 01:15:22" at bounding box center [913, 256] width 267 height 14
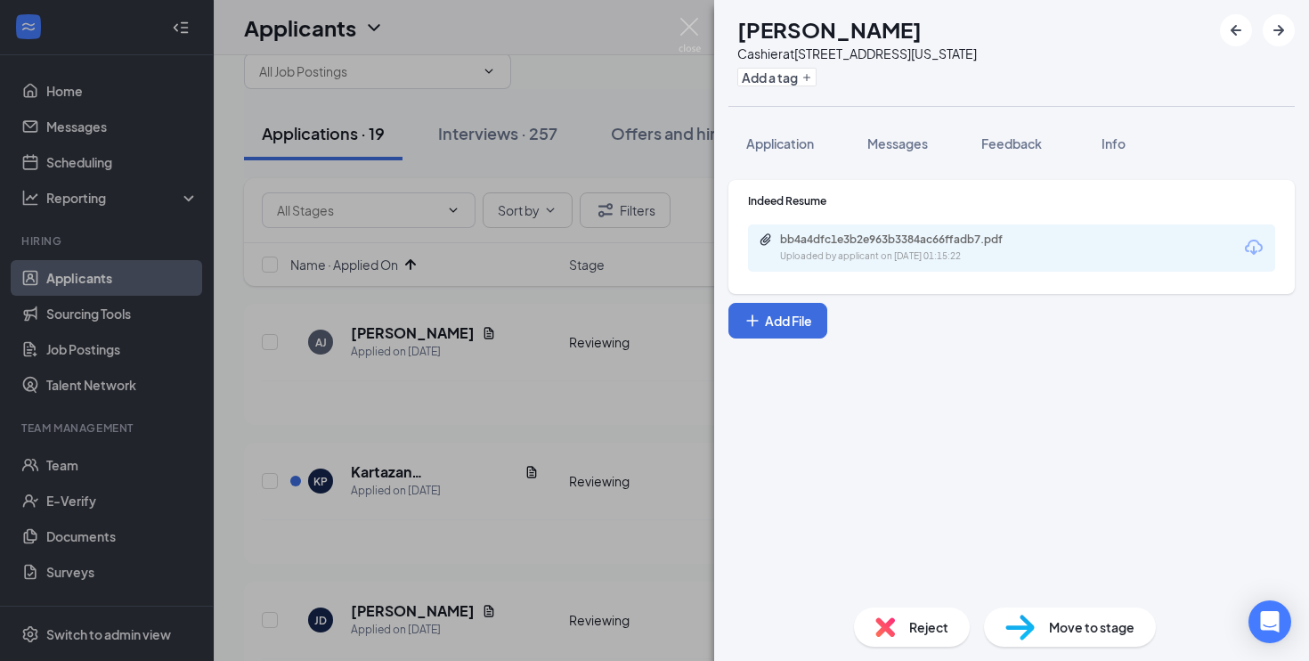
click at [912, 612] on div "Reject" at bounding box center [912, 626] width 116 height 39
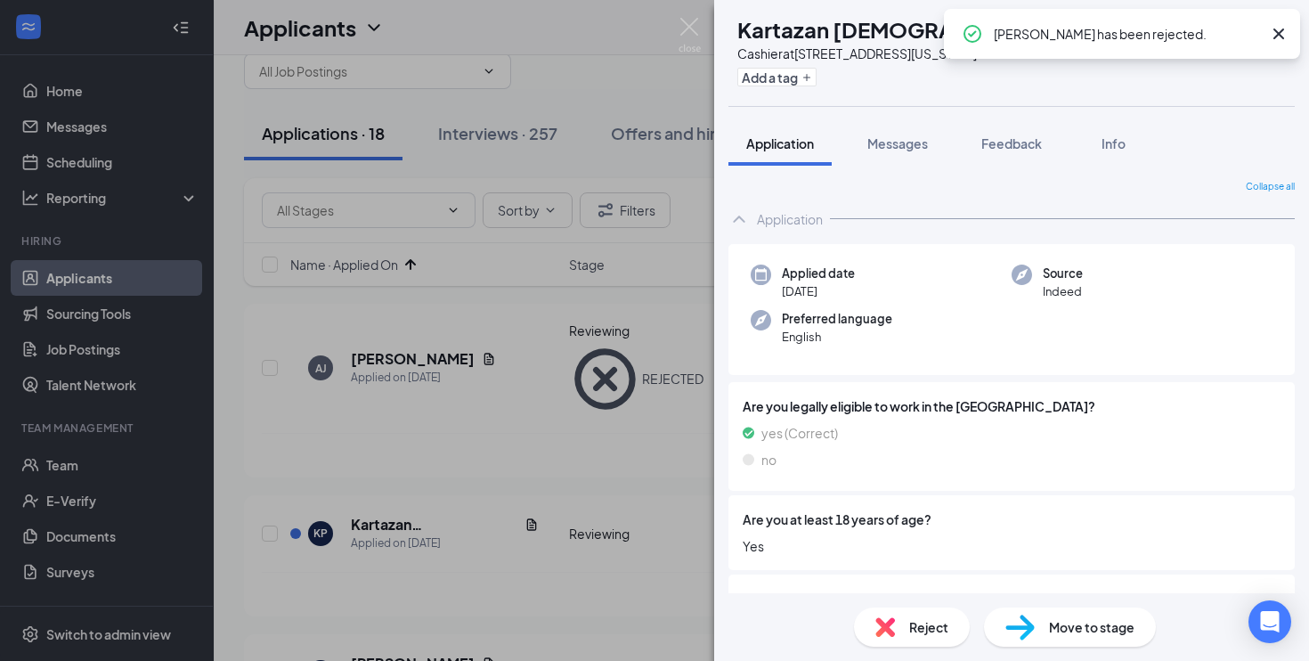
click at [616, 452] on div "KP Kartazan [PERSON_NAME] [PERSON_NAME] at [STREET_ADDRESS][US_STATE] Add a tag…" at bounding box center [654, 330] width 1309 height 661
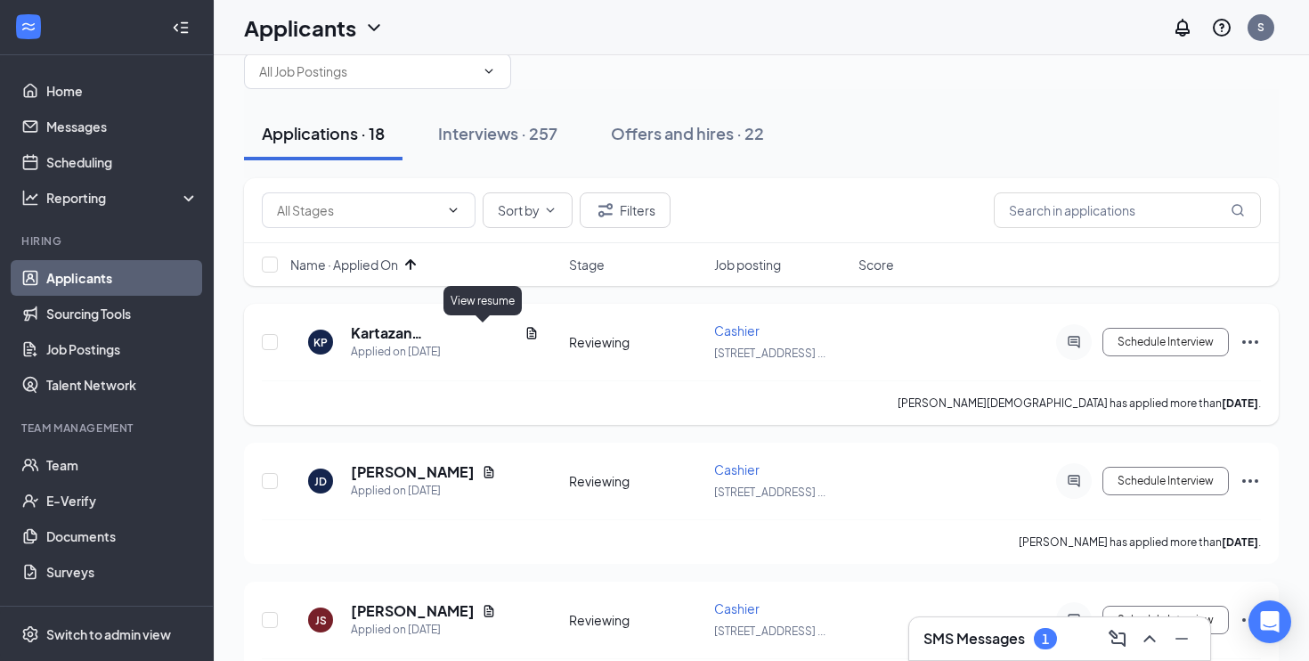
click at [527, 337] on icon "Document" at bounding box center [532, 333] width 10 height 12
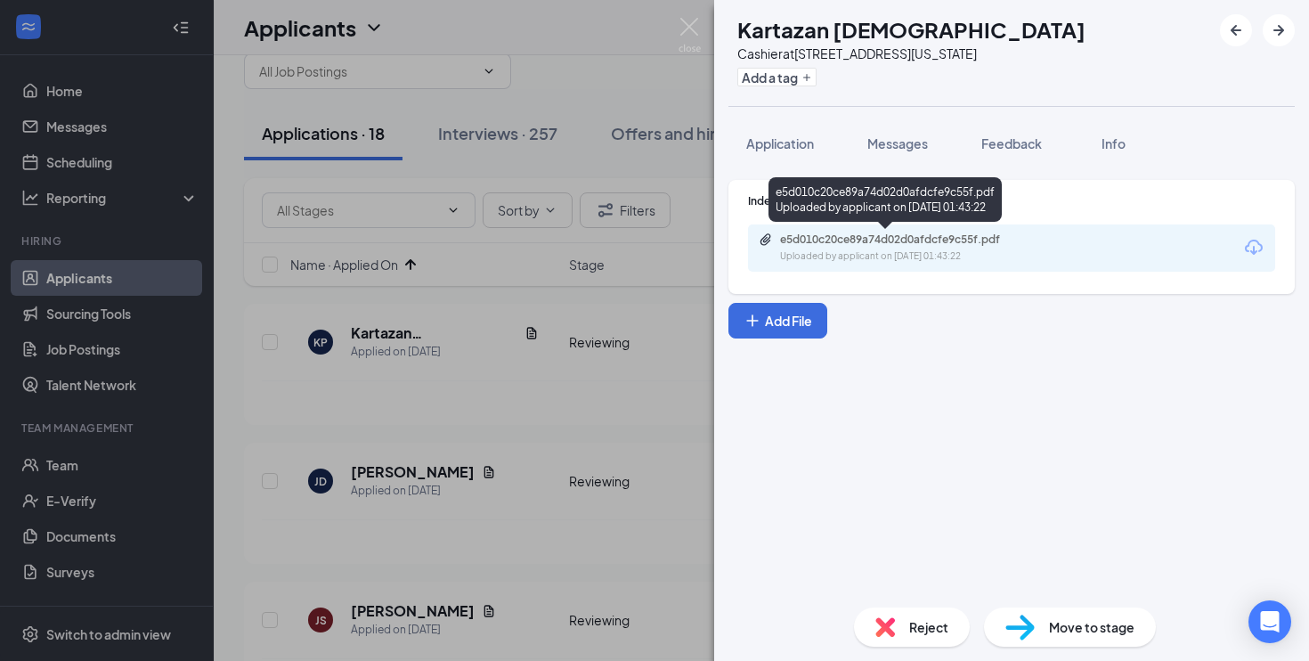
click at [862, 255] on div "Uploaded by applicant on [DATE] 01:43:22" at bounding box center [913, 256] width 267 height 14
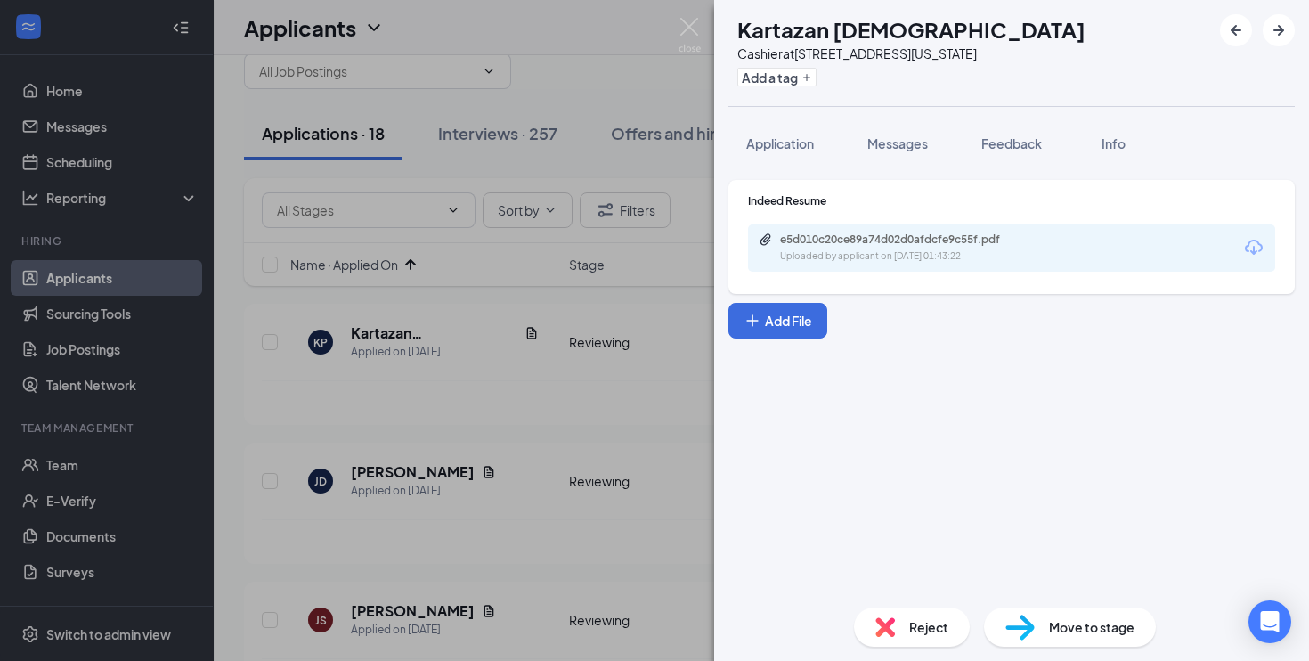
click at [899, 627] on div "Reject" at bounding box center [912, 626] width 116 height 39
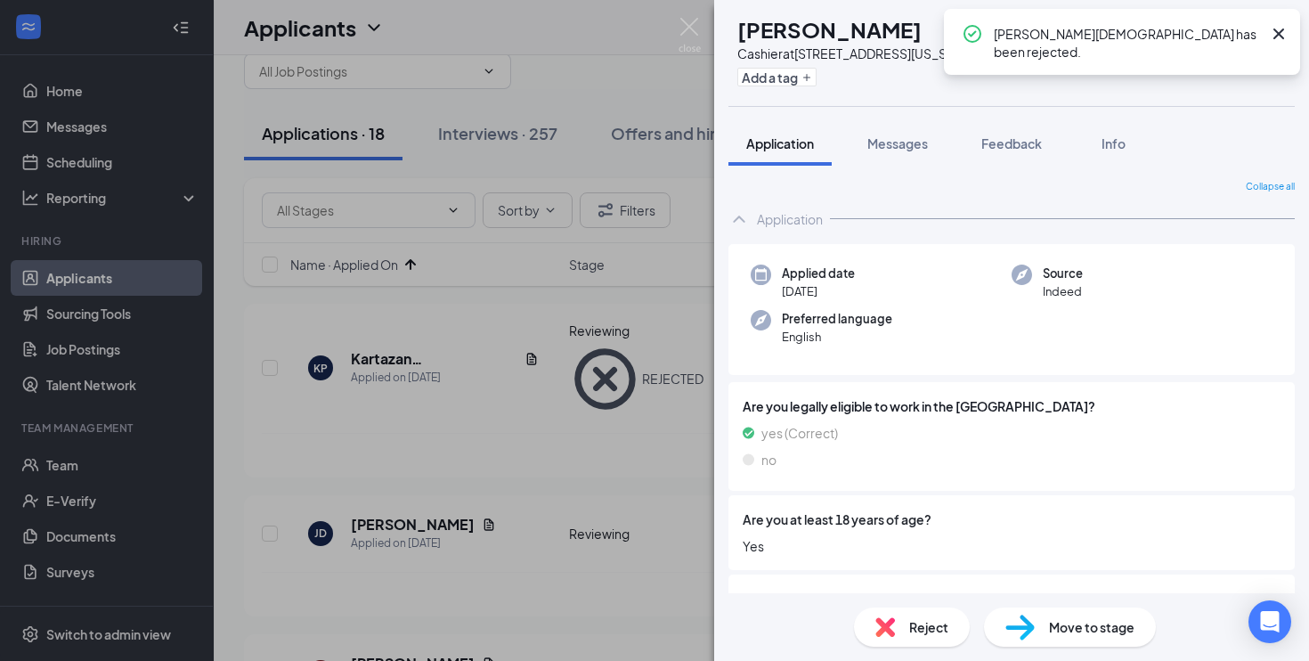
click at [598, 366] on div "JD [PERSON_NAME] Cashier at [STREET_ADDRESS][US_STATE] Add a tag Application Me…" at bounding box center [654, 330] width 1309 height 661
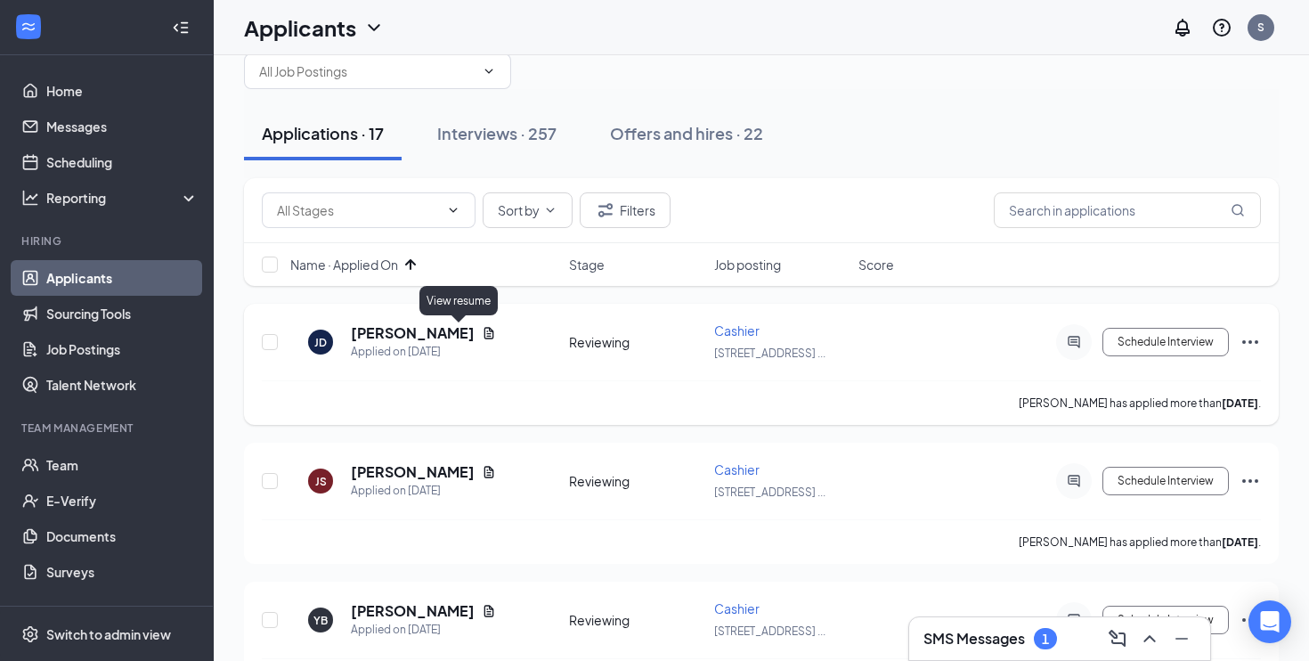
click at [484, 337] on icon "Document" at bounding box center [489, 333] width 10 height 12
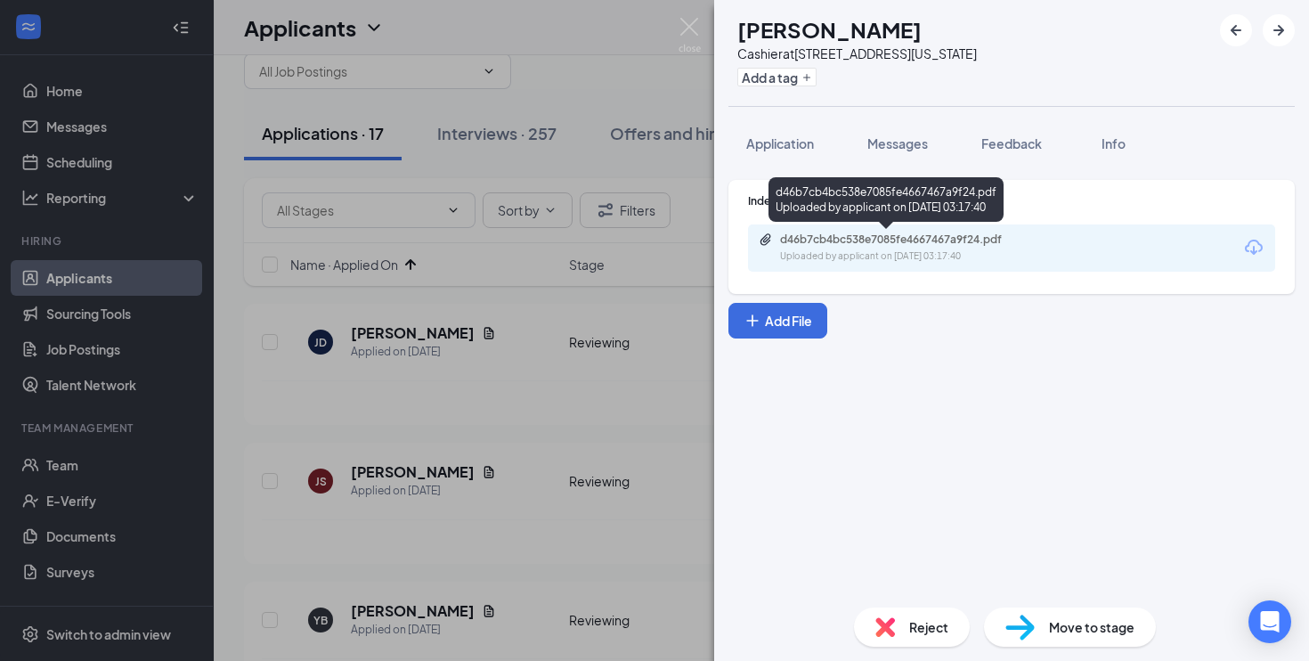
click at [892, 251] on div "Uploaded by applicant on [DATE] 03:17:40" at bounding box center [913, 256] width 267 height 14
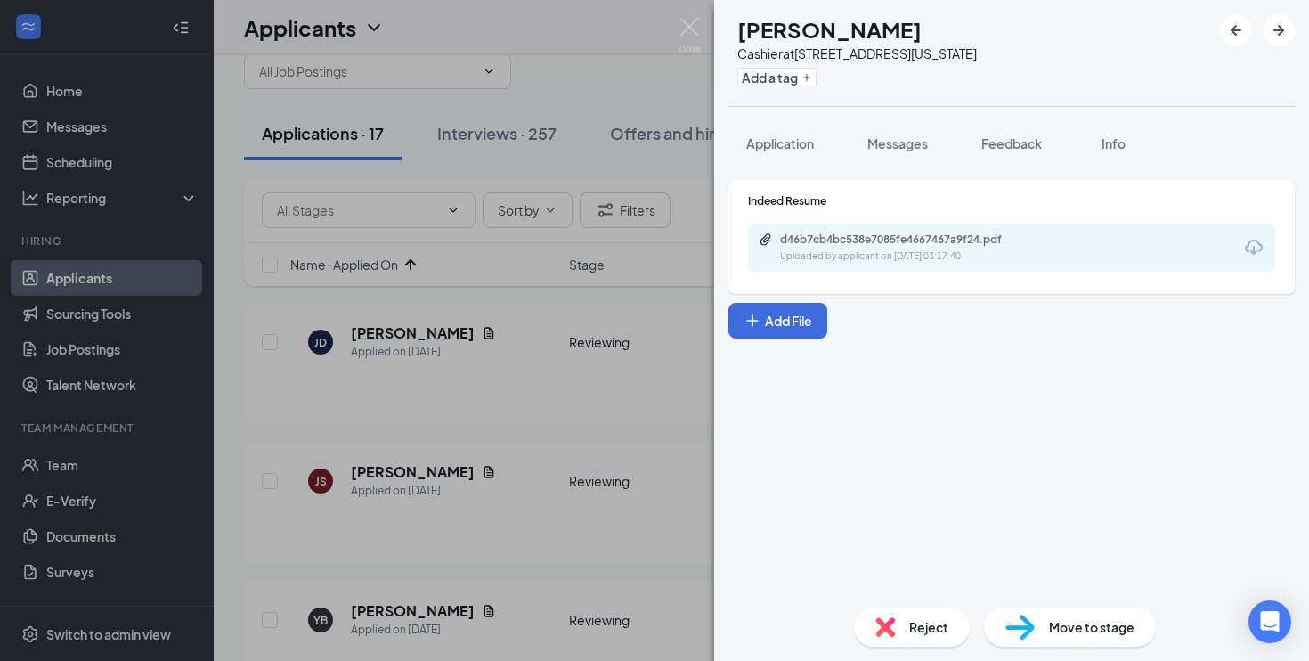
click at [1029, 639] on img at bounding box center [1020, 628] width 29 height 26
type input "On-site Interview (next stage)"
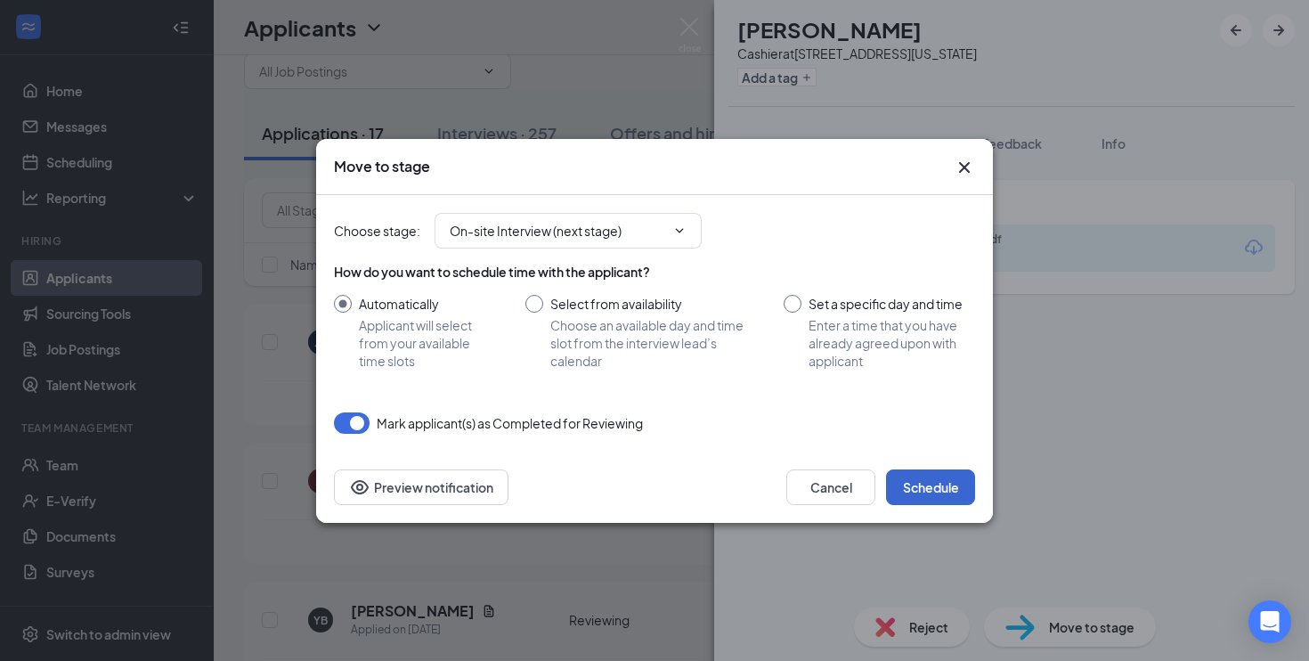
click at [944, 492] on button "Schedule" at bounding box center [930, 487] width 89 height 36
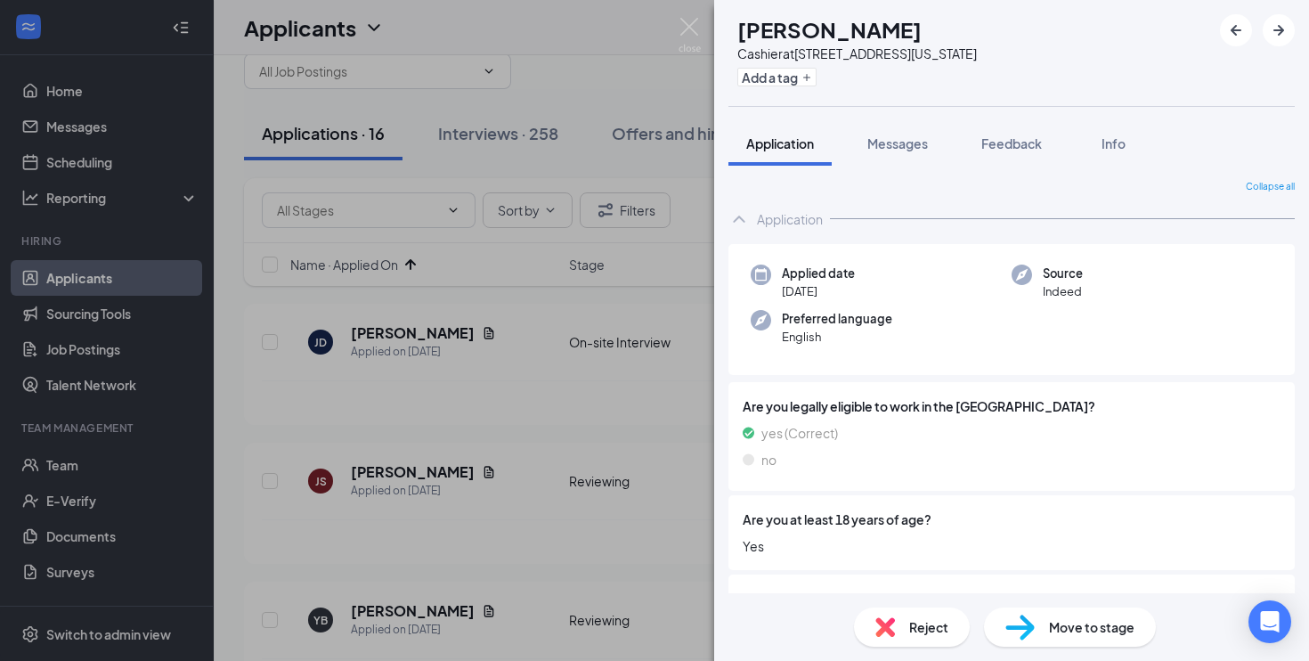
click at [602, 377] on div "JS [PERSON_NAME] at [STREET_ADDRESS][US_STATE] Add a tag Application Messages F…" at bounding box center [654, 330] width 1309 height 661
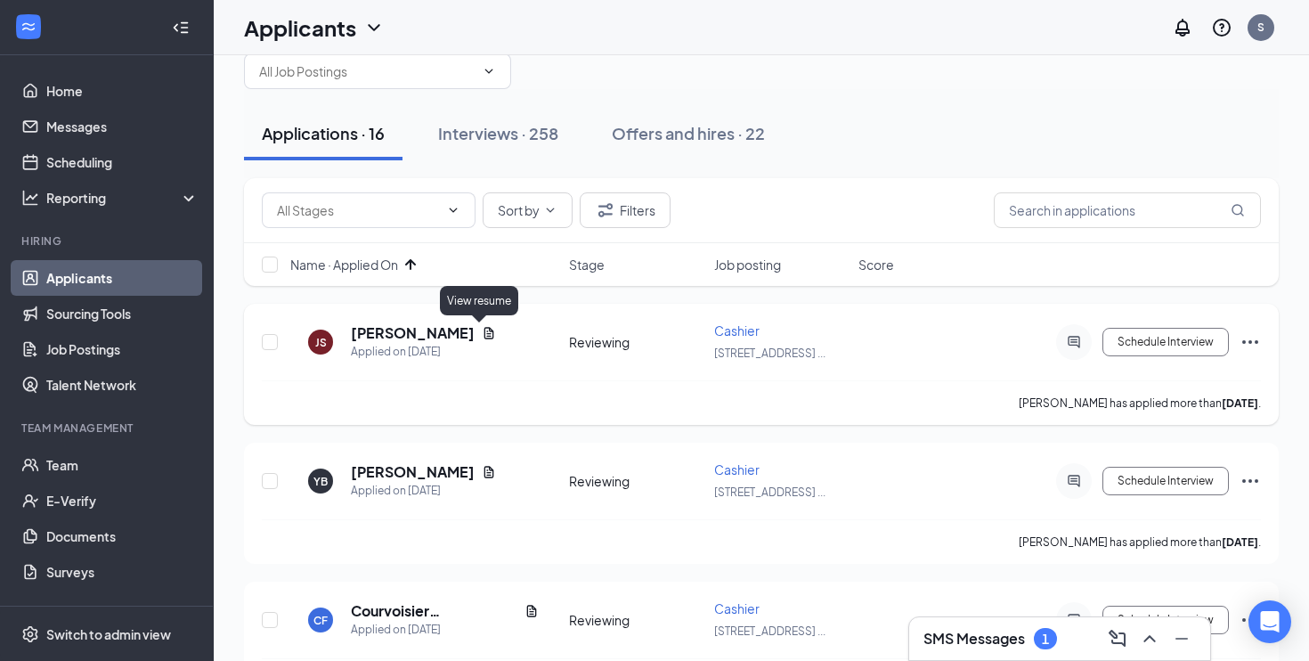
click at [482, 332] on icon "Document" at bounding box center [489, 333] width 14 height 14
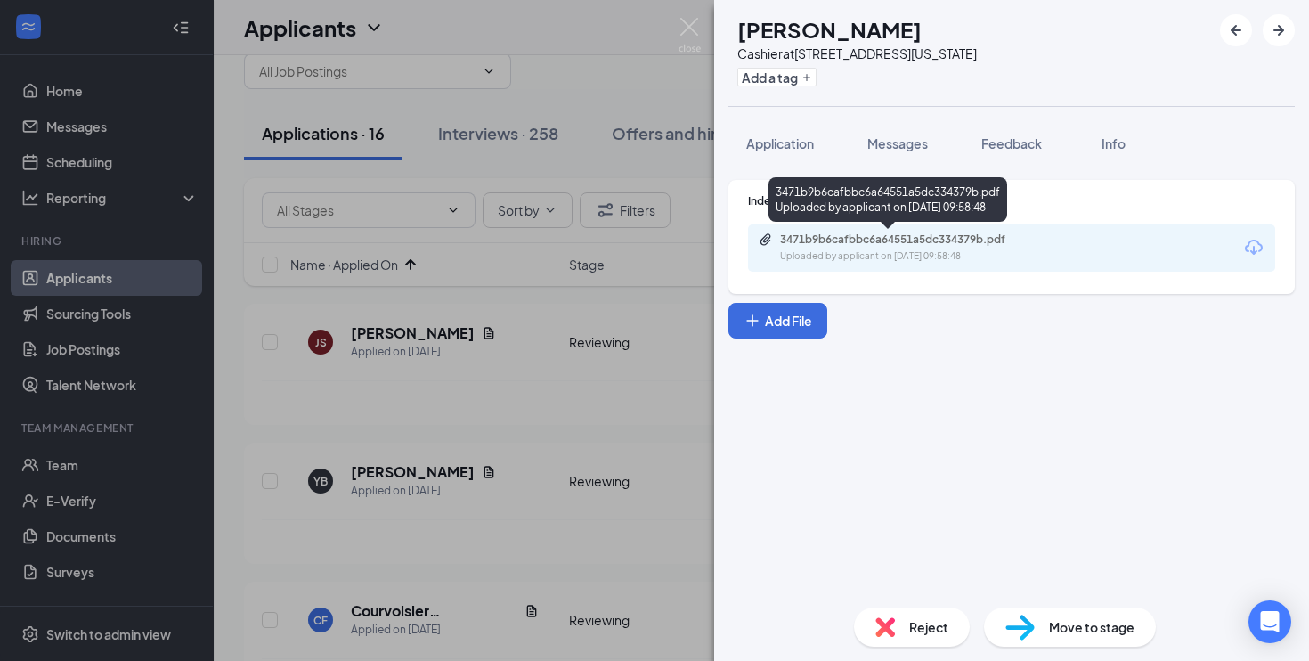
click at [826, 252] on div "Uploaded by applicant on [DATE] 09:58:48" at bounding box center [913, 256] width 267 height 14
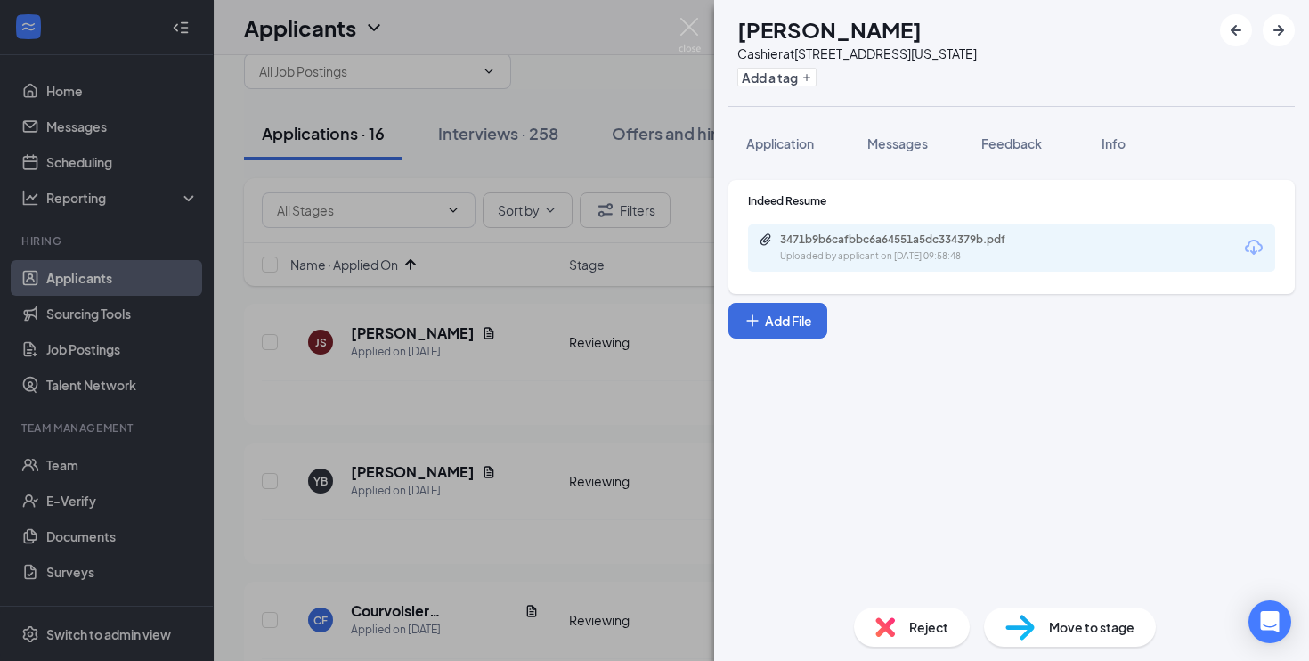
click at [944, 638] on div "Reject" at bounding box center [912, 626] width 116 height 39
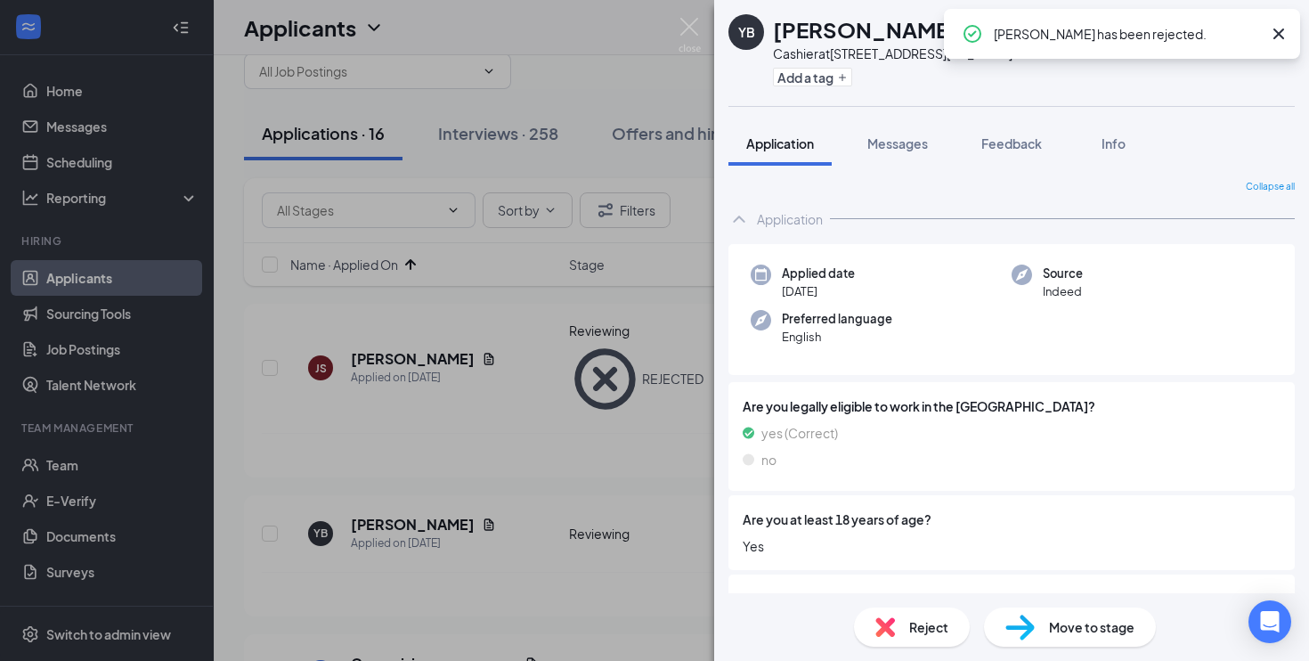
click at [594, 422] on div "YB Yesmellie Brujan Cashier at [STREET_ADDRESS][US_STATE] Add a tag Application…" at bounding box center [654, 330] width 1309 height 661
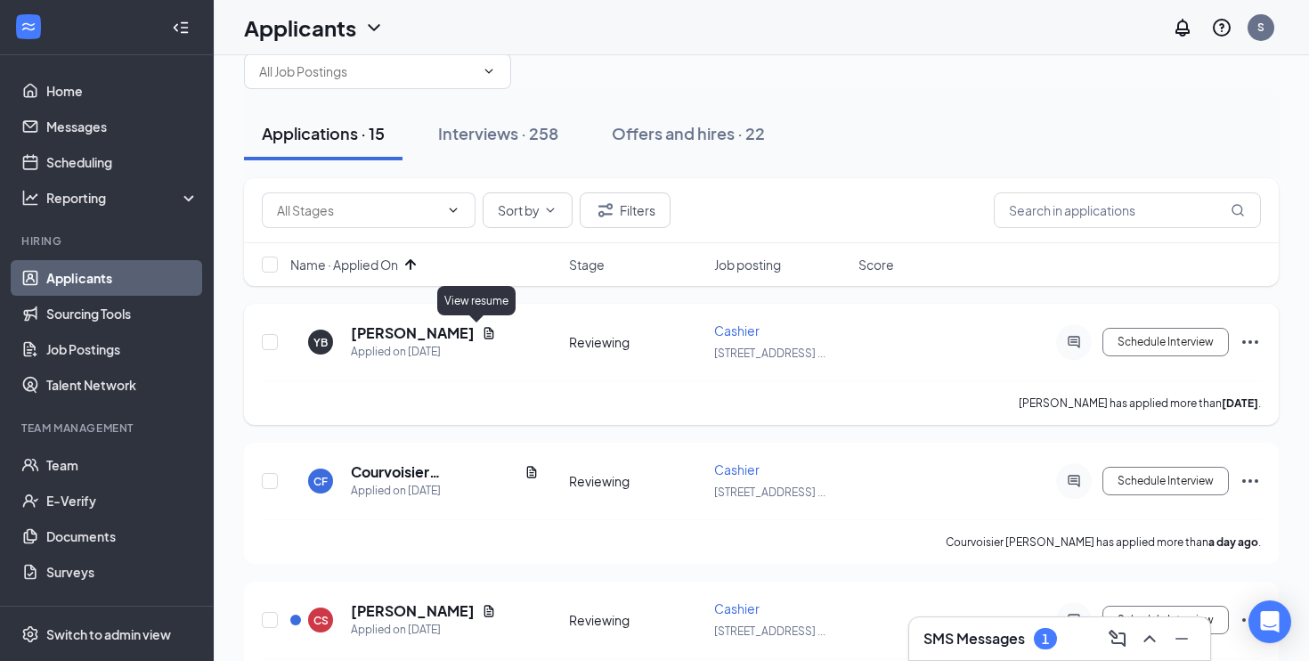
click at [484, 336] on icon "Document" at bounding box center [489, 333] width 14 height 14
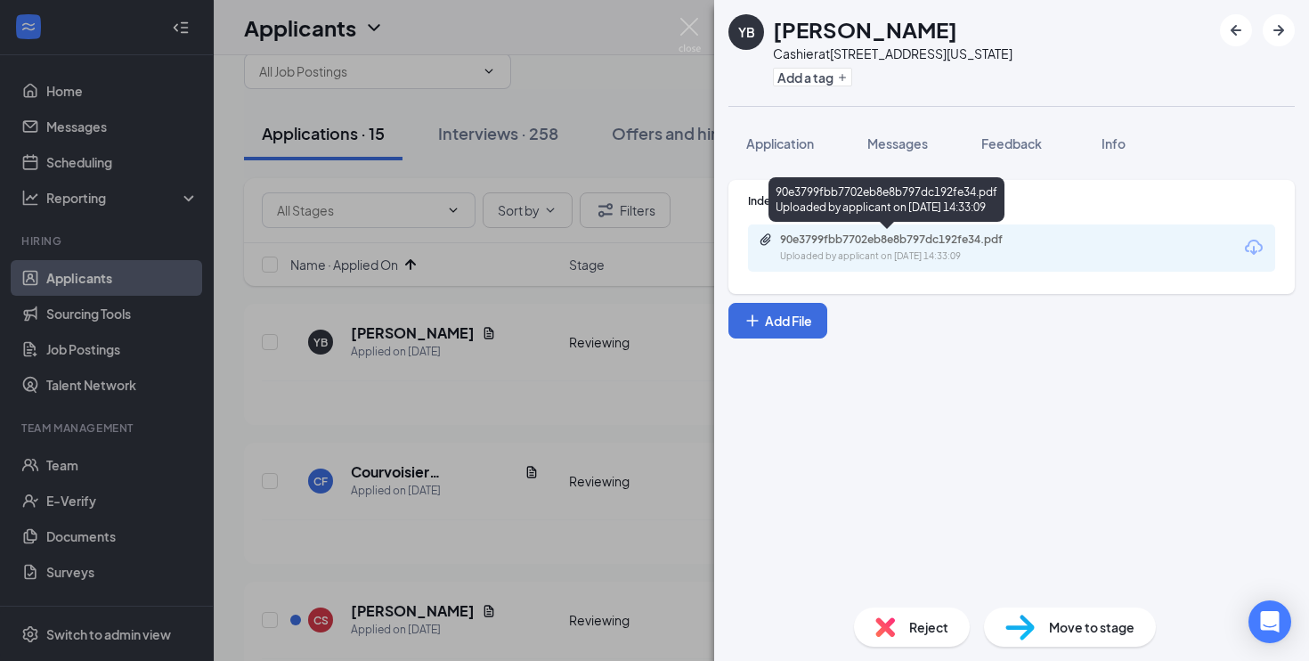
click at [799, 248] on div "90e3799fbb7702eb8e8b797dc192fe34.pdf Uploaded by applicant on [DATE] 14:33:09" at bounding box center [903, 247] width 289 height 31
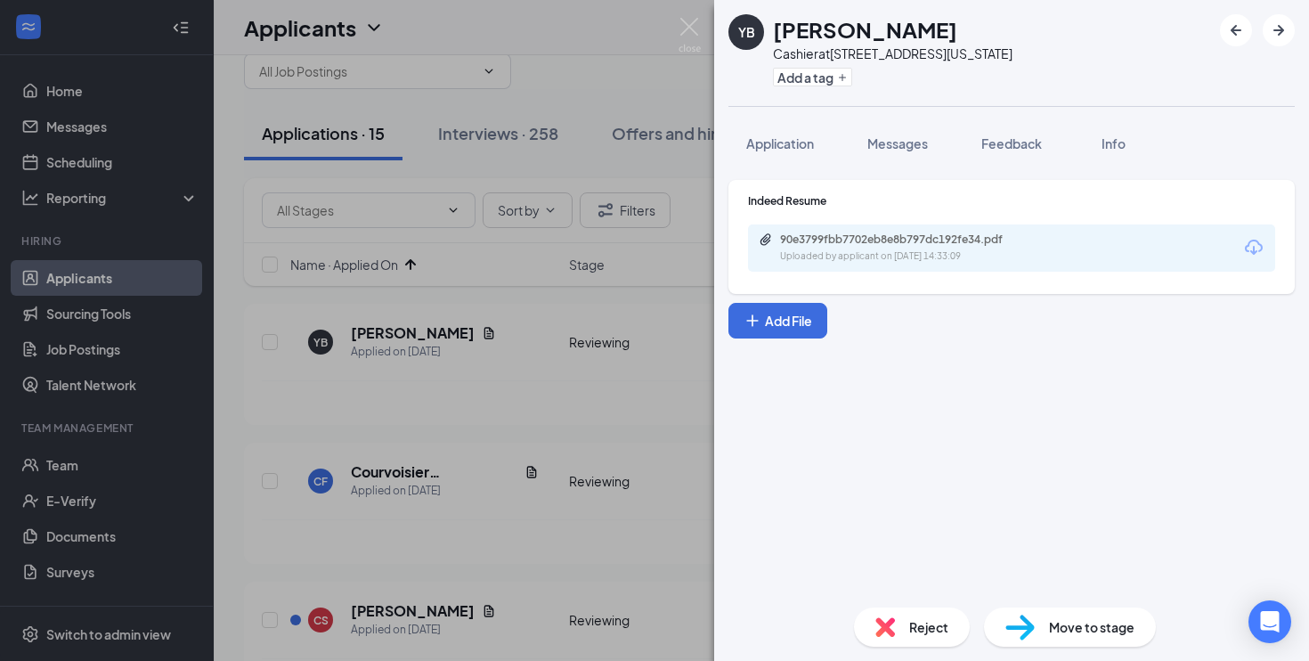
click at [1054, 619] on span "Move to stage" at bounding box center [1091, 627] width 85 height 20
type input "On-site Interview (next stage)"
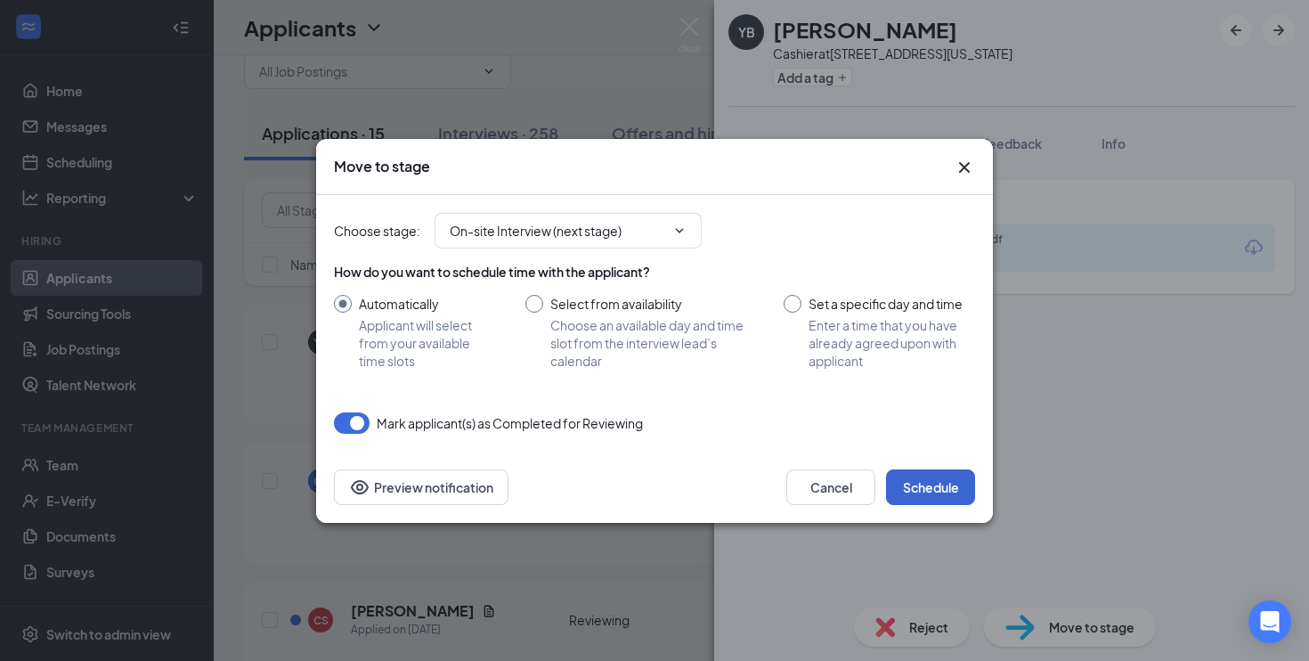
click at [961, 483] on button "Schedule" at bounding box center [930, 487] width 89 height 36
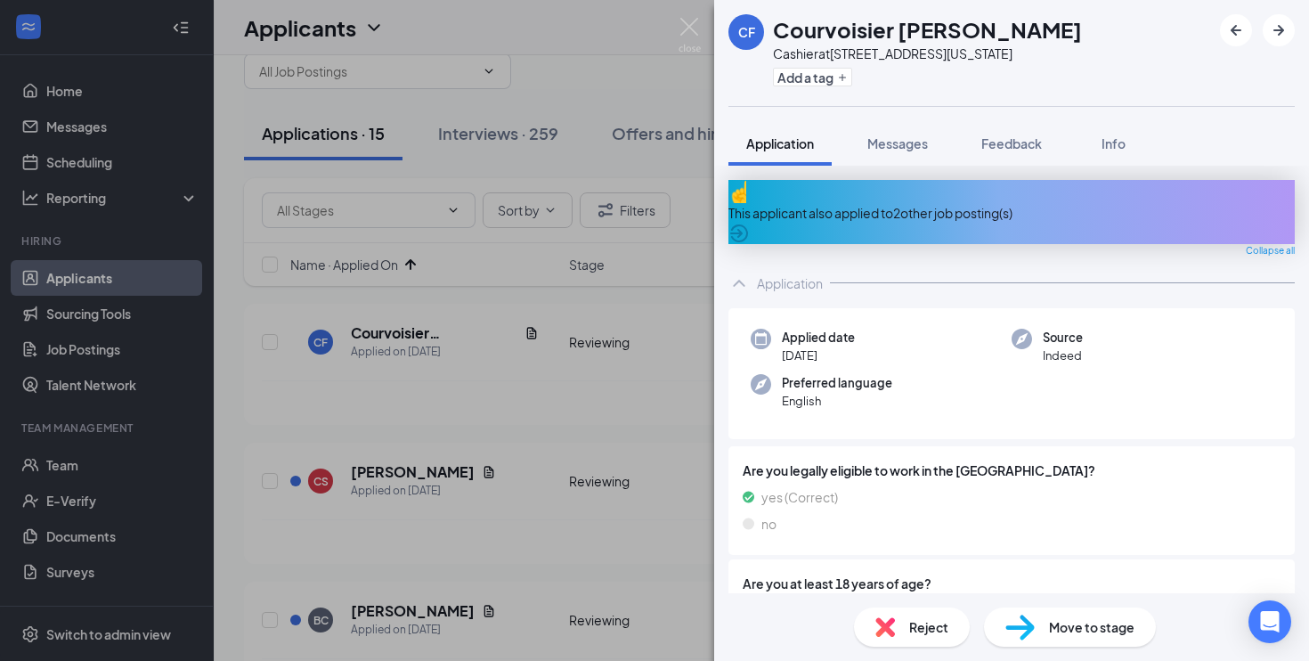
click at [648, 502] on div "CF Courvoisier [PERSON_NAME] Cashier at [STREET_ADDRESS][US_STATE] Add a tag Ap…" at bounding box center [654, 330] width 1309 height 661
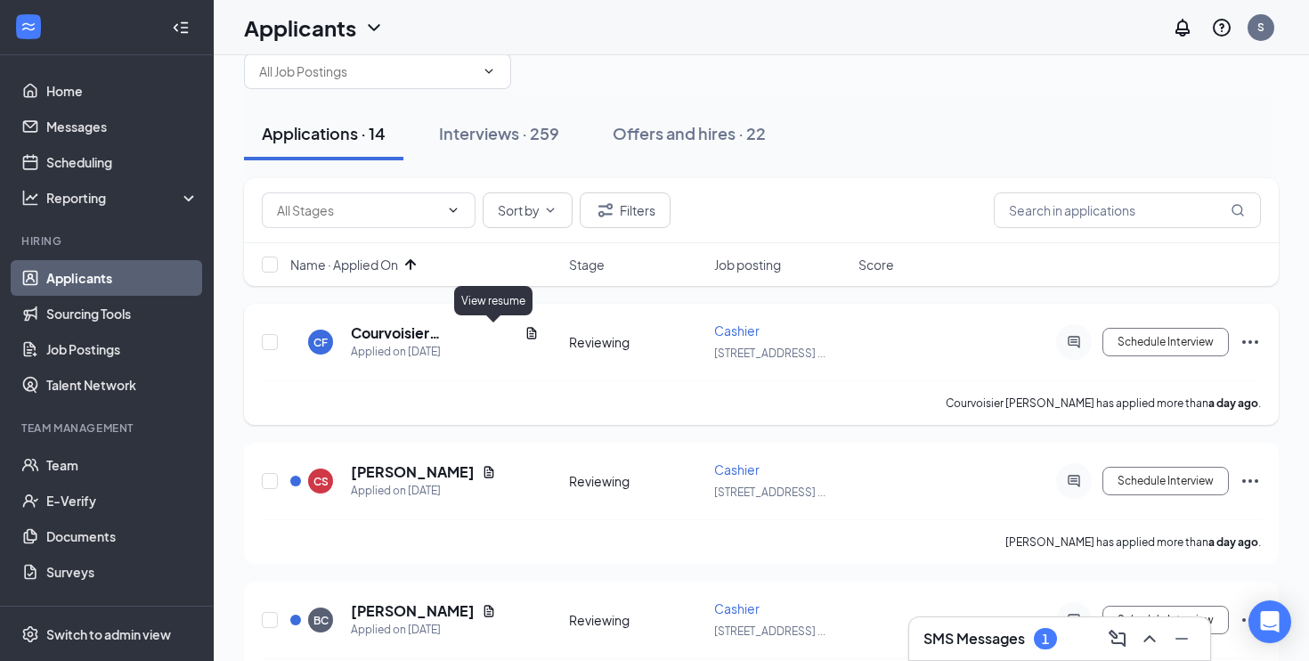
click at [525, 337] on icon "Document" at bounding box center [532, 333] width 14 height 14
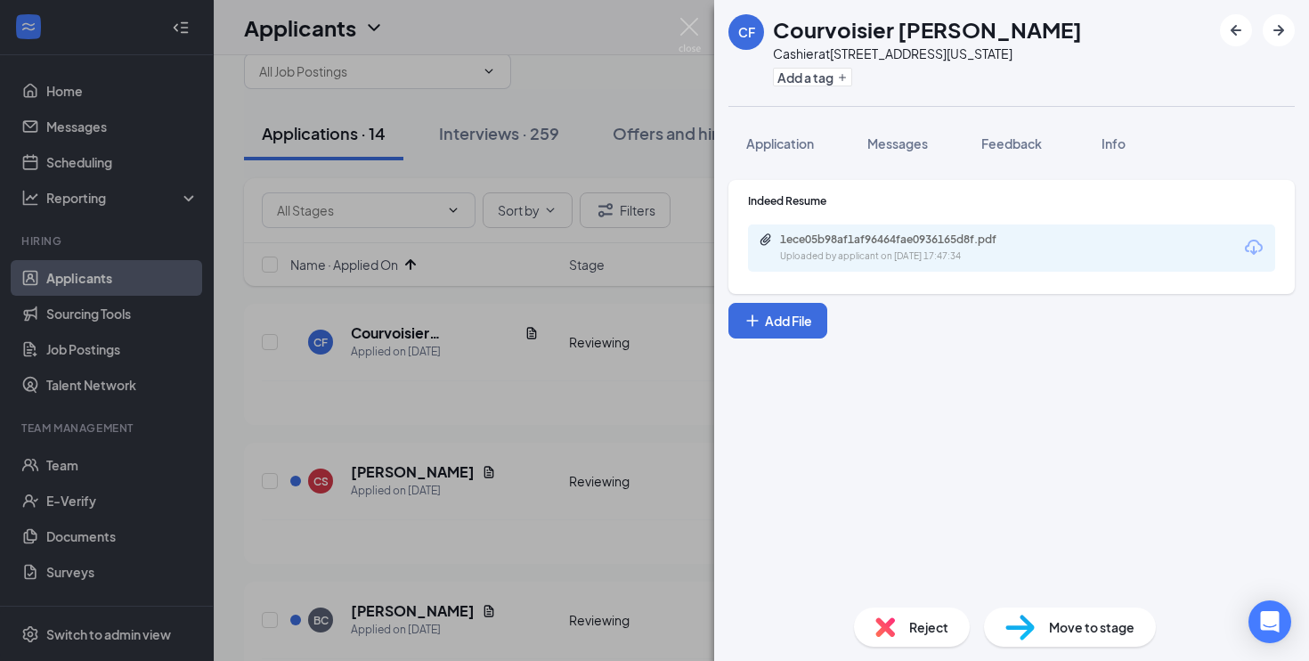
click at [777, 241] on div "1ece05b98af1af96464fae0936165d8f.pdf" at bounding box center [903, 239] width 289 height 14
click at [1049, 636] on span "Move to stage" at bounding box center [1091, 627] width 85 height 20
type input "On-site Interview (next stage)"
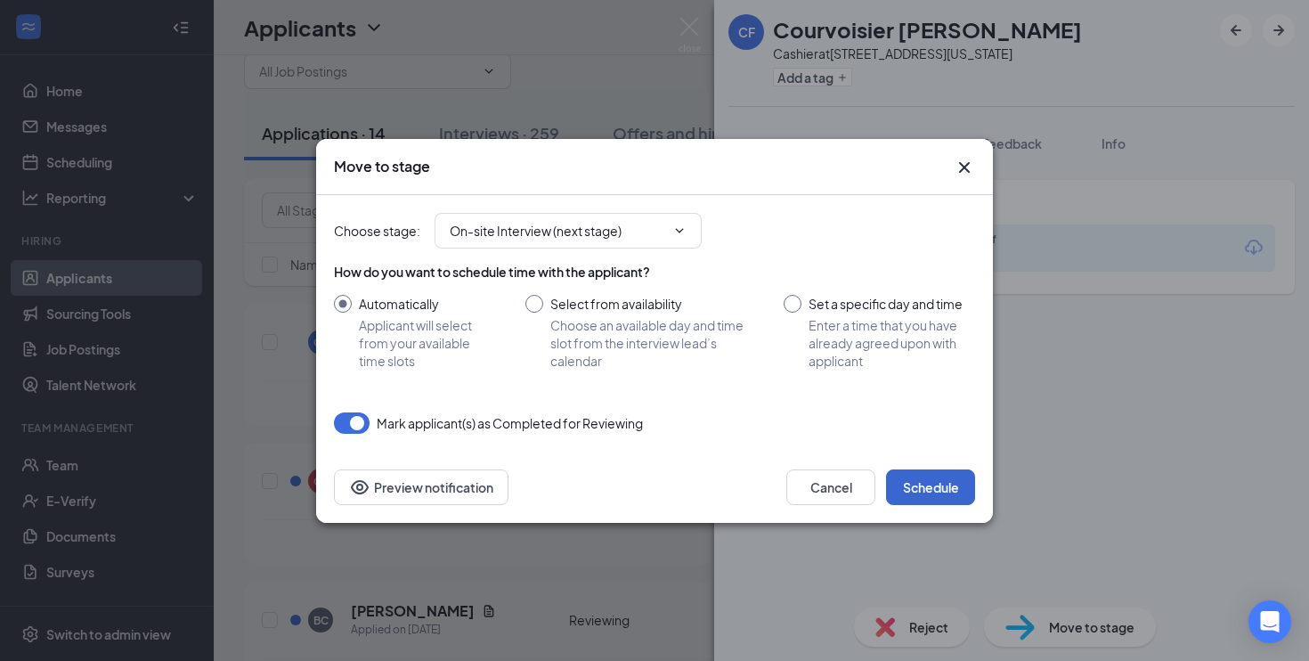
click at [939, 489] on button "Schedule" at bounding box center [930, 487] width 89 height 36
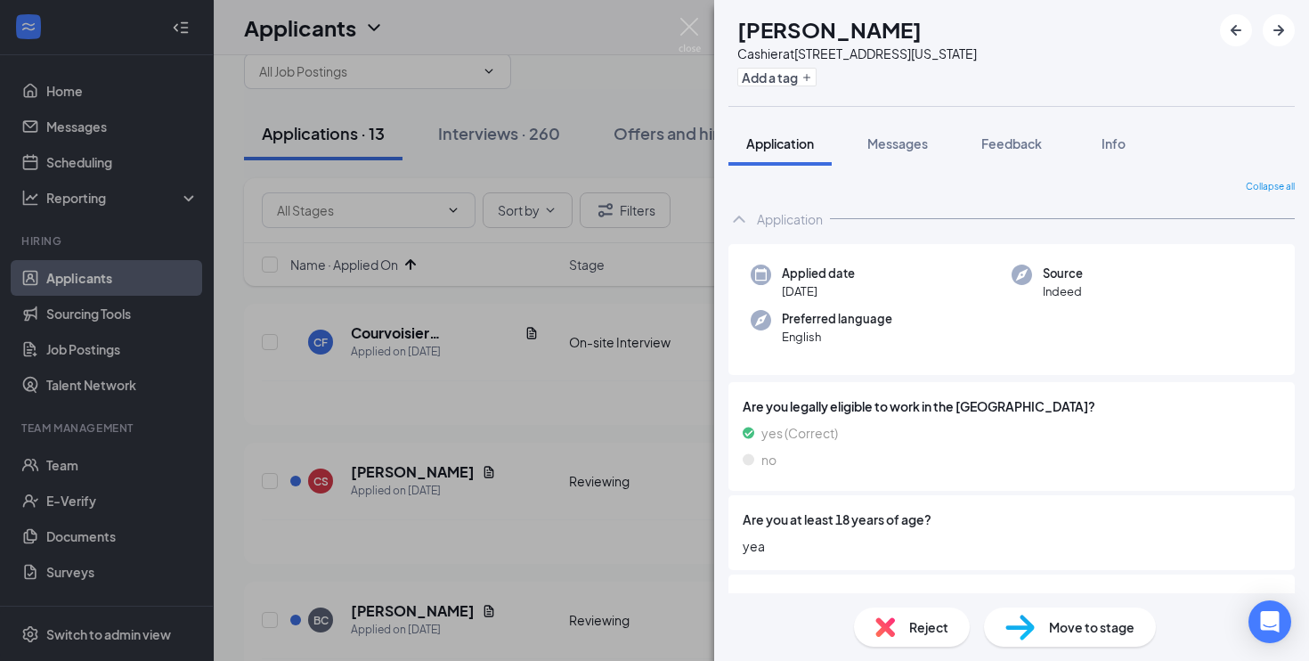
click at [658, 425] on div "CS [PERSON_NAME] Cashier at [STREET_ADDRESS][US_STATE] Add a tag Application Me…" at bounding box center [654, 330] width 1309 height 661
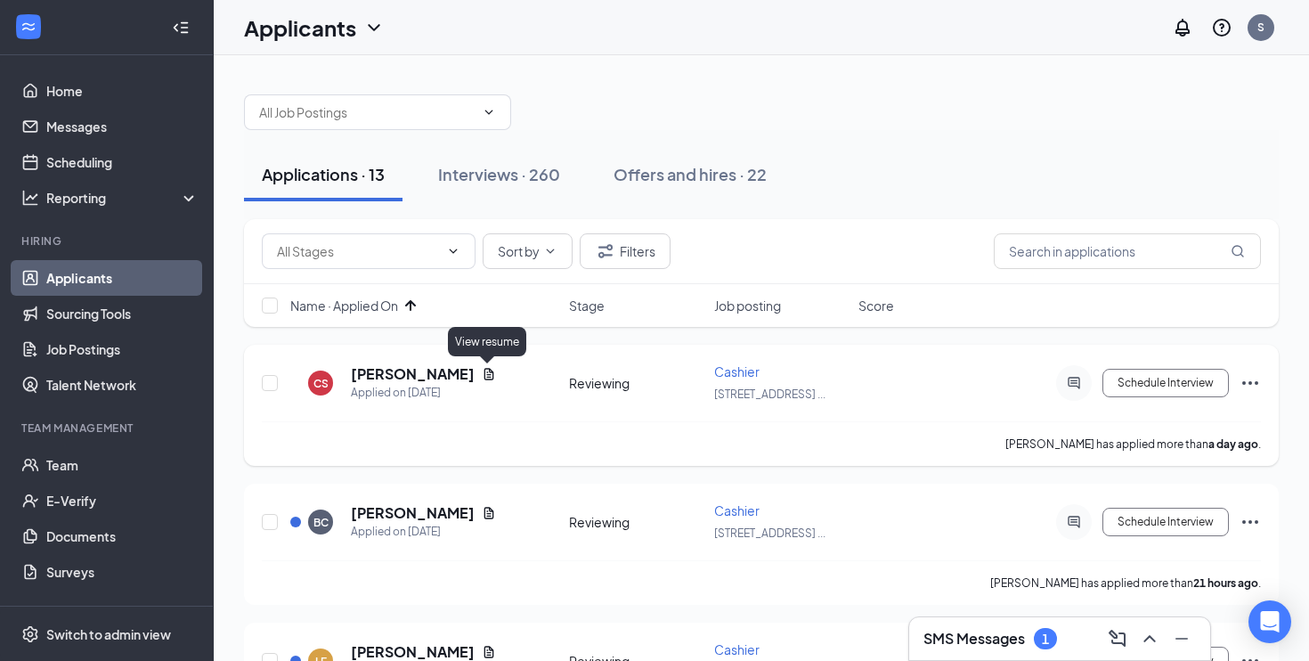
click at [488, 373] on icon "Document" at bounding box center [489, 374] width 14 height 14
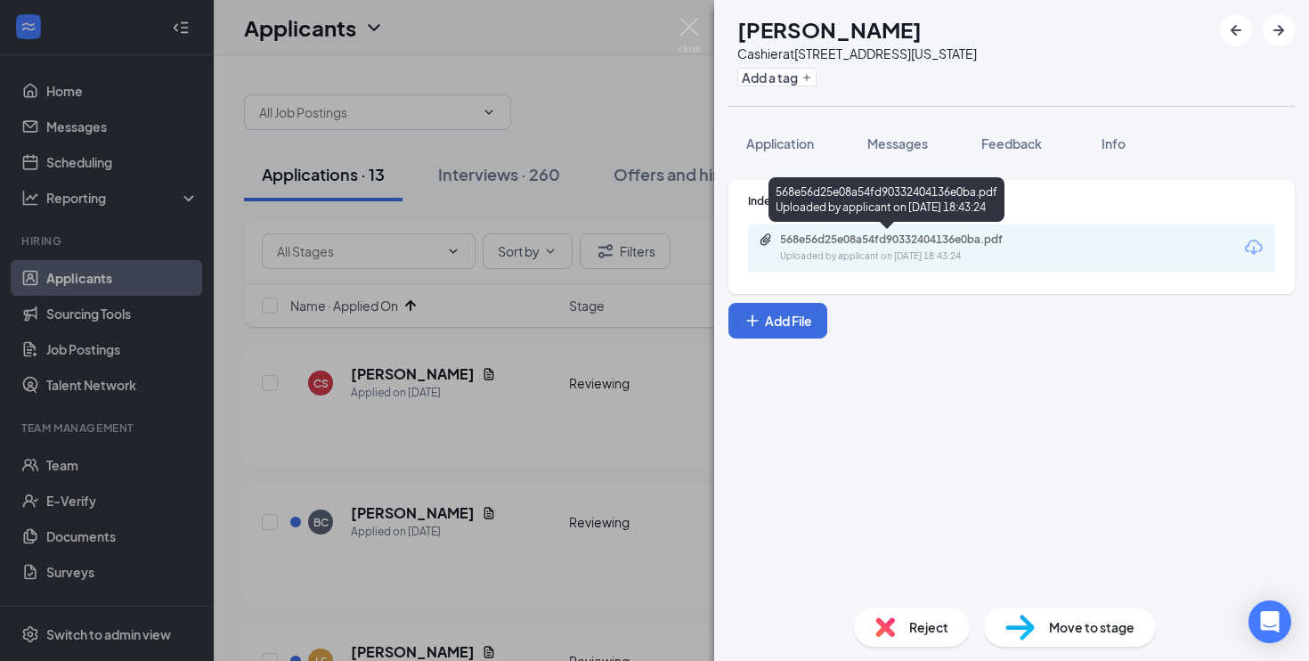
click at [830, 250] on div "Uploaded by applicant on [DATE] 18:43:24" at bounding box center [913, 256] width 267 height 14
click at [816, 255] on div "Uploaded by applicant on [DATE] 18:43:24" at bounding box center [913, 256] width 267 height 14
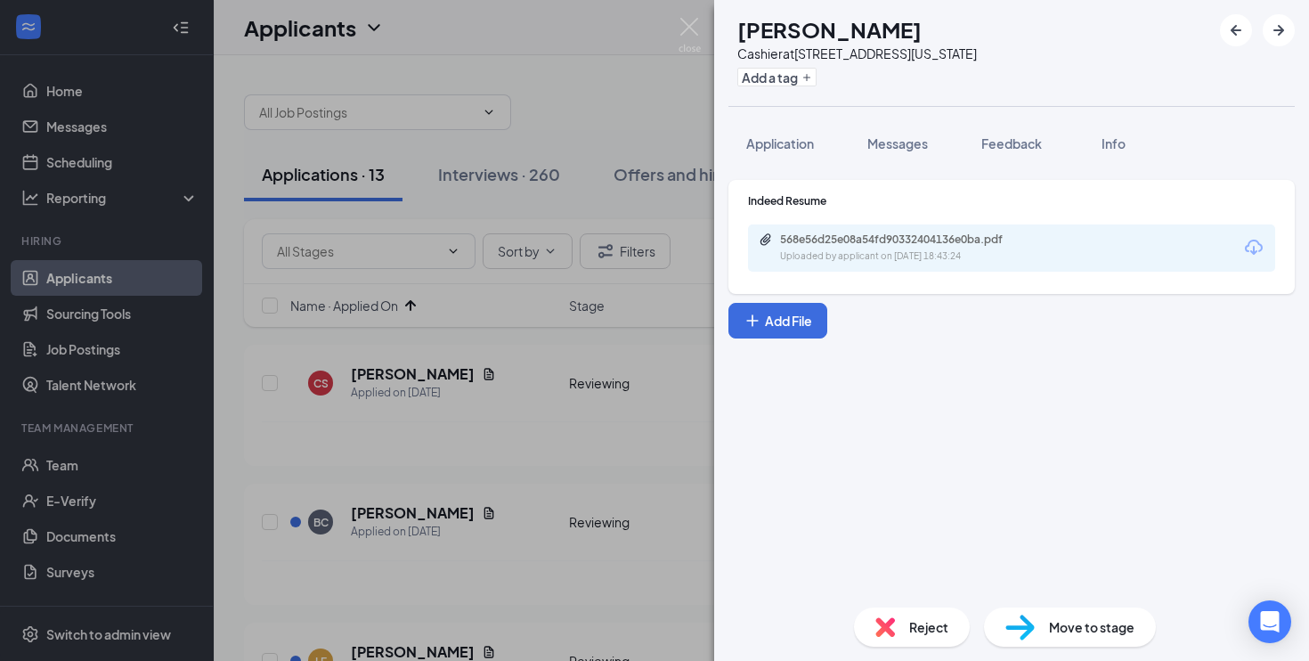
click at [909, 610] on div "Reject" at bounding box center [912, 626] width 116 height 39
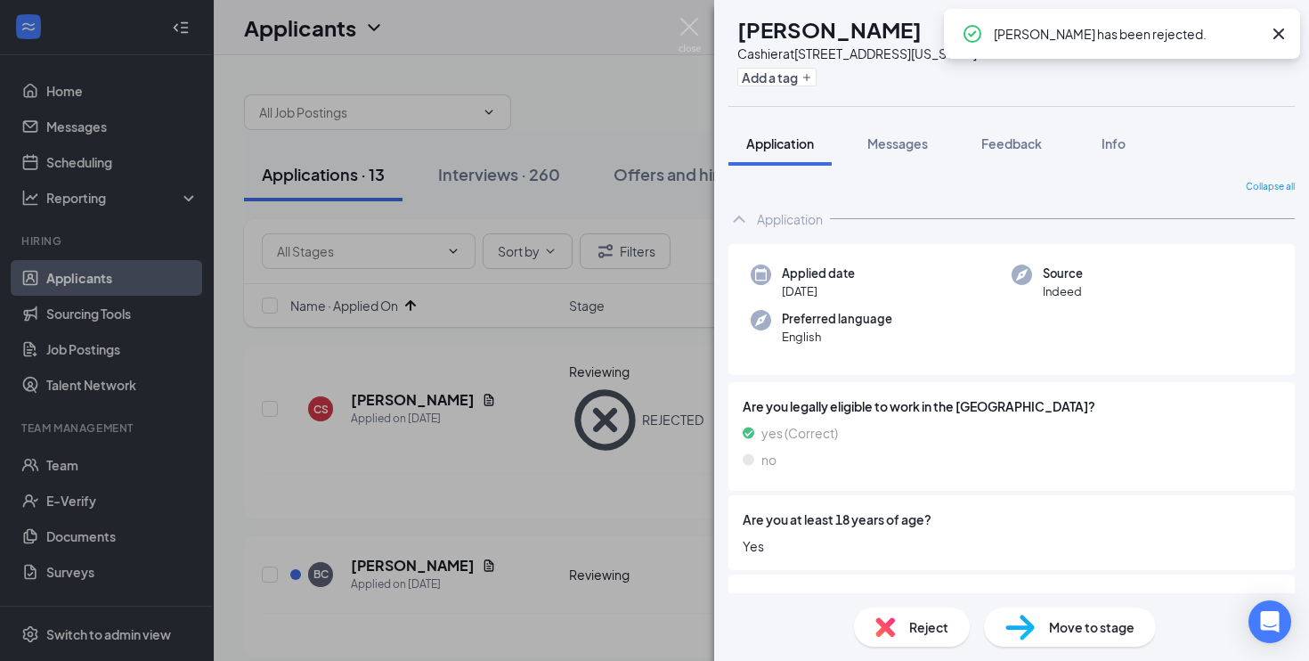
click at [413, 322] on div "BC [PERSON_NAME] at [STREET_ADDRESS][US_STATE] Add a tag Application Messages F…" at bounding box center [654, 330] width 1309 height 661
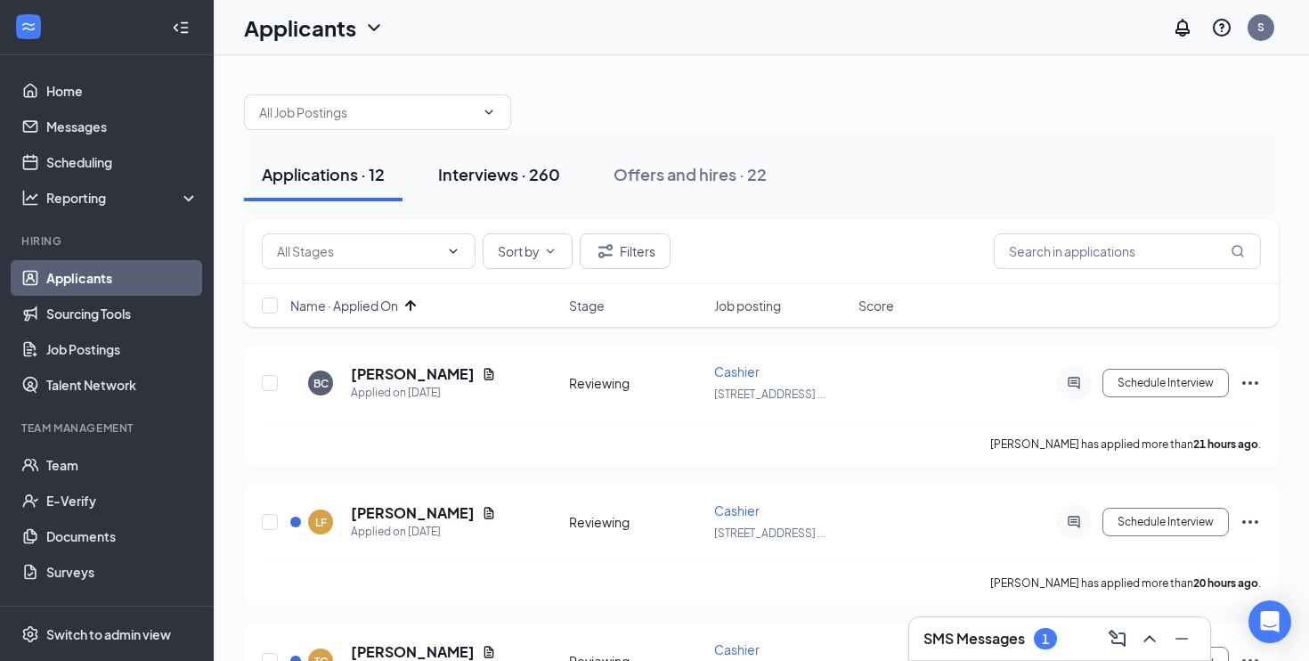
click at [489, 185] on button "Interviews · 260" at bounding box center [499, 174] width 158 height 53
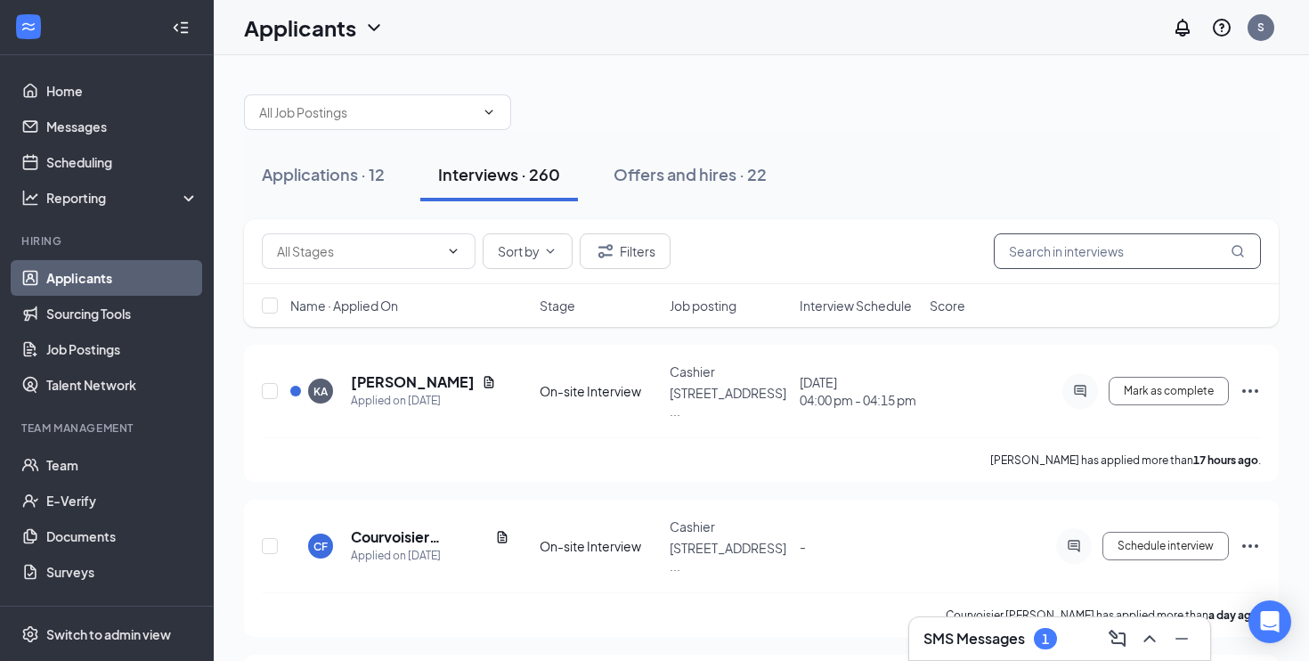
click at [1084, 242] on input "text" at bounding box center [1127, 251] width 267 height 36
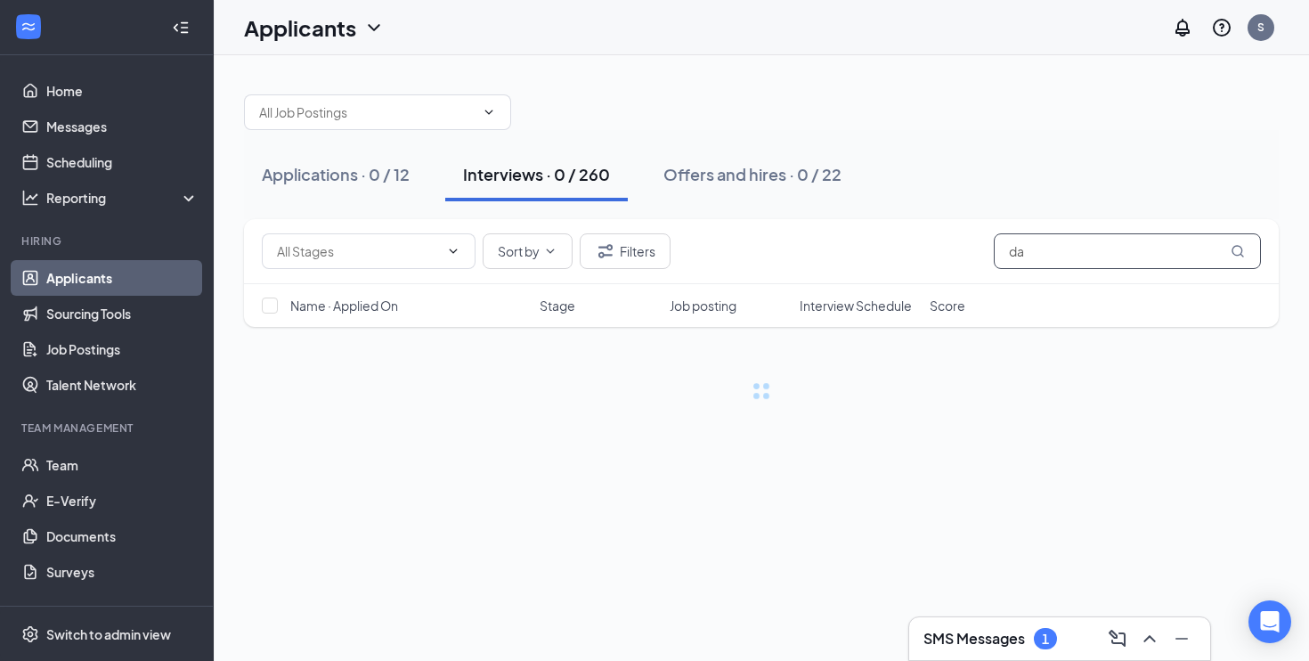
type input "d"
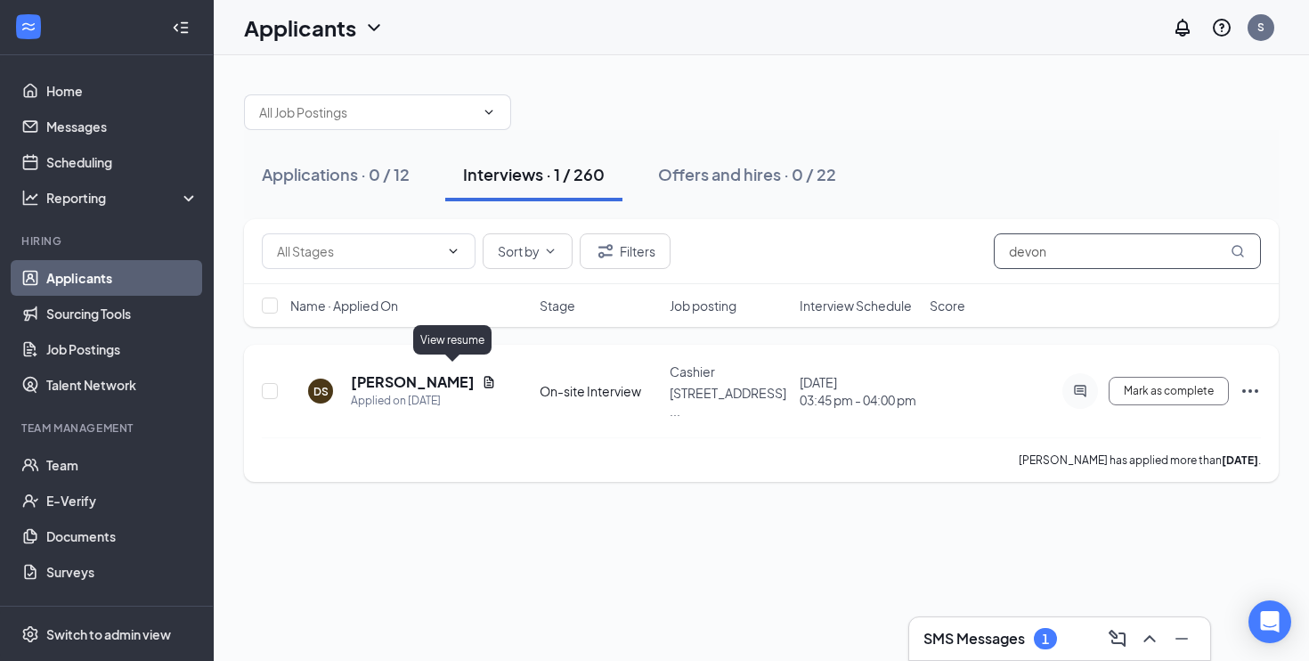
type input "devon"
click at [482, 375] on icon "Document" at bounding box center [489, 382] width 14 height 14
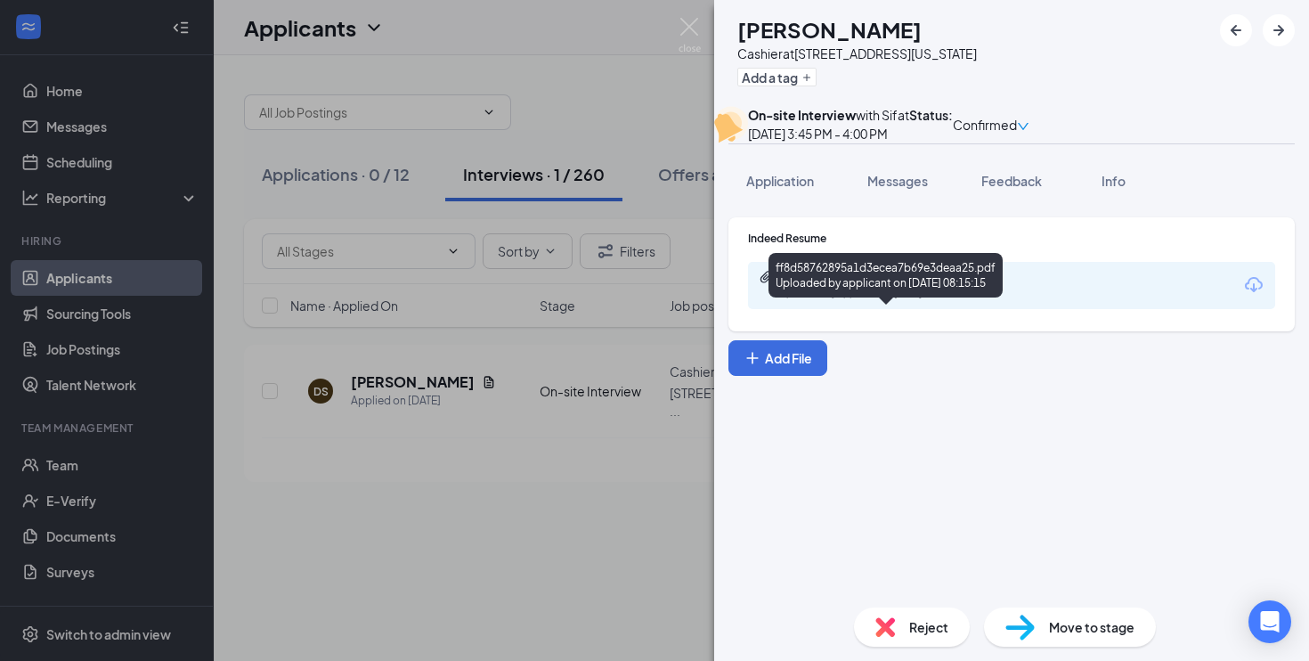
click at [924, 284] on div "ff8d58762895a1d3ecea7b69e3deaa25.pdf" at bounding box center [904, 277] width 249 height 14
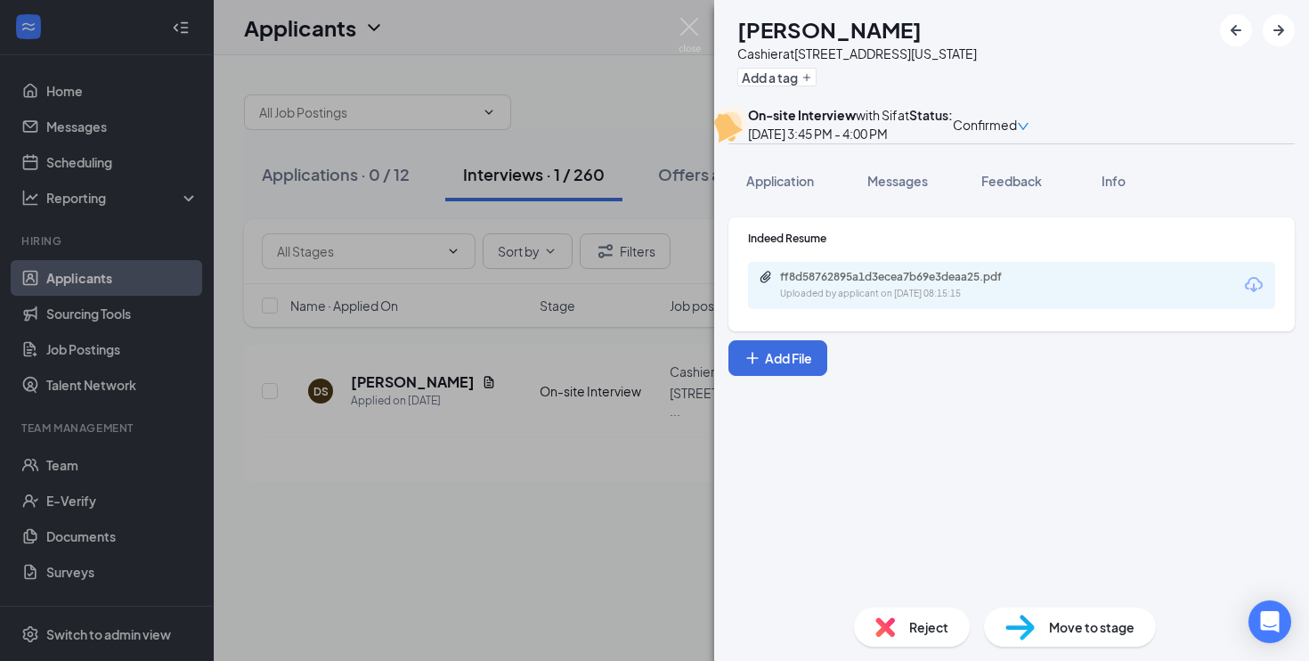
click at [465, 411] on div "DS [PERSON_NAME] Cashier at [STREET_ADDRESS][US_STATE] Add a tag On-site Interv…" at bounding box center [654, 330] width 1309 height 661
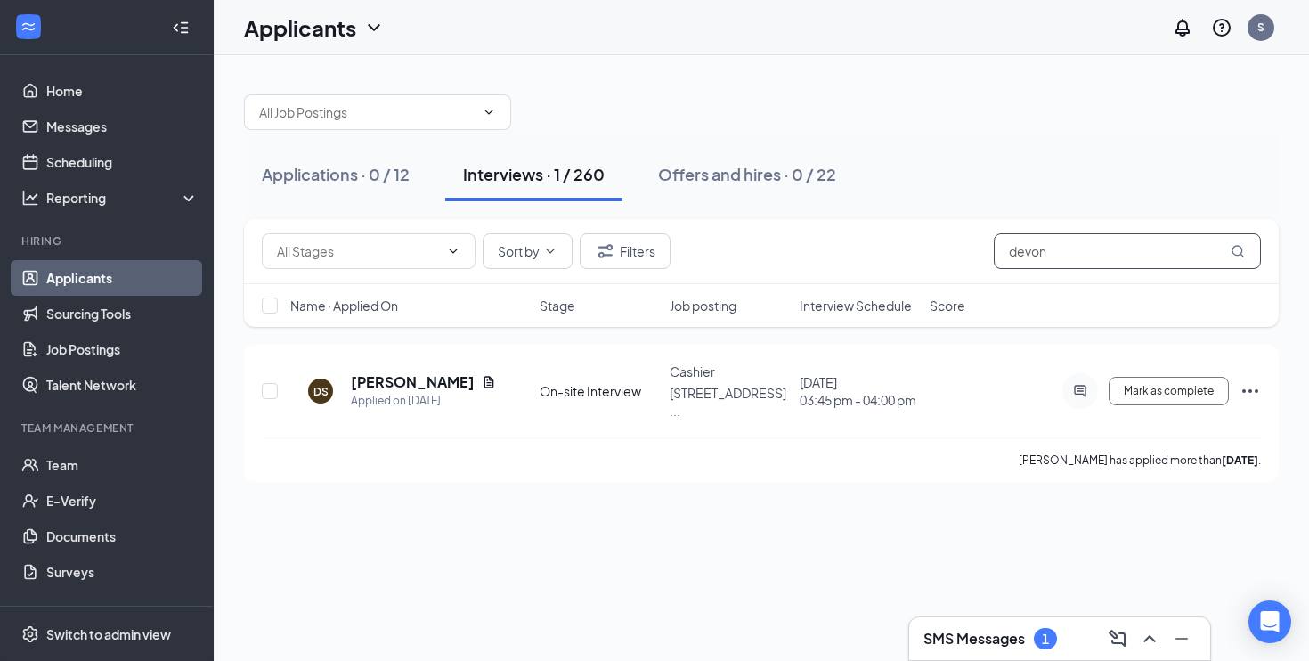
click at [1069, 254] on input "devon" at bounding box center [1127, 251] width 267 height 36
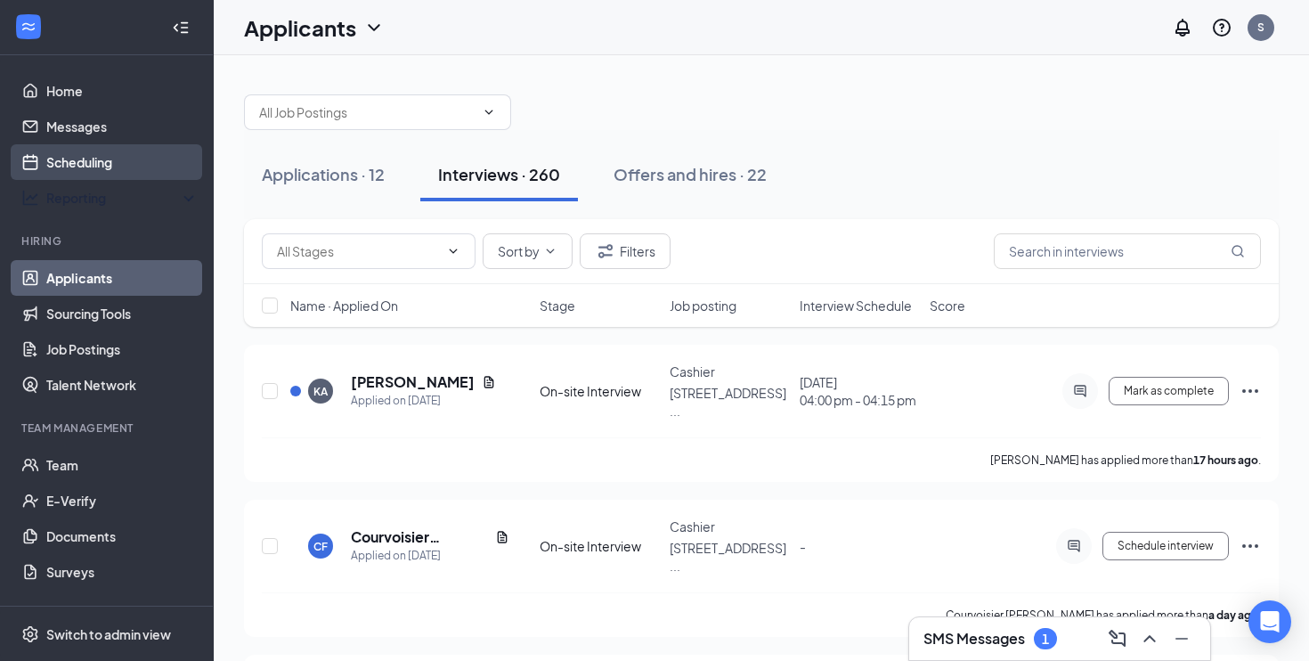
click at [118, 167] on link "Scheduling" at bounding box center [122, 162] width 152 height 36
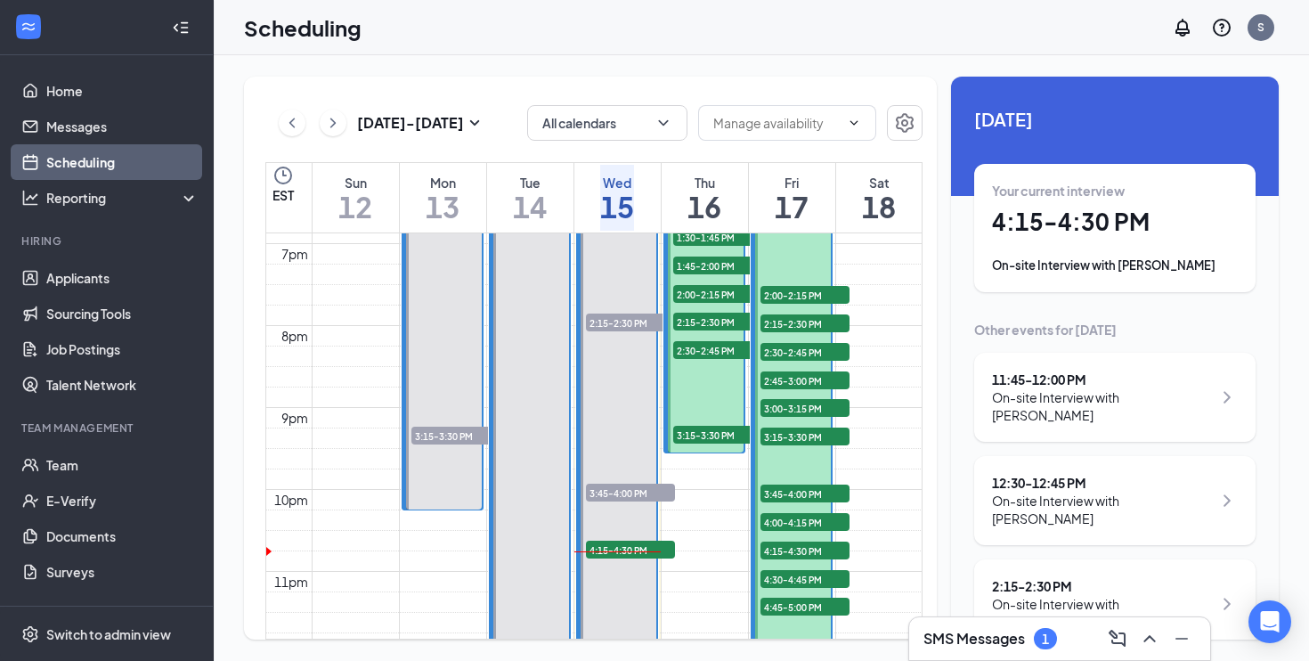
scroll to position [1544, 0]
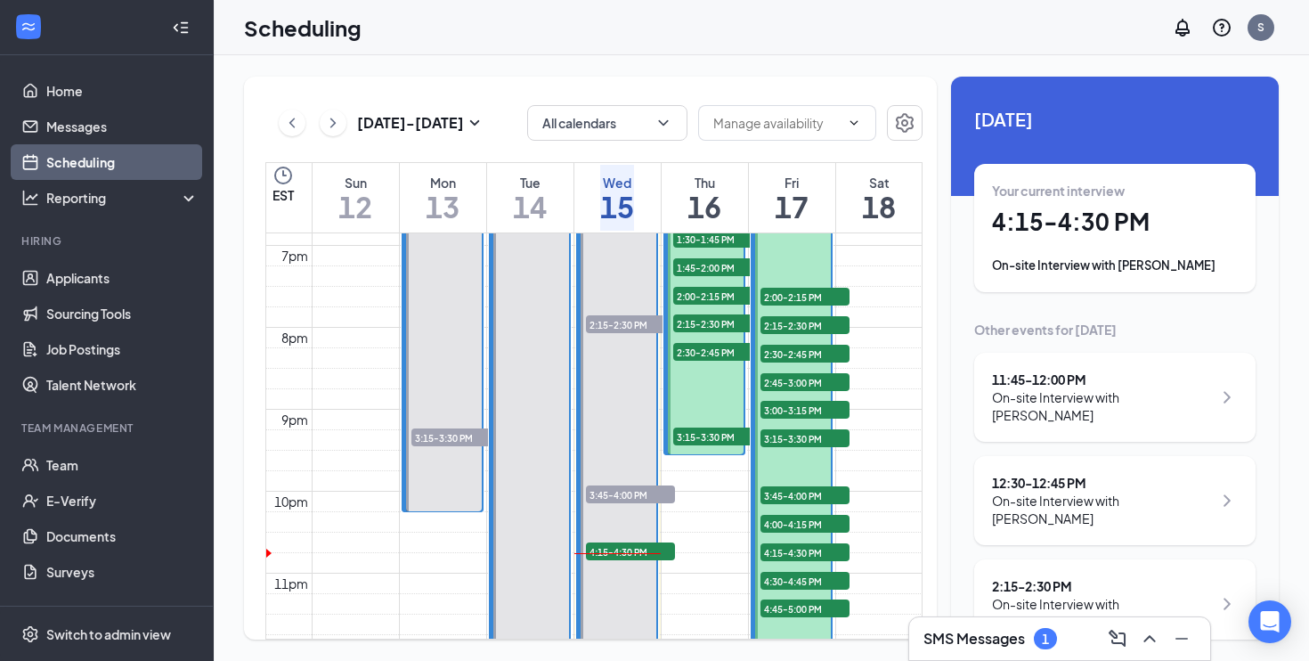
click at [346, 121] on button at bounding box center [333, 123] width 27 height 27
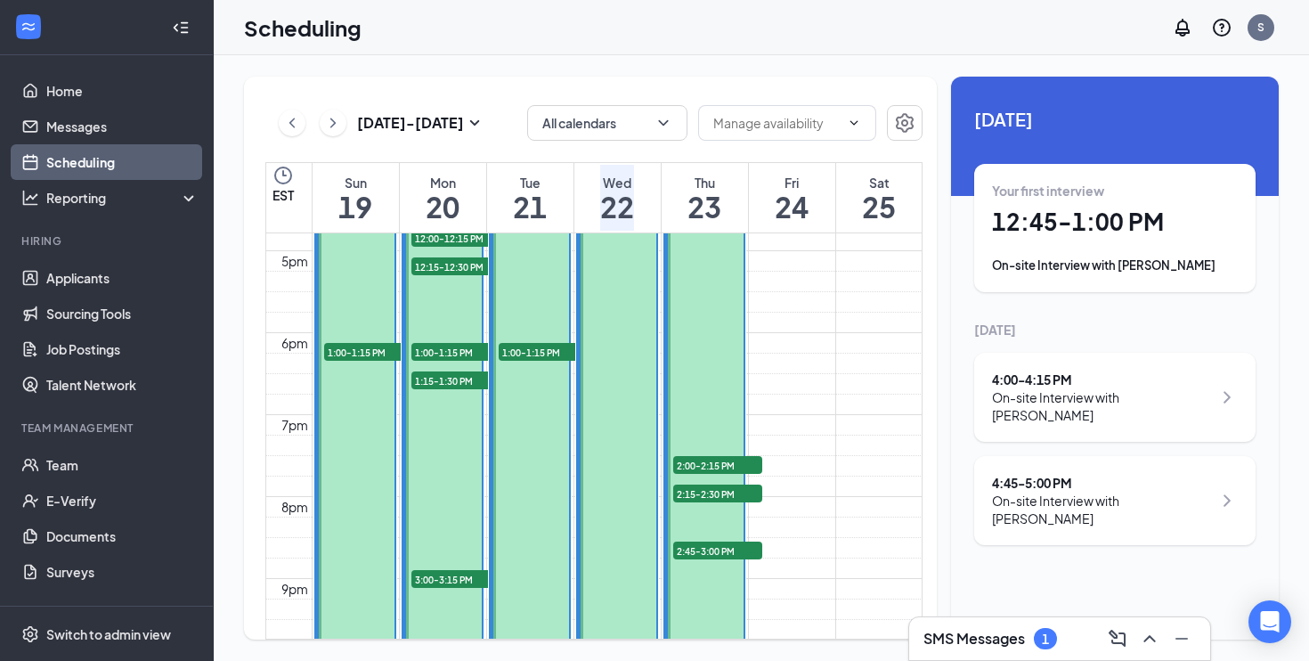
scroll to position [1376, 0]
click at [1005, 635] on h3 "SMS Messages" at bounding box center [975, 639] width 102 height 20
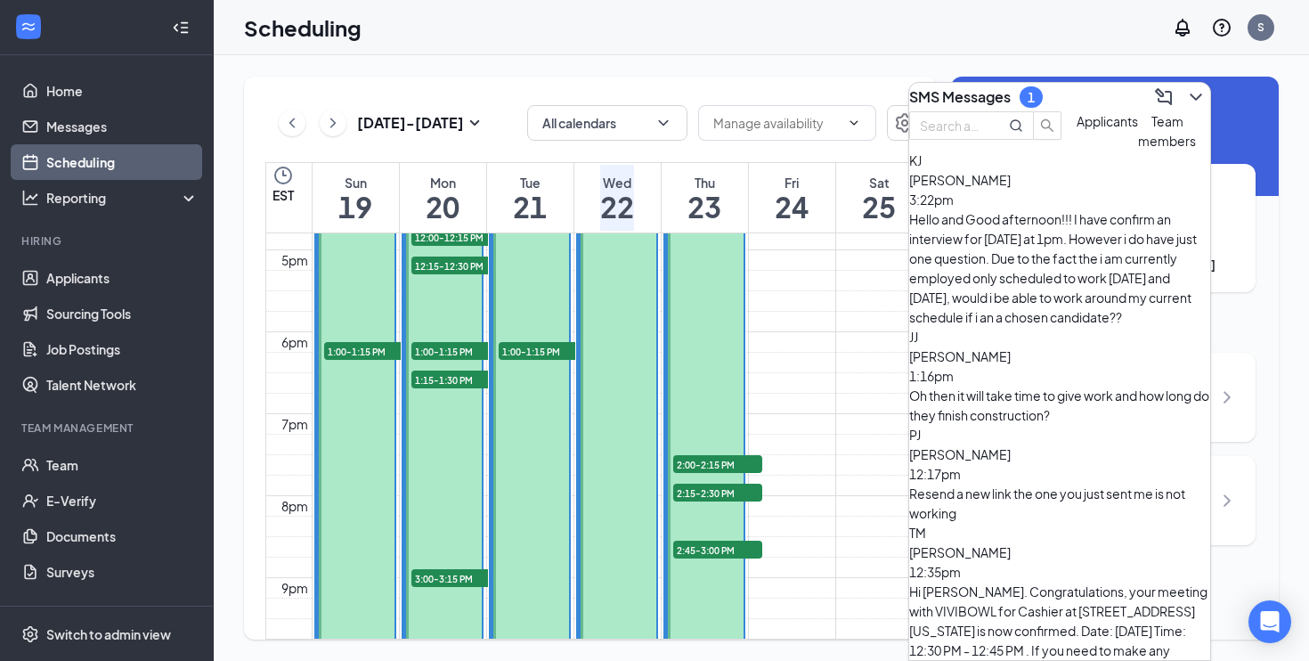
click at [1059, 209] on div "[PERSON_NAME][DEMOGRAPHIC_DATA] 3:22pm" at bounding box center [1059, 189] width 301 height 39
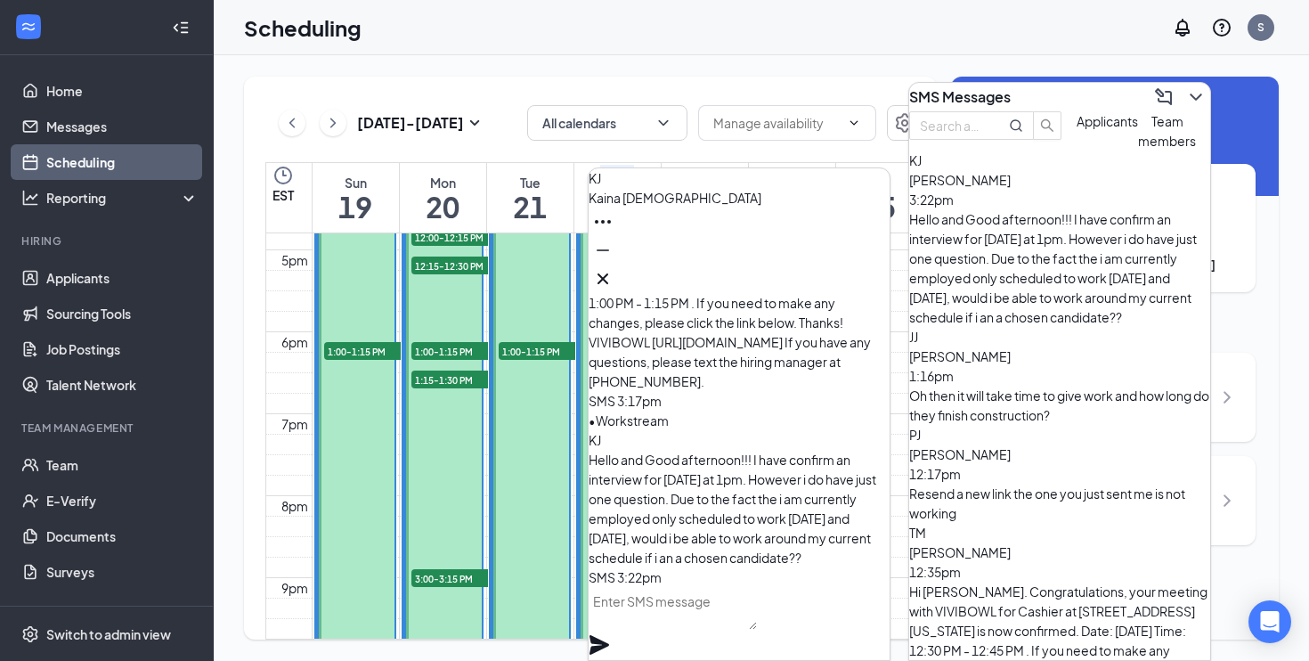
click at [757, 613] on textarea at bounding box center [673, 608] width 168 height 43
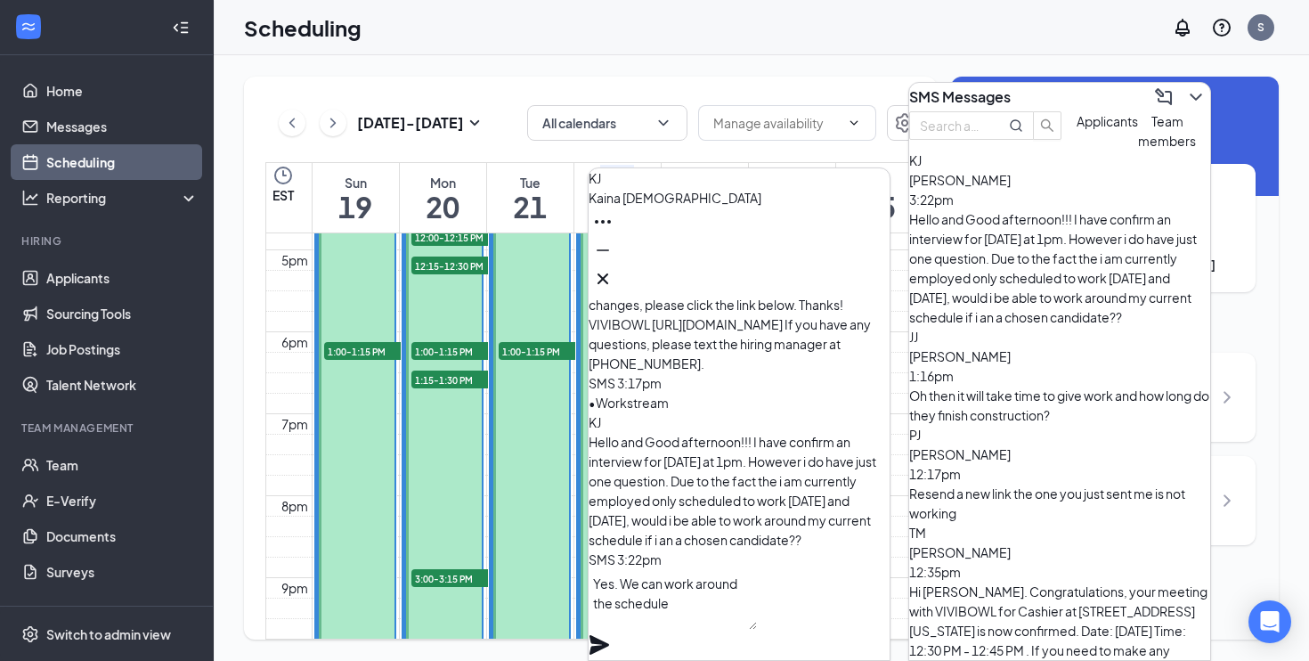
type textarea "Yes. We can work around the schedule"
click at [871, 626] on div "Yes. We can work around the schedule" at bounding box center [739, 614] width 301 height 91
click at [610, 634] on icon "Plane" at bounding box center [599, 644] width 21 height 21
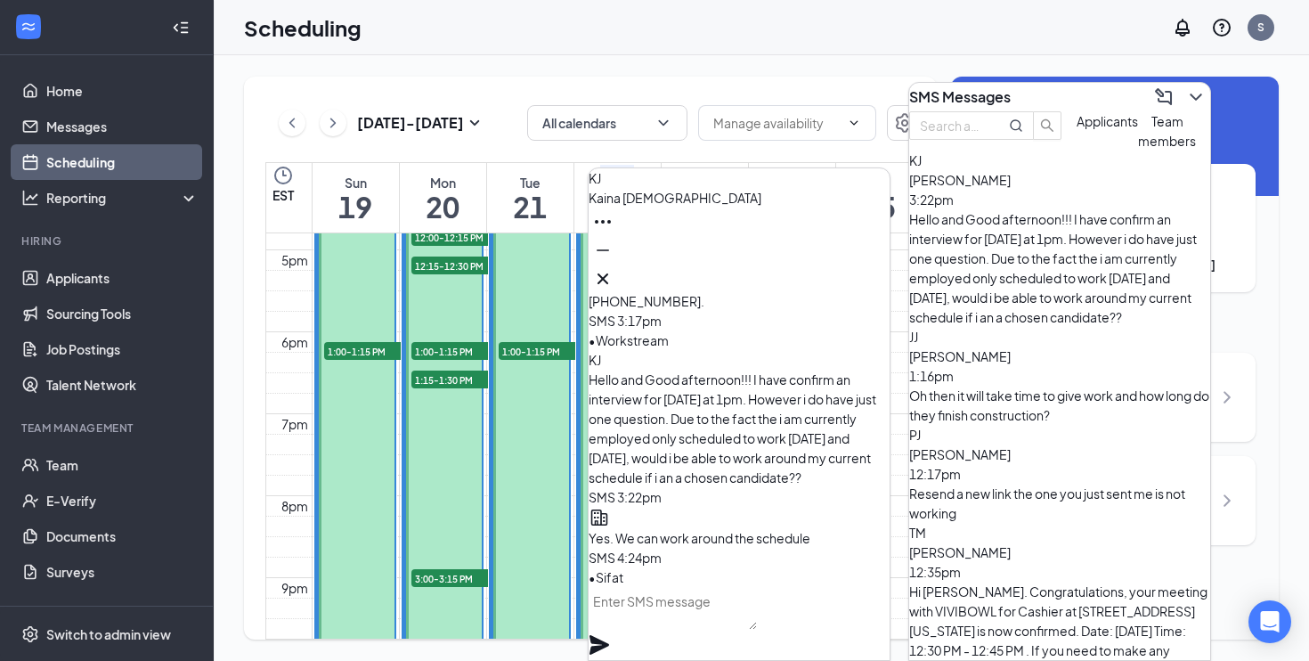
scroll to position [0, 0]
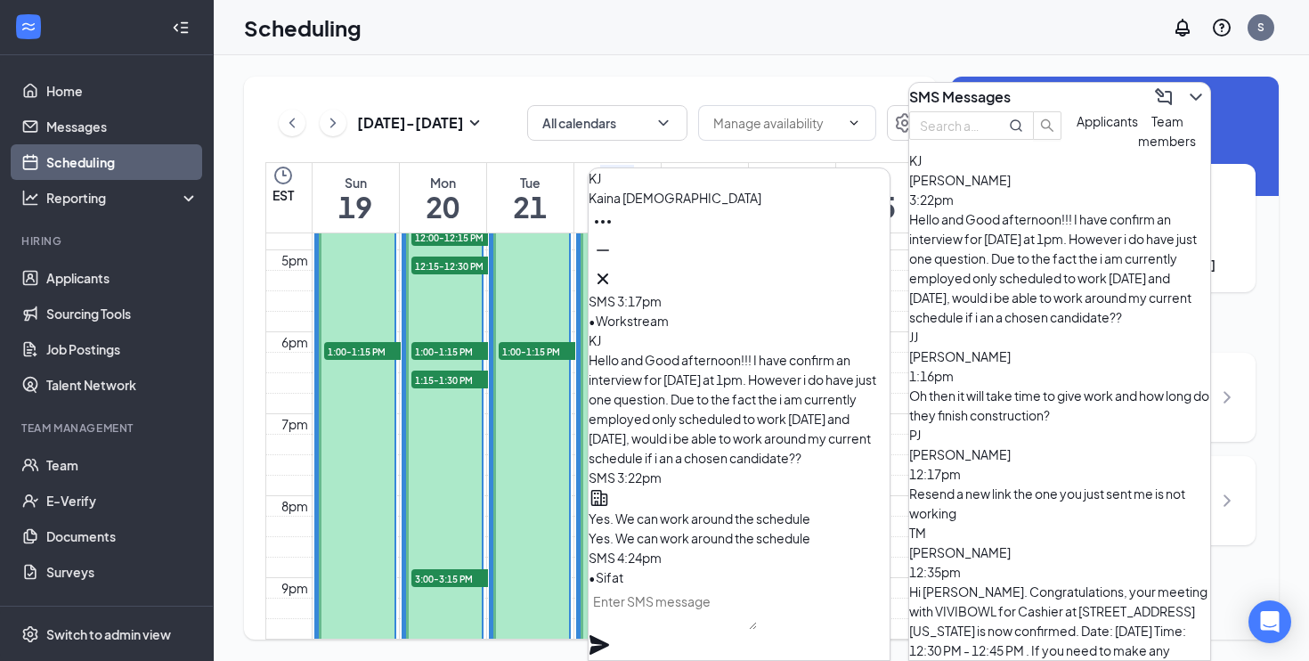
click at [874, 280] on div at bounding box center [739, 279] width 301 height 28
click at [614, 280] on icon "Cross" at bounding box center [602, 278] width 21 height 21
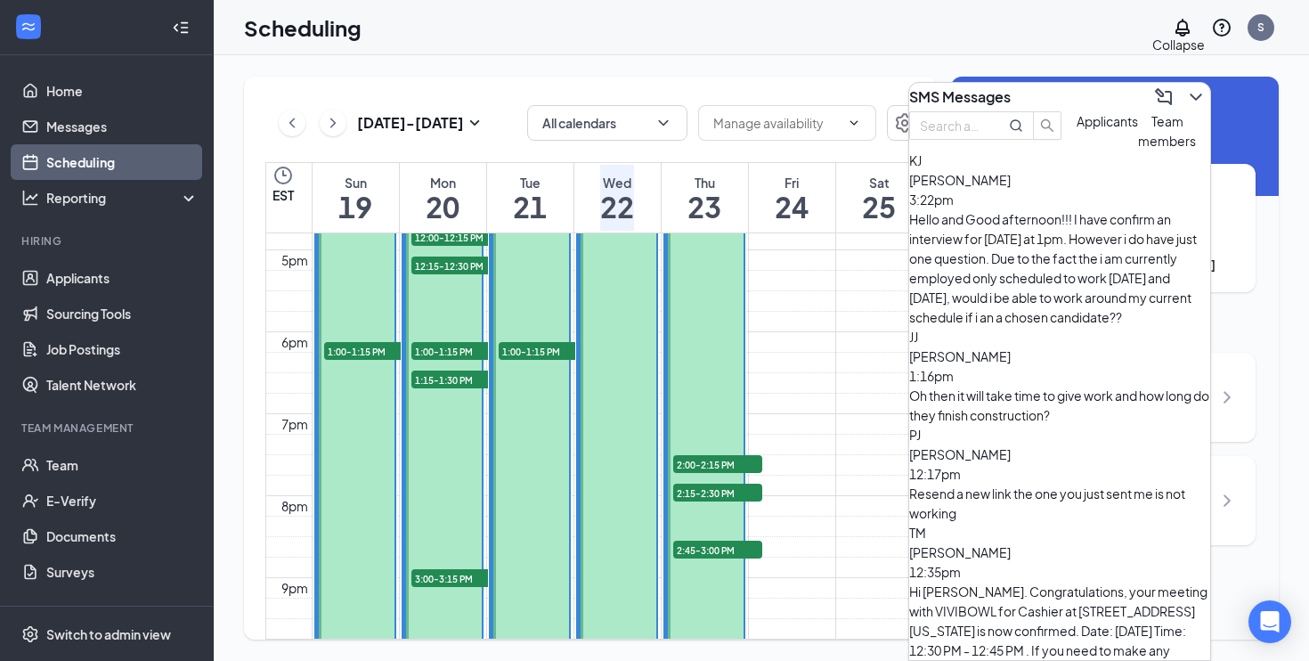
click at [1186, 90] on icon "ChevronDown" at bounding box center [1195, 96] width 21 height 21
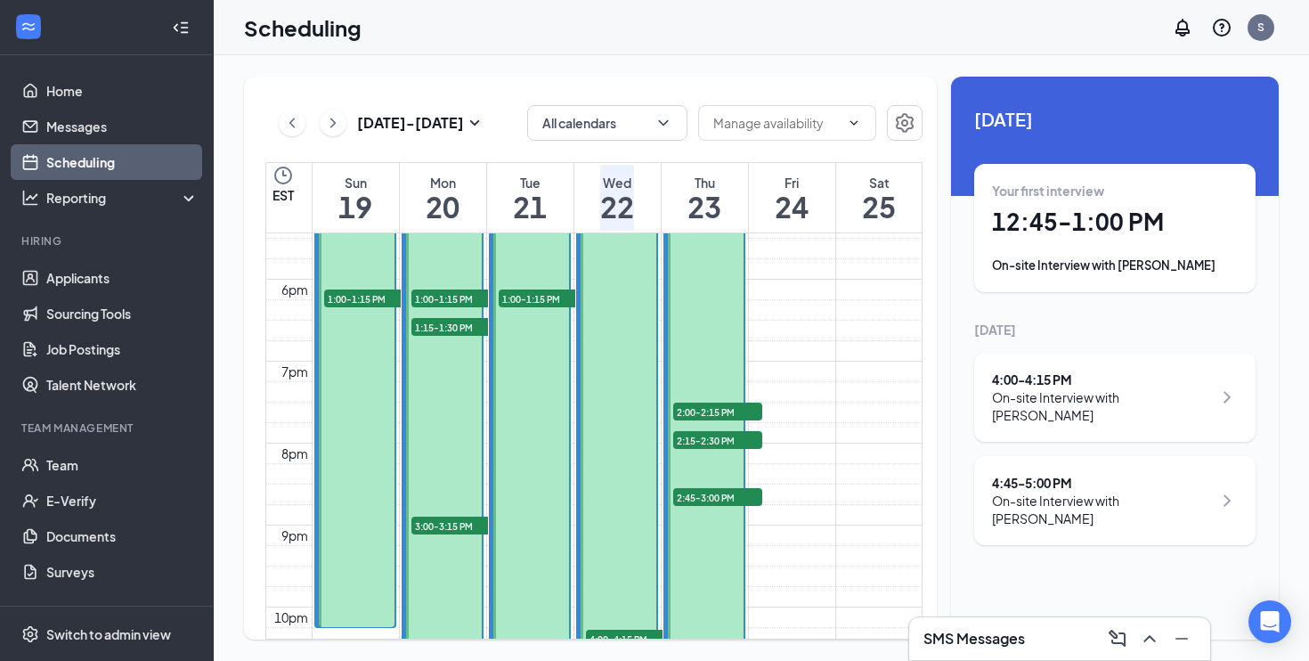
scroll to position [1602, 0]
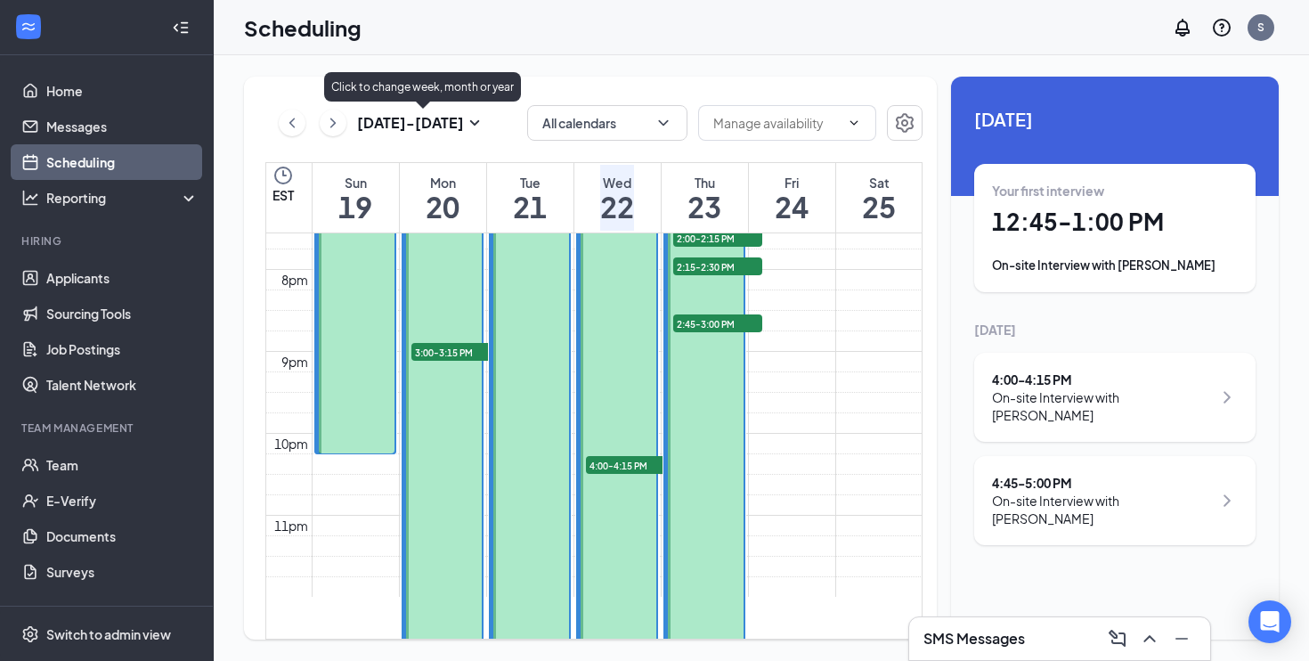
click at [418, 122] on h3 "[DATE] - [DATE]" at bounding box center [410, 123] width 107 height 20
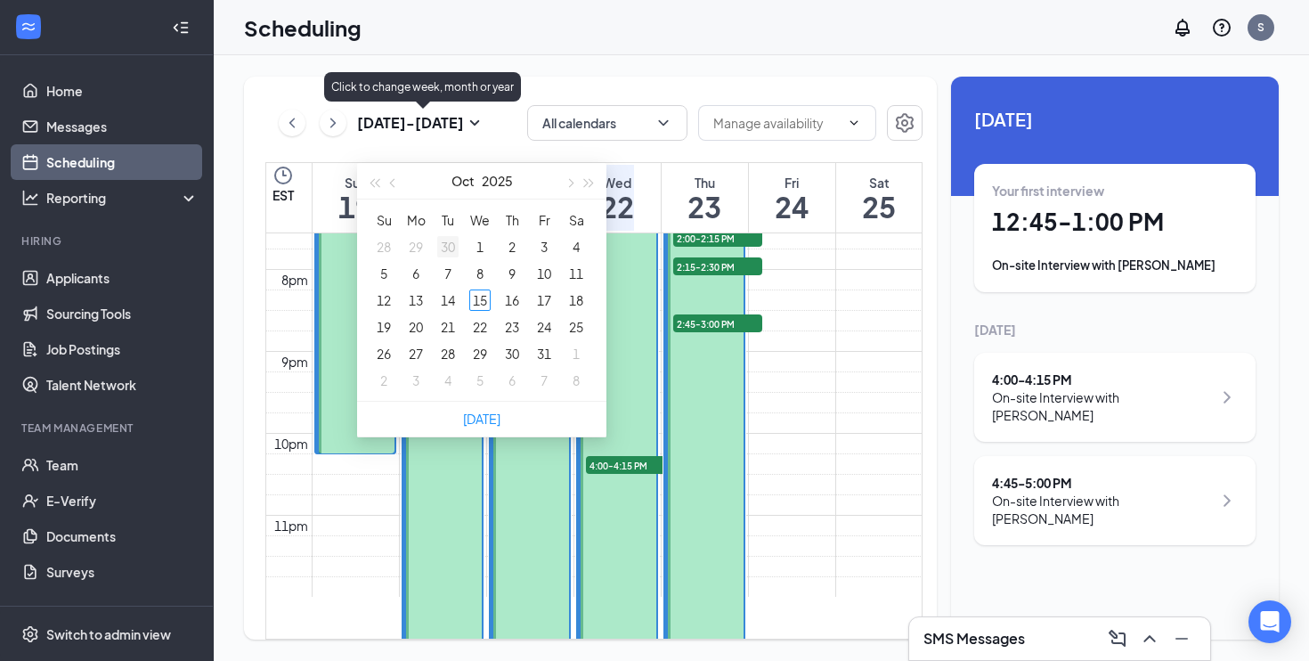
type input "[DATE]"
click at [483, 298] on div "15" at bounding box center [479, 299] width 21 height 21
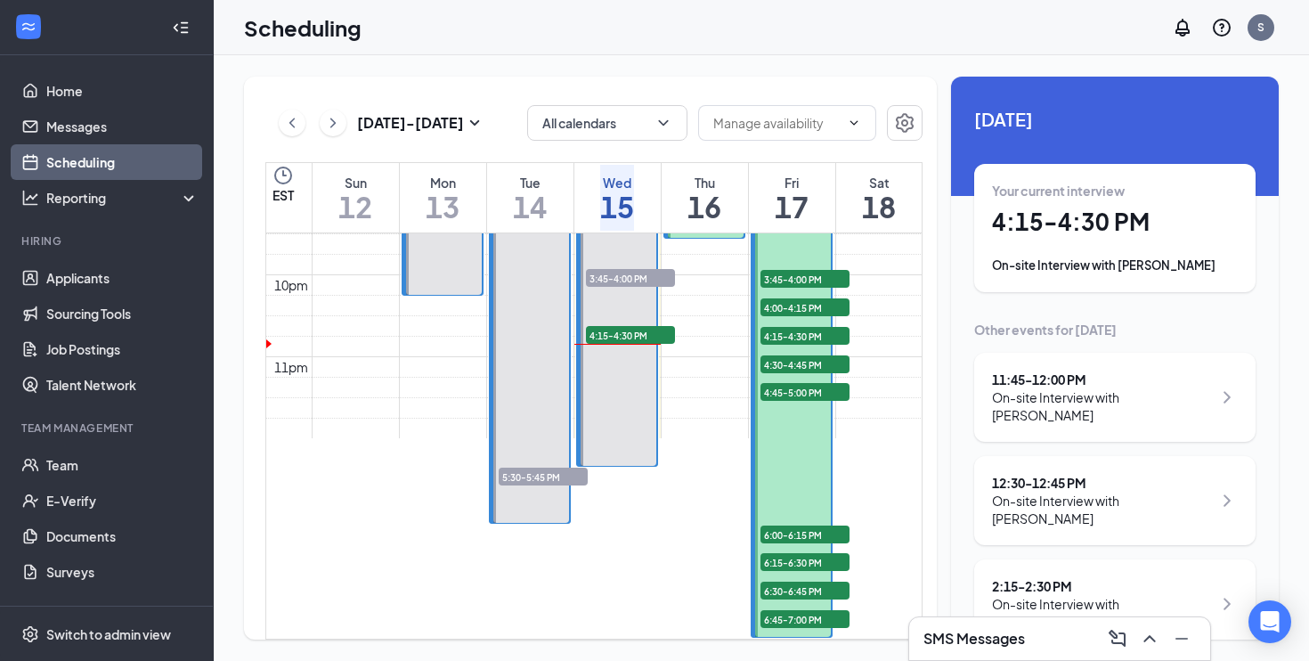
scroll to position [1763, 0]
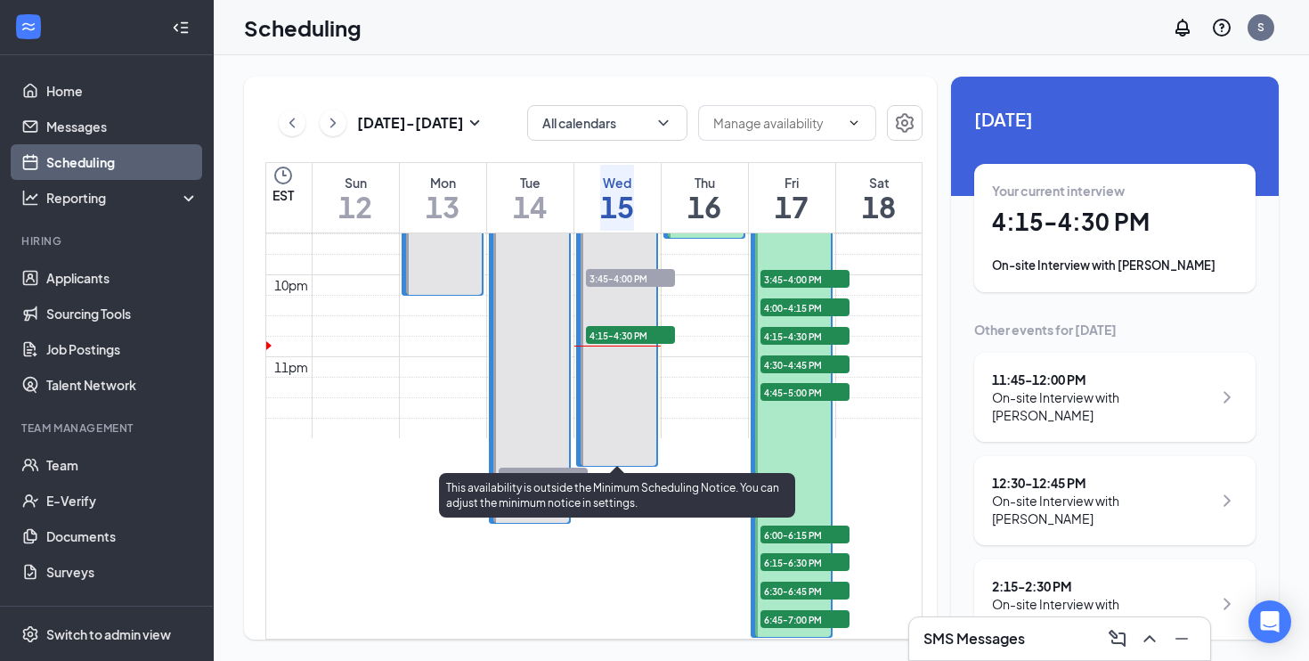
click at [628, 273] on span "3:45-4:00 PM" at bounding box center [630, 278] width 89 height 18
